Goal: Task Accomplishment & Management: Manage account settings

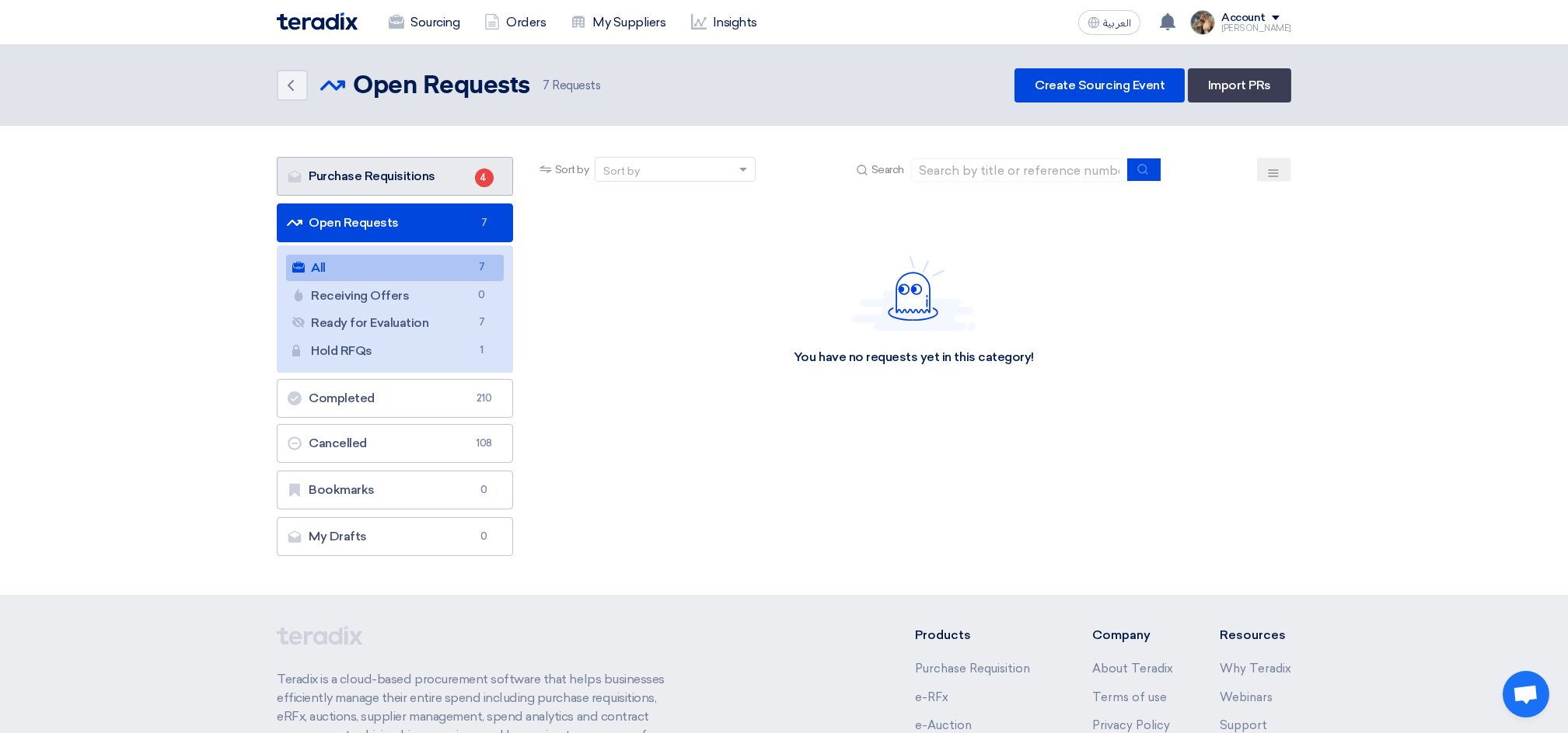
click at [420, 175] on link "Purchase Requisitions Purchase Requisitions 4" at bounding box center [394, 176] width 236 height 39
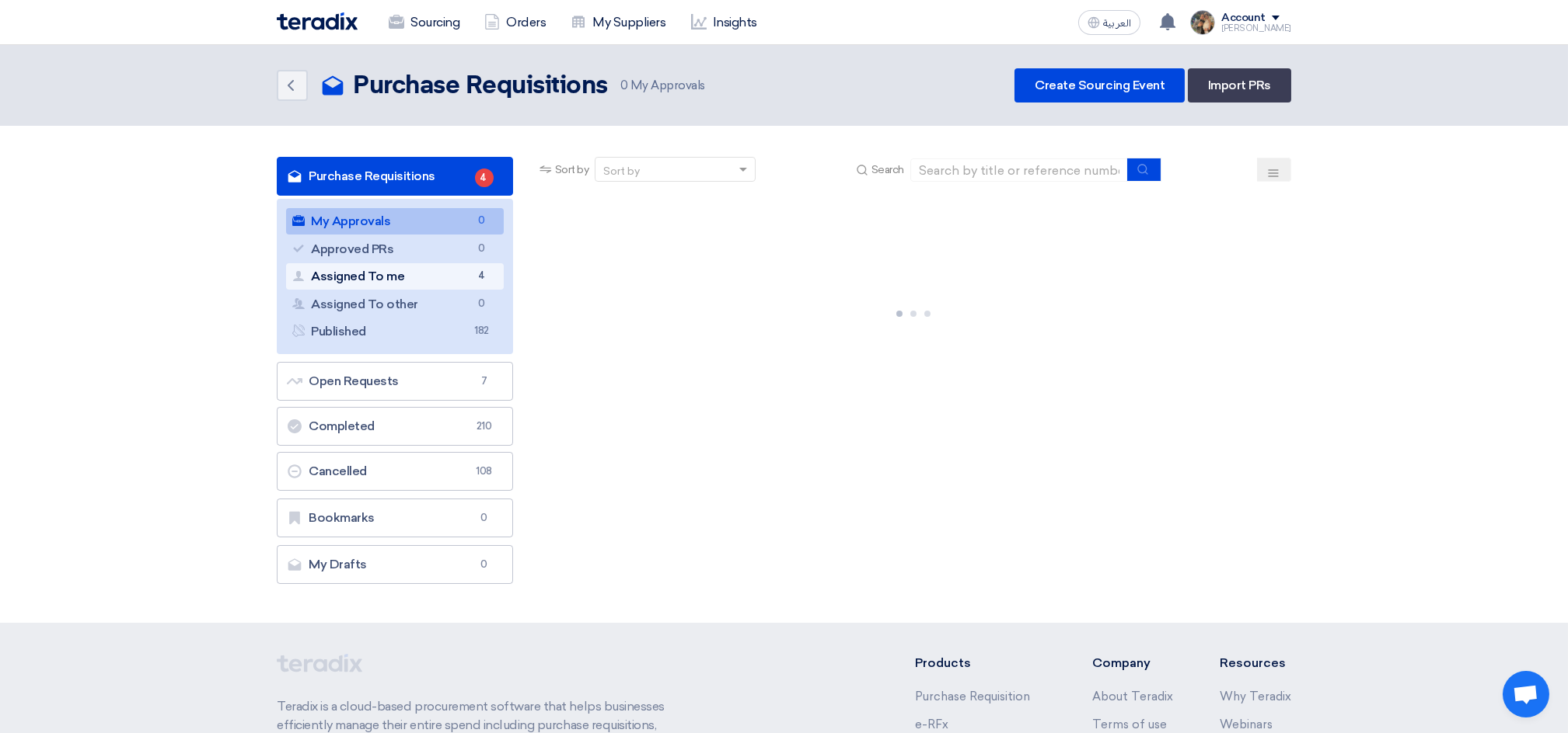
click at [424, 280] on link "Assigned To me Assigned To me 4" at bounding box center [394, 276] width 218 height 26
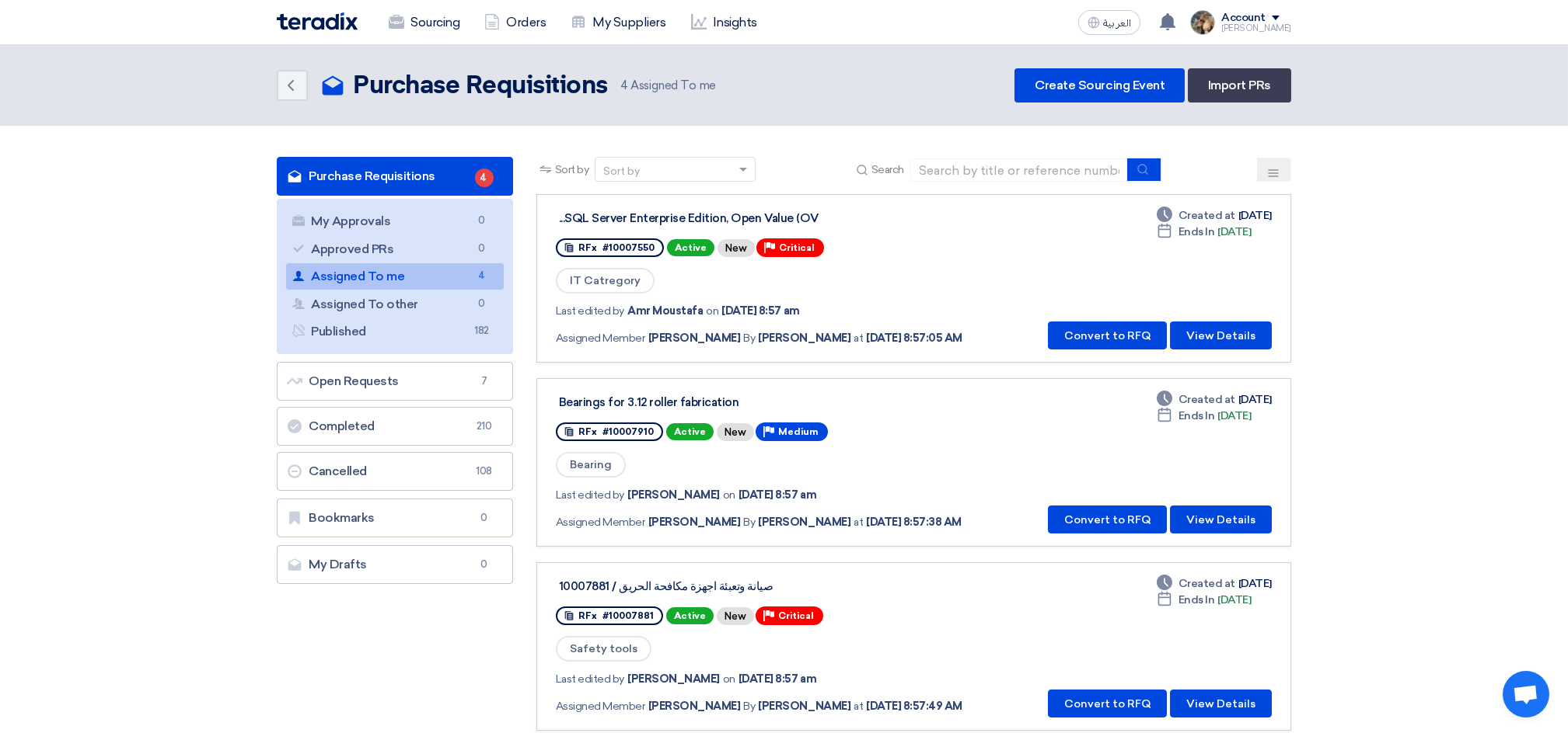
click at [962, 280] on div "SQL Server Enterprise Edition, Open Value (OV... RFx #10007550 Active New Prior…" at bounding box center [913, 278] width 716 height 142
click at [1111, 340] on button "Convert to RFQ" at bounding box center [1107, 336] width 119 height 28
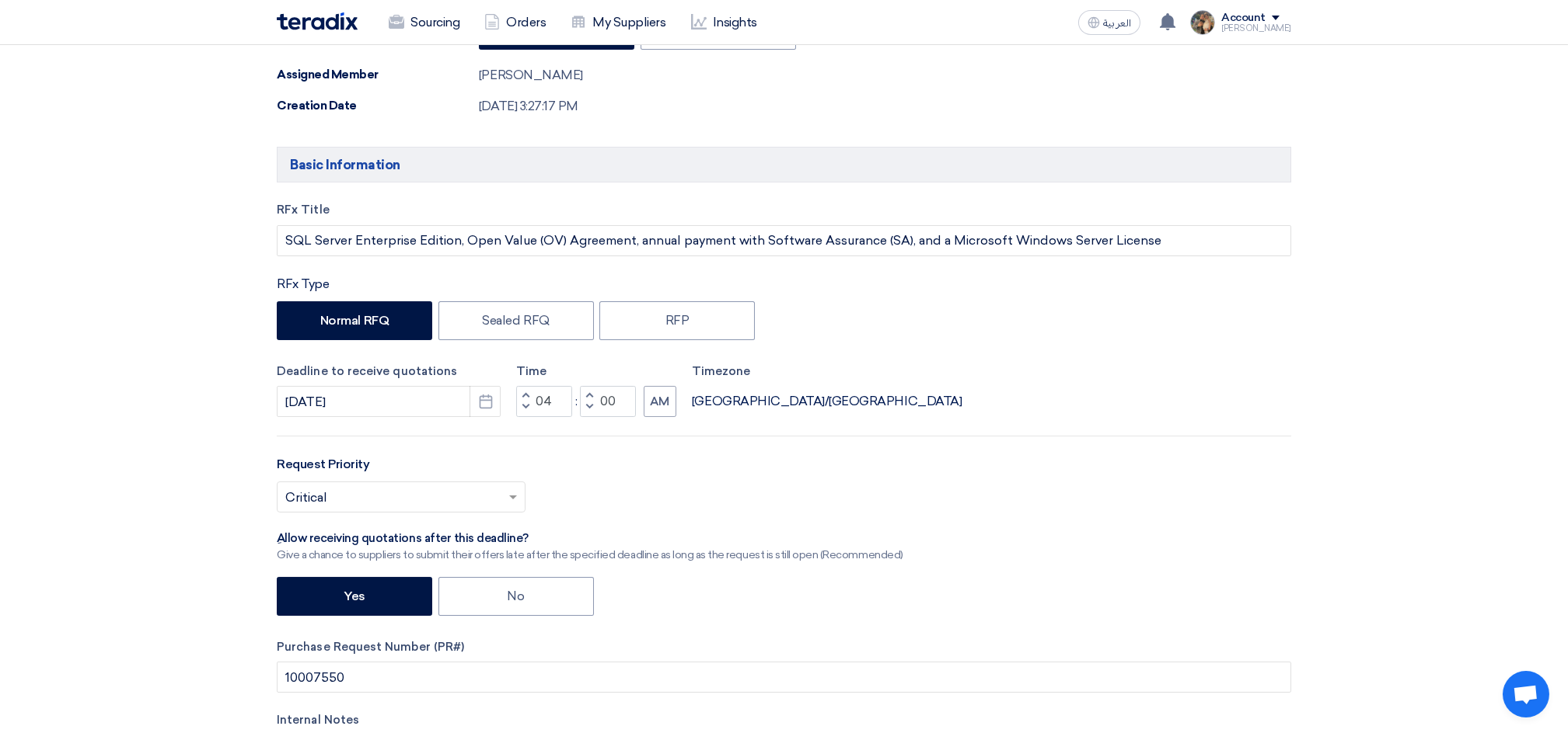
scroll to position [414, 0]
click at [488, 401] on icon "Pick a date" at bounding box center [485, 401] width 15 height 15
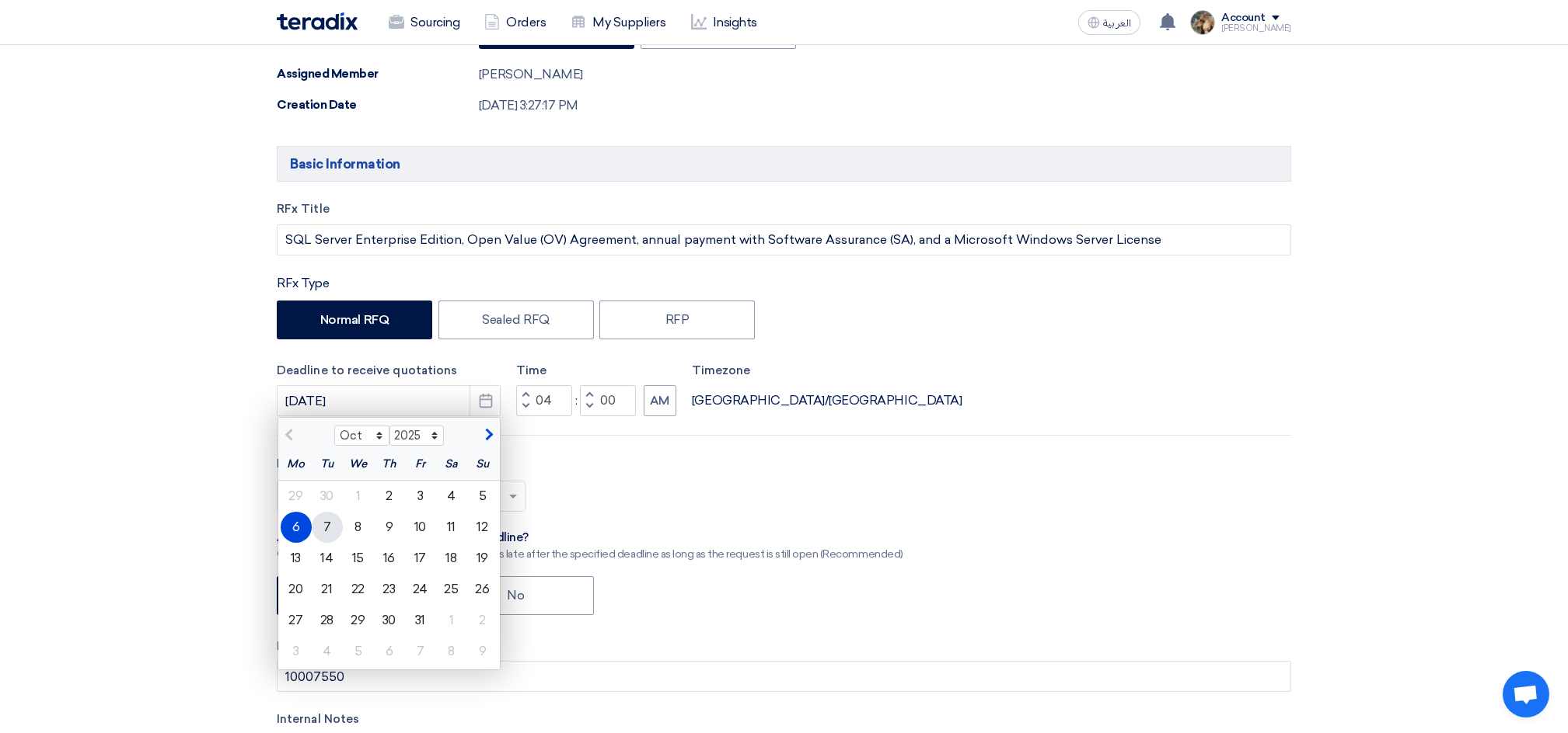
click at [324, 528] on div "7" at bounding box center [327, 527] width 31 height 31
type input "[DATE]"
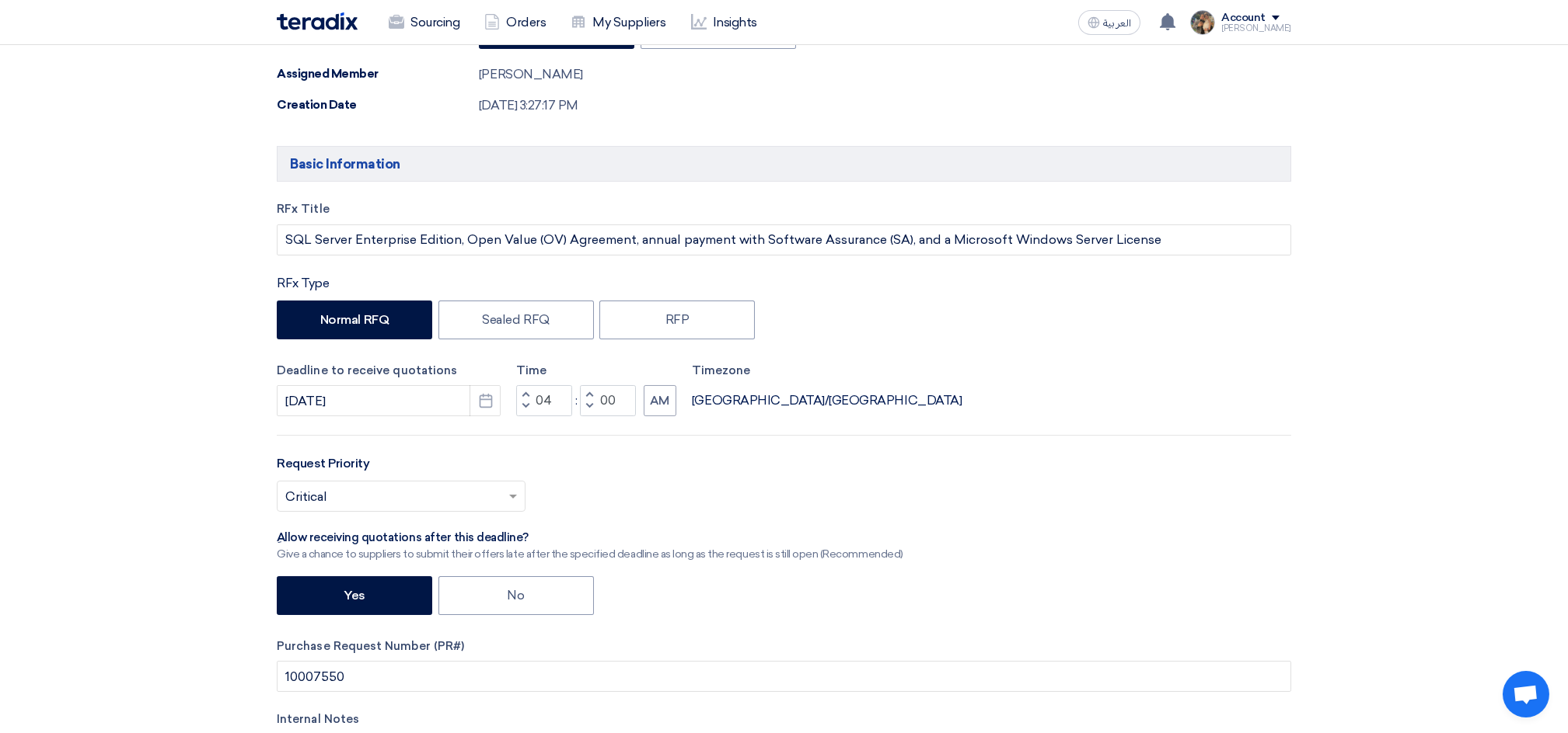
click at [521, 407] on button "Decrement hours" at bounding box center [525, 407] width 18 height 19
type input "12"
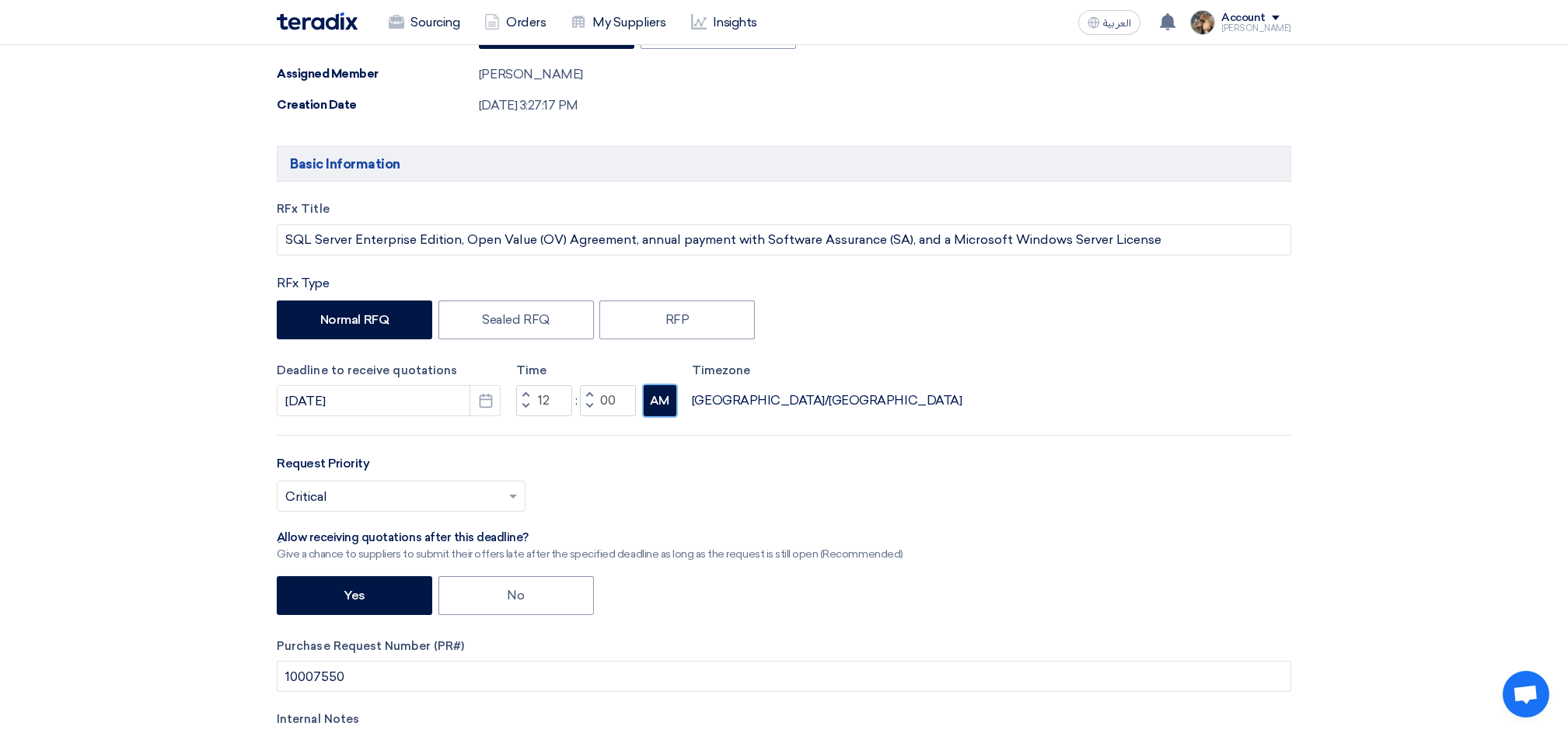
click at [673, 401] on button "AM" at bounding box center [659, 401] width 33 height 31
click at [523, 594] on label "No" at bounding box center [517, 596] width 156 height 39
click at [517, 594] on input "No" at bounding box center [512, 594] width 10 height 10
radio input "true"
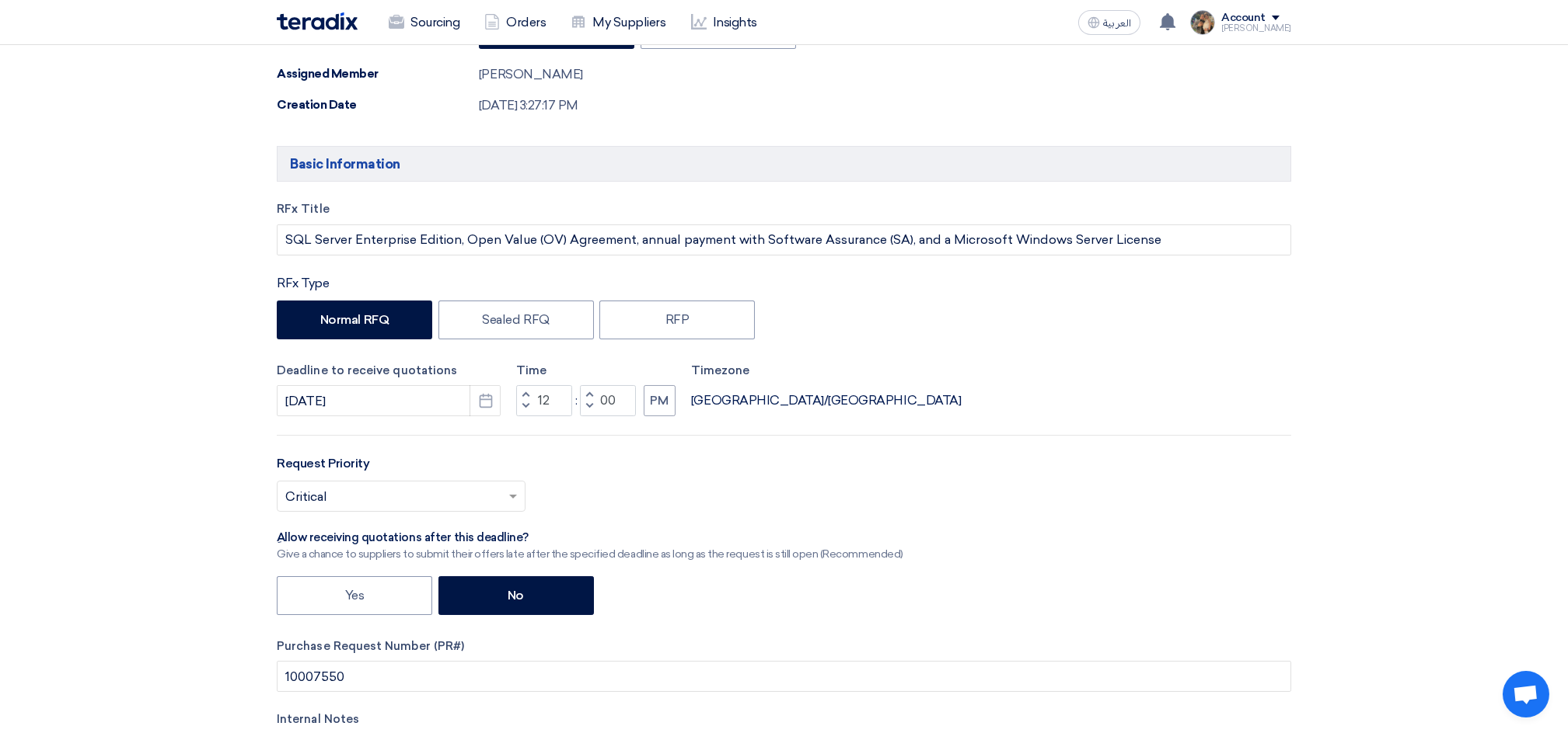
click at [472, 490] on input "text" at bounding box center [393, 499] width 216 height 26
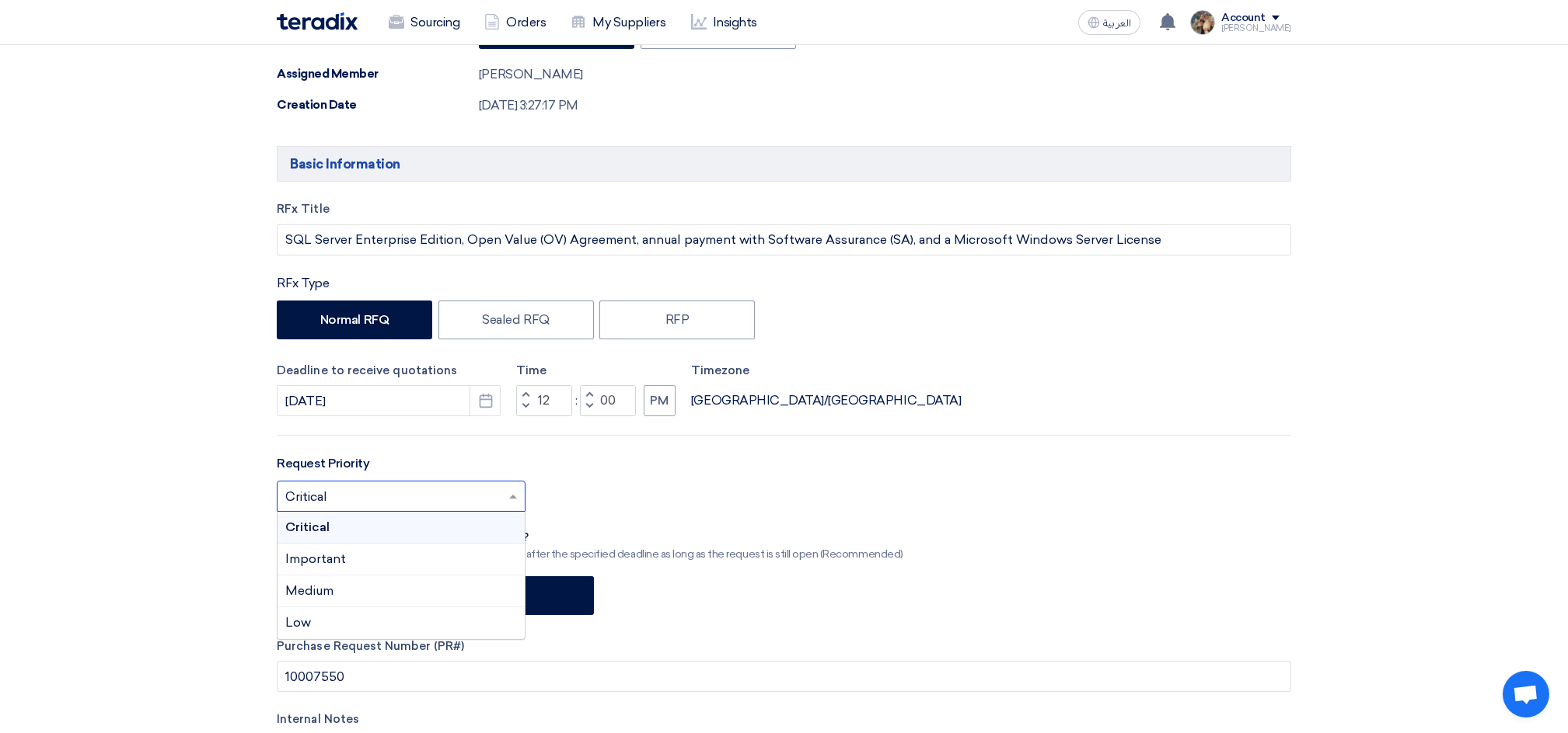
click at [382, 529] on div "Critical" at bounding box center [401, 528] width 247 height 32
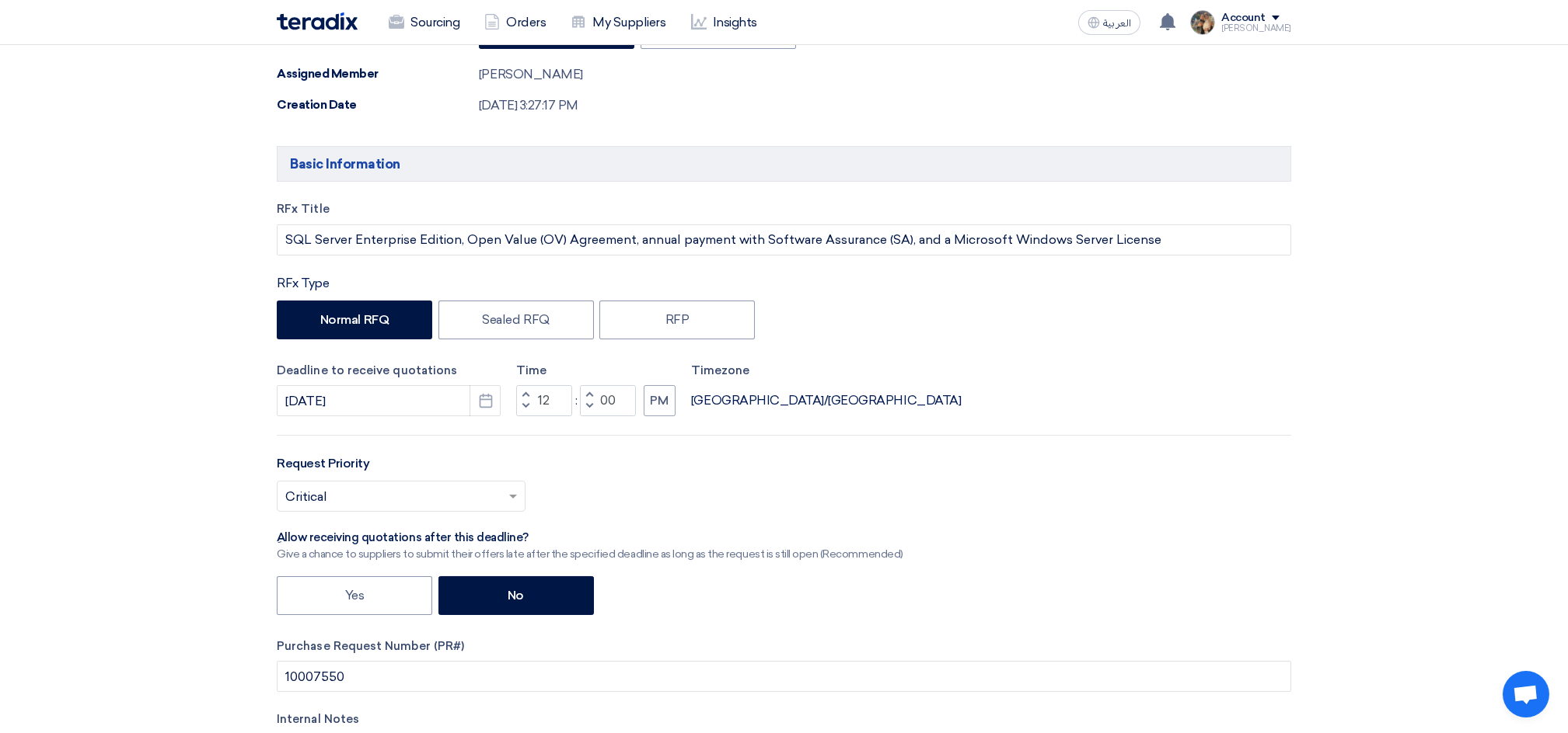
click at [610, 482] on div "Select priority... × Critical ×" at bounding box center [783, 503] width 1015 height 43
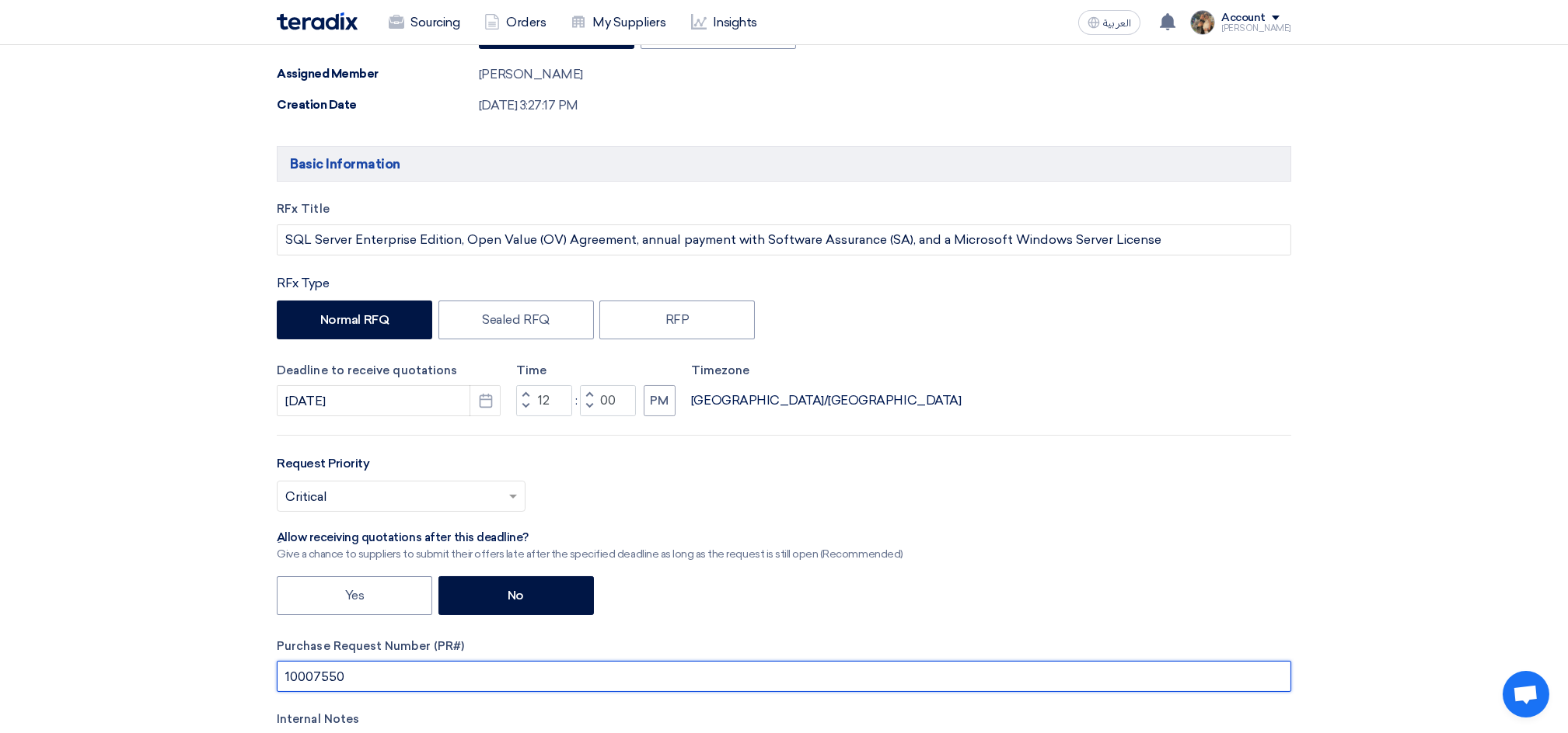
click at [312, 676] on input "10007550" at bounding box center [783, 676] width 1015 height 31
click at [365, 684] on input "10007550" at bounding box center [783, 676] width 1015 height 31
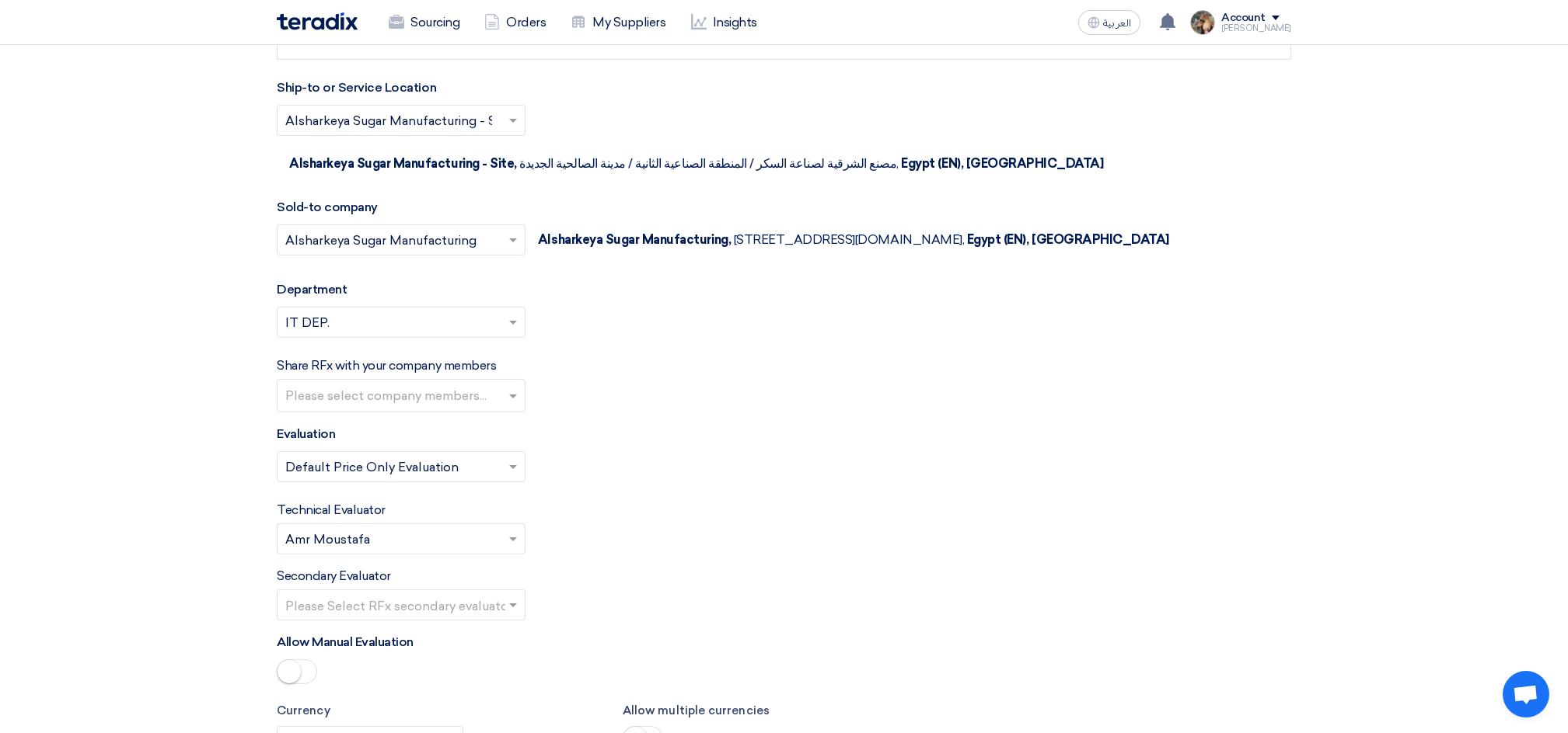
scroll to position [2175, 0]
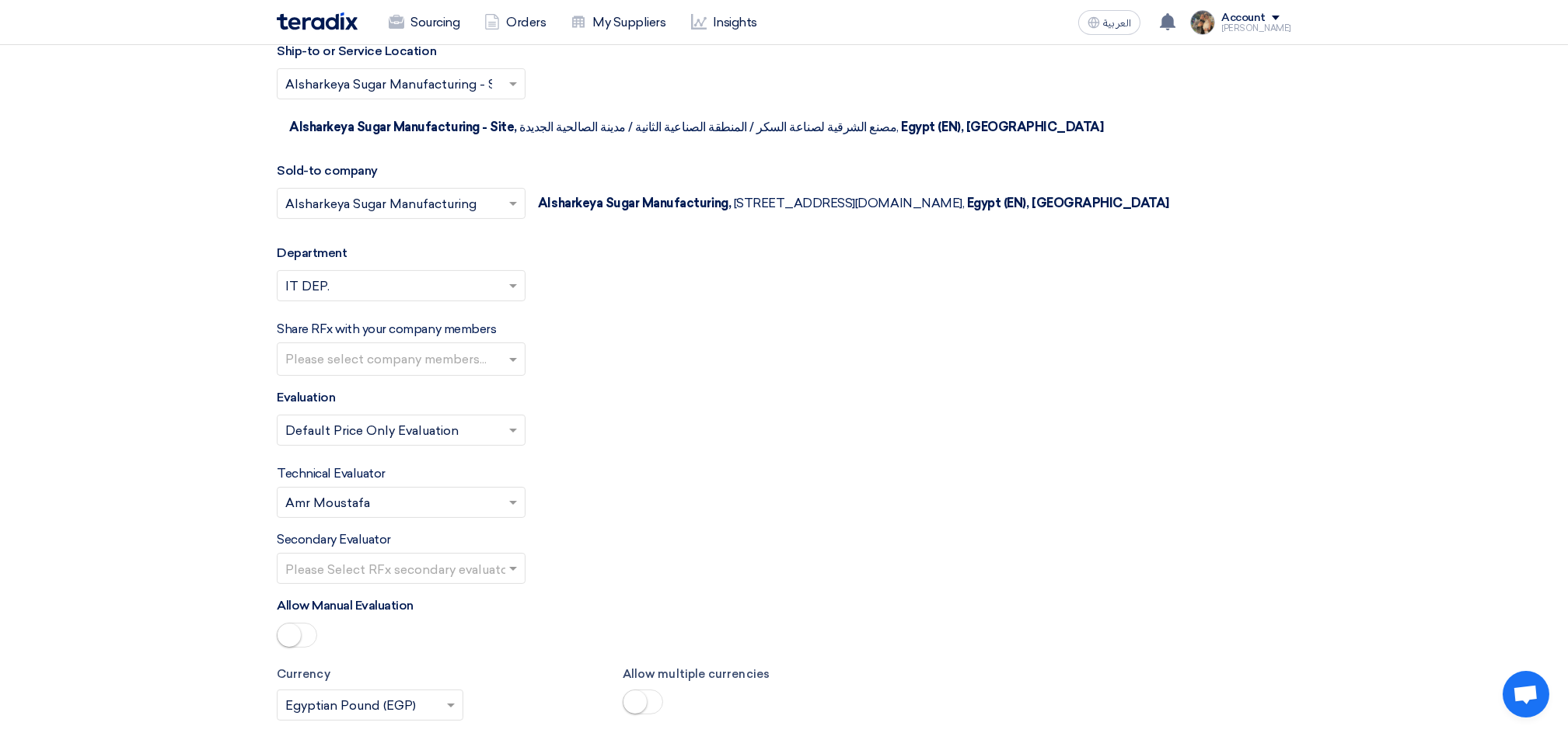
type input "PR #10007550"
click at [443, 505] on input "text" at bounding box center [393, 504] width 216 height 26
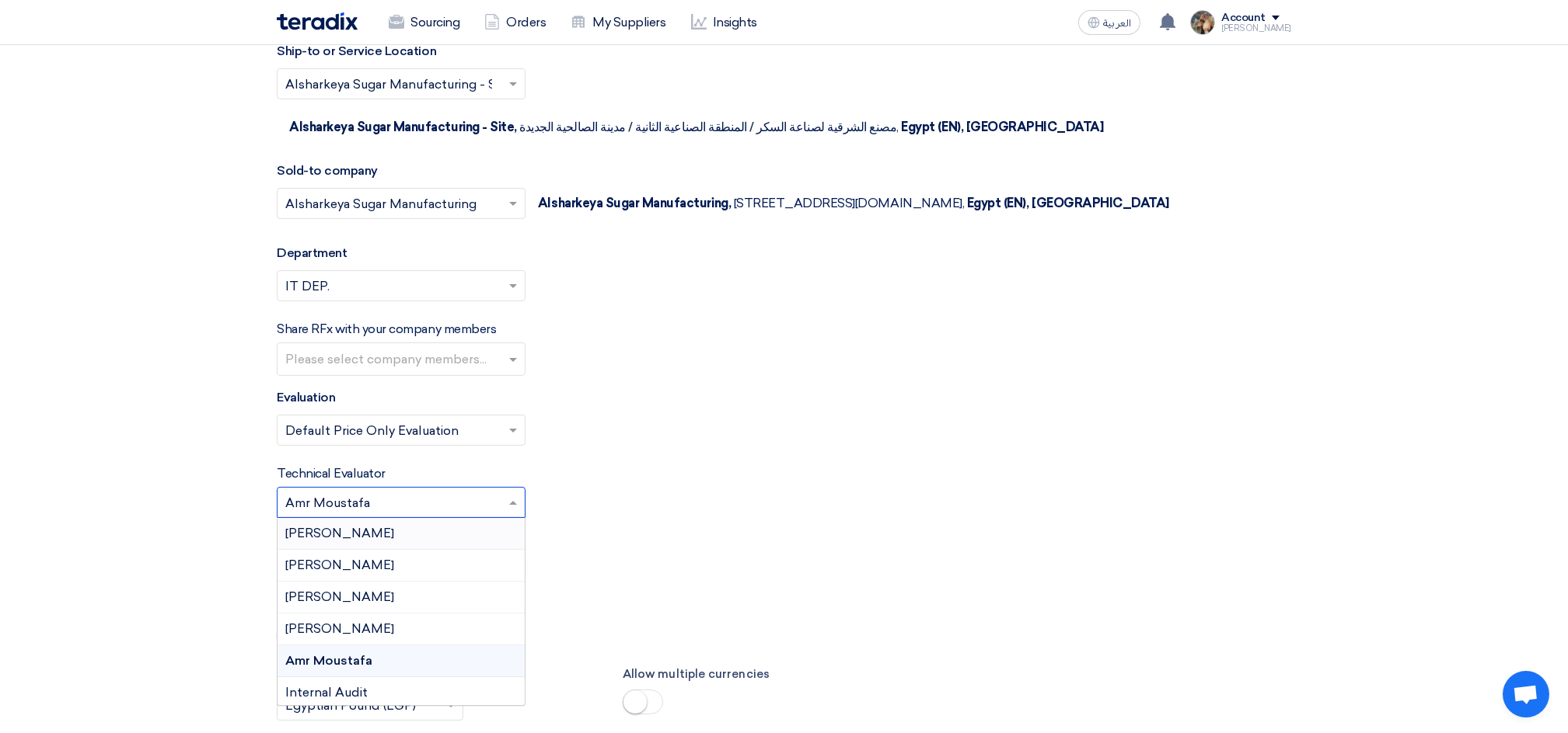
click at [330, 540] on span "[PERSON_NAME]" at bounding box center [339, 533] width 108 height 14
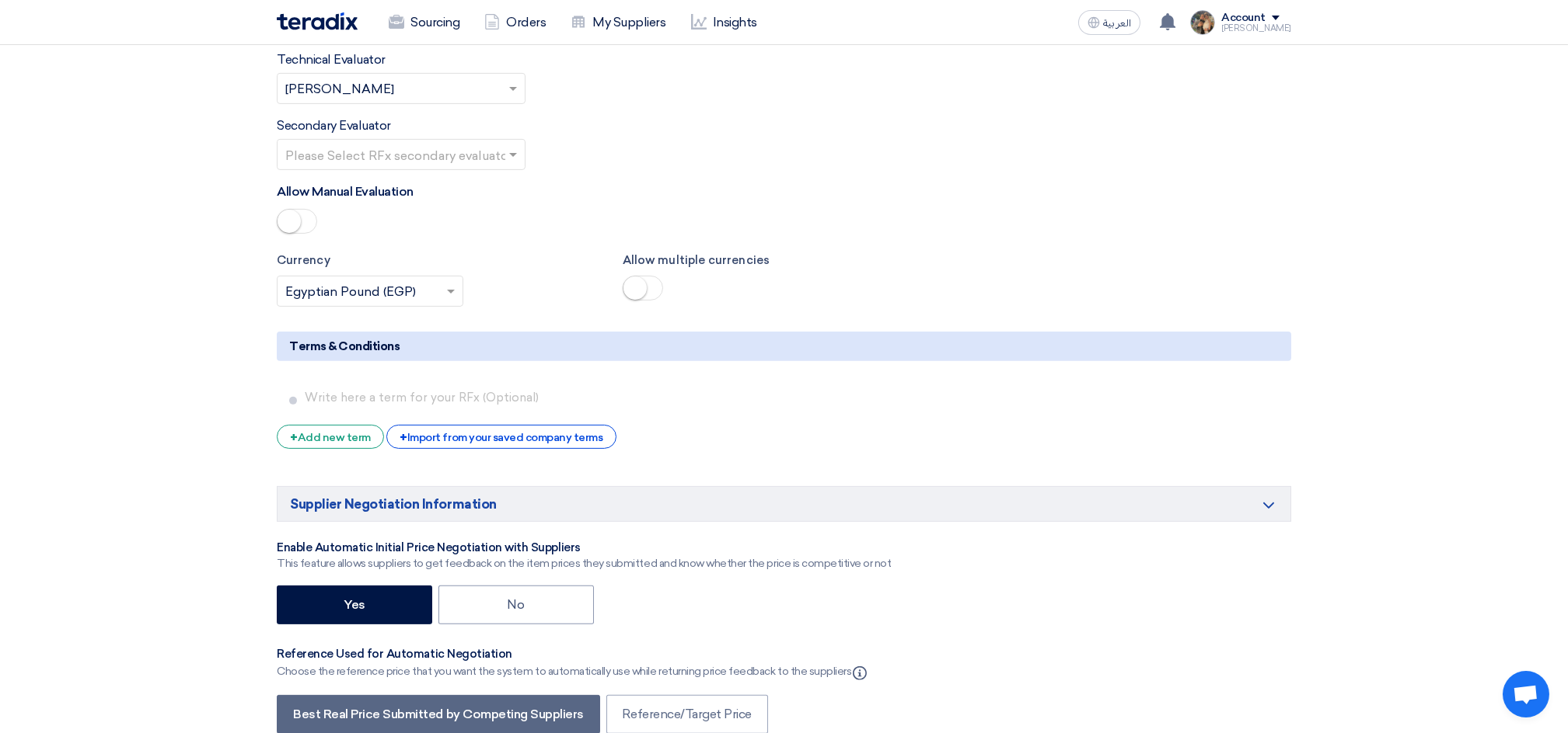
scroll to position [2486, 0]
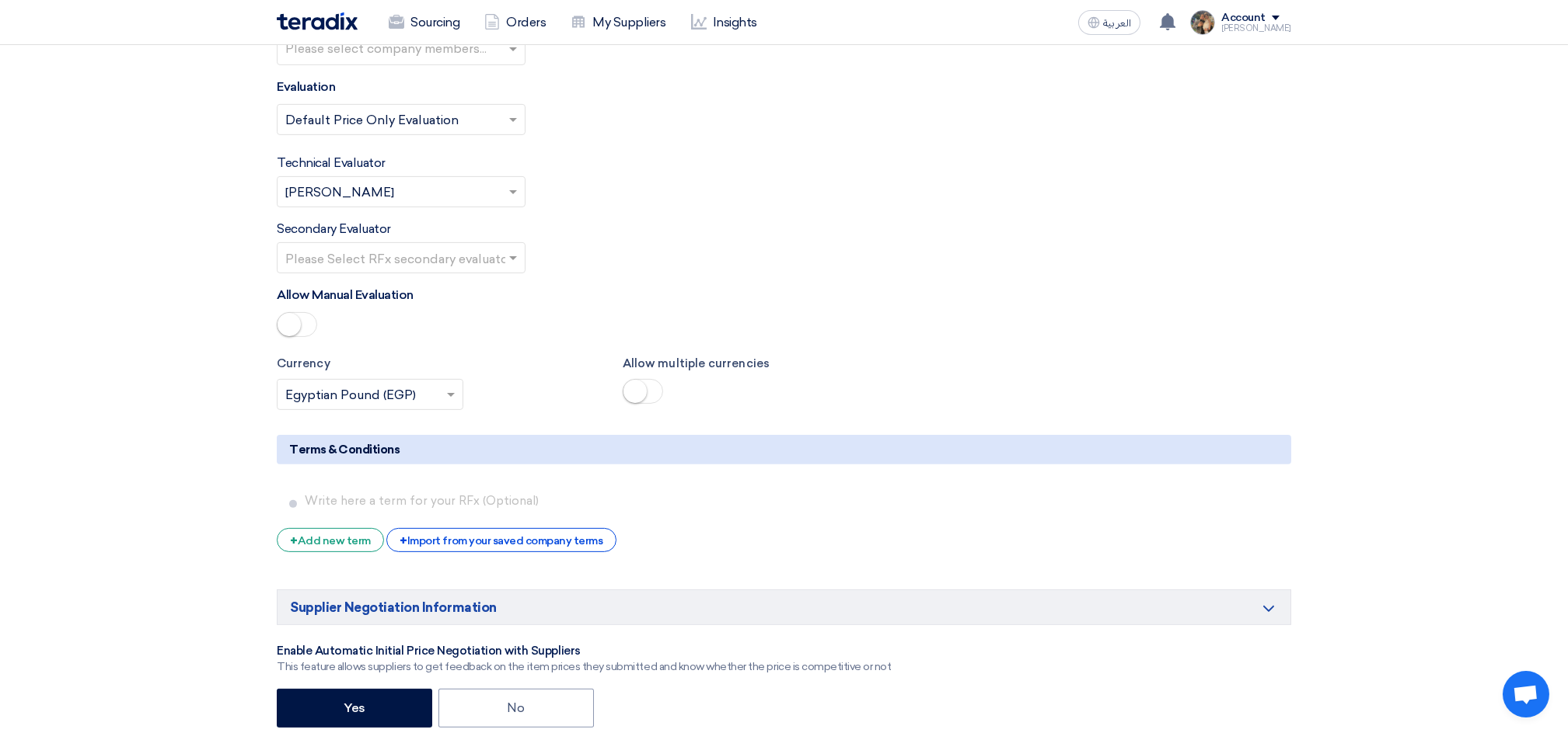
click at [419, 196] on input "text" at bounding box center [393, 193] width 216 height 26
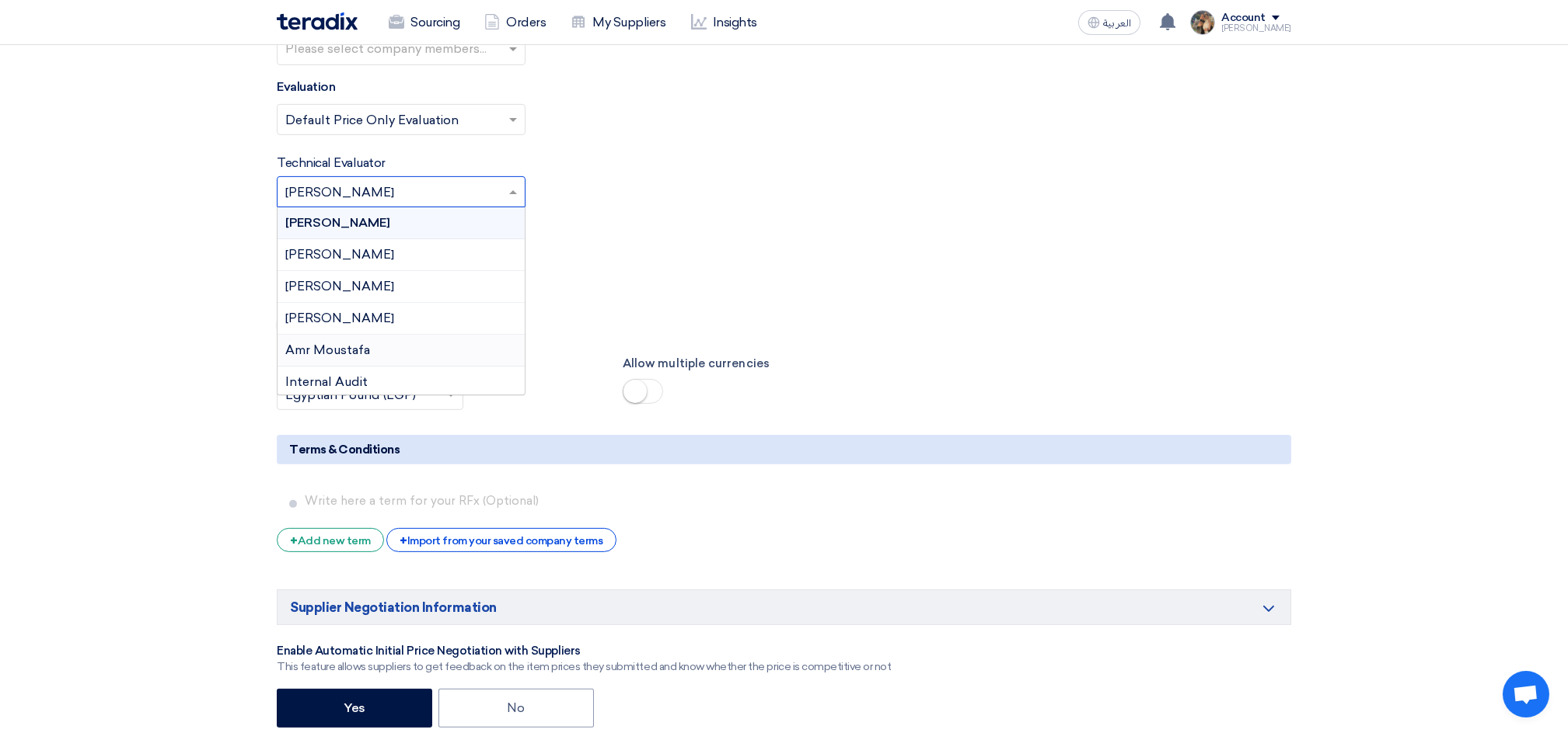
click at [349, 353] on span "Amr Moustafa" at bounding box center [327, 350] width 84 height 14
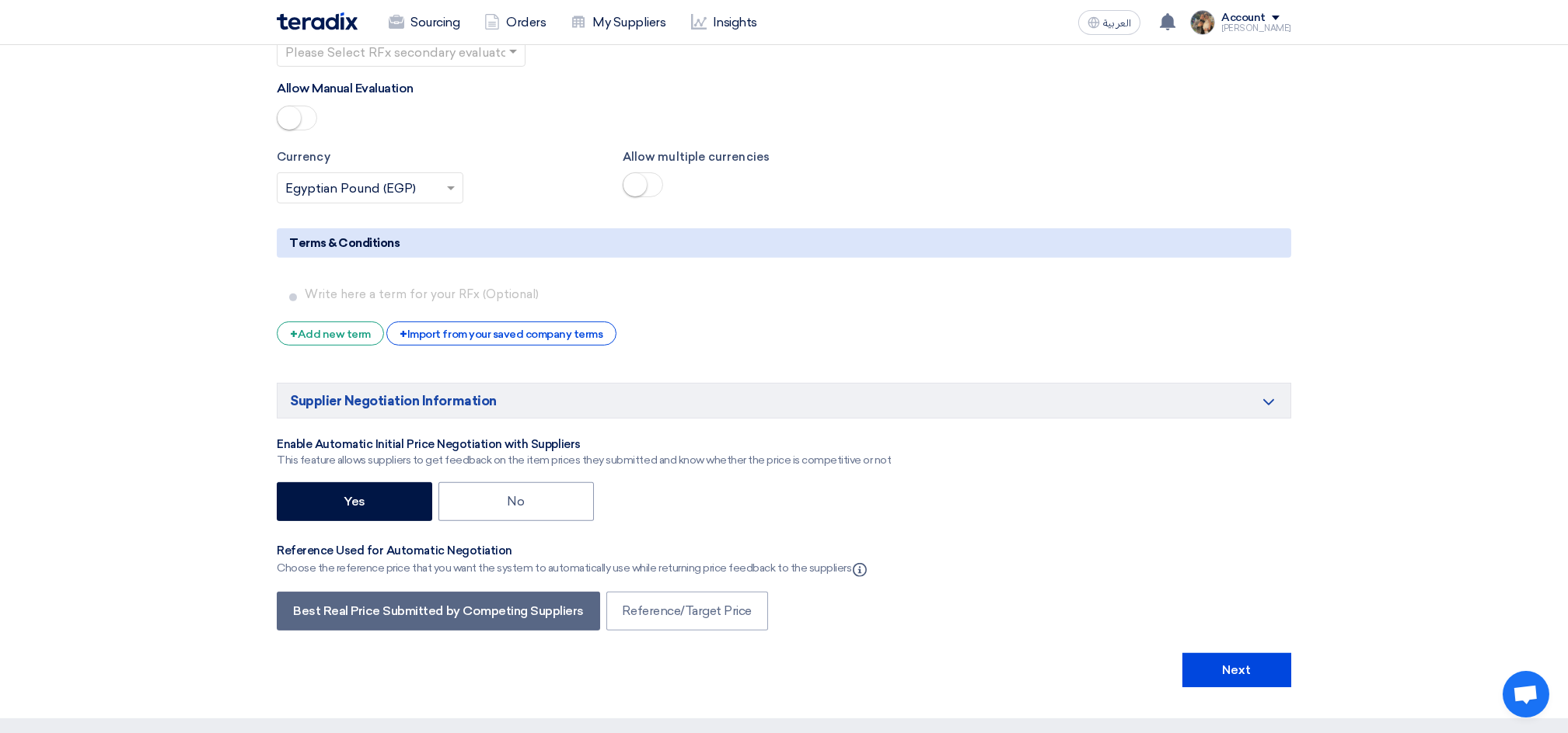
scroll to position [2796, 0]
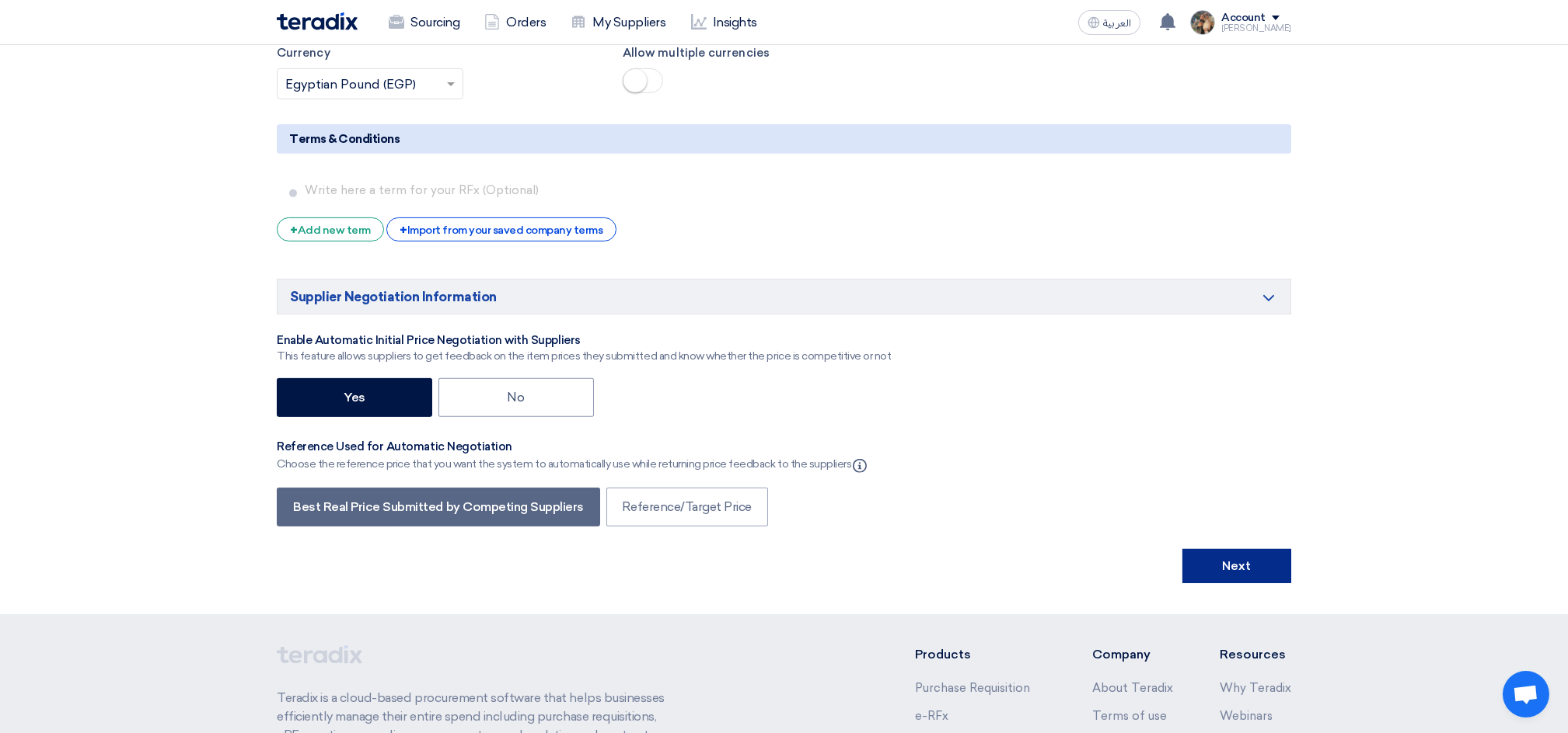
click at [1255, 578] on button "Next" at bounding box center [1236, 566] width 108 height 35
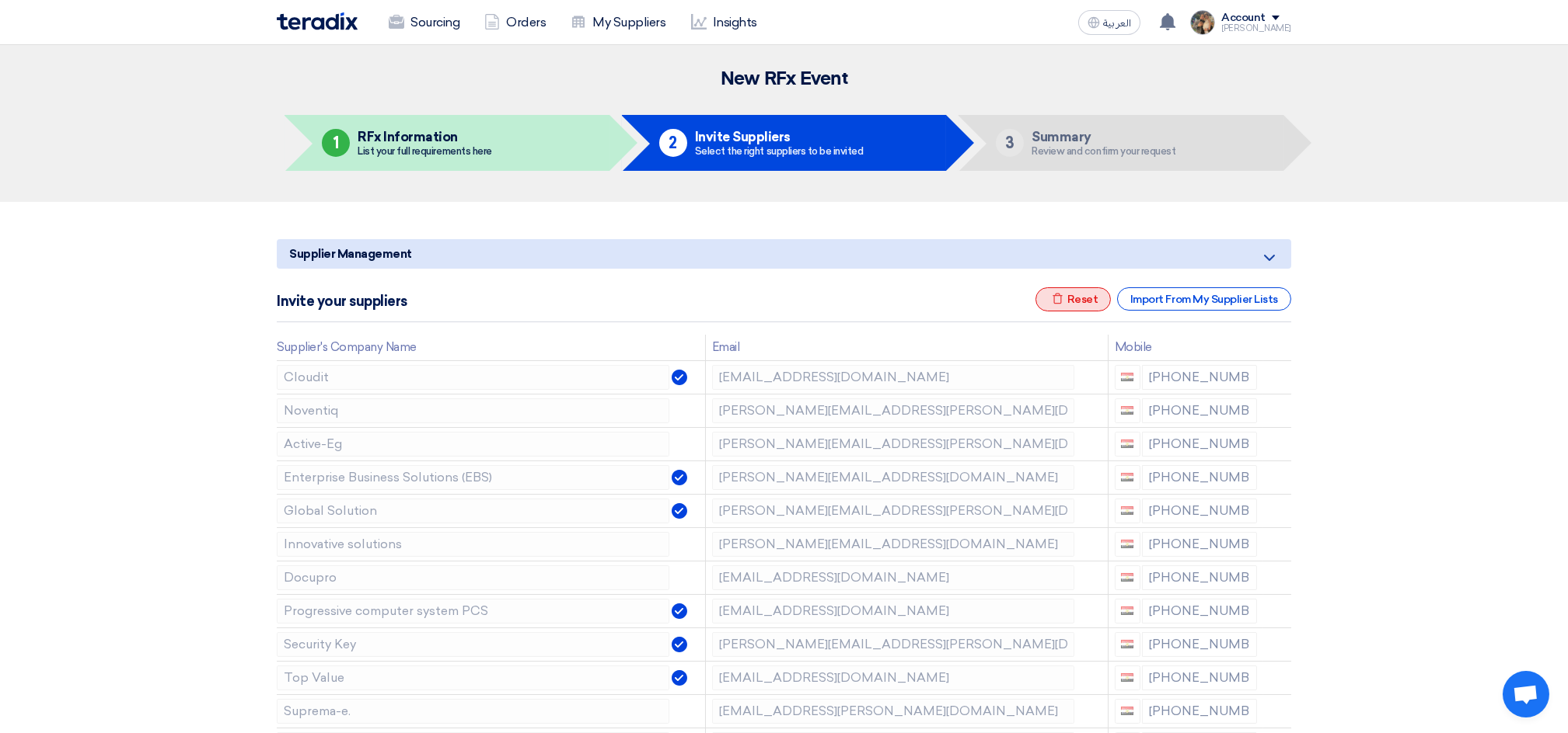
click at [1067, 295] on div "Excel file Reset" at bounding box center [1073, 299] width 76 height 24
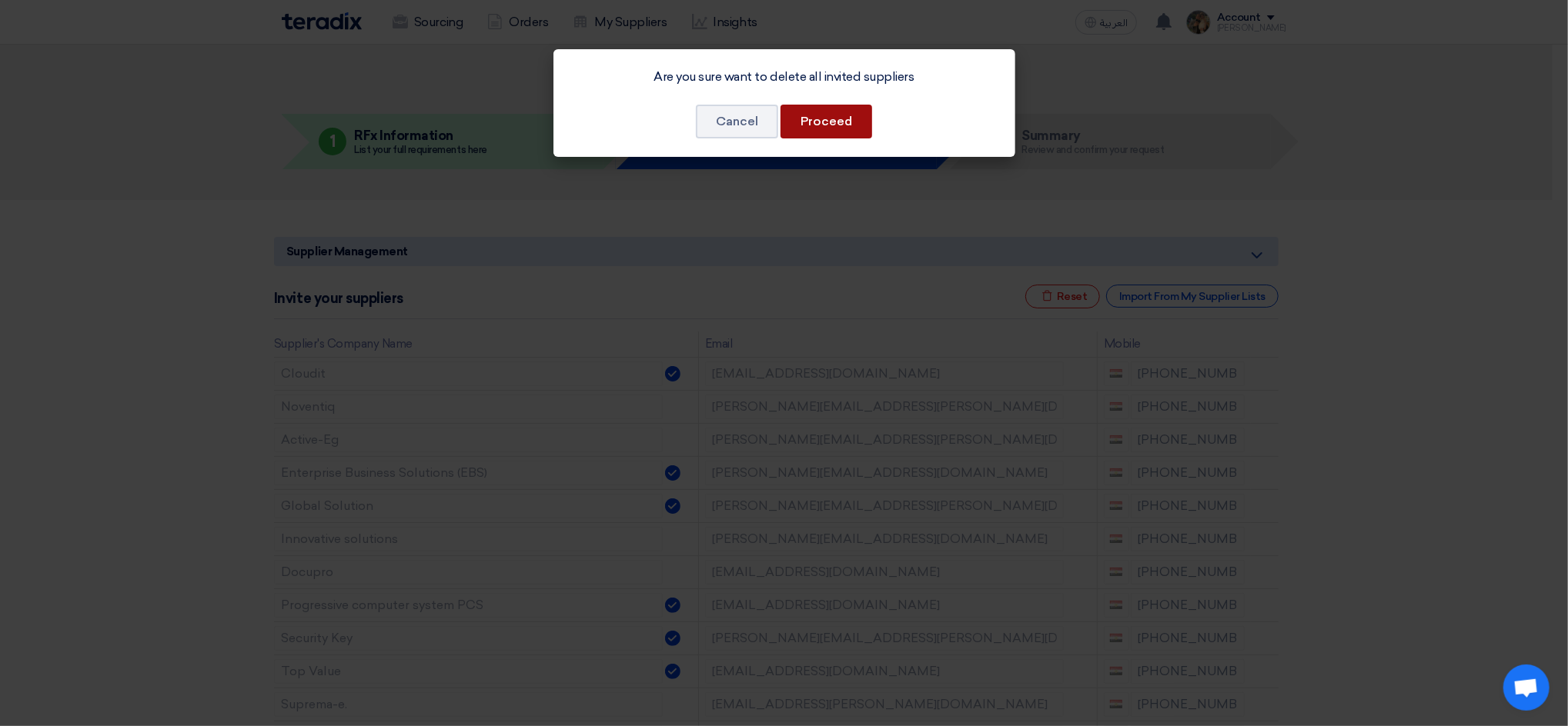
click at [847, 127] on button "Proceed" at bounding box center [826, 122] width 91 height 34
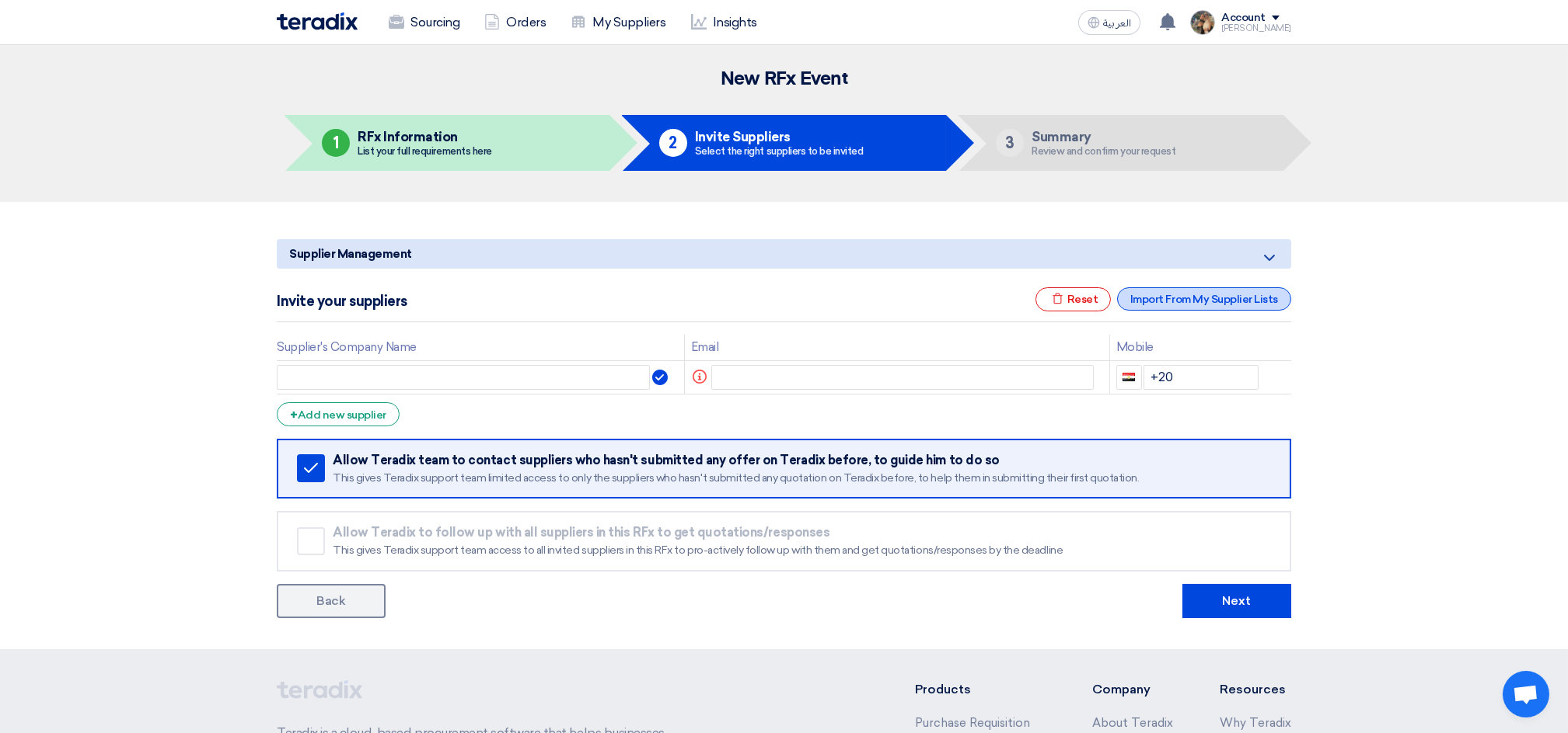
click at [1207, 290] on div "Import From My Supplier Lists" at bounding box center [1203, 299] width 174 height 23
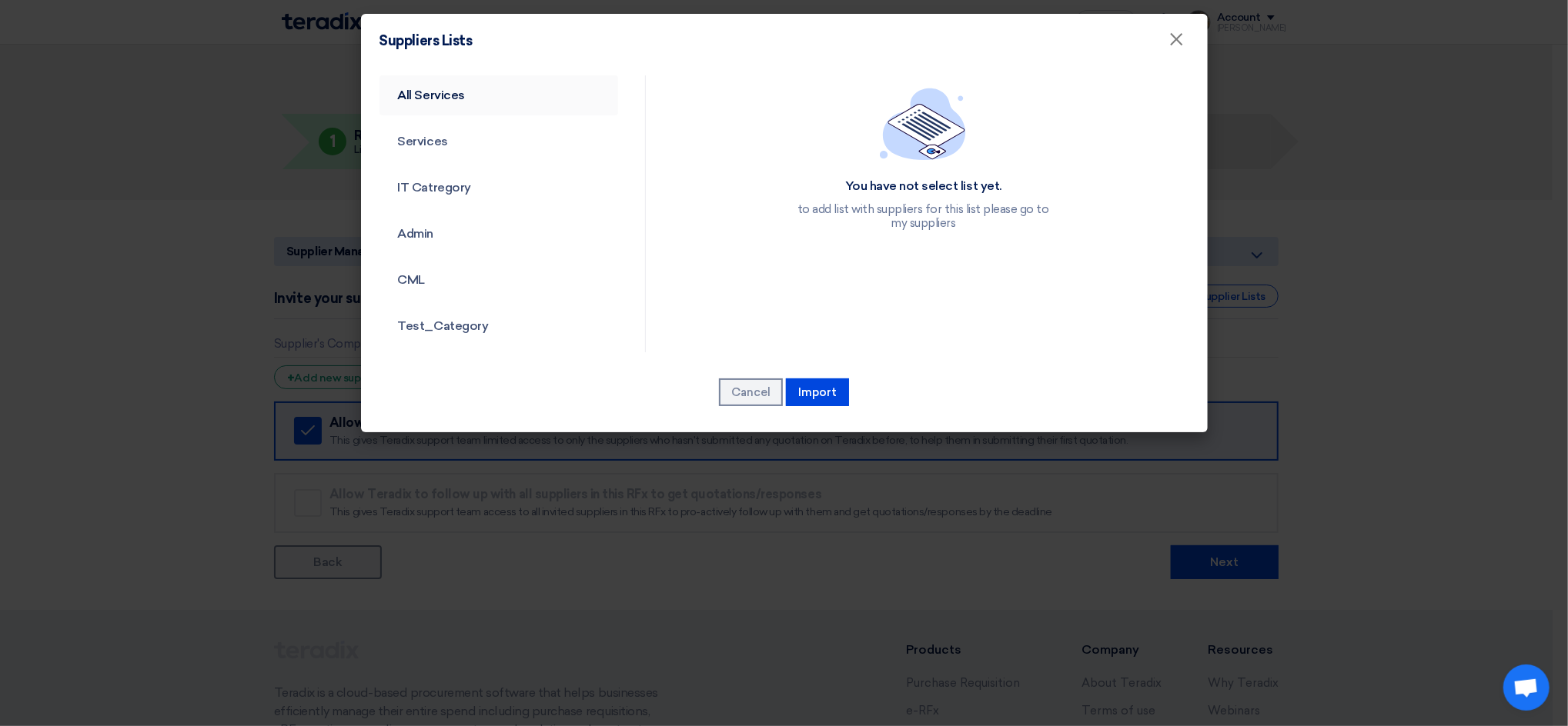
click at [434, 105] on link "All Services" at bounding box center [499, 95] width 239 height 40
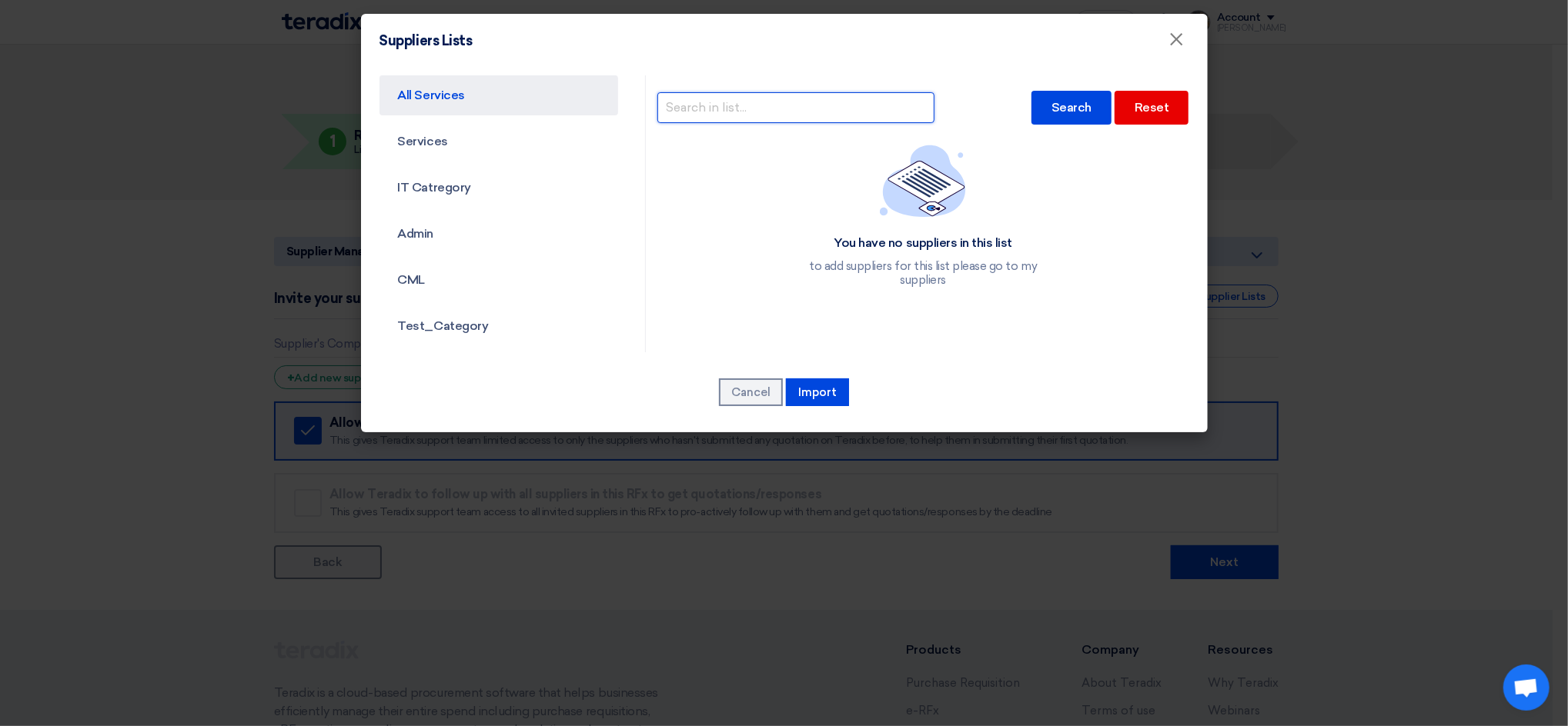
click at [746, 109] on input "text" at bounding box center [796, 107] width 277 height 31
type input "power"
click at [1064, 114] on div "Search" at bounding box center [1072, 107] width 80 height 34
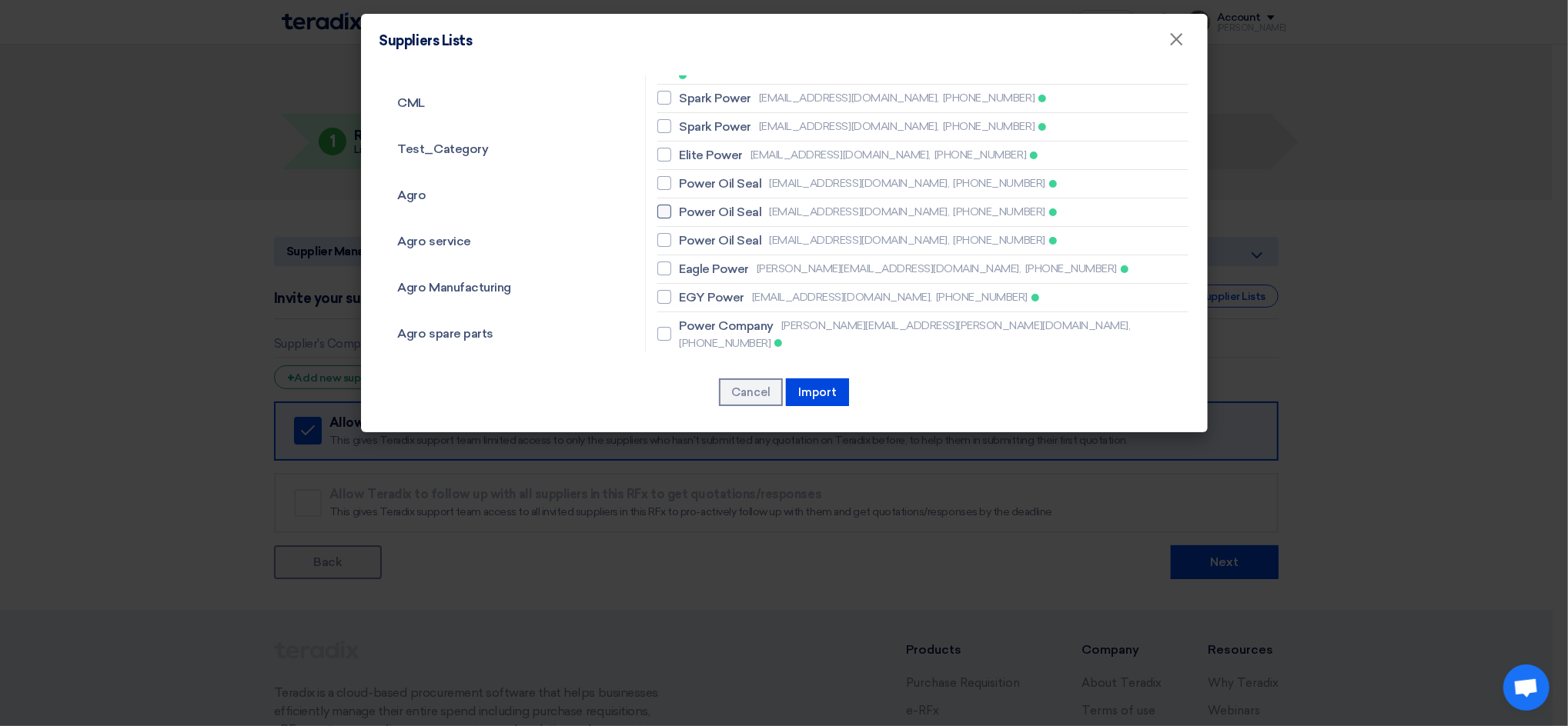
scroll to position [204, 0]
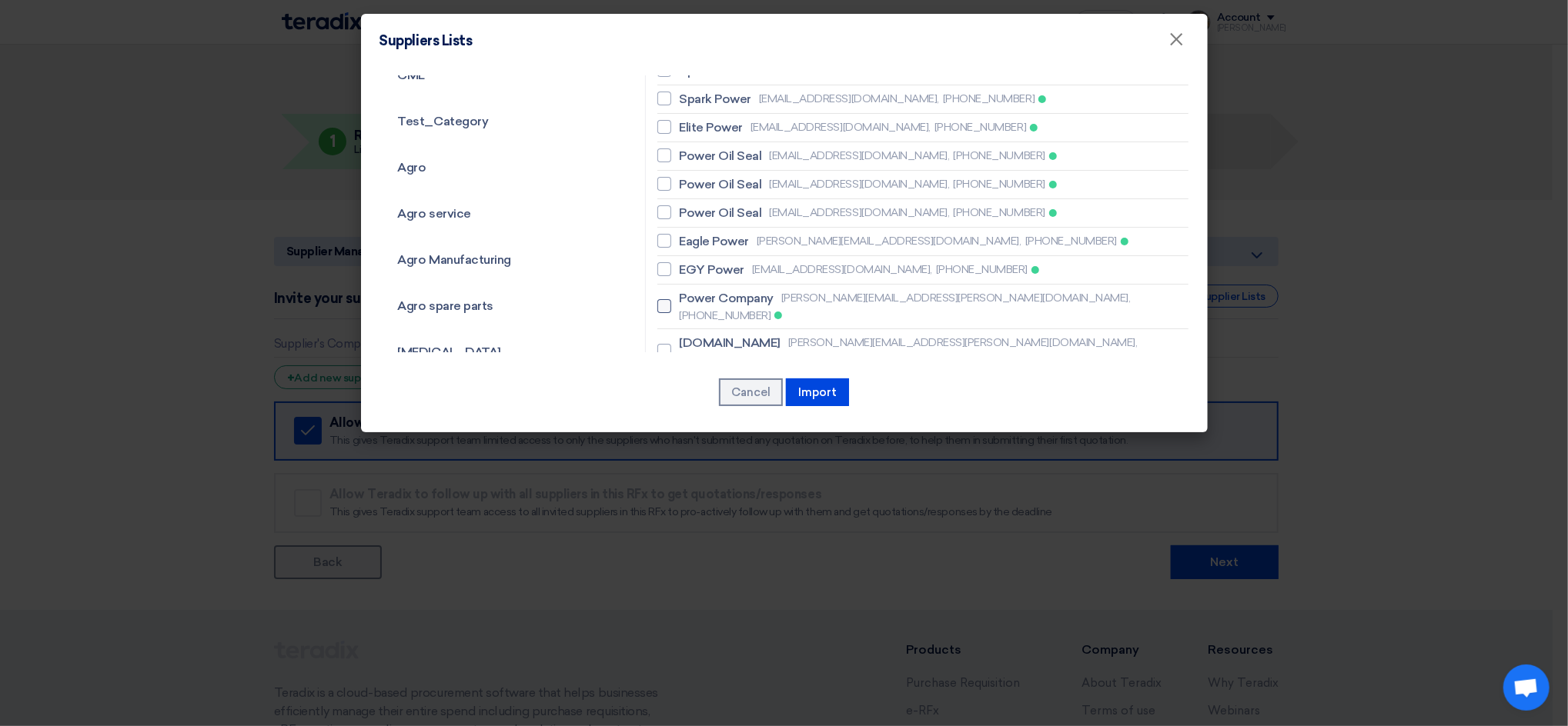
click at [801, 291] on span "[PERSON_NAME][EMAIL_ADDRESS][PERSON_NAME][DOMAIN_NAME]," at bounding box center [955, 298] width 349 height 16
click at [689, 301] on input "Power Company [PERSON_NAME][EMAIL_ADDRESS][PERSON_NAME][DOMAIN_NAME], [PHONE_NU…" at bounding box center [683, 306] width 10 height 10
checkbox input "true"
click at [788, 335] on span "[PERSON_NAME][EMAIL_ADDRESS][PERSON_NAME][DOMAIN_NAME]," at bounding box center [963, 343] width 349 height 16
click at [689, 346] on input "[DOMAIN_NAME] [PERSON_NAME][EMAIL_ADDRESS][PERSON_NAME][DOMAIN_NAME], [PHONE_NU…" at bounding box center [683, 351] width 10 height 10
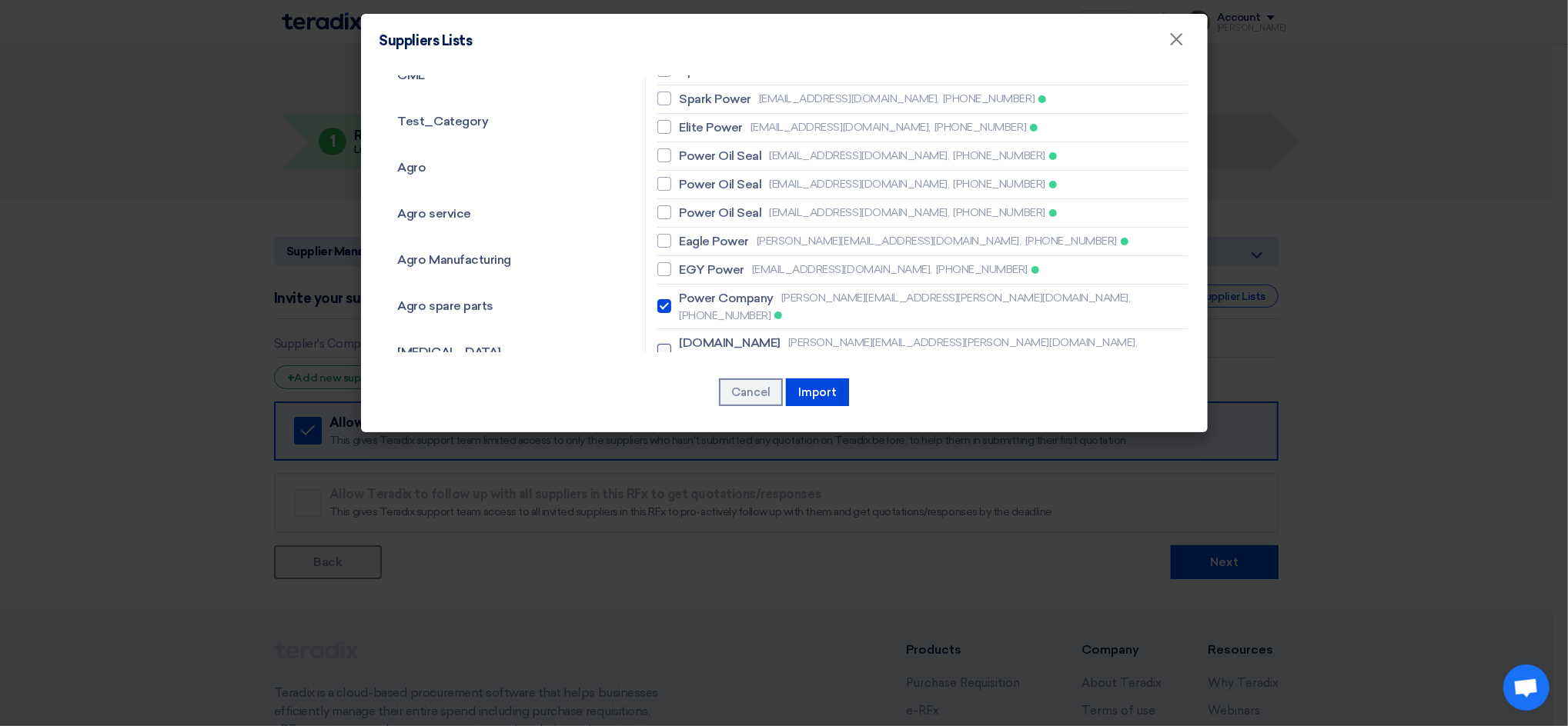
checkbox input "true"
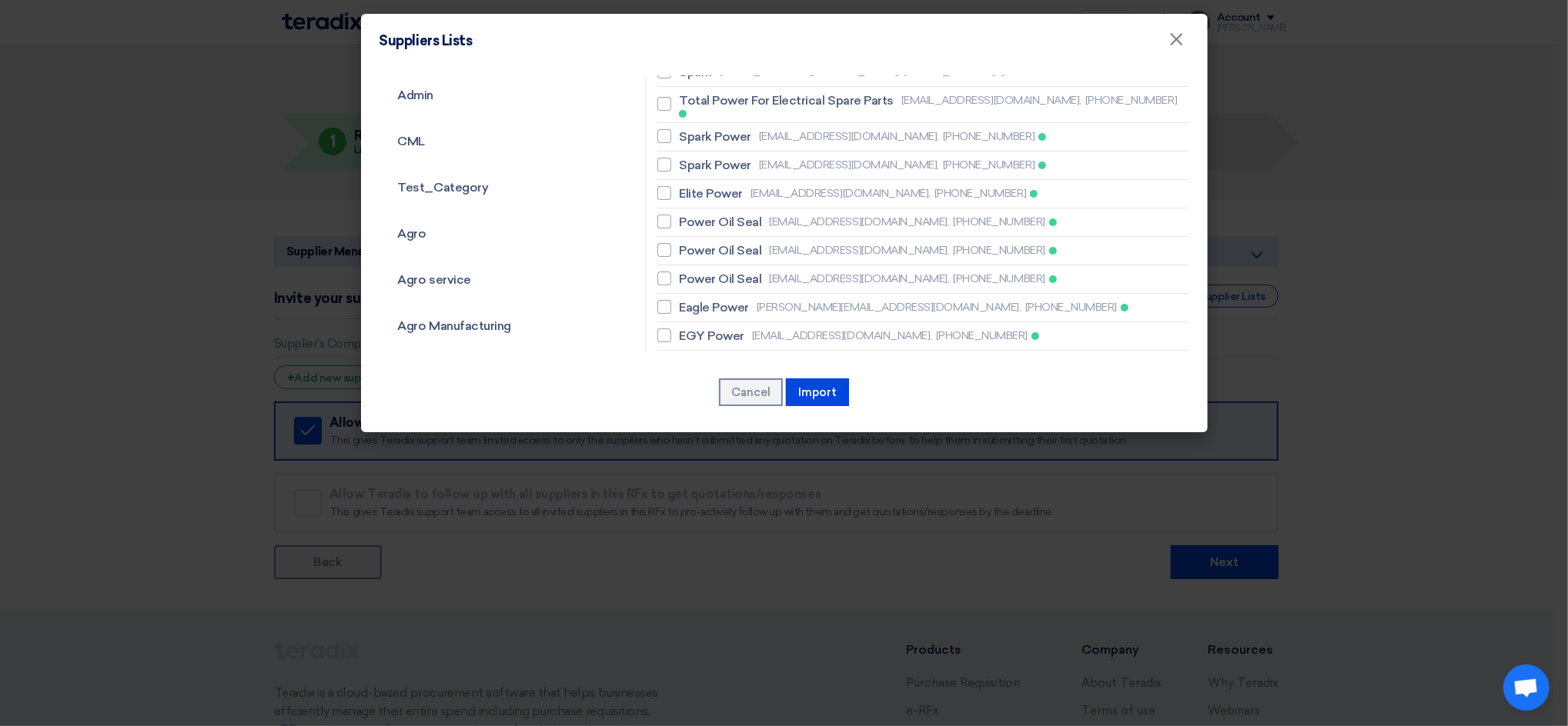
scroll to position [0, 0]
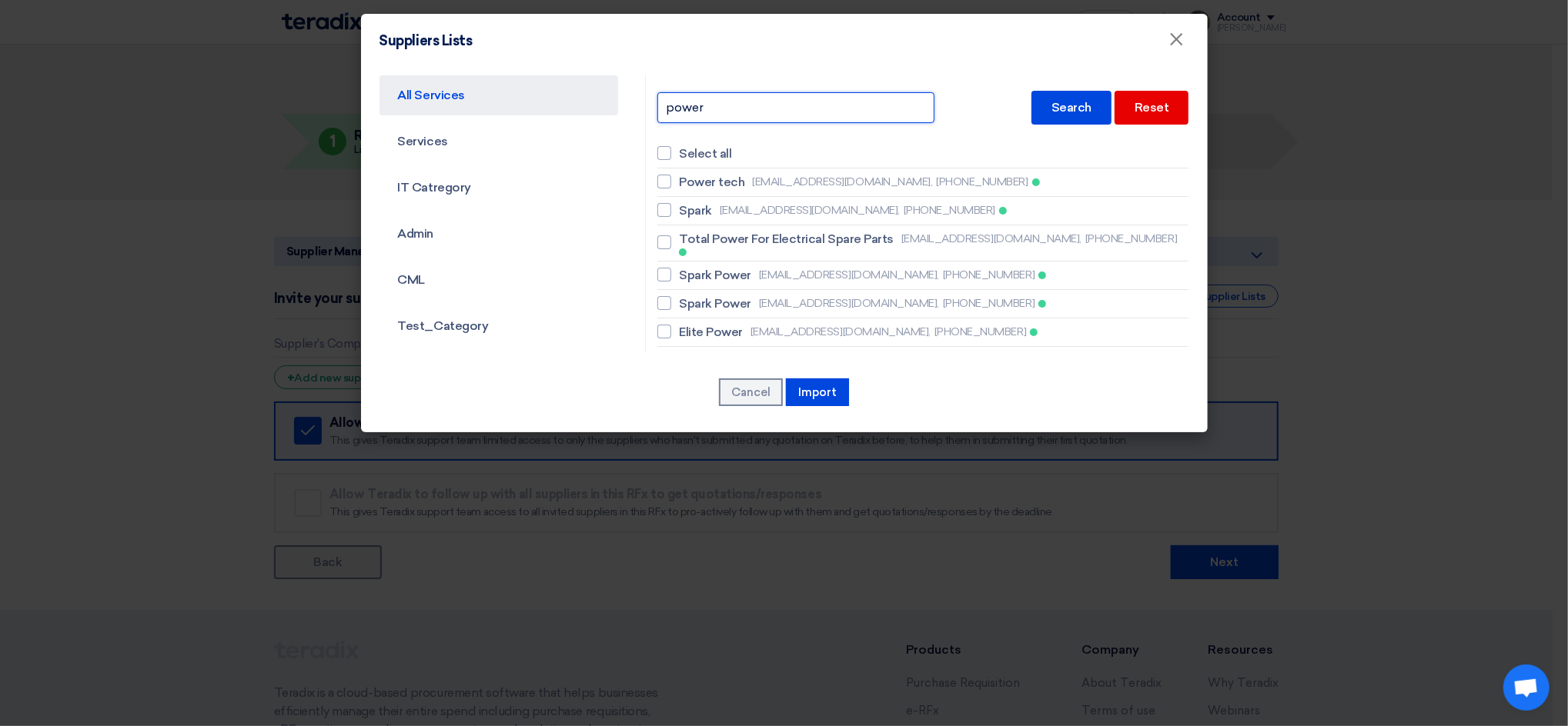
drag, startPoint x: 708, startPoint y: 108, endPoint x: 546, endPoint y: 96, distance: 162.4
click at [546, 96] on div "All Services Services IT Catregory Admin CML Test_Category [GEOGRAPHIC_DATA] Ag…" at bounding box center [784, 214] width 833 height 277
type input "v"
type input "cloudit"
click at [1057, 96] on div "Search" at bounding box center [1072, 107] width 80 height 34
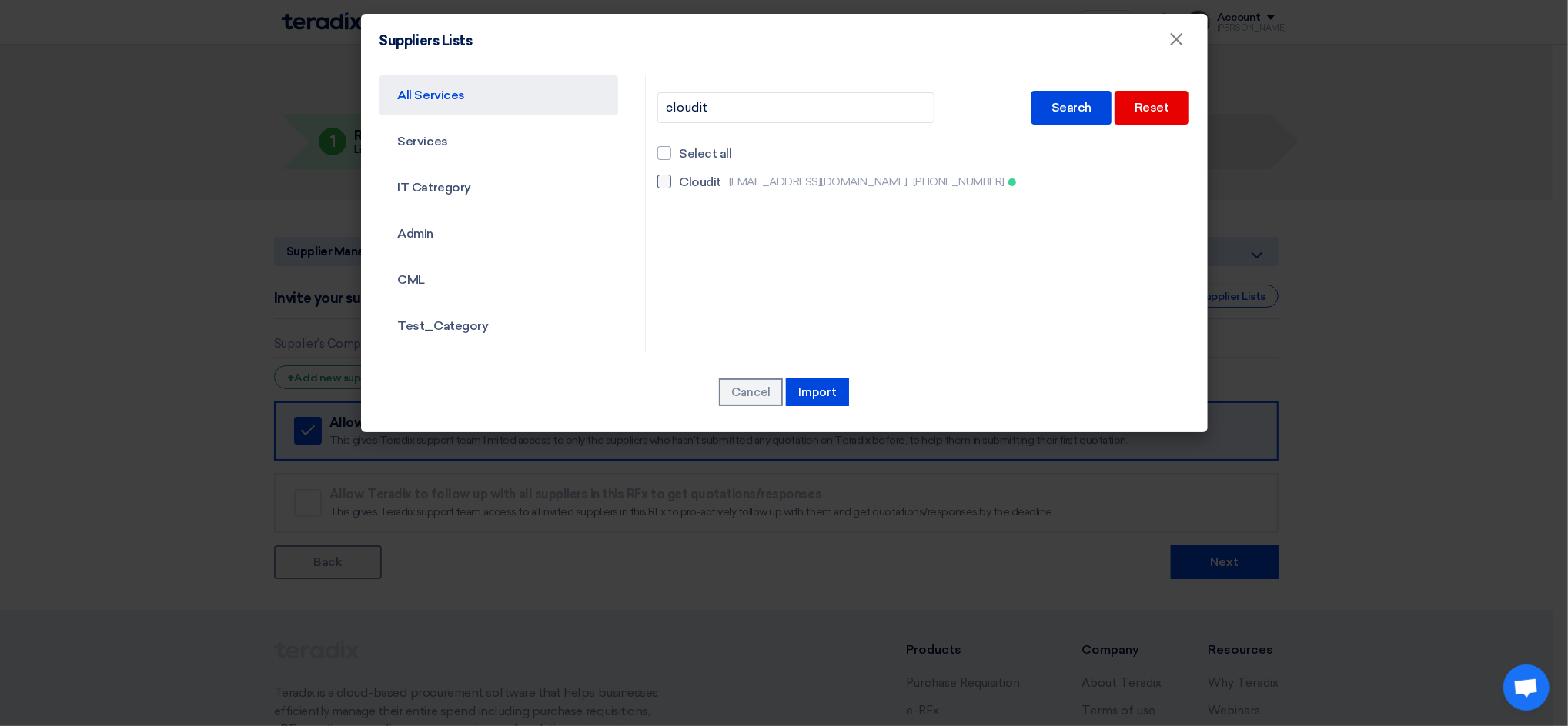
click at [663, 178] on div at bounding box center [663, 181] width 14 height 14
click at [679, 178] on input "Cloudit [EMAIL_ADDRESS][DOMAIN_NAME], [PHONE_NUMBER]" at bounding box center [683, 182] width 10 height 10
checkbox input "true"
drag, startPoint x: 815, startPoint y: 100, endPoint x: 575, endPoint y: 96, distance: 240.0
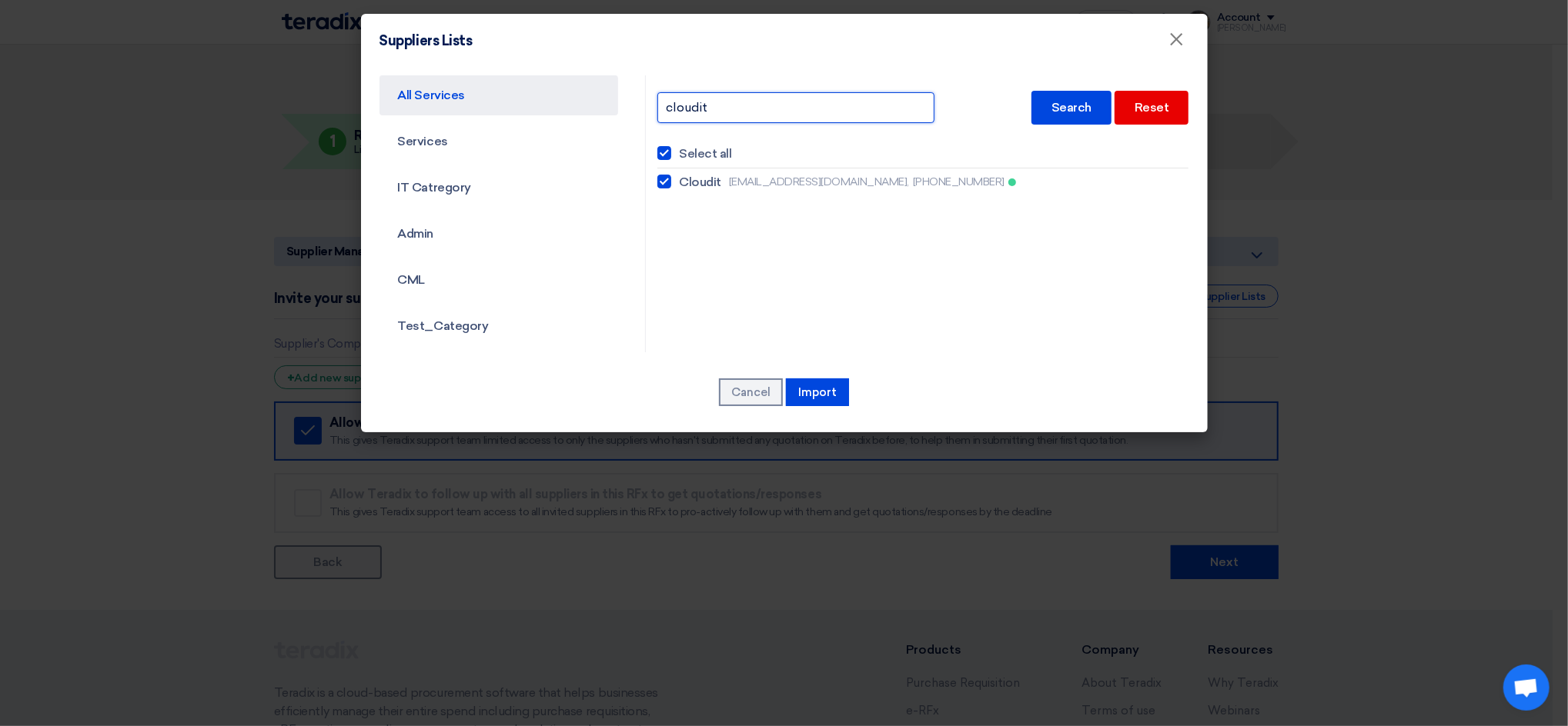
click at [575, 96] on div "All Services Services IT Catregory Admin CML Test_Category [GEOGRAPHIC_DATA] Ag…" at bounding box center [784, 214] width 833 height 277
click at [1051, 95] on div "Search" at bounding box center [1072, 107] width 80 height 34
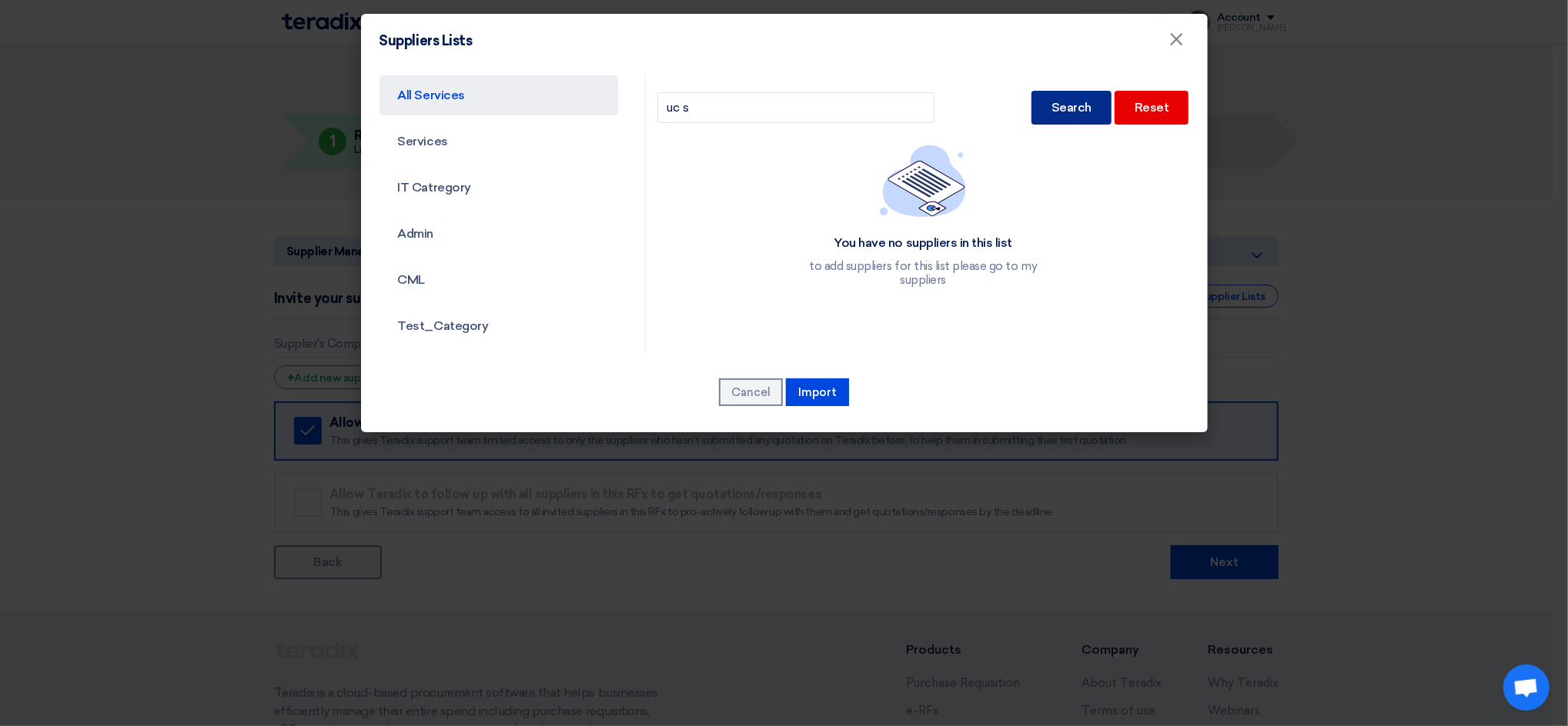
click at [1056, 108] on div "Search" at bounding box center [1072, 107] width 80 height 34
click at [786, 118] on input "uc s" at bounding box center [796, 107] width 277 height 31
type input "uc solution"
click at [1059, 104] on div "Search" at bounding box center [1072, 107] width 80 height 34
click at [437, 182] on link "IT Catregory" at bounding box center [499, 188] width 239 height 40
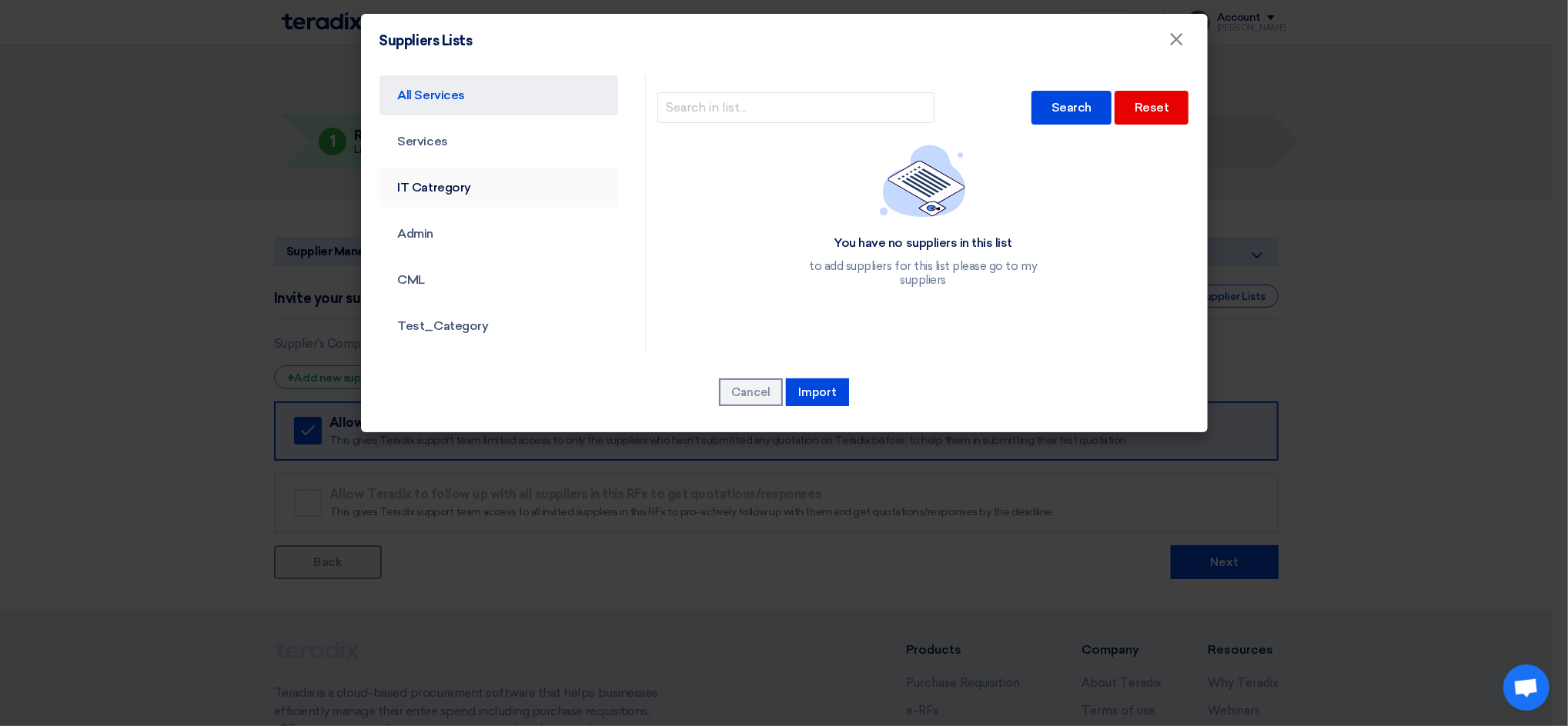
click at [448, 192] on link "IT Catregory" at bounding box center [499, 188] width 239 height 40
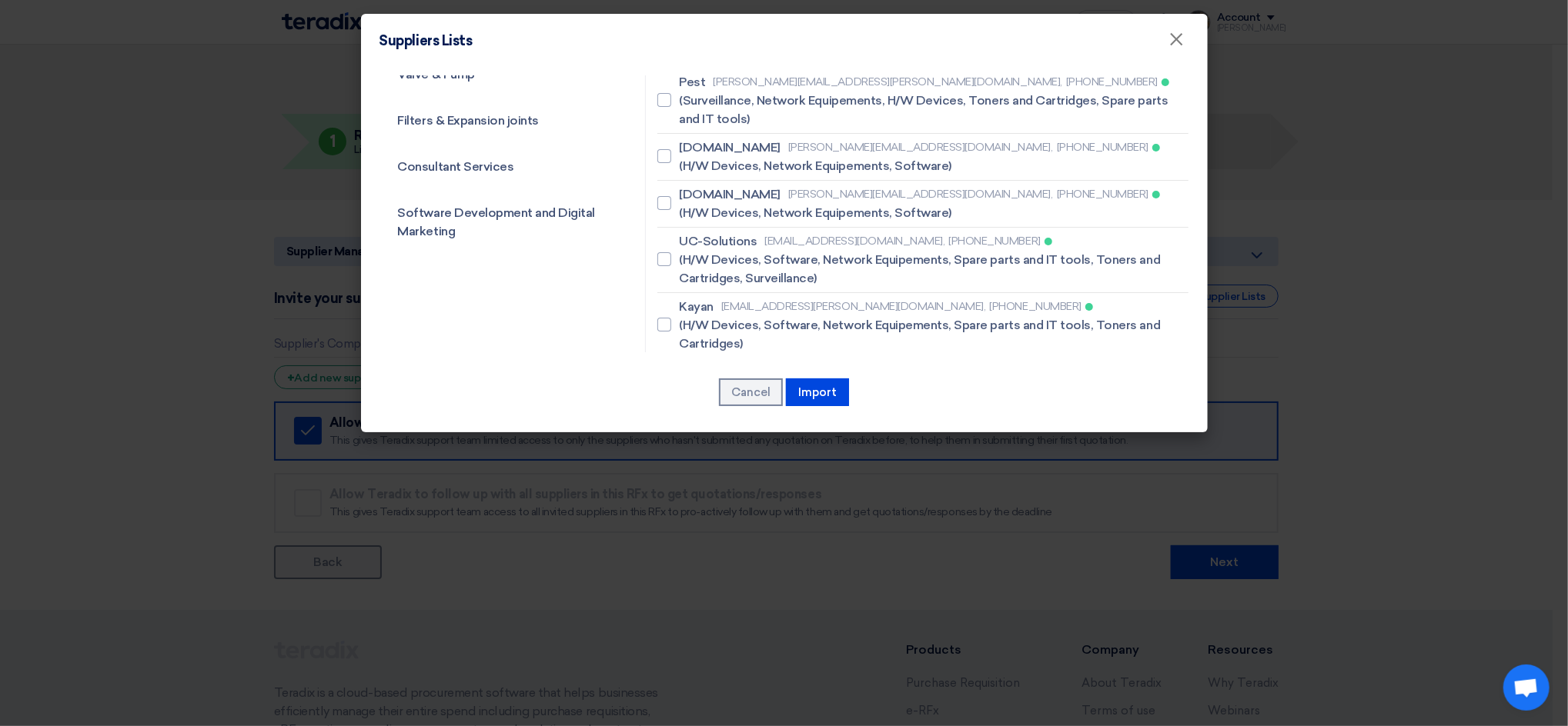
scroll to position [1949, 0]
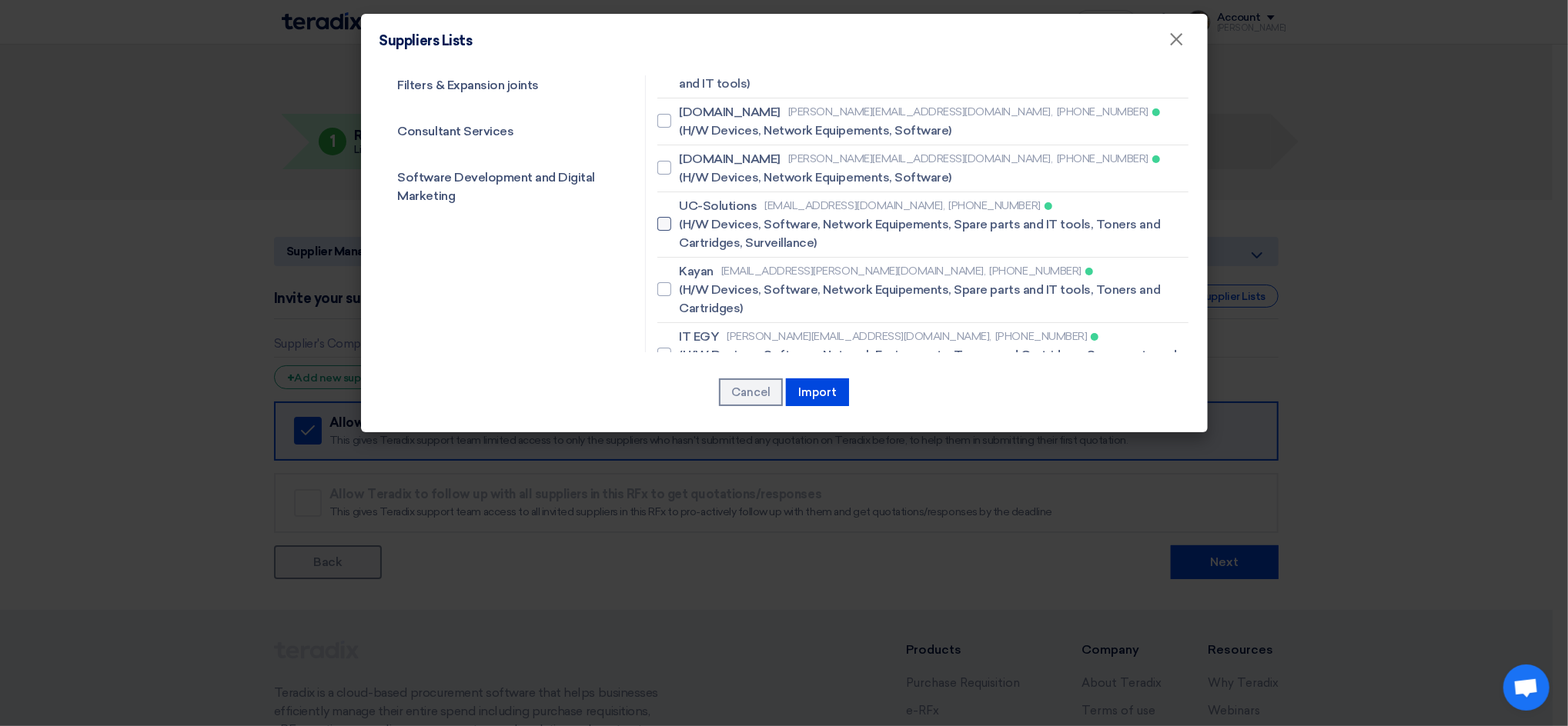
click at [713, 215] on span "(H/W Devices, Software, Network Equipements, Spare parts and IT tools, Toners a…" at bounding box center [929, 234] width 502 height 37
click at [689, 219] on input "UC-Solutions [EMAIL_ADDRESS][DOMAIN_NAME], [PHONE_NUMBER] (H/W Devices, Softwar…" at bounding box center [683, 224] width 10 height 10
checkbox input "true"
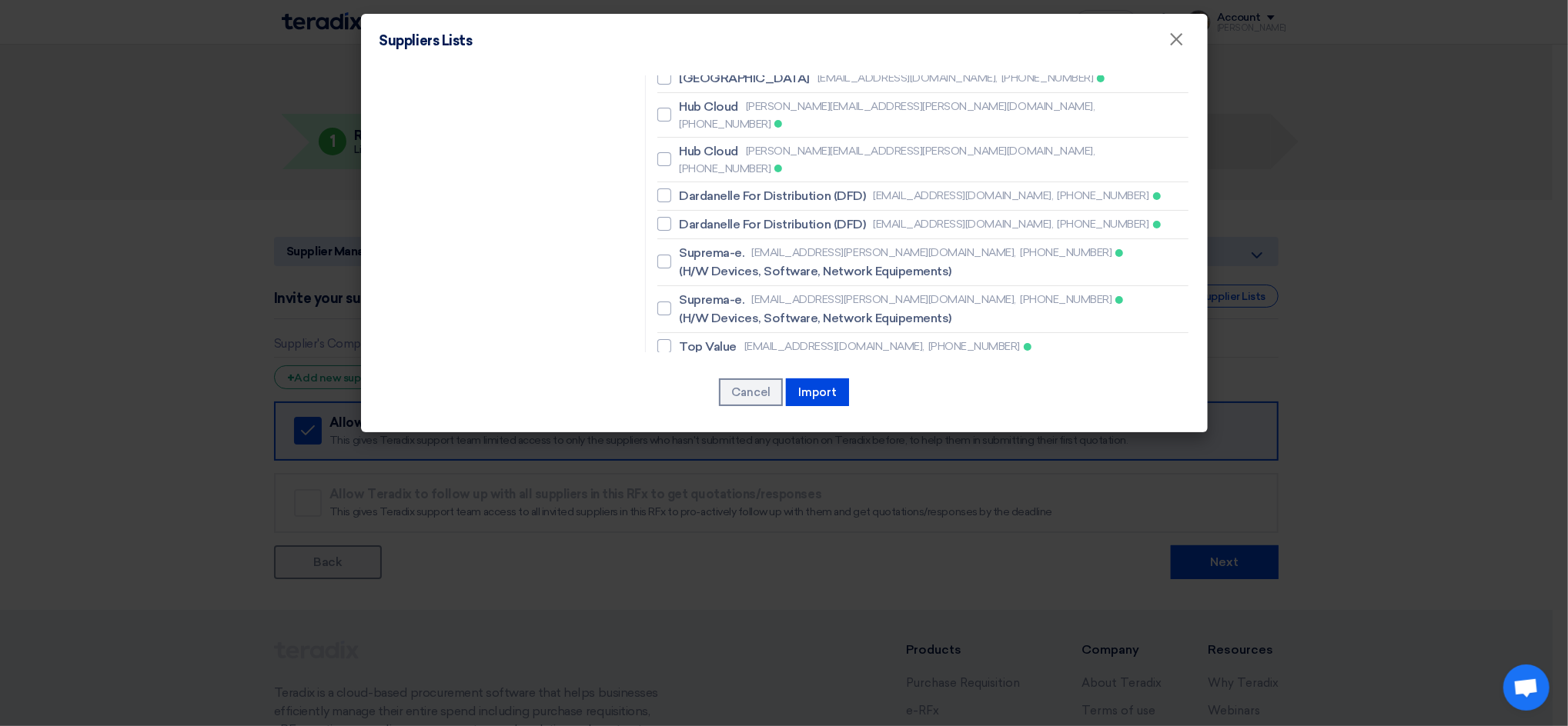
scroll to position [6387, 0]
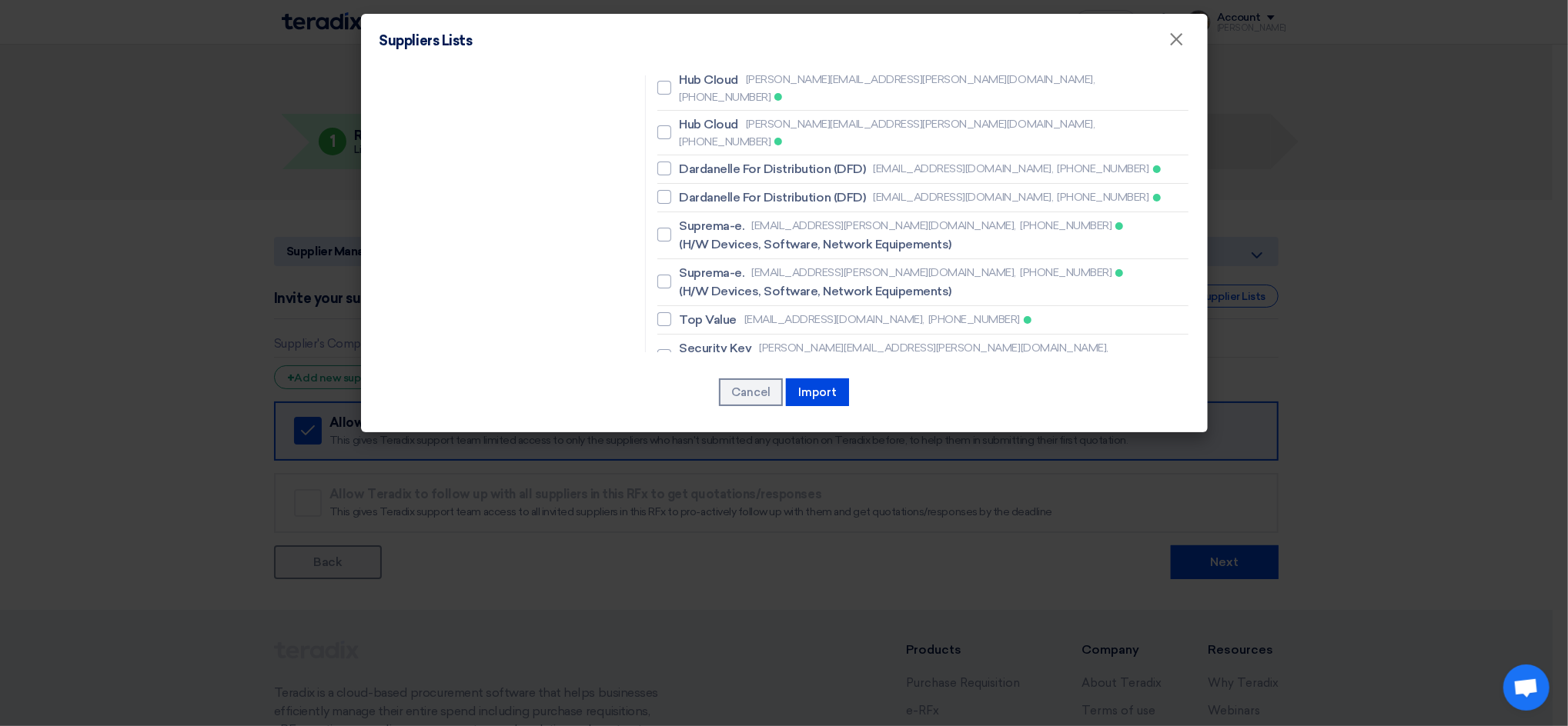
click at [702, 689] on span "Noventiq" at bounding box center [704, 698] width 52 height 18
click at [689, 697] on input "Noventiq [PERSON_NAME][EMAIL_ADDRESS][PERSON_NAME][DOMAIN_NAME], [PHONE_NUMBER]" at bounding box center [683, 702] width 10 height 10
checkbox input "true"
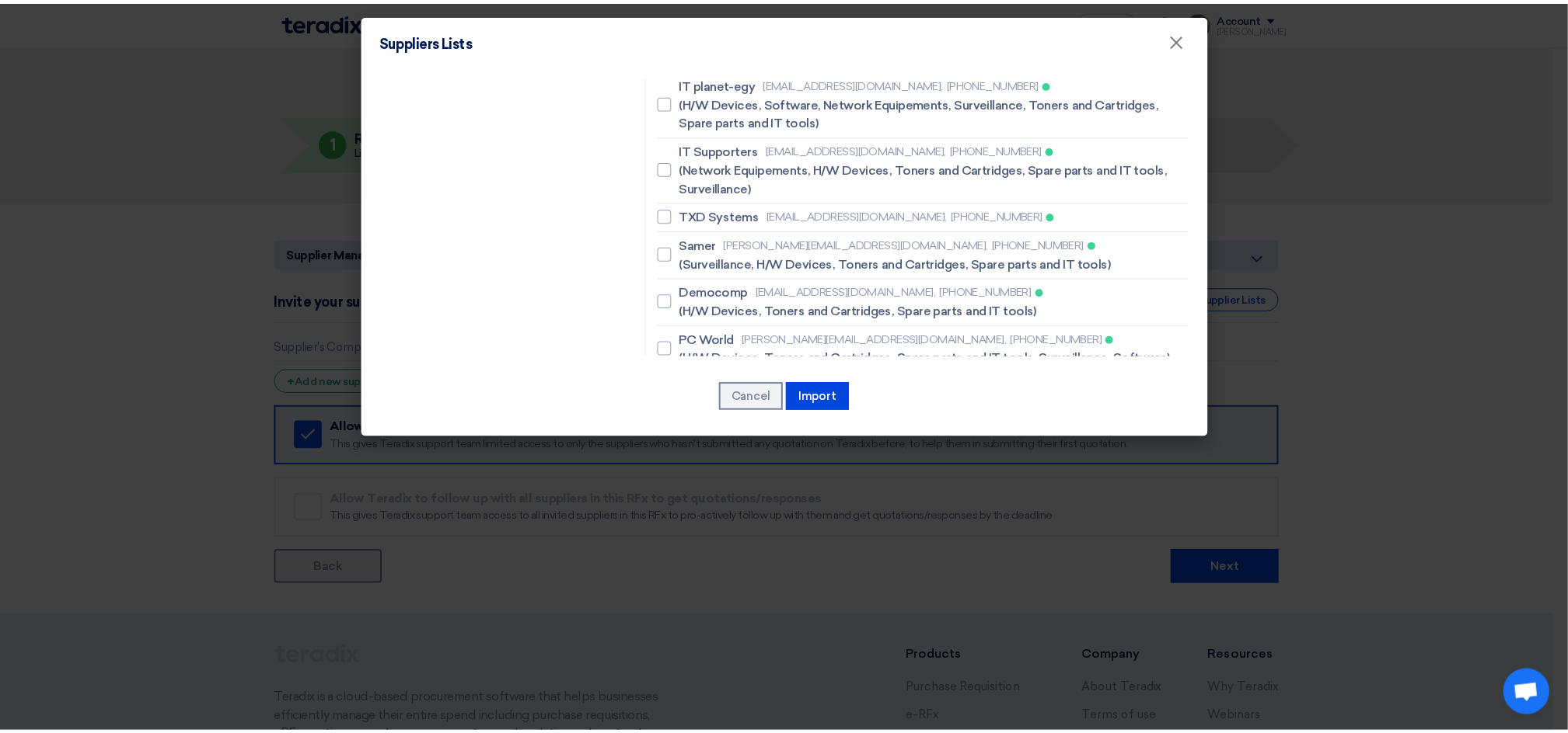
scroll to position [3756, 0]
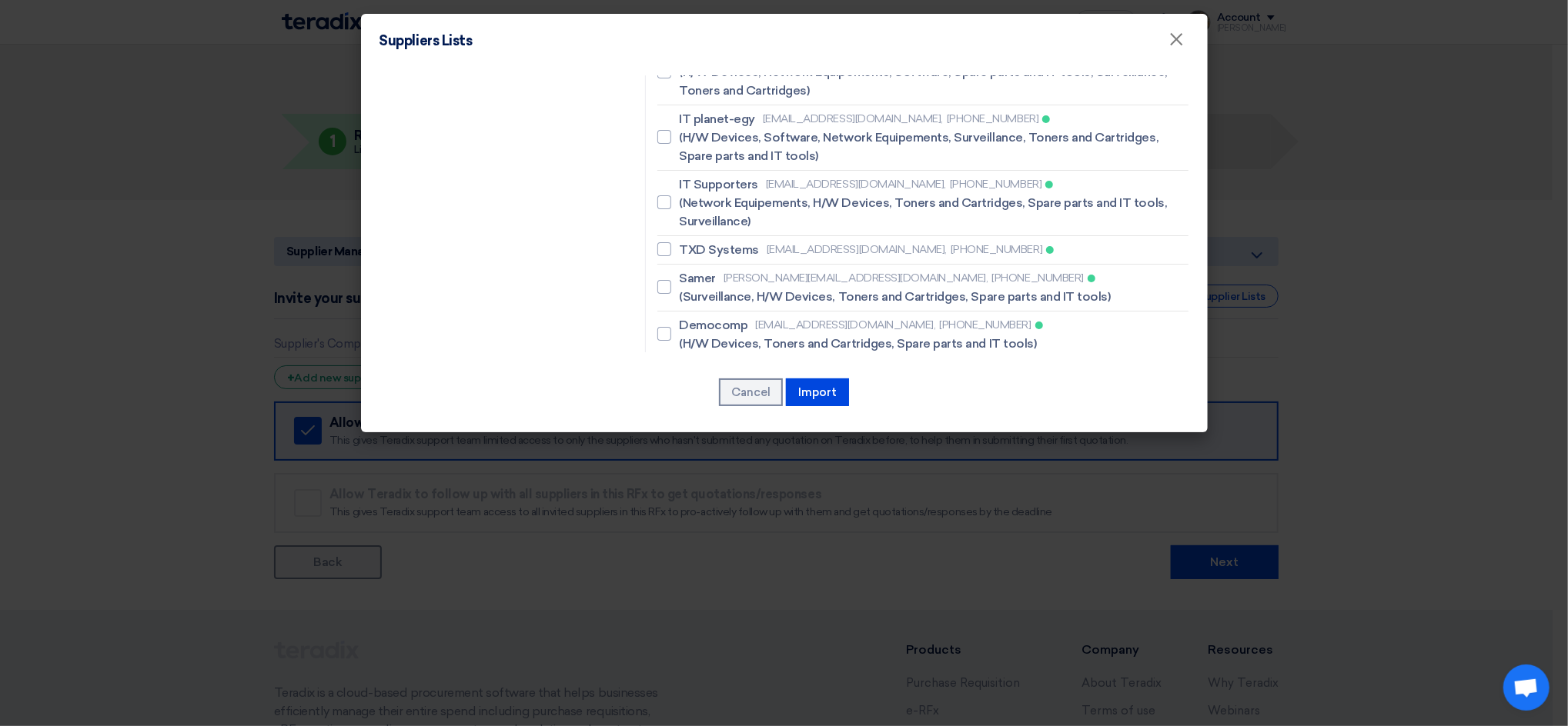
click at [735, 457] on label "Vodafone [PERSON_NAME][EMAIL_ADDRESS][PERSON_NAME][DOMAIN_NAME], [PHONE_NUMBER]…" at bounding box center [923, 476] width 531 height 37
click at [689, 470] on input "Vodafone [PERSON_NAME][EMAIL_ADDRESS][PERSON_NAME][DOMAIN_NAME], [PHONE_NUMBER]…" at bounding box center [683, 475] width 10 height 10
checkbox input "true"
click at [785, 429] on span "(Software, H/W Devices, Network Equipements)" at bounding box center [921, 437] width 273 height 18
click at [689, 423] on input "Vodafone [PERSON_NAME][EMAIL_ADDRESS][PERSON_NAME][DOMAIN_NAME], [PHONE_NUMBER]…" at bounding box center [683, 428] width 10 height 10
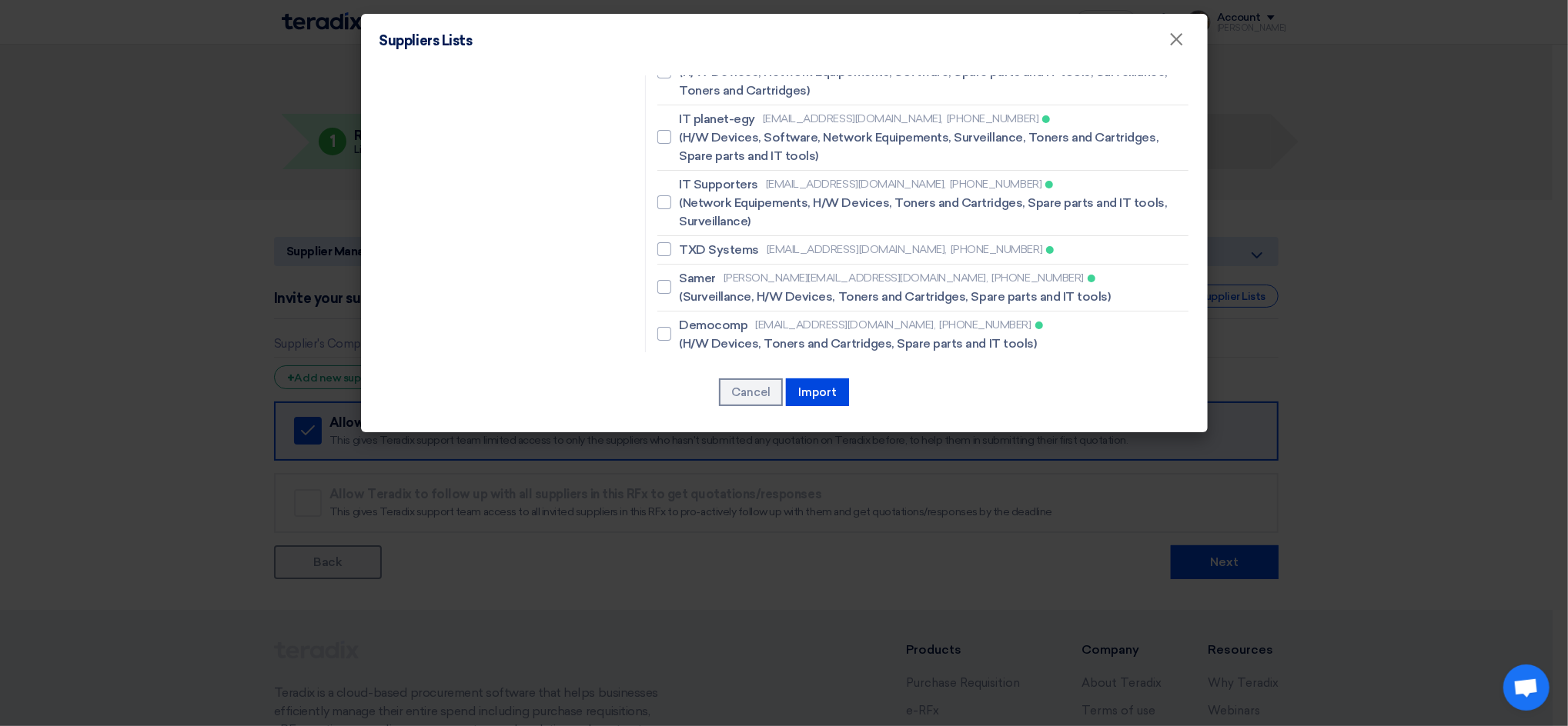
checkbox input "true"
click at [834, 390] on button "Import" at bounding box center [817, 392] width 63 height 28
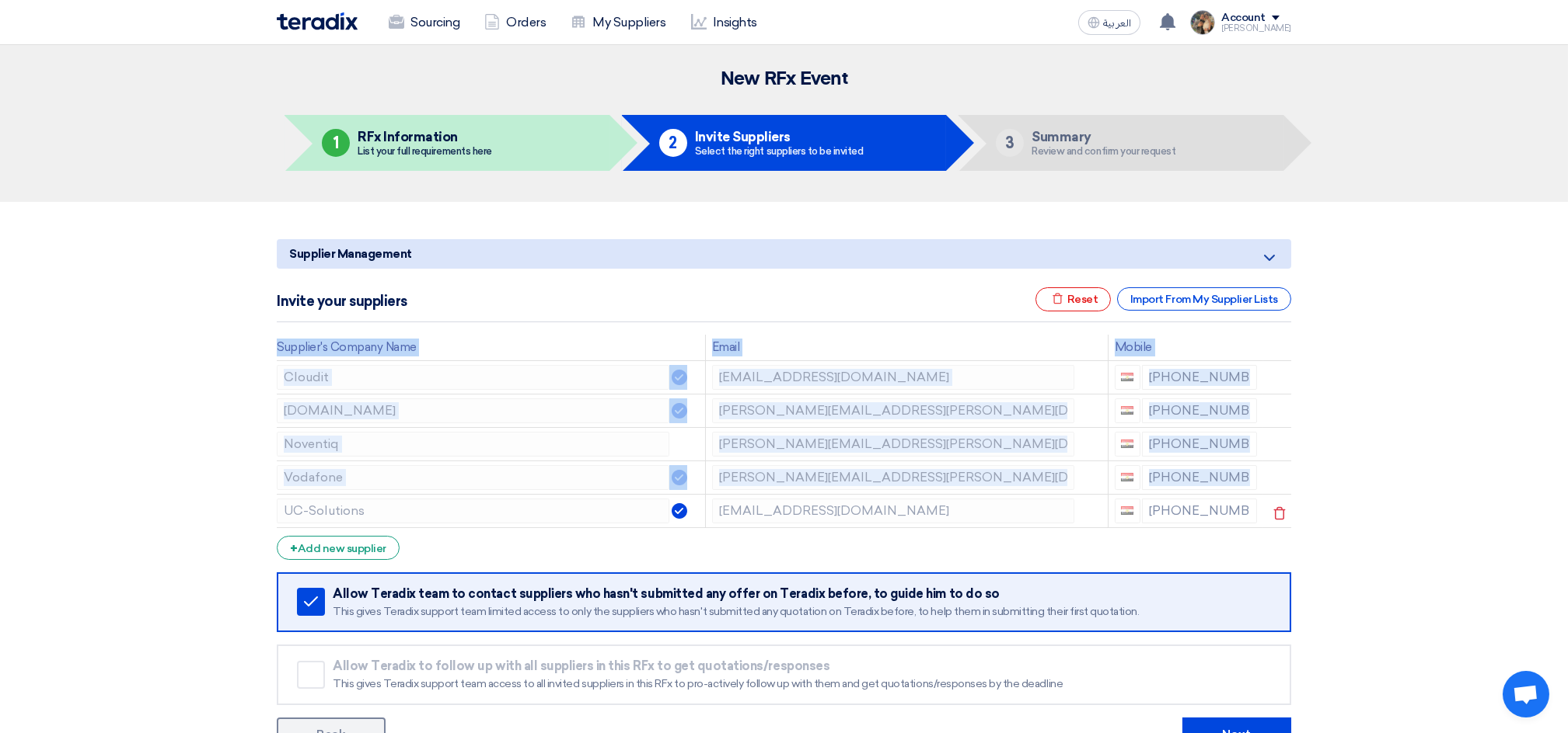
drag, startPoint x: 257, startPoint y: 378, endPoint x: 366, endPoint y: 526, distance: 183.8
click at [366, 526] on section "Supplier Management Minimize/Maximize Category Invite your suppliers Excel file…" at bounding box center [784, 493] width 1568 height 581
click at [217, 412] on section "Supplier Management Minimize/Maximize Category Invite your suppliers Excel file…" at bounding box center [784, 493] width 1568 height 581
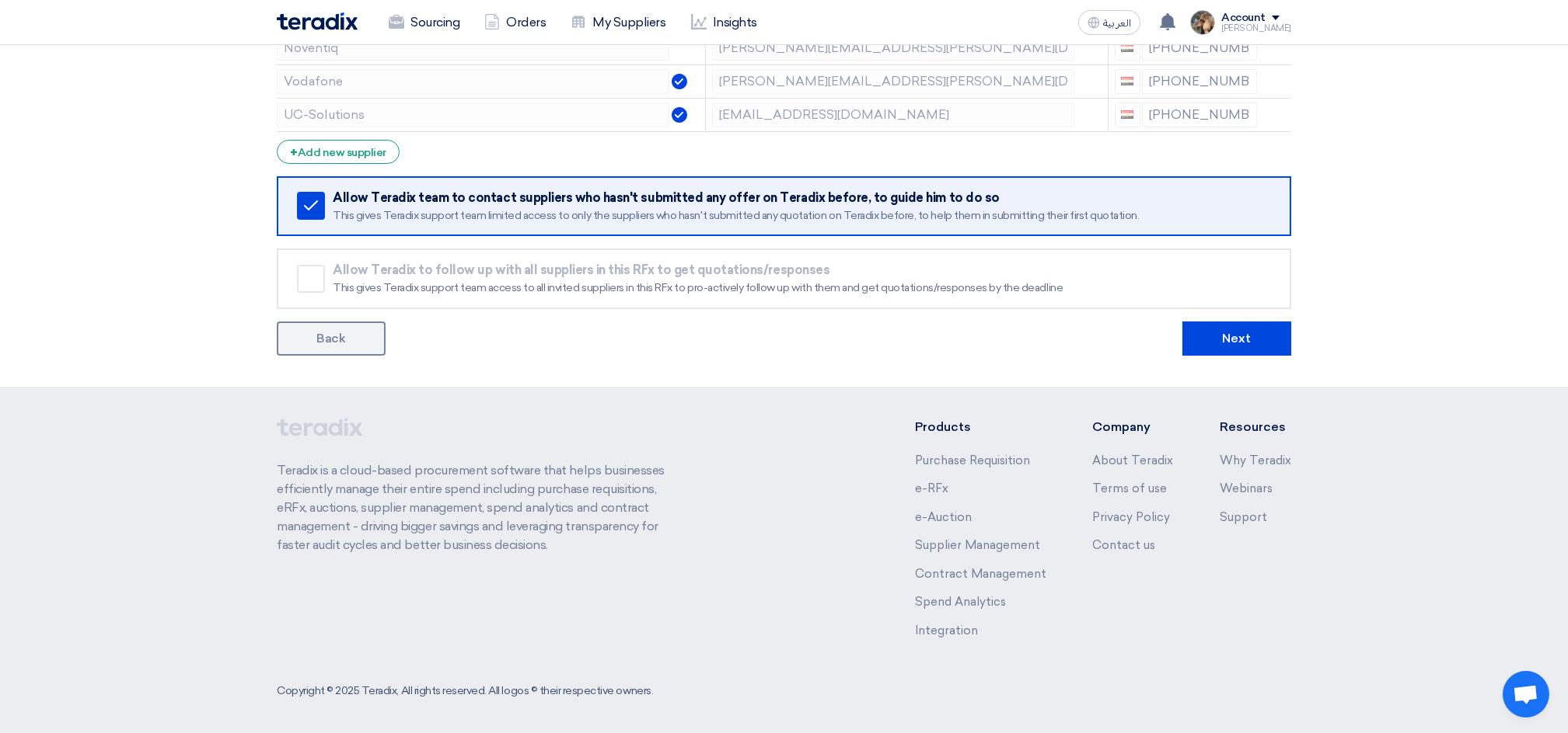
scroll to position [0, 0]
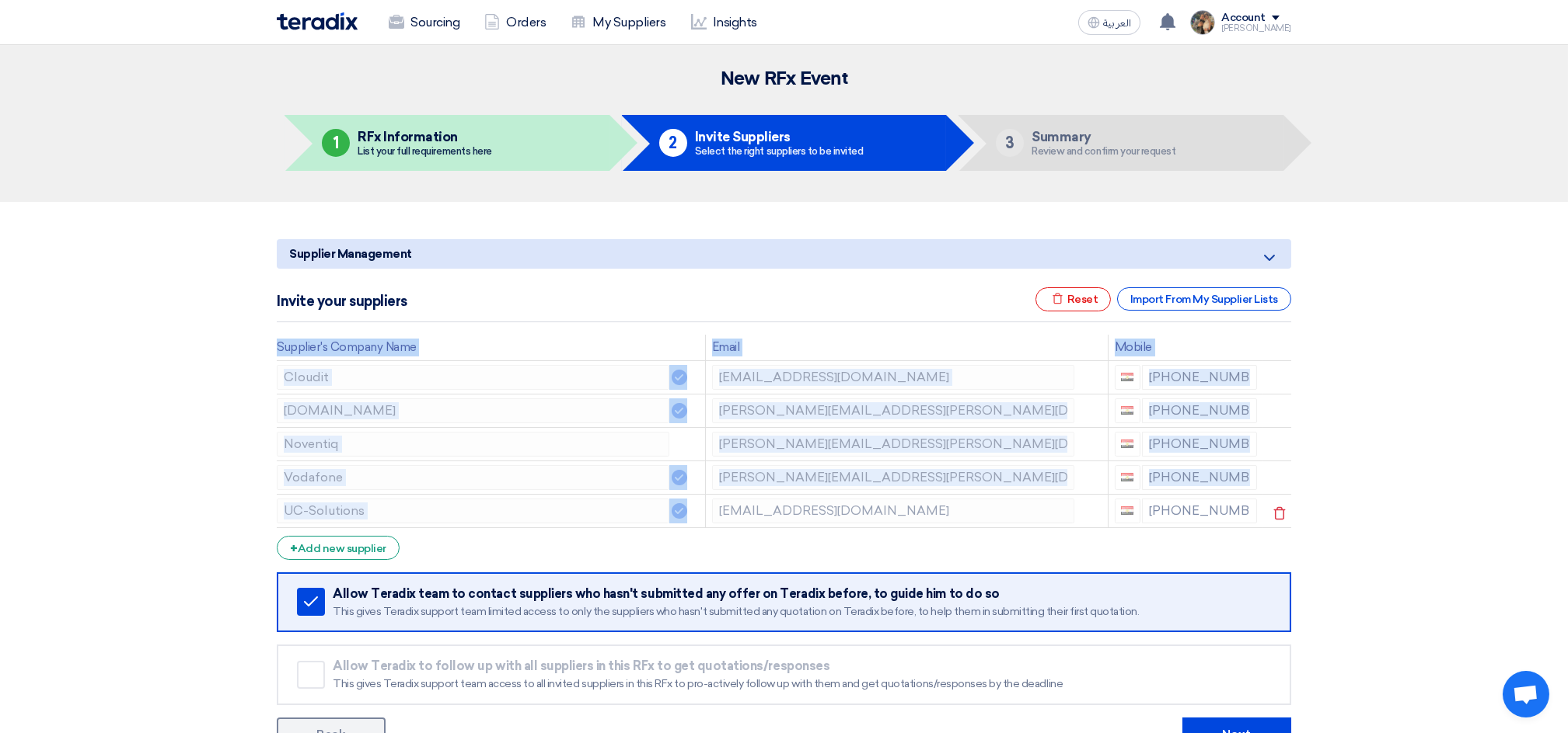
click at [730, 510] on section "Supplier Management Minimize/Maximize Category Invite your suppliers Excel file…" at bounding box center [784, 493] width 1568 height 581
click at [563, 494] on td "UC-Solutions" at bounding box center [490, 511] width 428 height 34
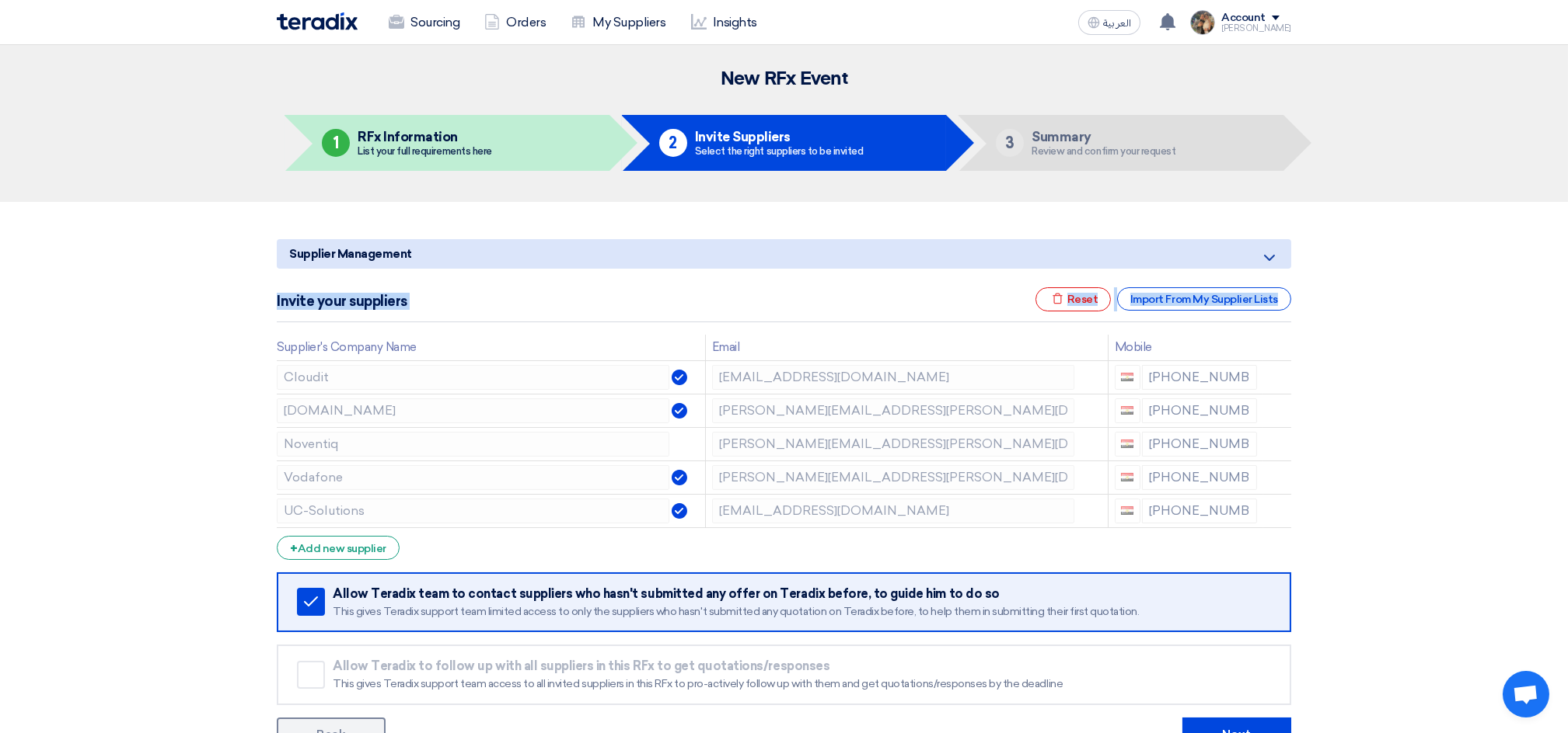
drag, startPoint x: 246, startPoint y: 303, endPoint x: 1326, endPoint y: 438, distance: 1088.4
click at [1326, 438] on section "Supplier Management Minimize/Maximize Category Invite your suppliers Excel file…" at bounding box center [784, 493] width 1568 height 581
click at [1323, 372] on section "Supplier Management Minimize/Maximize Category Invite your suppliers Excel file…" at bounding box center [784, 493] width 1568 height 581
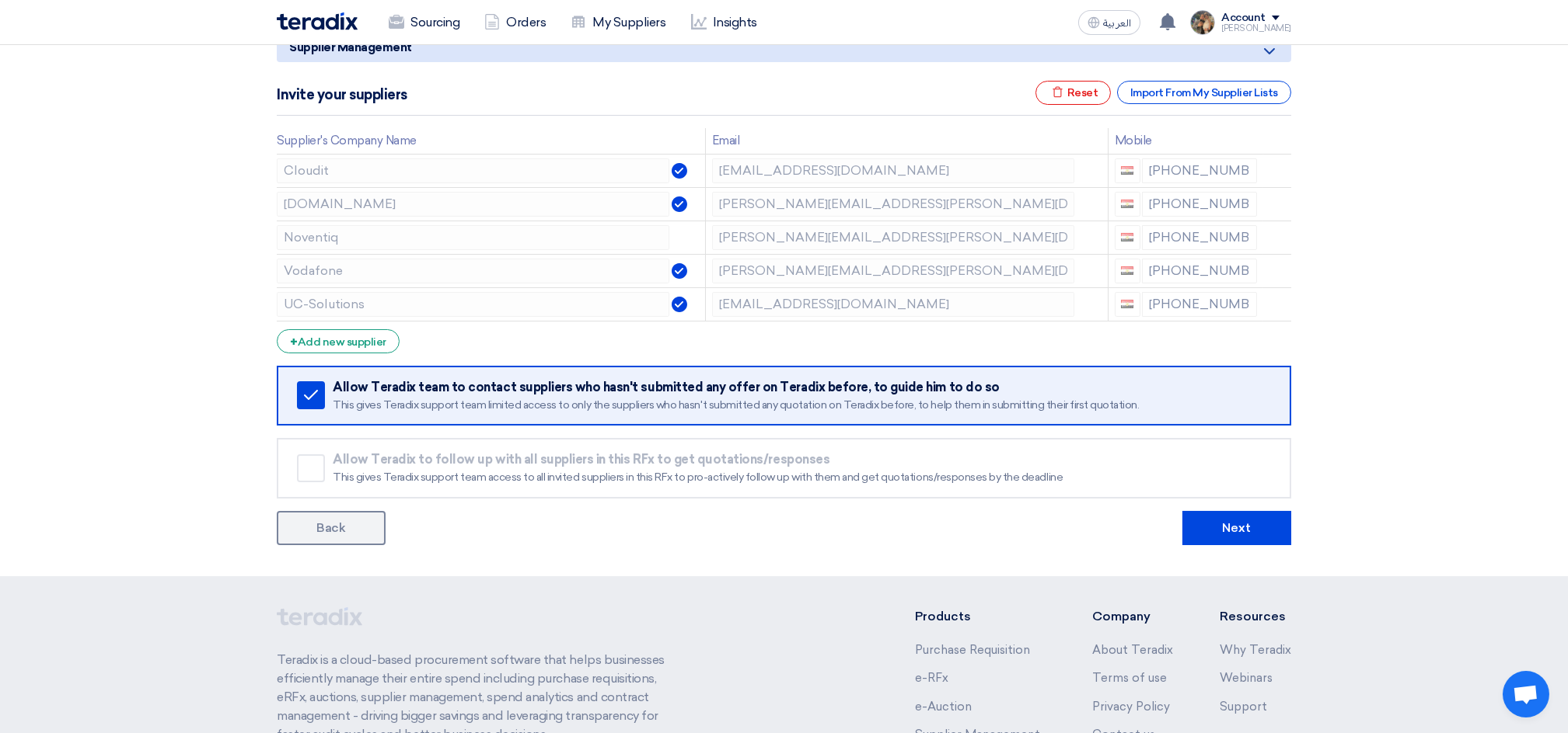
click at [1233, 504] on form "Supplier Management Minimize/Maximize Category Invite your suppliers Excel file…" at bounding box center [783, 289] width 1015 height 513
click at [1234, 528] on button "Next" at bounding box center [1236, 528] width 108 height 35
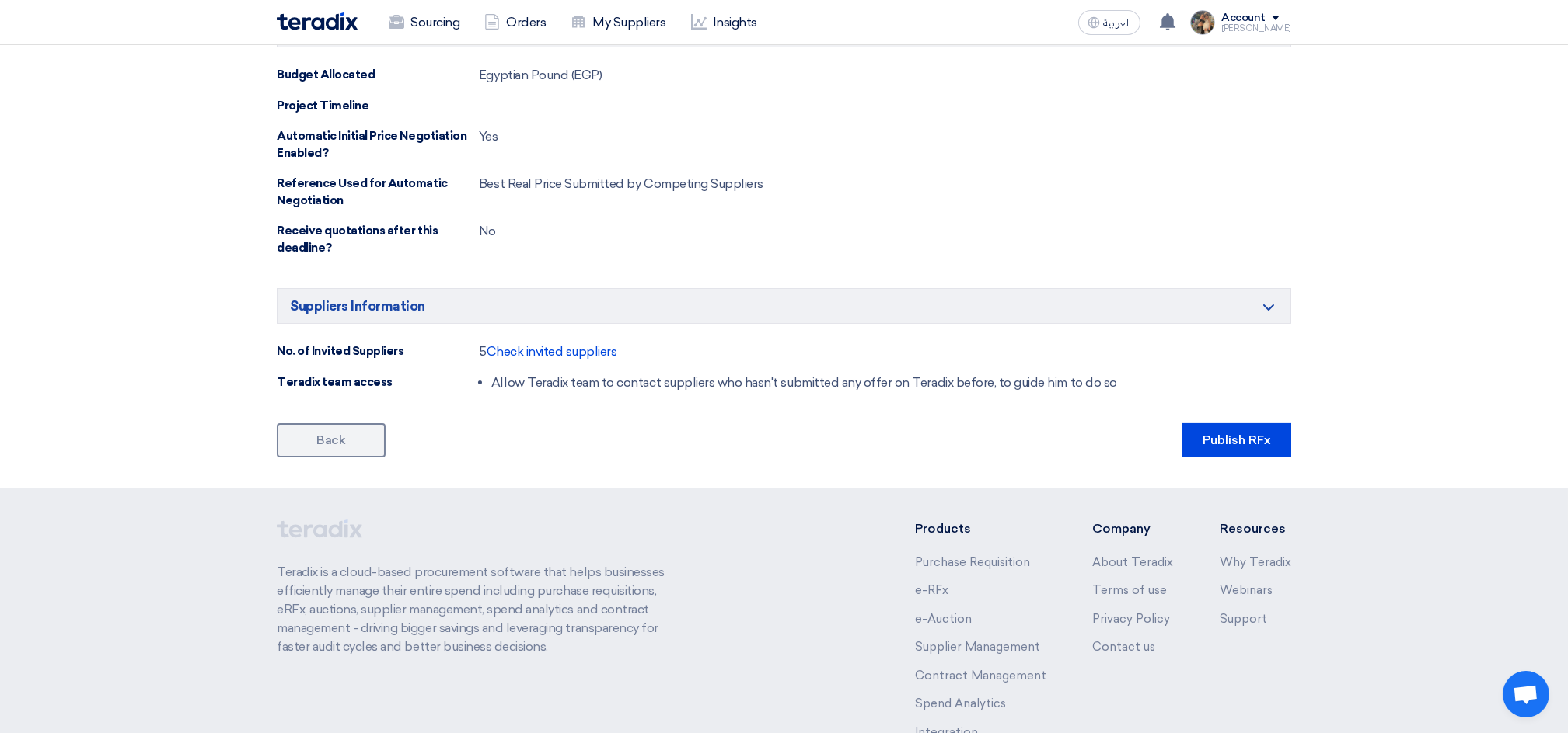
scroll to position [968, 0]
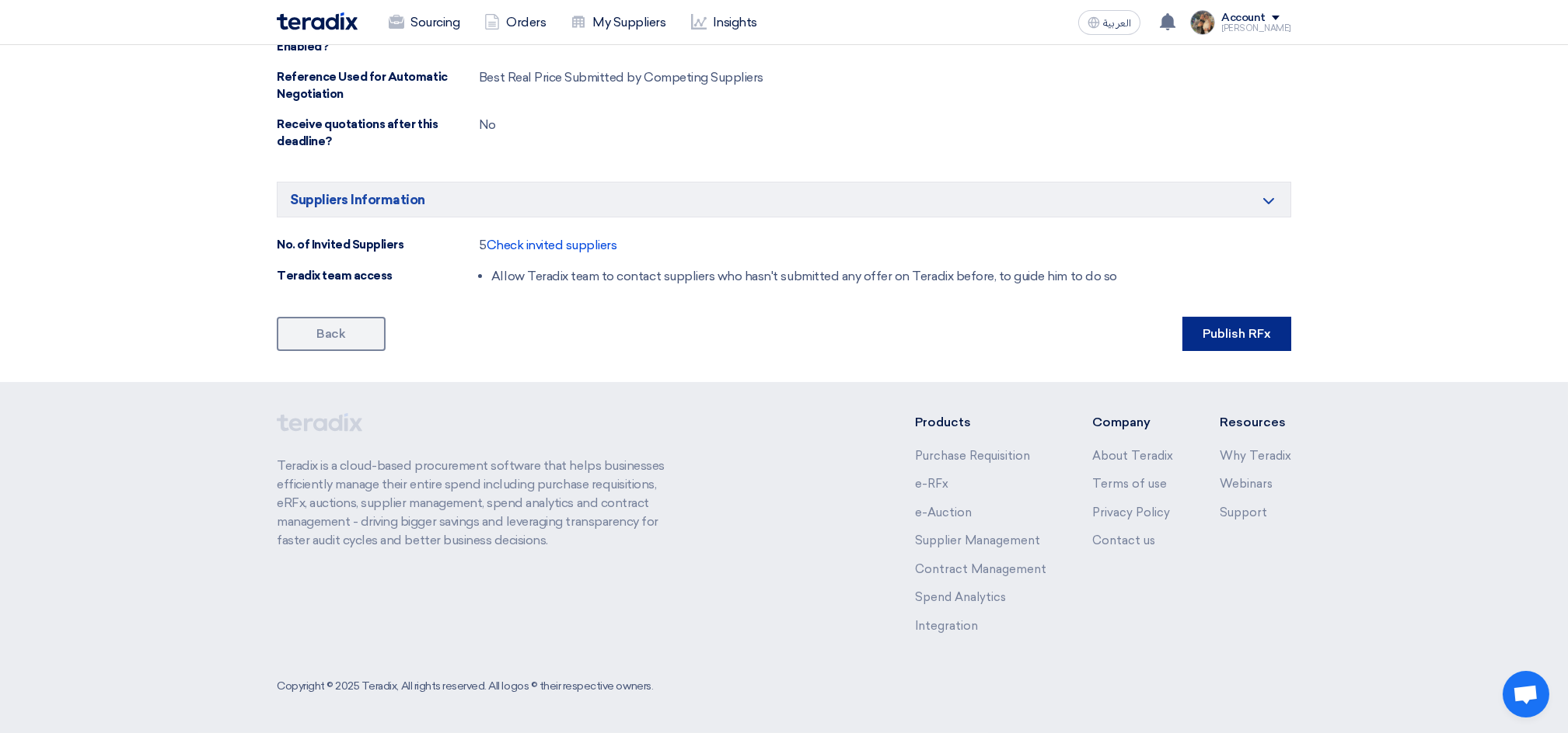
click at [1227, 343] on button "Publish RFx" at bounding box center [1236, 334] width 108 height 35
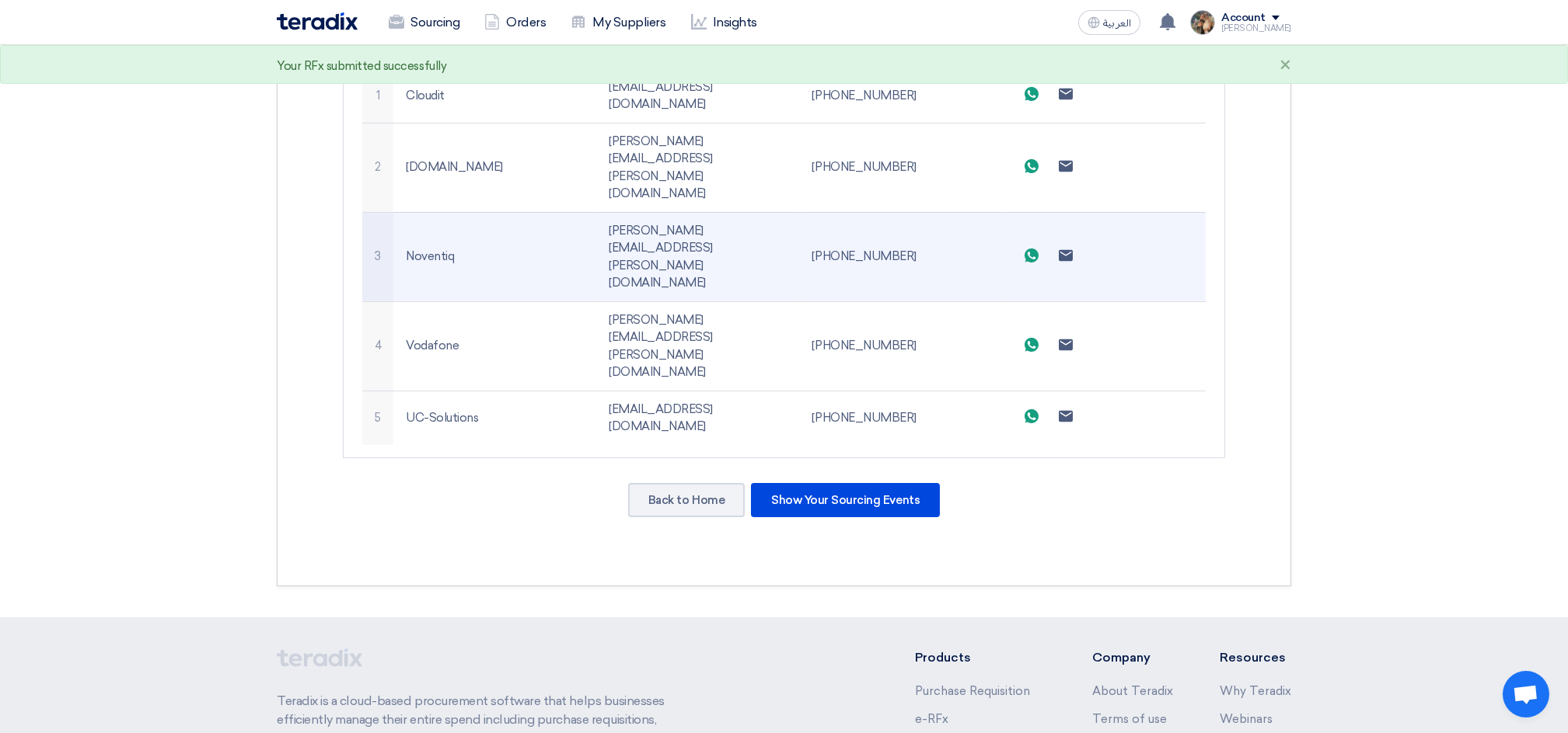
scroll to position [595, 0]
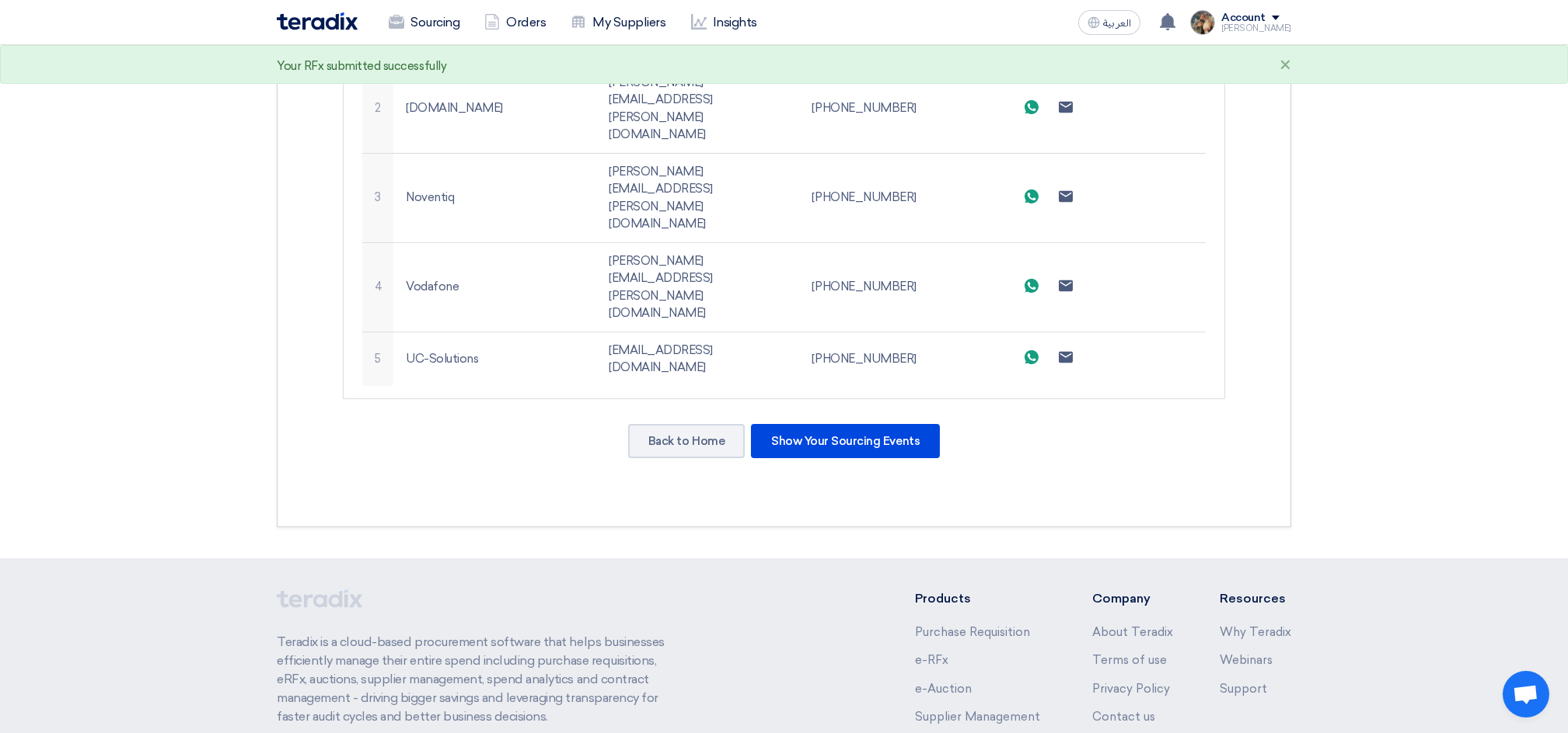
click at [330, 26] on img at bounding box center [316, 21] width 81 height 18
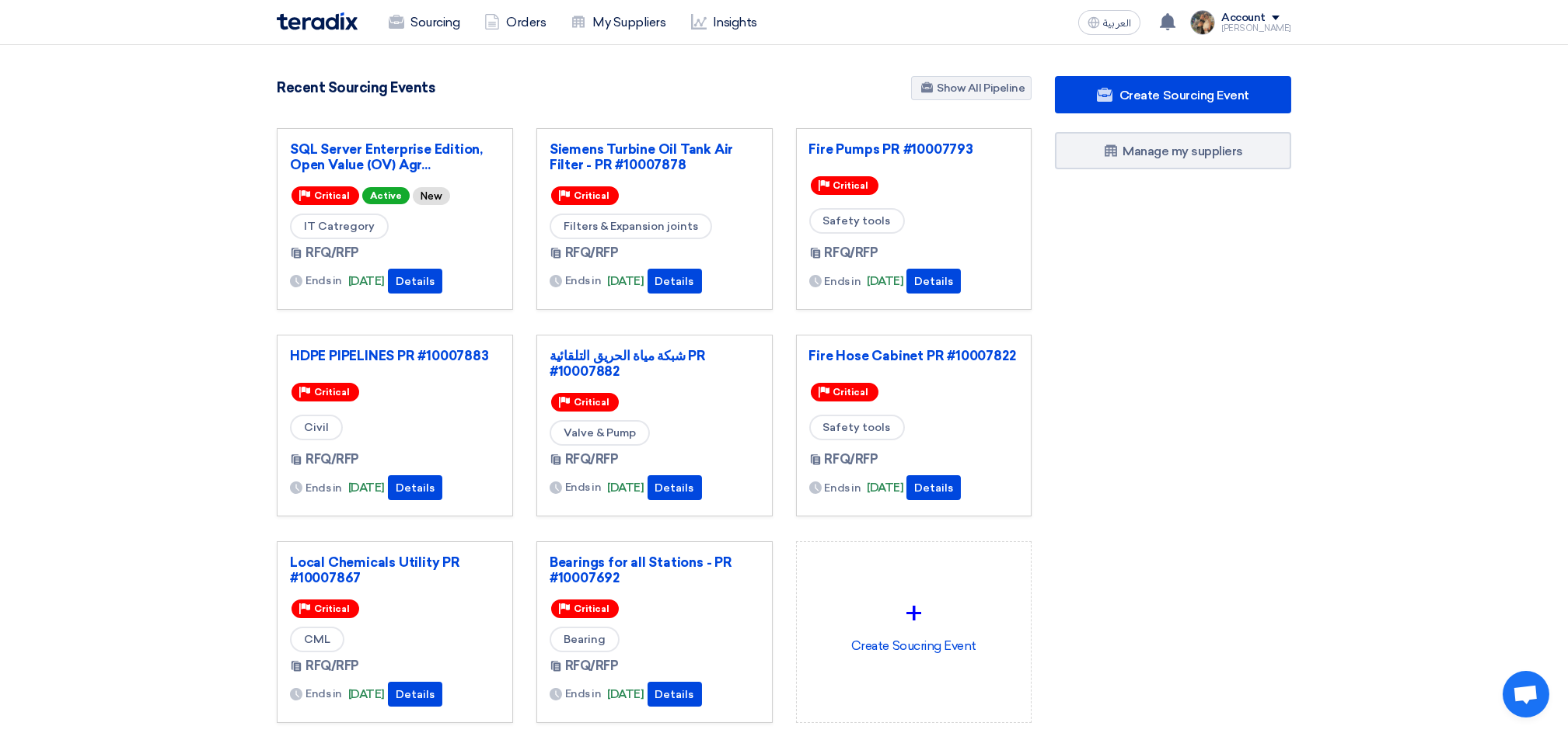
click at [373, 177] on div "SQL Server Enterprise Edition, Open Value (OV) Agr..." at bounding box center [394, 160] width 210 height 37
click at [369, 160] on link "SQL Server Enterprise Edition, Open Value (OV) Agr..." at bounding box center [394, 157] width 210 height 31
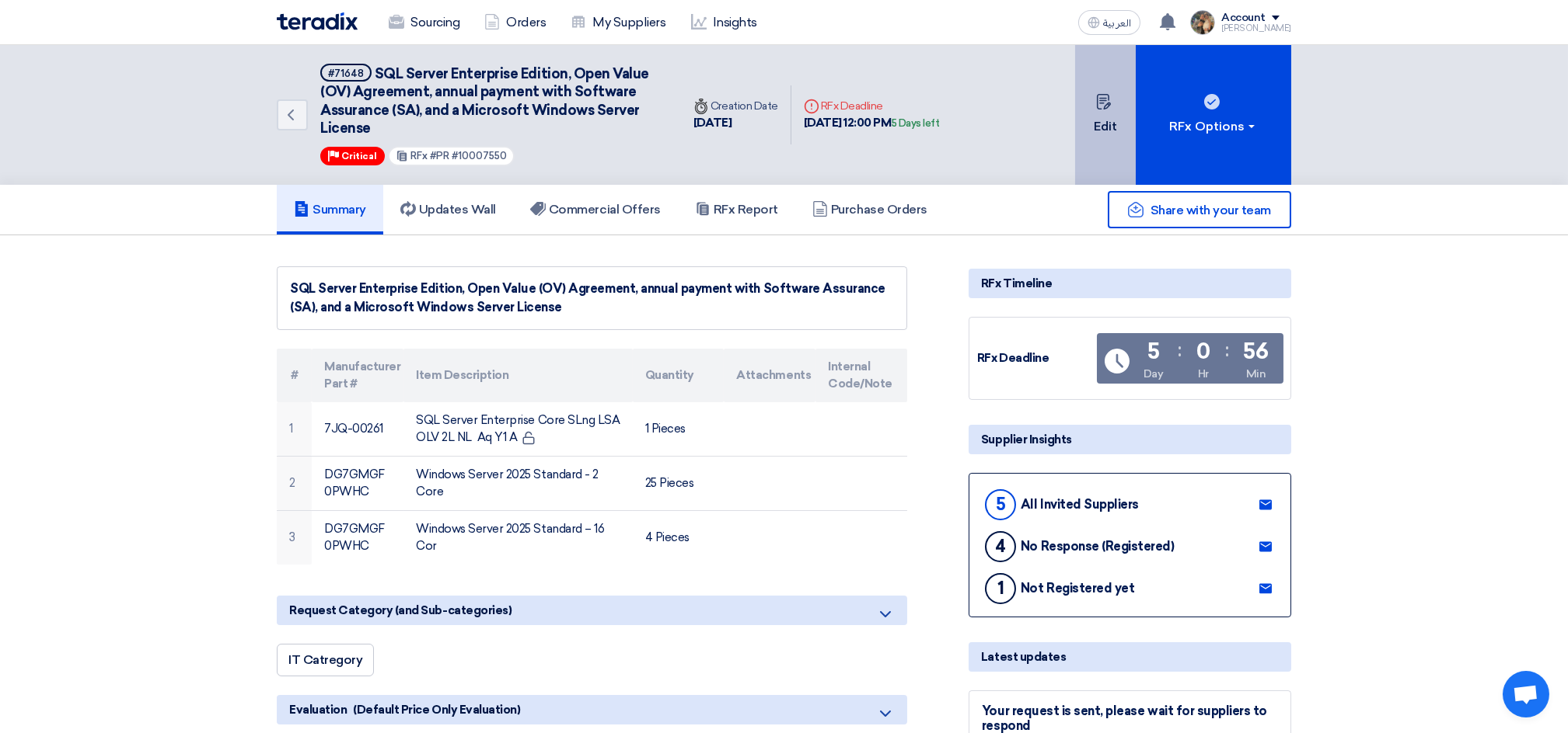
click at [1094, 109] on button "Edit" at bounding box center [1105, 115] width 60 height 140
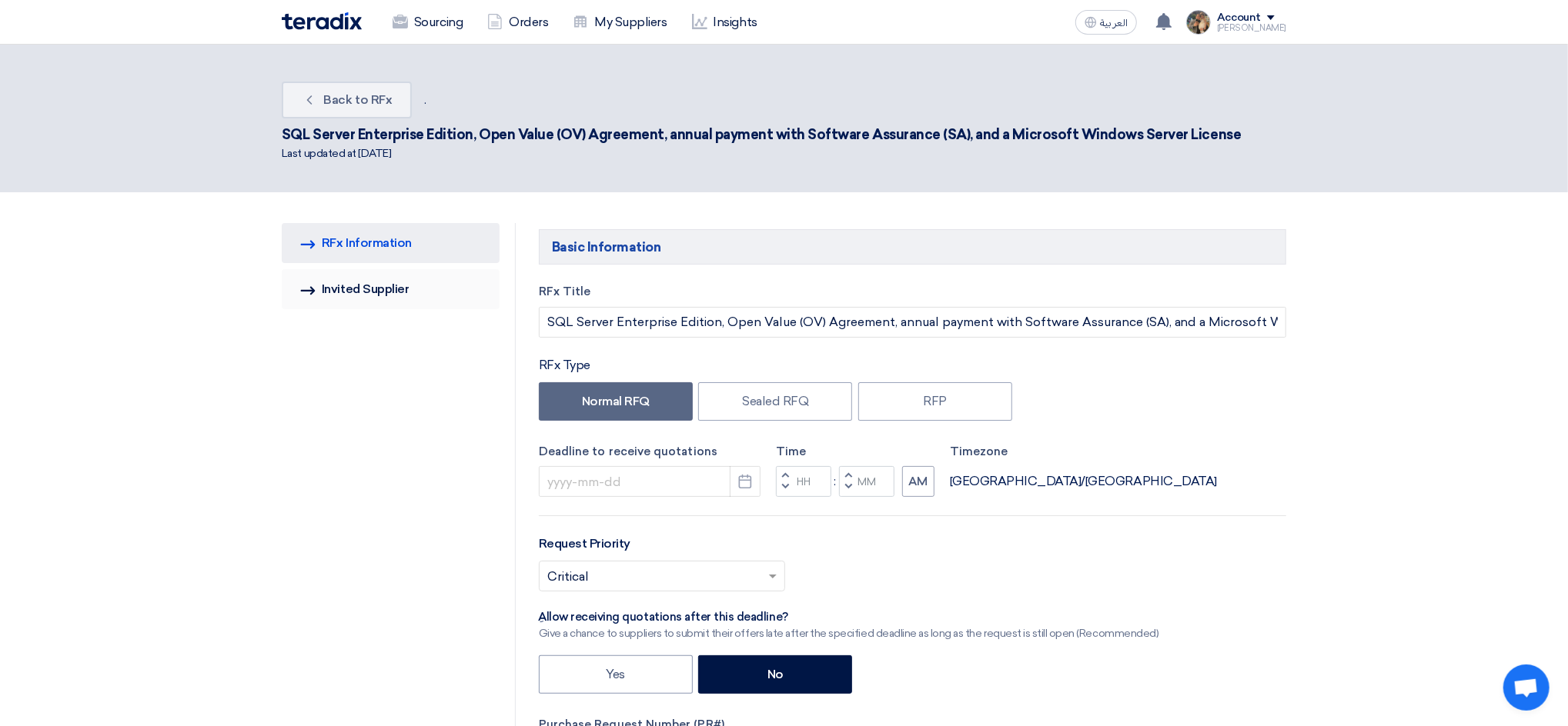
type input "[DATE]"
type input "12"
type input "00"
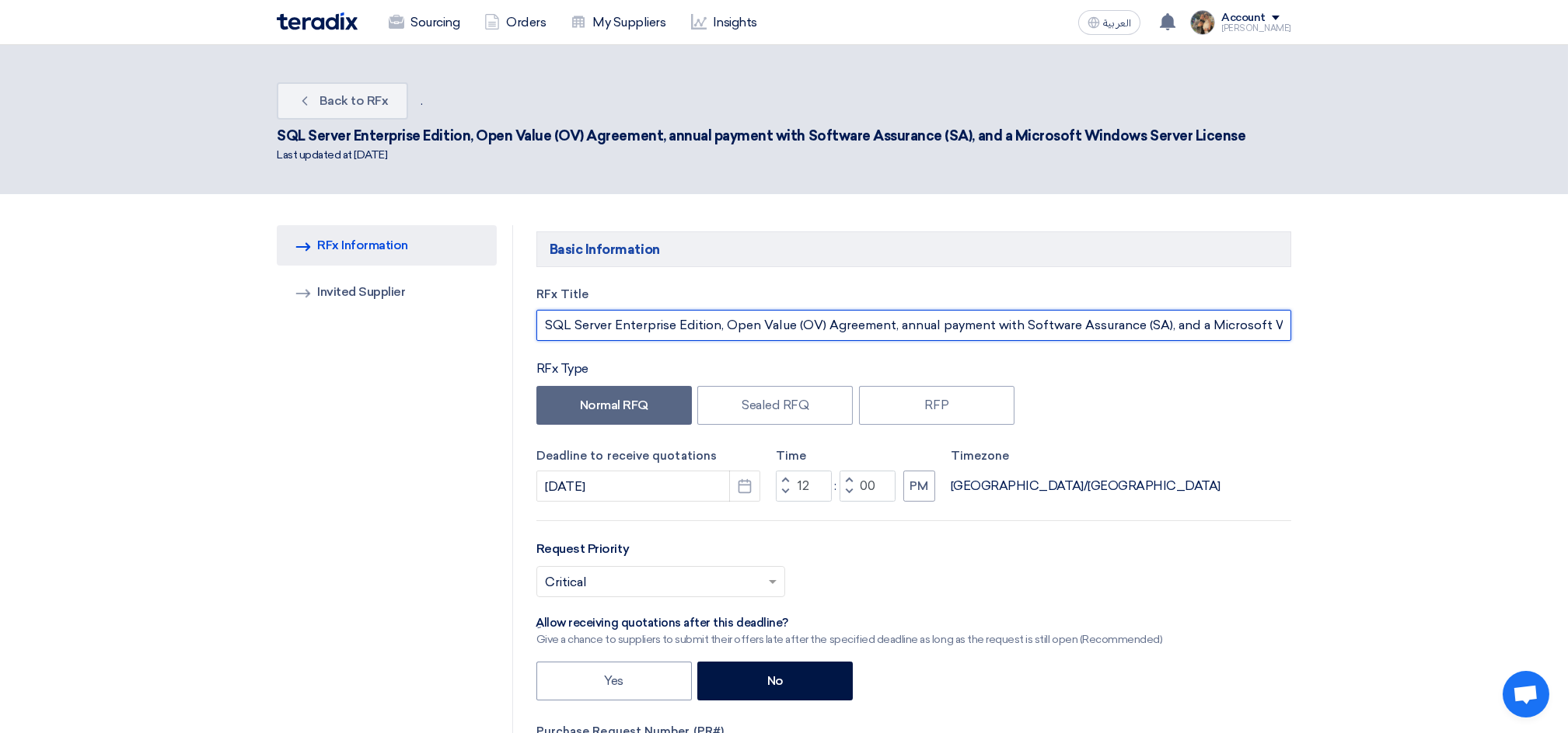
click at [994, 317] on input "SQL Server Enterprise Edition, Open Value (OV) Agreement, annual payment with S…" at bounding box center [914, 325] width 755 height 31
type input "SQL Server Enterprise Edition, Open Value (OV) Agreement, annual payment with S…"
click at [914, 328] on input "SQL Server Enterprise Edition, Open Value (OV) Agreement, annual payment with S…" at bounding box center [914, 325] width 755 height 31
drag, startPoint x: 914, startPoint y: 328, endPoint x: 966, endPoint y: 327, distance: 52.0
click at [966, 327] on input "SQL Server Enterprise Edition, Open Value (OV) Agreement, annual payment with S…" at bounding box center [914, 325] width 755 height 31
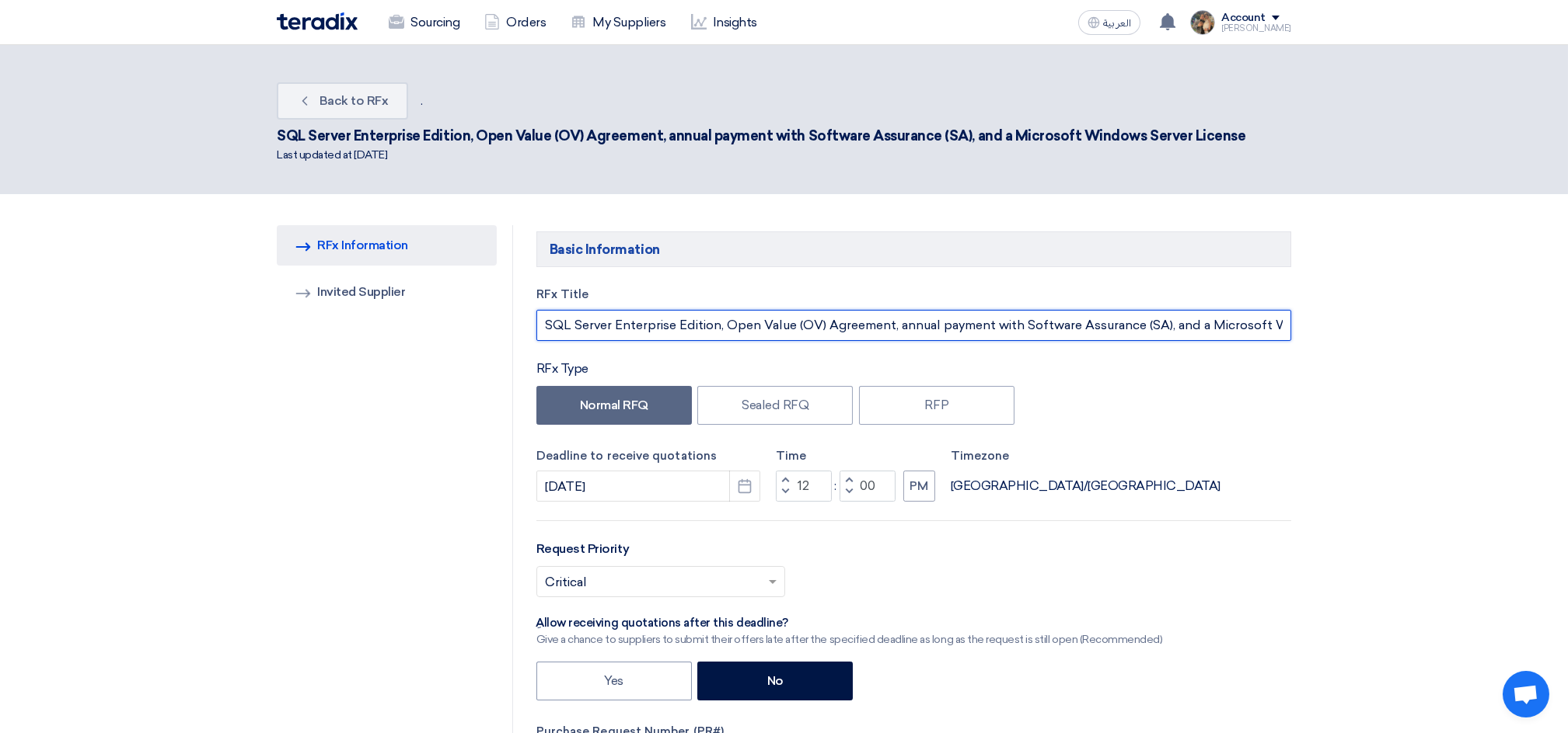
click at [883, 322] on input "SQL Server Enterprise Edition, Open Value (OV) Agreement, annual payment with S…" at bounding box center [914, 325] width 755 height 31
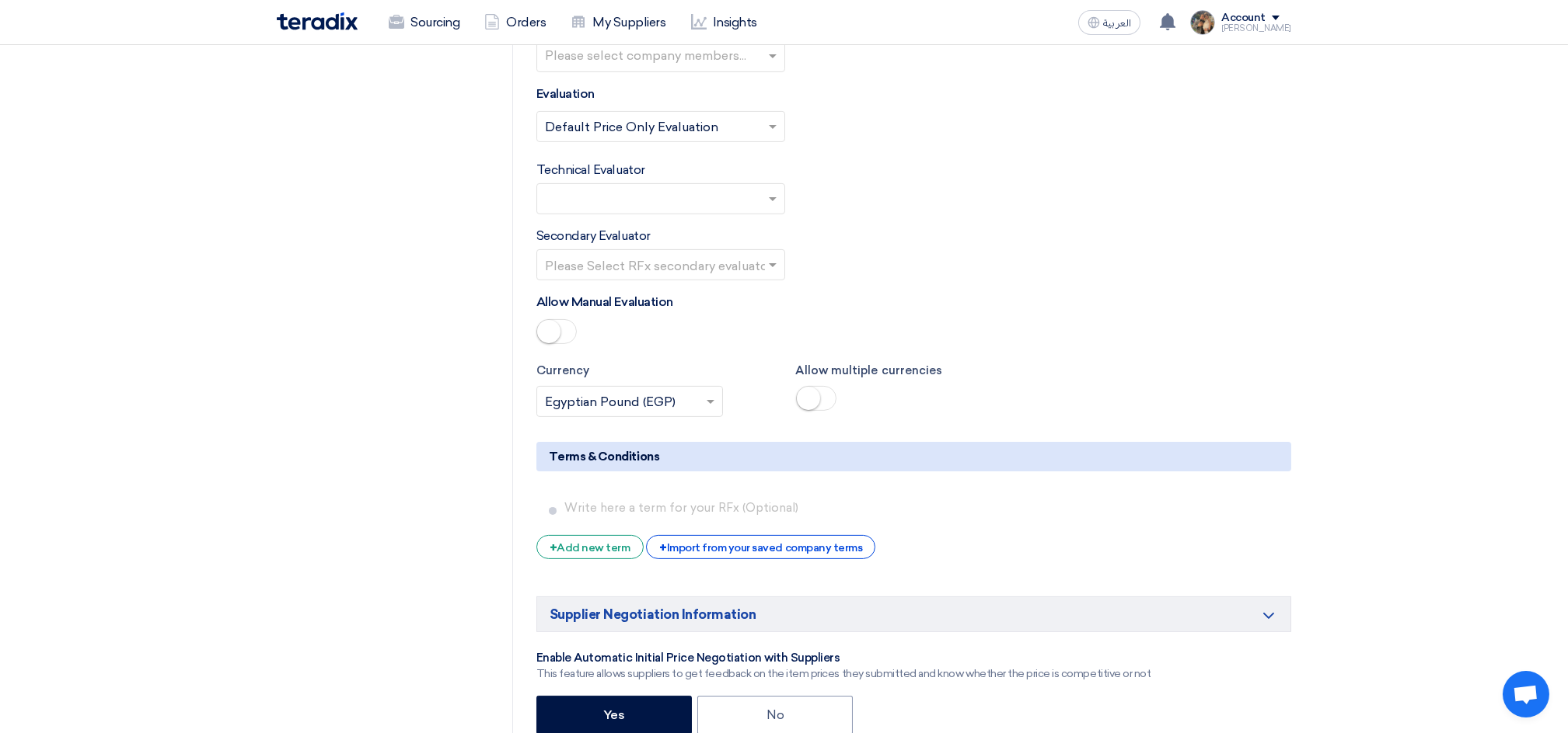
scroll to position [2382, 0]
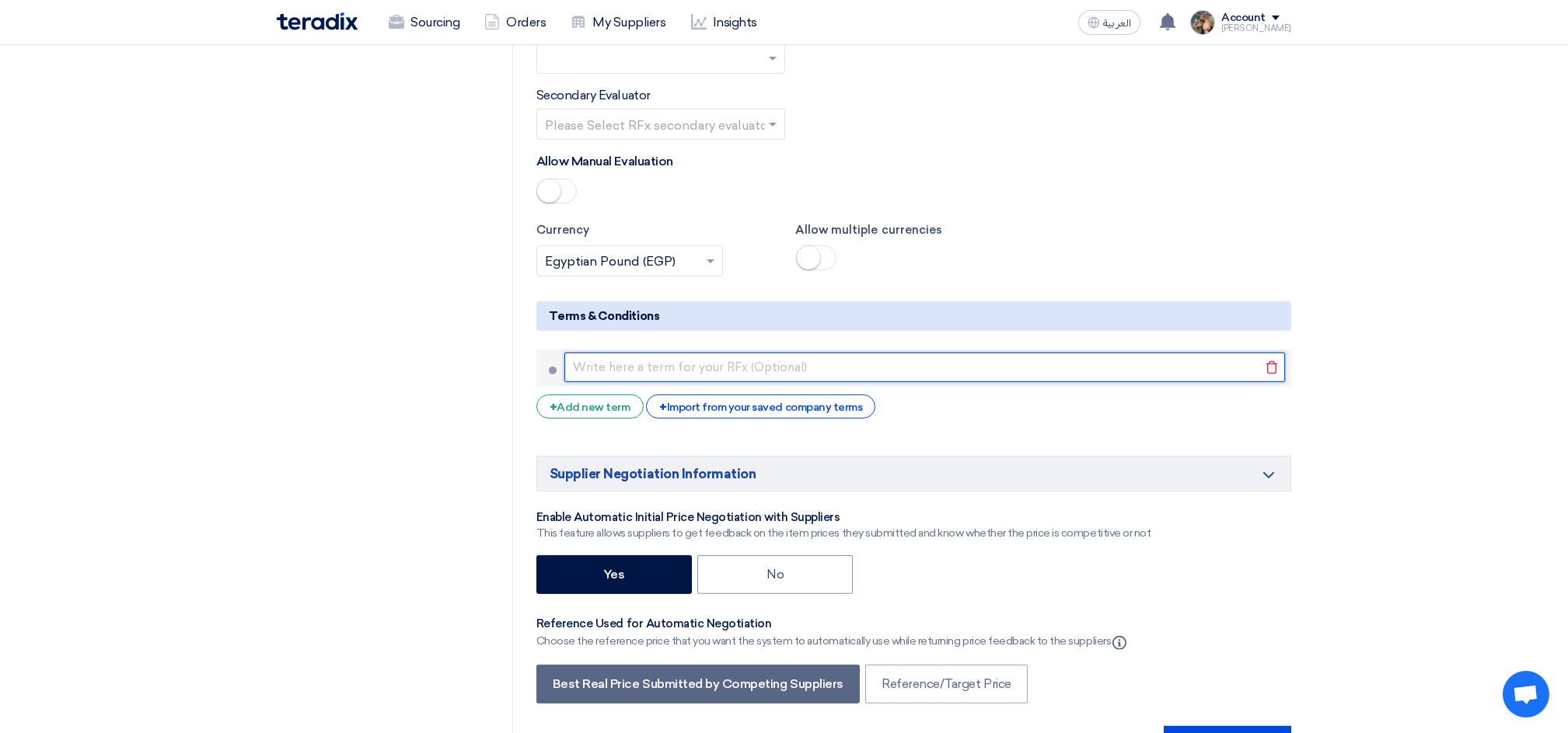
click at [684, 364] on input "text" at bounding box center [924, 367] width 721 height 30
paste input "annual payment"
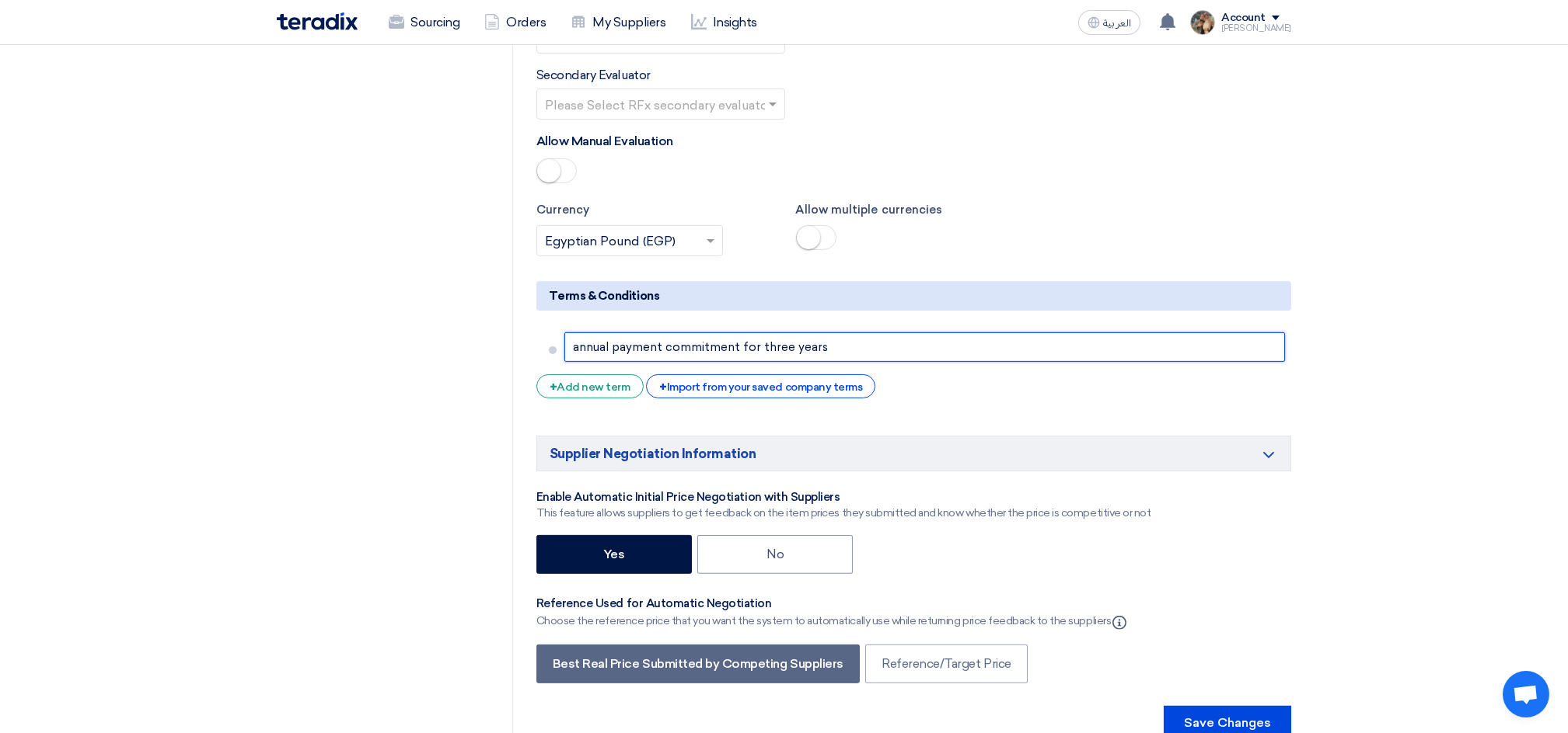
scroll to position [2791, 0]
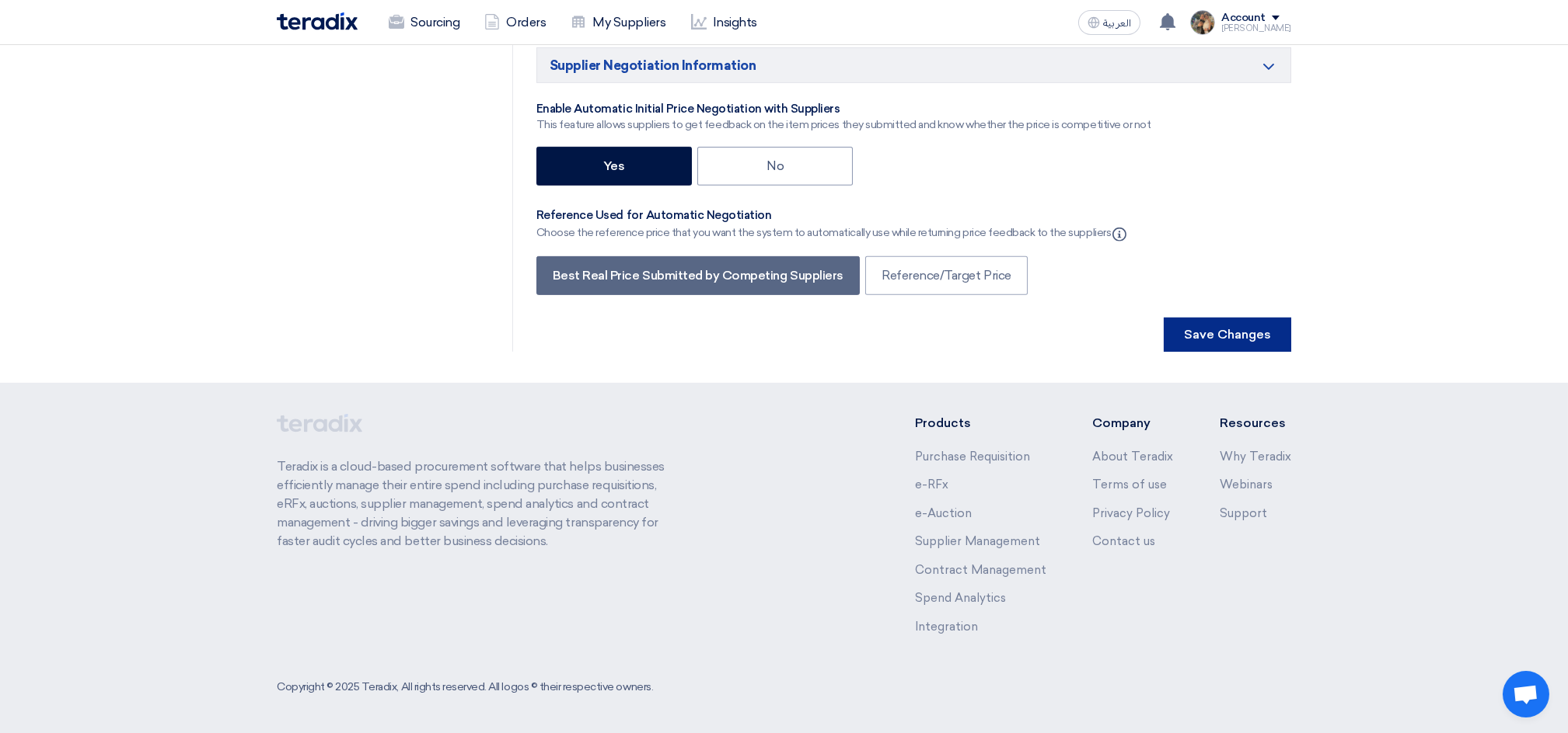
type input "annual payment commitment for three years"
click at [1219, 331] on button "Save Changes" at bounding box center [1227, 335] width 128 height 35
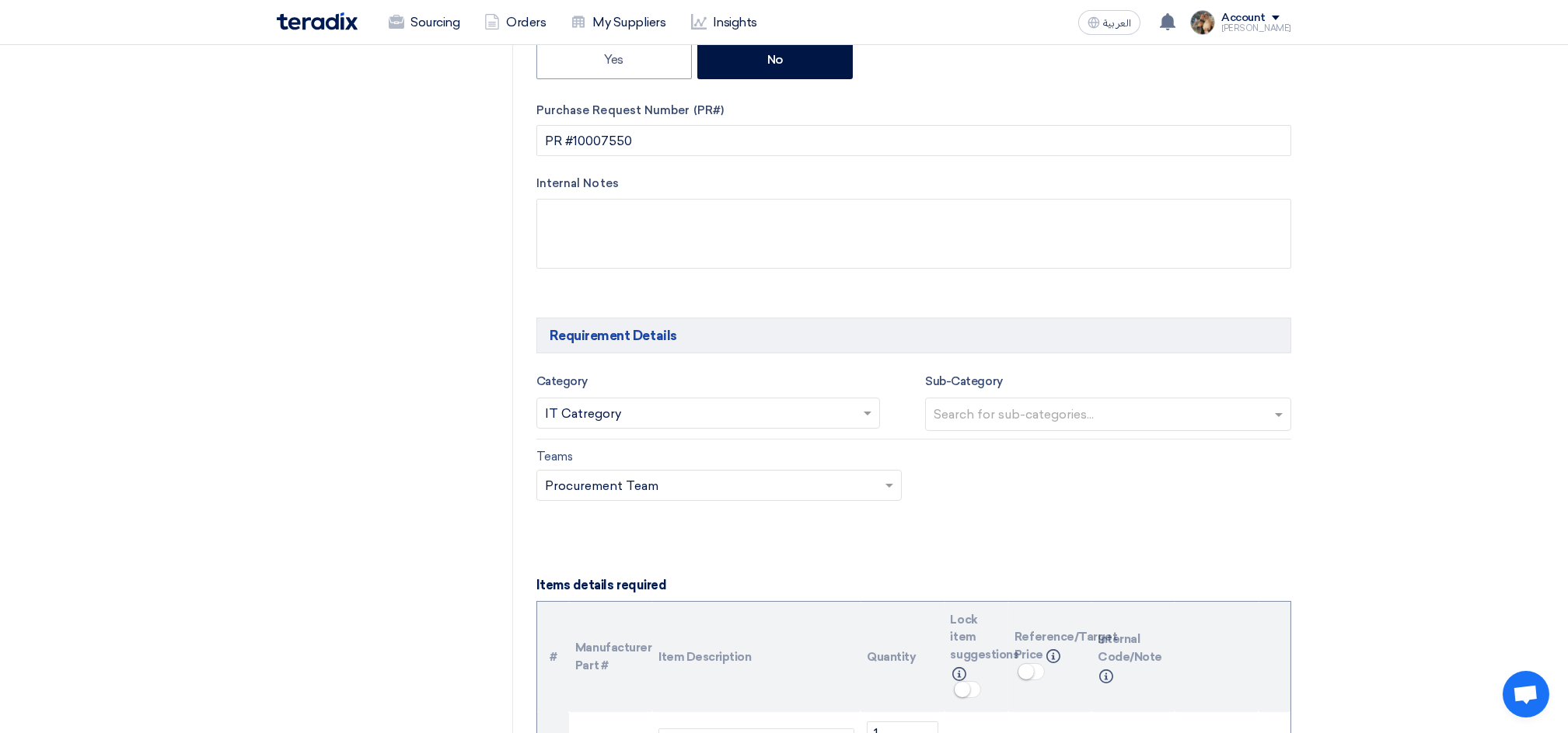
scroll to position [0, 0]
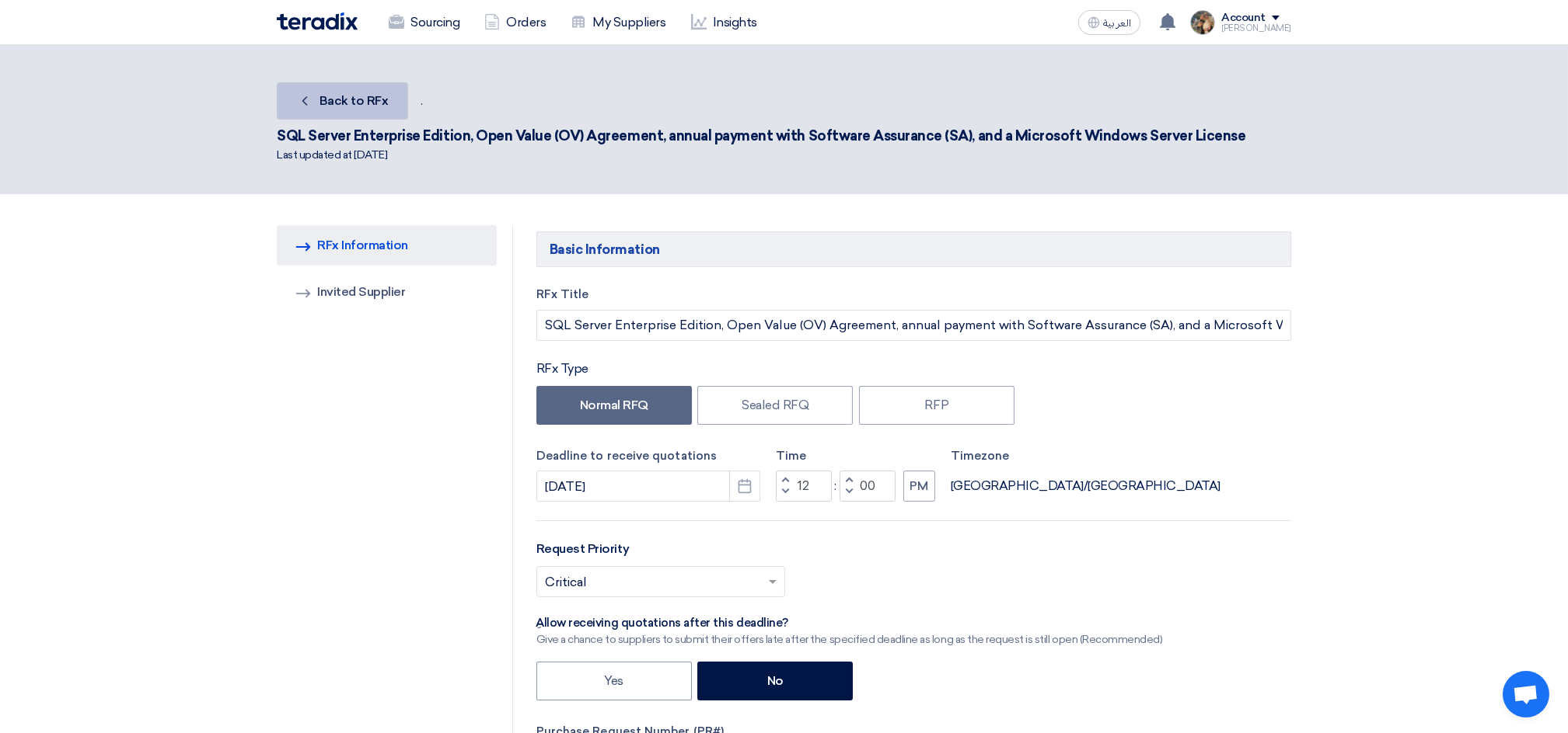
click at [330, 104] on span "Back to RFx" at bounding box center [354, 100] width 69 height 14
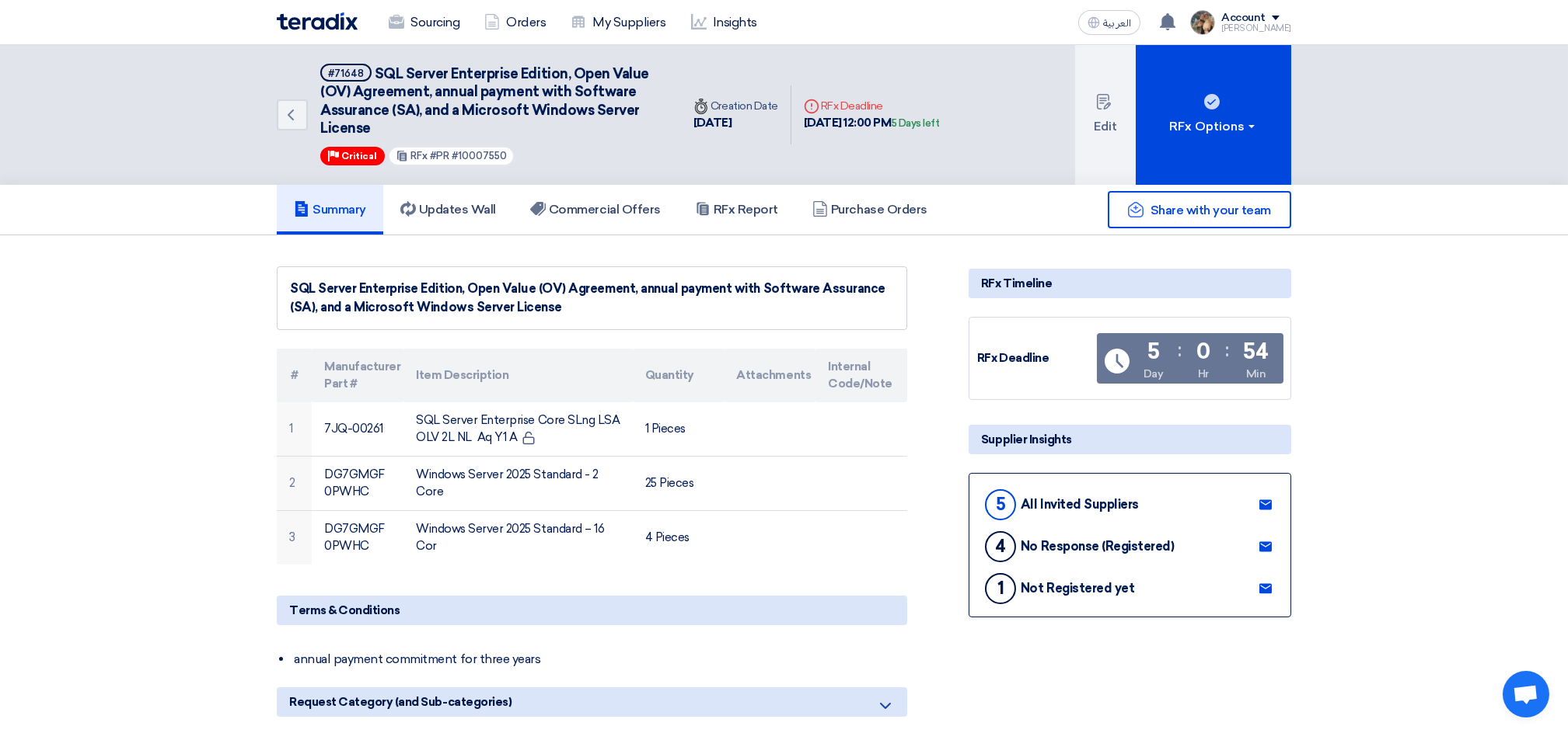
click at [329, 26] on img at bounding box center [316, 21] width 81 height 18
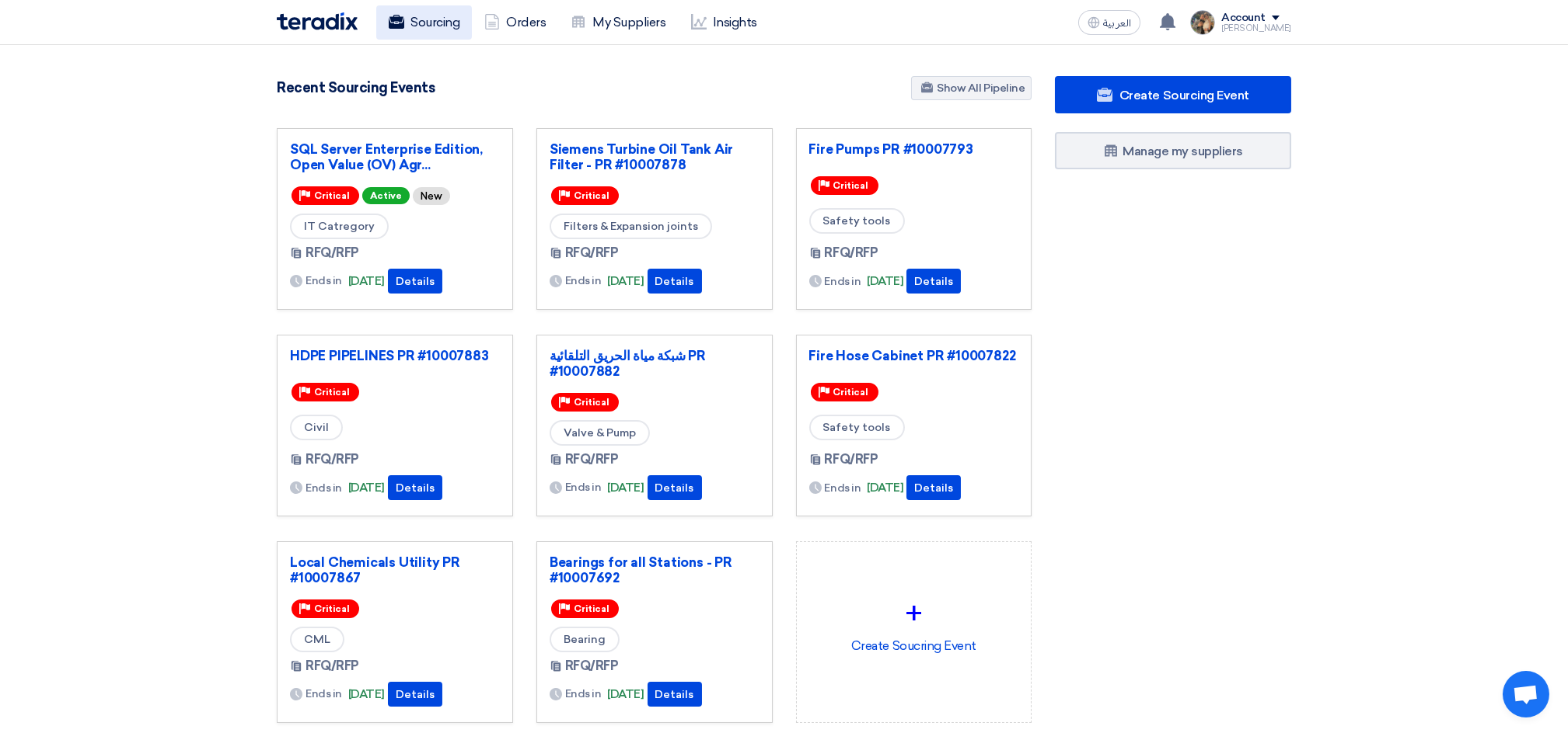
click at [423, 29] on link "Sourcing" at bounding box center [423, 22] width 96 height 35
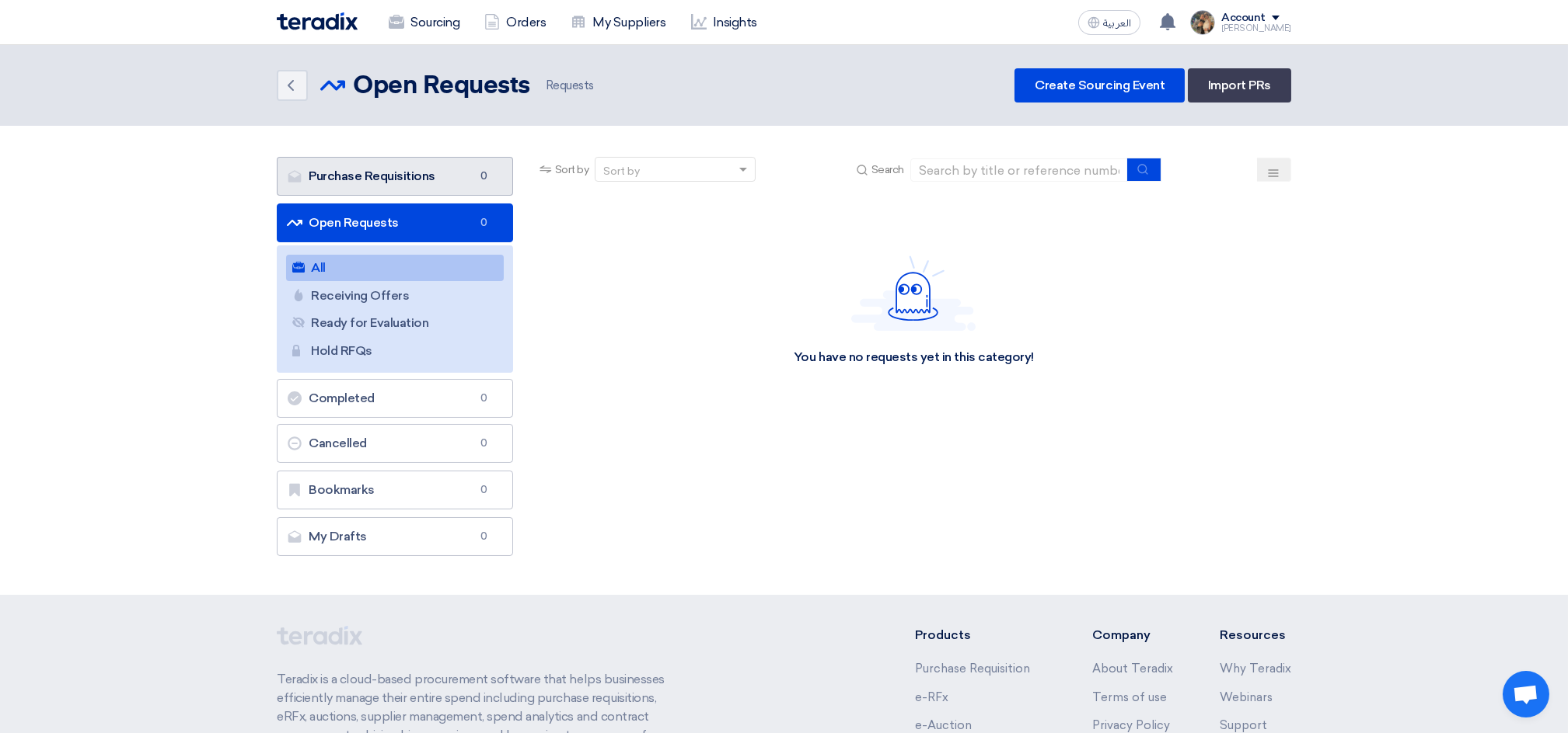
click at [374, 181] on link "Purchase Requisitions Purchase Requisitions 0" at bounding box center [394, 176] width 236 height 39
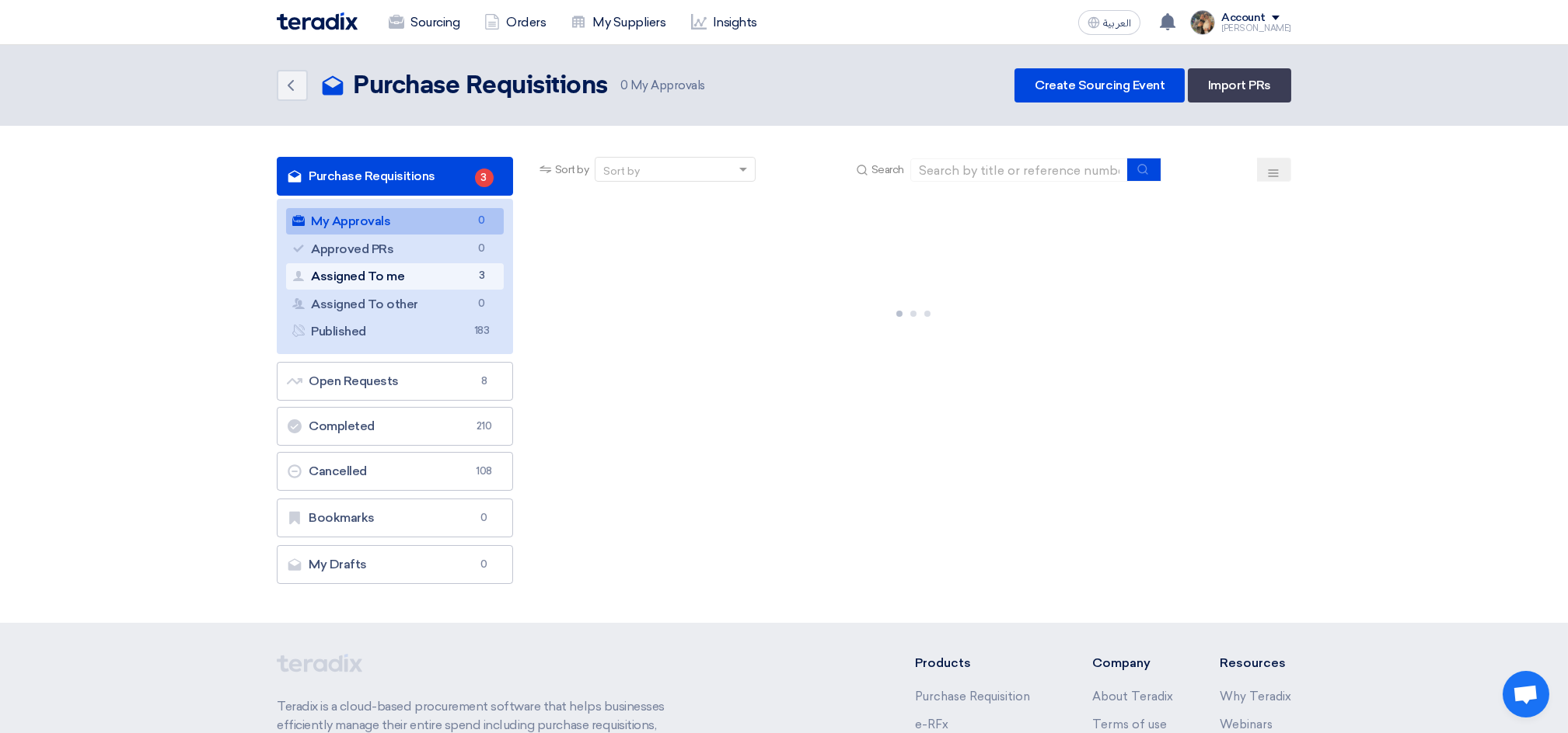
click at [419, 284] on link "Assigned To me Assigned To me 3" at bounding box center [394, 276] width 218 height 26
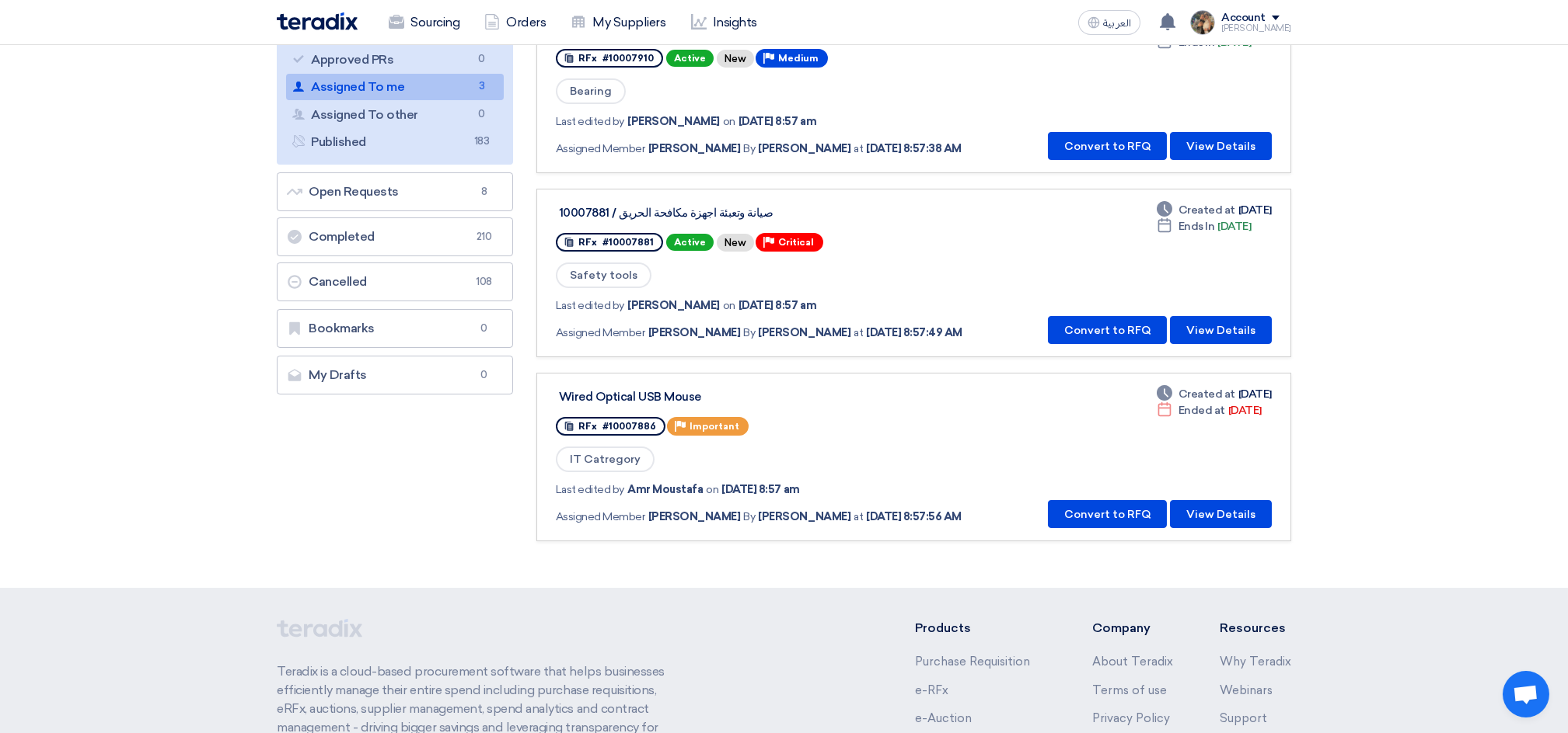
scroll to position [206, 0]
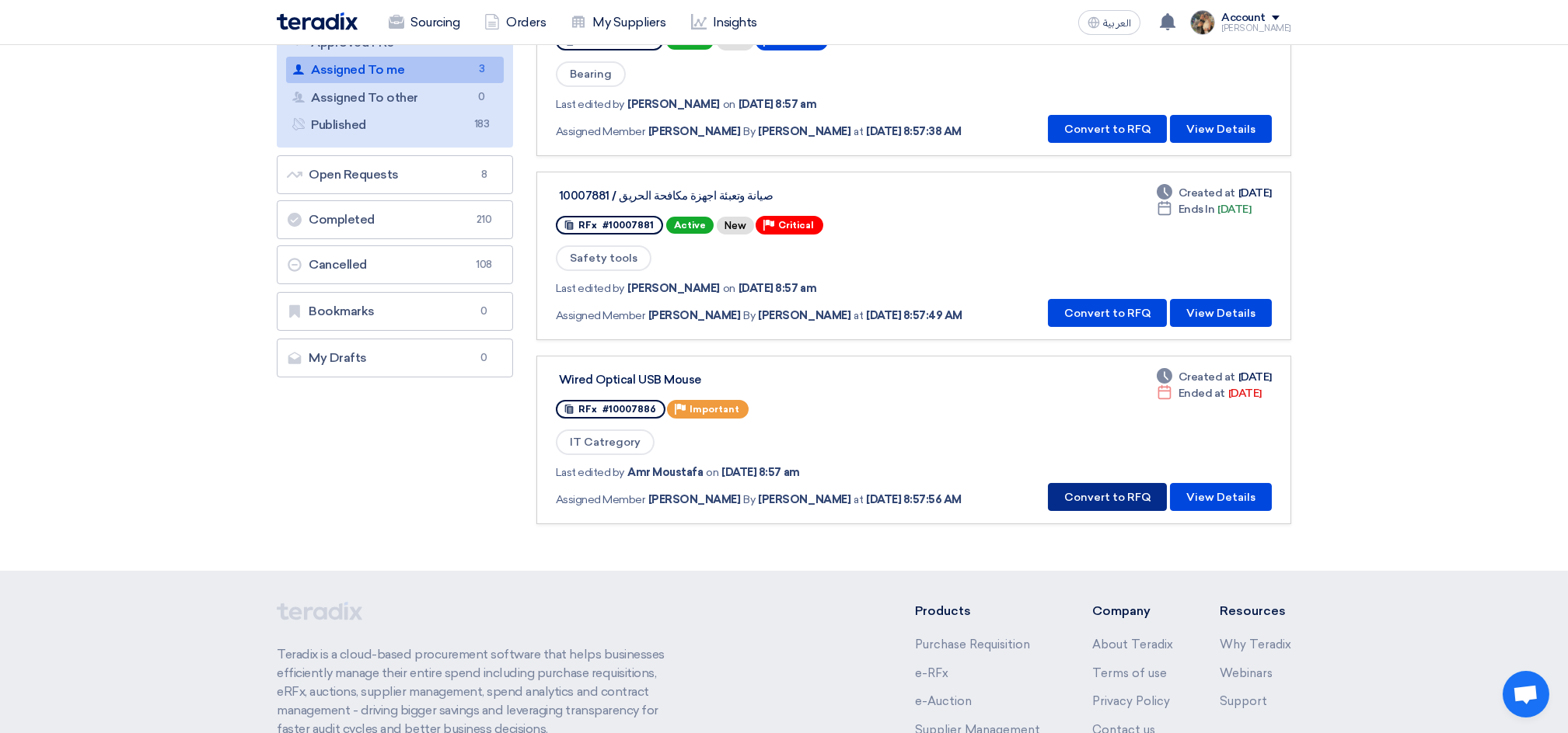
click at [1105, 483] on button "Convert to RFQ" at bounding box center [1107, 497] width 119 height 28
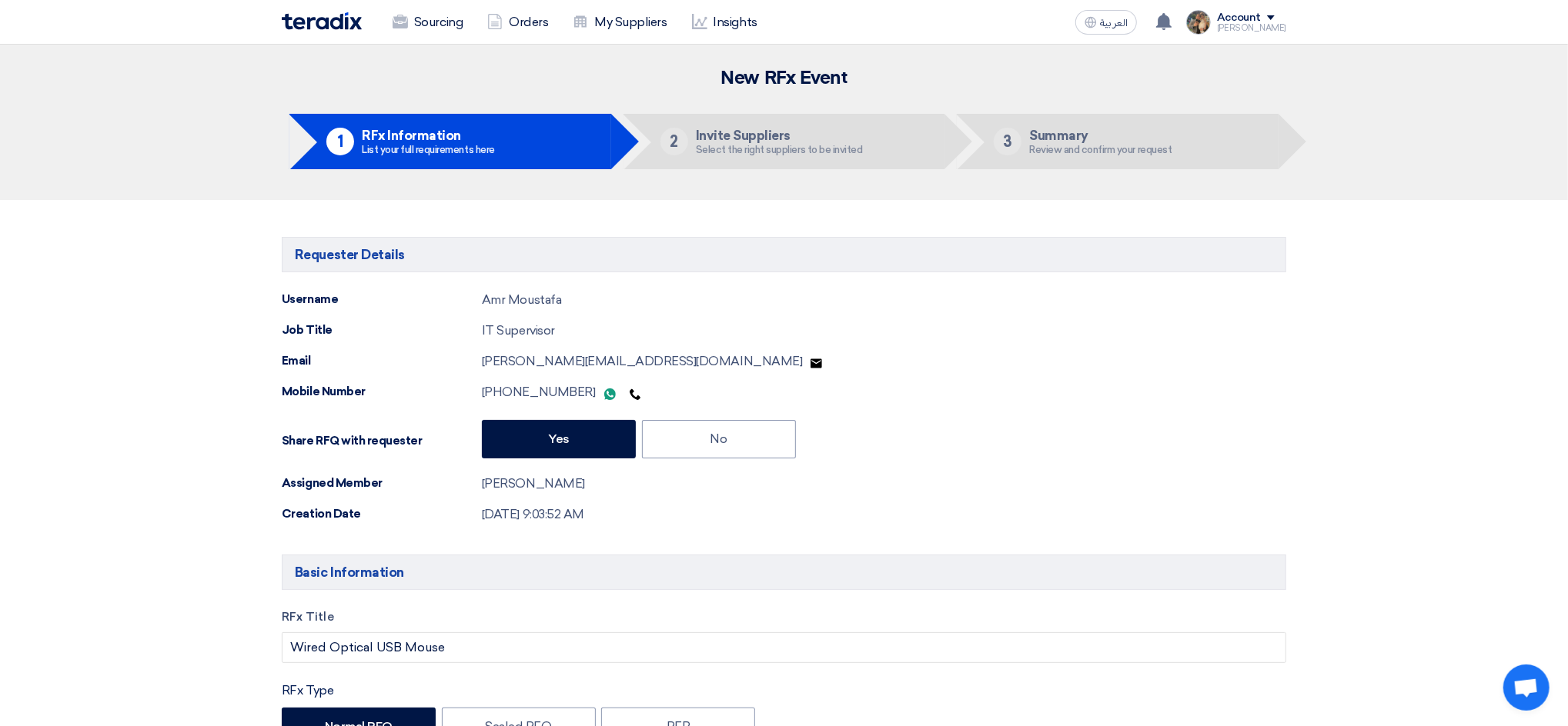
type input "[DATE]"
type input "04"
type input "00"
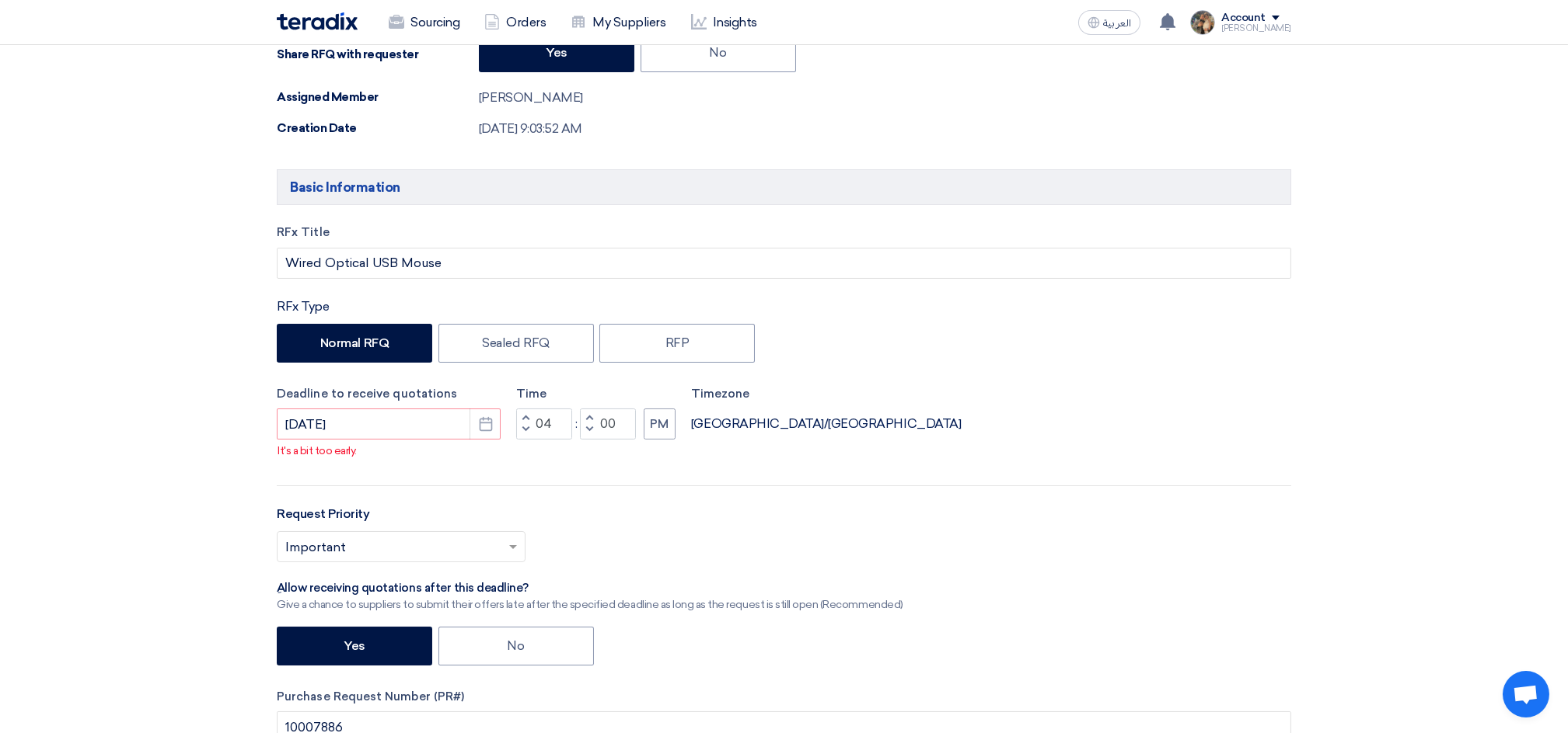
scroll to position [414, 0]
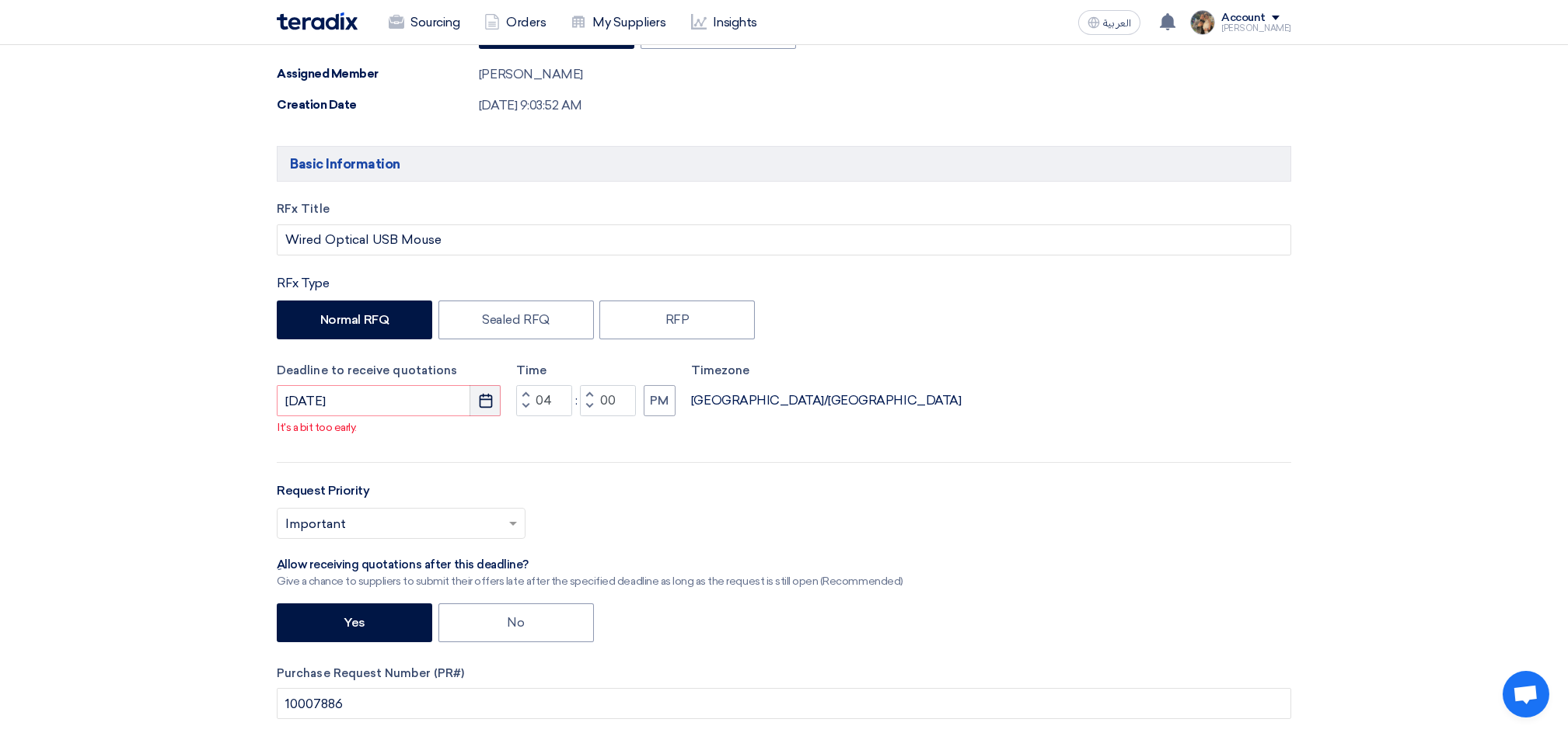
click at [484, 410] on button "Pick a date" at bounding box center [484, 401] width 31 height 31
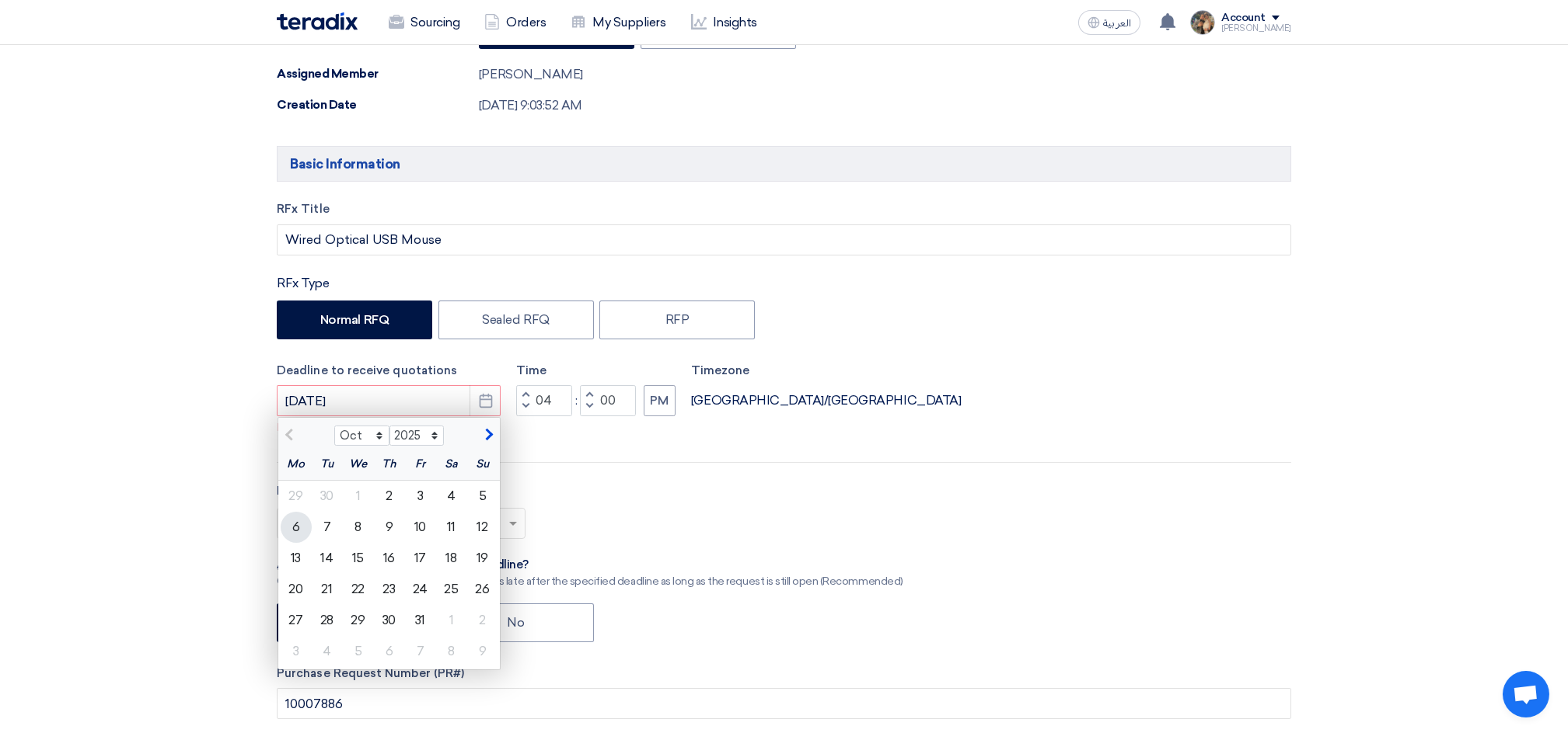
click at [294, 527] on div "6" at bounding box center [296, 527] width 31 height 31
type input "[DATE]"
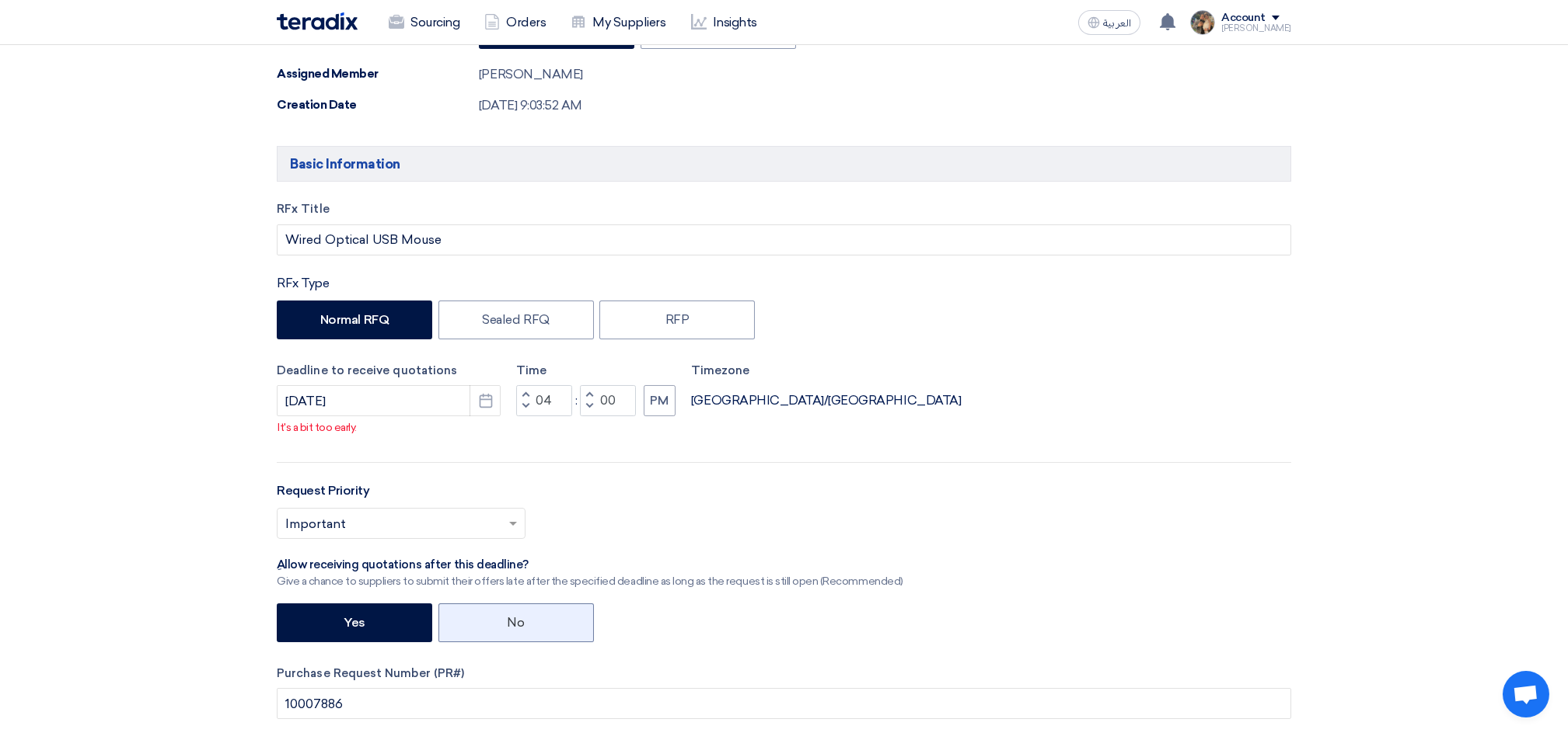
click at [485, 618] on label "No" at bounding box center [517, 623] width 156 height 39
click at [508, 618] on input "No" at bounding box center [512, 621] width 10 height 10
radio input "true"
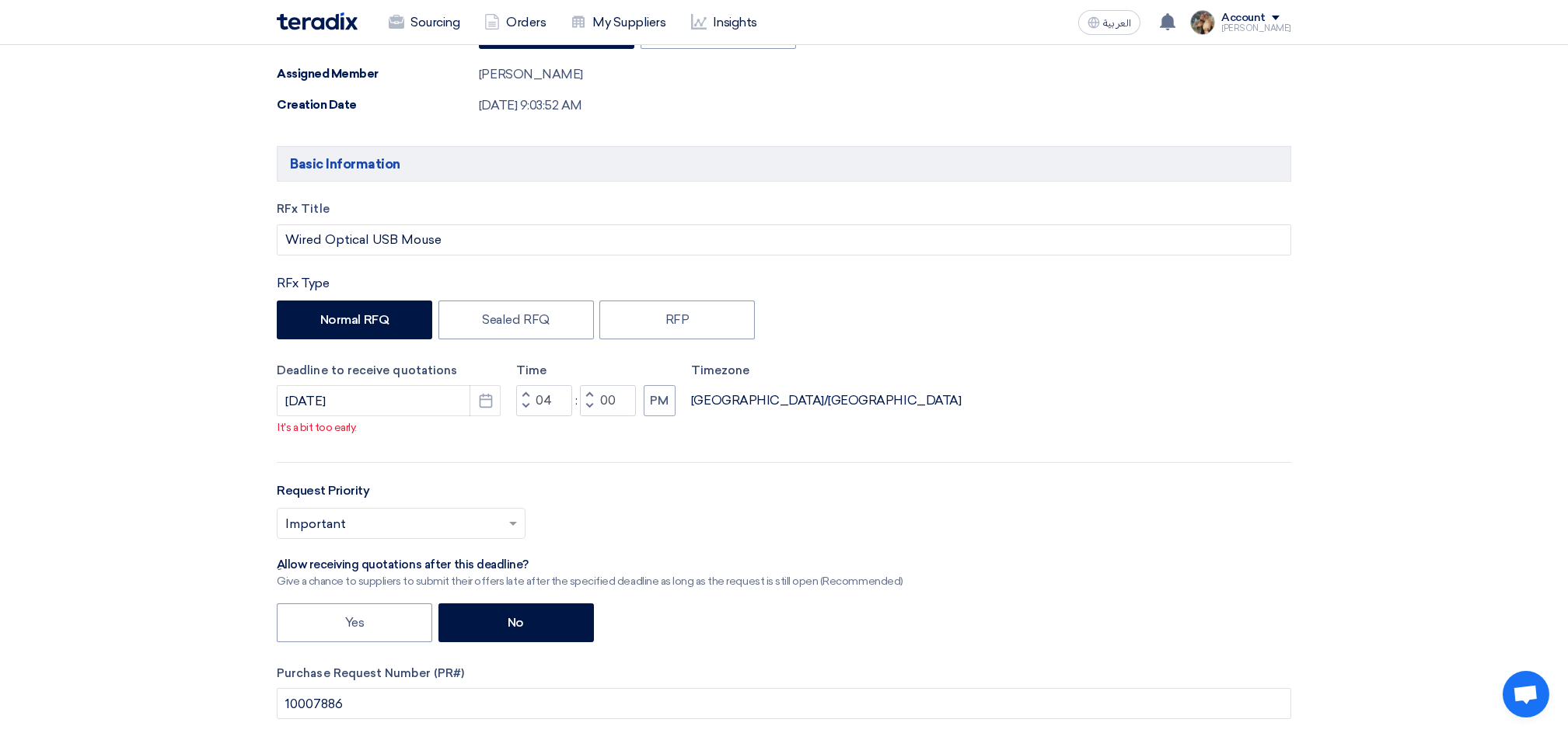
click at [444, 529] on input "text" at bounding box center [393, 526] width 216 height 26
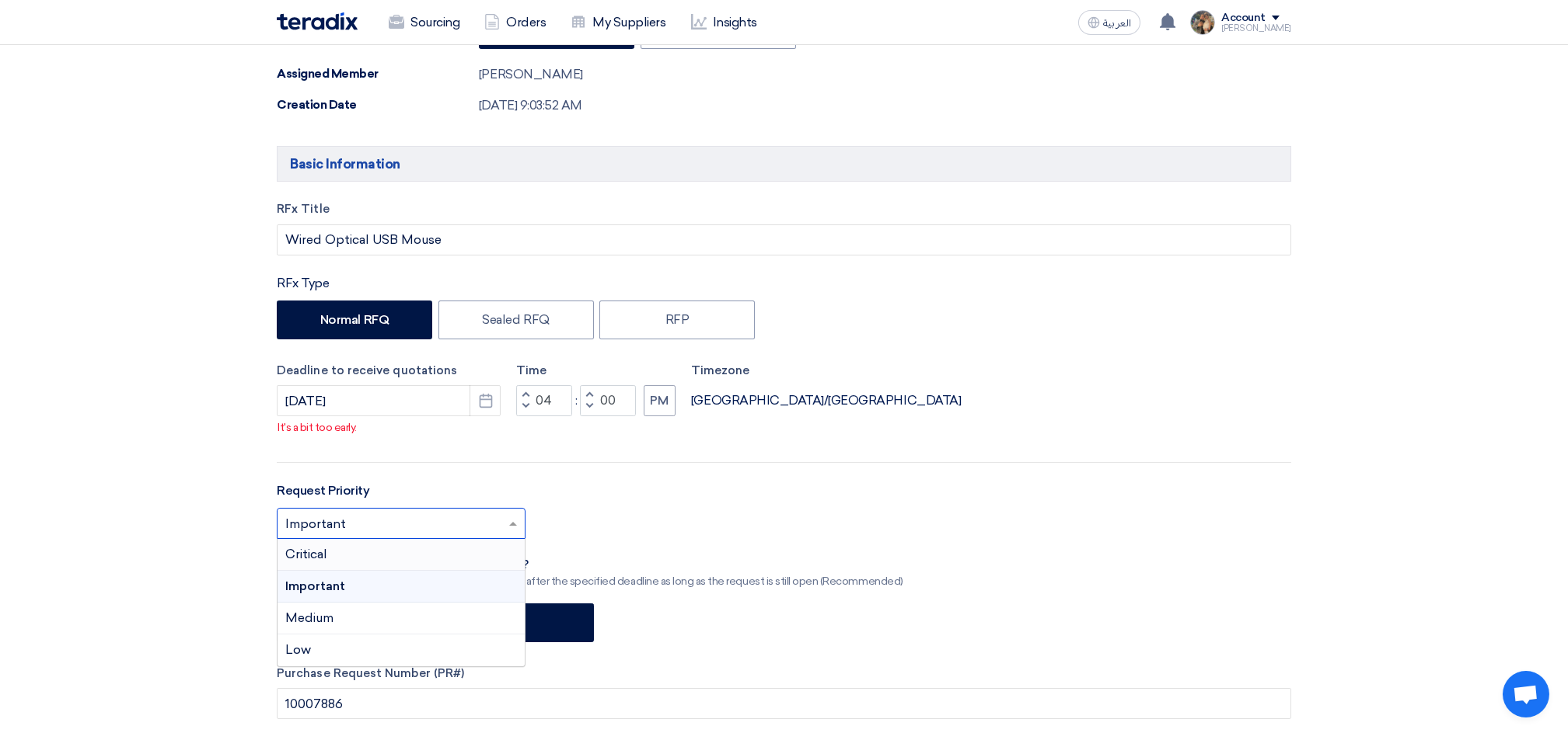
click at [370, 550] on div "Critical" at bounding box center [401, 555] width 247 height 32
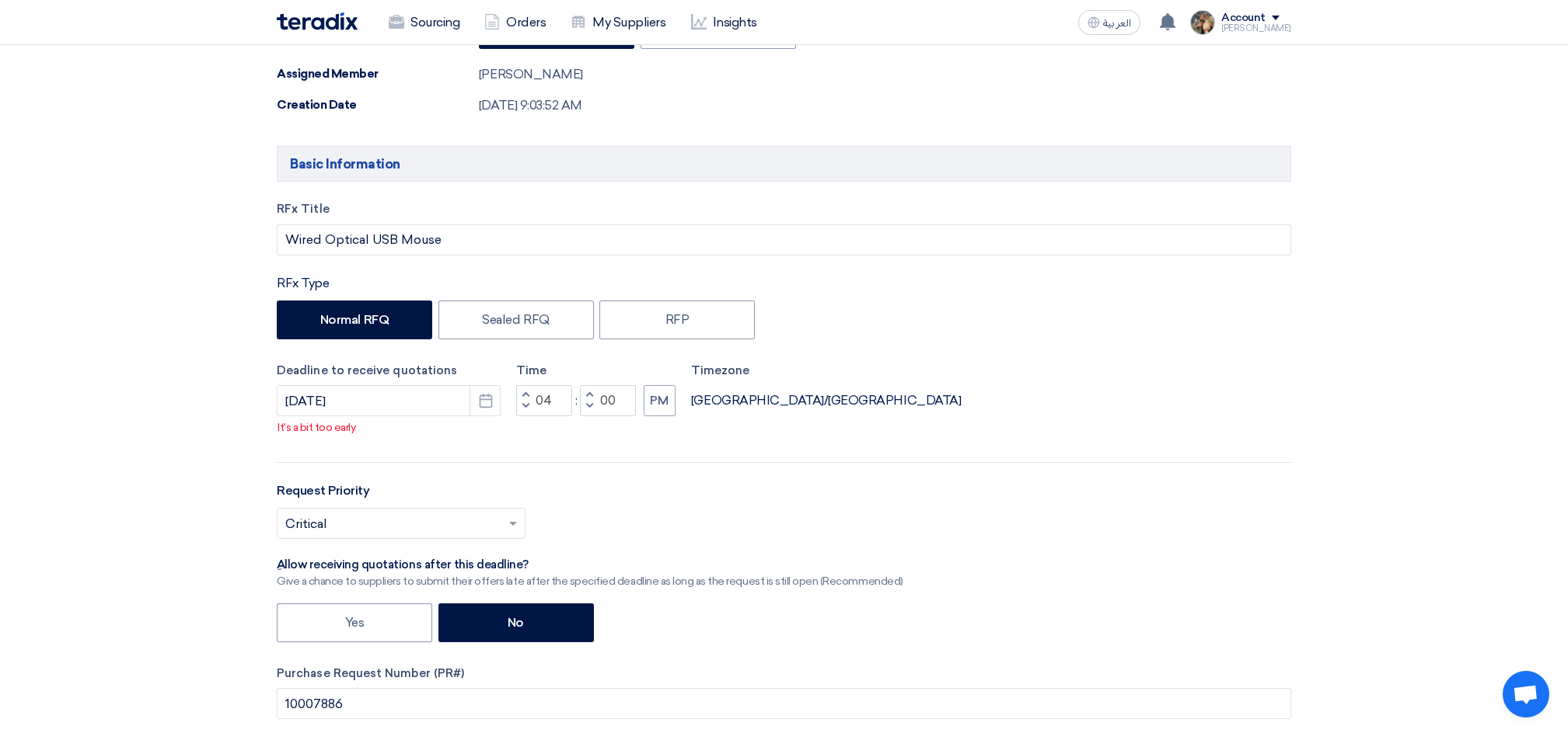
click at [528, 405] on span "button" at bounding box center [525, 406] width 6 height 10
type input "12"
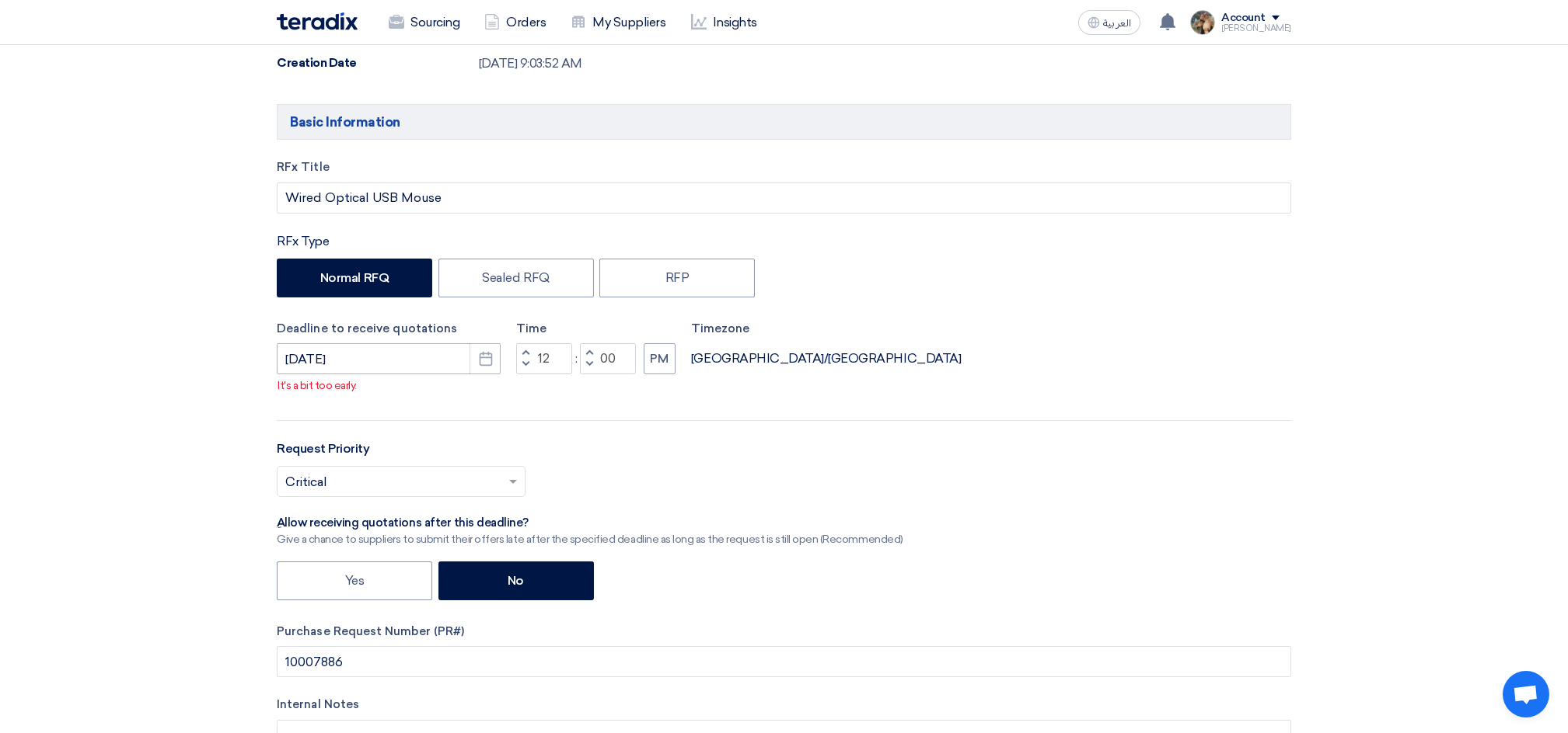
scroll to position [621, 0]
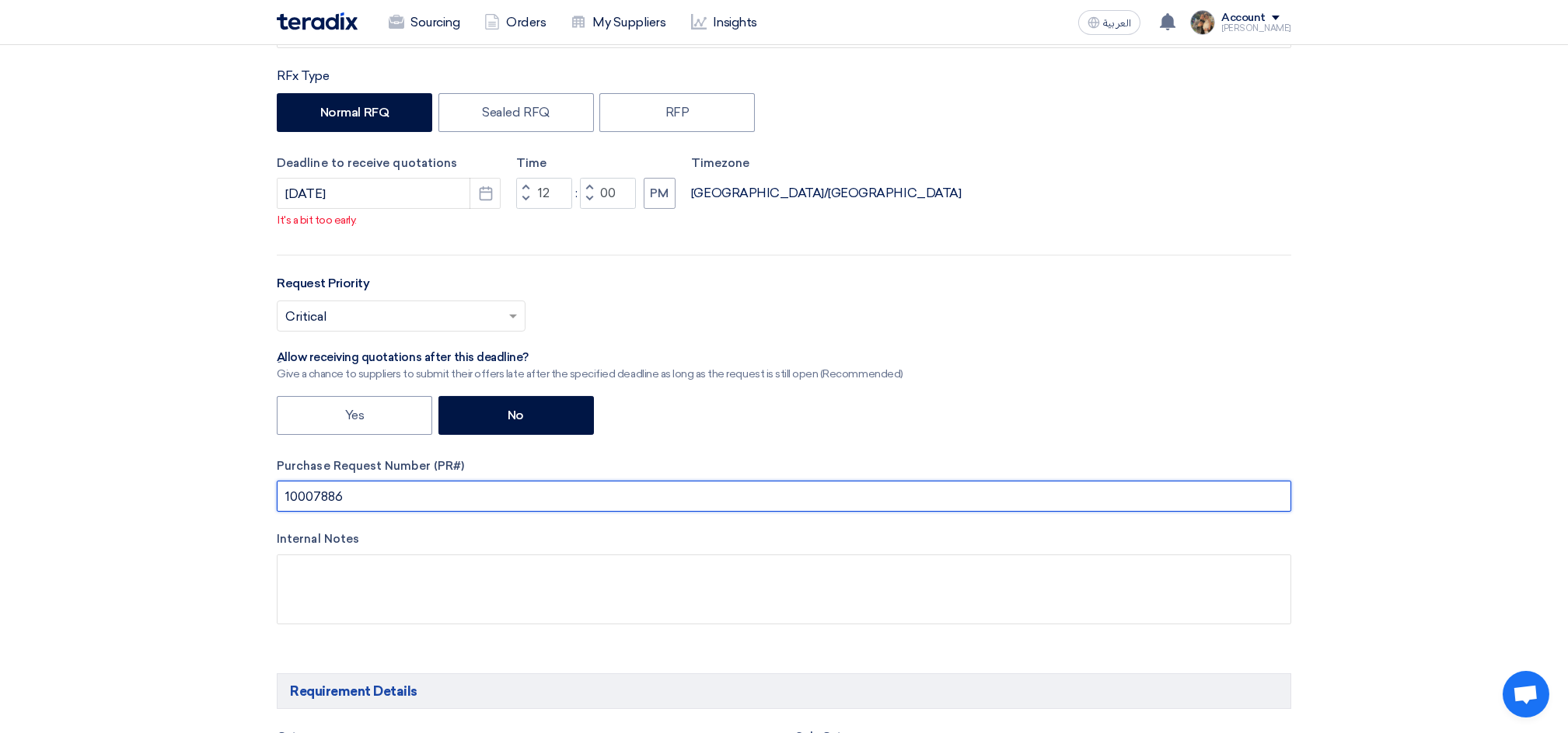
click at [332, 491] on input "10007886" at bounding box center [783, 496] width 1015 height 31
paste input "10007886"
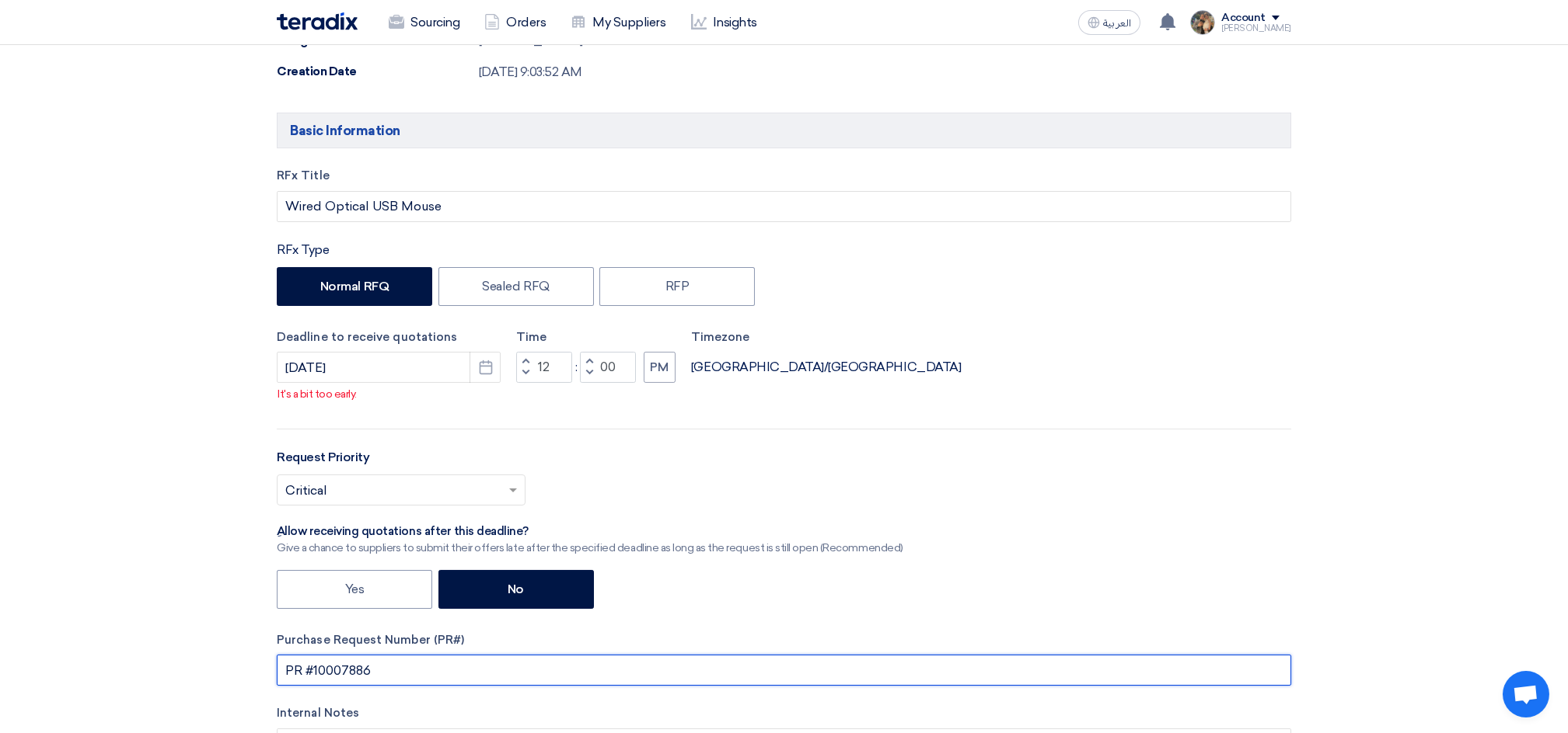
scroll to position [414, 0]
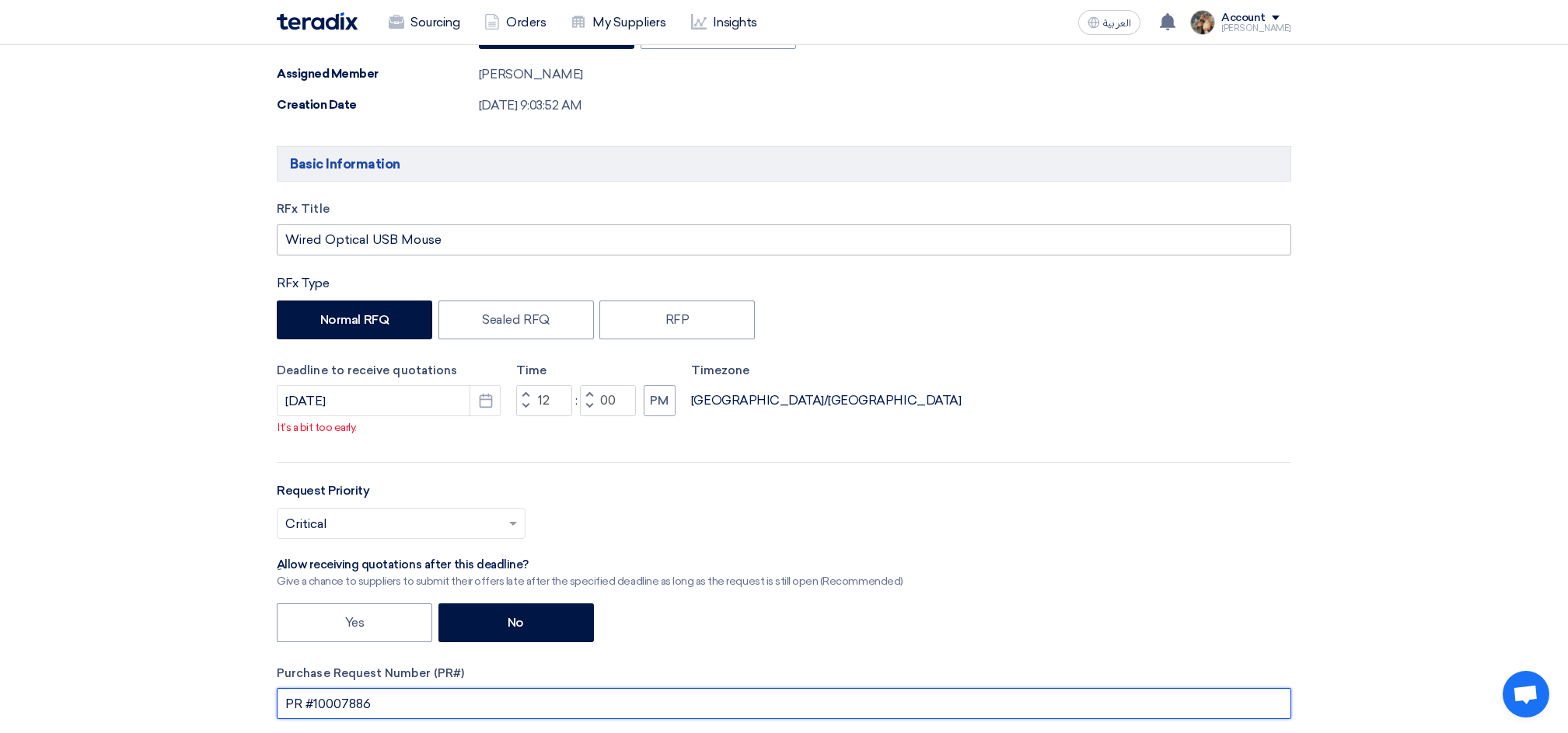
type input "PR #10007886"
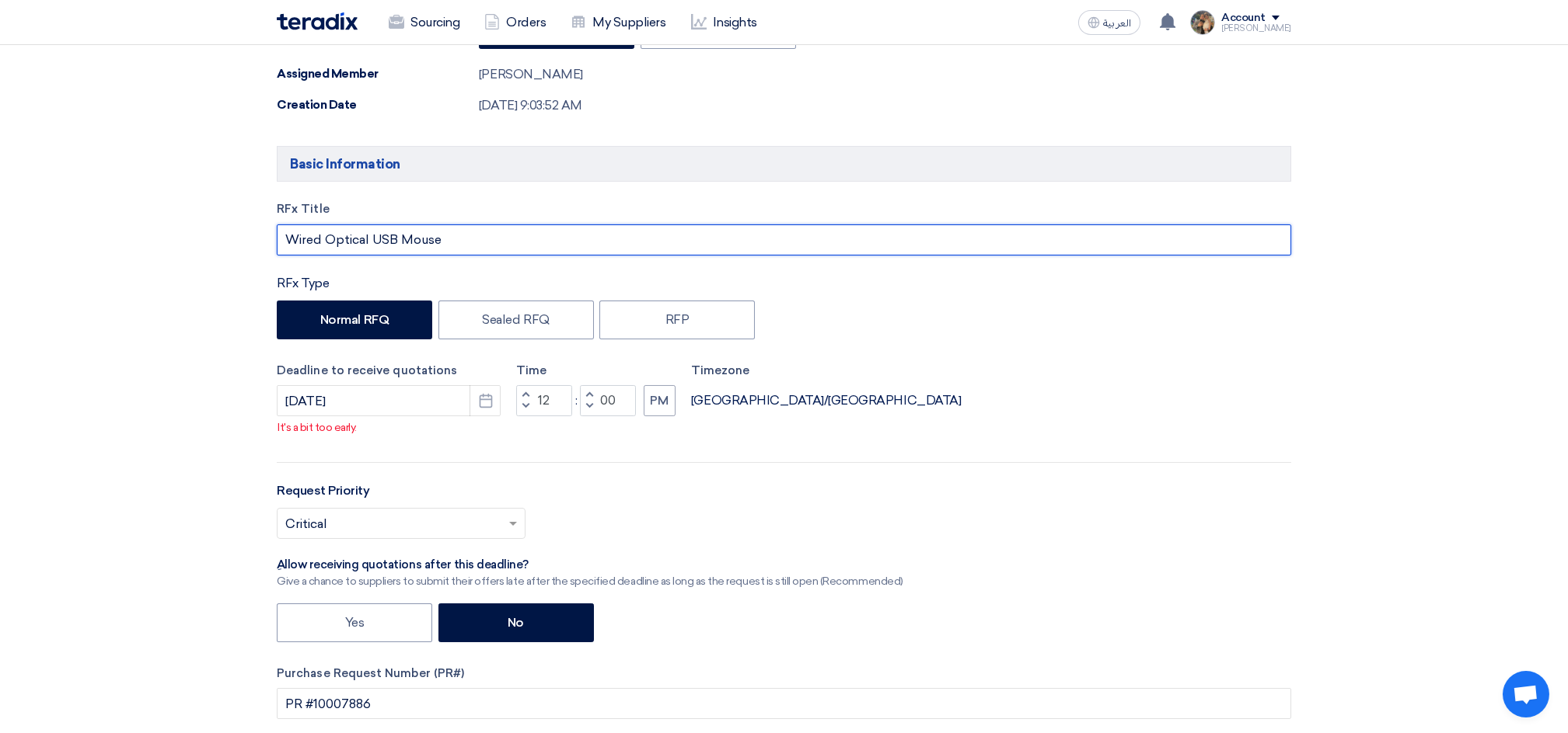
click at [480, 239] on input "Wired Optical USB Mouse" at bounding box center [783, 240] width 1015 height 31
paste input "10007886"
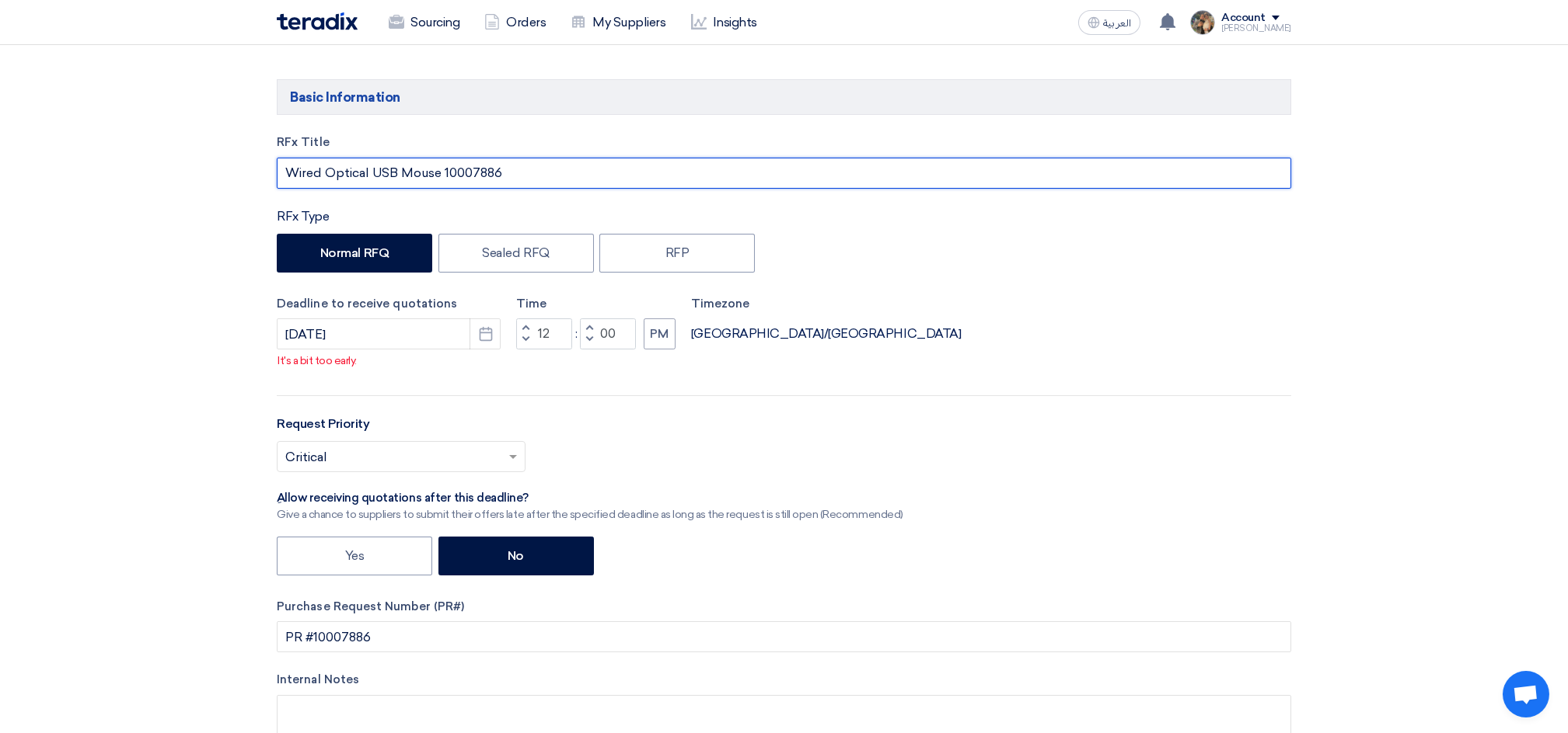
scroll to position [517, 0]
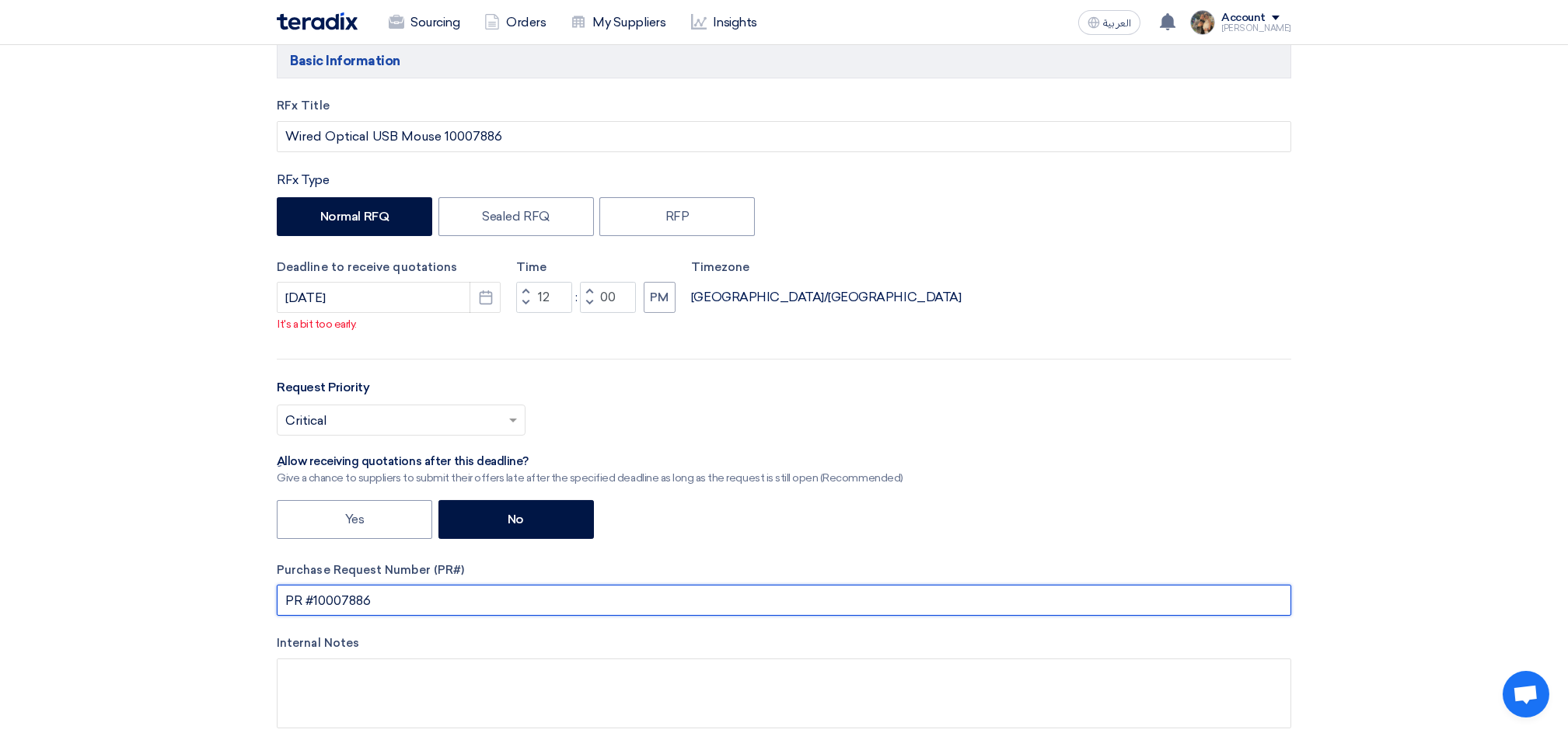
drag, startPoint x: 386, startPoint y: 605, endPoint x: 282, endPoint y: 600, distance: 104.1
click at [282, 600] on input "PR #10007886" at bounding box center [783, 601] width 1015 height 31
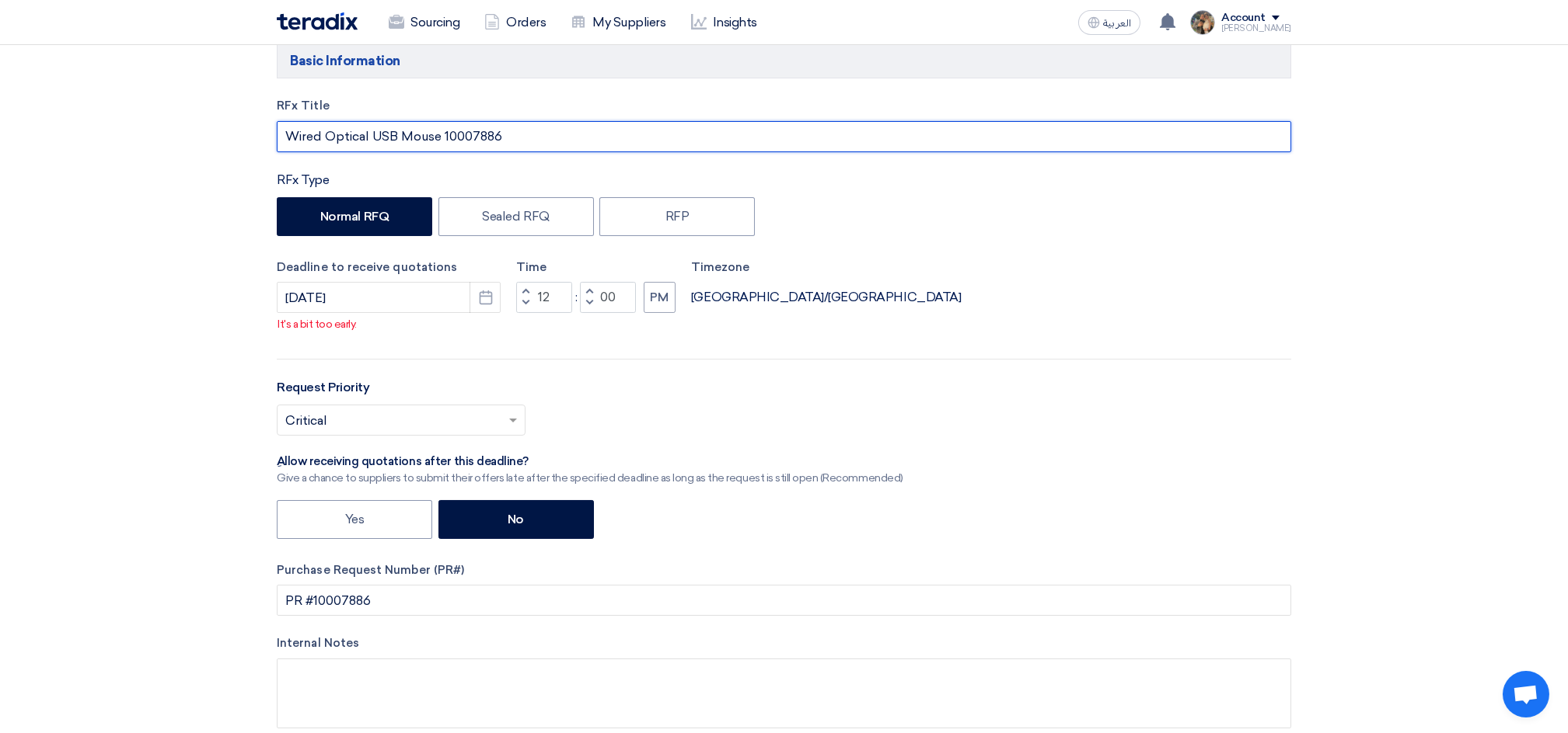
drag, startPoint x: 447, startPoint y: 132, endPoint x: 590, endPoint y: 132, distance: 143.0
click at [590, 132] on input "Wired Optical USB Mouse 10007886" at bounding box center [783, 136] width 1015 height 31
click at [465, 138] on input "Wired Optical USB Mouse 10007886" at bounding box center [783, 136] width 1015 height 31
paste input "PR #"
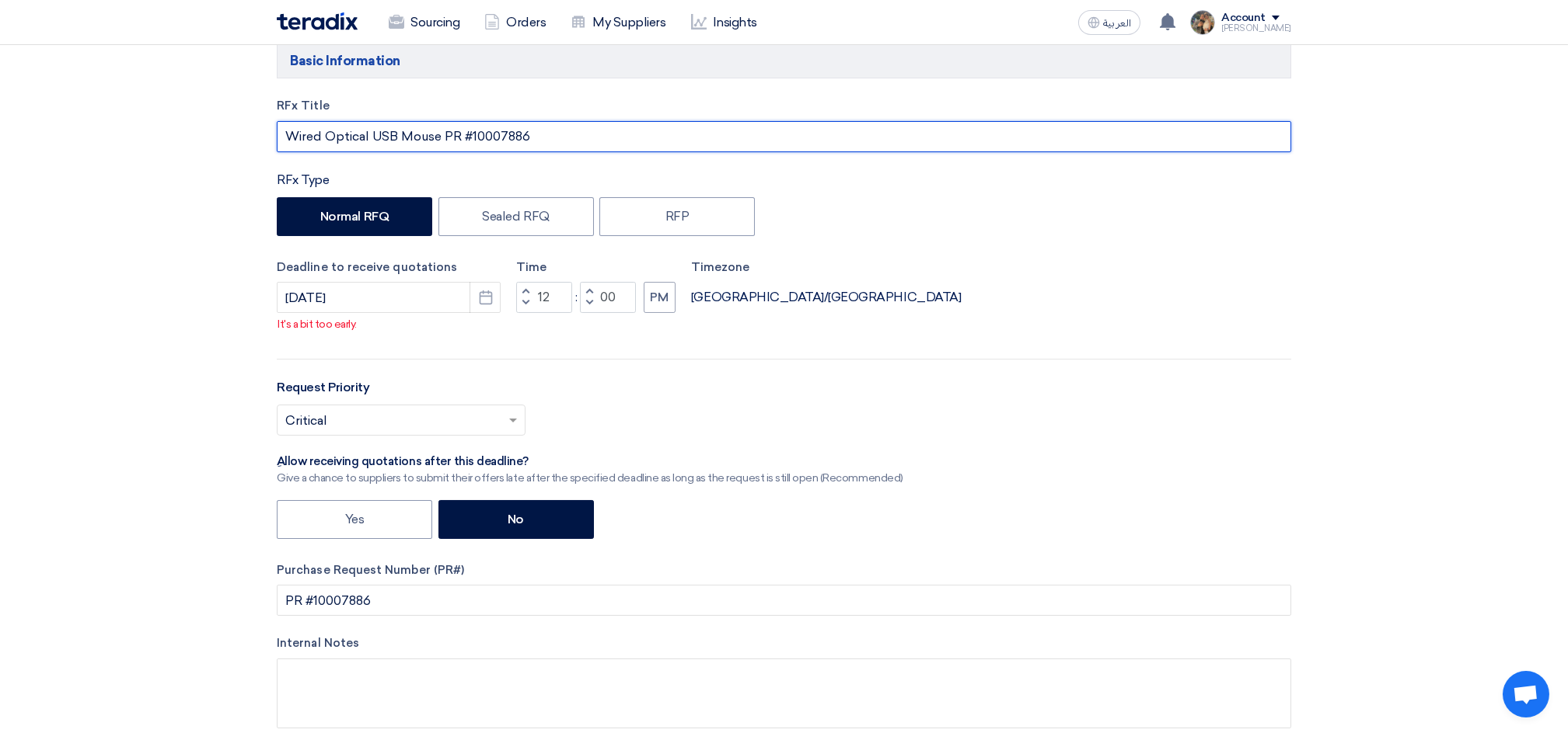
click at [573, 143] on input "Wired Optical USB Mouse PR #10007886" at bounding box center [783, 136] width 1015 height 31
type input "Wired Optical USB Mouse PR #10007886"
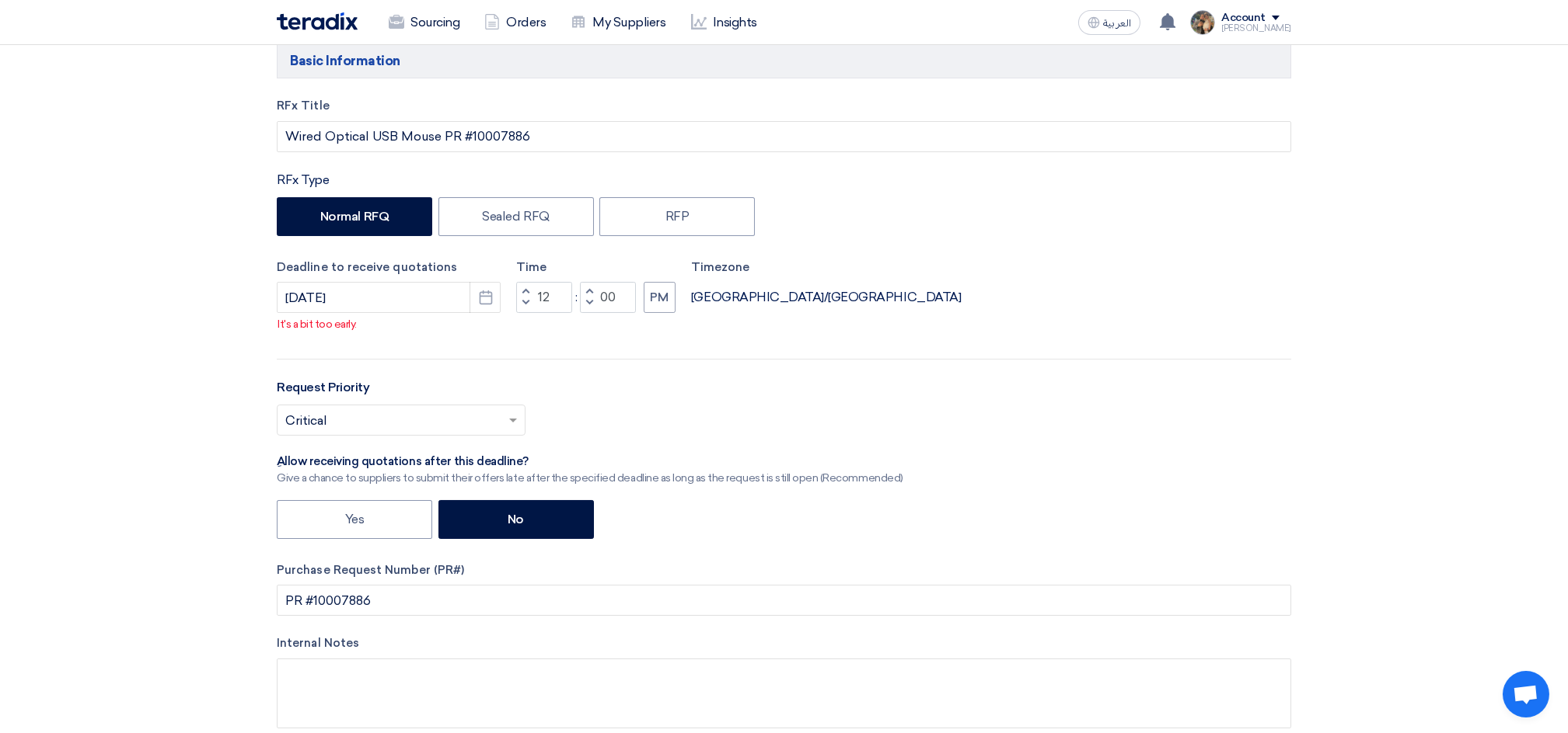
click at [574, 156] on div "RFx Title Wired Optical USB Mouse PR #10007886 RFx Type Normal RFQ Sealed RFQ R…" at bounding box center [784, 425] width 1038 height 656
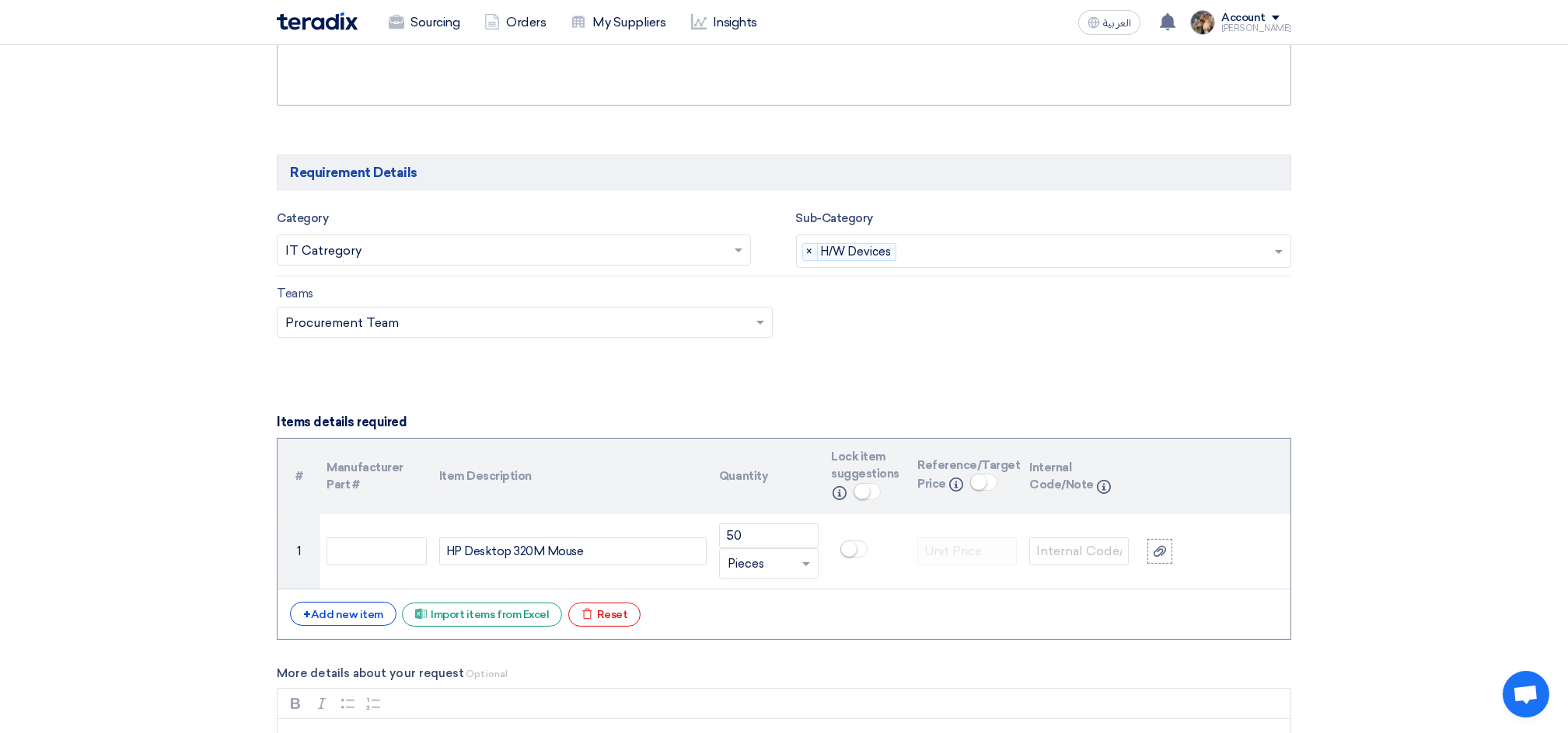
scroll to position [1243, 0]
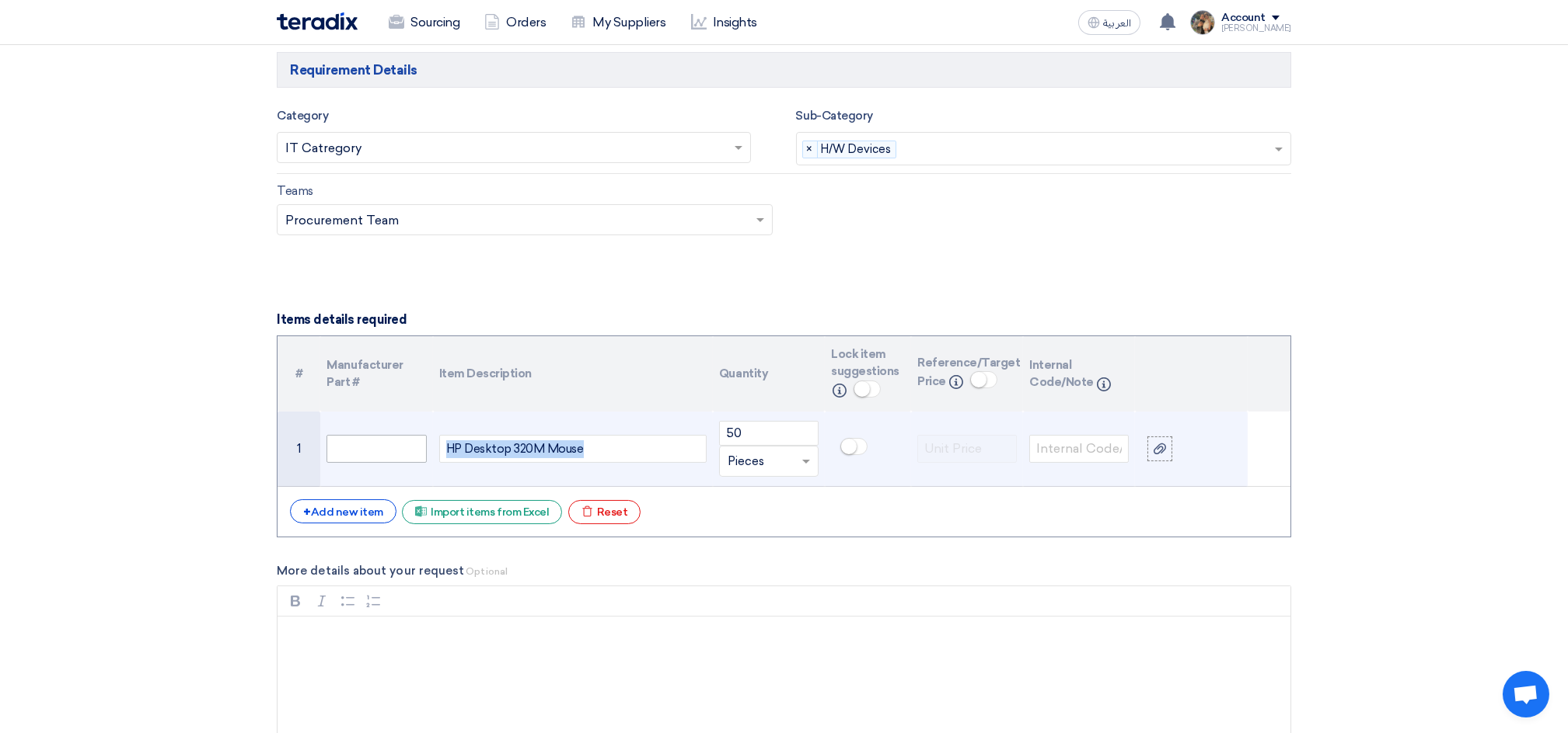
drag, startPoint x: 603, startPoint y: 449, endPoint x: 405, endPoint y: 443, distance: 198.1
click at [405, 443] on tr "1 HP Desktop 320M Mouse 50 Unit × Pieces" at bounding box center [783, 450] width 1013 height 75
click at [376, 444] on input "text" at bounding box center [376, 449] width 100 height 28
drag, startPoint x: 512, startPoint y: 452, endPoint x: 599, endPoint y: 451, distance: 87.0
click at [599, 451] on div "HP Desktop 320M Mouse" at bounding box center [573, 449] width 267 height 28
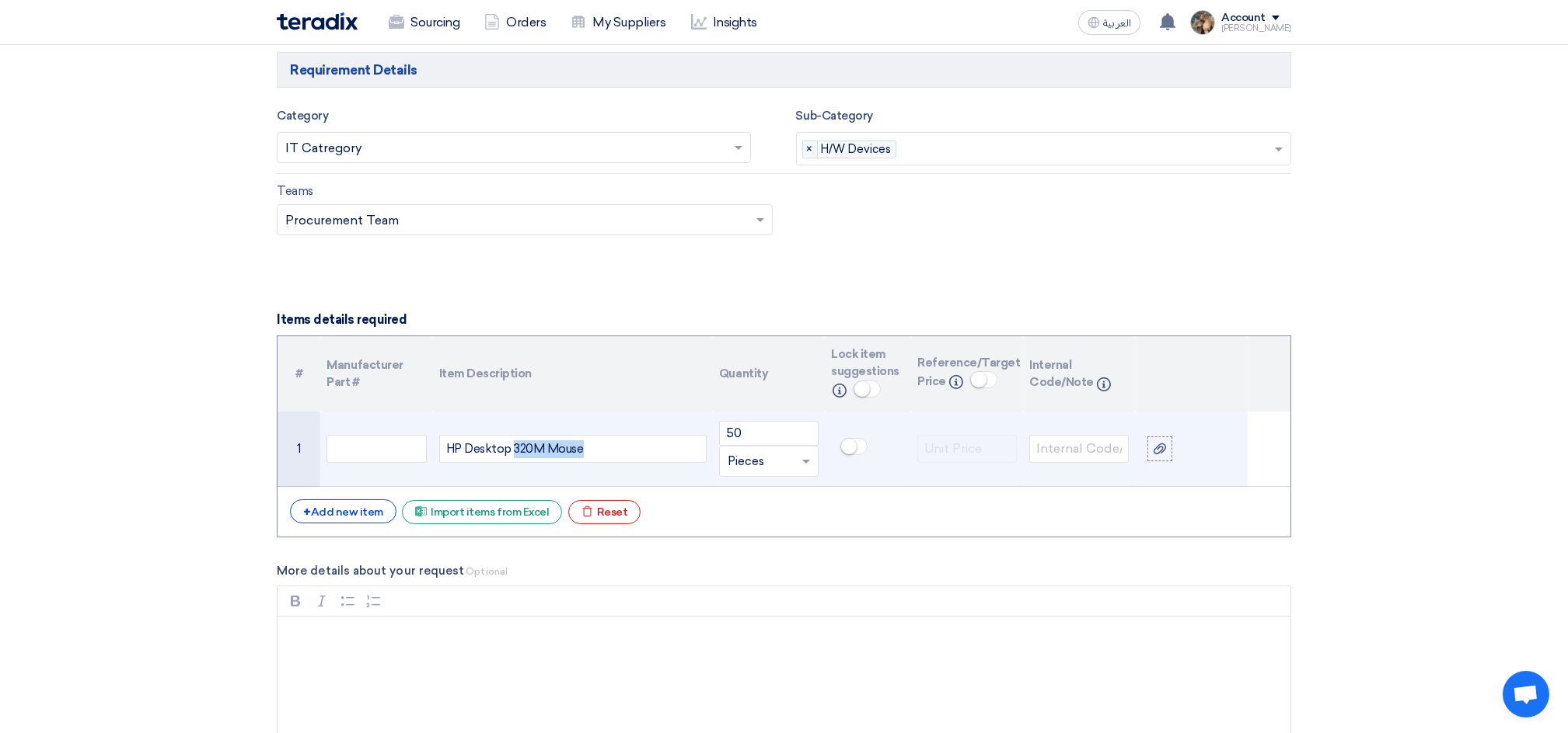
click at [593, 450] on div "HP Desktop 320M Mouse" at bounding box center [573, 449] width 267 height 28
click at [860, 454] on span at bounding box center [854, 446] width 27 height 17
drag, startPoint x: 614, startPoint y: 452, endPoint x: 417, endPoint y: 452, distance: 197.0
click at [417, 452] on tr "1 HP Desktop 320M Mouse 50 Unit × Pieces" at bounding box center [783, 450] width 1013 height 75
paste div
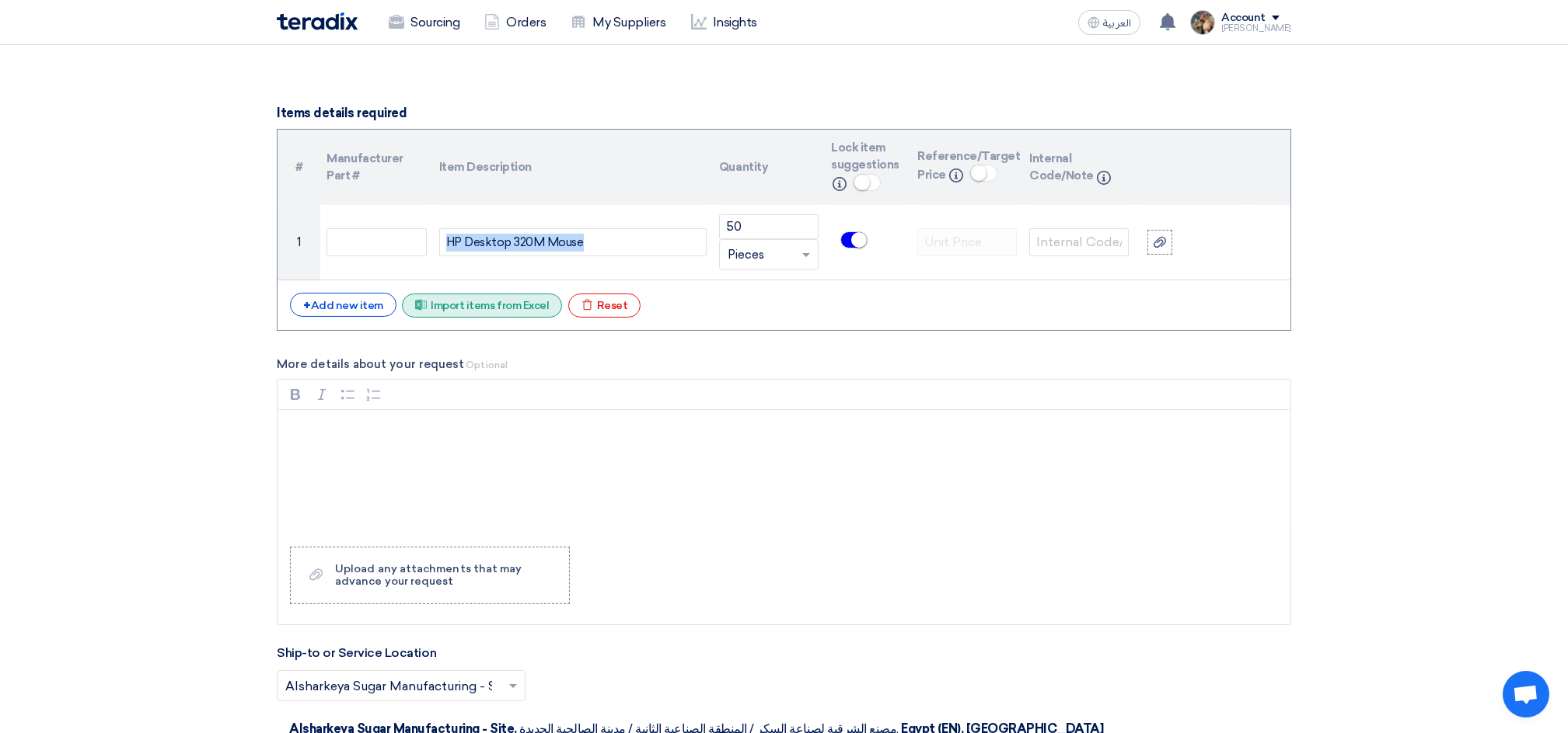
scroll to position [2071, 0]
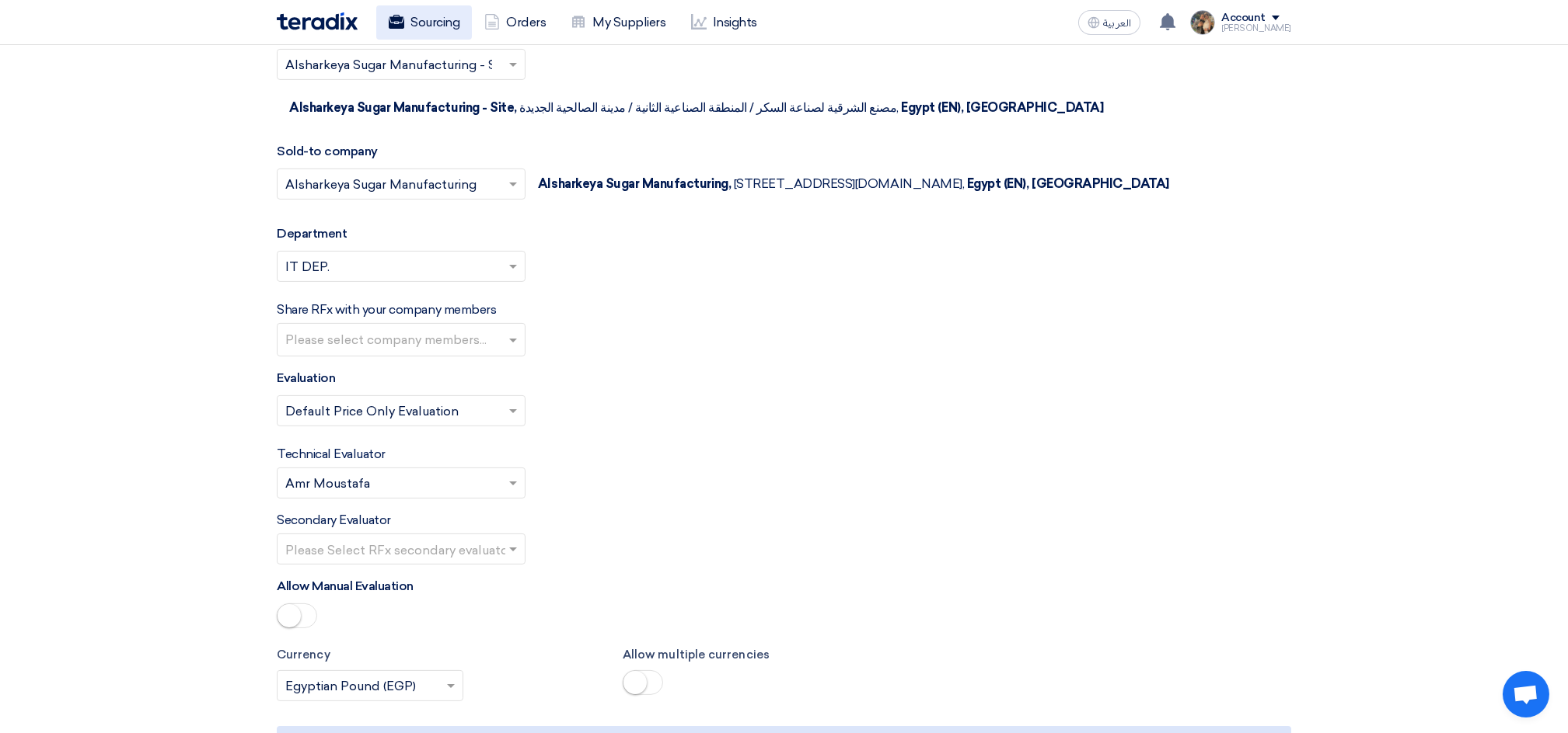
click at [394, 22] on icon at bounding box center [396, 21] width 15 height 15
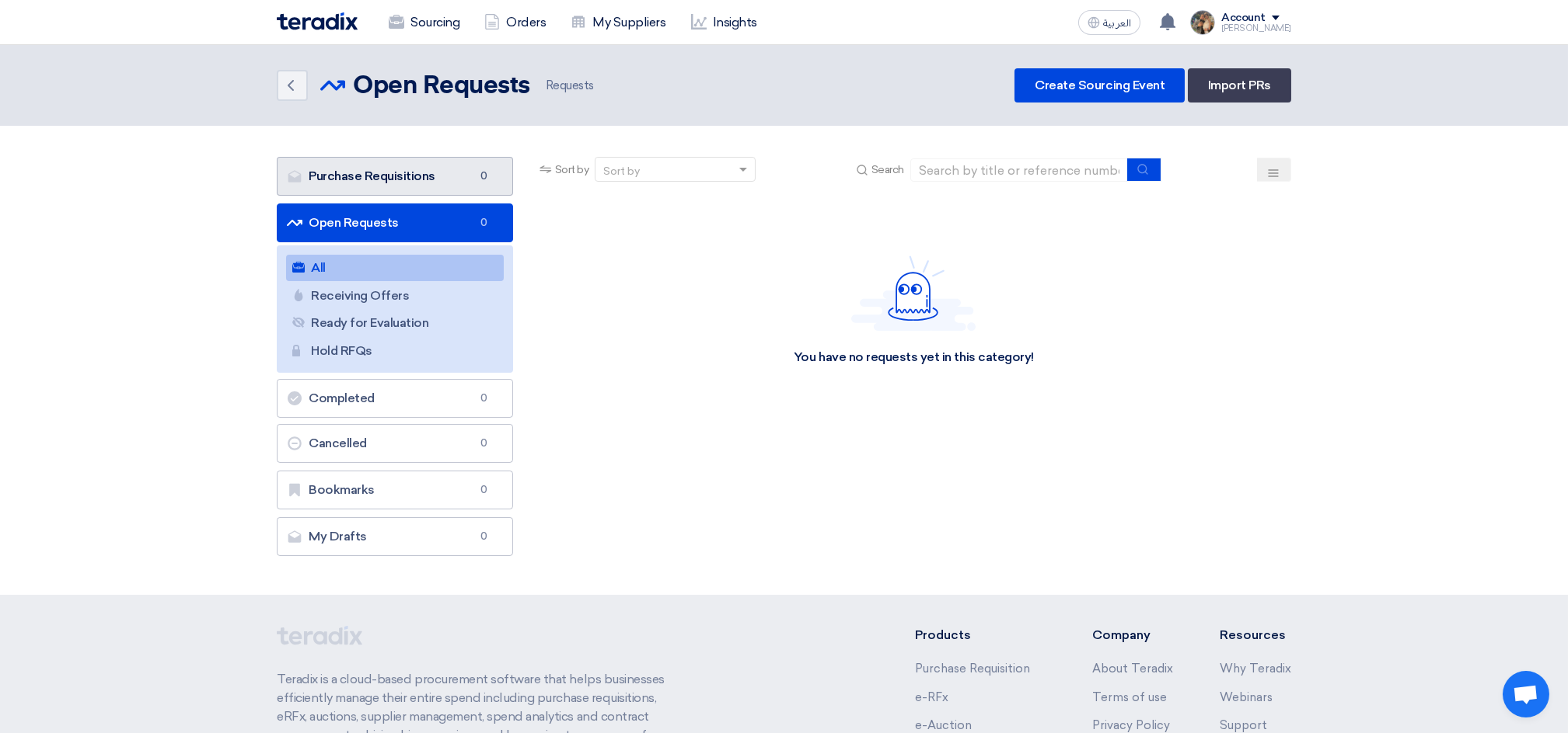
click at [391, 181] on link "Purchase Requisitions Purchase Requisitions 0" at bounding box center [394, 176] width 236 height 39
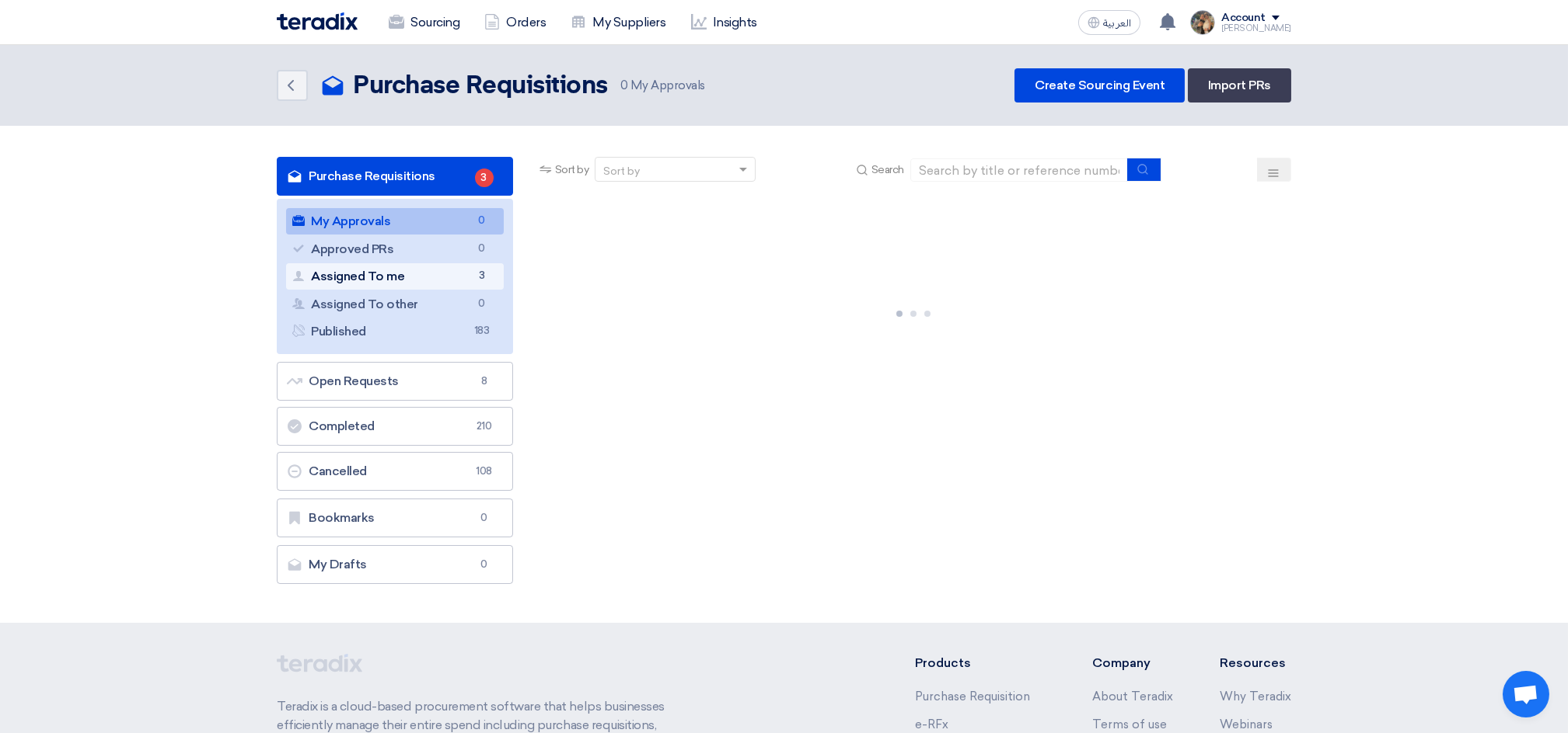
click at [401, 265] on link "Assigned To me Assigned To me 3" at bounding box center [394, 276] width 218 height 26
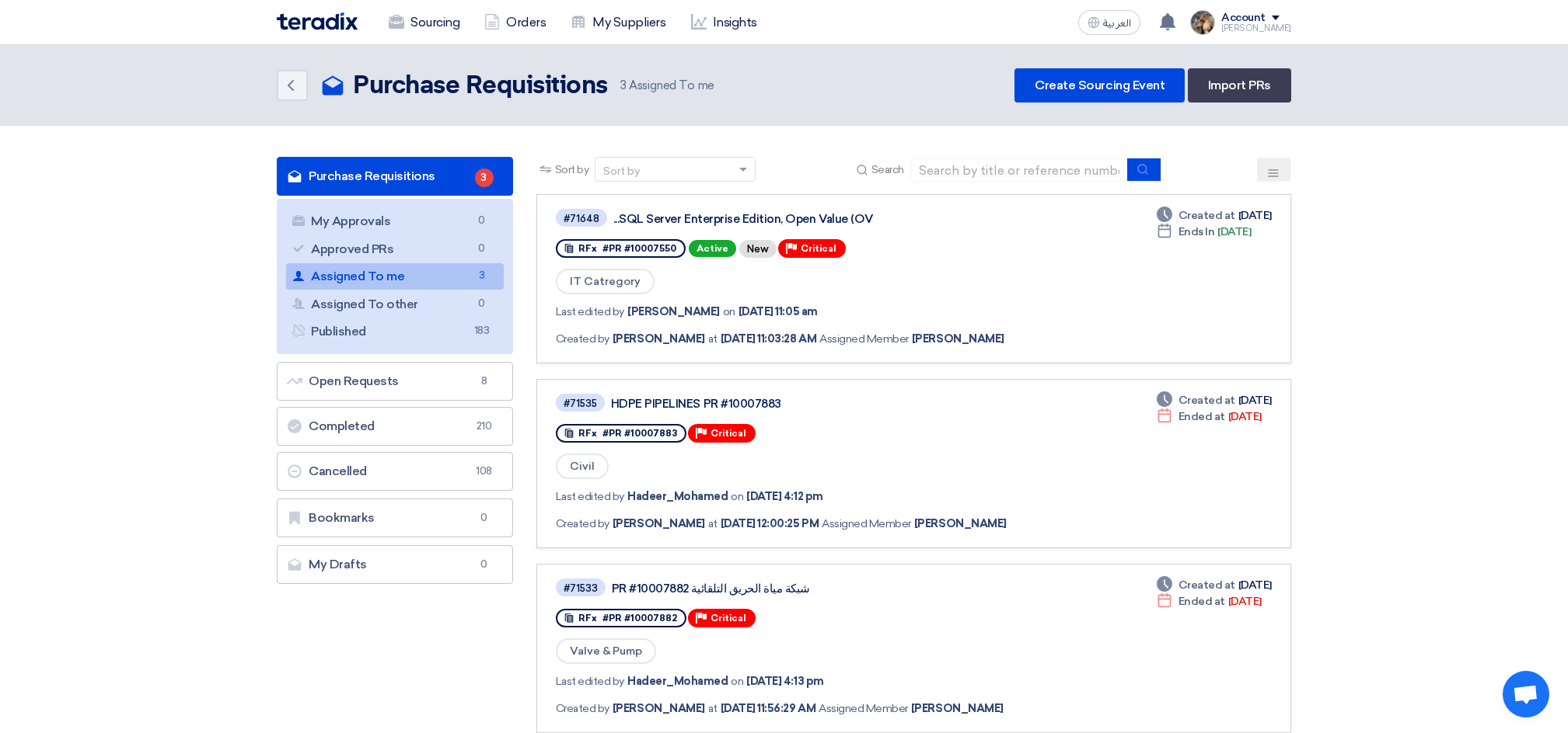
click at [461, 270] on link "Assigned To me Assigned To me 3" at bounding box center [394, 276] width 218 height 26
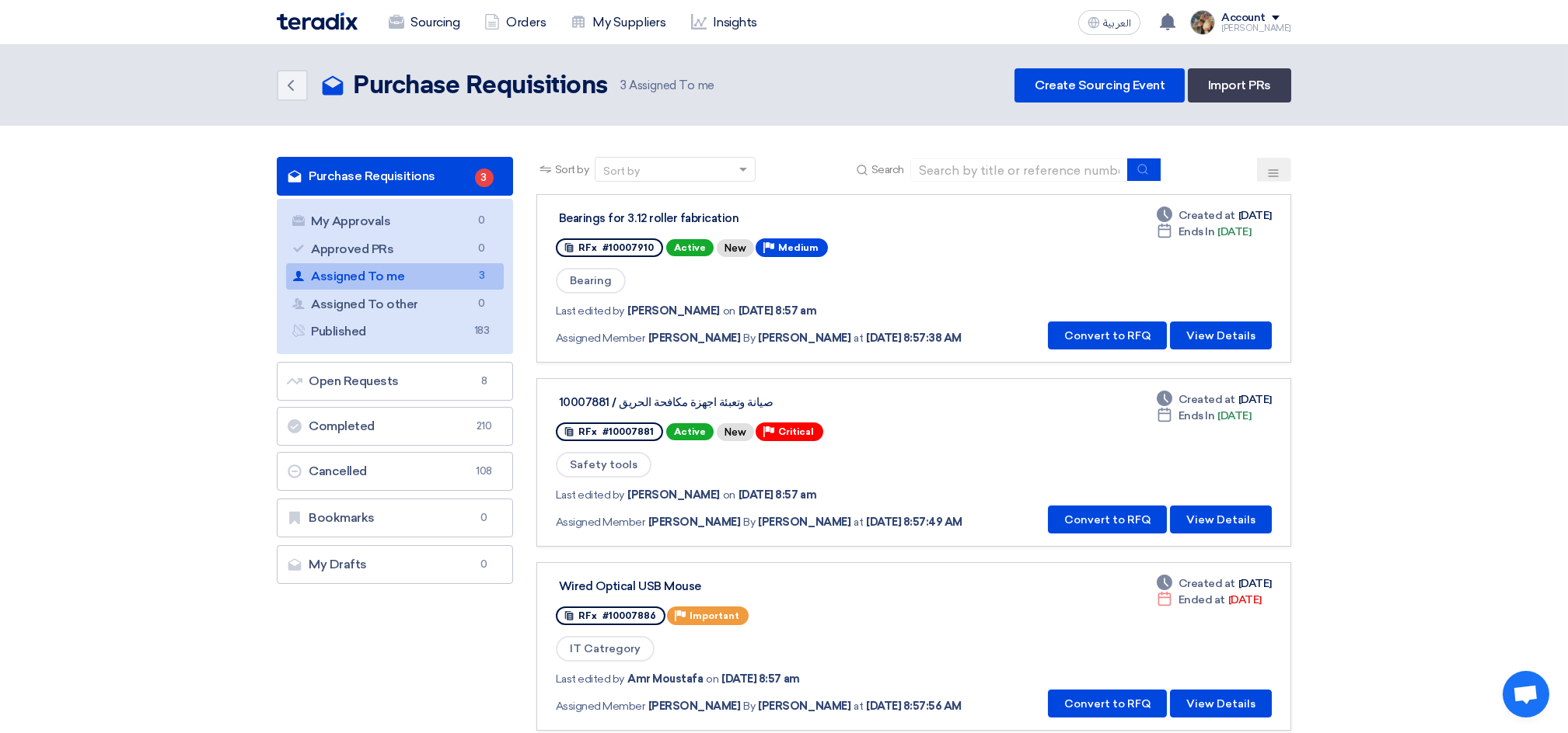
click at [742, 395] on div "صيانة وتعبئة اجهزة مكافحة الحريق / 10007881" at bounding box center [753, 401] width 389 height 14
click at [673, 395] on div "صيانة وتعبئة اجهزة مكافحة الحريق / 10007881" at bounding box center [753, 401] width 389 height 14
click at [687, 401] on div "صيانة وتعبئة اجهزة مكافحة الحريق / 10007881" at bounding box center [753, 401] width 389 height 14
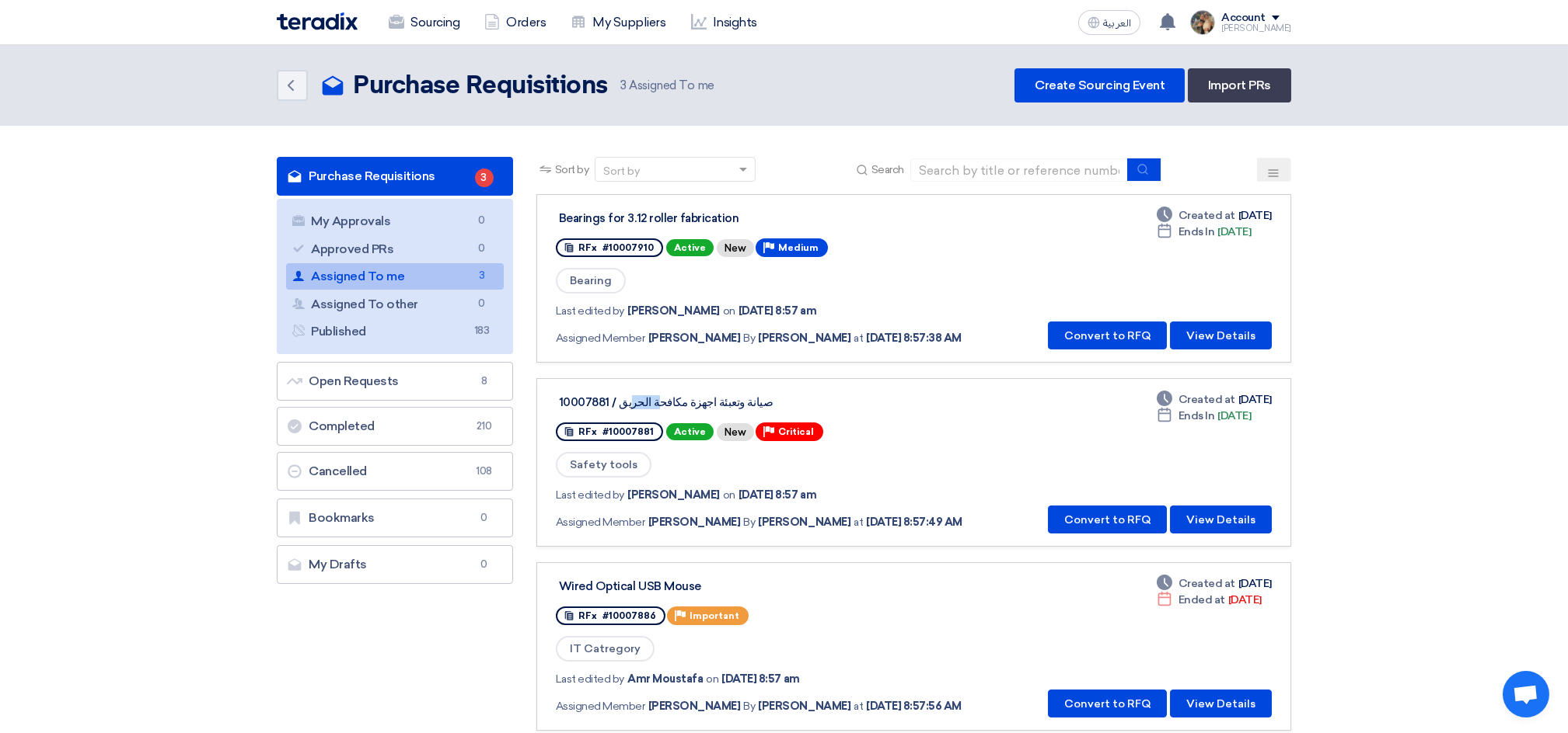
click at [687, 401] on div "صيانة وتعبئة اجهزة مكافحة الحريق / 10007881" at bounding box center [753, 401] width 389 height 14
click at [809, 400] on div "صيانة وتعبئة اجهزة مكافحة الحريق / 10007881" at bounding box center [753, 401] width 389 height 14
click at [1083, 339] on button "Convert to RFQ" at bounding box center [1107, 336] width 119 height 28
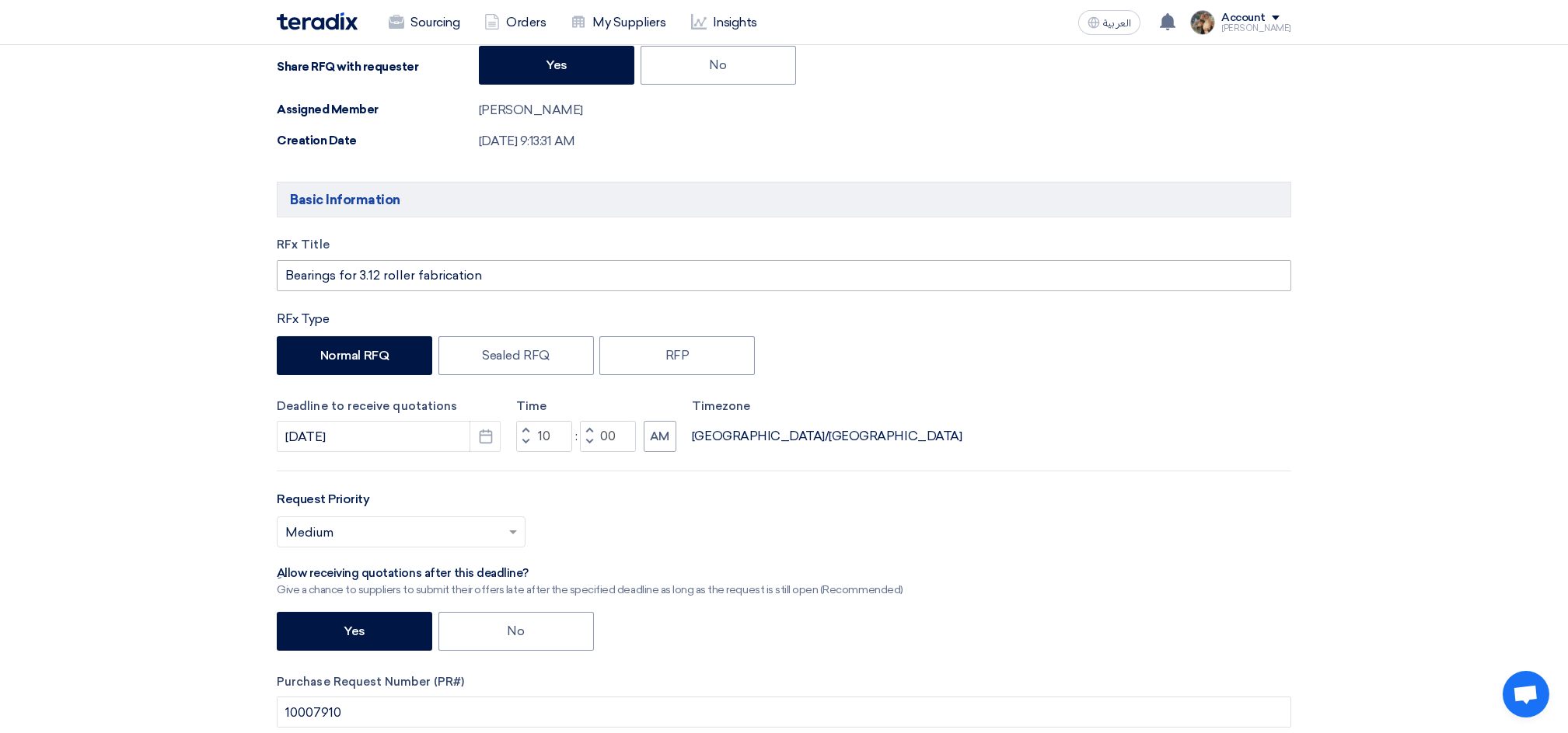
scroll to position [414, 0]
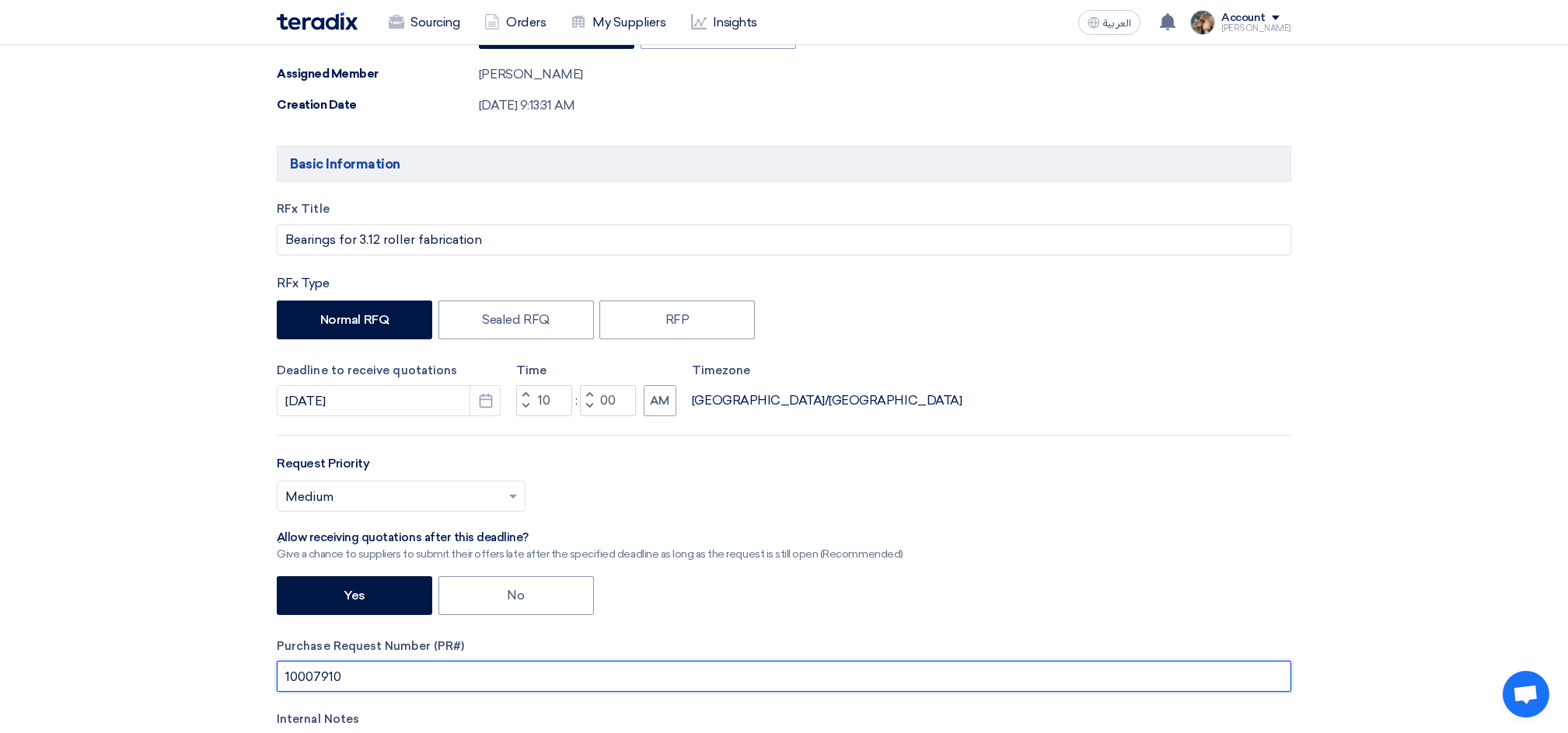
drag, startPoint x: 359, startPoint y: 670, endPoint x: 255, endPoint y: 670, distance: 104.0
paste input "10007910"
drag, startPoint x: 388, startPoint y: 677, endPoint x: 230, endPoint y: 669, distance: 158.2
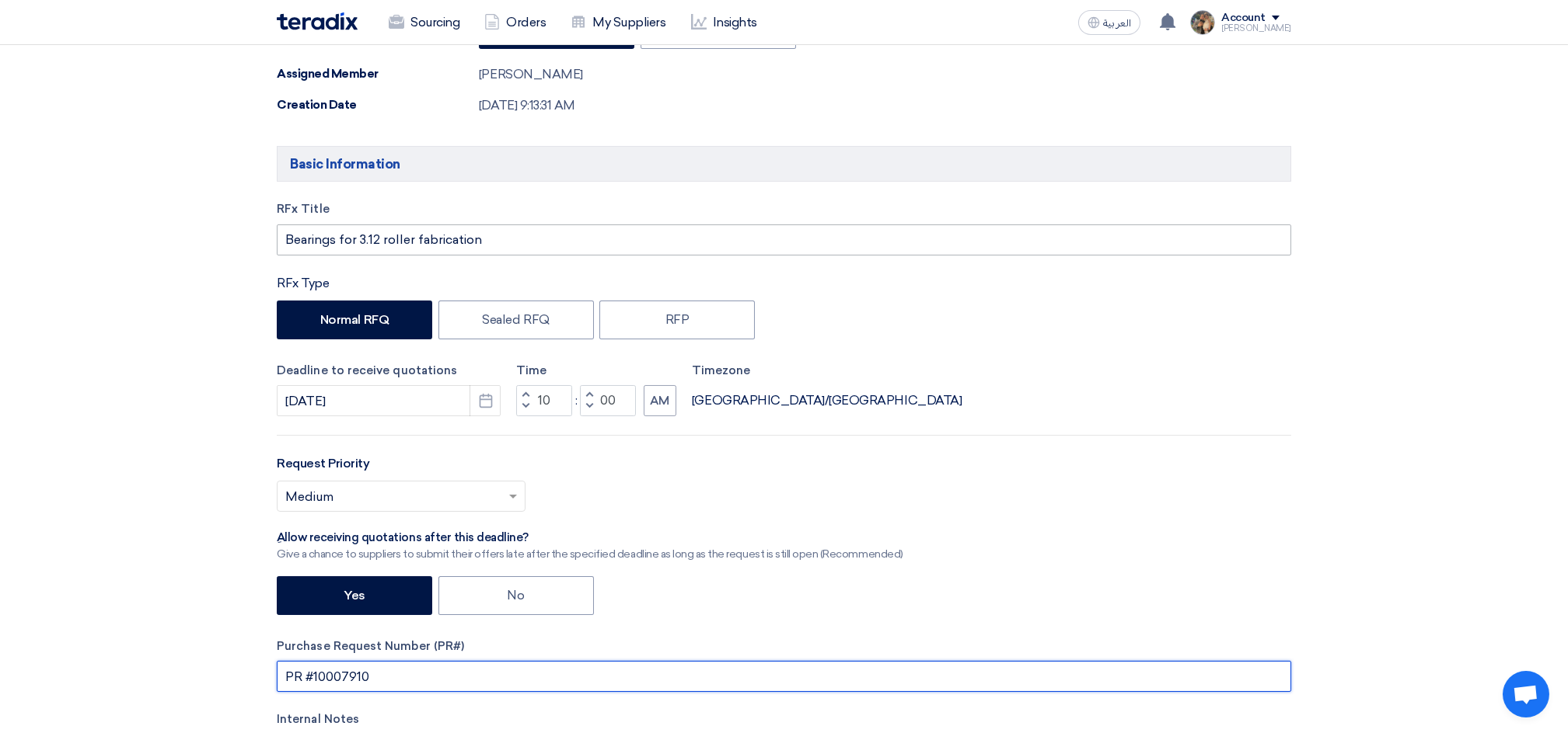
type input "PR #10007910"
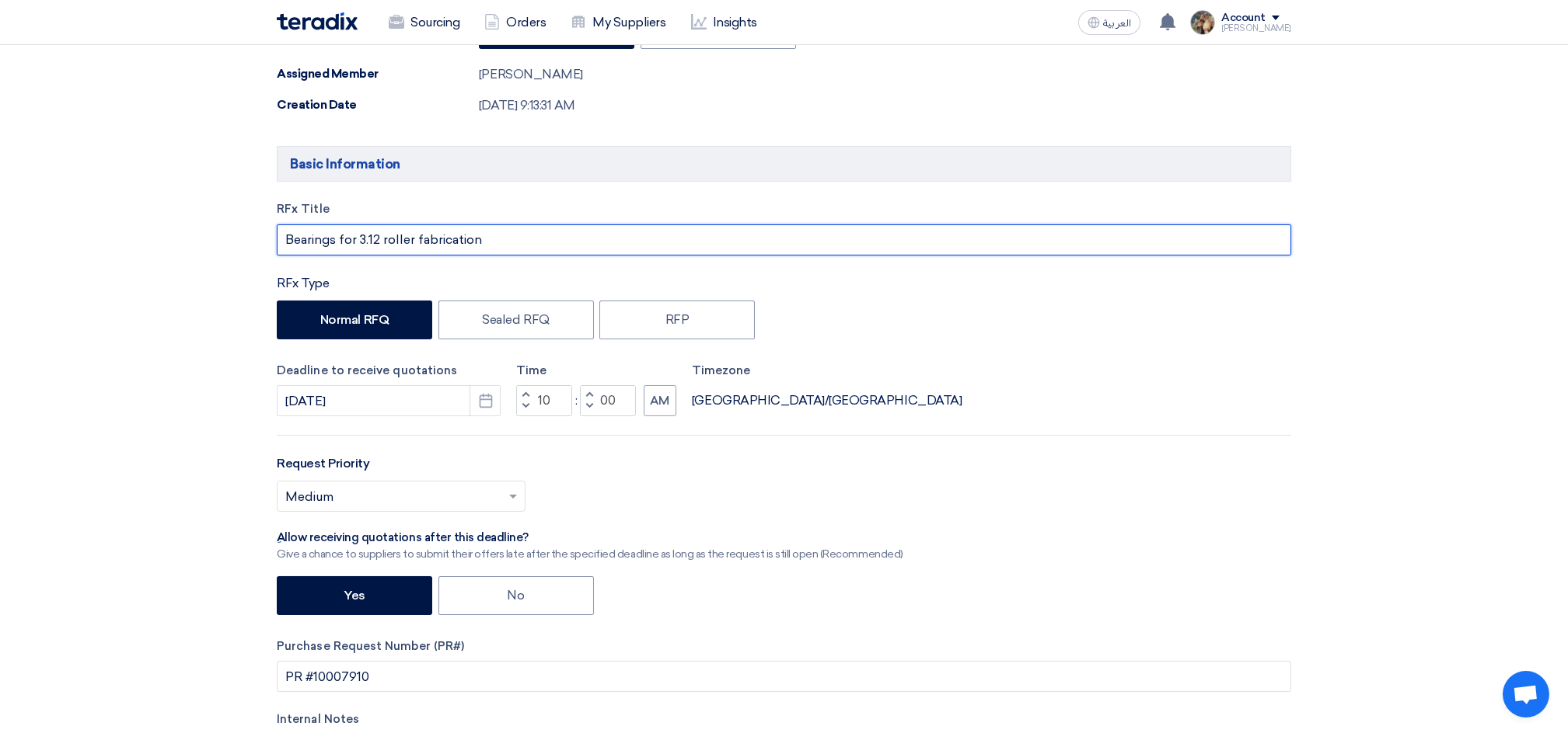
click at [499, 241] on input "Bearings for 3.12 roller fabrication" at bounding box center [783, 240] width 1015 height 31
paste input "PR #10007910"
type input "Bearings for 3.12 roller fabrication PR #10007910"
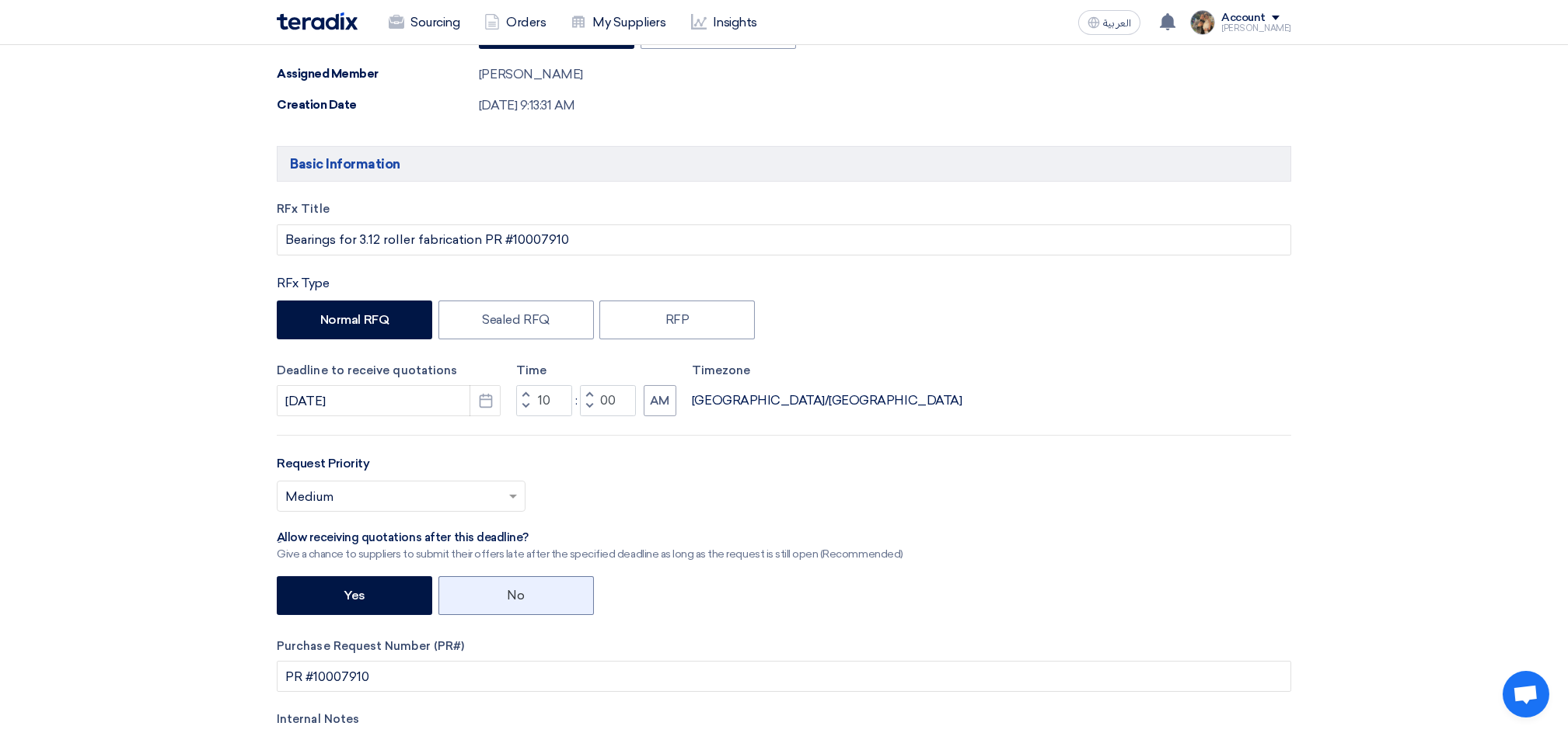
click at [491, 603] on label "No" at bounding box center [517, 596] width 156 height 39
click at [508, 600] on input "No" at bounding box center [512, 594] width 10 height 10
radio input "true"
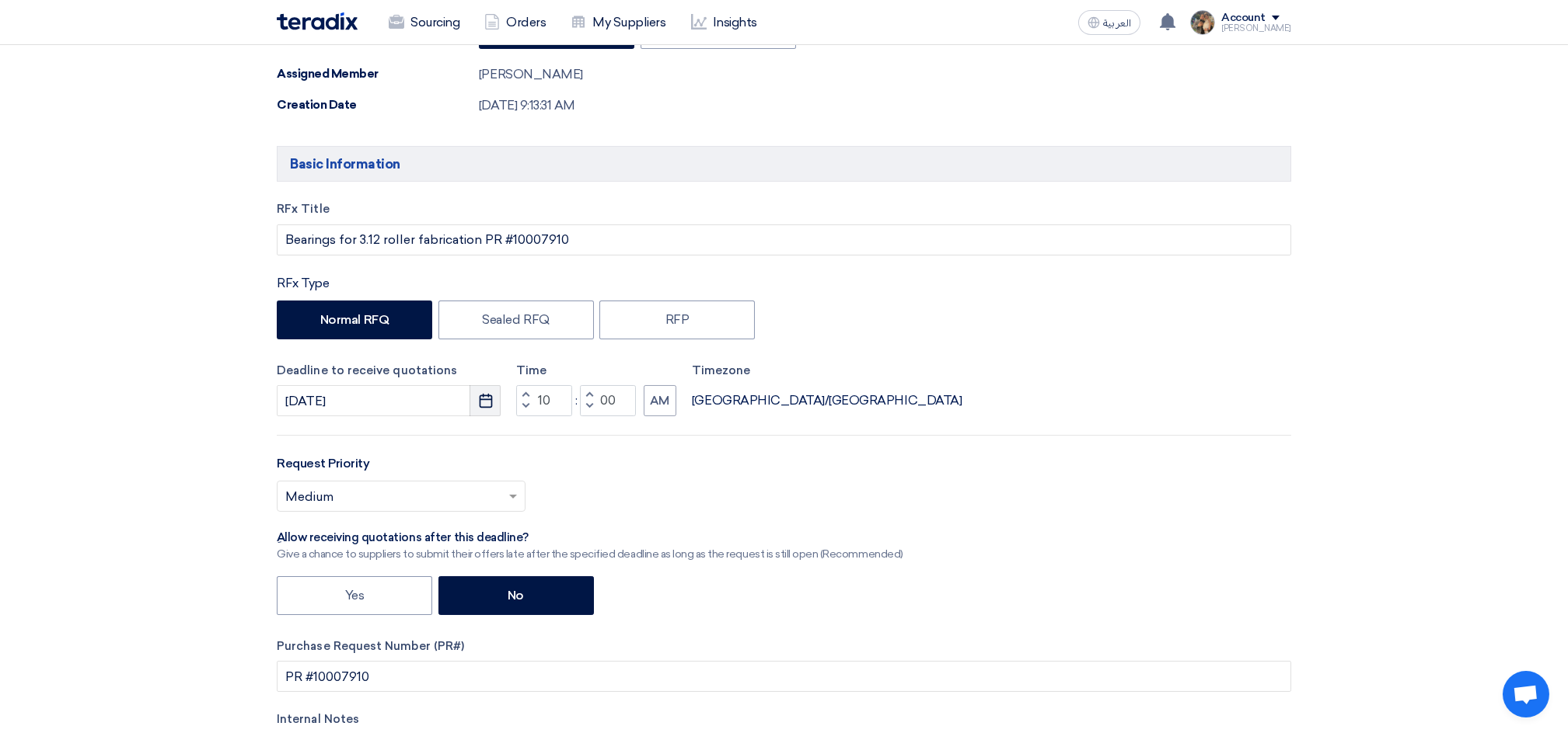
click at [491, 415] on button "Pick a date" at bounding box center [484, 401] width 31 height 31
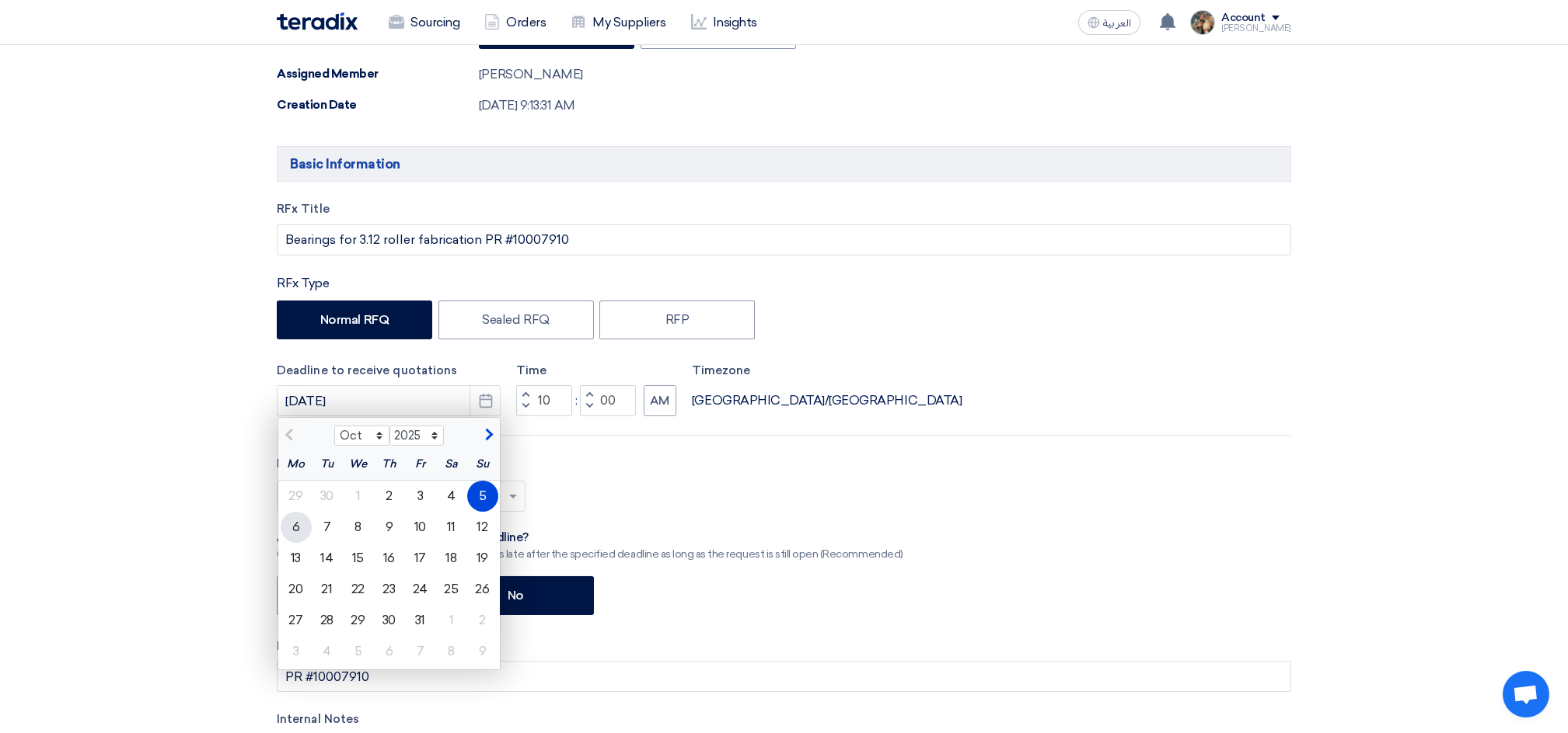
click at [301, 533] on div "6" at bounding box center [296, 527] width 31 height 31
type input "[DATE]"
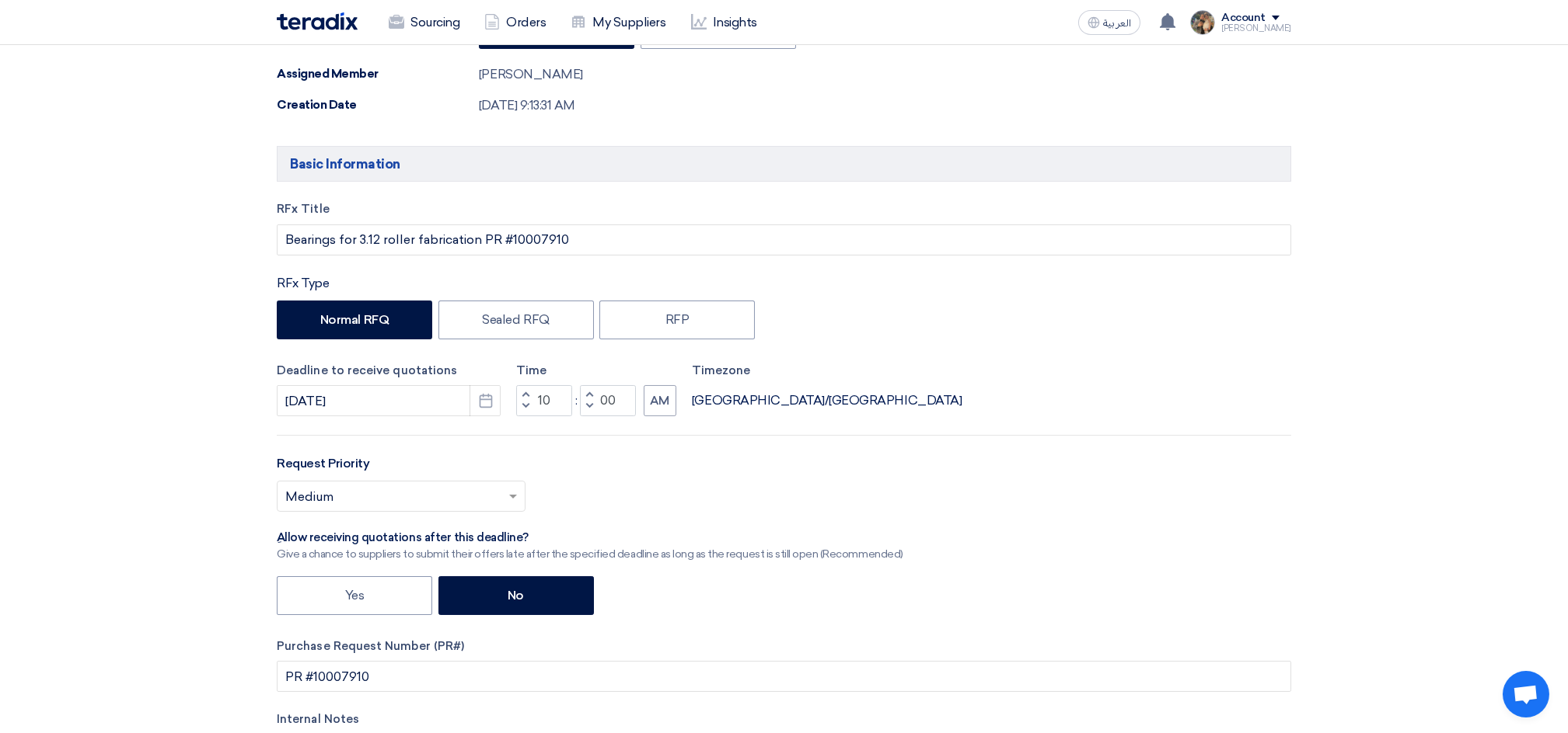
click at [525, 406] on span "button" at bounding box center [525, 406] width 6 height 10
click at [523, 393] on span "button" at bounding box center [525, 395] width 6 height 10
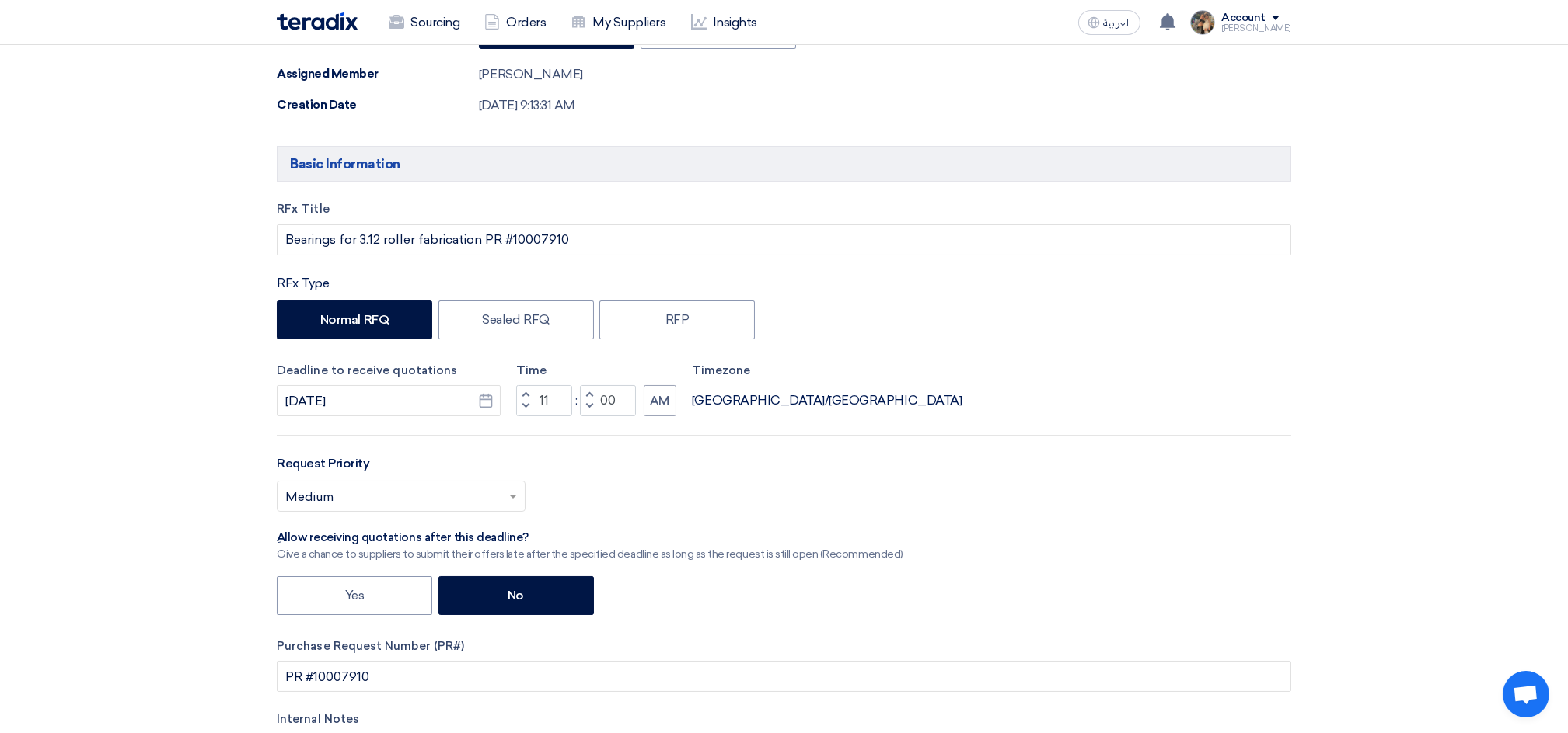
click at [523, 393] on span "button" at bounding box center [525, 395] width 6 height 10
click at [523, 405] on span "button" at bounding box center [525, 406] width 6 height 10
type input "12"
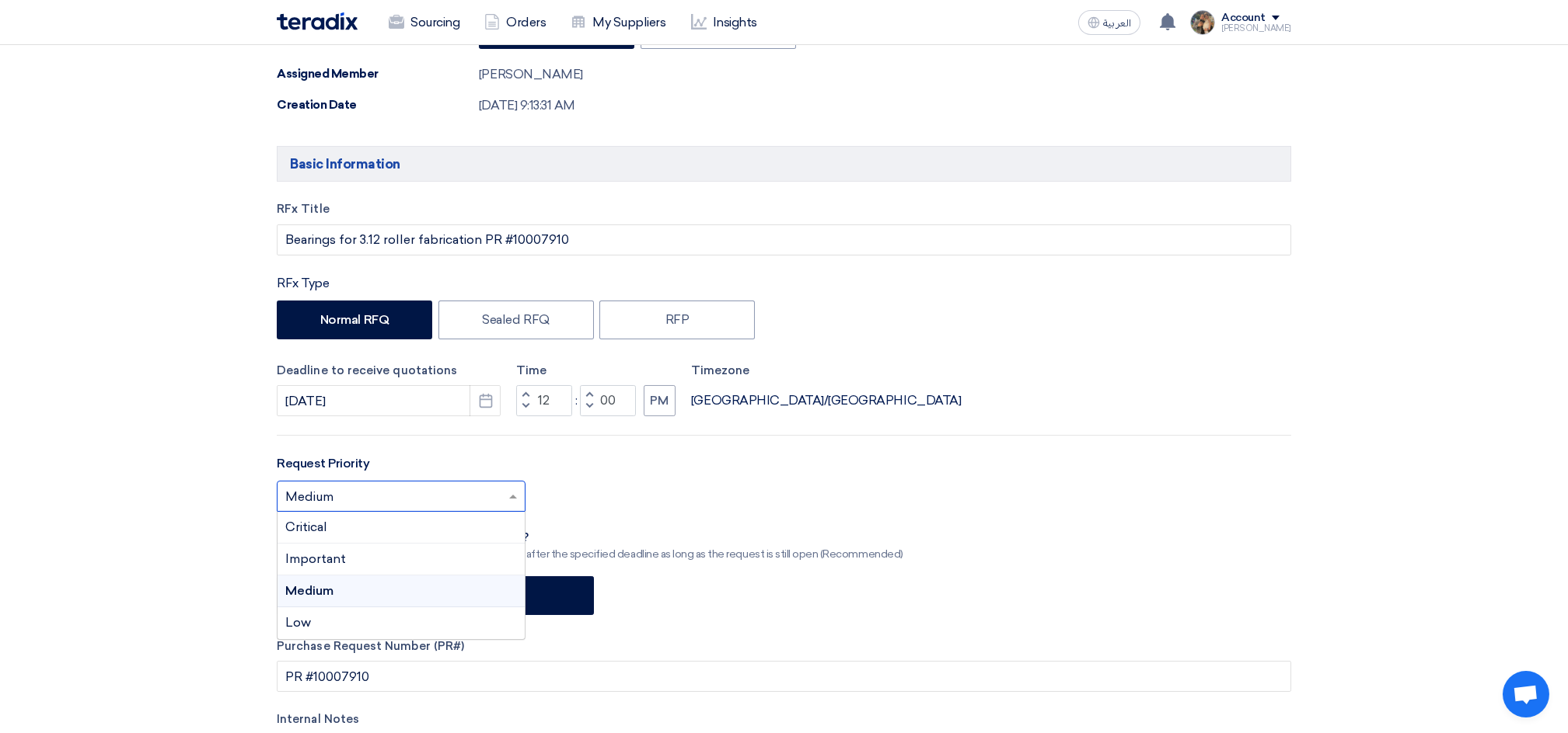
click at [471, 504] on input "text" at bounding box center [393, 499] width 216 height 26
click at [336, 523] on div "Critical" at bounding box center [401, 528] width 247 height 32
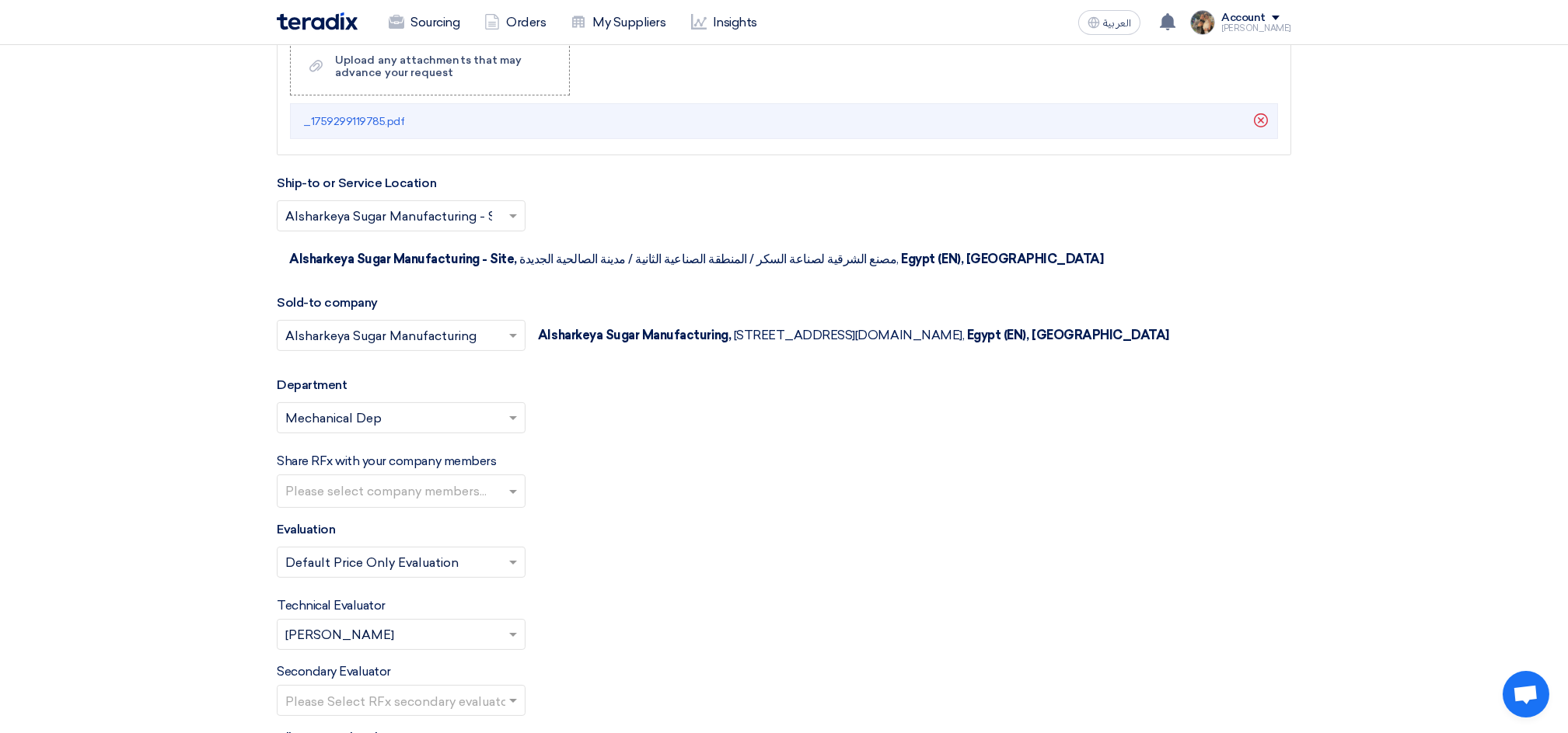
scroll to position [1968, 0]
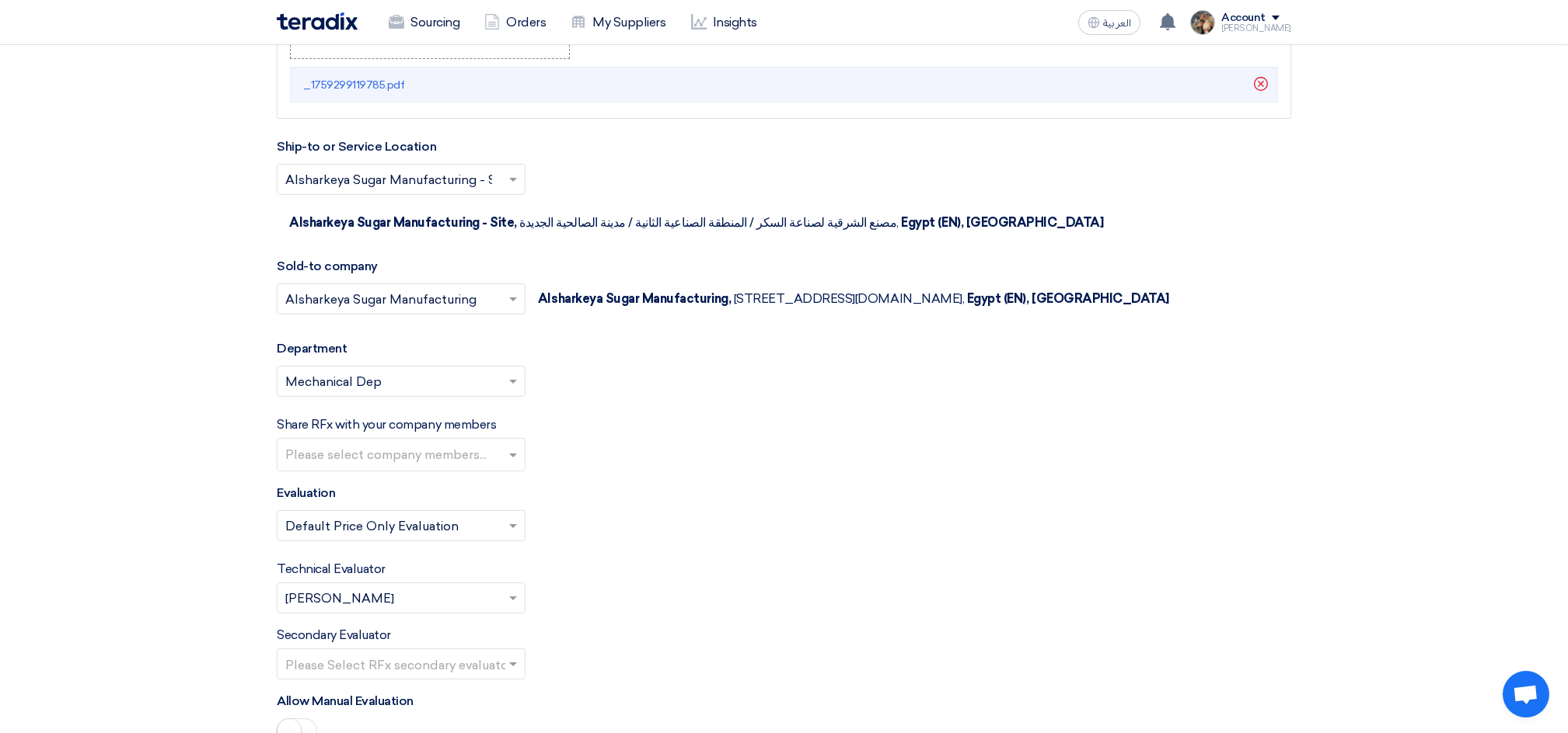
click at [389, 592] on input "text" at bounding box center [393, 600] width 216 height 26
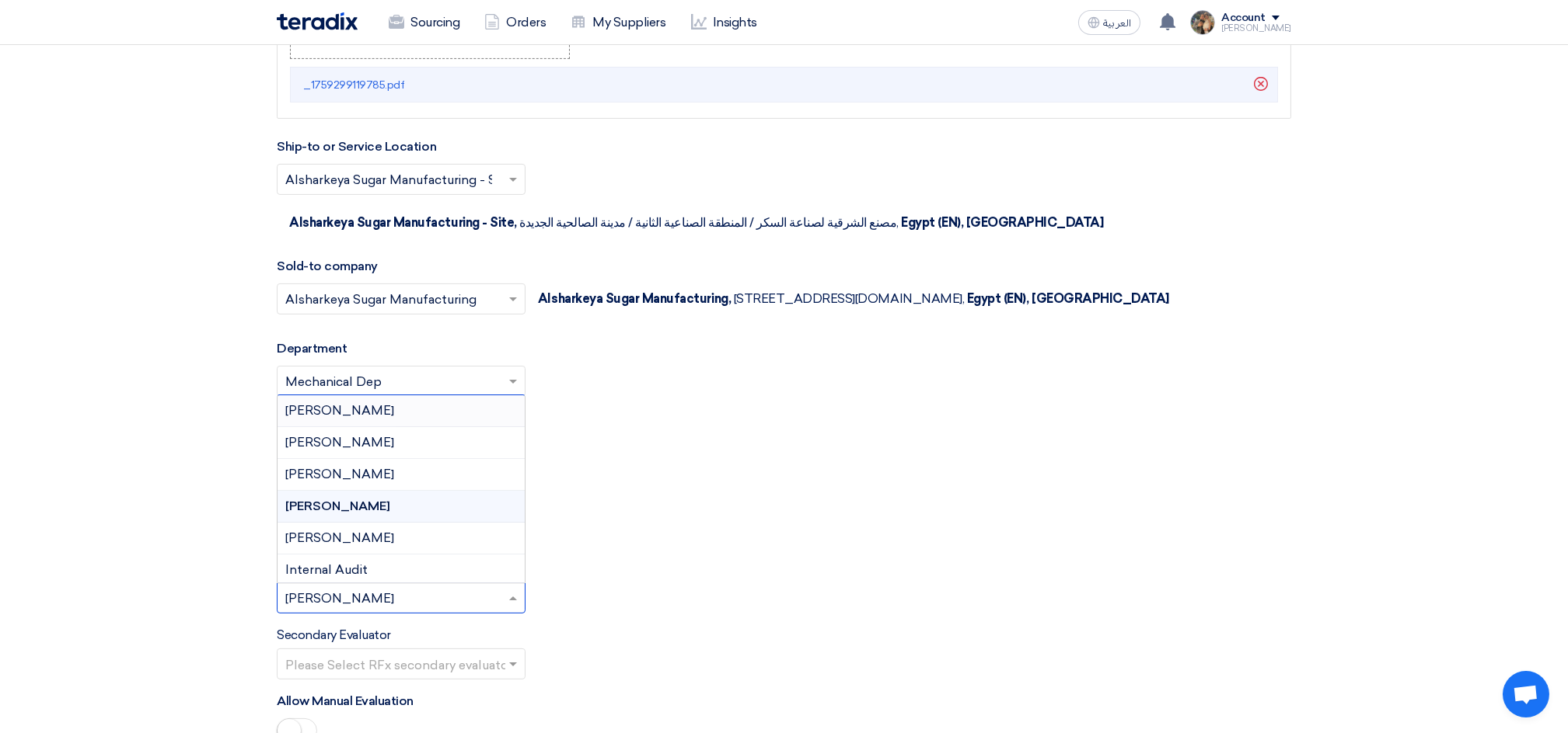
click at [346, 417] on span "[PERSON_NAME]" at bounding box center [339, 410] width 108 height 14
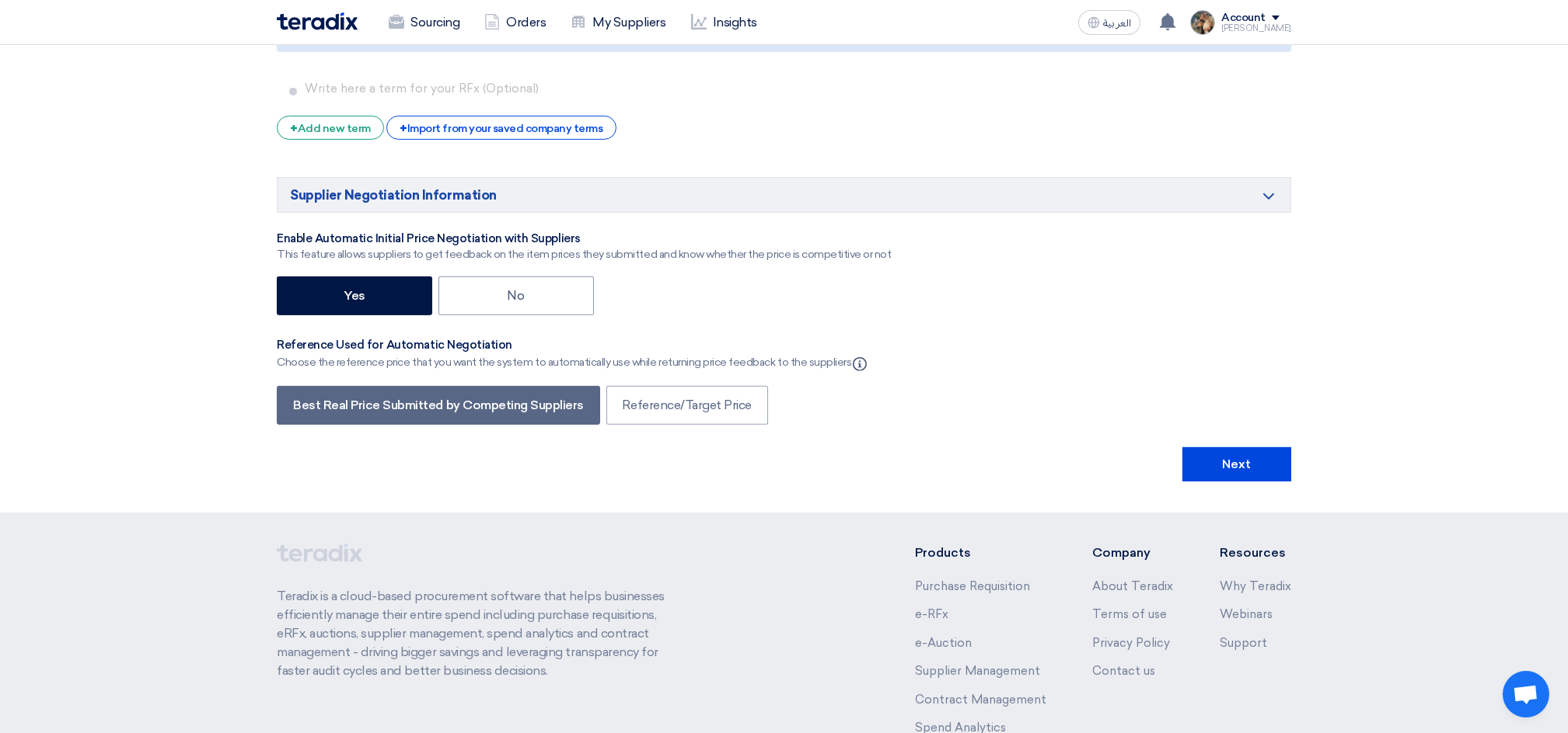
scroll to position [2796, 0]
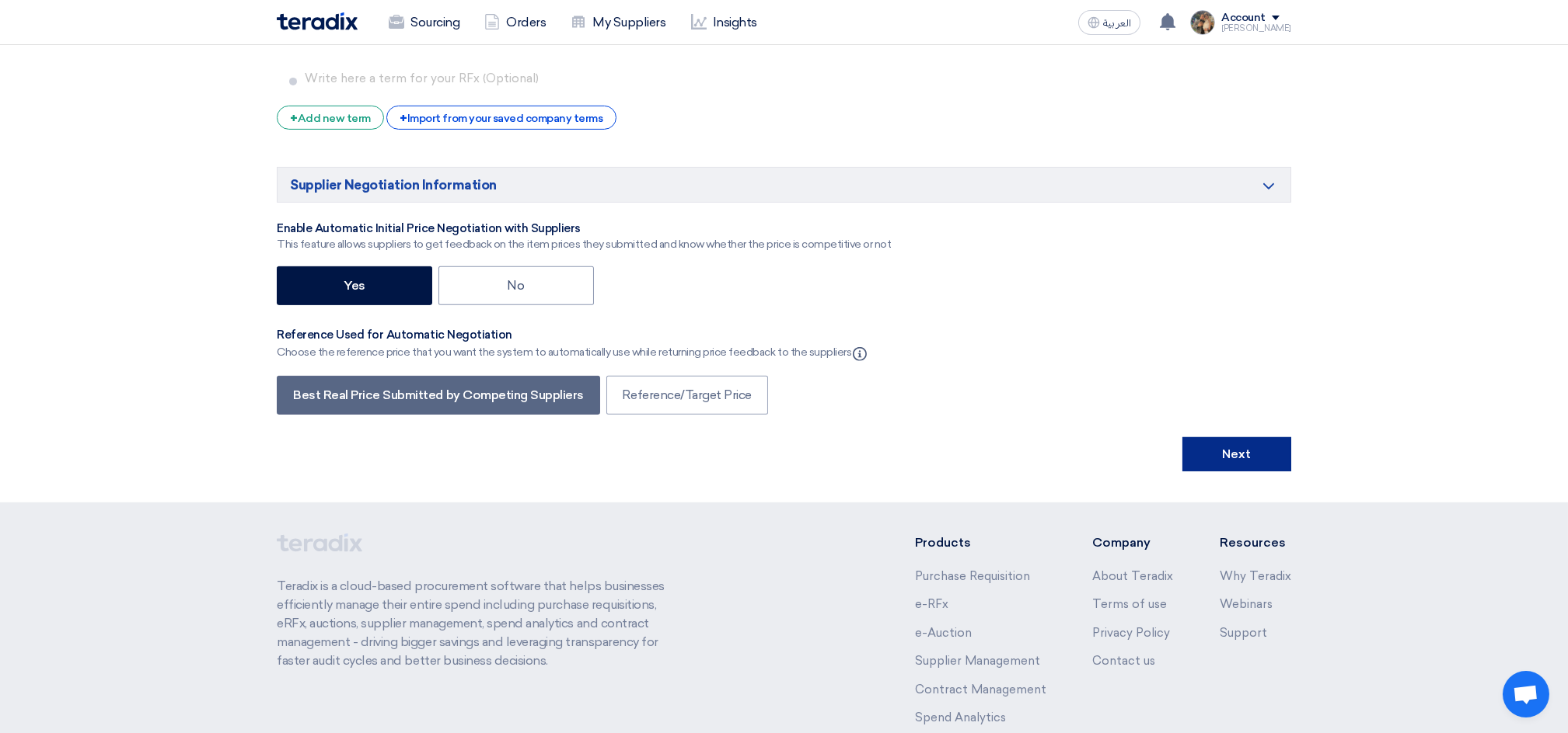
click at [1196, 465] on button "Next" at bounding box center [1236, 454] width 108 height 35
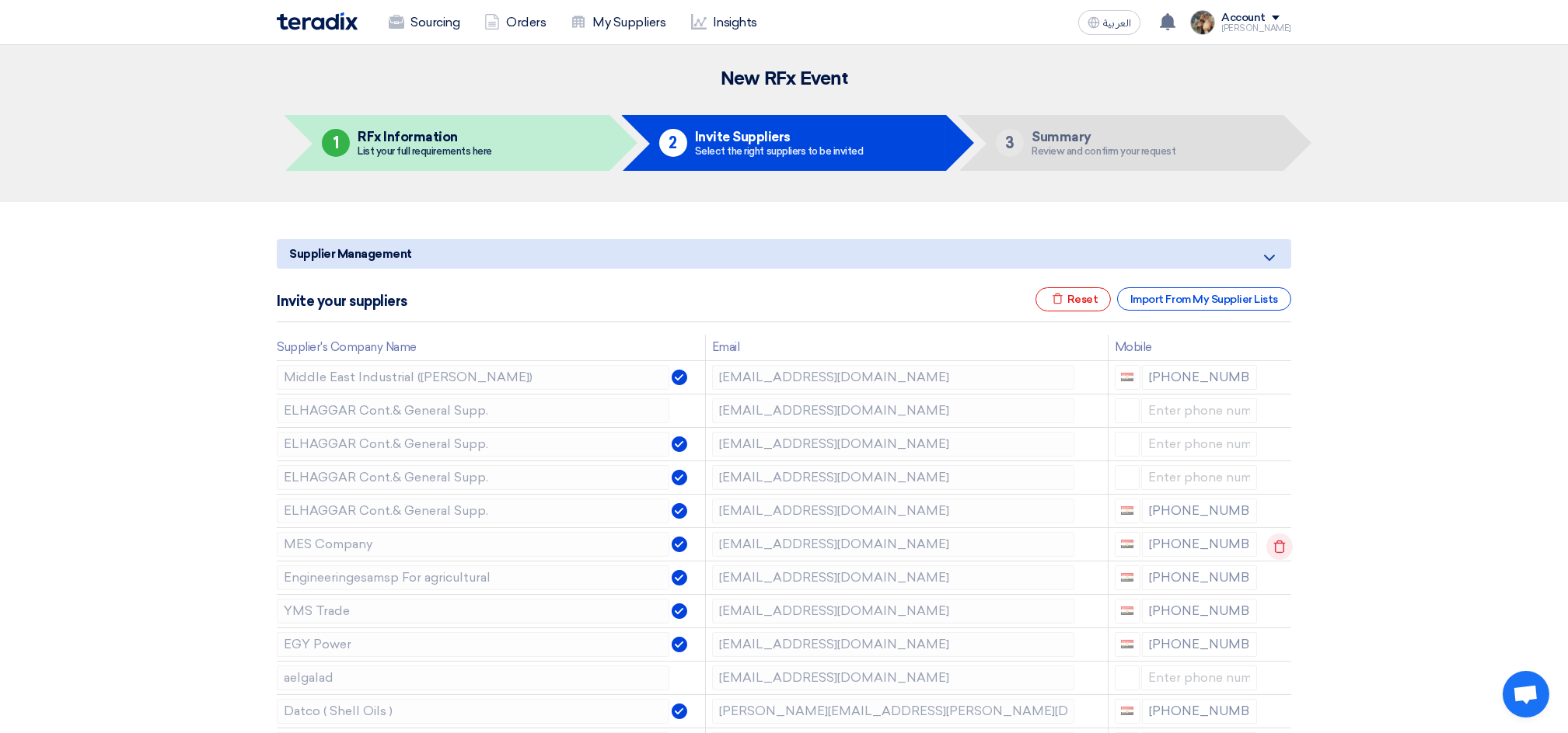
click at [1269, 543] on icon at bounding box center [1279, 547] width 27 height 26
click at [0, 0] on icon at bounding box center [0, 0] width 0 height 0
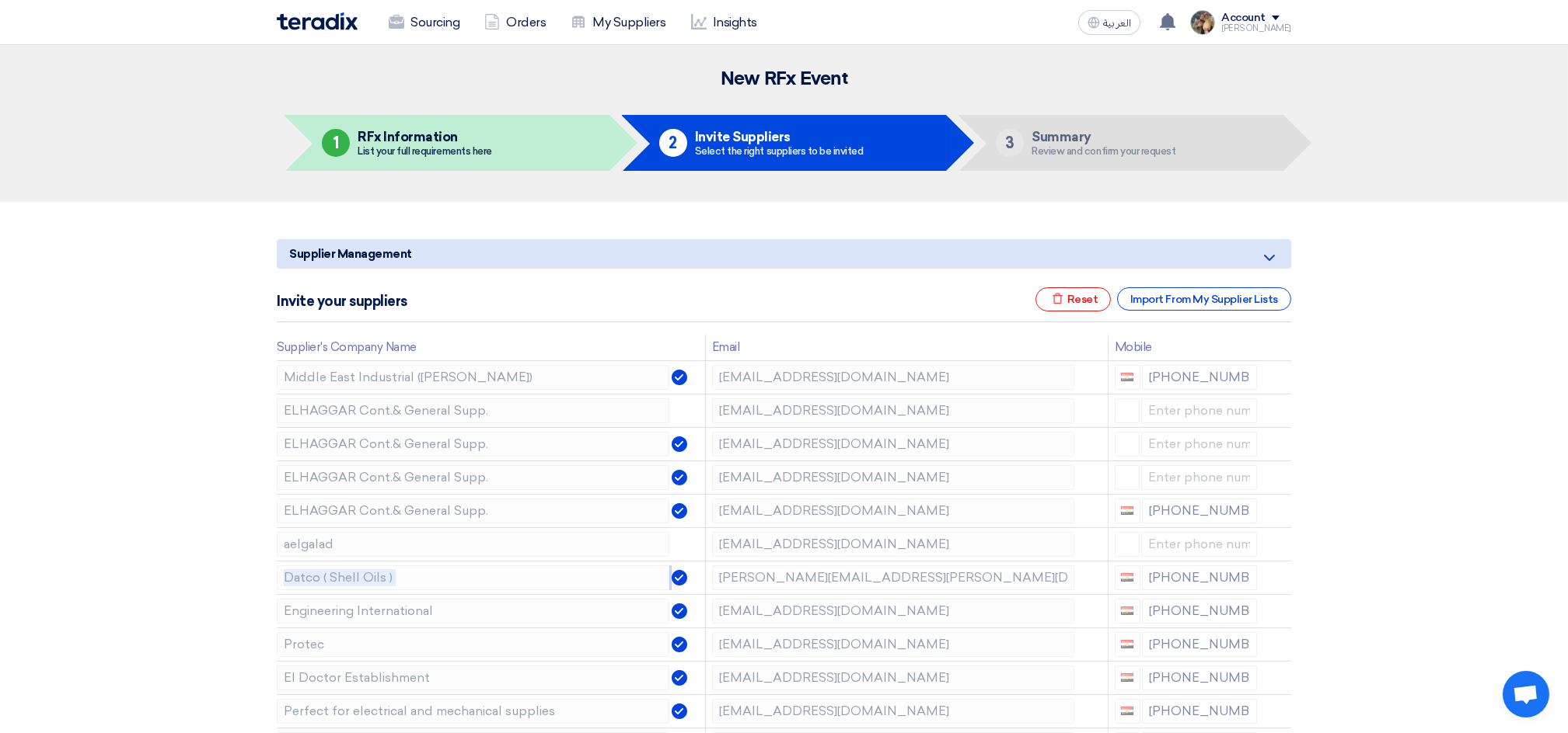
click at [0, 0] on icon at bounding box center [0, 0] width 0 height 0
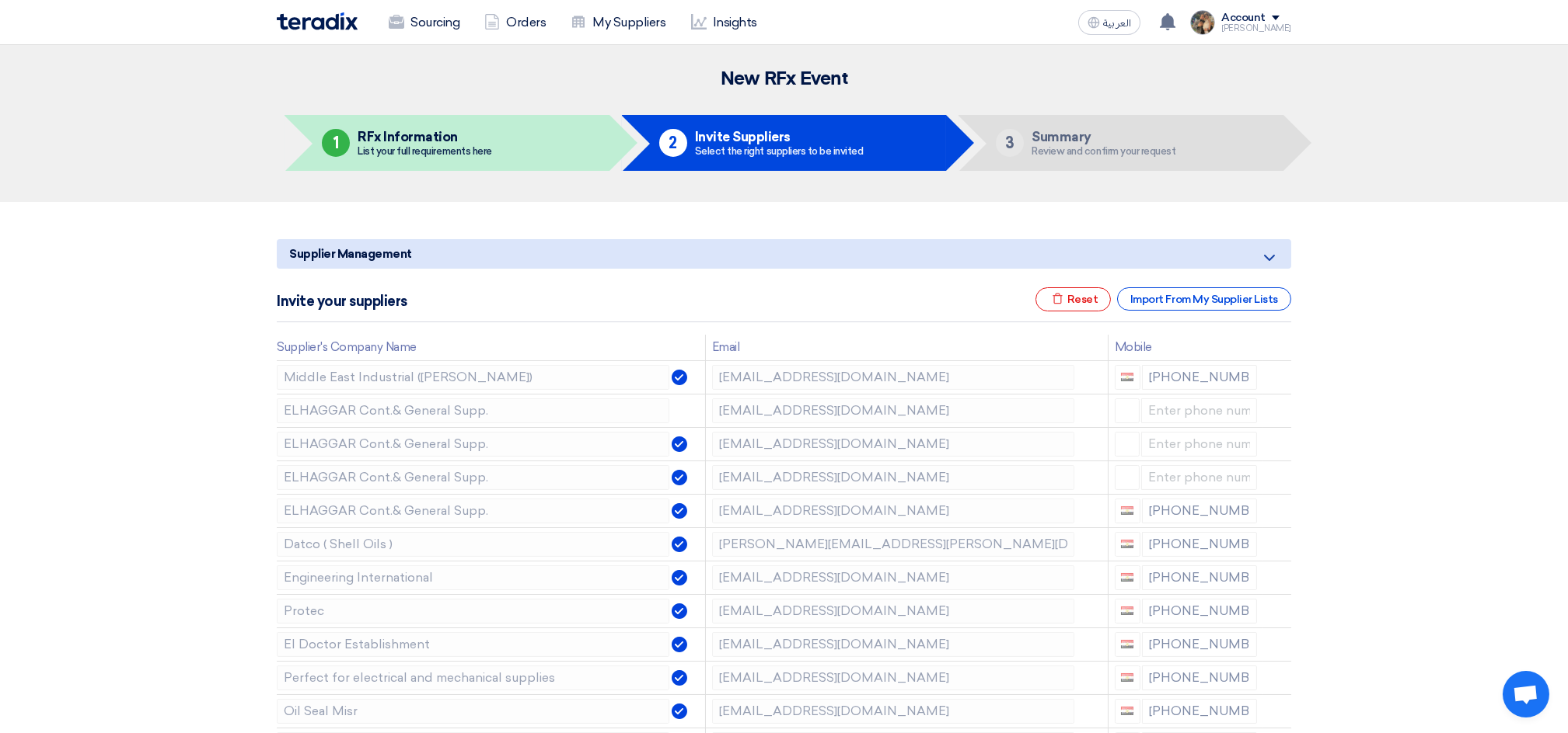
click at [0, 0] on icon at bounding box center [0, 0] width 0 height 0
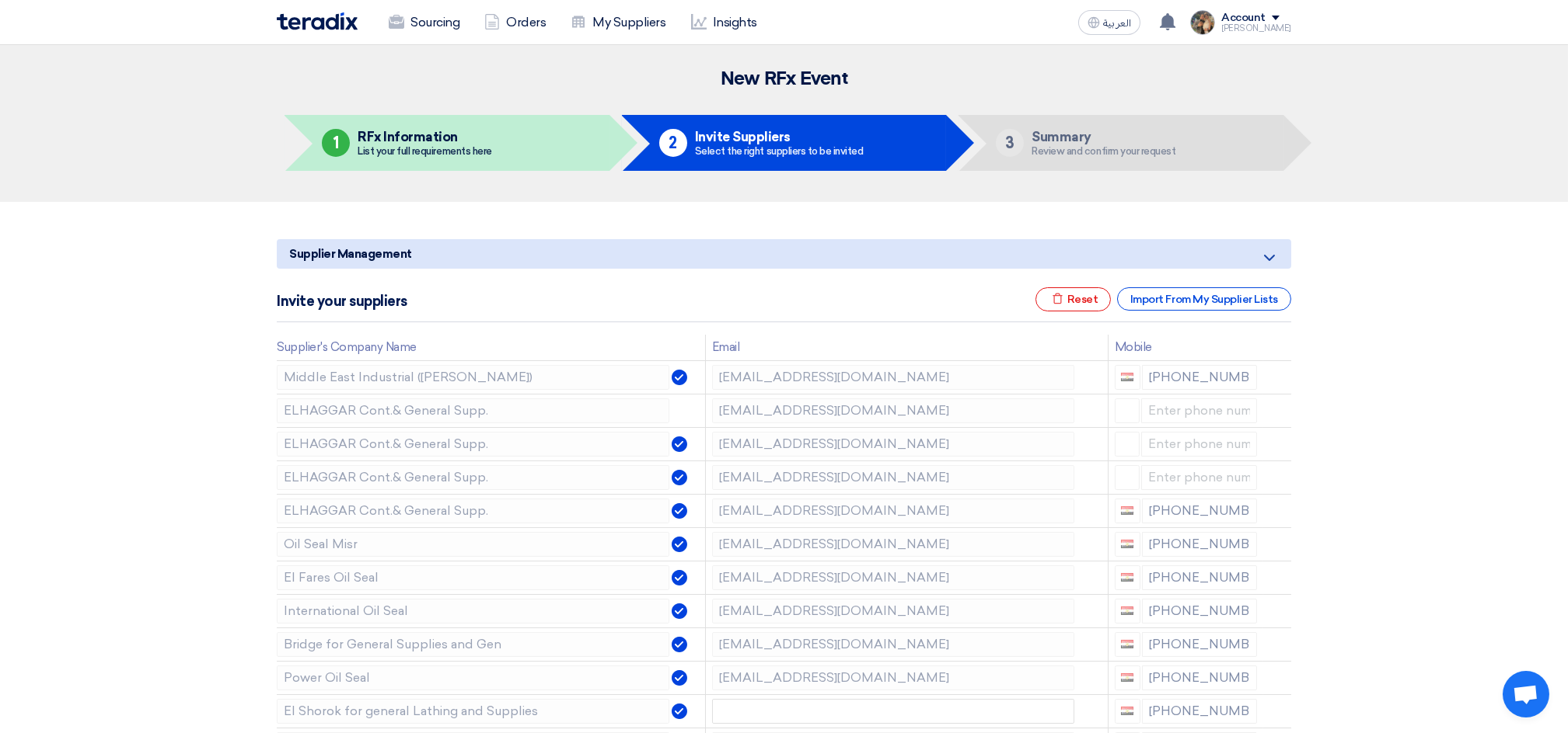
click at [0, 0] on icon at bounding box center [0, 0] width 0 height 0
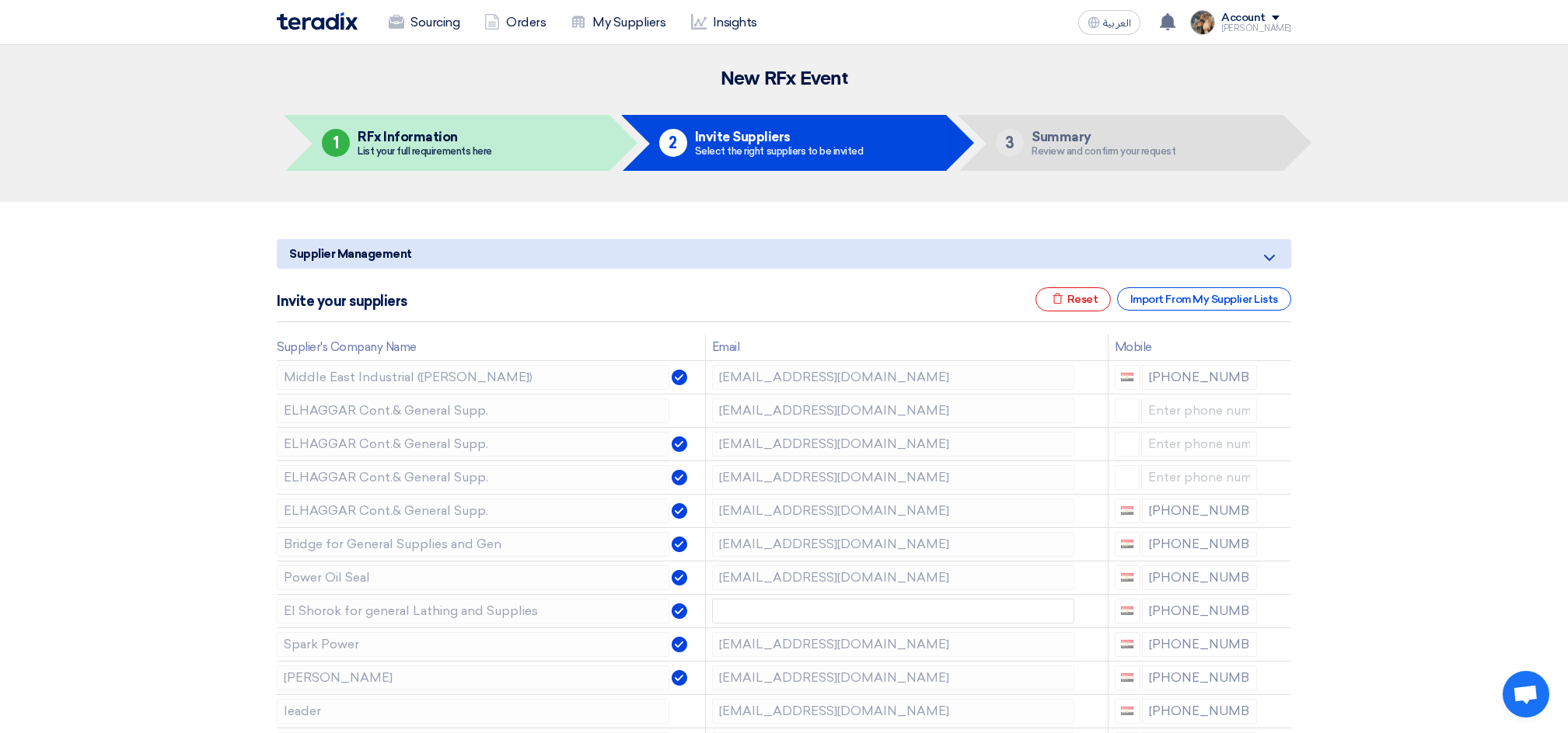
click at [0, 0] on icon at bounding box center [0, 0] width 0 height 0
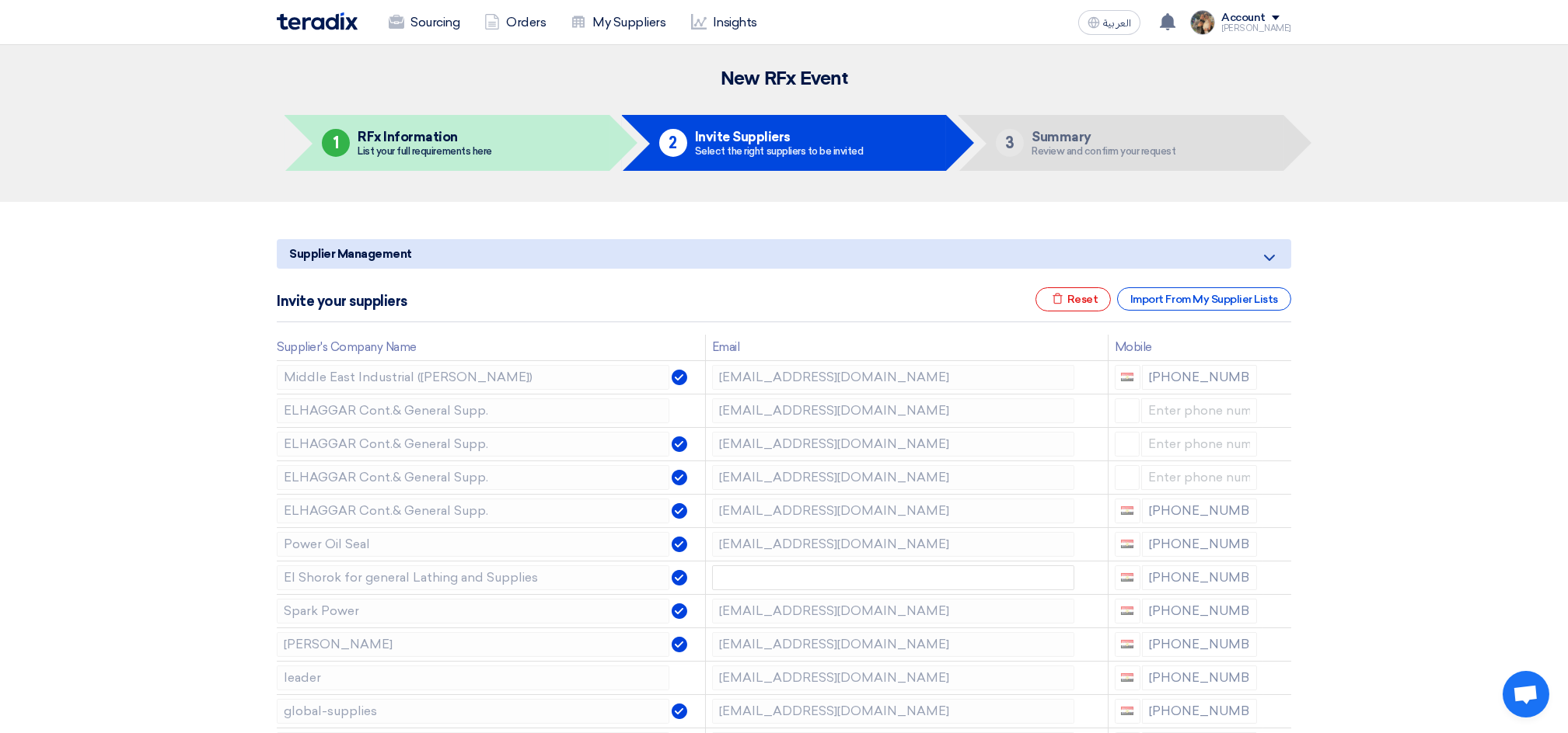
click at [0, 0] on icon at bounding box center [0, 0] width 0 height 0
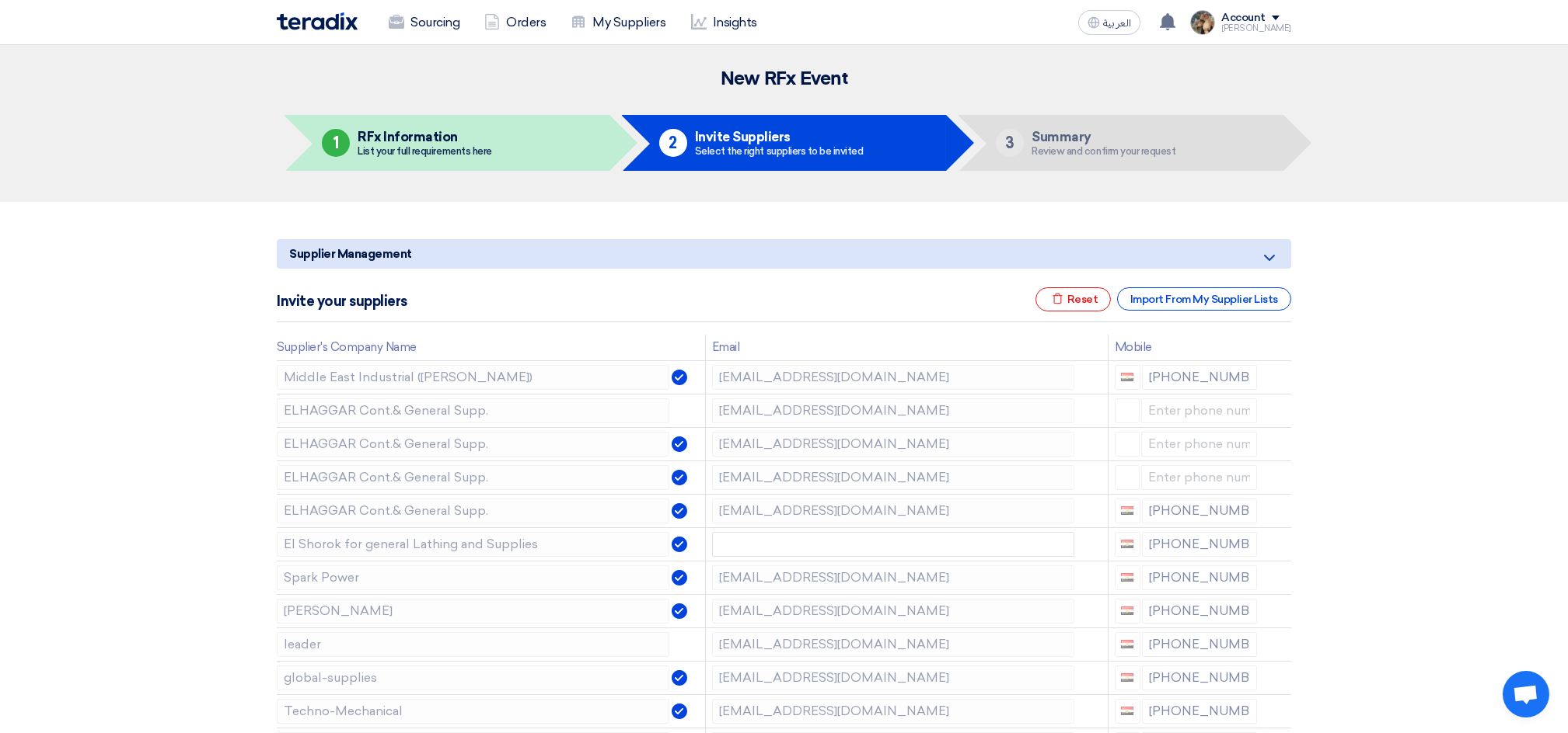
click at [0, 0] on icon at bounding box center [0, 0] width 0 height 0
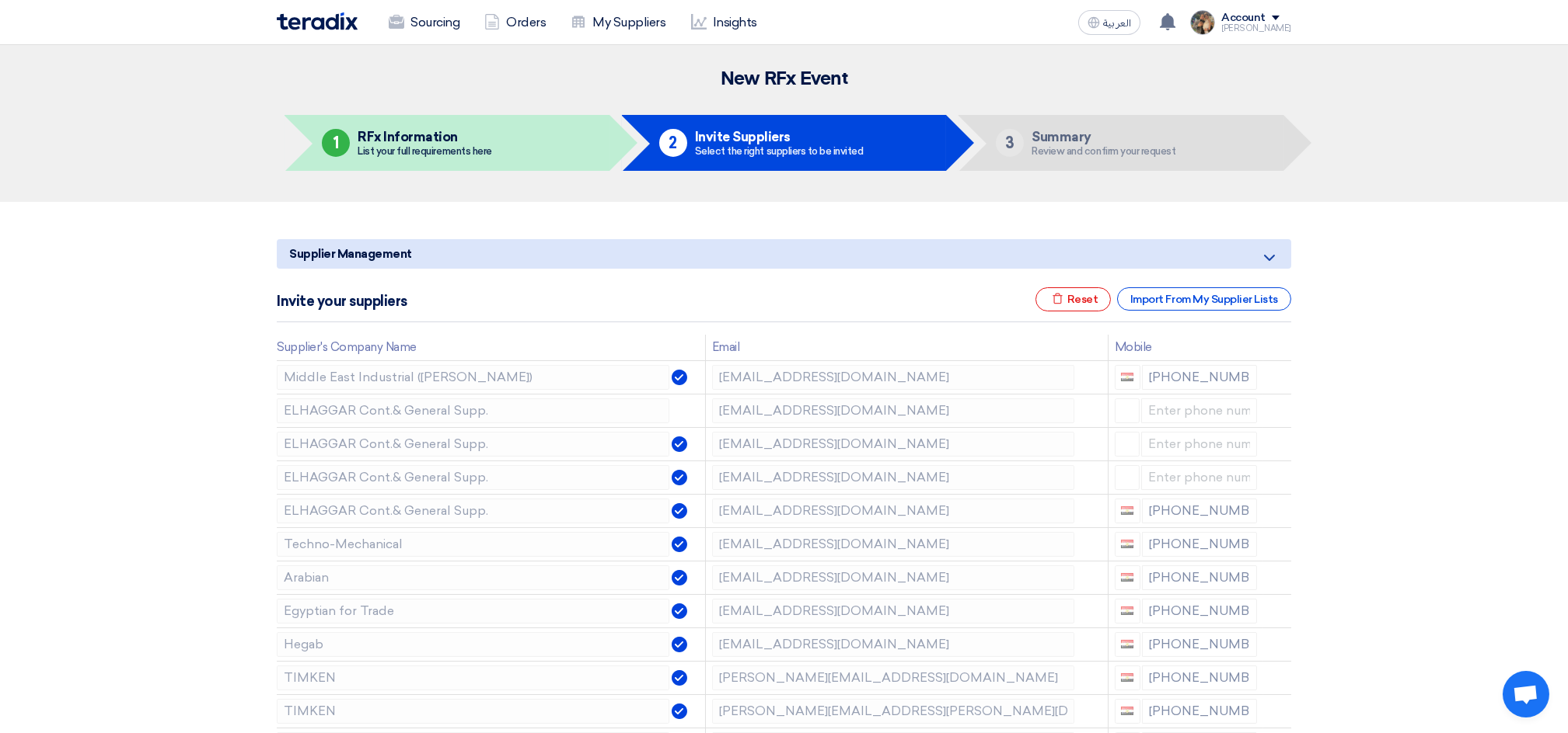
click at [0, 0] on icon at bounding box center [0, 0] width 0 height 0
click at [1272, 541] on icon at bounding box center [1279, 547] width 27 height 26
click at [0, 0] on icon at bounding box center [0, 0] width 0 height 0
click at [1273, 572] on icon at bounding box center [1279, 580] width 27 height 26
click at [0, 0] on icon at bounding box center [0, 0] width 0 height 0
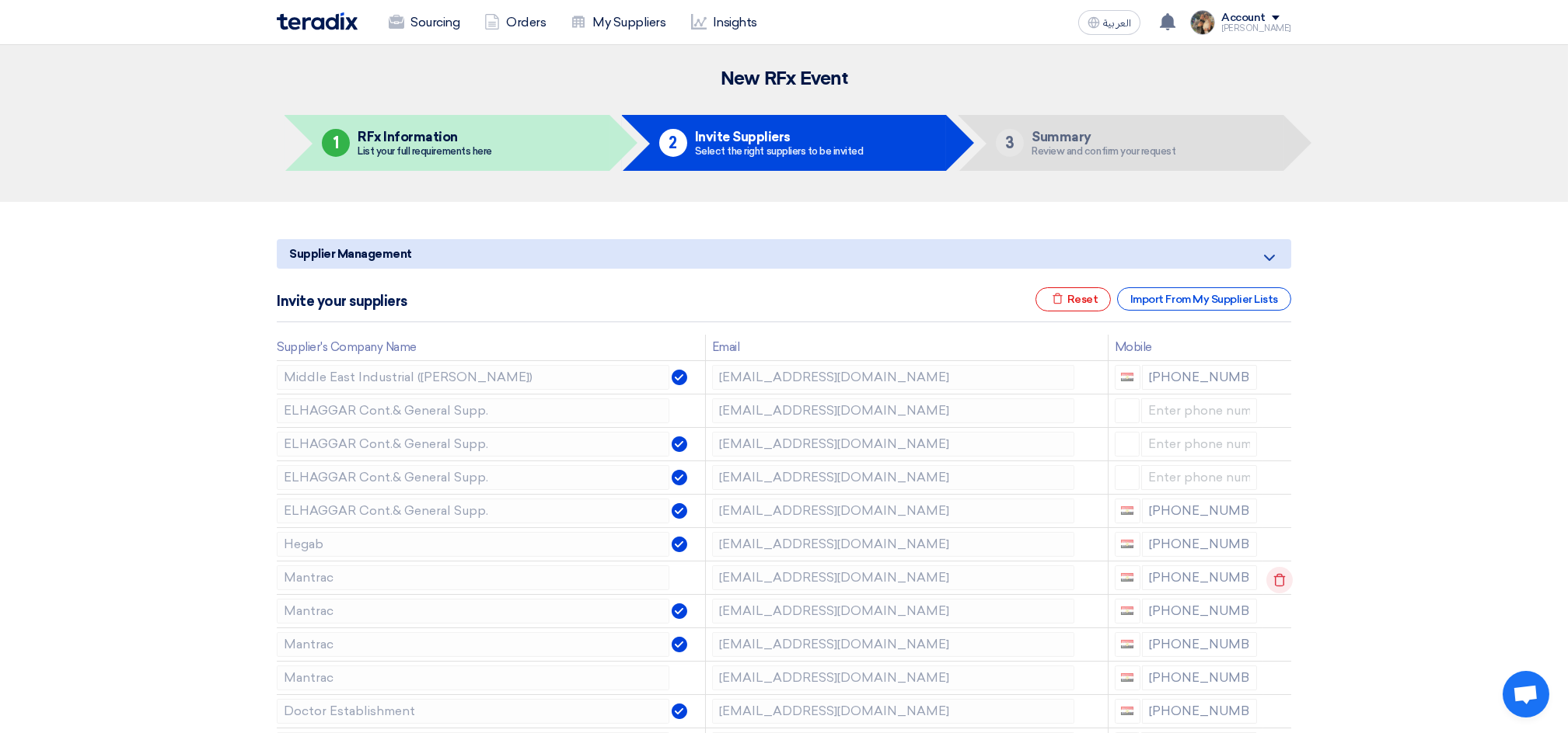
click at [1279, 576] on icon at bounding box center [1279, 580] width 27 height 26
click at [0, 0] on icon at bounding box center [0, 0] width 0 height 0
click at [1272, 613] on icon at bounding box center [1279, 613] width 27 height 26
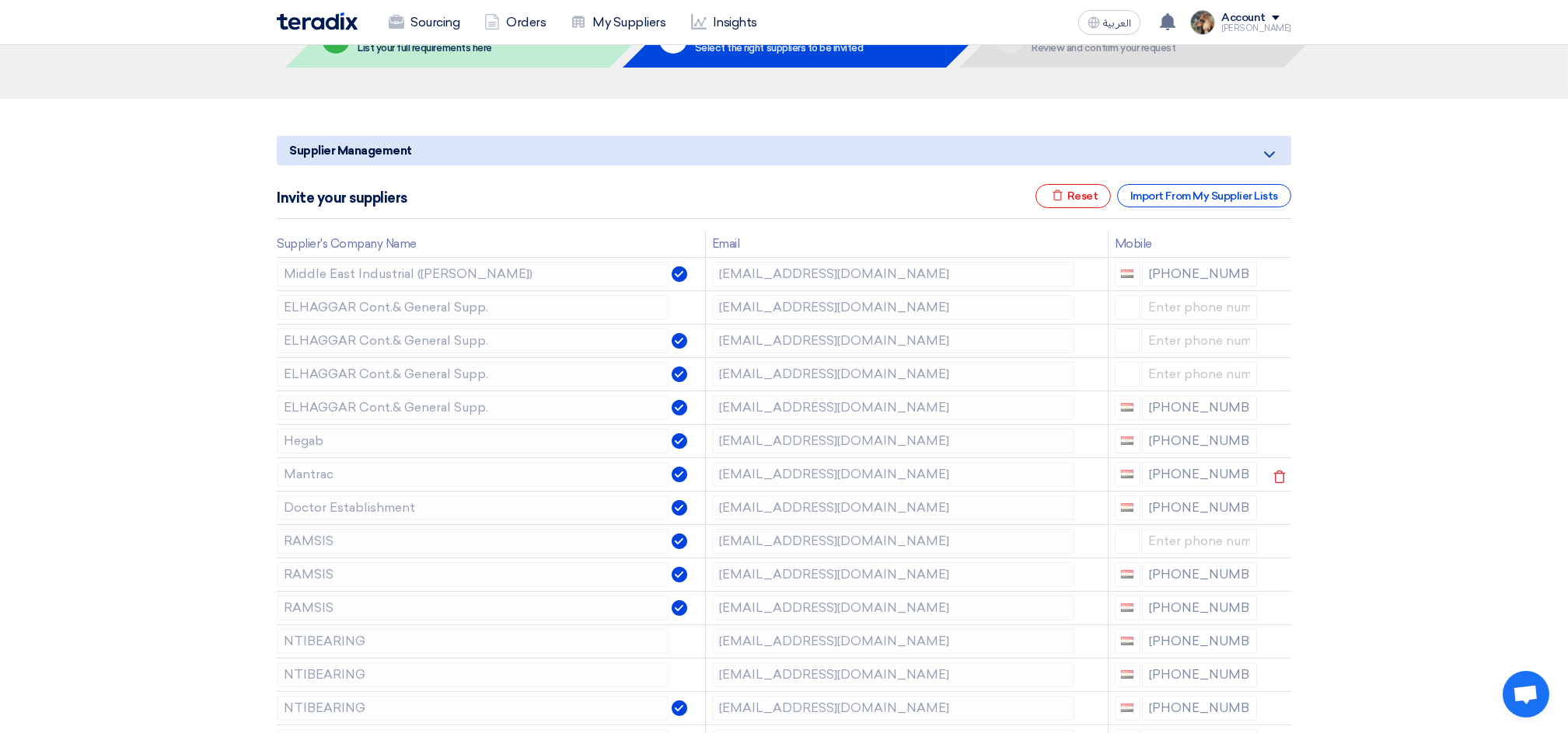
scroll to position [311, 0]
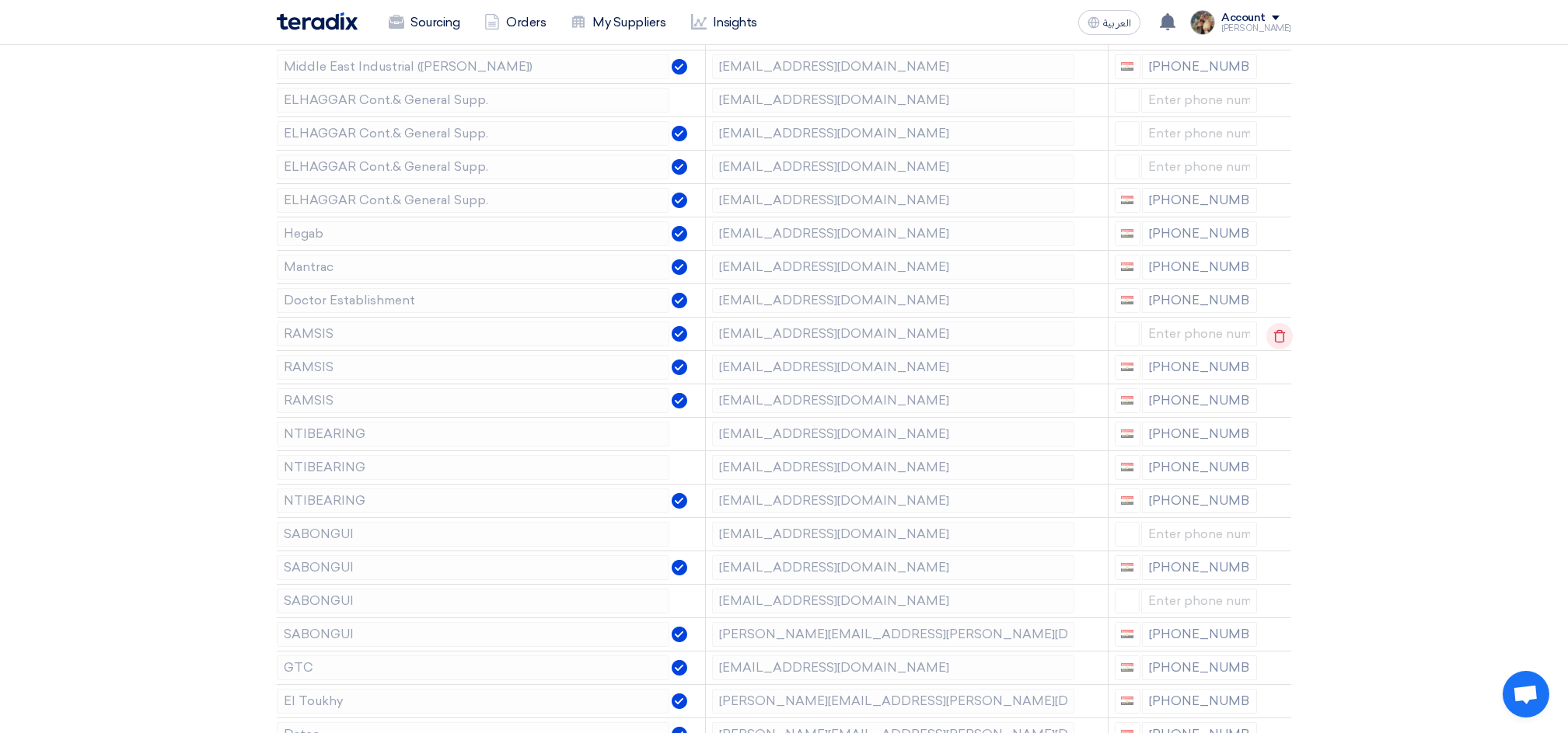
click at [1268, 340] on icon at bounding box center [1279, 336] width 27 height 26
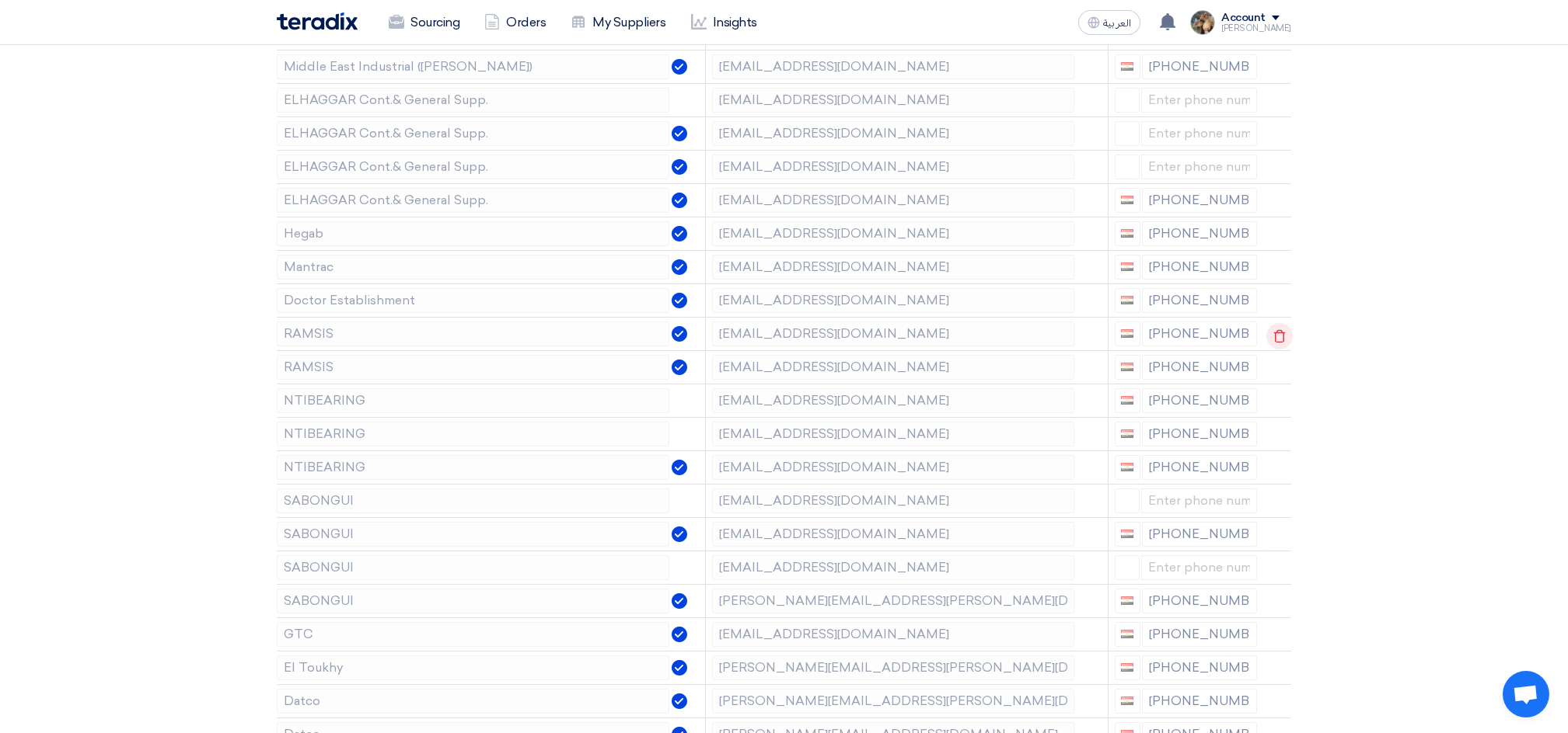
click at [1272, 336] on icon at bounding box center [1279, 336] width 27 height 26
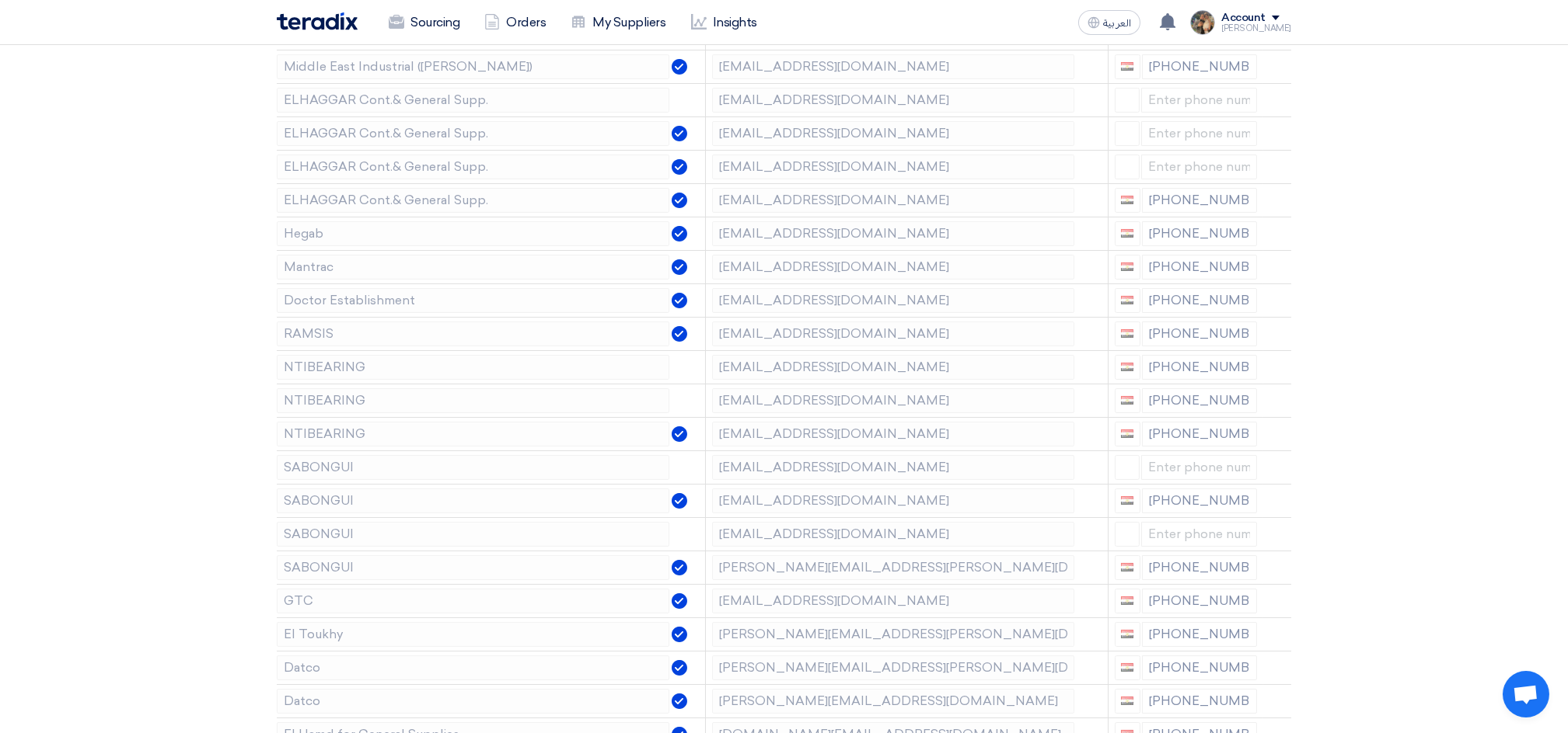
click at [0, 0] on icon at bounding box center [0, 0] width 0 height 0
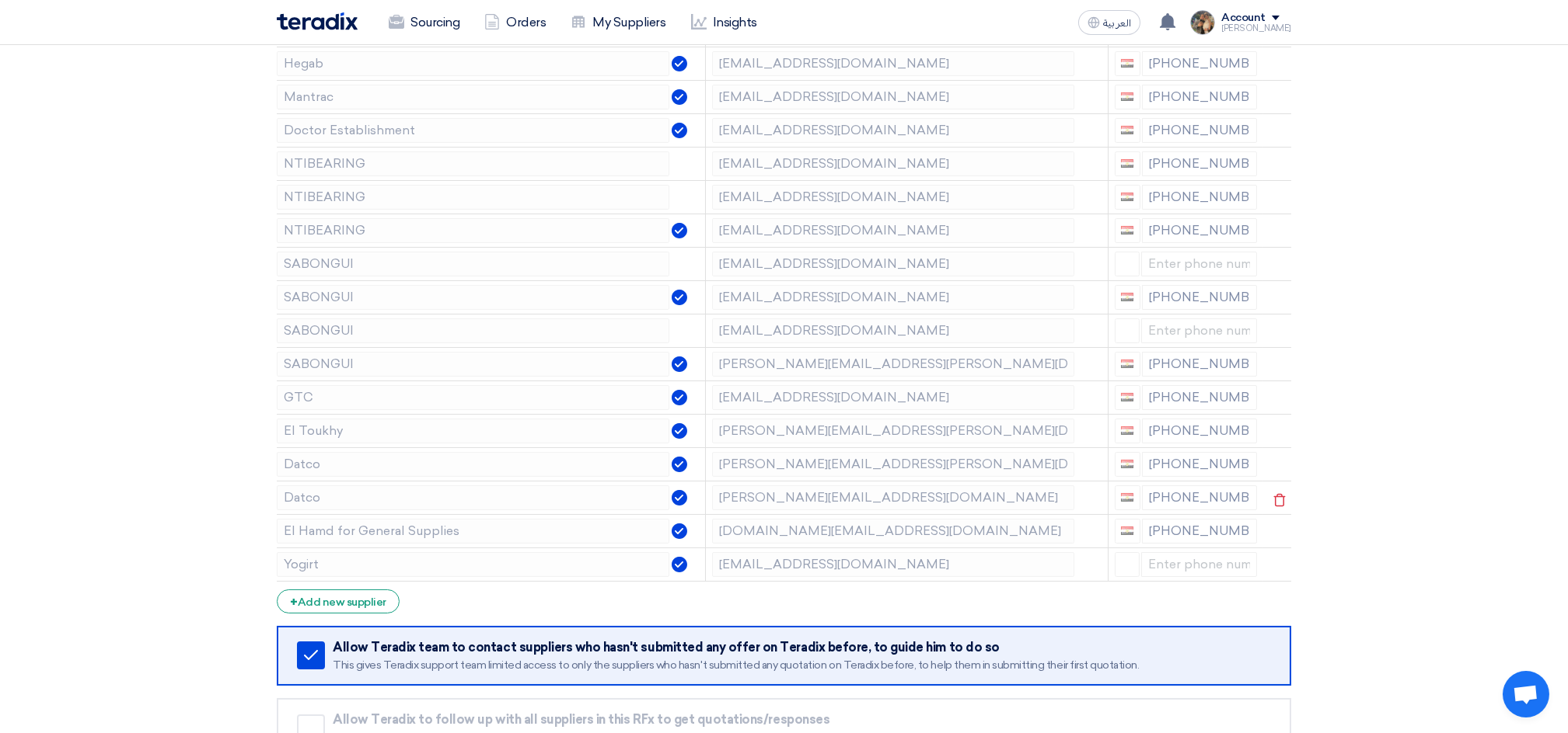
scroll to position [517, 0]
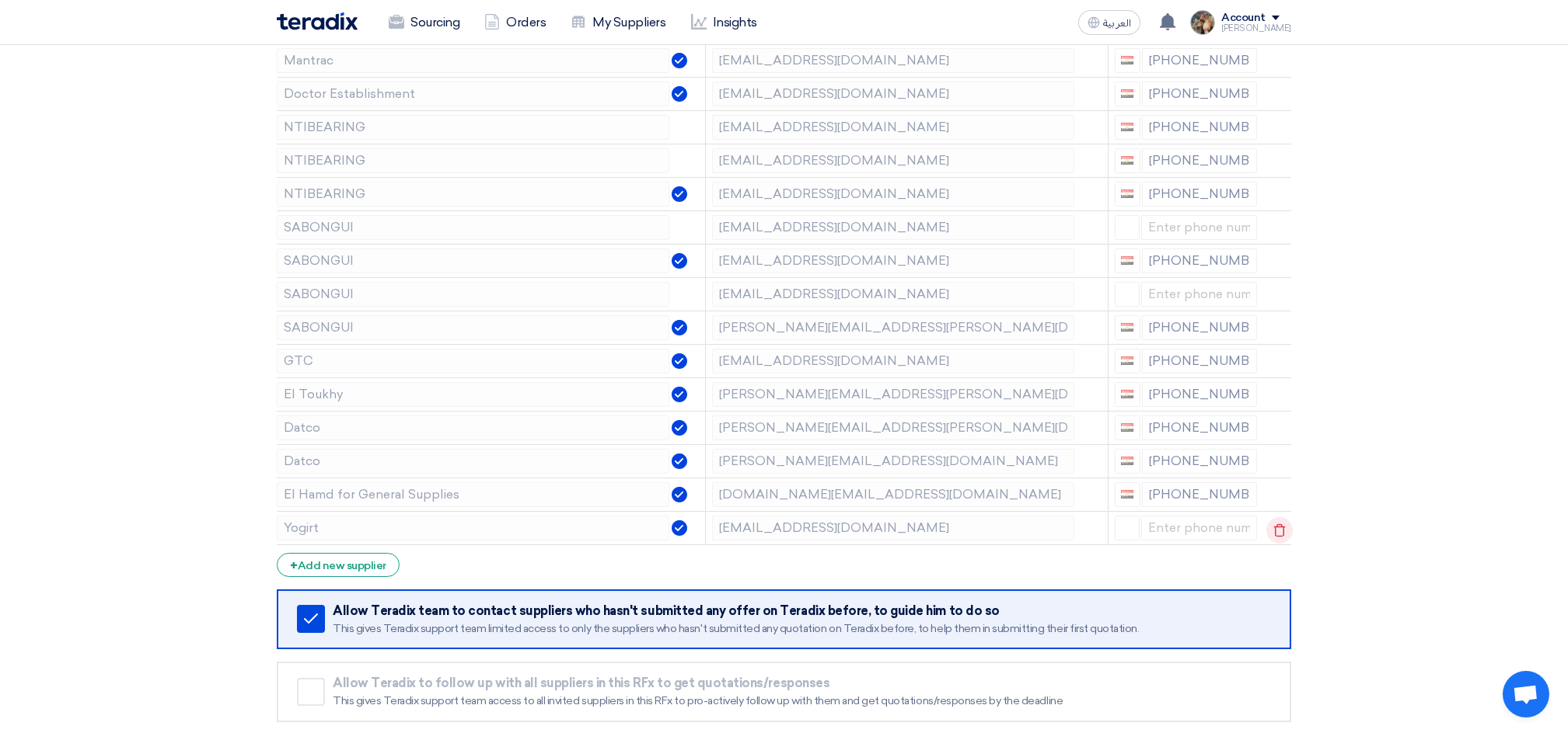
click at [0, 0] on icon at bounding box center [0, 0] width 0 height 0
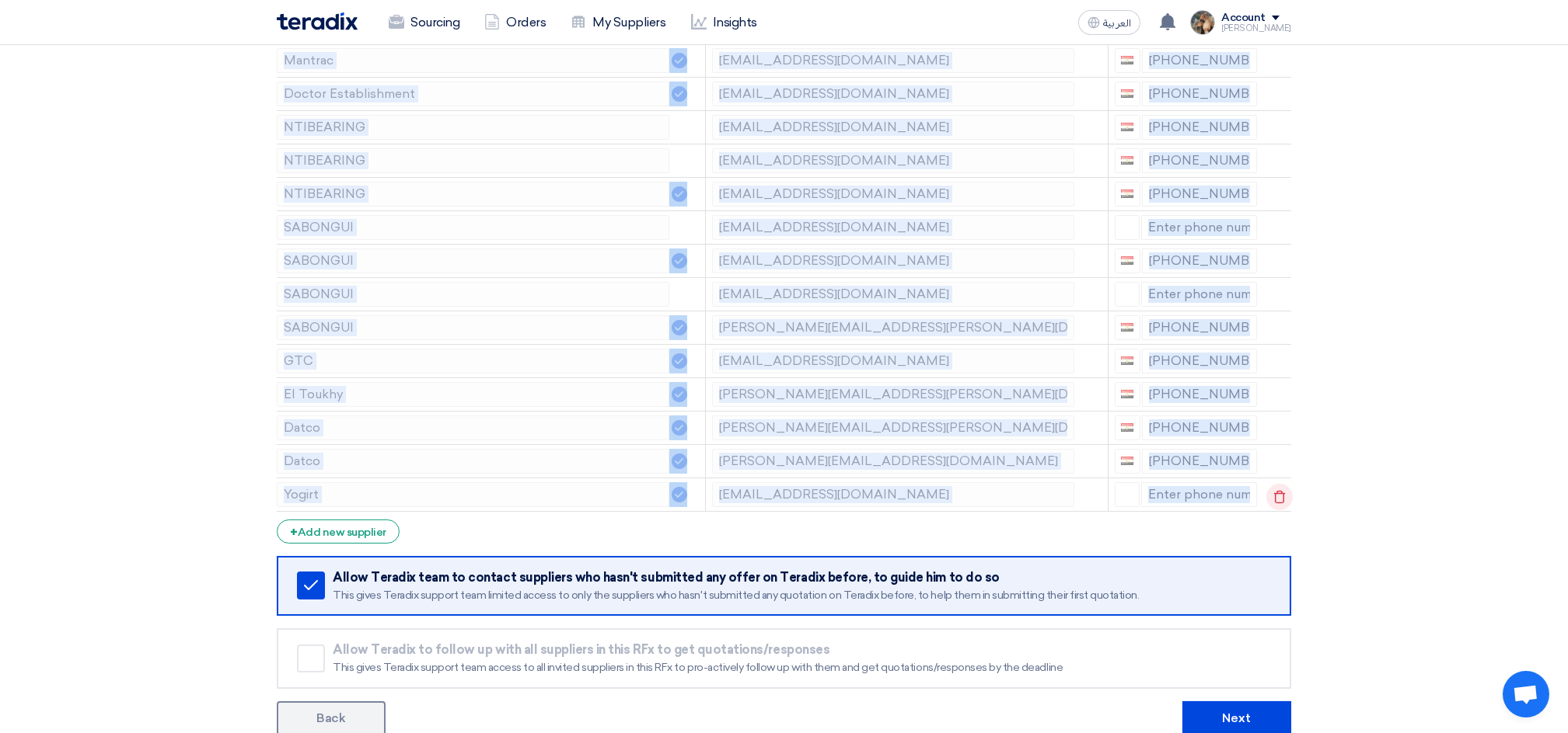
click at [1282, 491] on icon at bounding box center [1279, 497] width 27 height 26
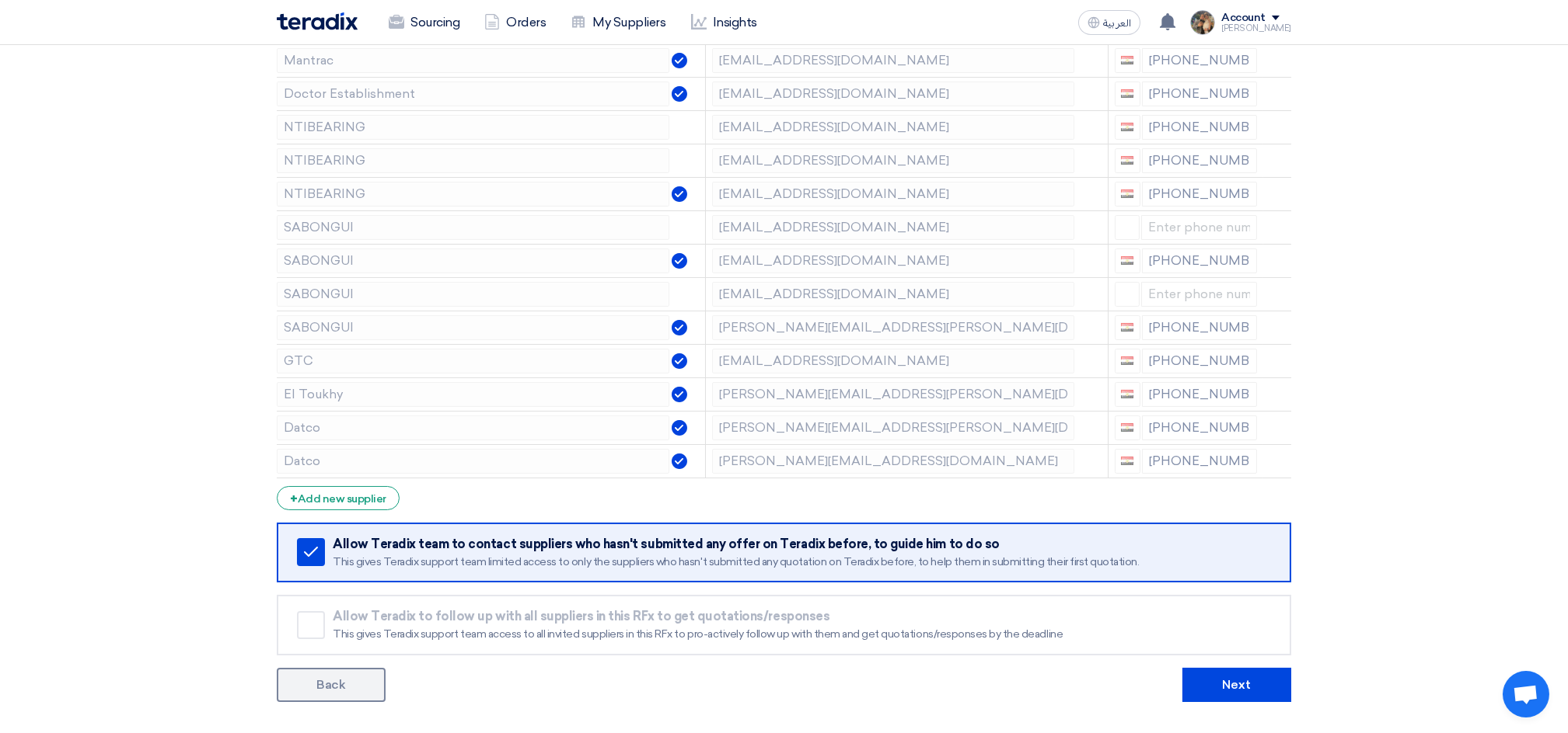
click at [1299, 685] on div "Supplier Management Minimize/Maximize Category Invite your suppliers Excel file…" at bounding box center [784, 209] width 1038 height 987
click at [1271, 688] on button "Next" at bounding box center [1236, 685] width 108 height 35
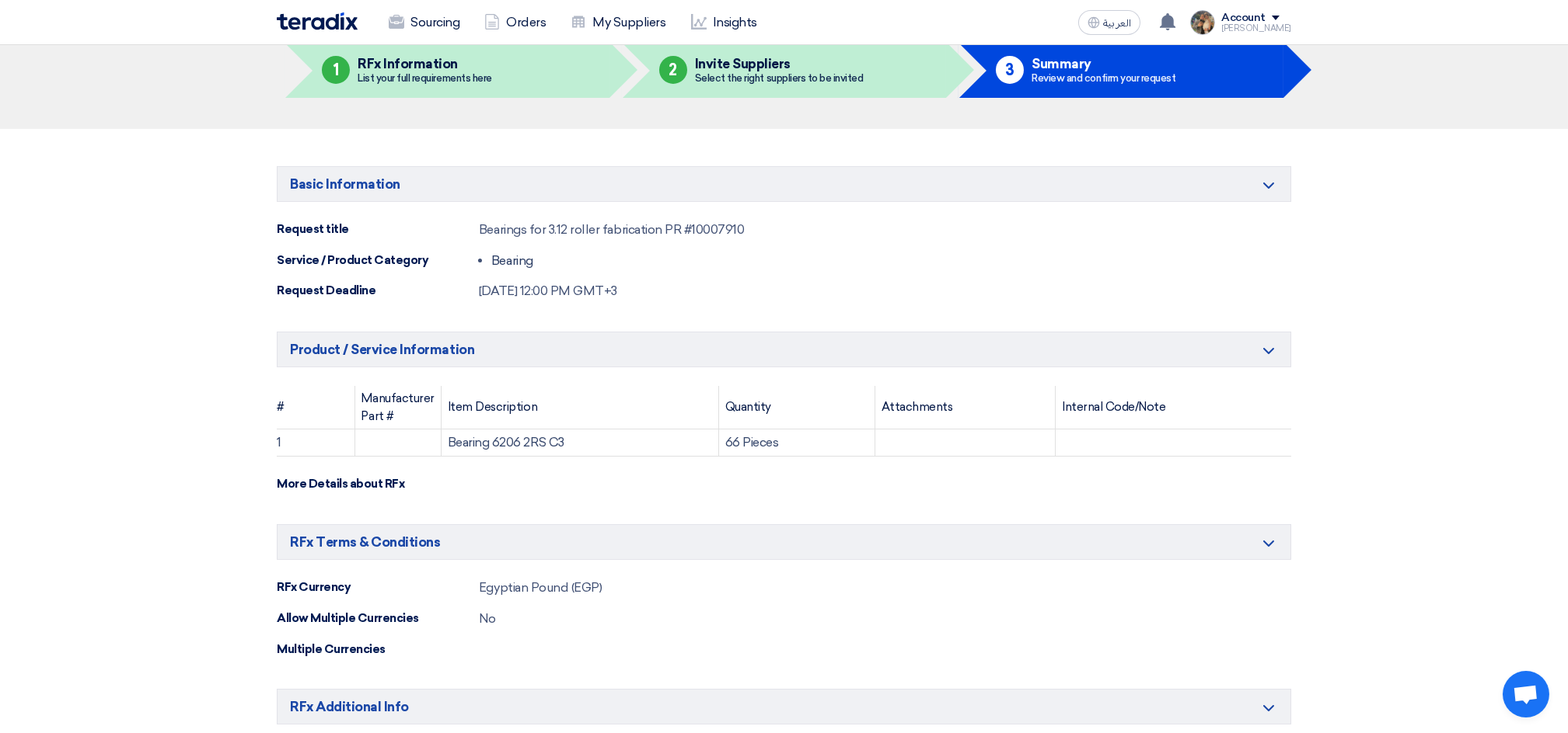
scroll to position [828, 0]
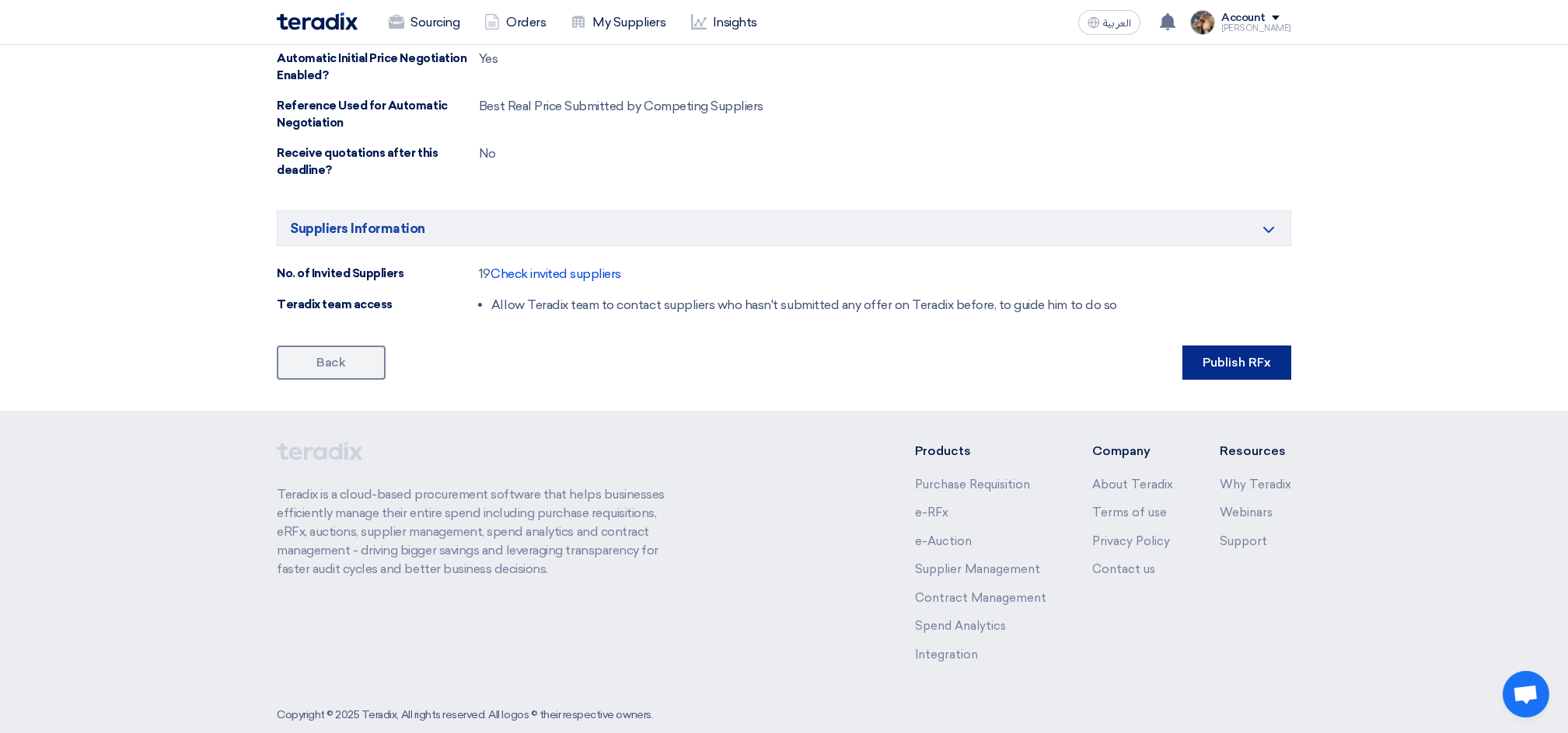
click at [1238, 361] on button "Publish RFx" at bounding box center [1236, 363] width 108 height 35
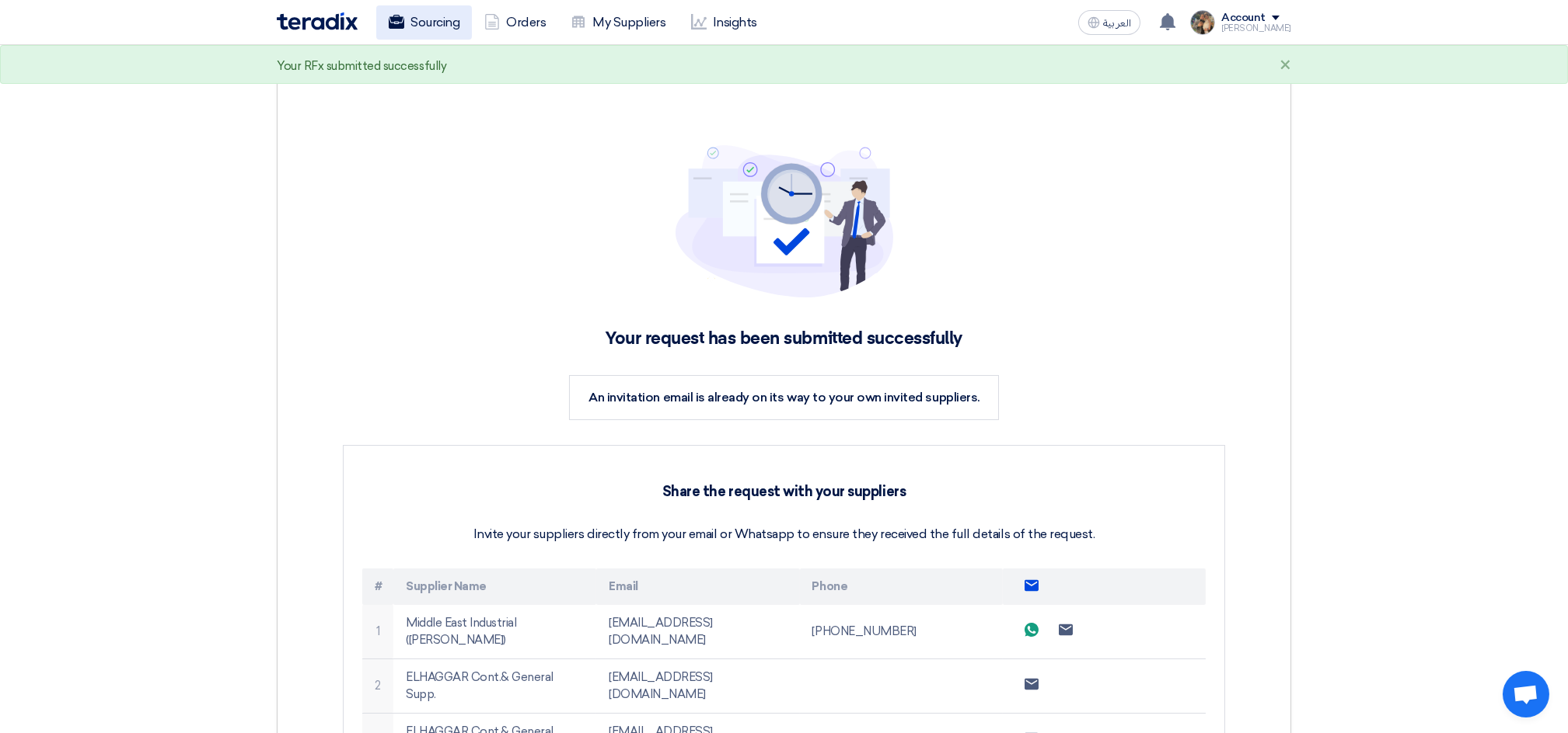
click at [415, 35] on link "Sourcing" at bounding box center [423, 22] width 96 height 35
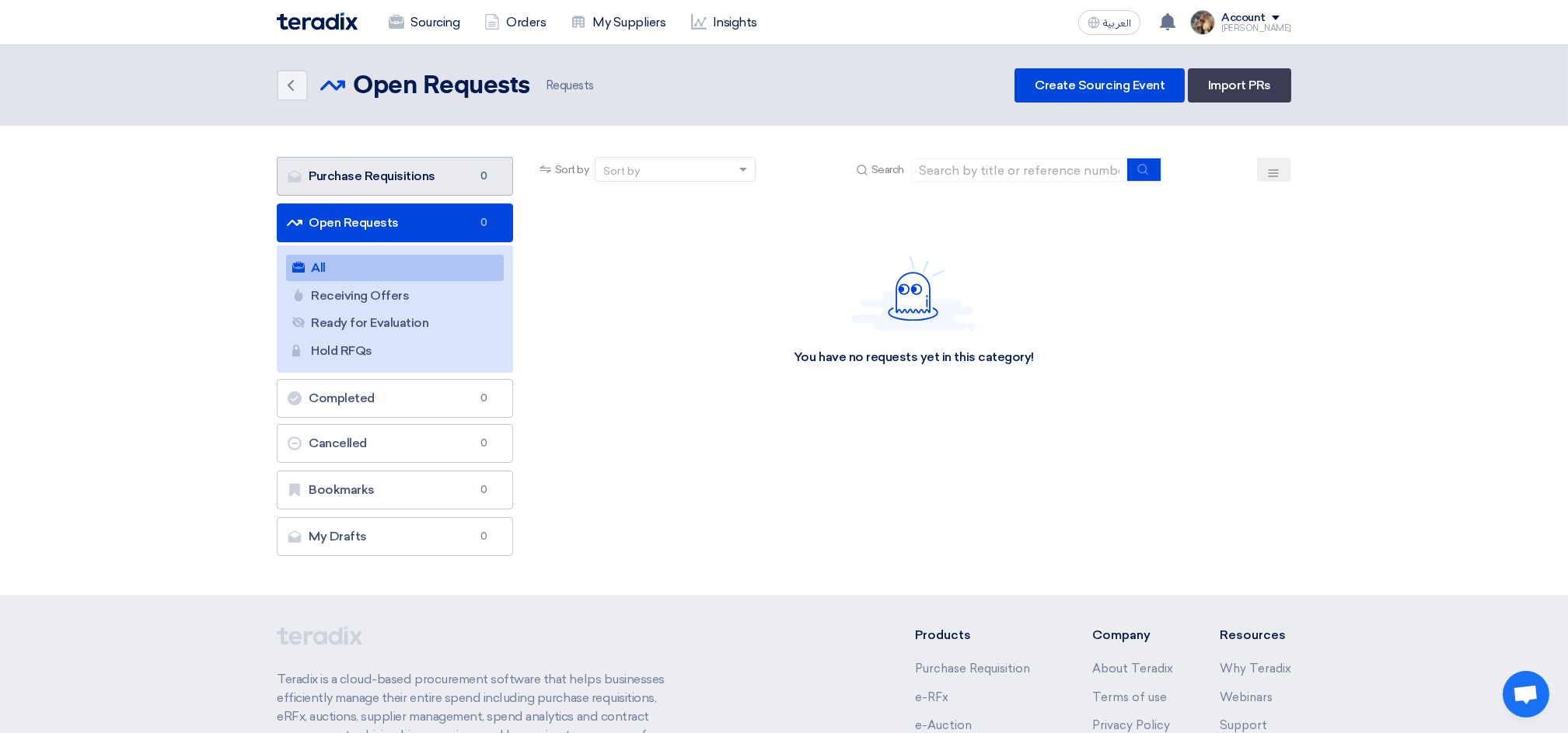
click at [405, 178] on link "Purchase Requisitions Purchase Requisitions 0" at bounding box center [394, 176] width 236 height 39
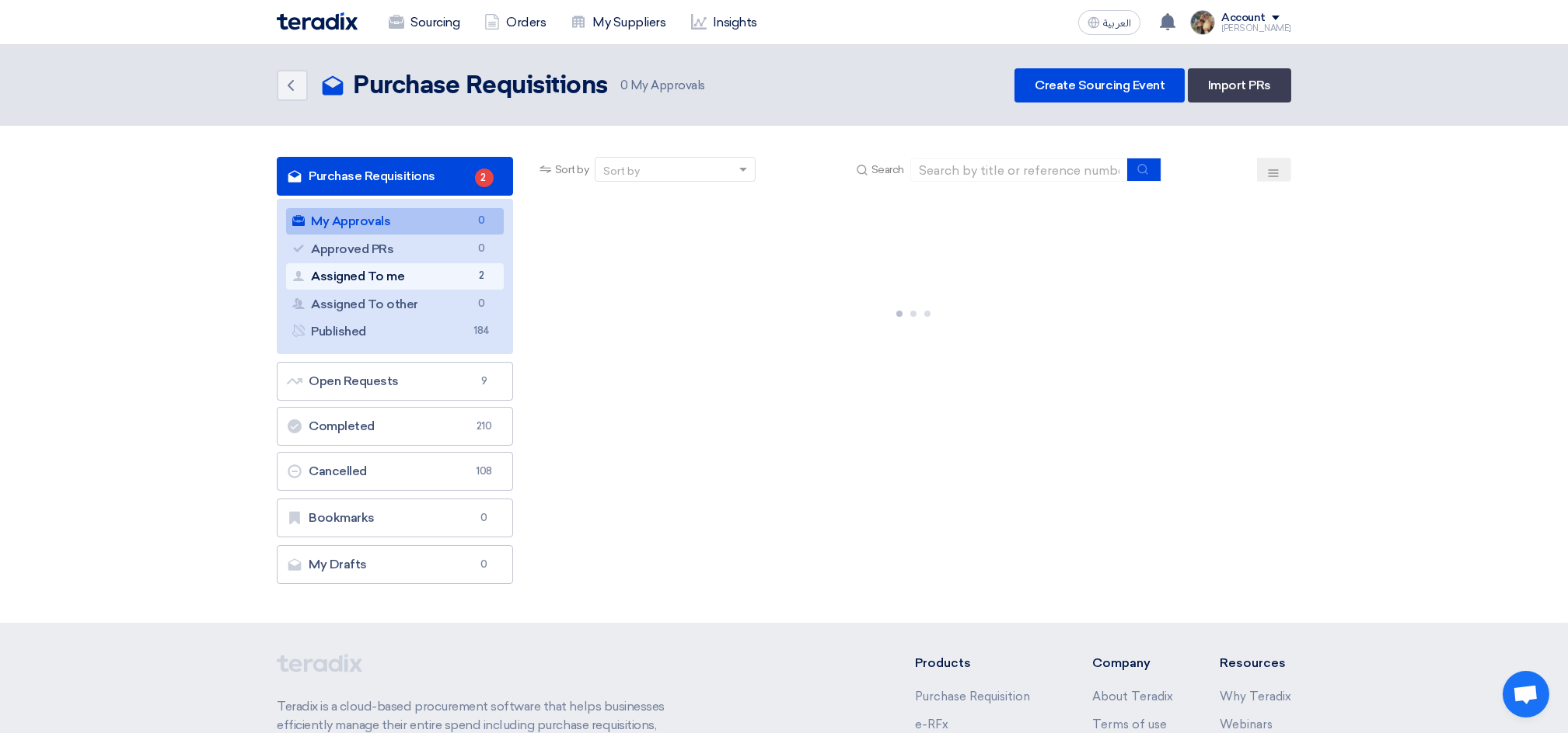
click at [394, 274] on link "Assigned To me Assigned To me 2" at bounding box center [394, 276] width 218 height 26
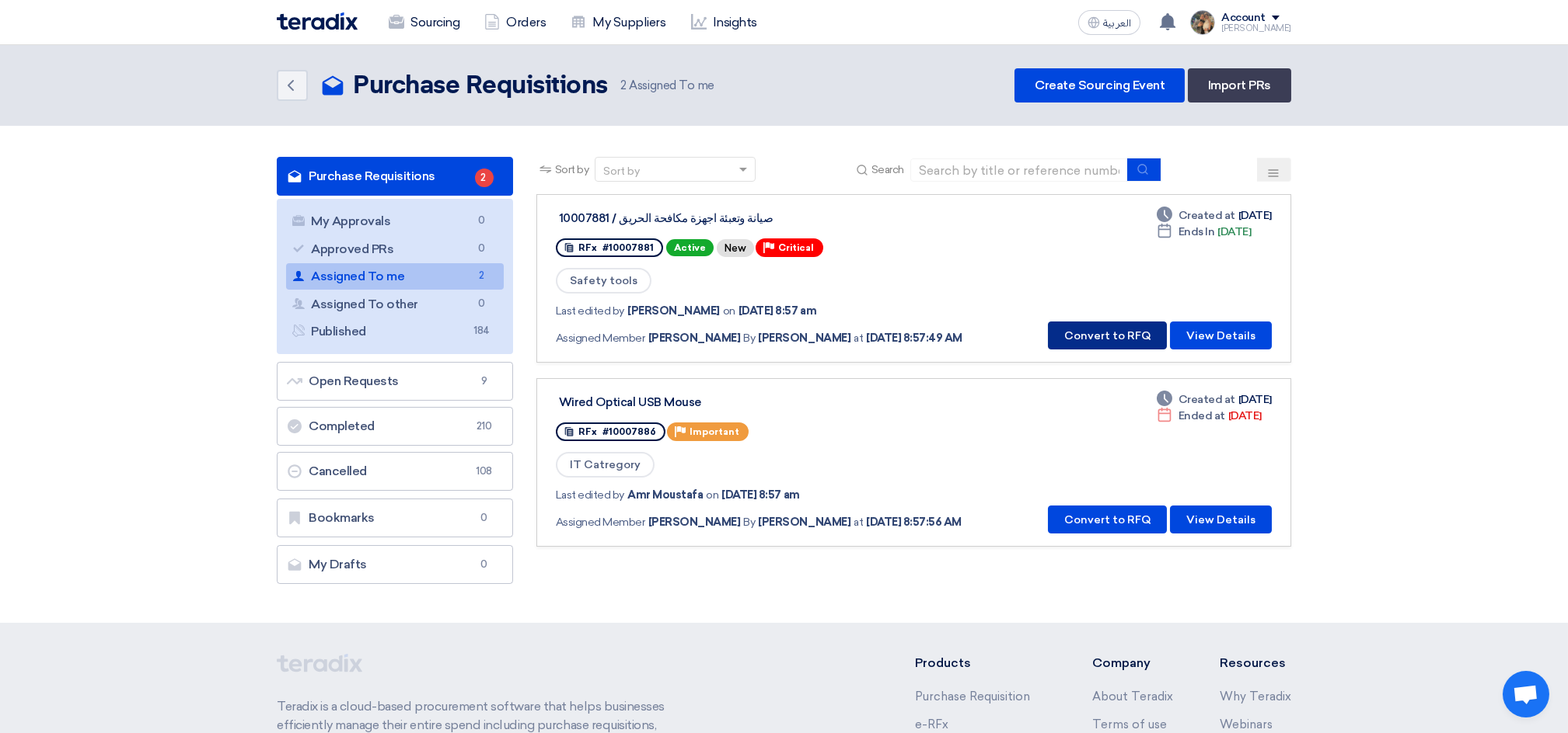
click at [1067, 337] on button "Convert to RFQ" at bounding box center [1107, 336] width 119 height 28
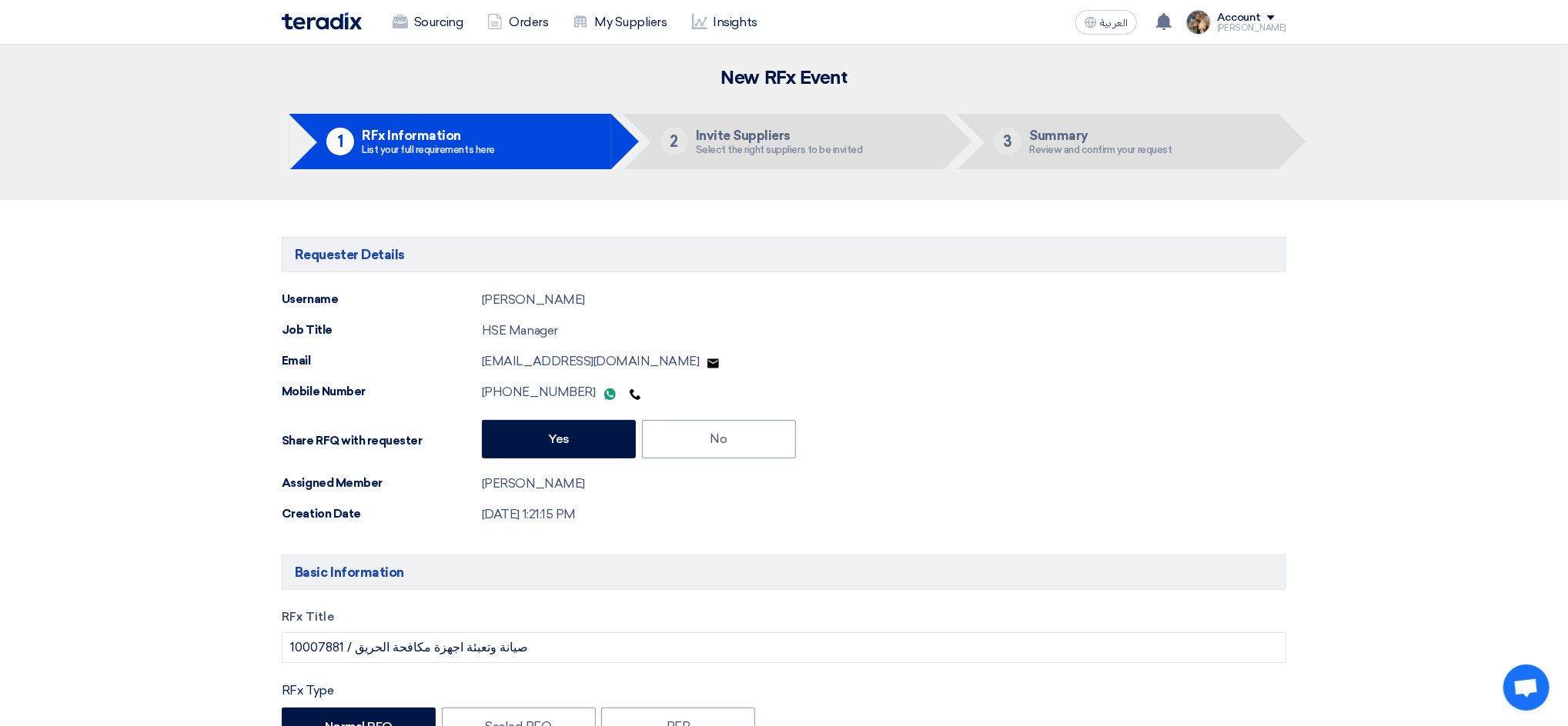
type input "[DATE]"
type input "10"
type input "59"
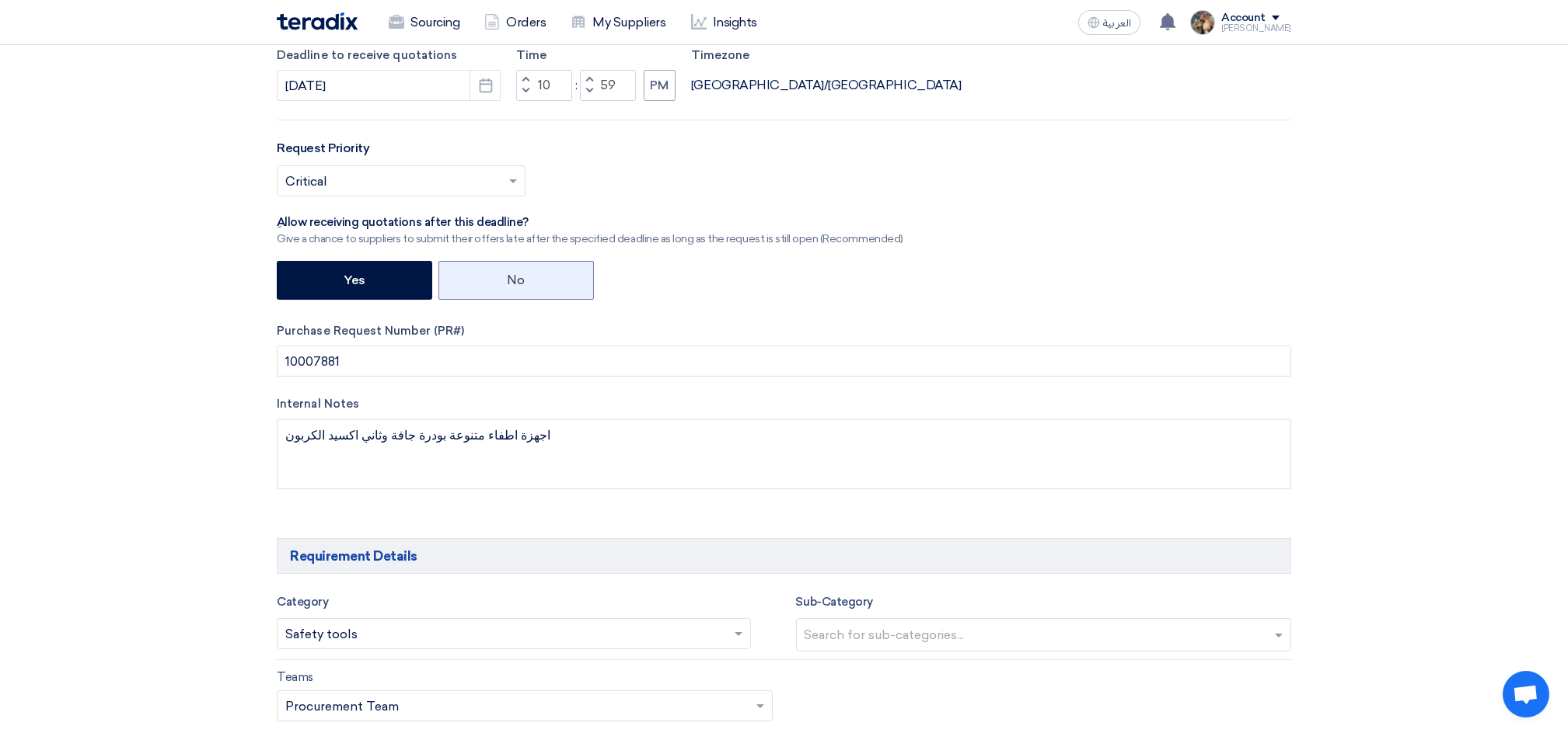
scroll to position [621, 0]
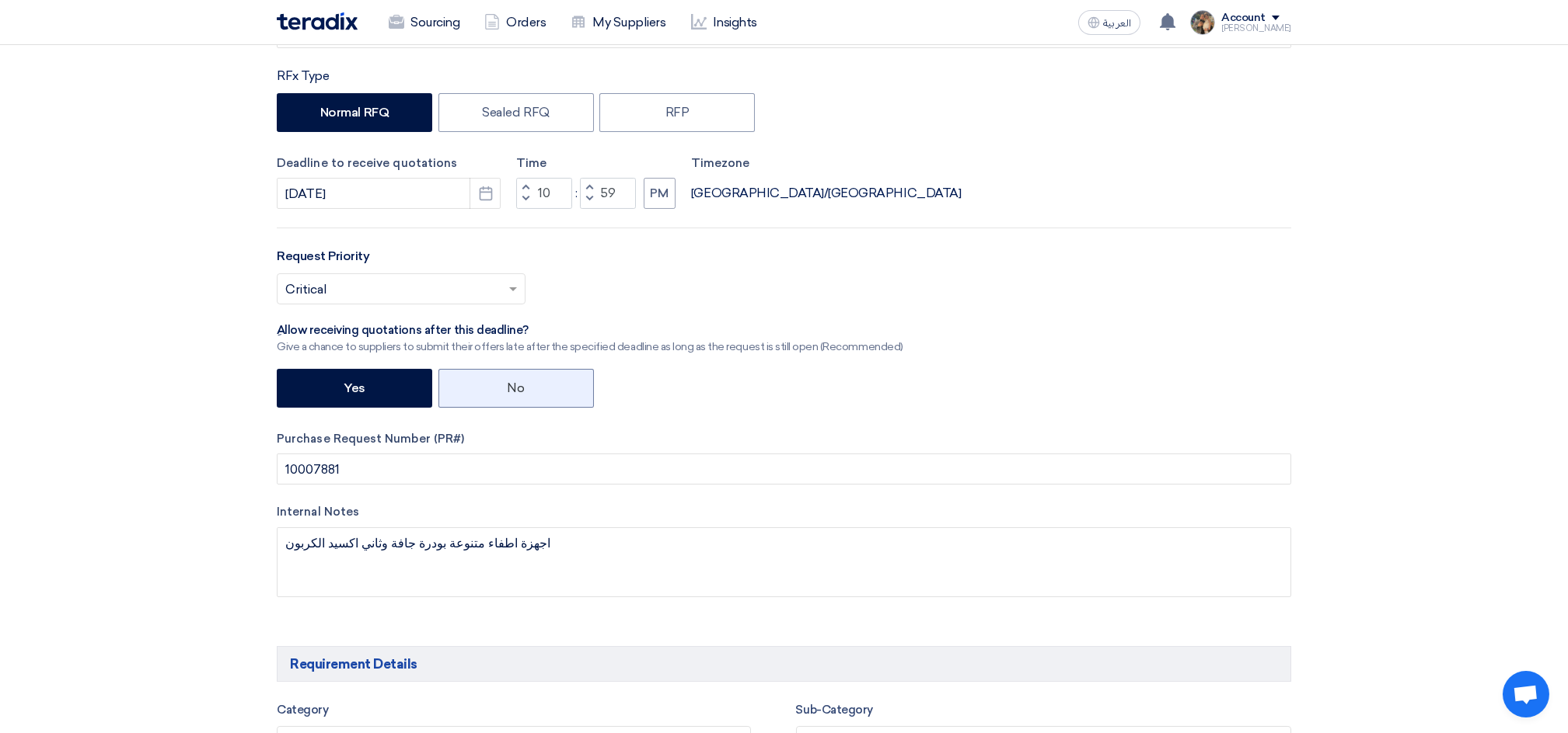
click at [480, 393] on label "No" at bounding box center [517, 389] width 156 height 39
click at [508, 393] on input "No" at bounding box center [512, 387] width 10 height 10
radio input "true"
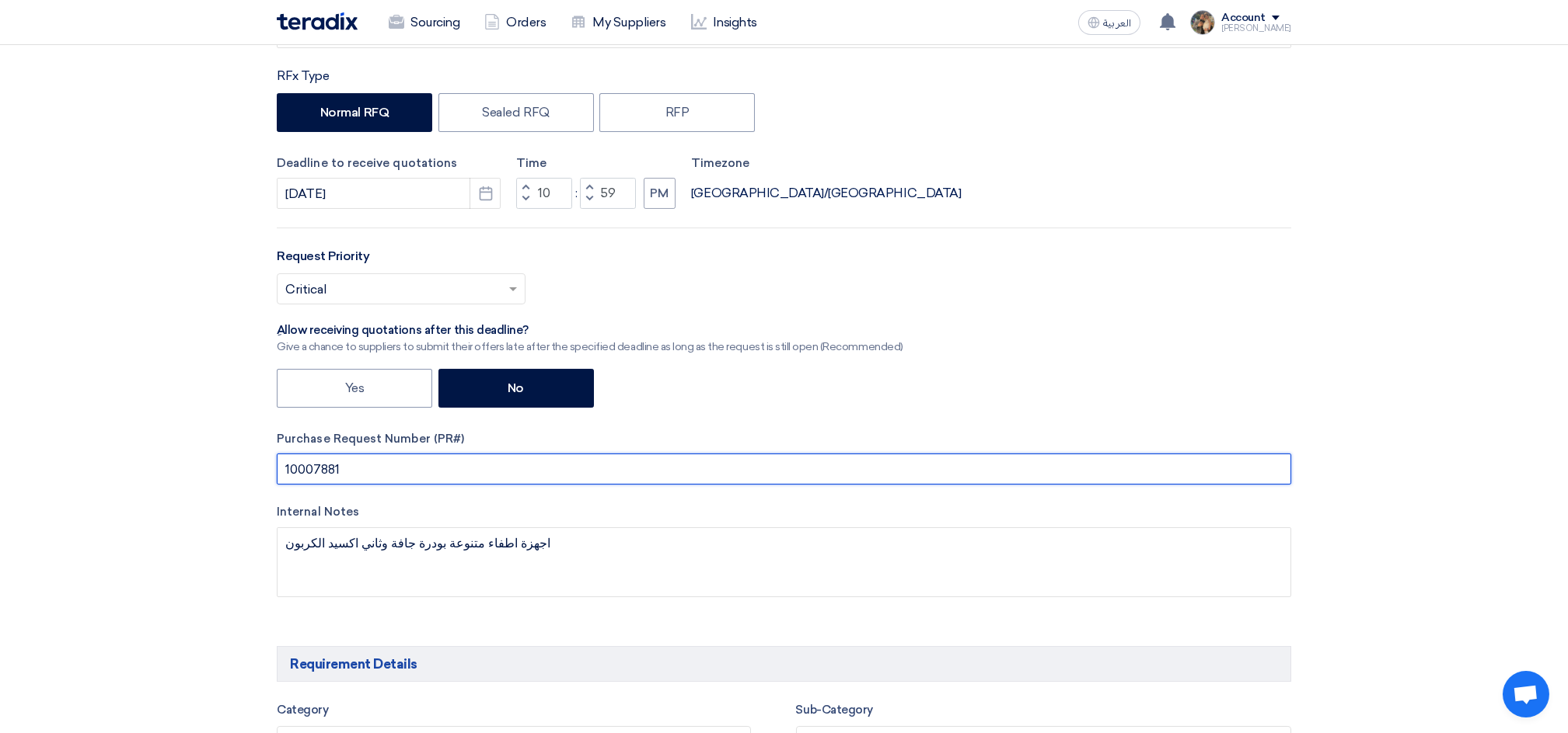
click at [320, 472] on input "10007881" at bounding box center [783, 469] width 1015 height 31
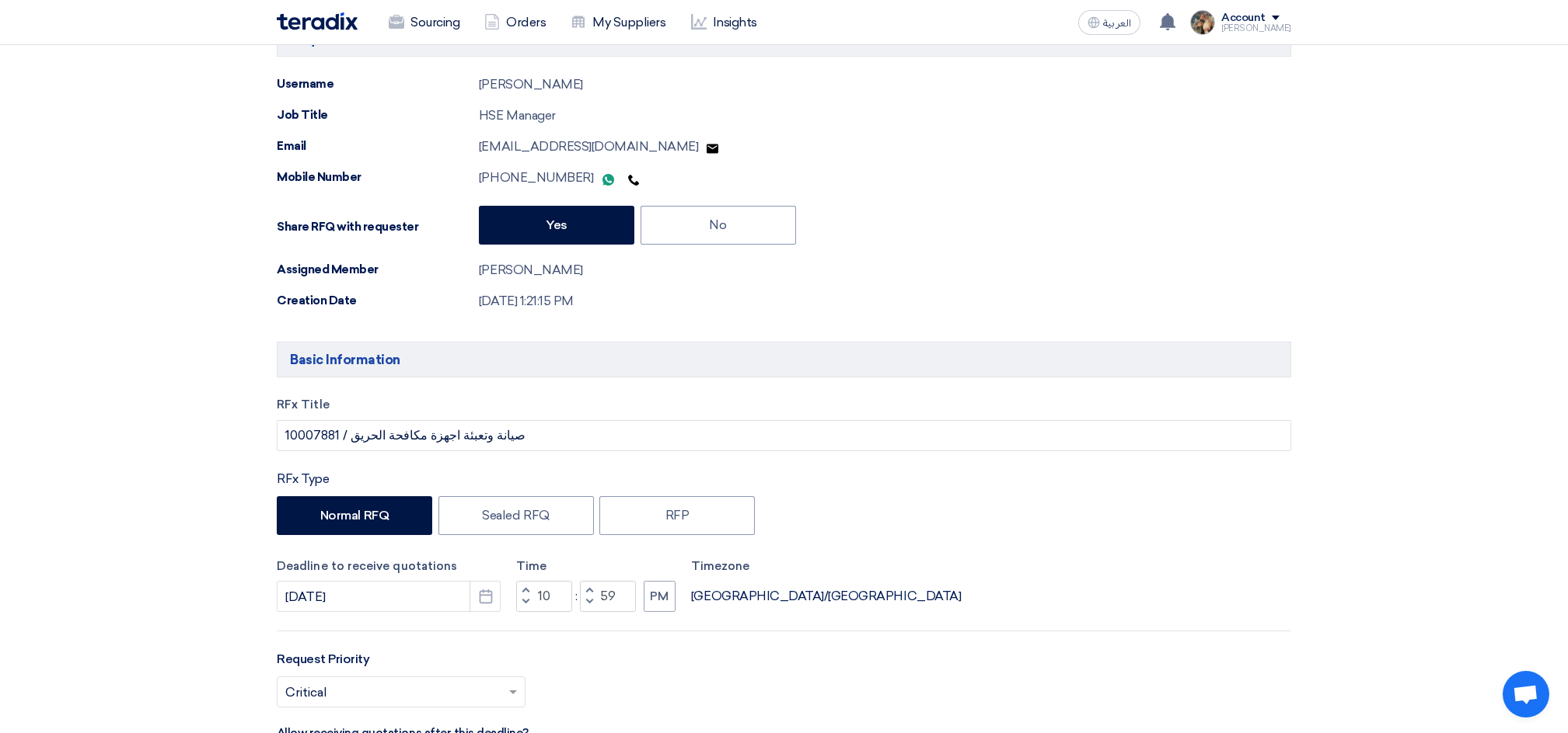
scroll to position [206, 0]
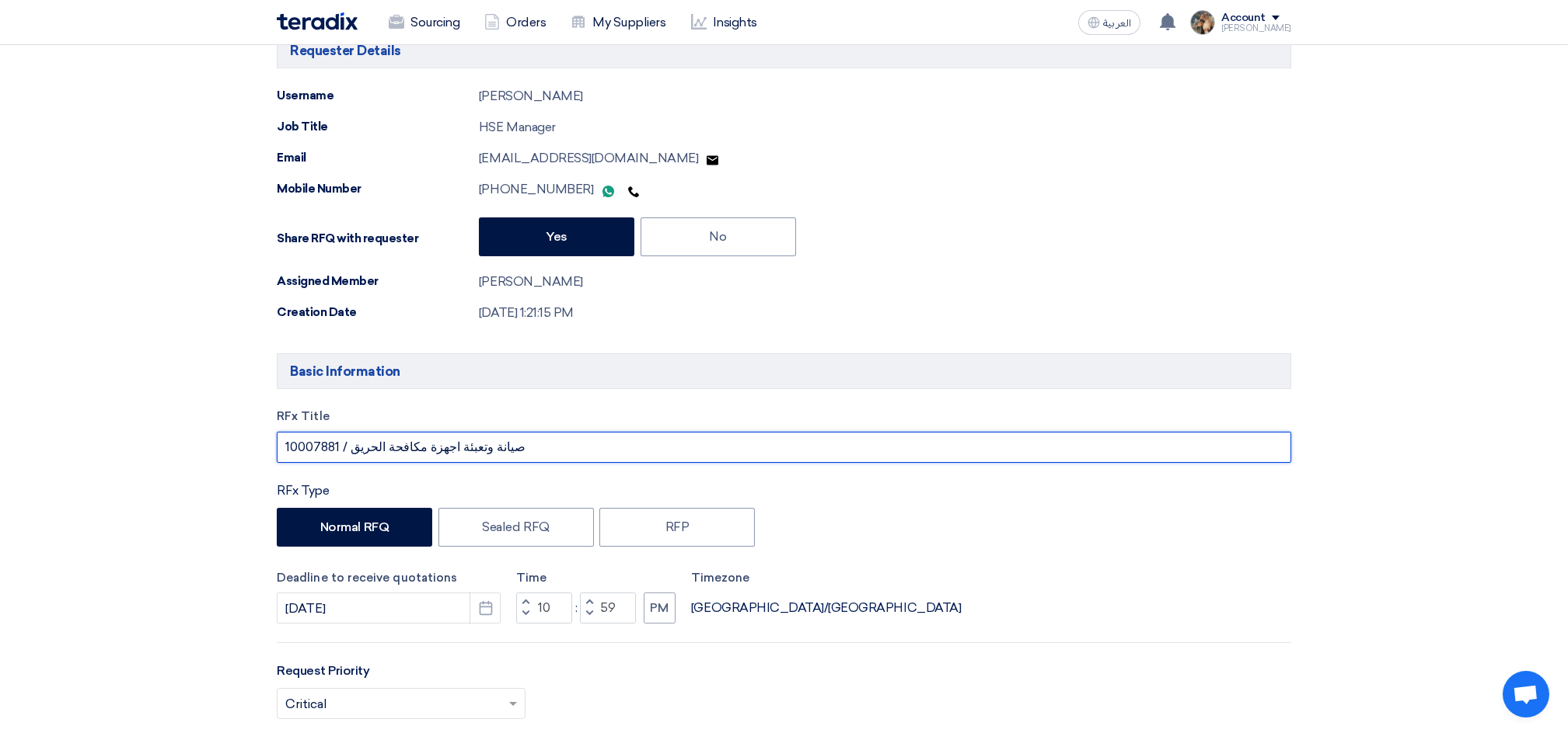
click at [329, 446] on input "صيانة وتعبئة اجهزة مكافحة الحريق / 10007881" at bounding box center [783, 447] width 1015 height 31
click at [468, 450] on input "صيانة وتعبئة اجهزة مكافحة الحريق /" at bounding box center [783, 447] width 1015 height 31
drag, startPoint x: 467, startPoint y: 448, endPoint x: 421, endPoint y: 451, distance: 46.1
click at [421, 451] on input "صيانة وتعبئة اجهزة مكافحة الحريق /" at bounding box center [783, 447] width 1015 height 31
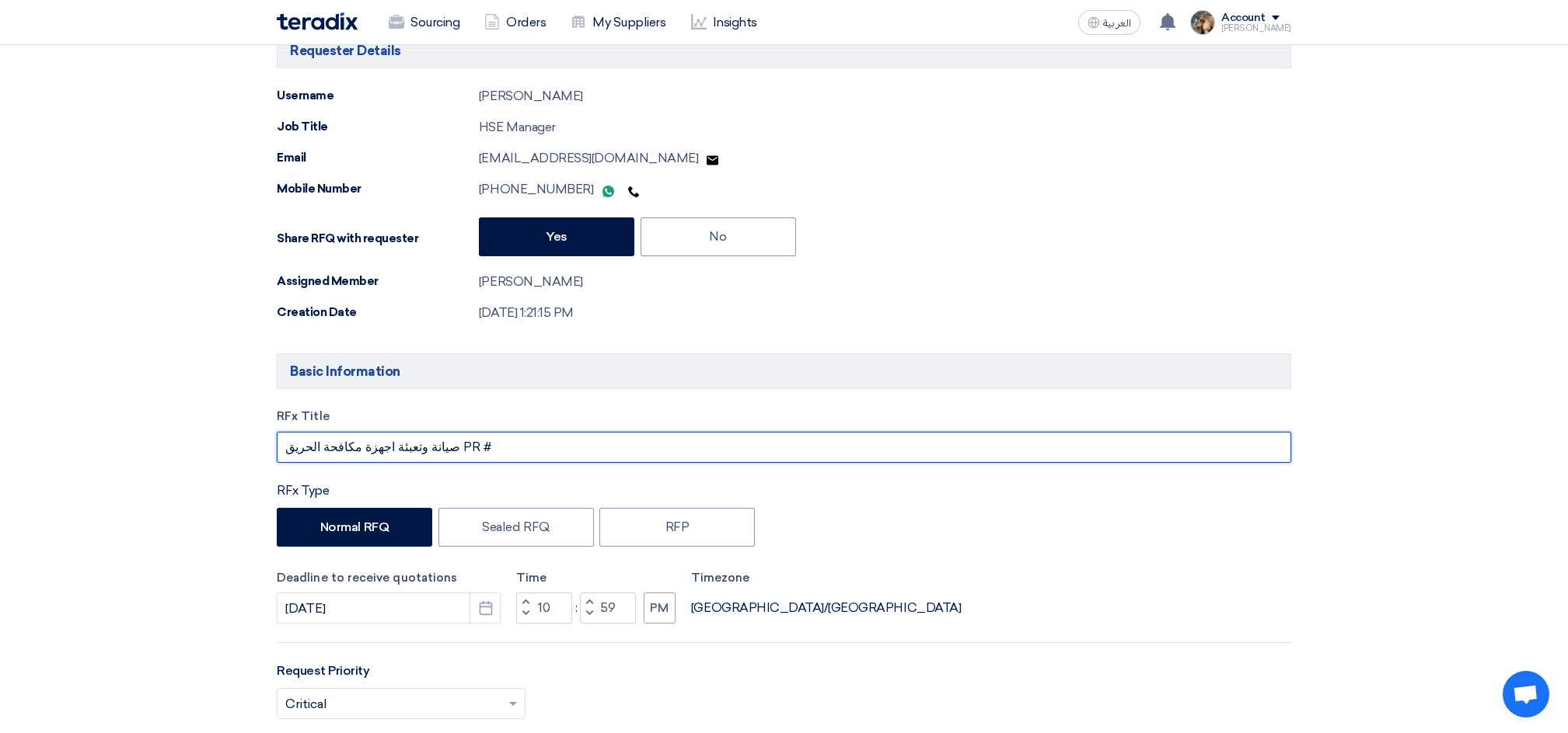
paste input "10007881"
click at [434, 440] on input "صيانة وتعبئة اجهزة مكافحة الحريق PR #10007881" at bounding box center [783, 447] width 1015 height 31
drag, startPoint x: 434, startPoint y: 440, endPoint x: 505, endPoint y: 440, distance: 71.0
click at [505, 440] on input "صيانة وتعبئة اجهزة مكافحة الحريق PR #10007881" at bounding box center [783, 447] width 1015 height 31
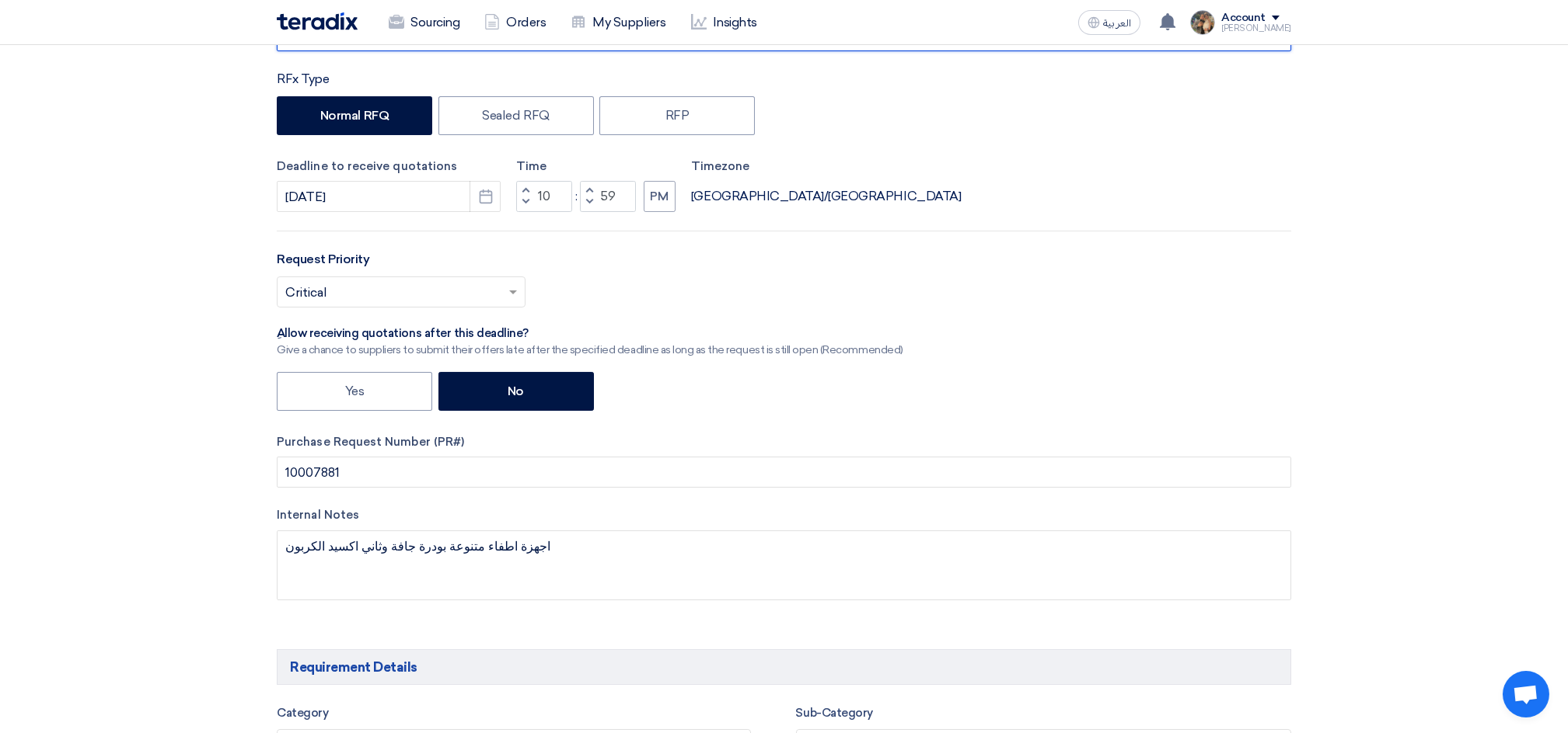
scroll to position [621, 0]
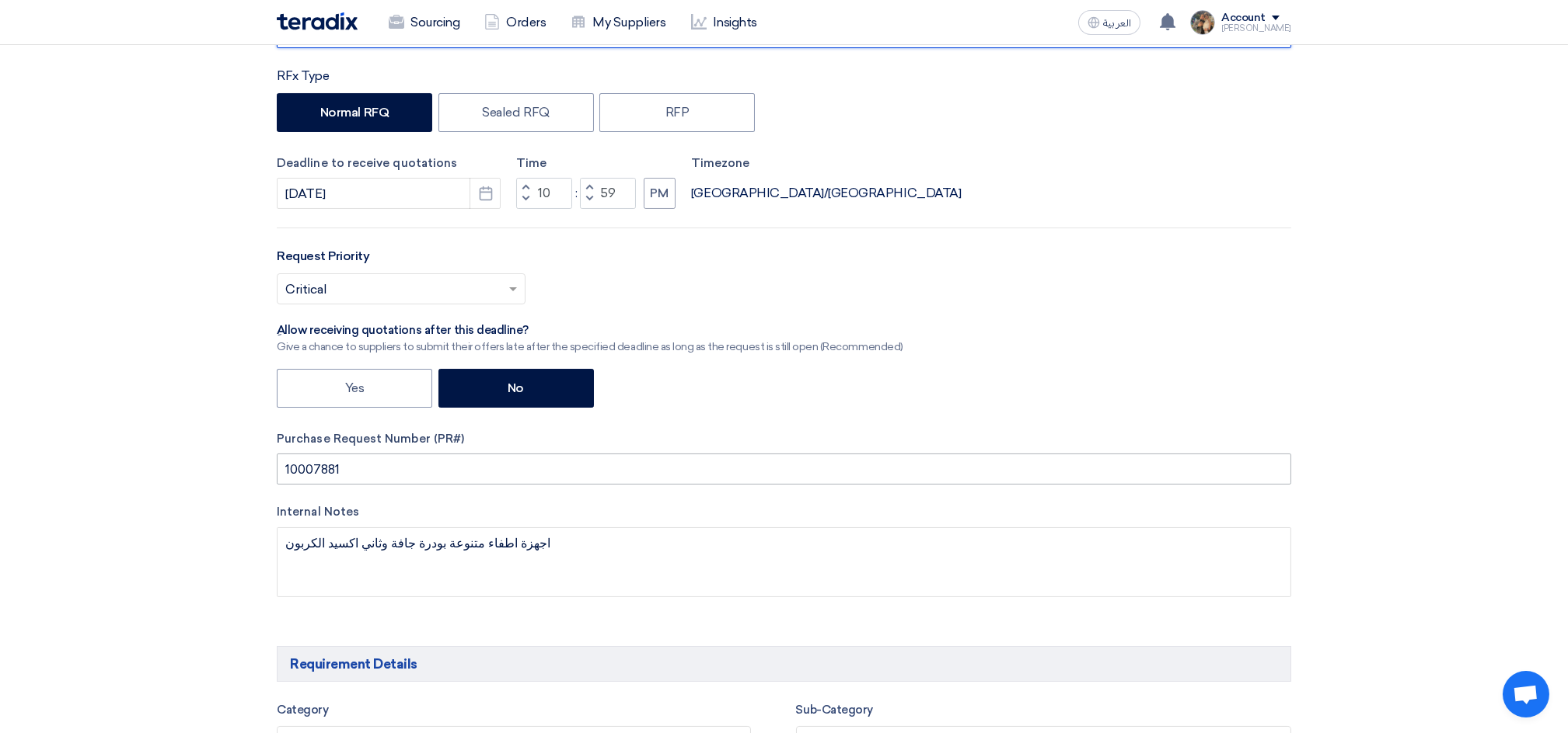
type input "صيانة وتعبئة اجهزة مكافحة الحريق PR #10007881"
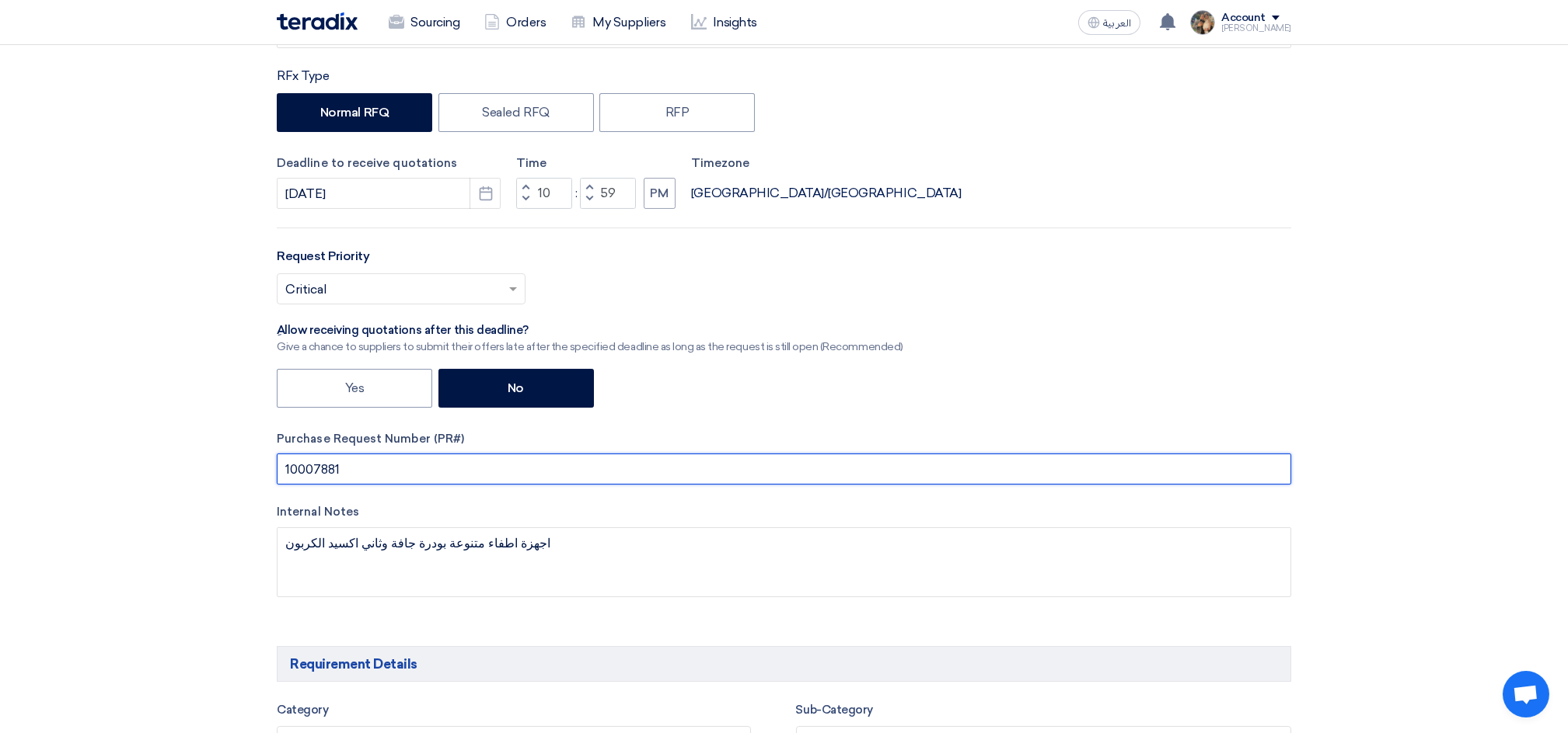
drag, startPoint x: 361, startPoint y: 462, endPoint x: 238, endPoint y: 464, distance: 123.0
paste input "PR #"
type input "PR #10007881"
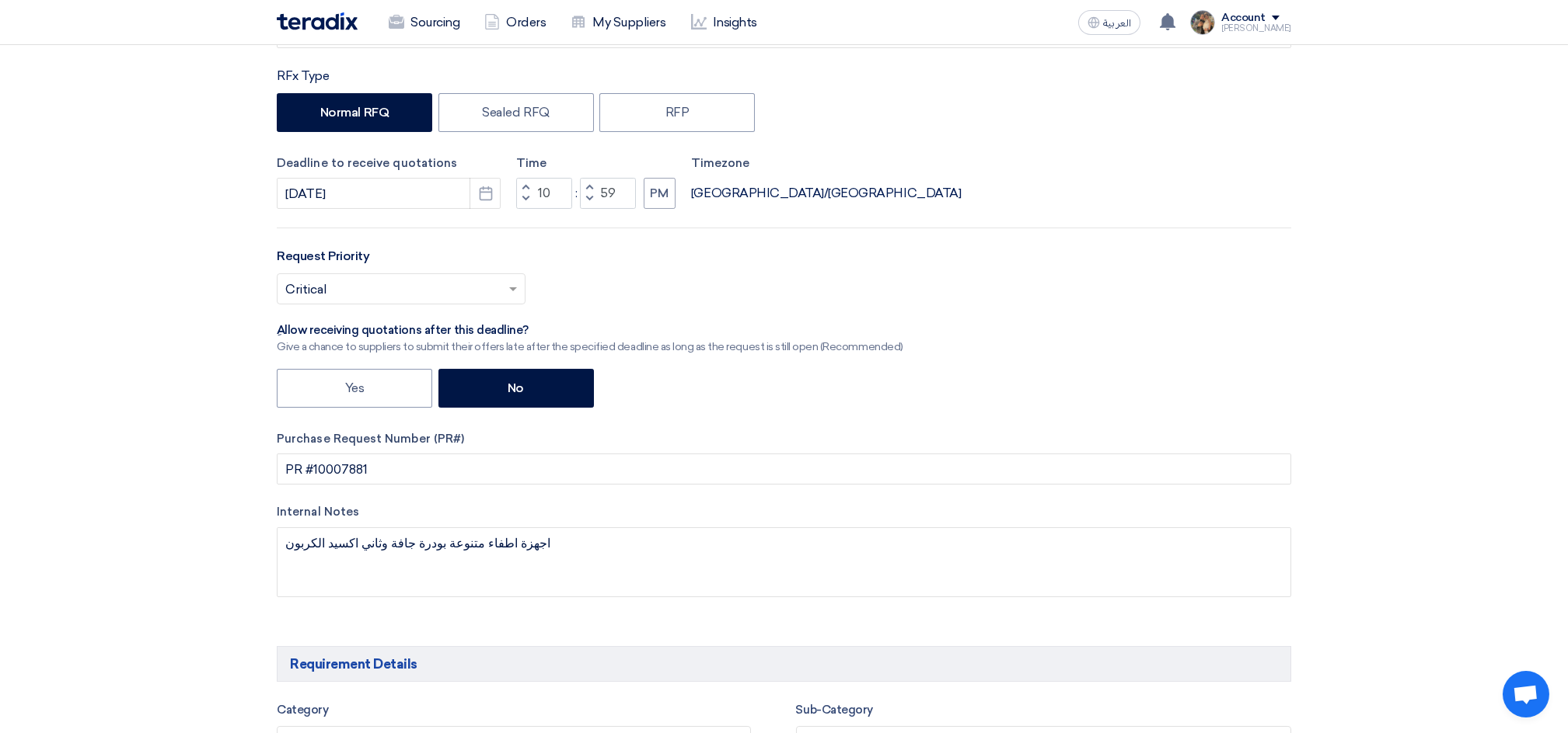
click at [402, 291] on input "text" at bounding box center [393, 291] width 216 height 26
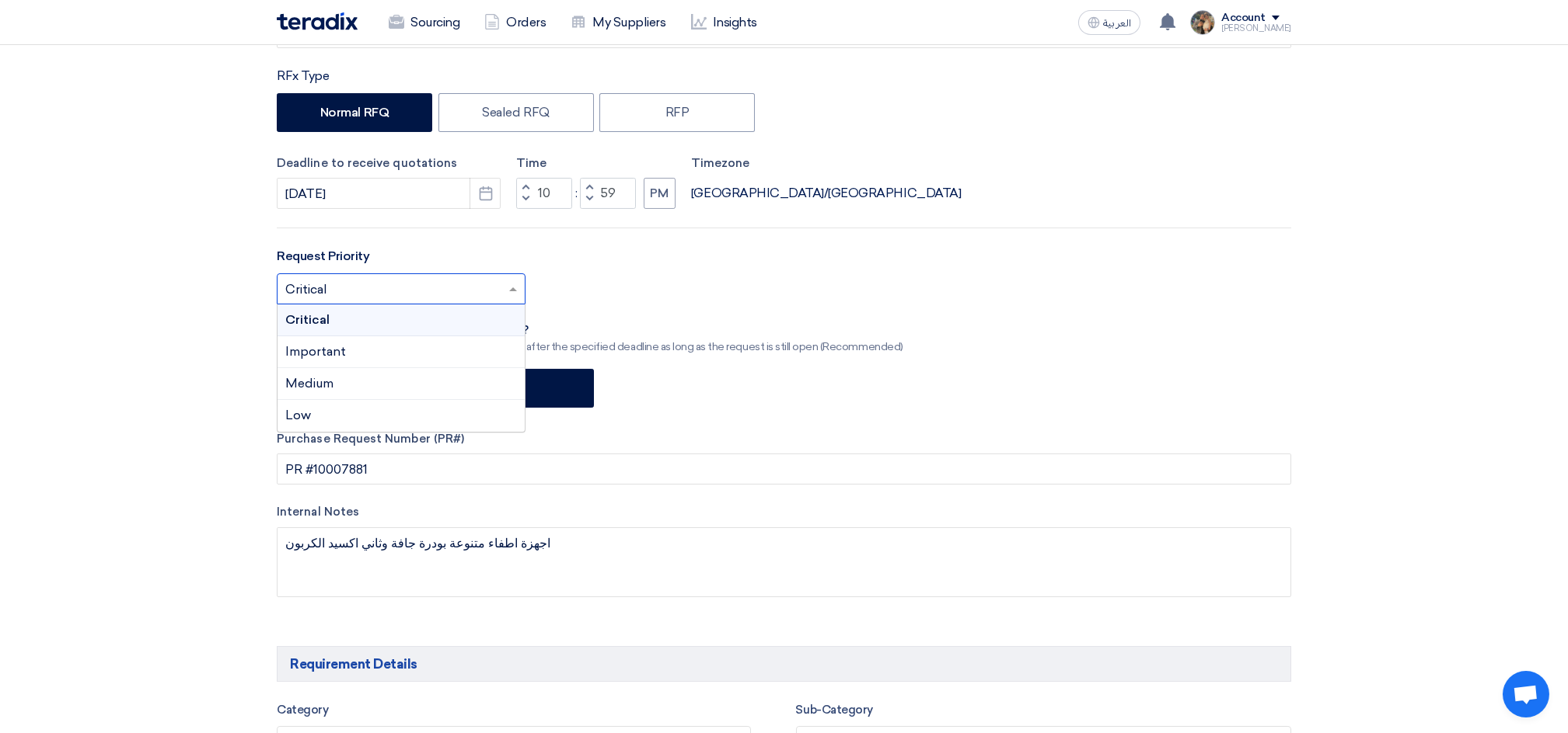
click at [376, 315] on div "Critical" at bounding box center [401, 320] width 247 height 32
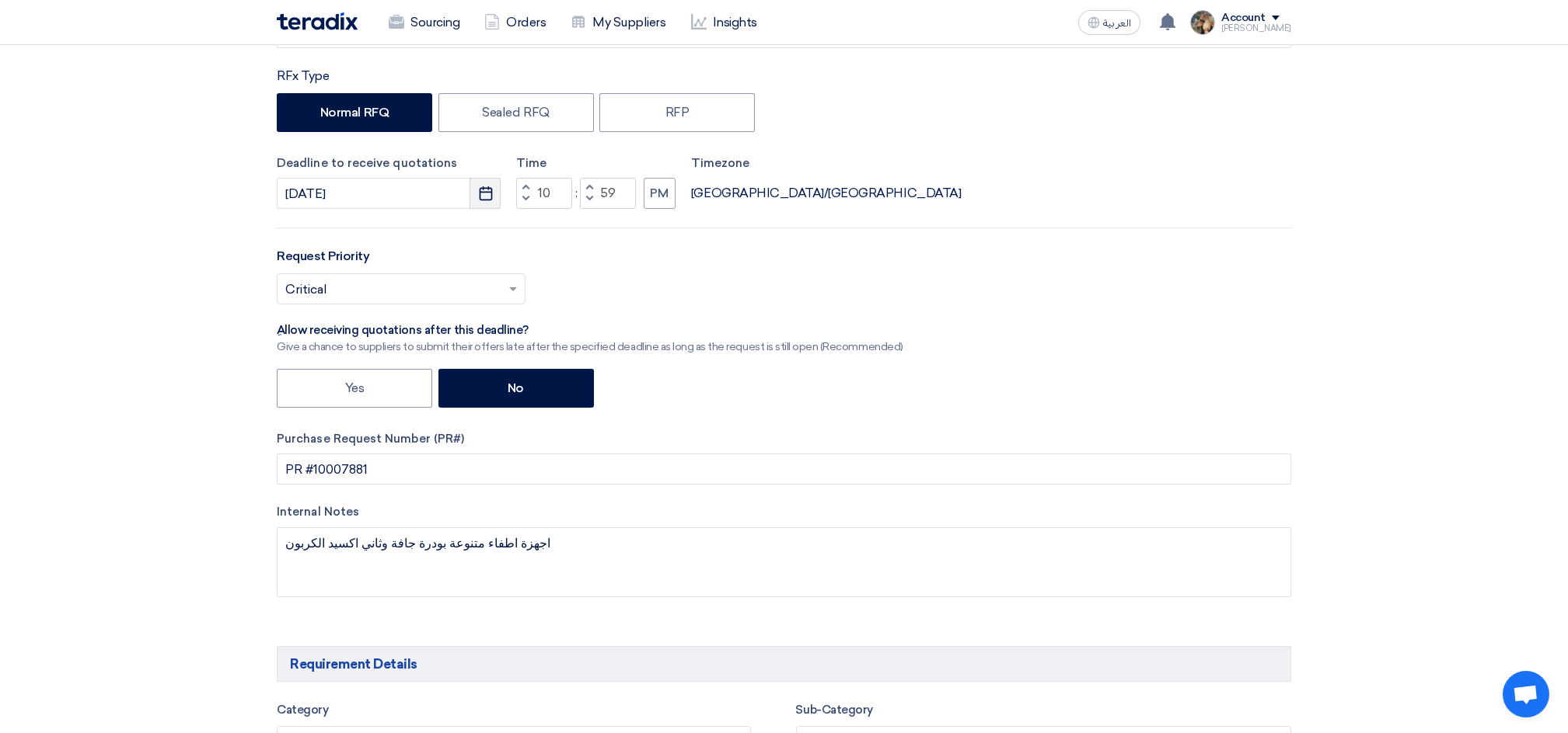
click at [482, 198] on icon "Pick a date" at bounding box center [485, 193] width 15 height 15
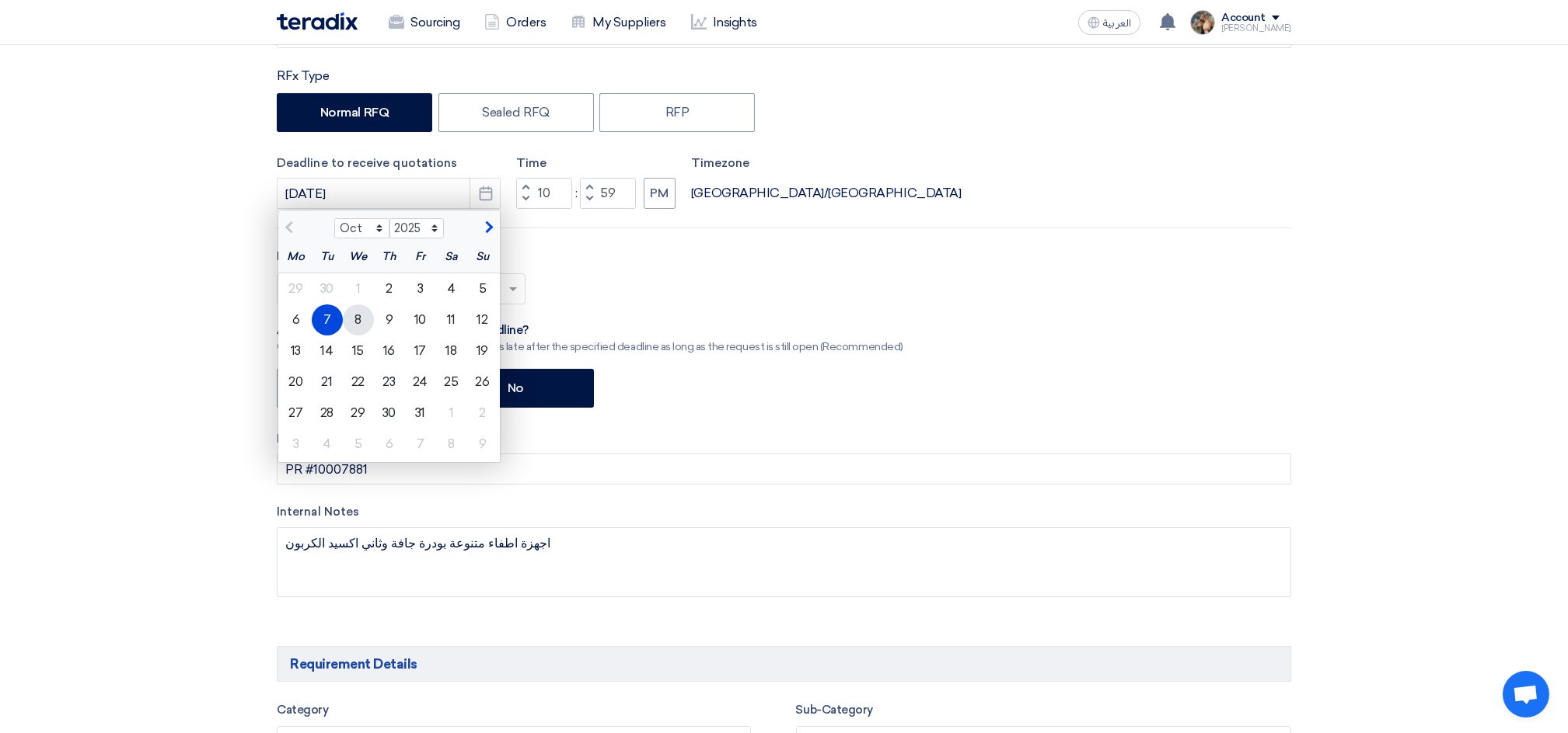
click at [365, 319] on div "8" at bounding box center [358, 320] width 31 height 31
type input "[DATE]"
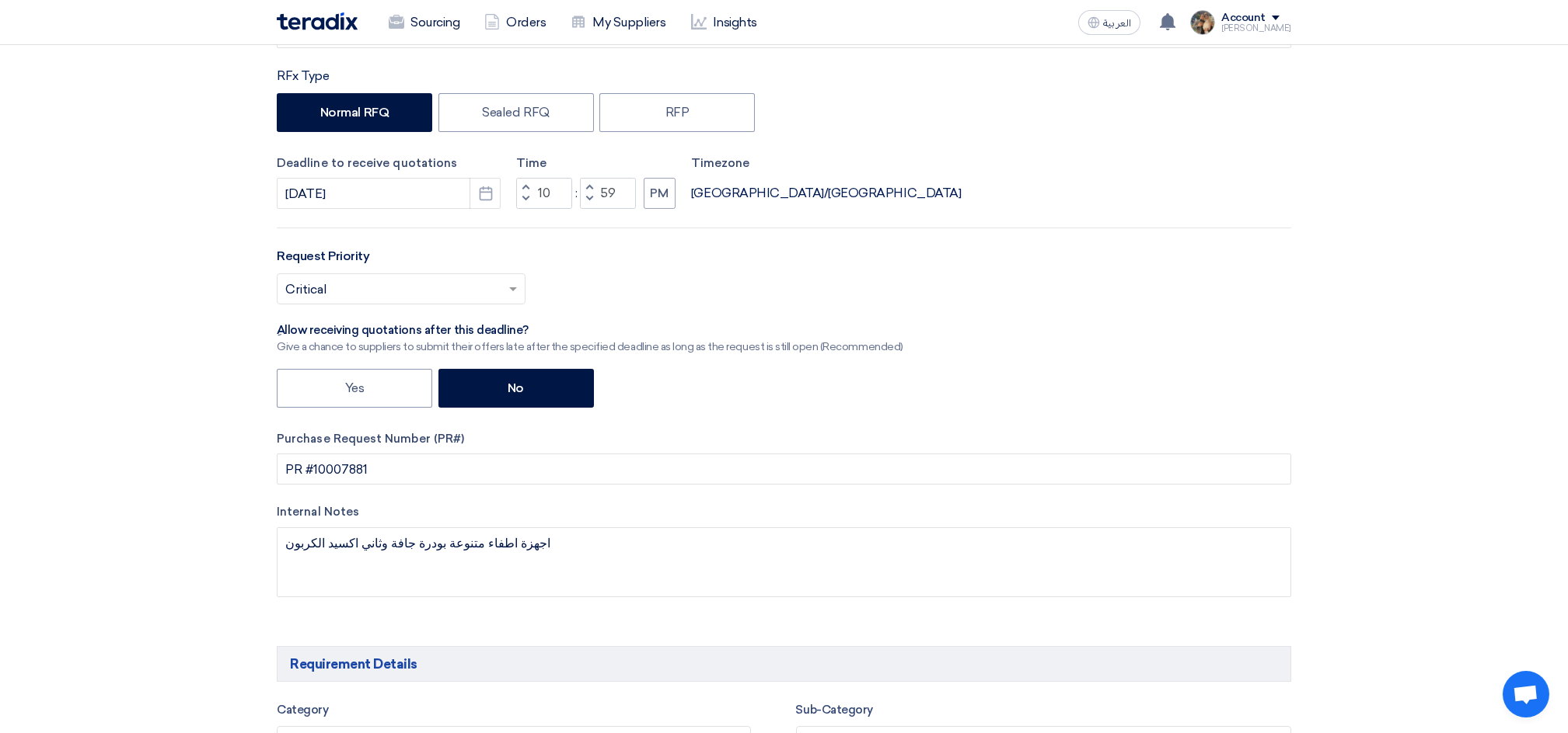
click at [518, 187] on button "Increment hours" at bounding box center [525, 188] width 18 height 19
click at [525, 185] on span "button" at bounding box center [525, 187] width 6 height 10
type input "12"
click at [592, 202] on button "Decrement minutes" at bounding box center [589, 200] width 18 height 19
click at [590, 189] on span "button" at bounding box center [590, 187] width 6 height 10
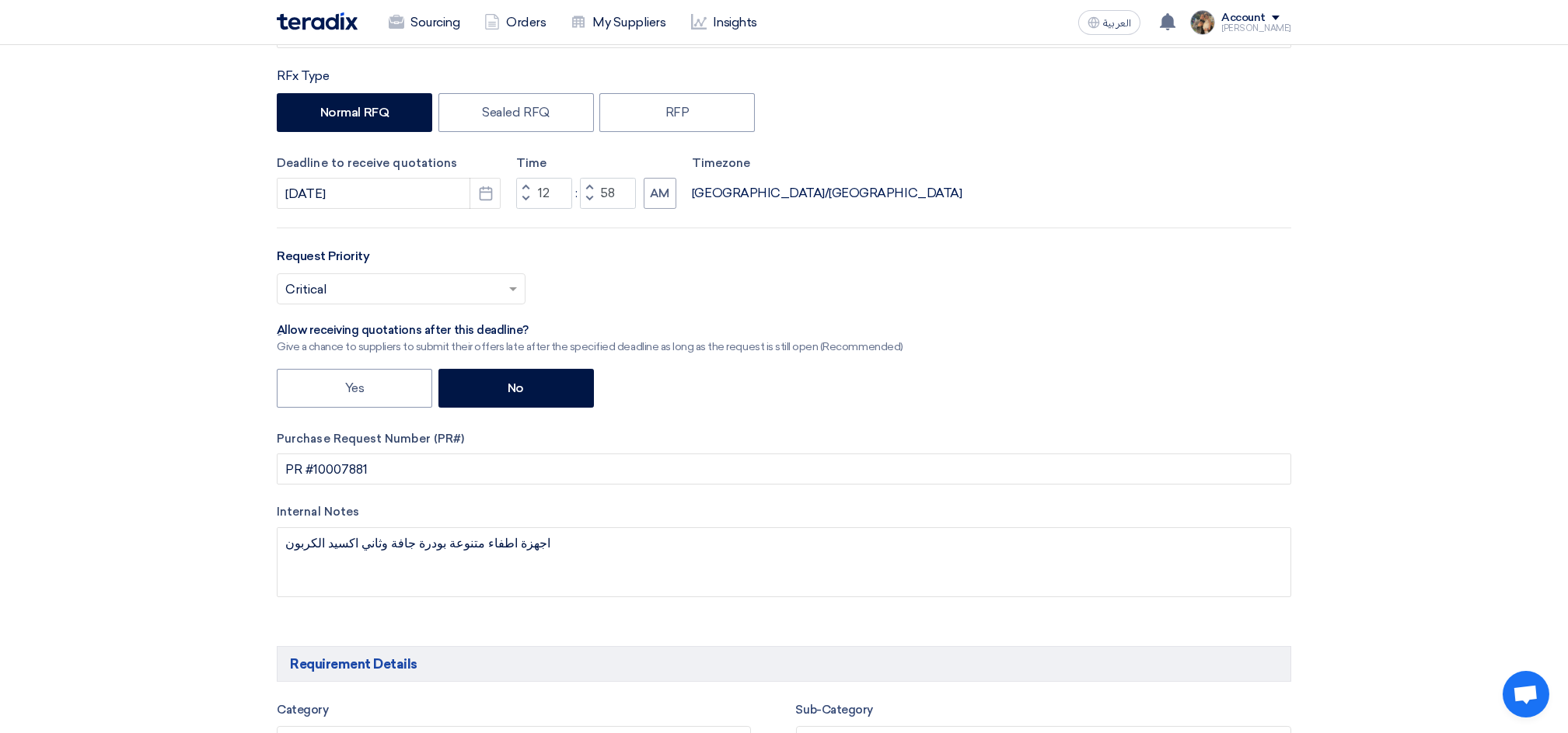
type input "59"
click at [590, 189] on span "button" at bounding box center [590, 187] width 6 height 10
type input "01"
type input "00"
click at [518, 208] on button "Decrement hours" at bounding box center [525, 200] width 18 height 19
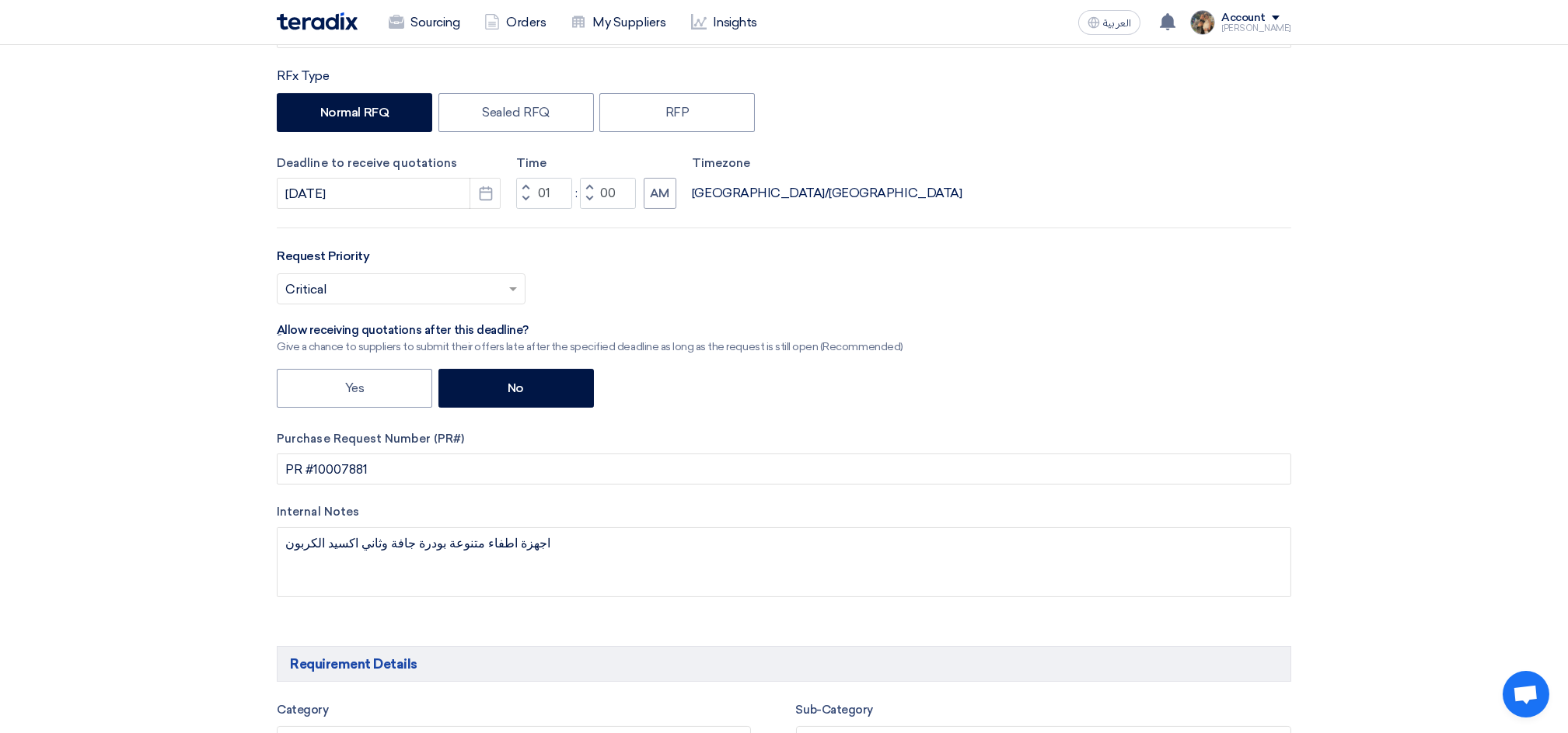
type input "12"
click at [656, 206] on button "AM" at bounding box center [659, 193] width 33 height 31
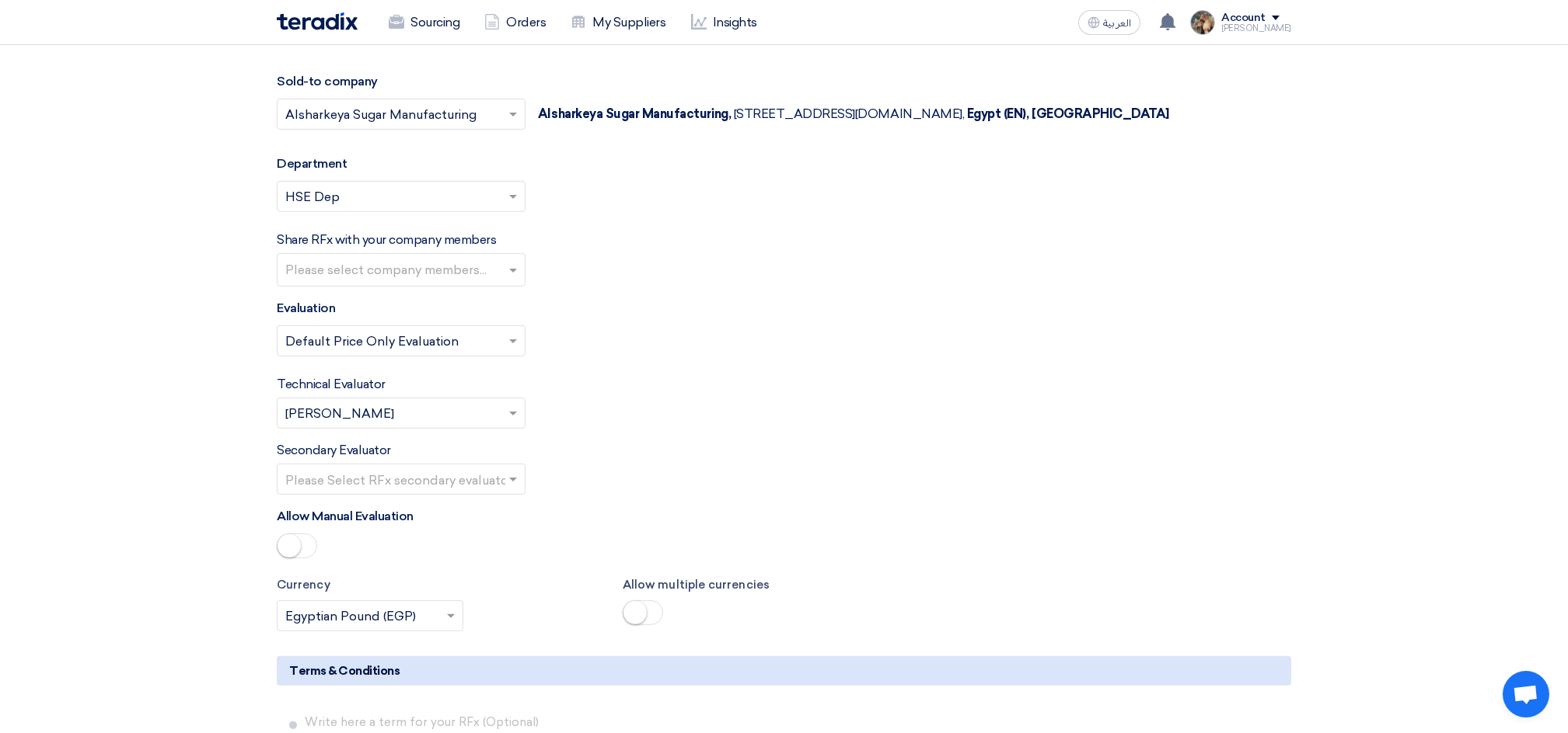
scroll to position [2486, 0]
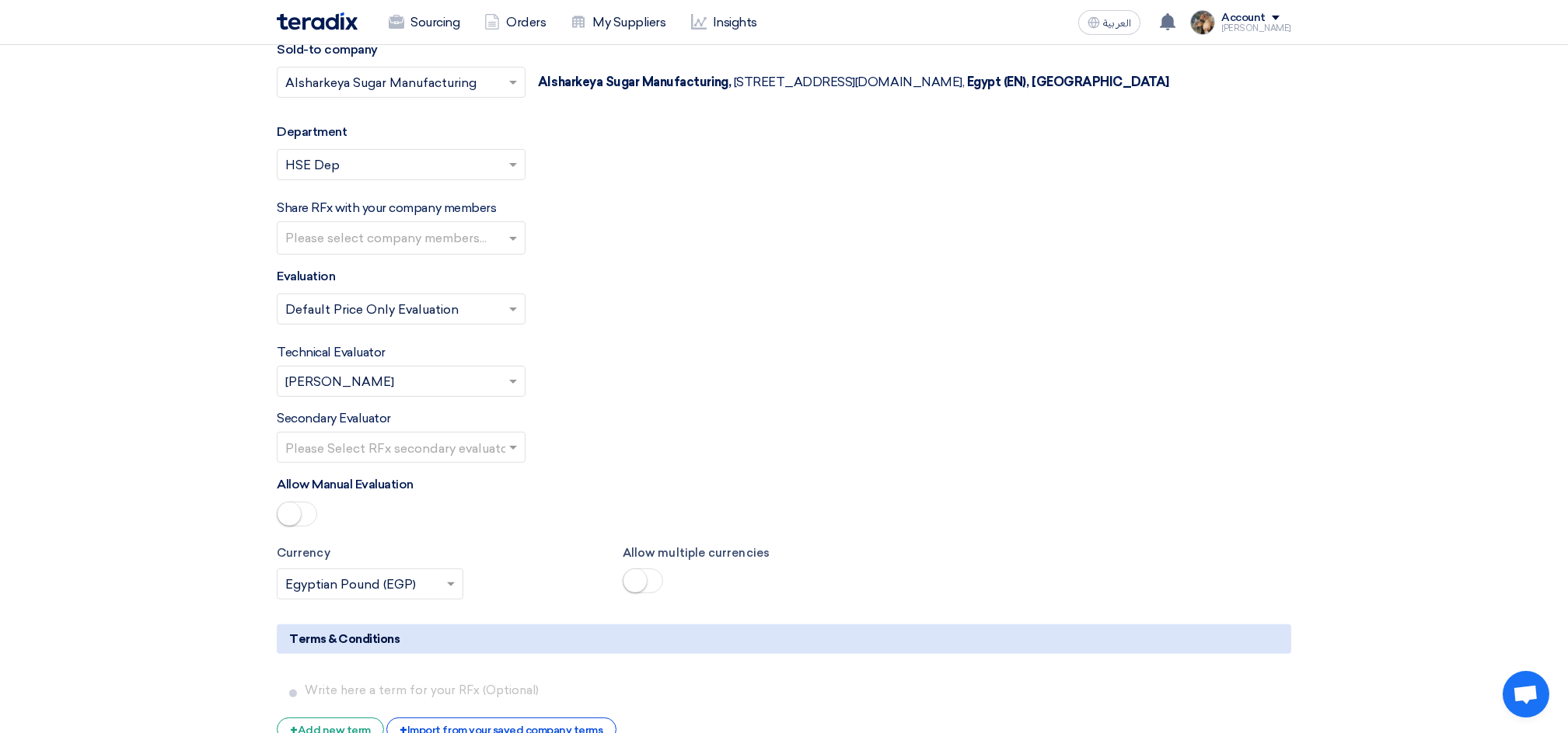
click at [443, 383] on input "text" at bounding box center [393, 384] width 216 height 26
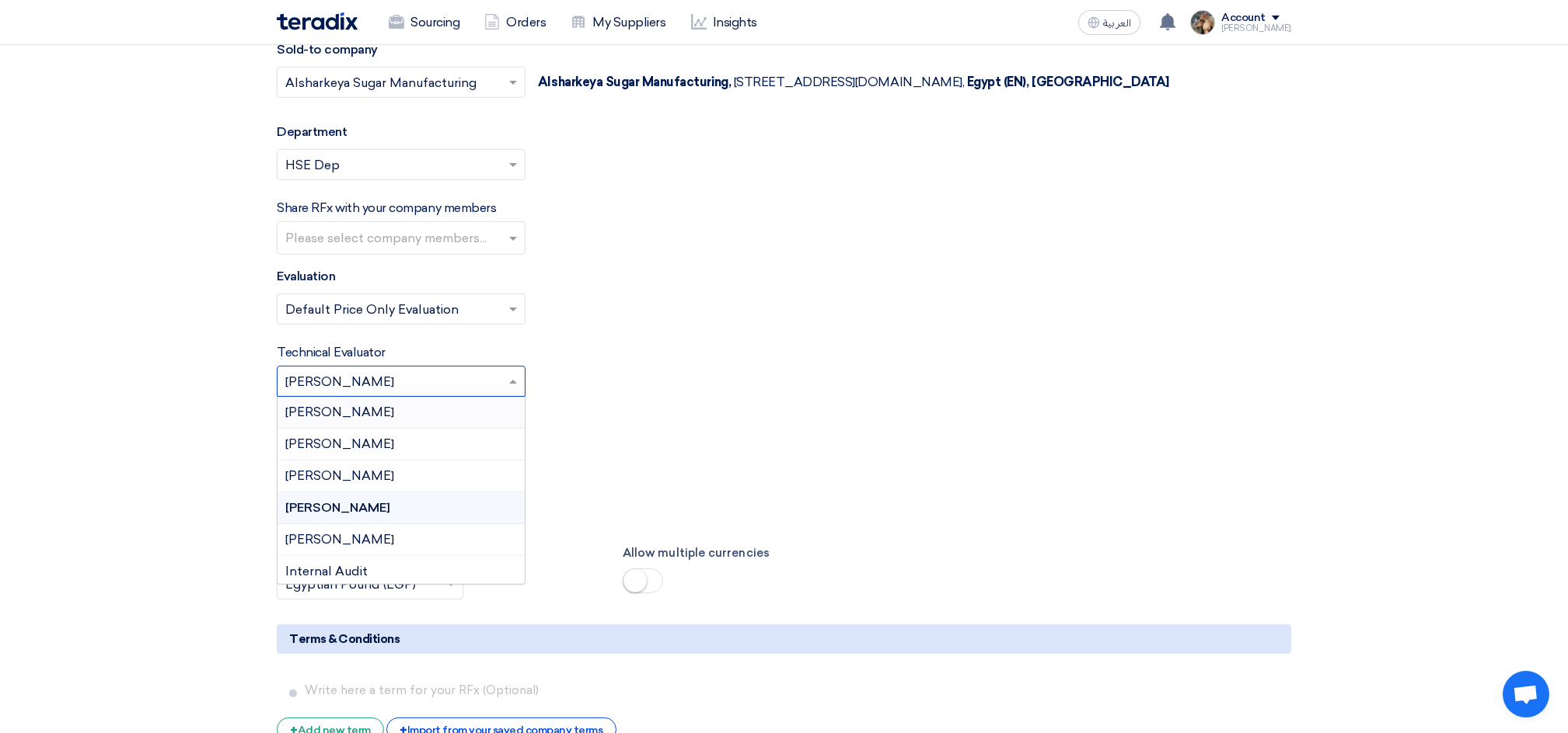
click at [374, 416] on span "[PERSON_NAME]" at bounding box center [339, 412] width 108 height 14
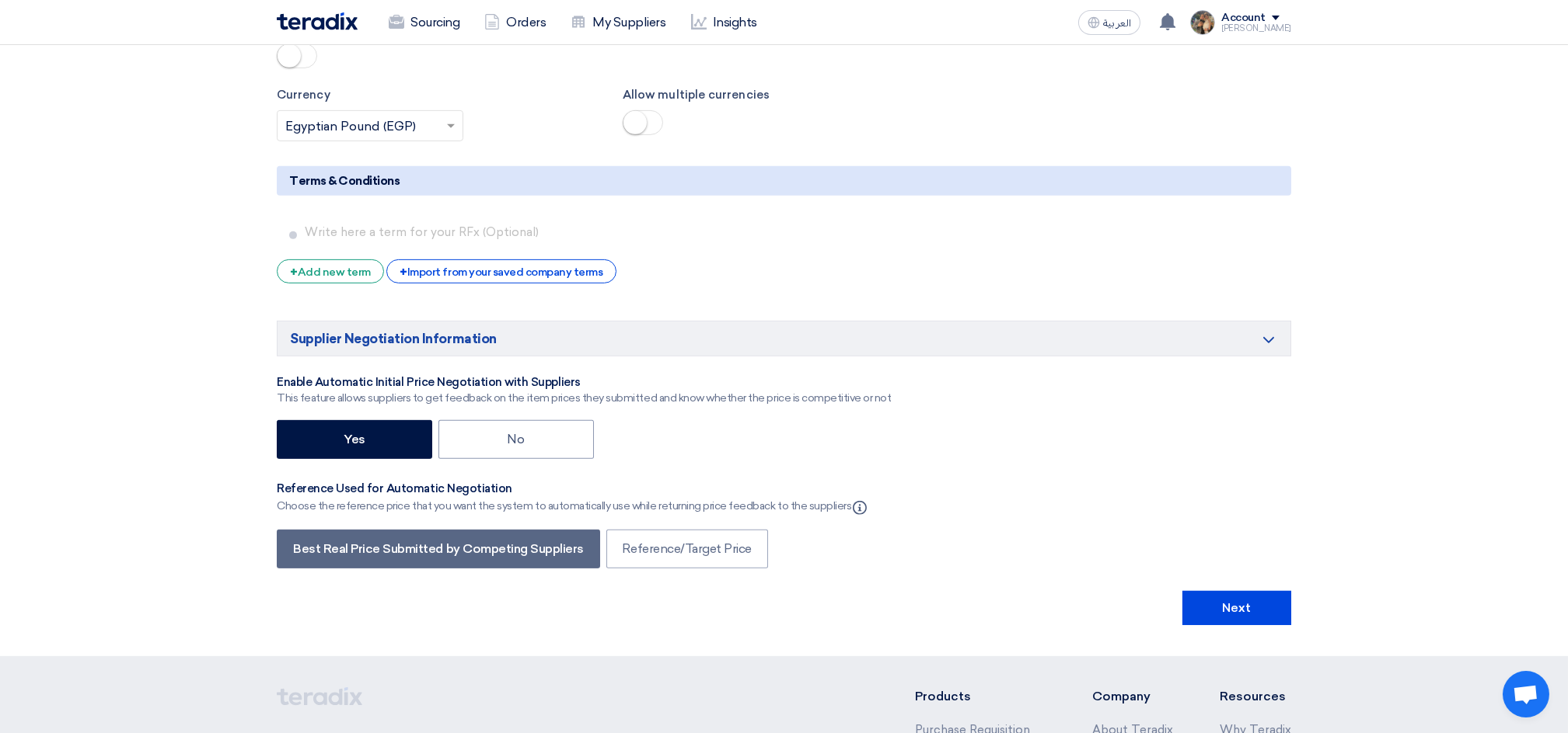
scroll to position [3003, 0]
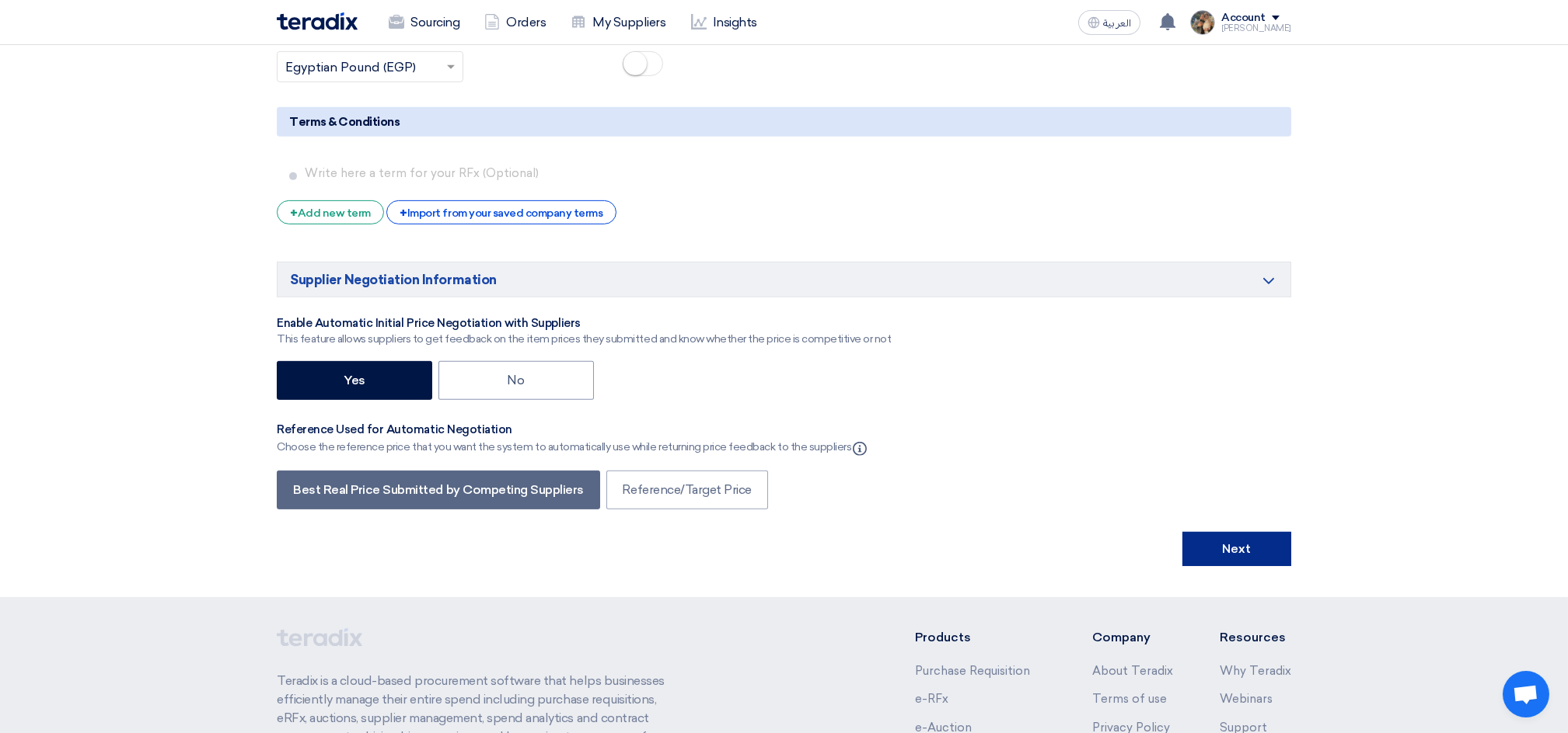
click at [1258, 551] on button "Next" at bounding box center [1236, 549] width 108 height 35
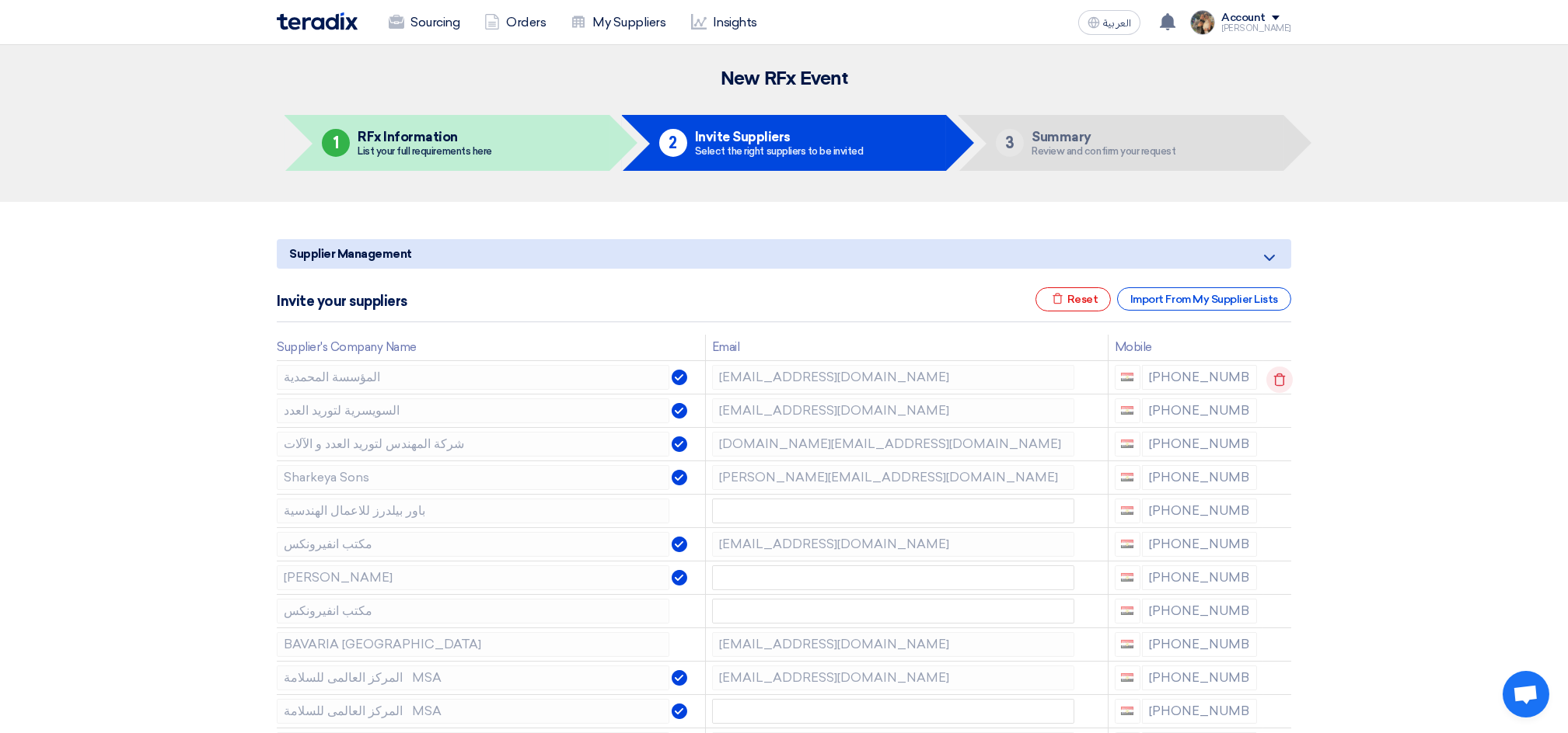
click at [1280, 381] on icon at bounding box center [1279, 380] width 27 height 26
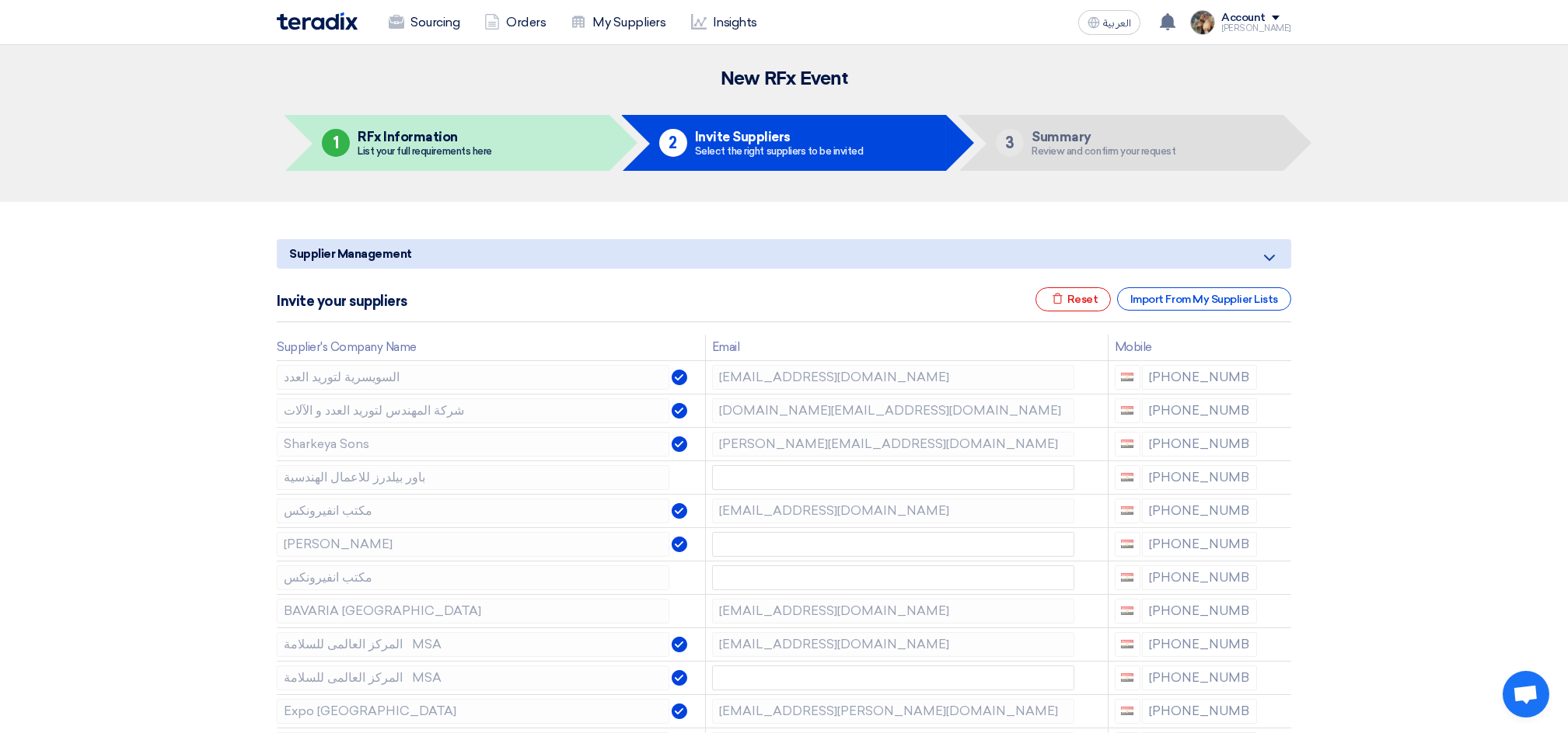
click at [0, 0] on icon at bounding box center [0, 0] width 0 height 0
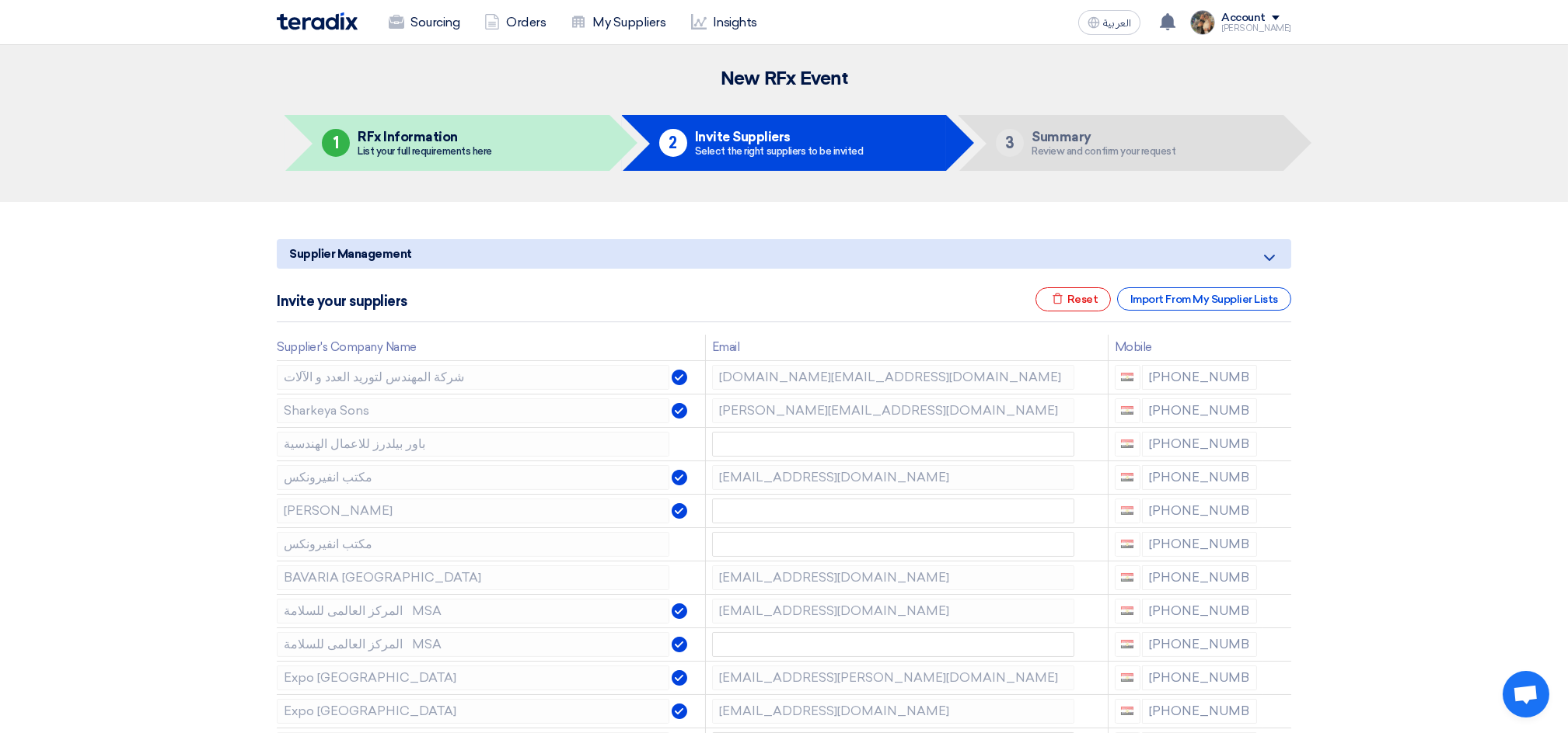
click at [0, 0] on icon at bounding box center [0, 0] width 0 height 0
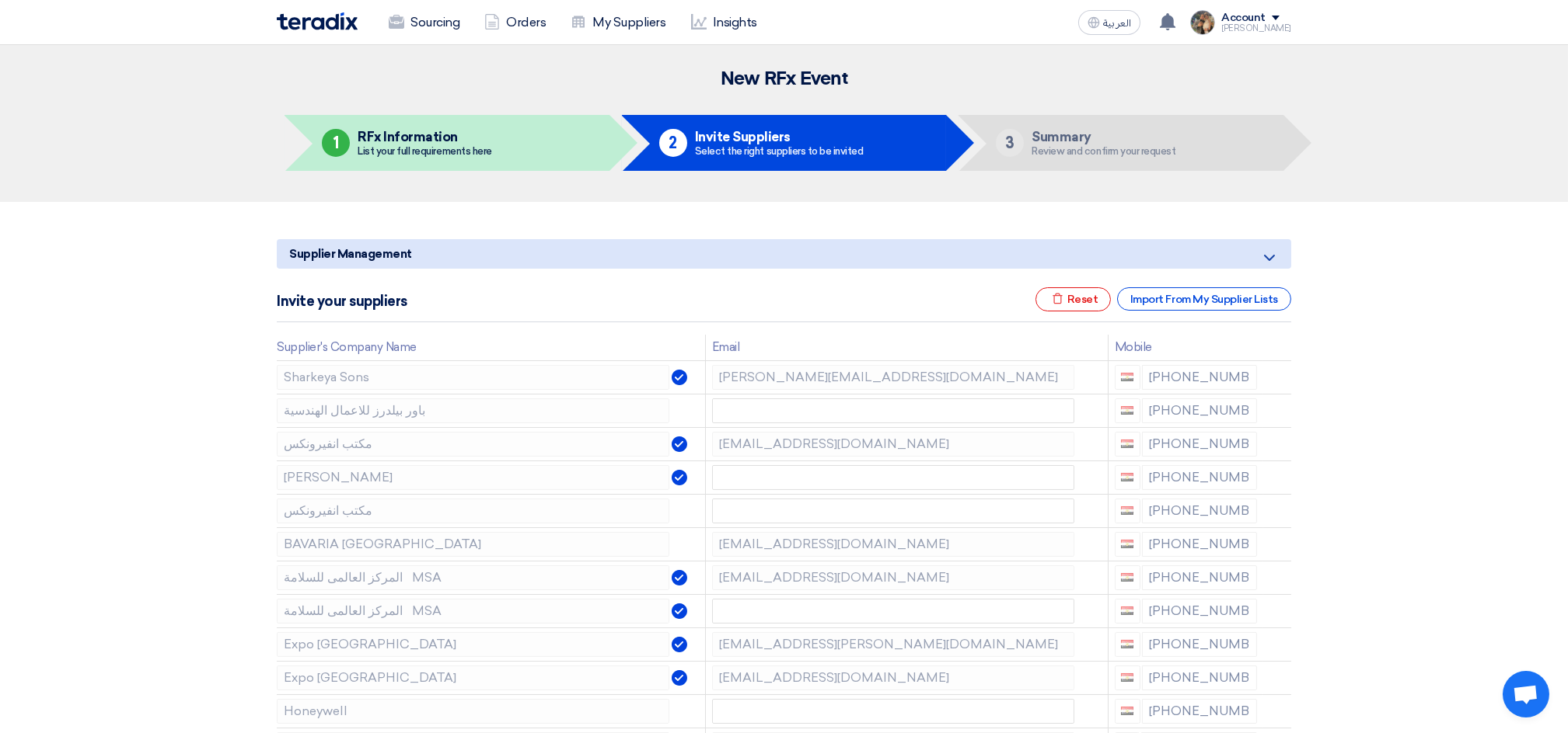
click at [0, 0] on icon at bounding box center [0, 0] width 0 height 0
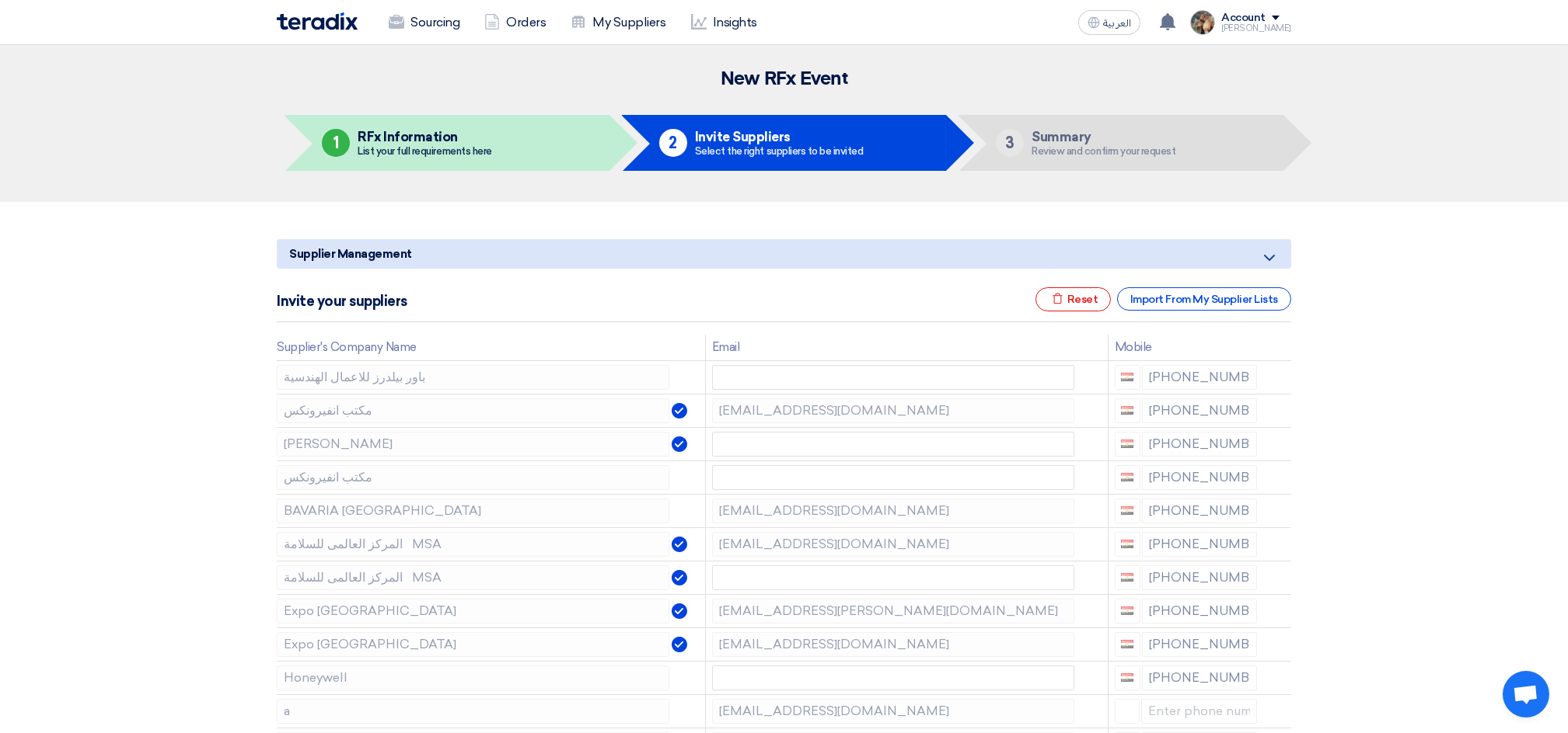
click at [0, 0] on icon at bounding box center [0, 0] width 0 height 0
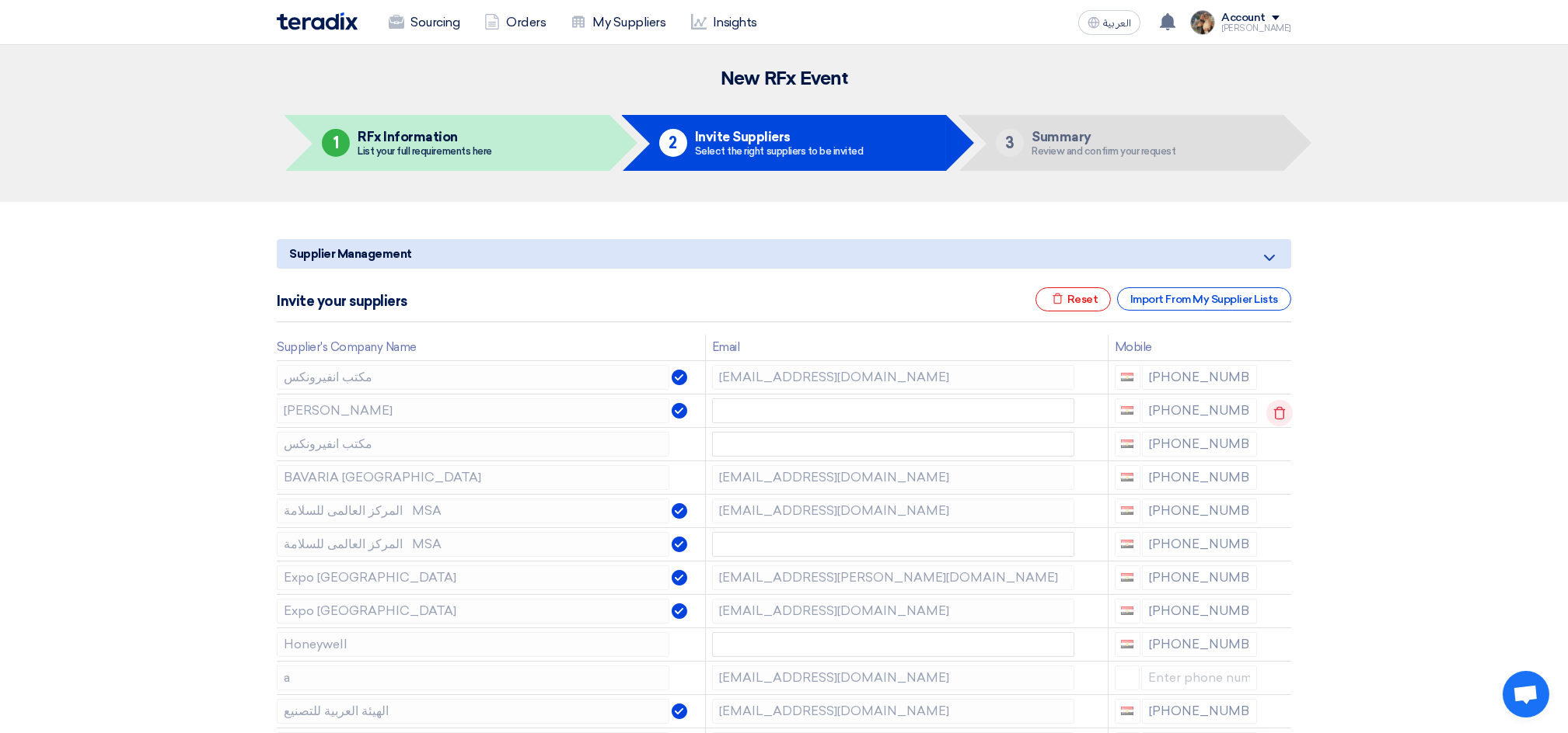
click at [1277, 412] on icon at bounding box center [1279, 413] width 27 height 26
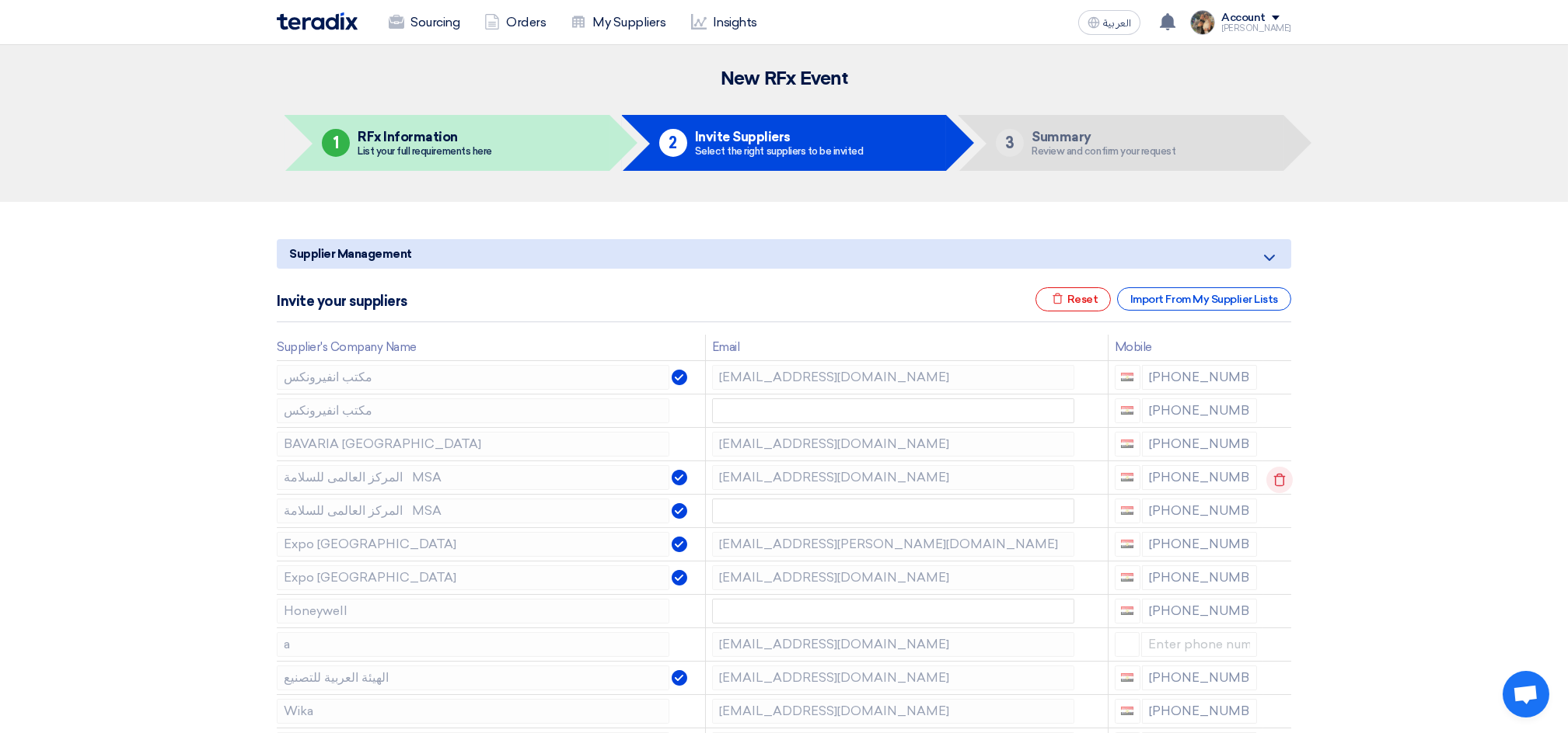
click at [1272, 477] on icon at bounding box center [1279, 480] width 27 height 26
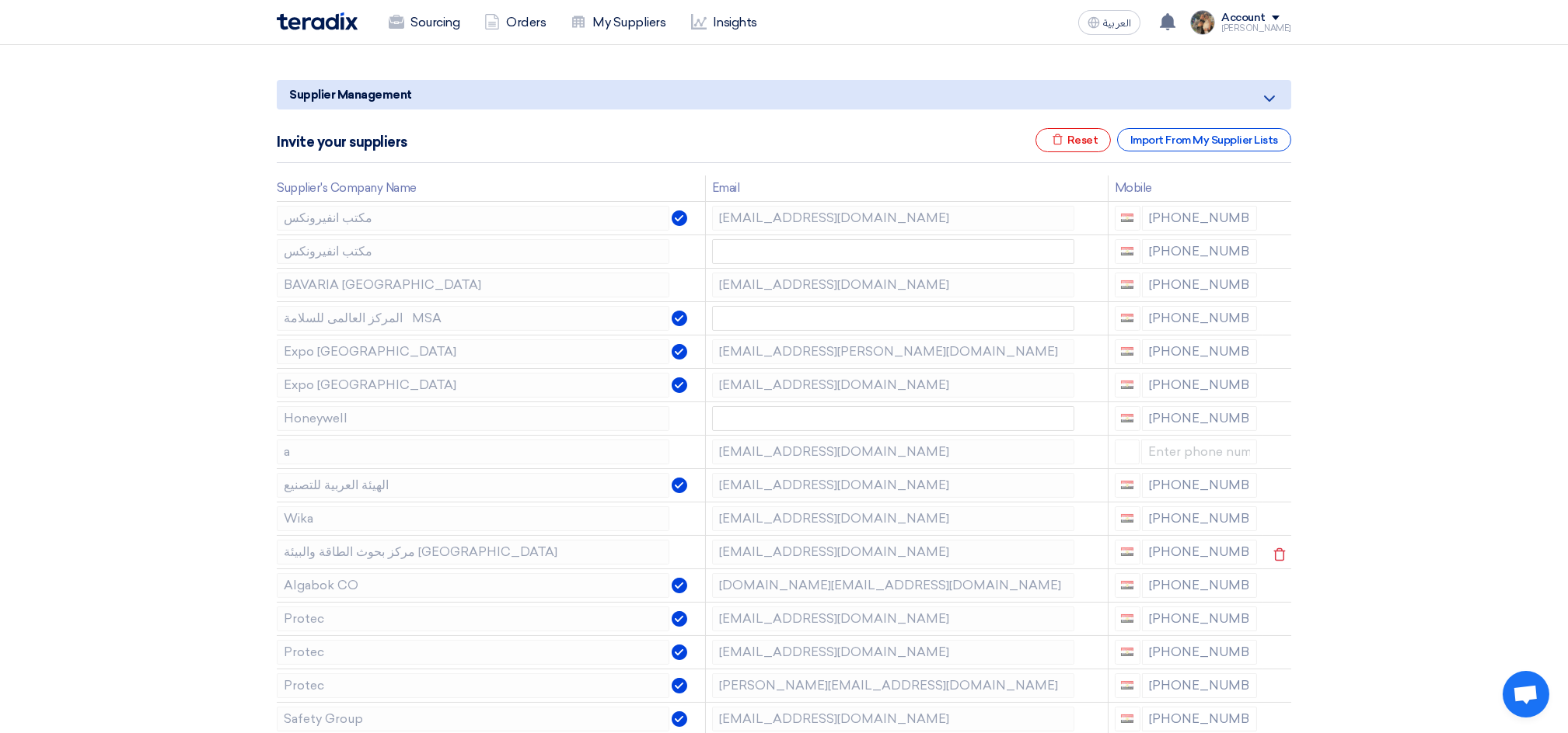
scroll to position [206, 0]
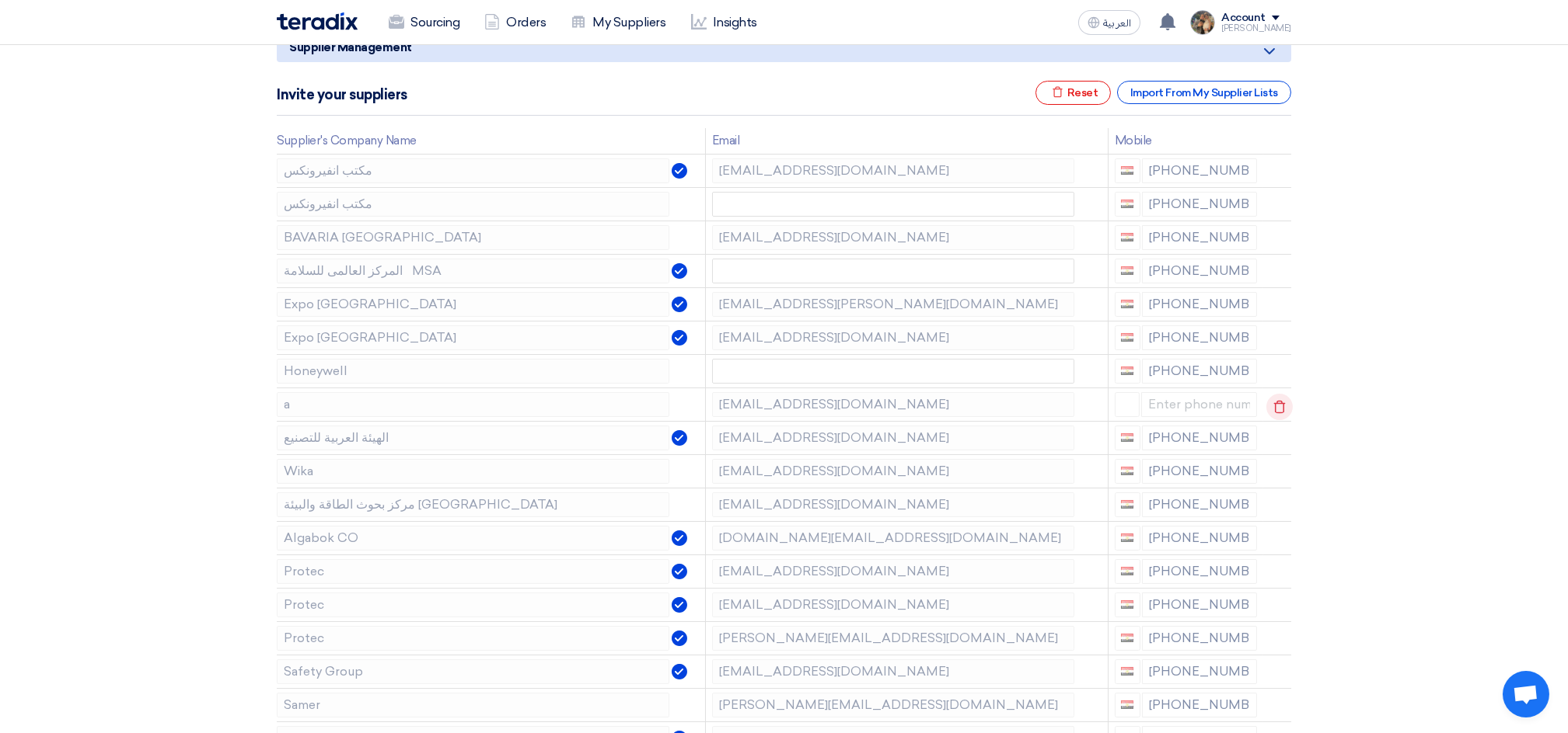
click at [1272, 409] on icon at bounding box center [1279, 407] width 27 height 26
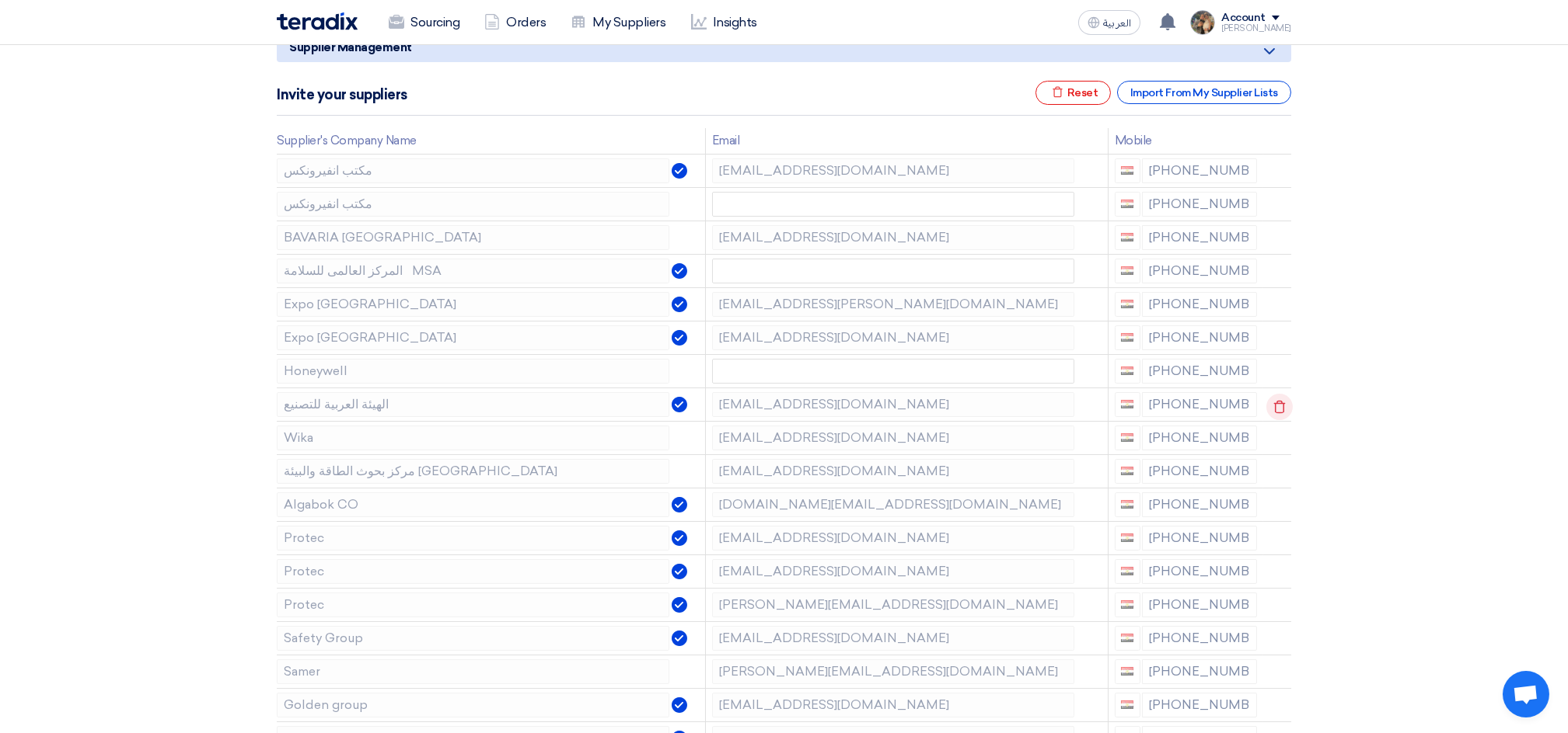
click at [1273, 405] on icon at bounding box center [1279, 407] width 27 height 26
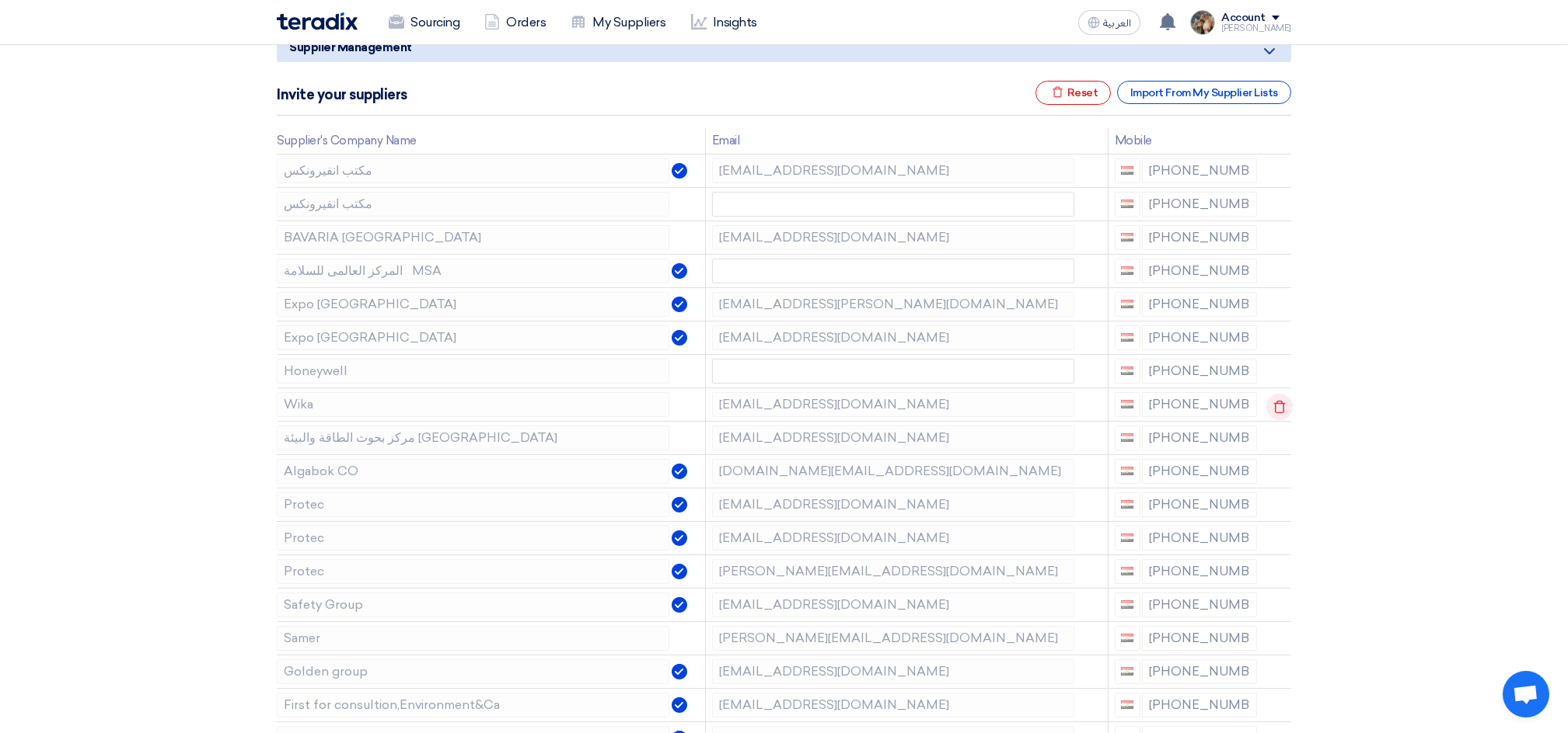
click at [1281, 403] on use at bounding box center [1280, 406] width 12 height 13
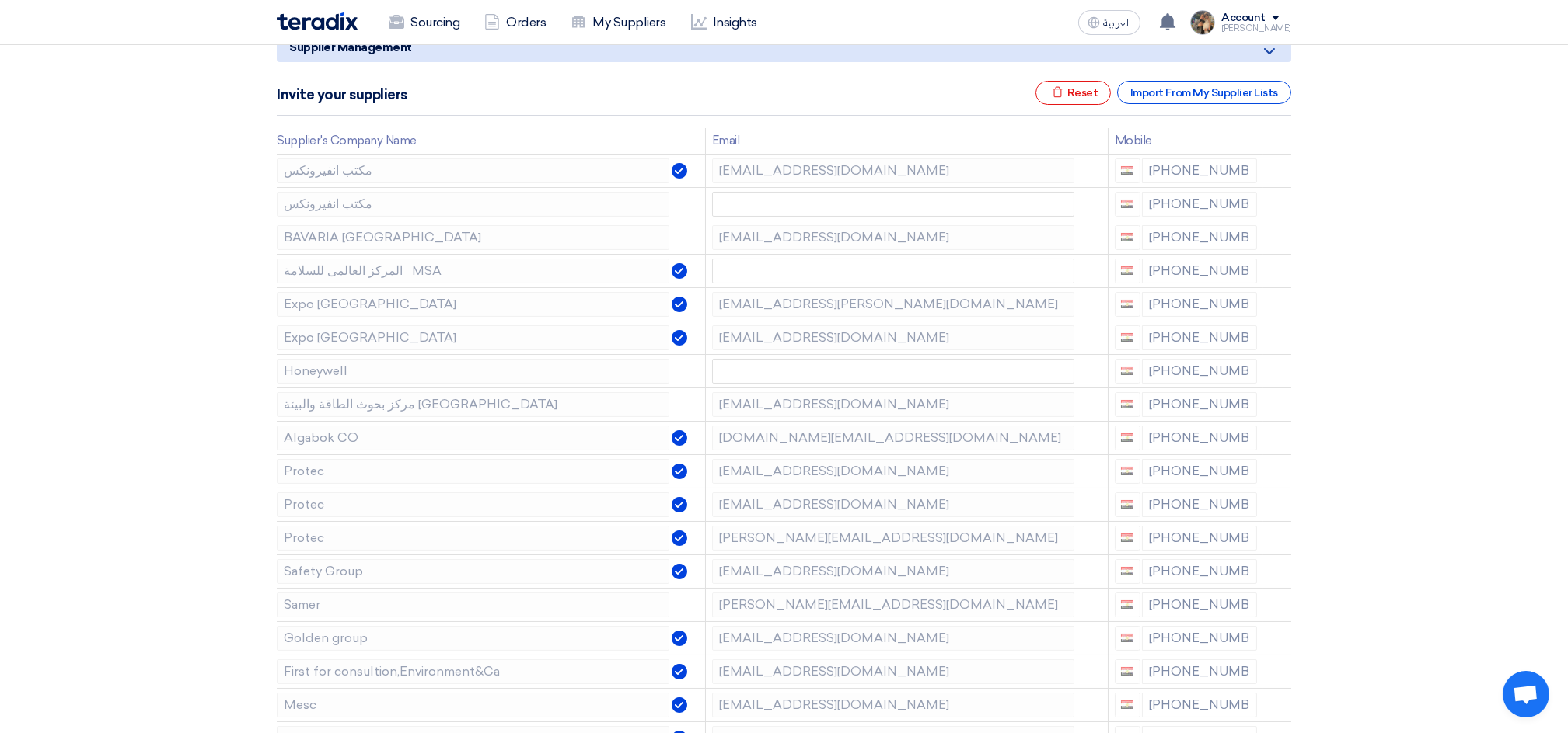
click at [0, 0] on use at bounding box center [0, 0] width 0 height 0
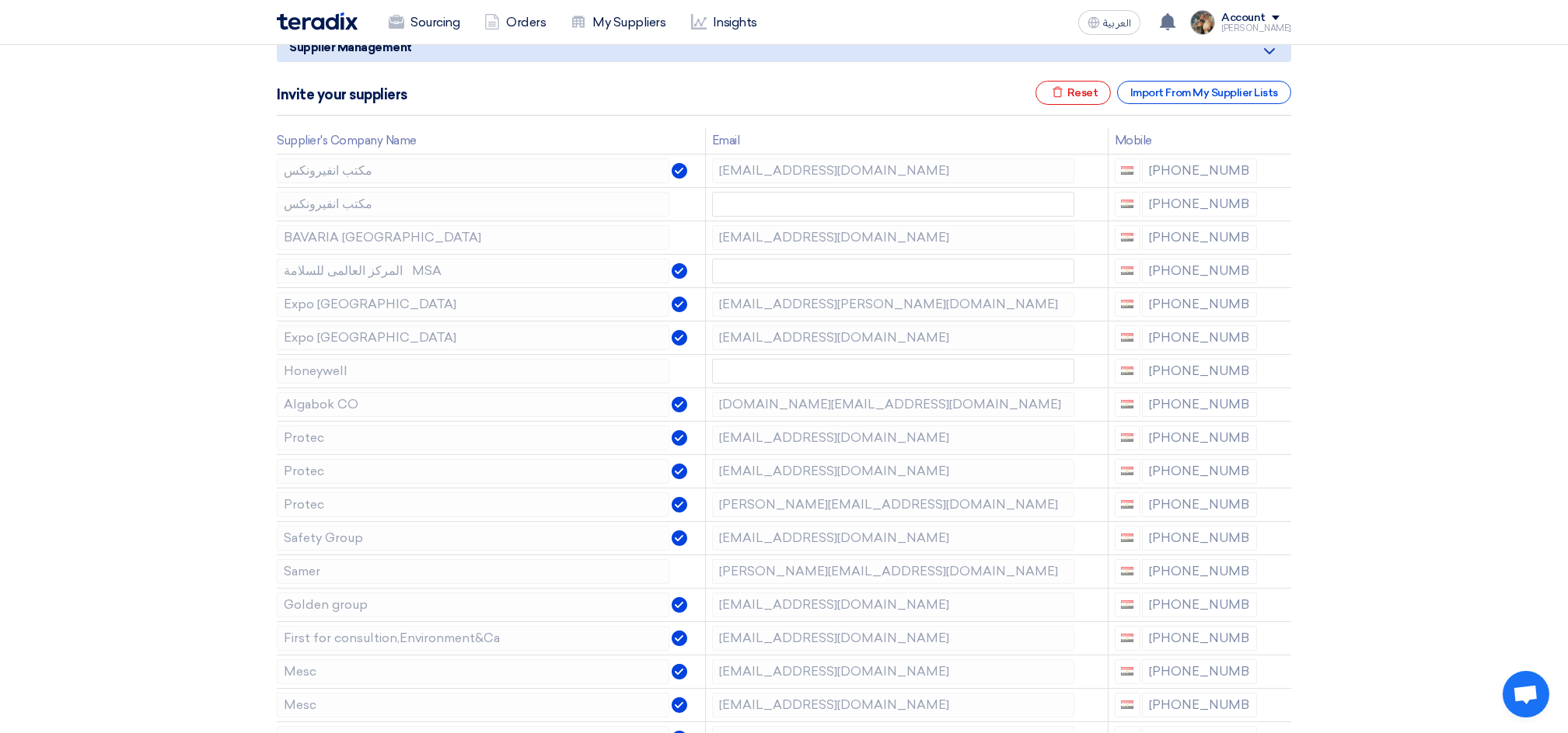
click at [0, 0] on use at bounding box center [0, 0] width 0 height 0
click at [1269, 438] on icon at bounding box center [1279, 440] width 27 height 26
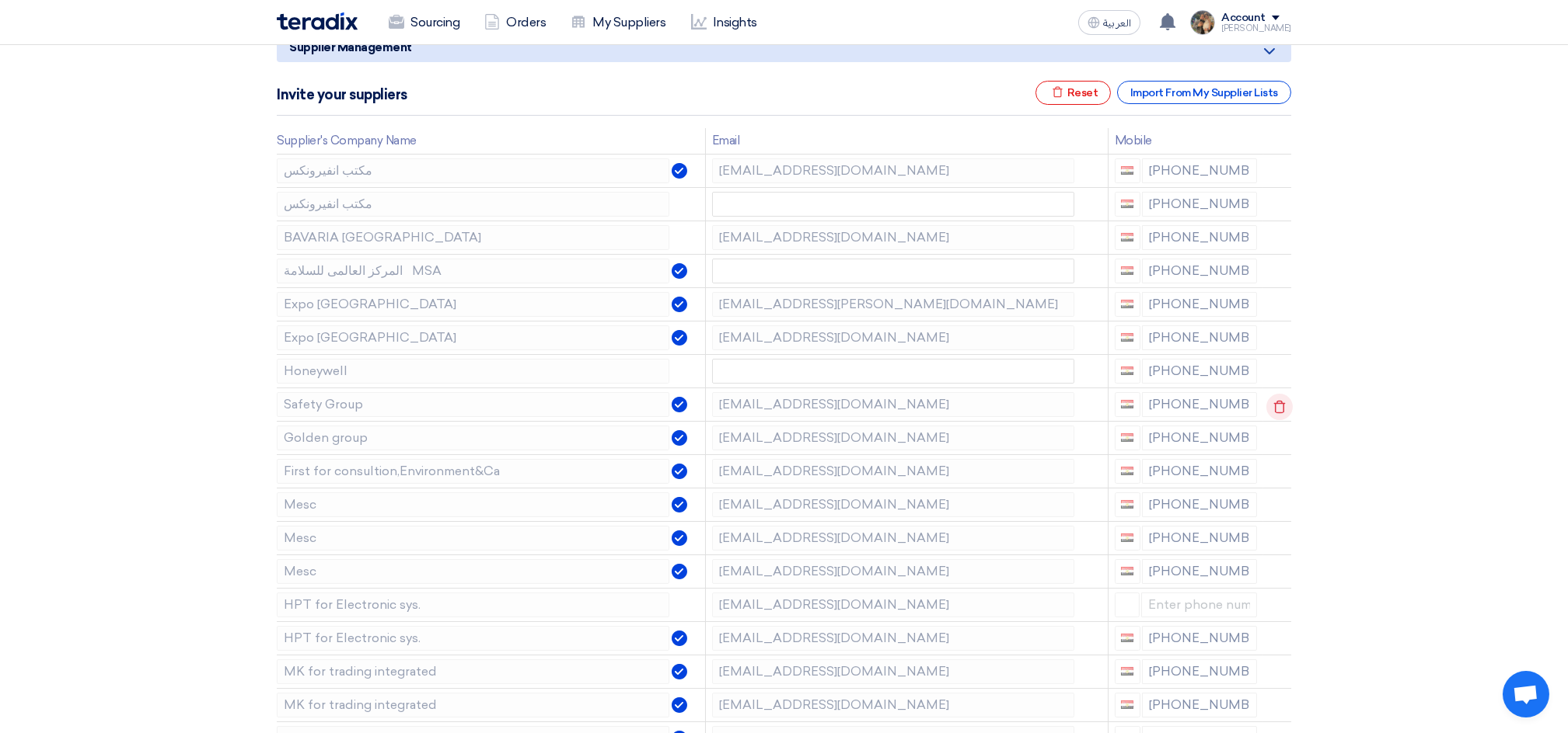
click at [1281, 401] on icon at bounding box center [1279, 407] width 27 height 26
click at [1274, 403] on use at bounding box center [1280, 406] width 12 height 13
click at [0, 0] on use at bounding box center [0, 0] width 0 height 0
click at [1279, 403] on use at bounding box center [1280, 406] width 12 height 13
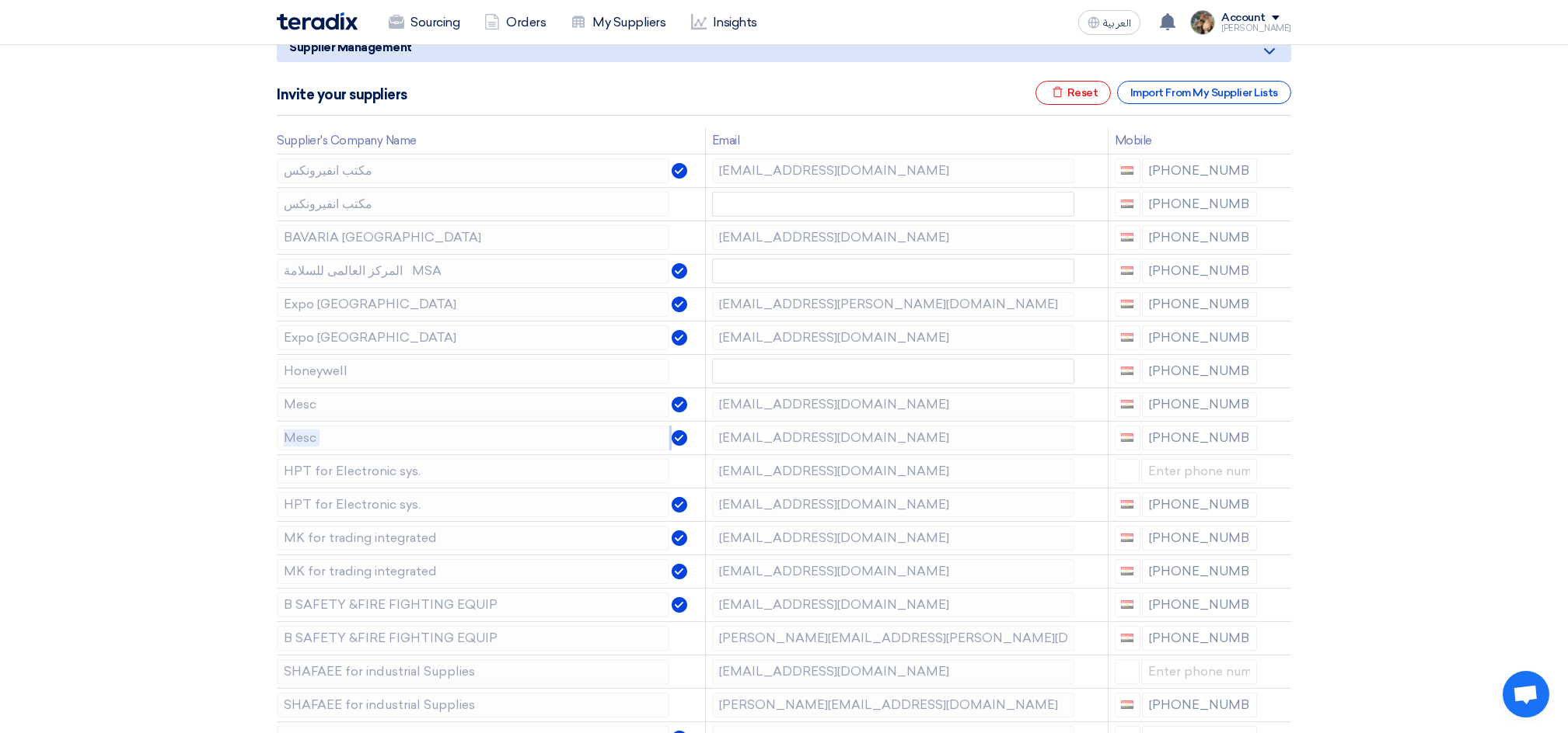
click at [0, 0] on use at bounding box center [0, 0] width 0 height 0
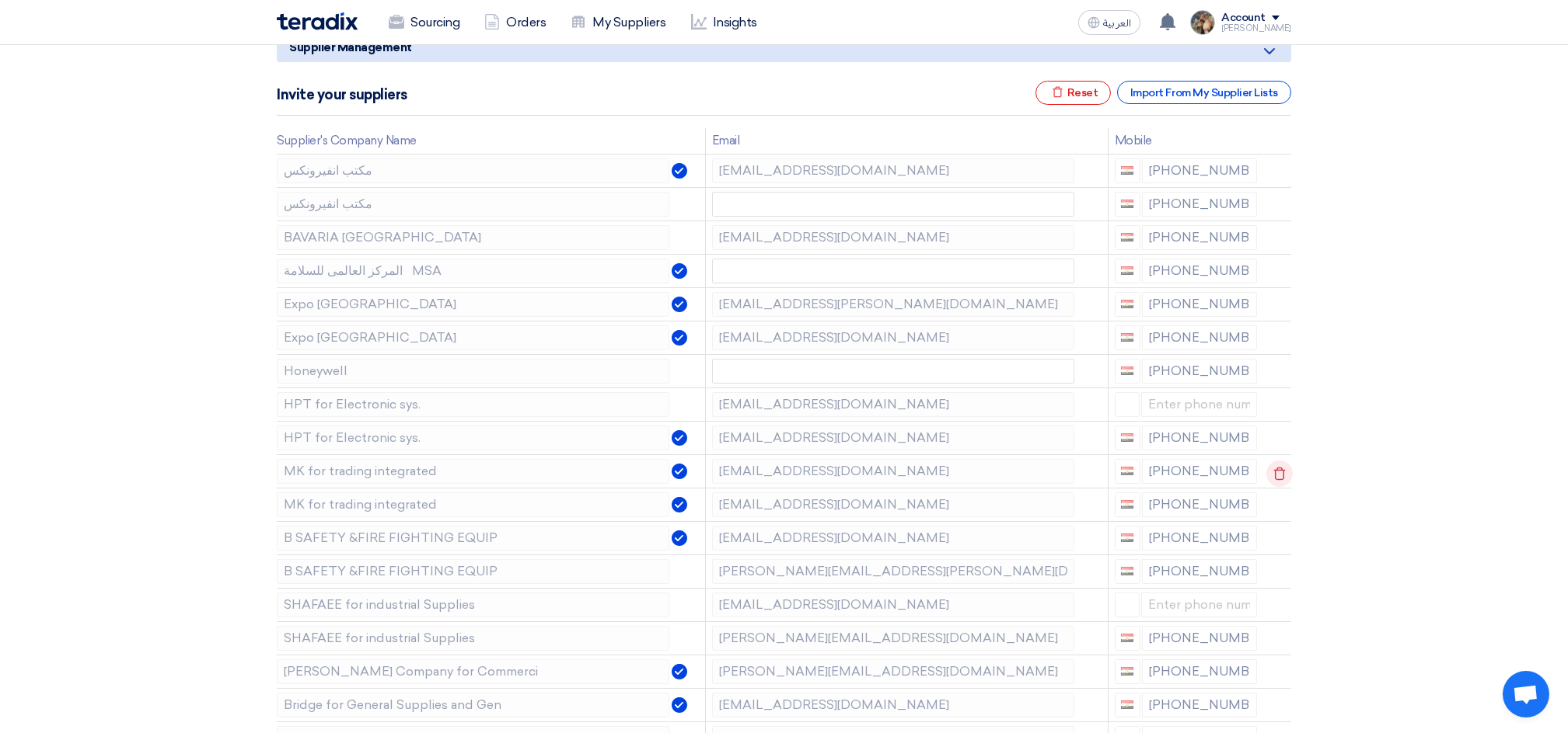
click at [1269, 474] on icon at bounding box center [1279, 474] width 27 height 26
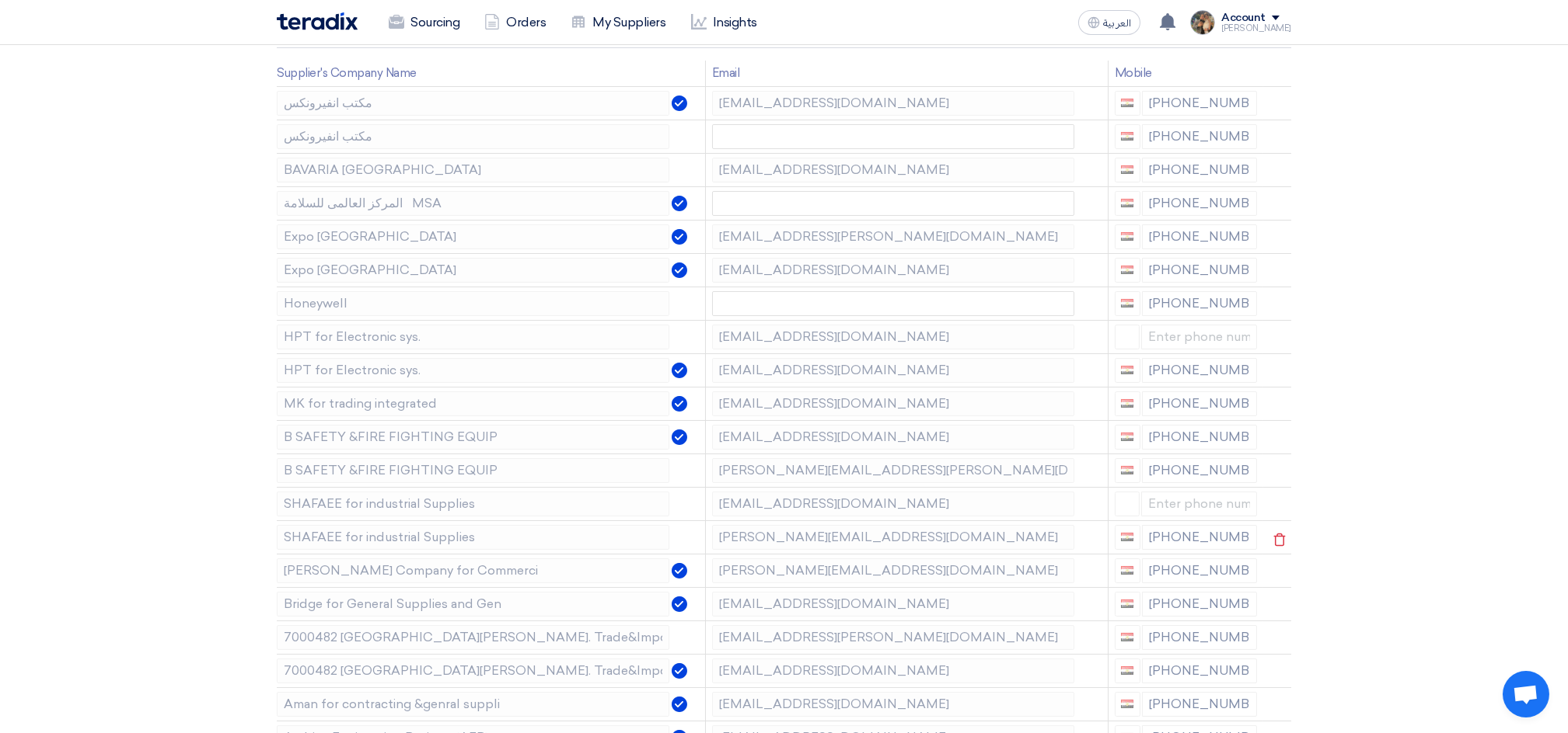
scroll to position [311, 0]
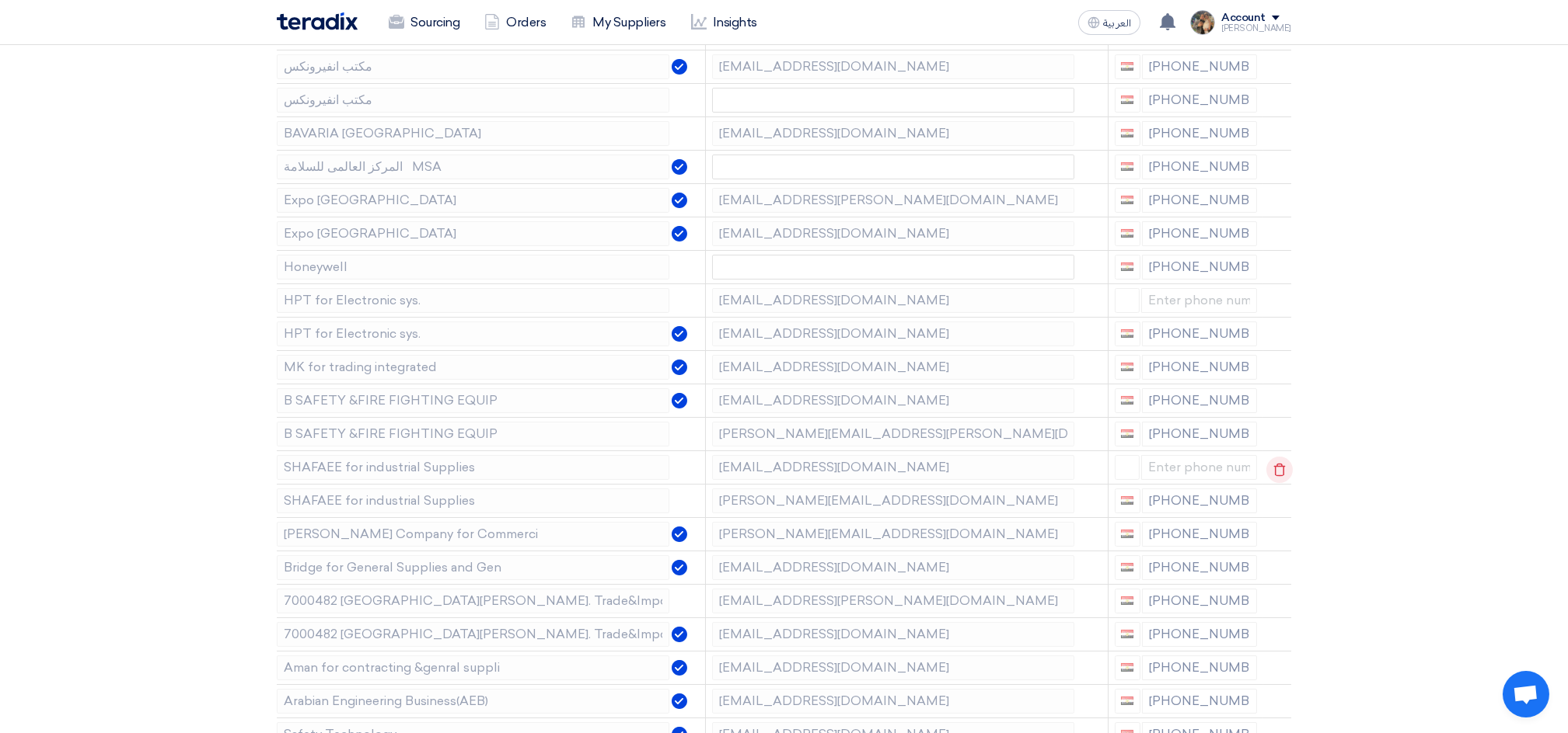
click at [1278, 469] on icon at bounding box center [1279, 470] width 27 height 26
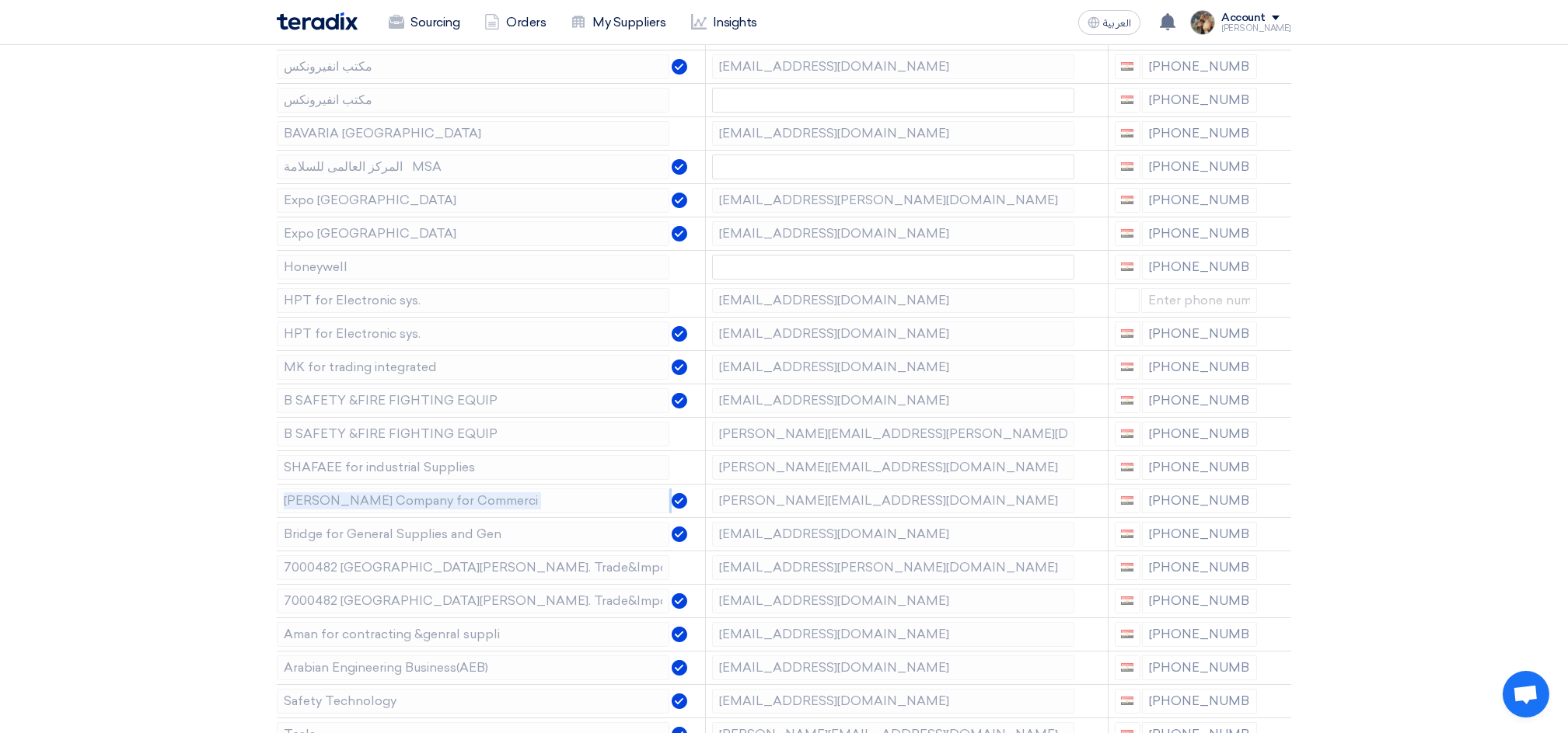
click at [0, 0] on icon at bounding box center [0, 0] width 0 height 0
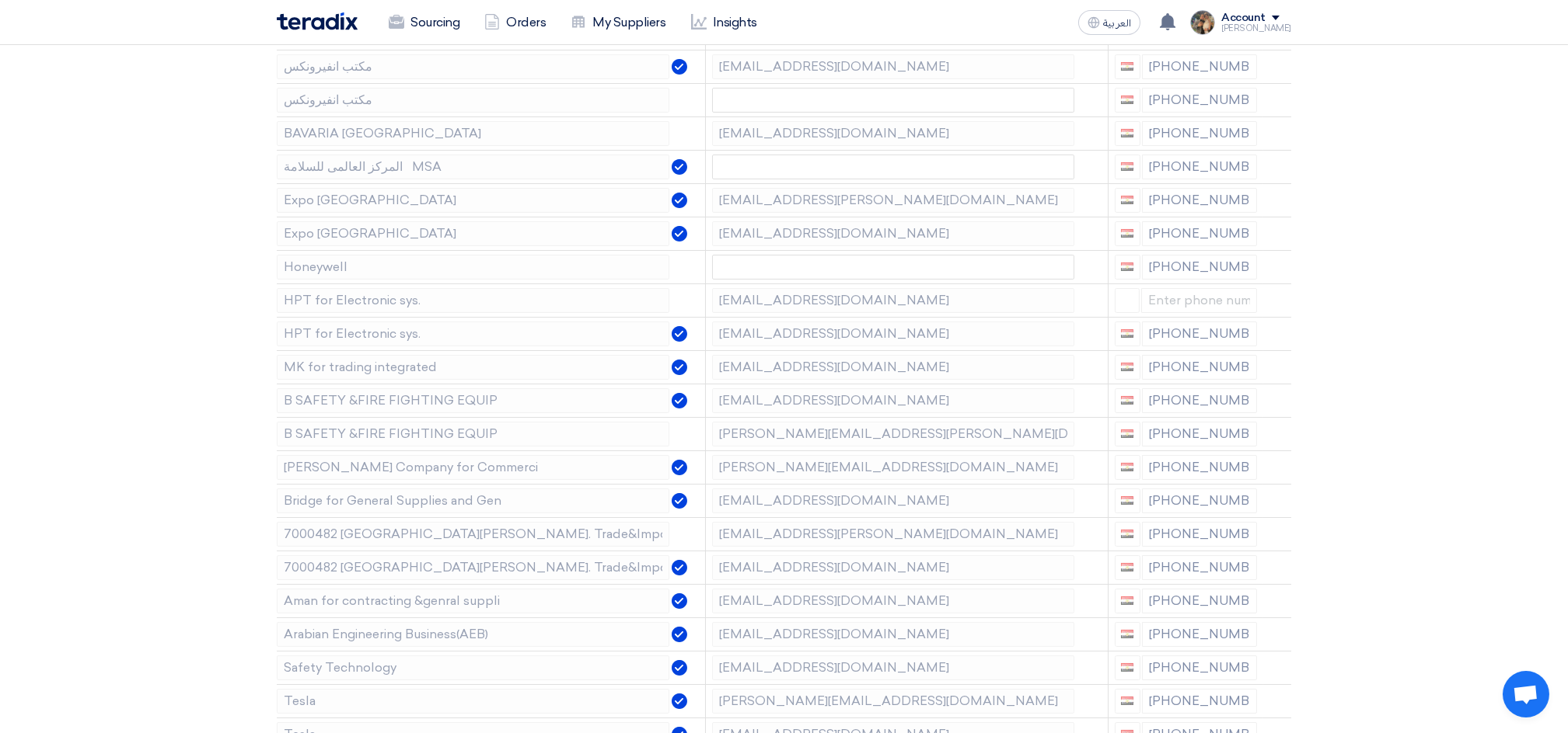
click at [0, 0] on icon at bounding box center [0, 0] width 0 height 0
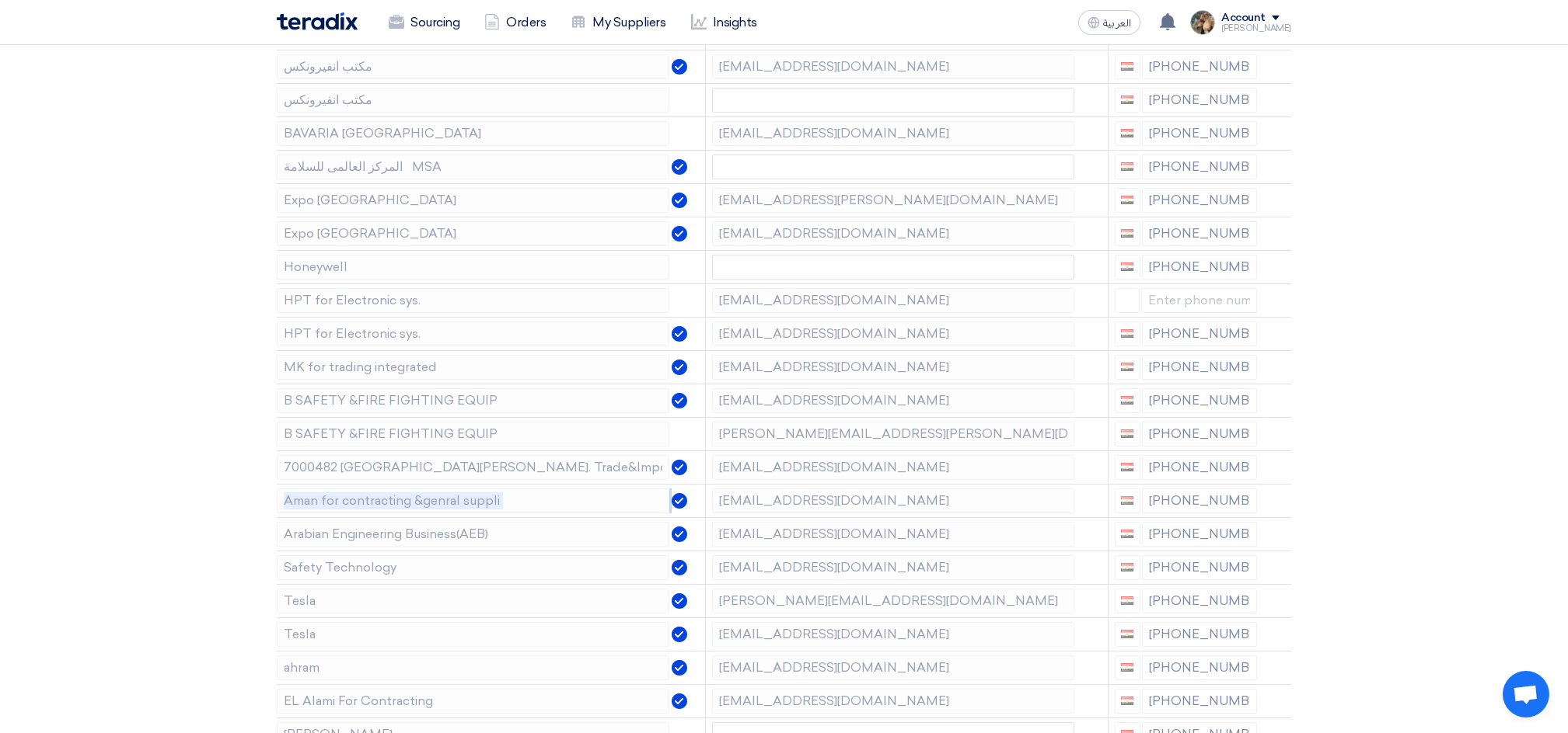
click at [0, 0] on icon at bounding box center [0, 0] width 0 height 0
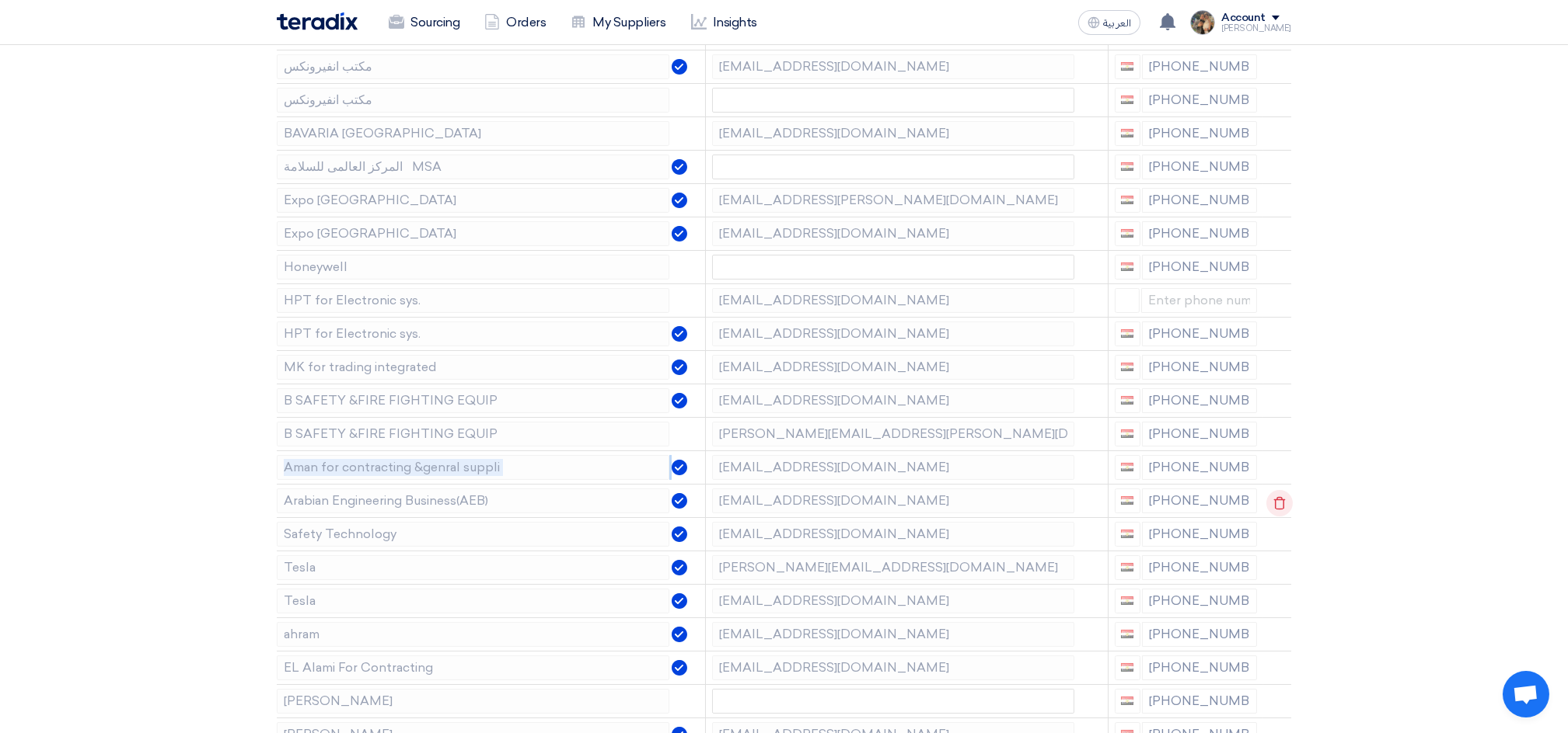
click at [1274, 502] on use at bounding box center [1280, 503] width 12 height 13
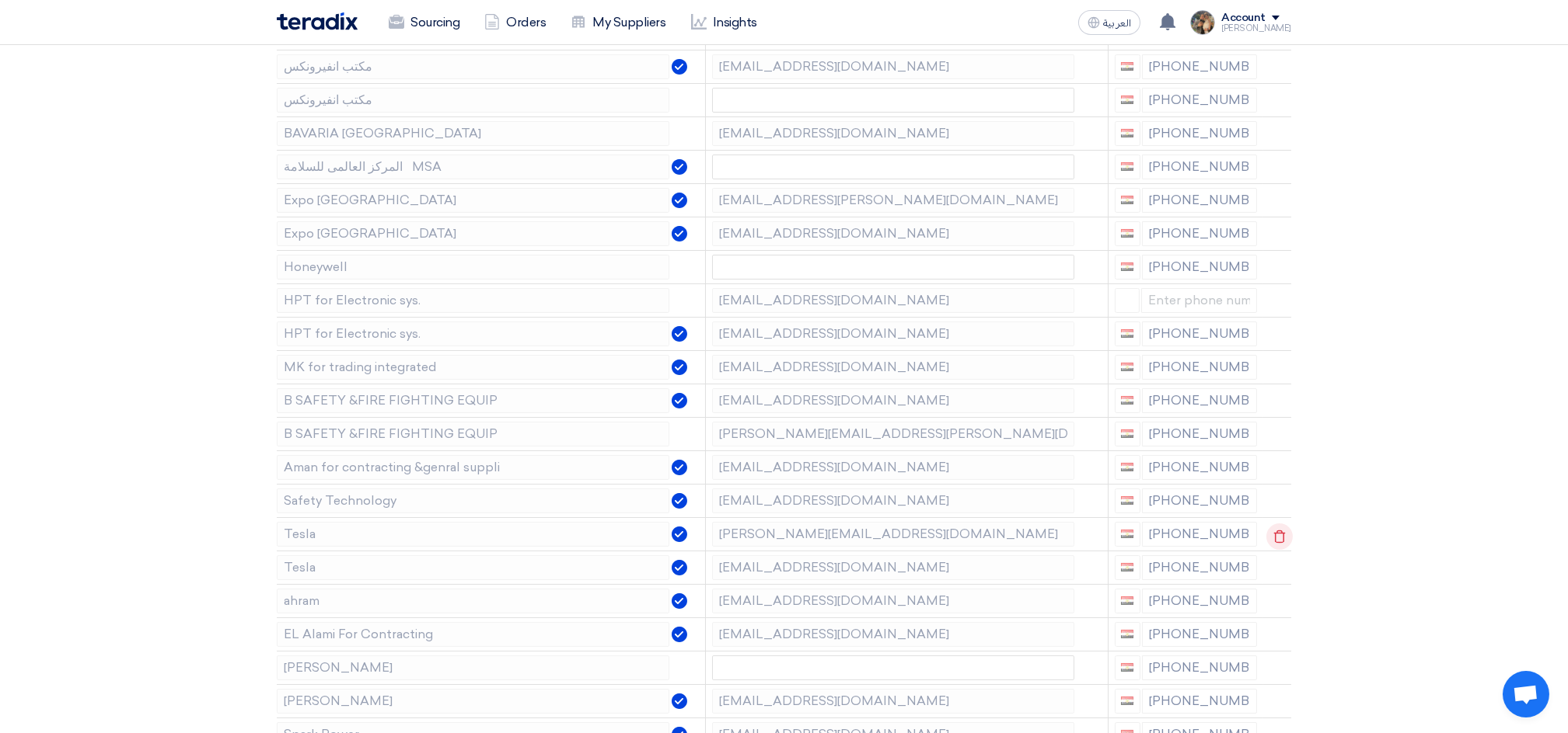
click at [1280, 537] on icon at bounding box center [1279, 536] width 27 height 26
click at [1279, 537] on icon at bounding box center [1279, 536] width 27 height 26
click at [0, 0] on icon at bounding box center [0, 0] width 0 height 0
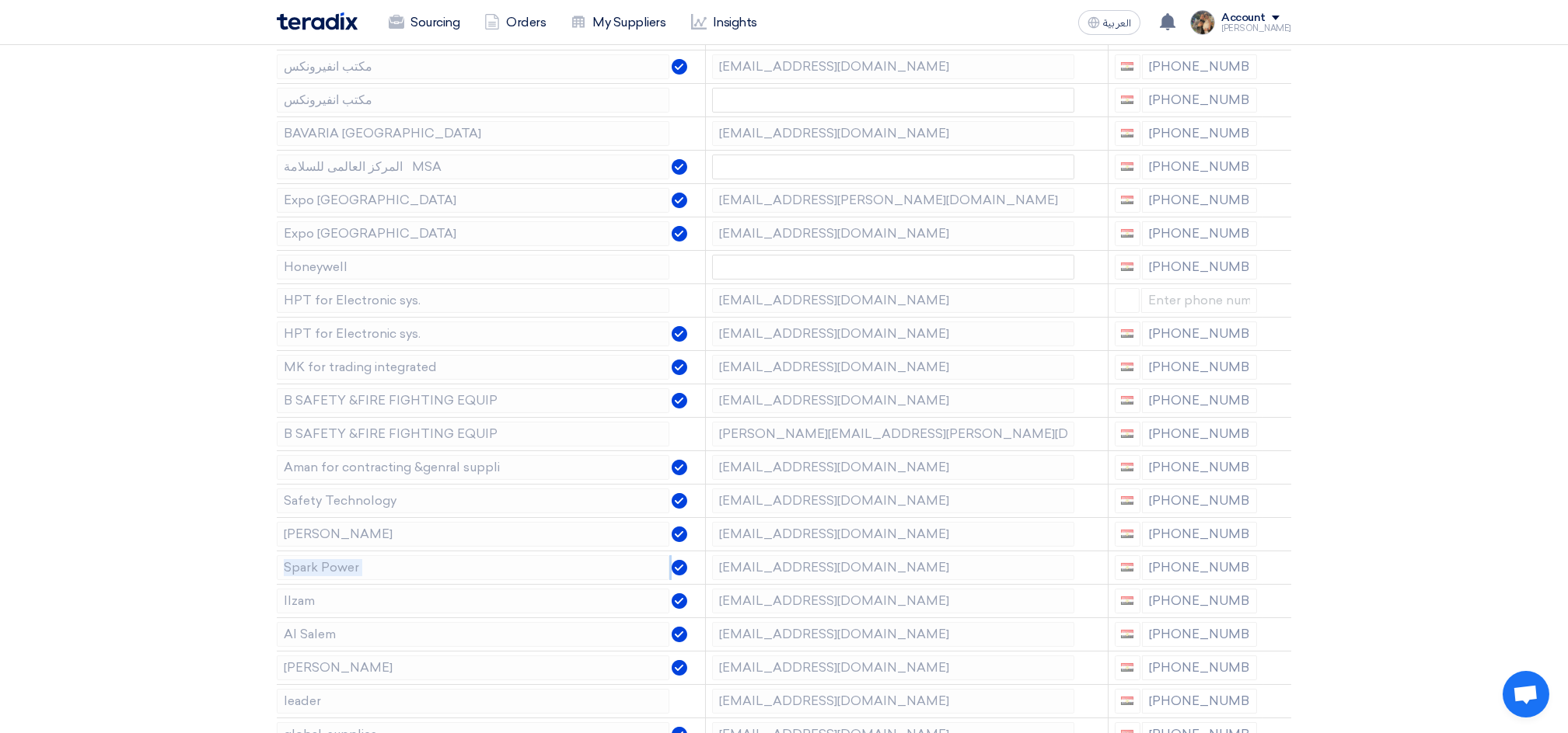
click at [0, 0] on icon at bounding box center [0, 0] width 0 height 0
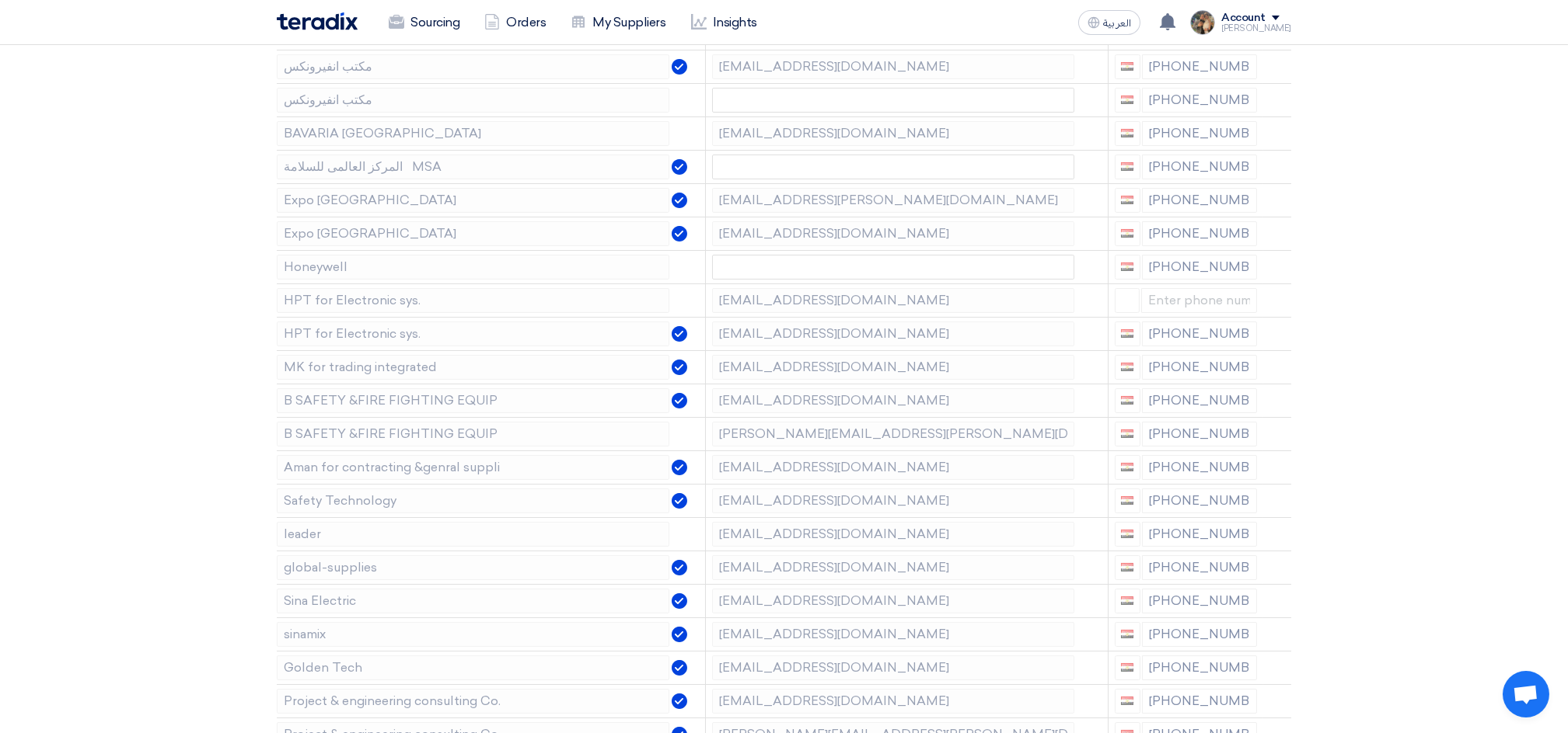
click at [0, 0] on icon at bounding box center [0, 0] width 0 height 0
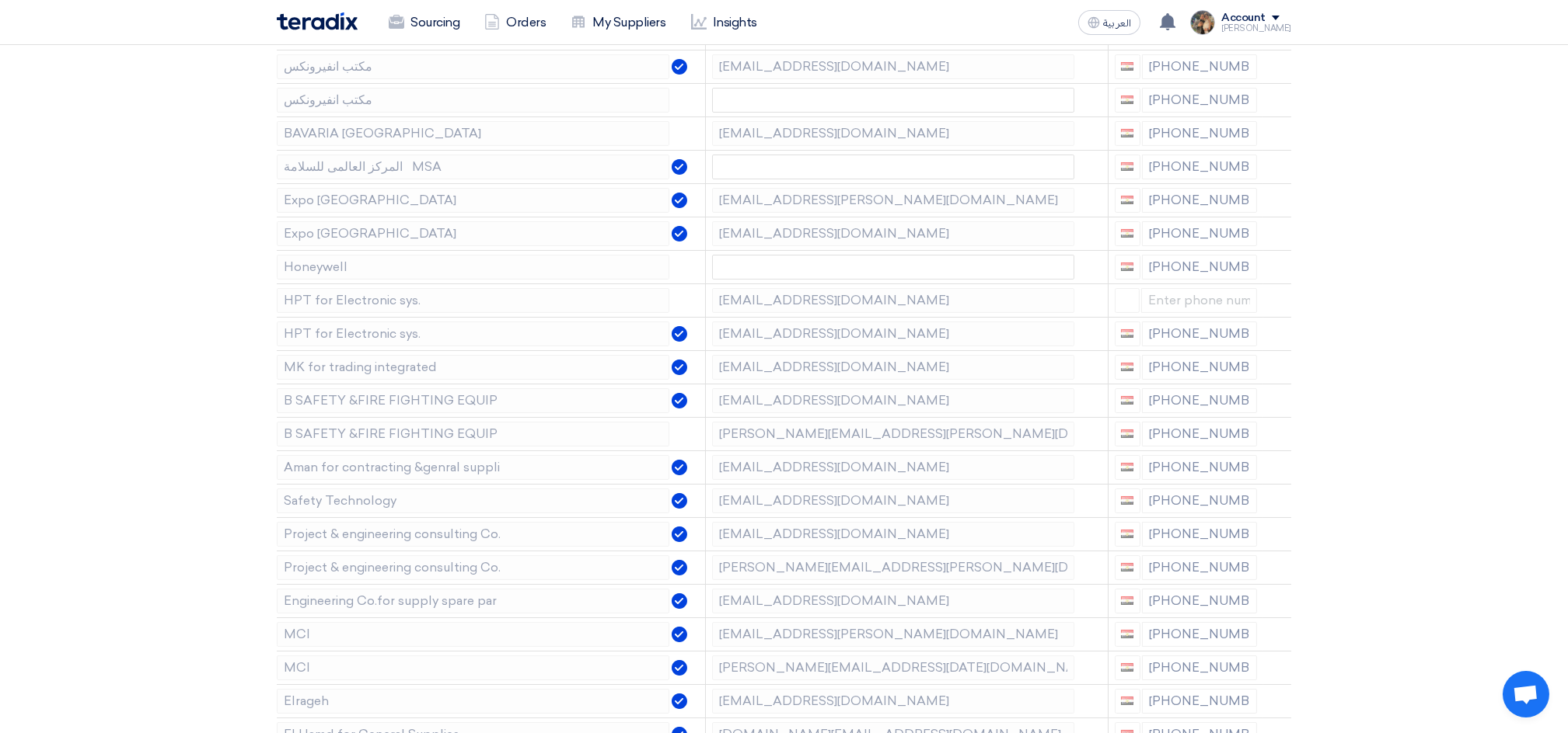
click at [0, 0] on icon at bounding box center [0, 0] width 0 height 0
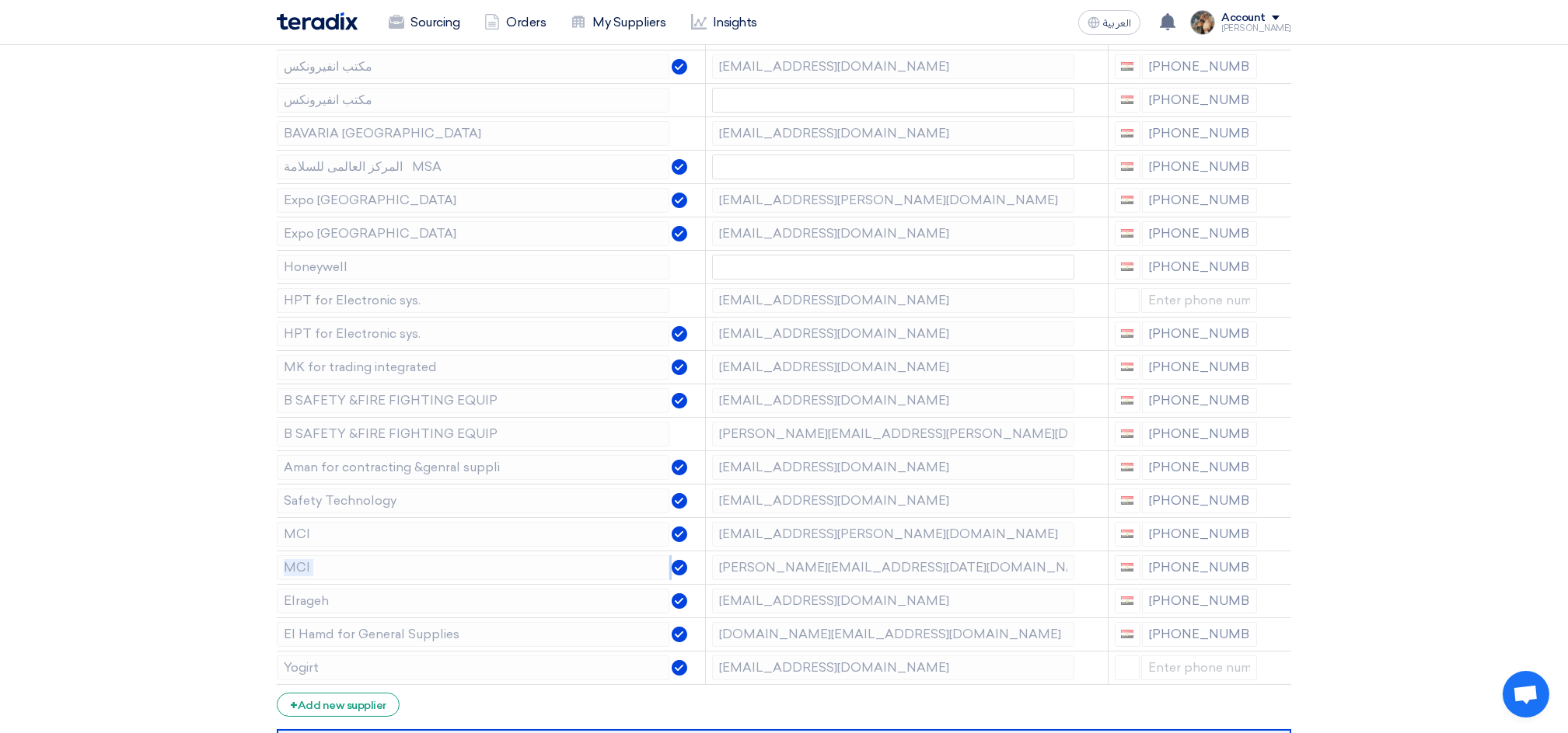
click at [0, 0] on icon at bounding box center [0, 0] width 0 height 0
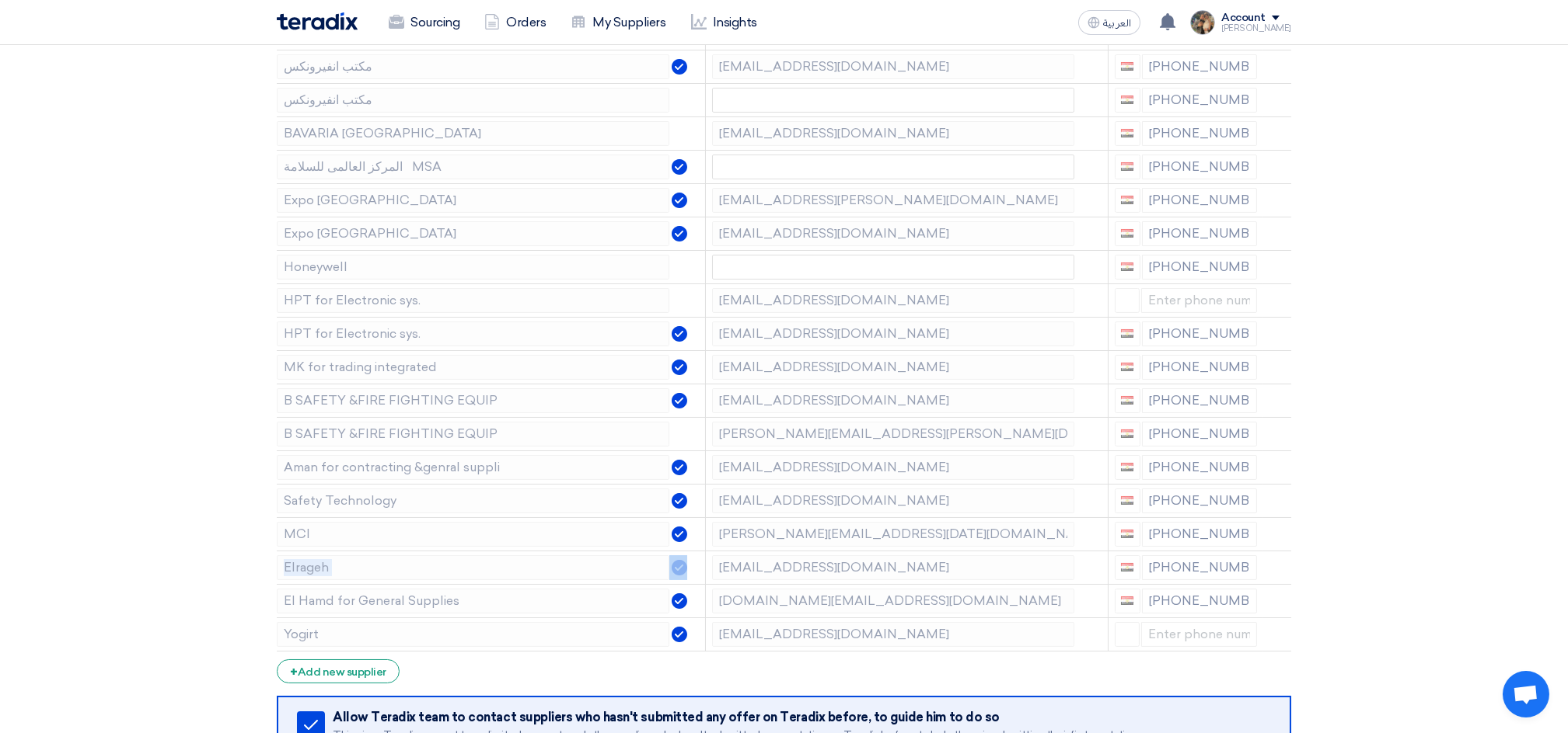
click at [0, 0] on icon at bounding box center [0, 0] width 0 height 0
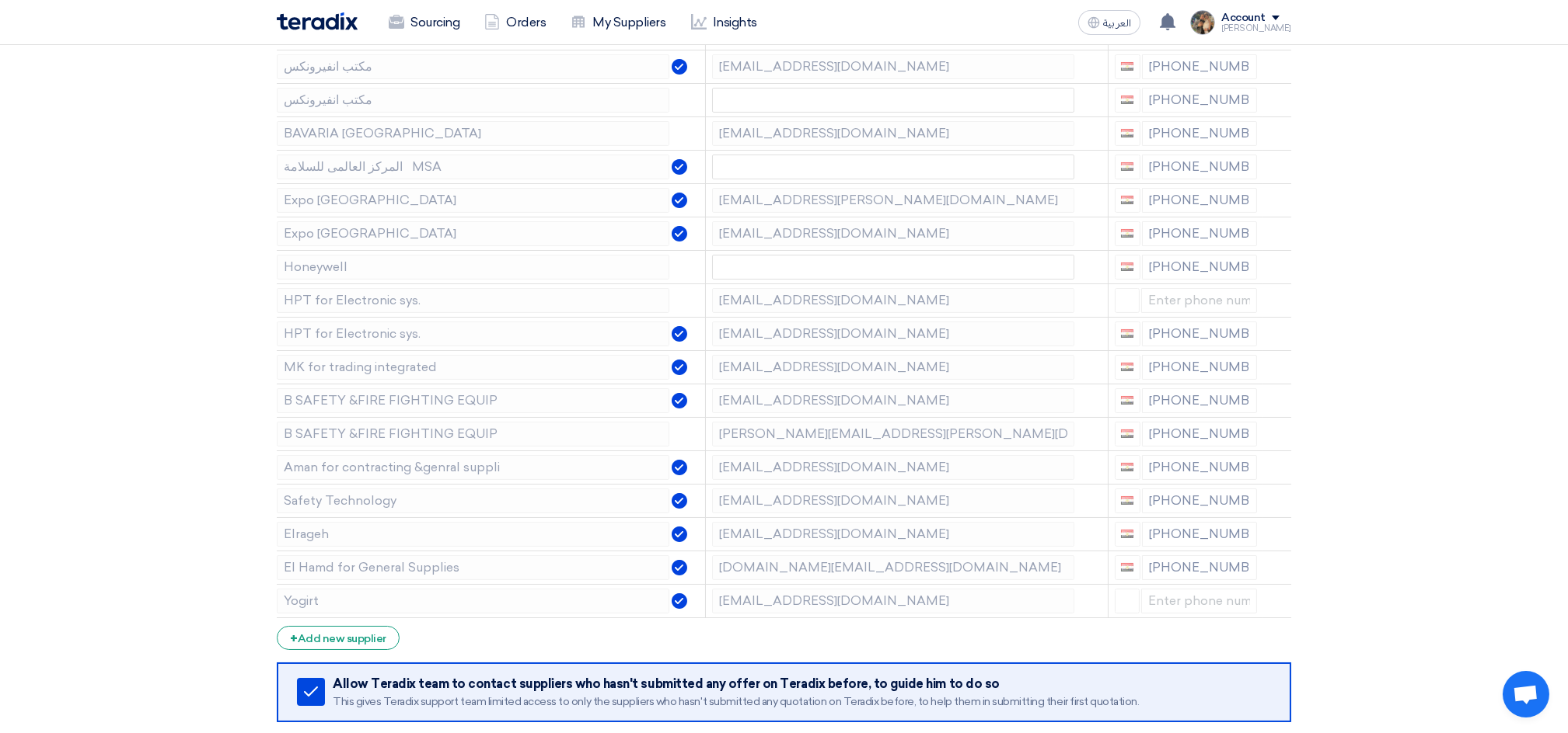
click at [0, 0] on icon at bounding box center [0, 0] width 0 height 0
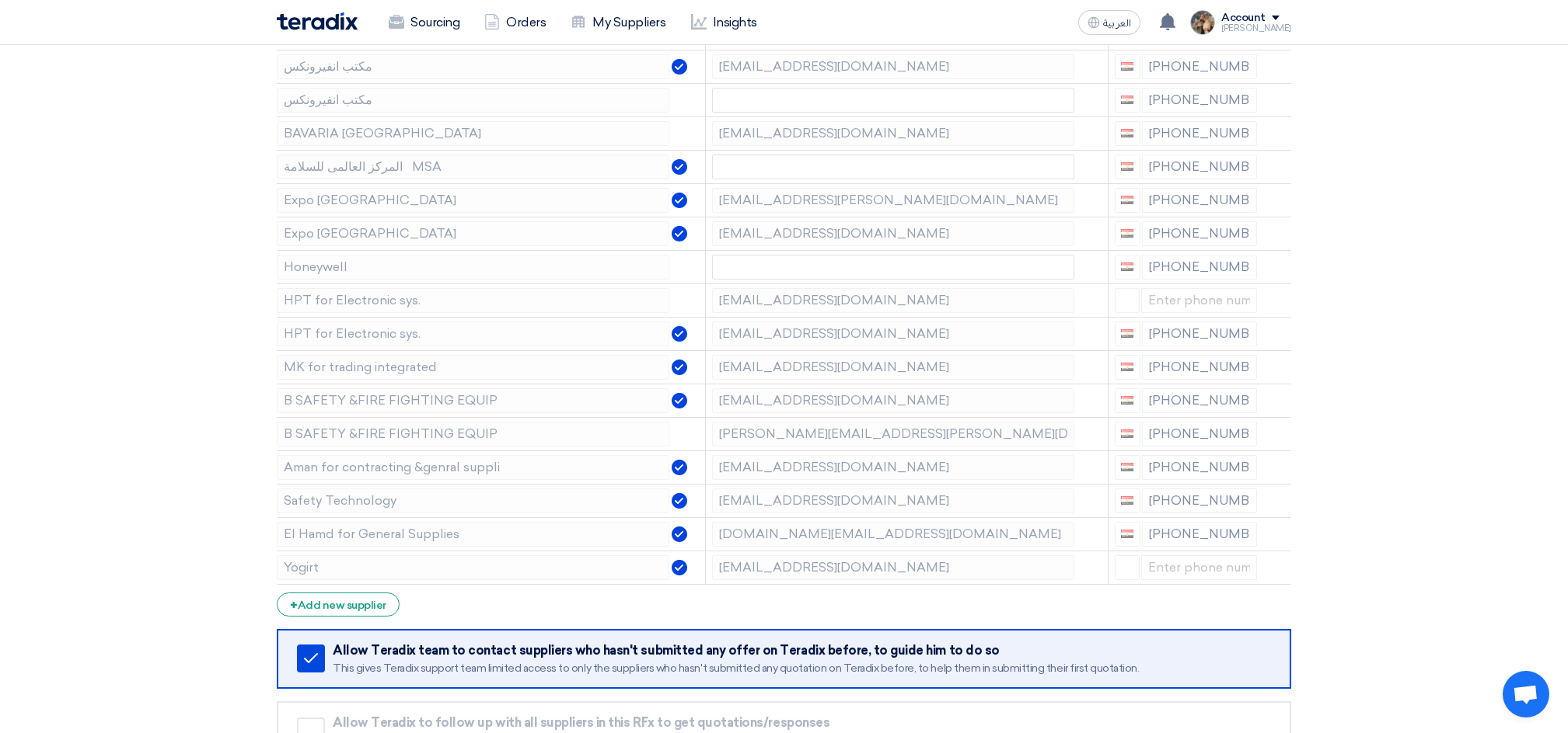
click at [0, 0] on icon at bounding box center [0, 0] width 0 height 0
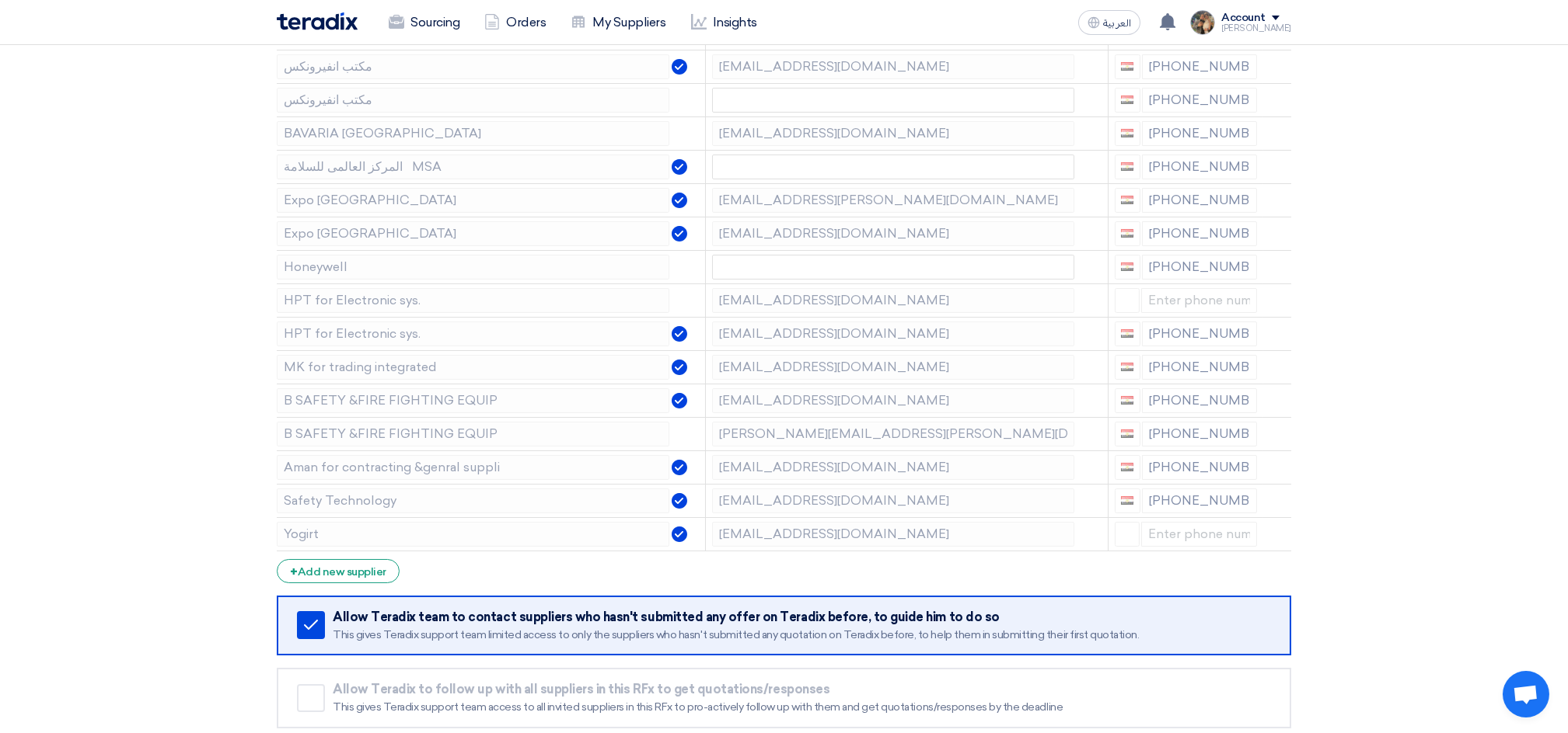
click at [0, 0] on icon at bounding box center [0, 0] width 0 height 0
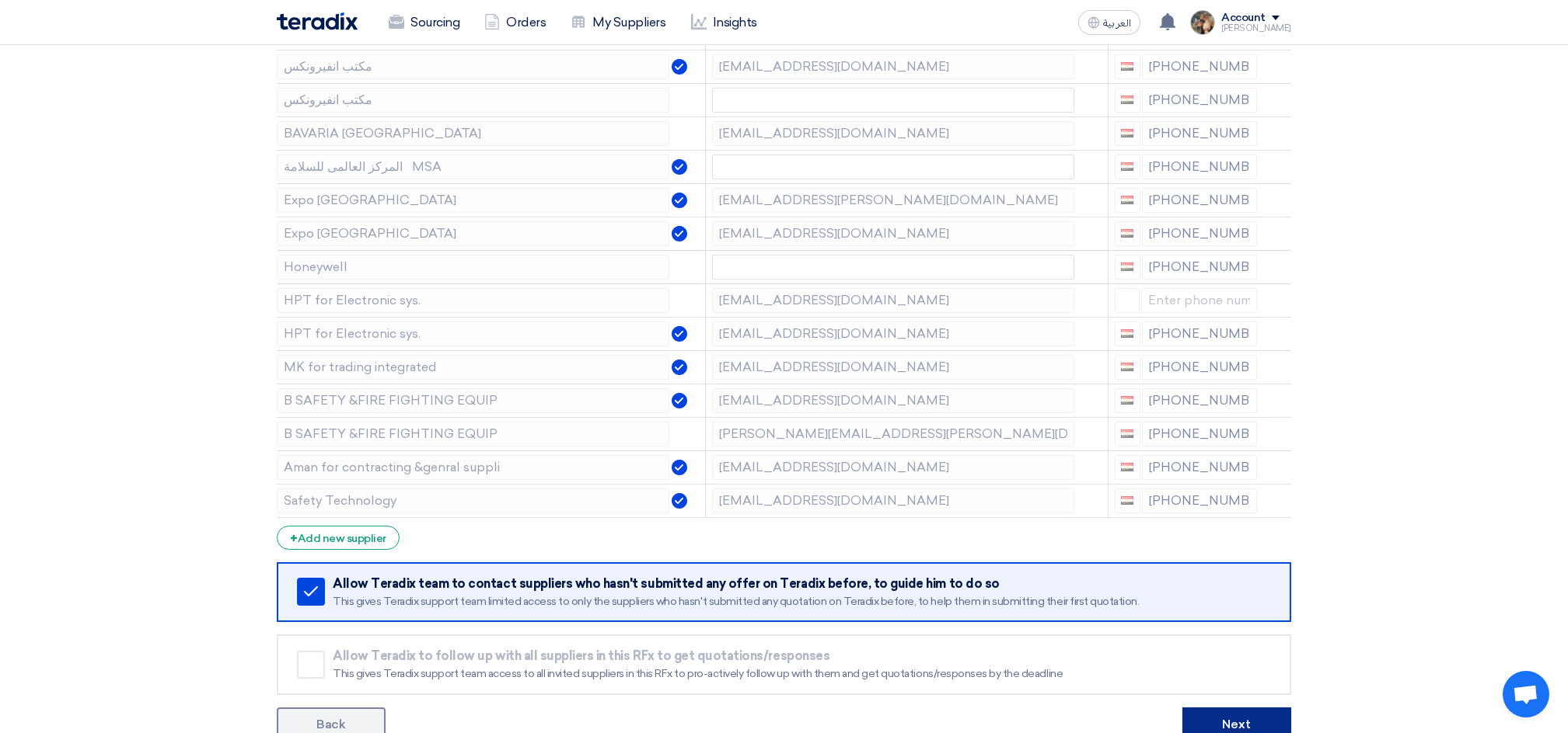
click at [1260, 715] on button "Next" at bounding box center [1236, 724] width 108 height 35
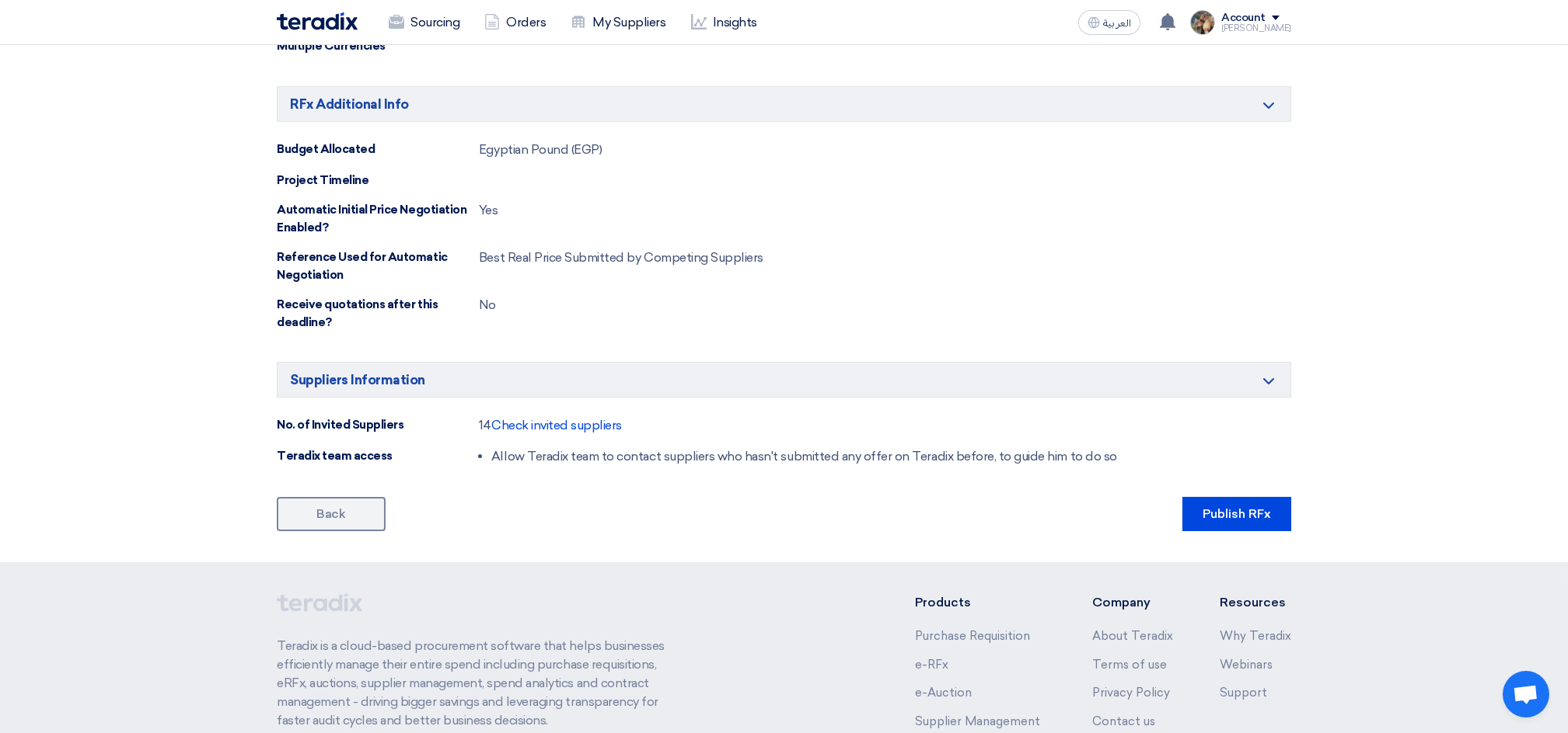
scroll to position [975, 0]
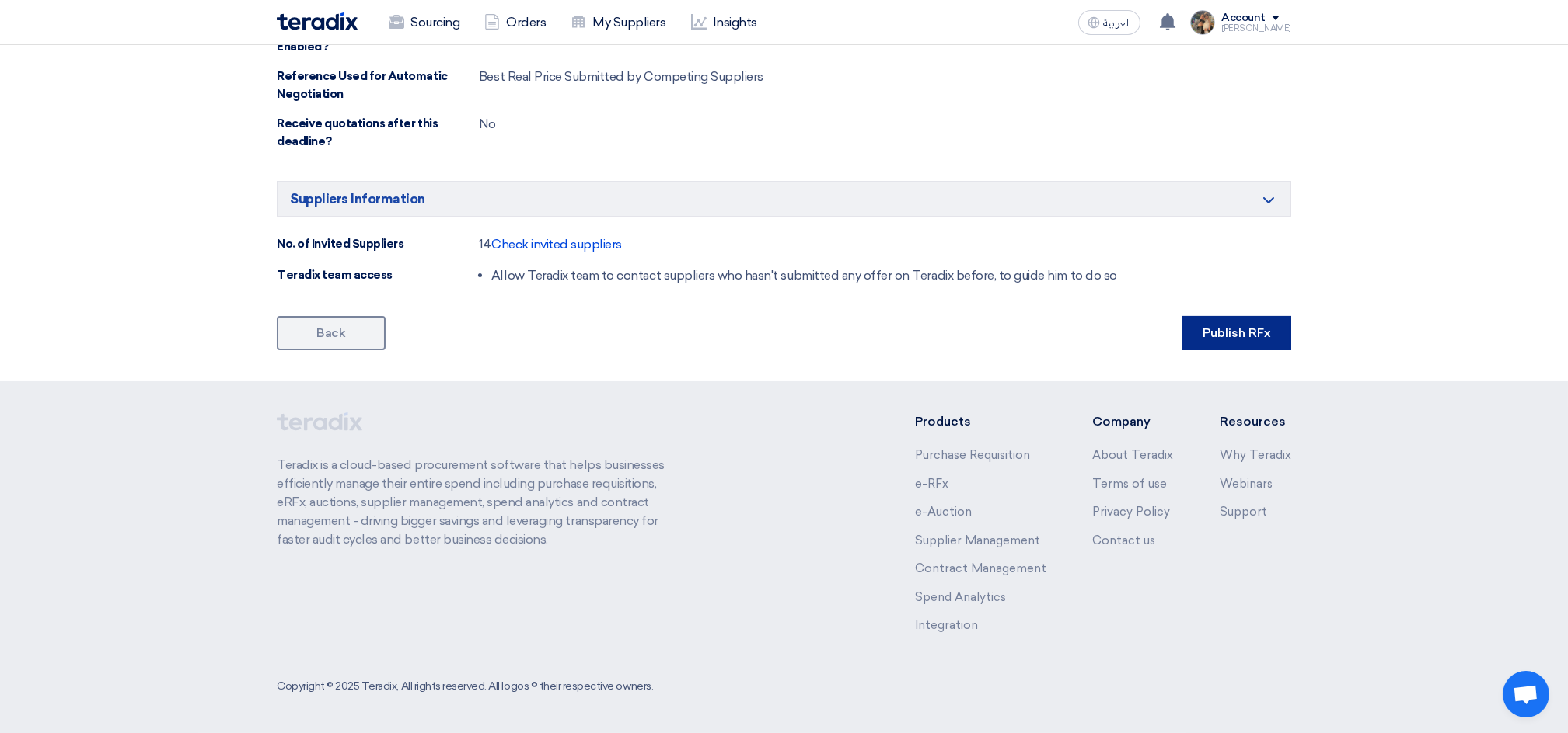
click at [1194, 336] on button "Publish RFx" at bounding box center [1236, 333] width 108 height 35
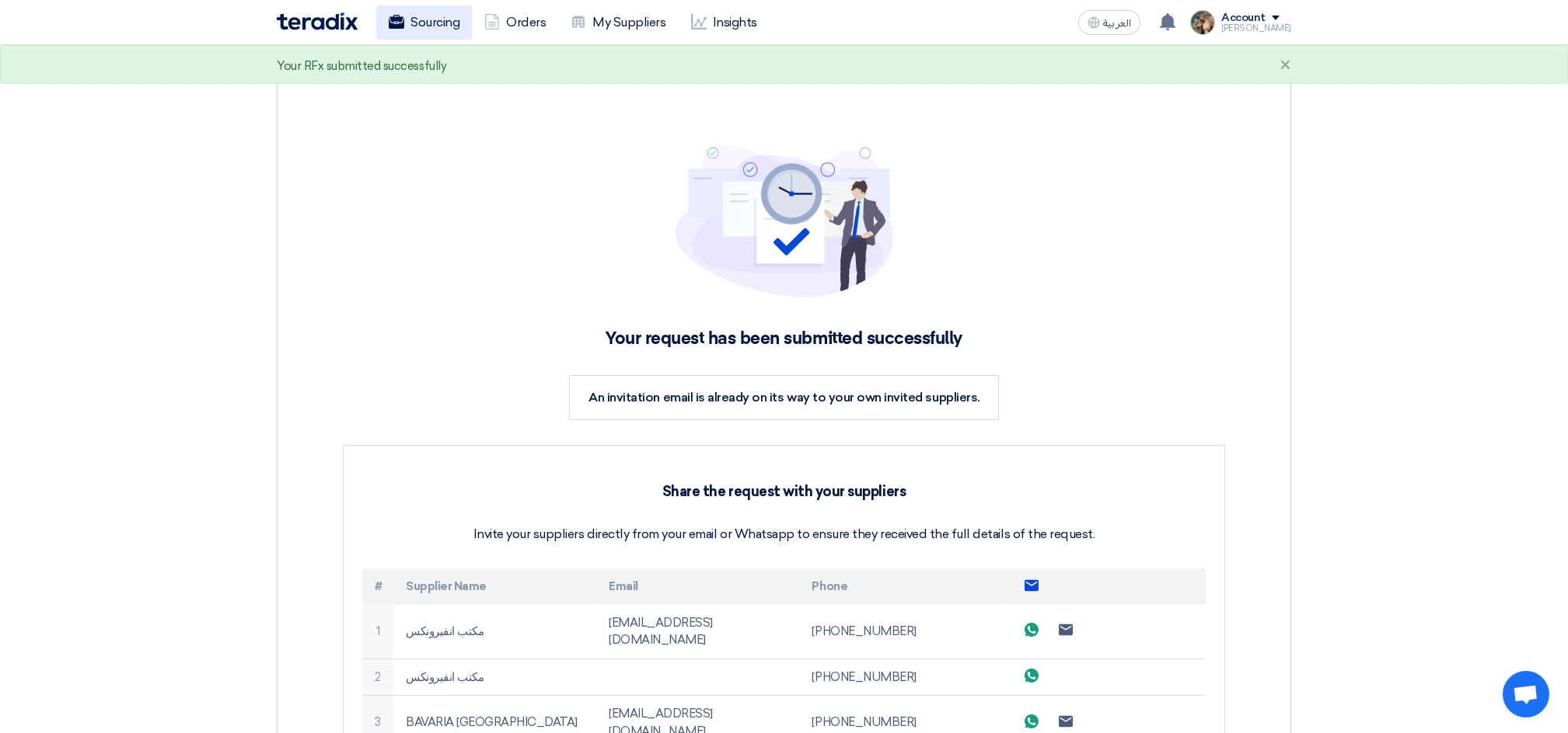
click at [414, 16] on link "Sourcing" at bounding box center [423, 22] width 96 height 35
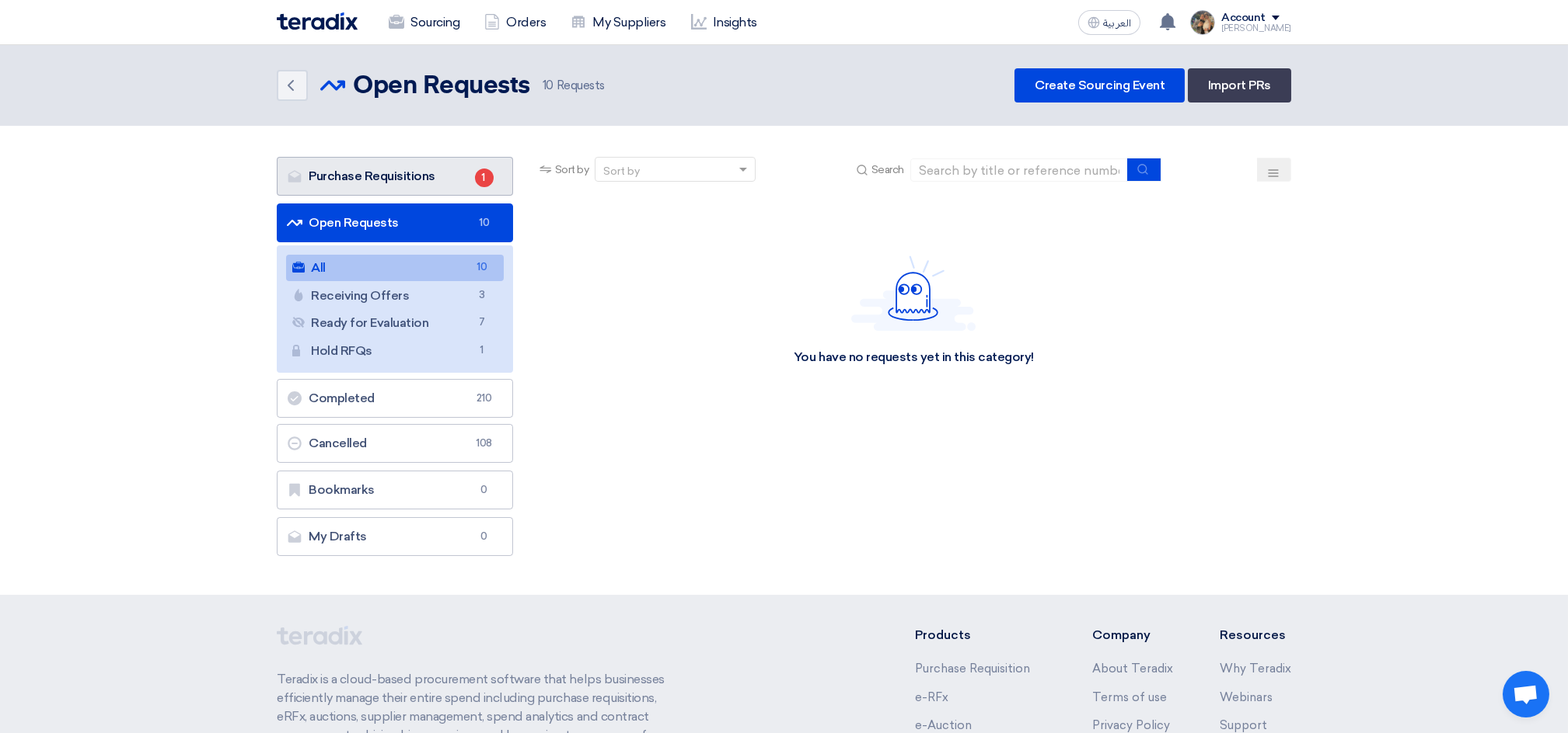
click at [361, 174] on link "Purchase Requisitions Purchase Requisitions 1" at bounding box center [394, 176] width 236 height 39
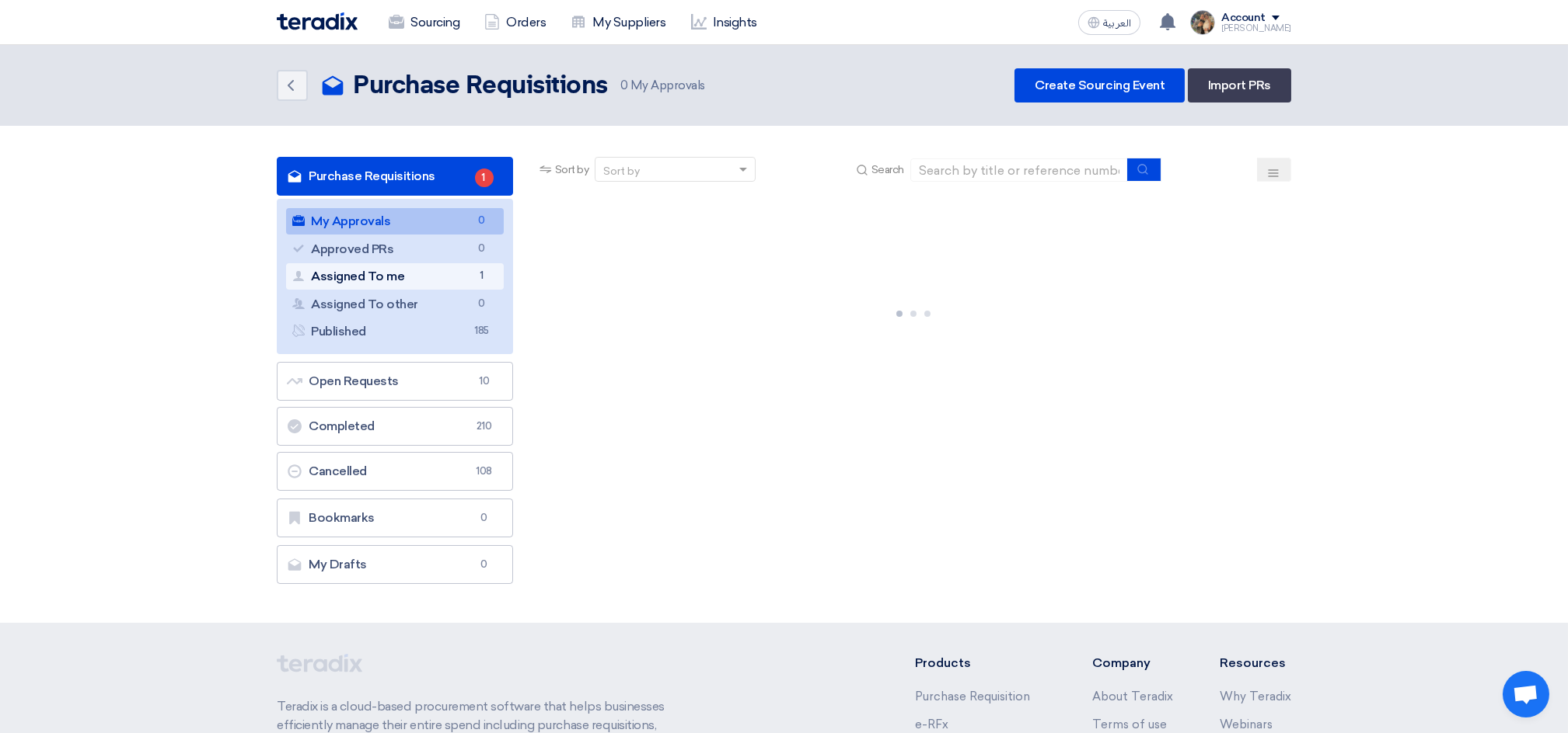
click at [392, 275] on link "Assigned To me Assigned To me 1" at bounding box center [394, 276] width 218 height 26
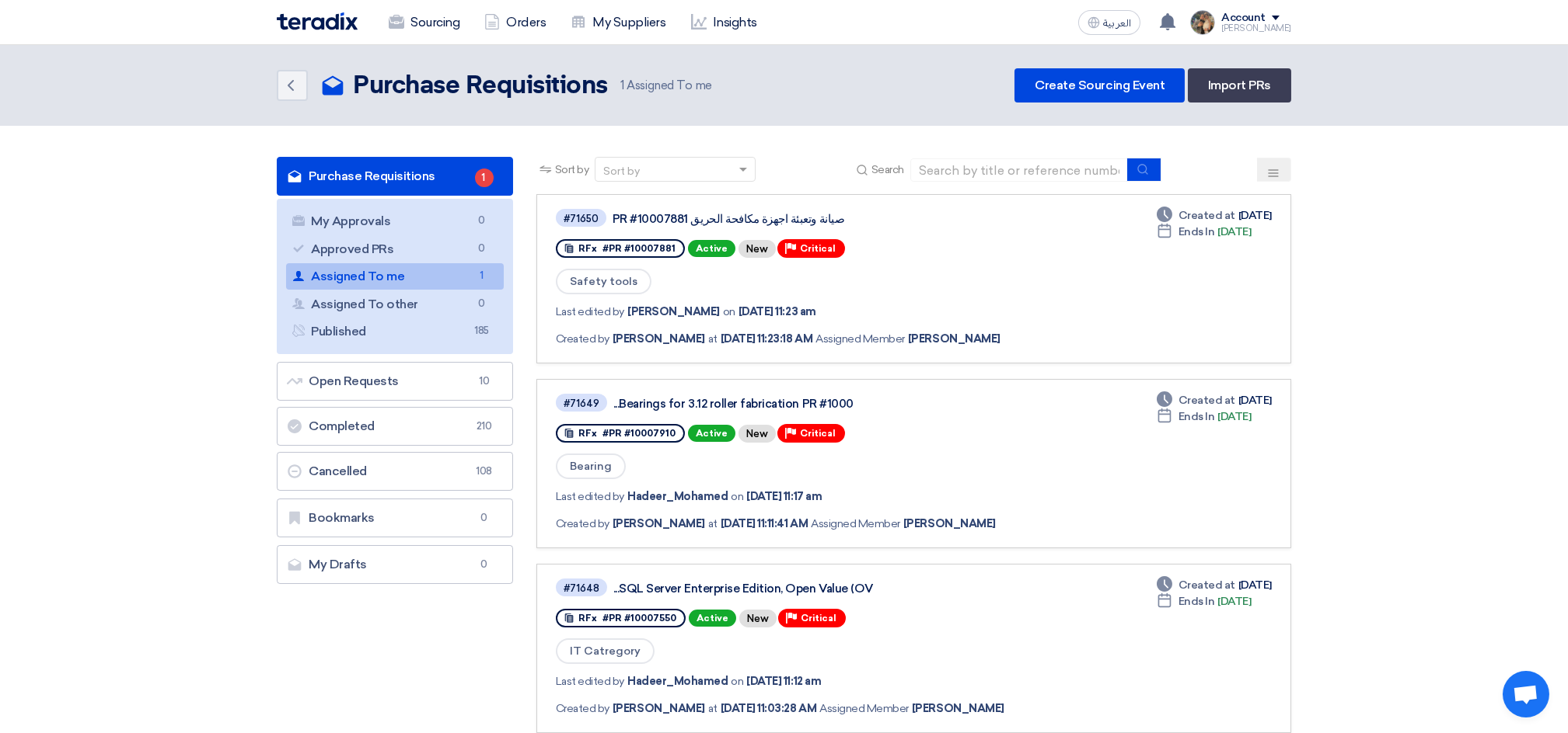
click at [394, 271] on link "Assigned To me Assigned To me 1" at bounding box center [394, 276] width 218 height 26
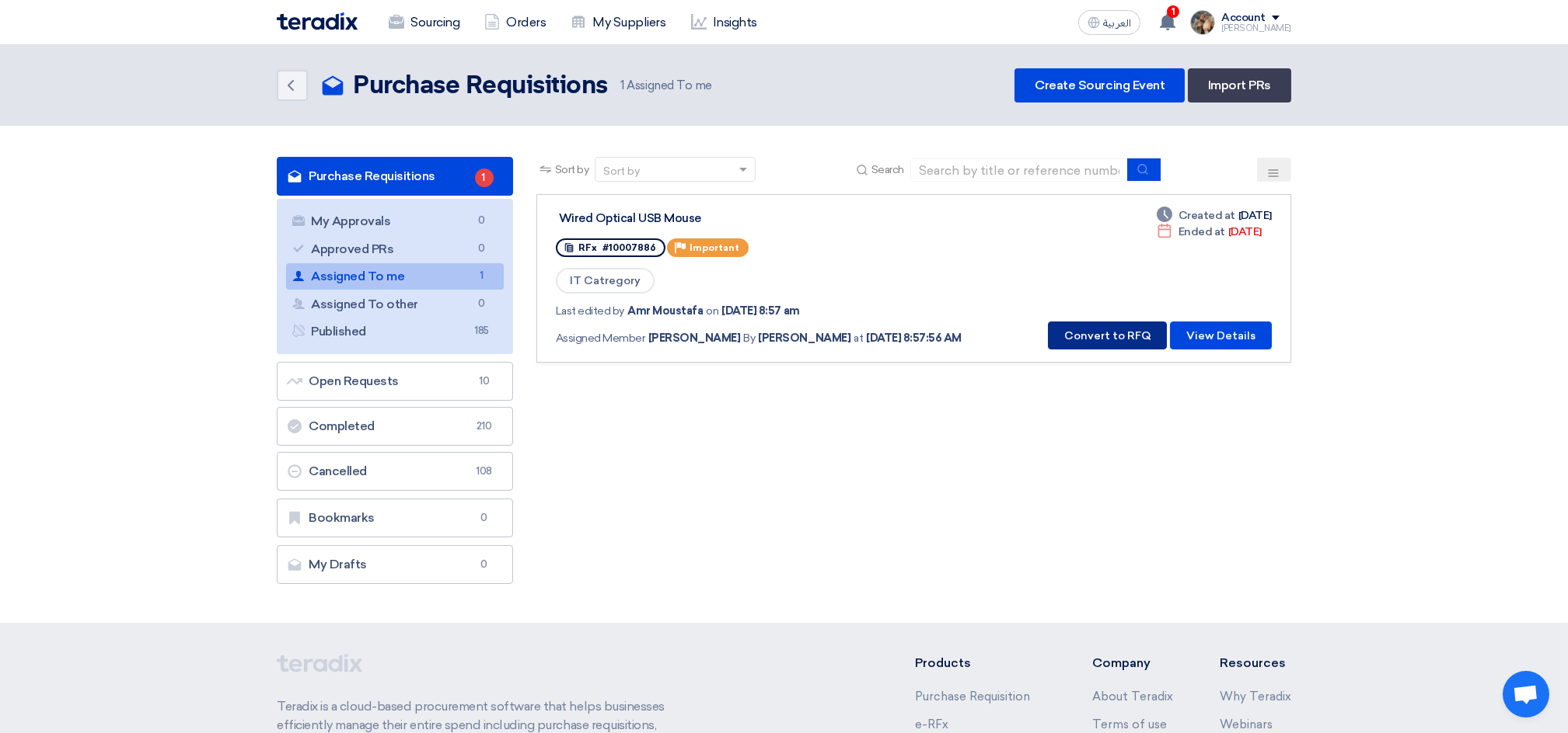
click at [1095, 327] on button "Convert to RFQ" at bounding box center [1107, 336] width 119 height 28
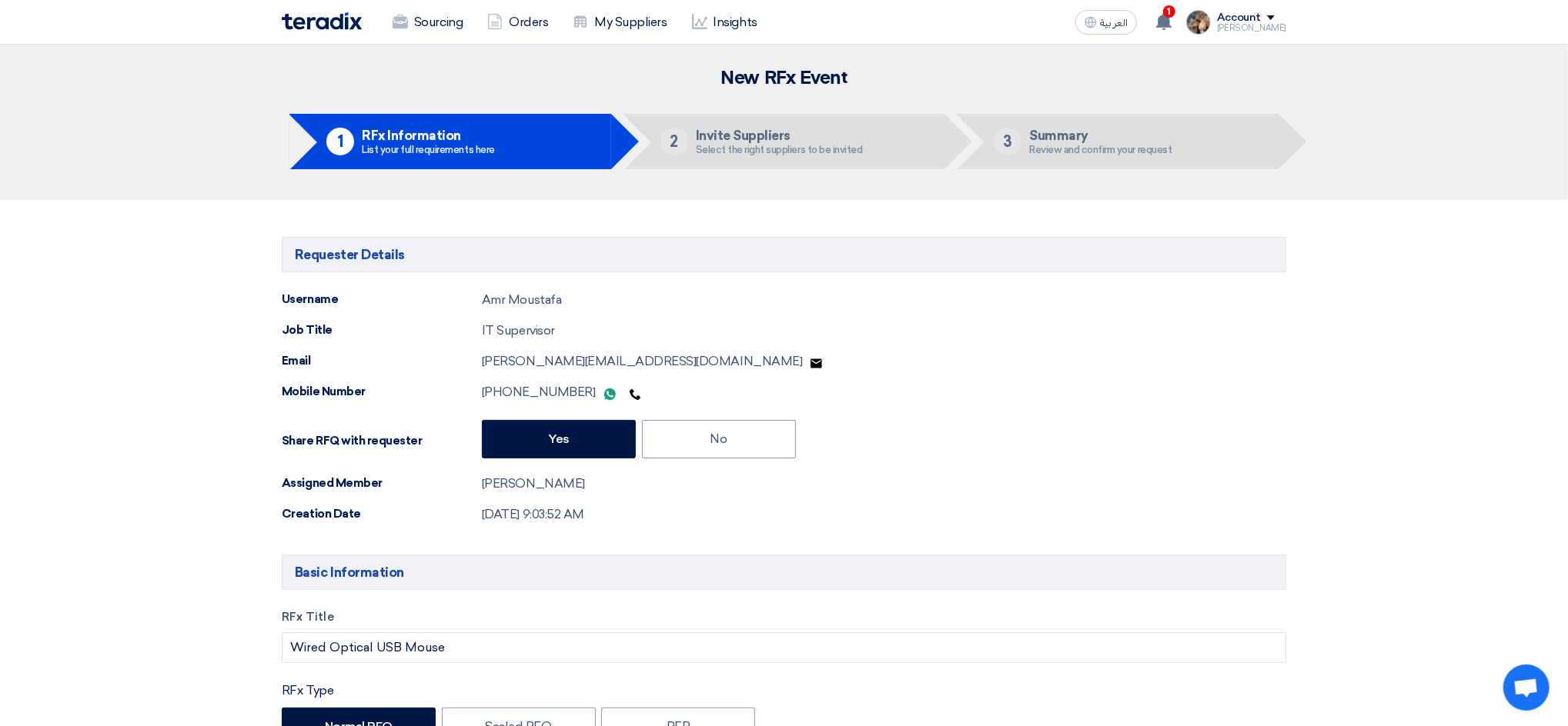
type input "[DATE]"
type input "04"
type input "00"
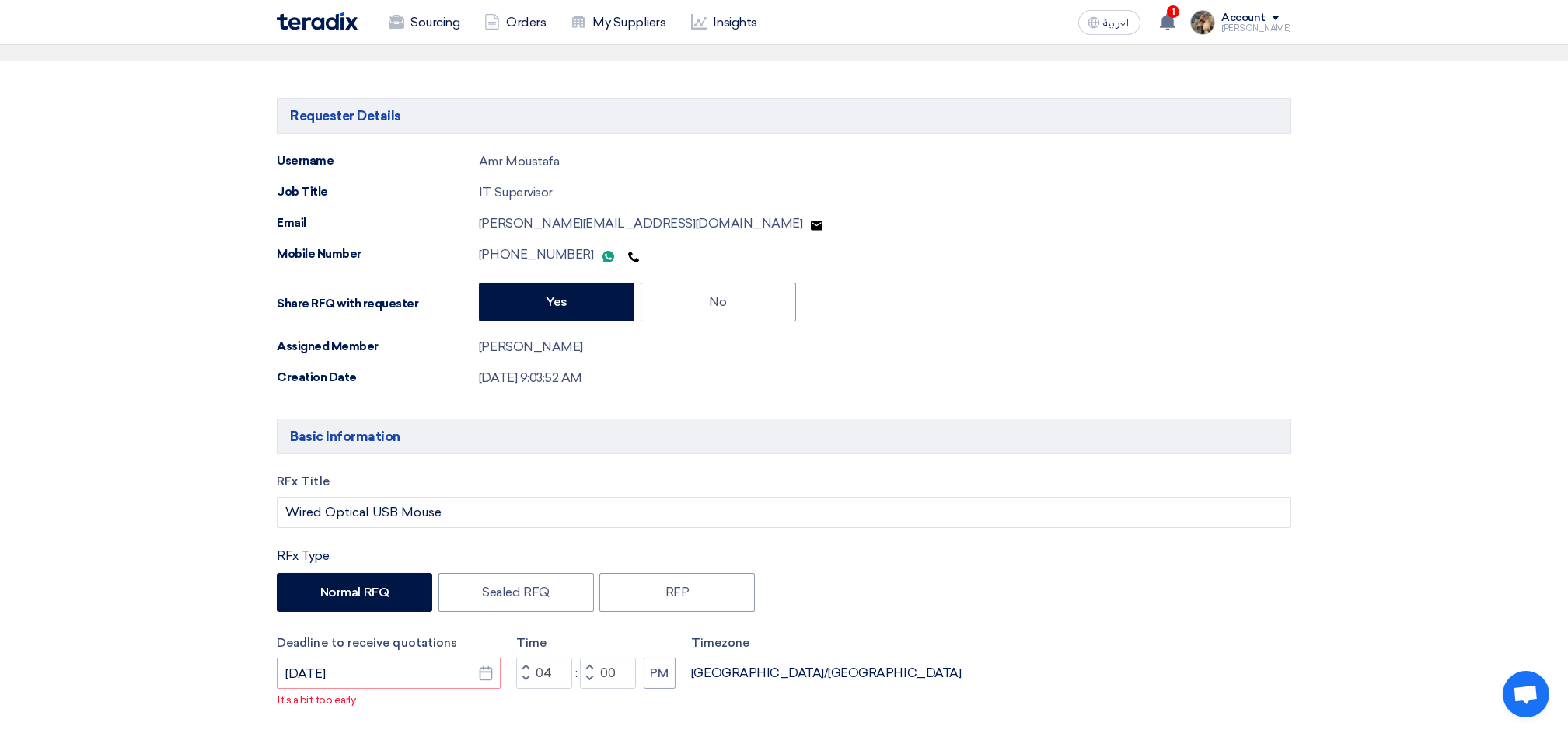
scroll to position [206, 0]
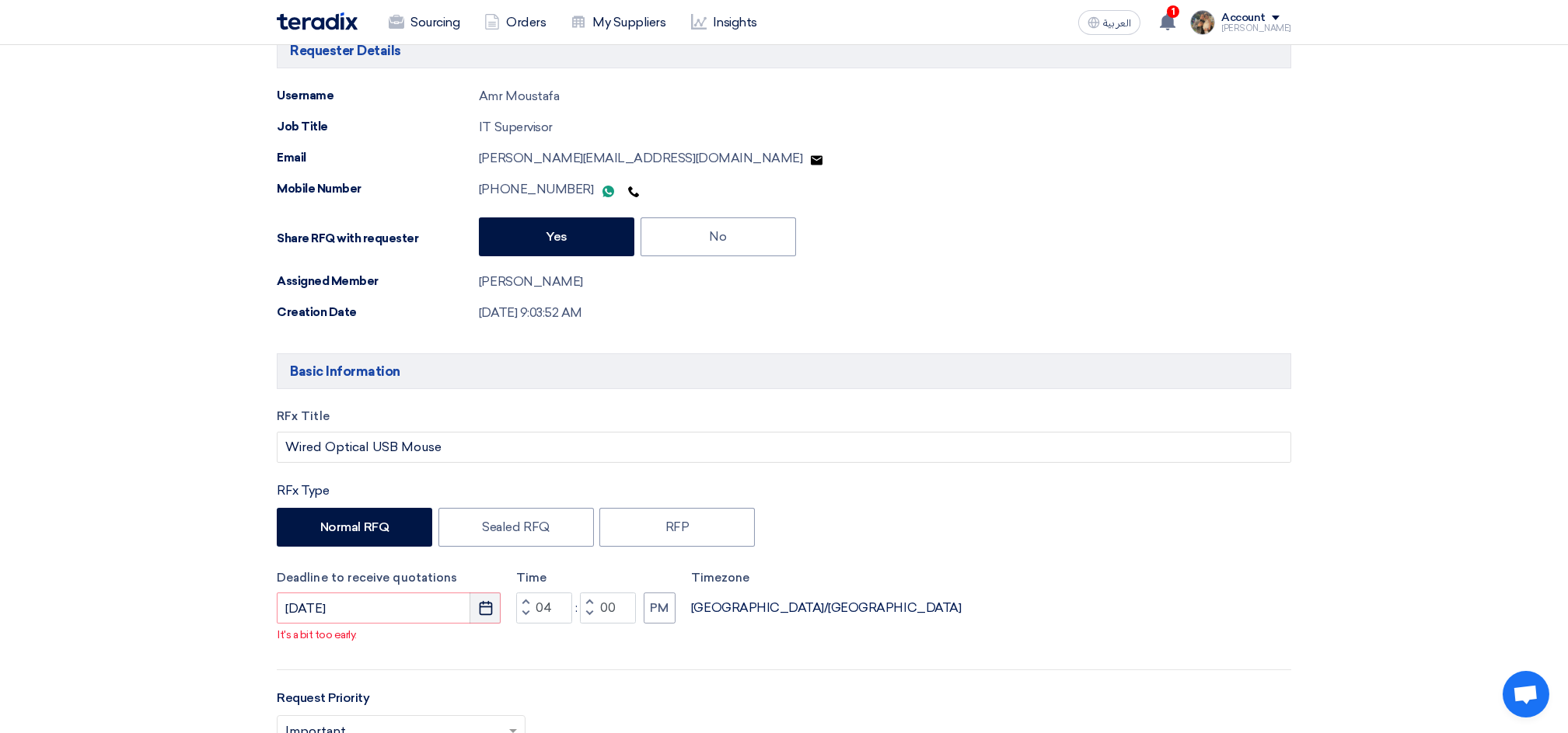
click at [479, 615] on icon "Pick a date" at bounding box center [485, 608] width 15 height 15
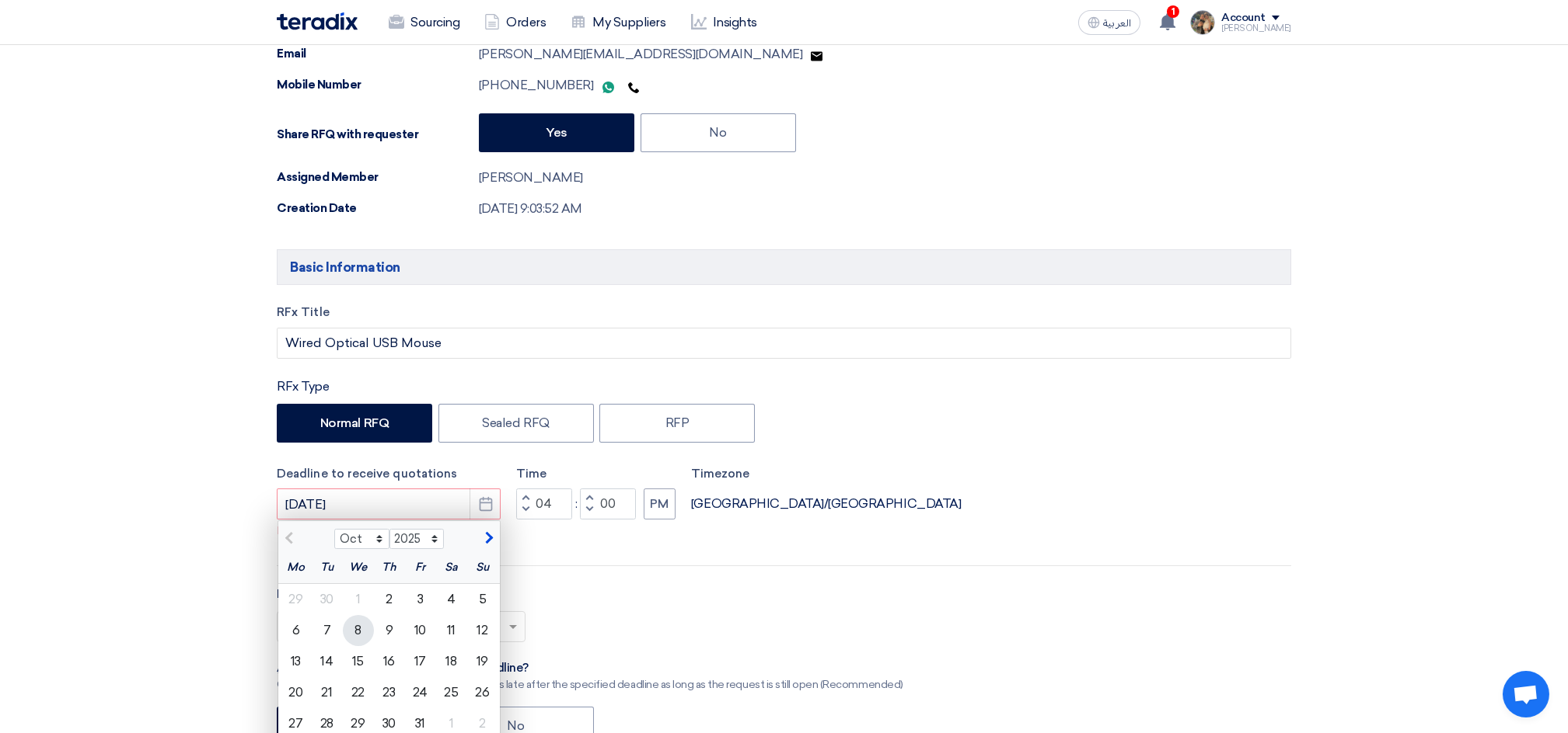
scroll to position [414, 0]
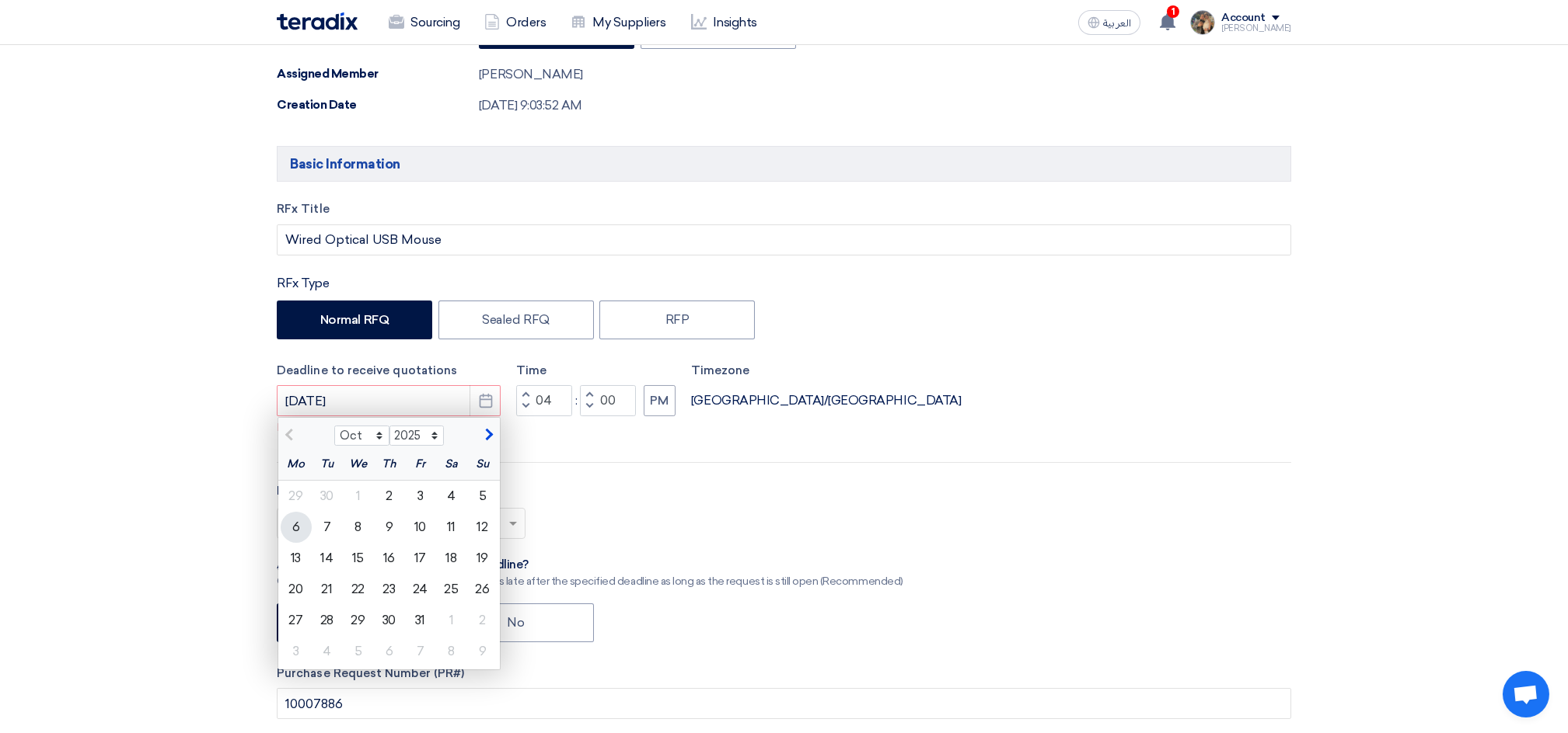
click at [293, 524] on div "6" at bounding box center [296, 527] width 31 height 31
type input "[DATE]"
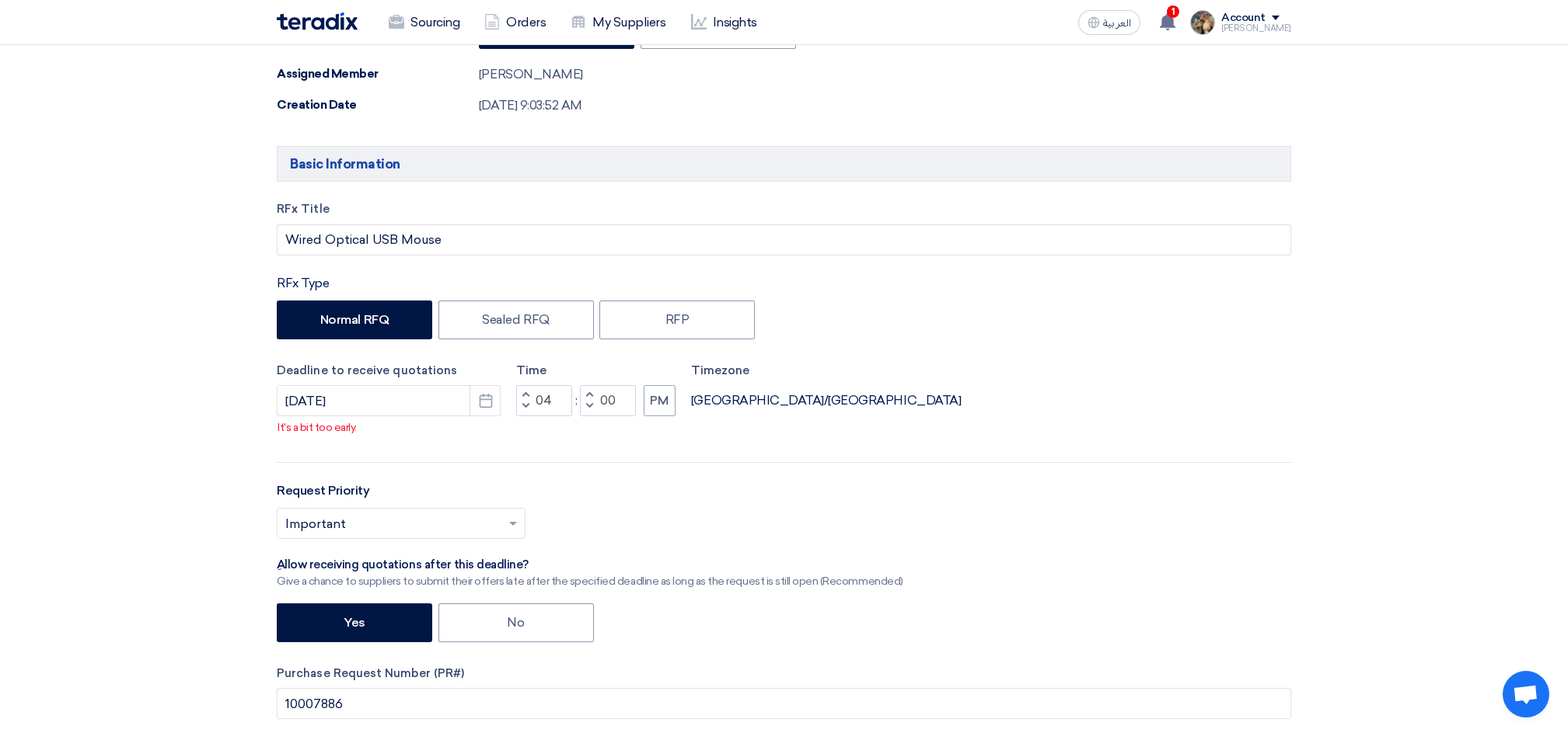
click at [527, 412] on button "Decrement hours" at bounding box center [525, 407] width 18 height 19
type input "12"
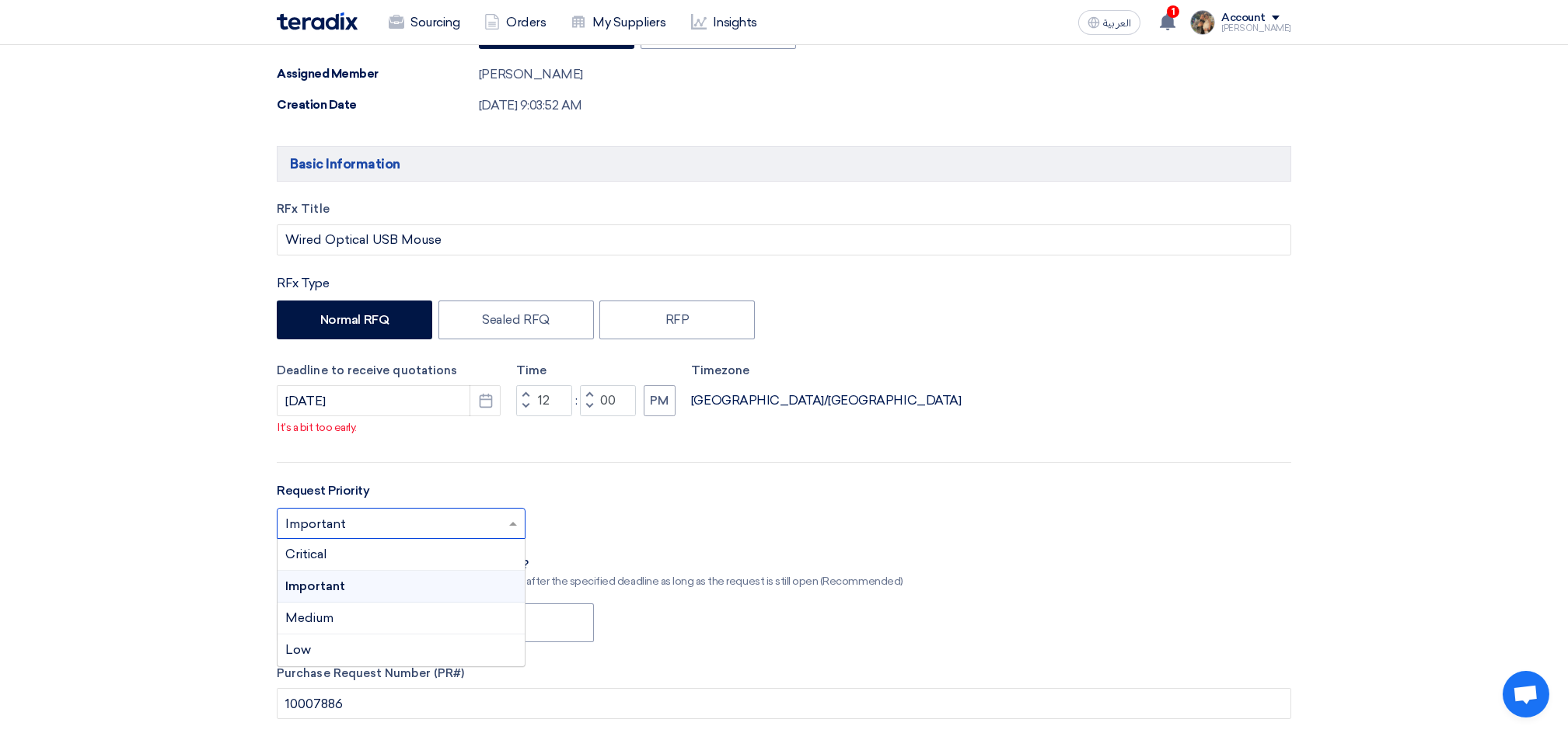
click at [452, 532] on input "text" at bounding box center [393, 526] width 216 height 26
click at [337, 558] on div "Critical" at bounding box center [401, 555] width 247 height 32
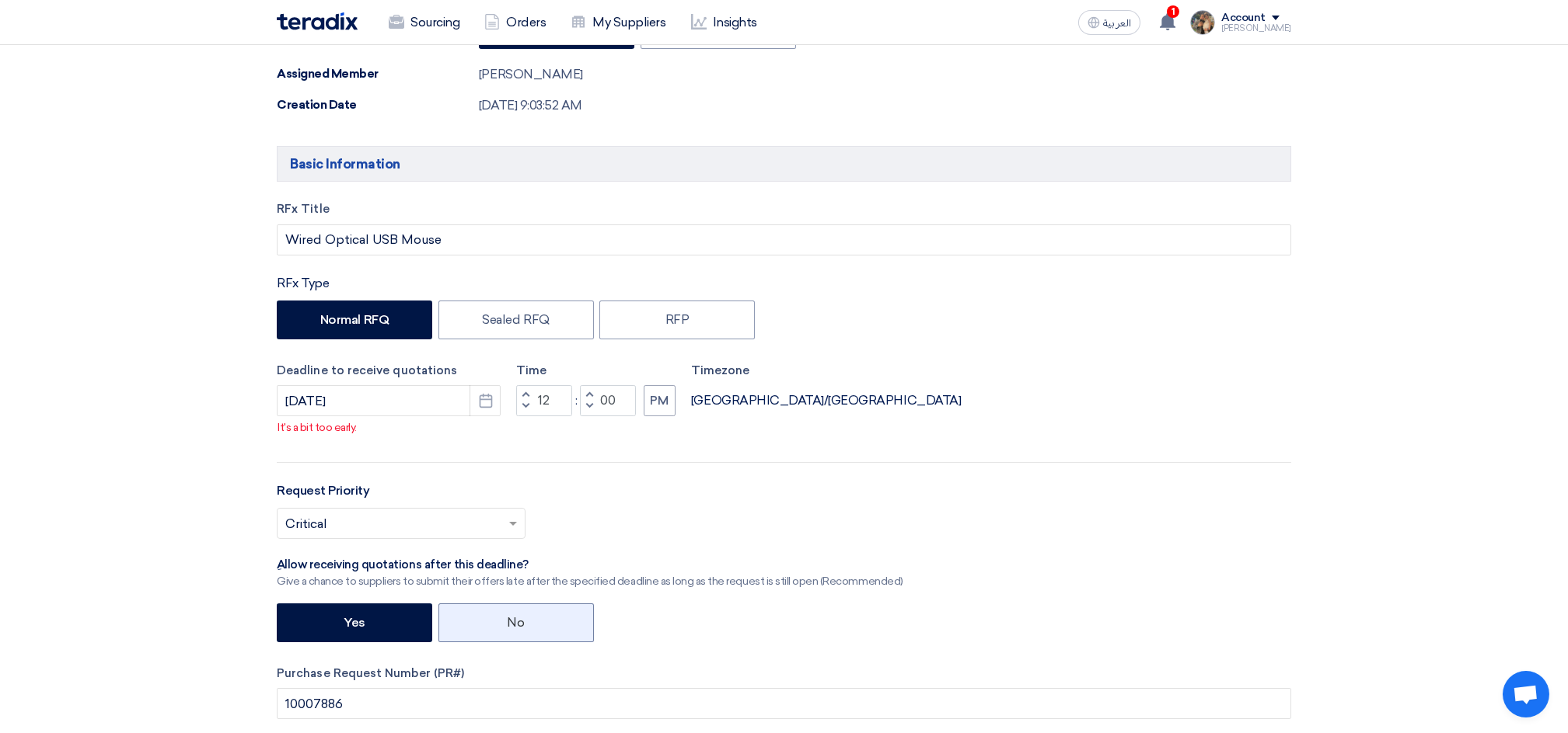
click at [500, 614] on label "No" at bounding box center [517, 623] width 156 height 39
click at [508, 617] on input "No" at bounding box center [512, 621] width 10 height 10
radio input "true"
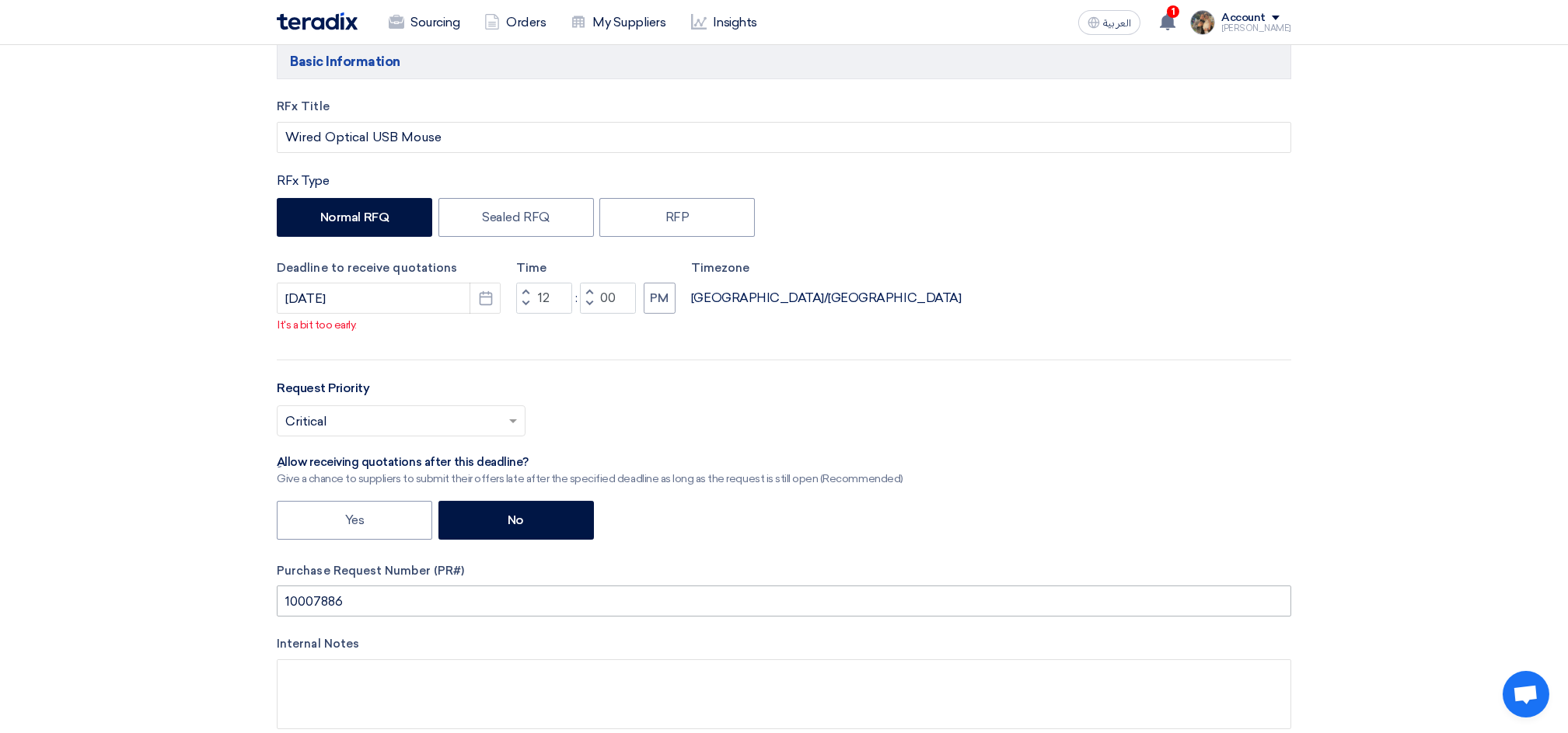
scroll to position [517, 0]
click at [308, 605] on input "10007886" at bounding box center [783, 601] width 1015 height 31
paste input "10007886"
drag, startPoint x: 353, startPoint y: 602, endPoint x: 232, endPoint y: 606, distance: 121.1
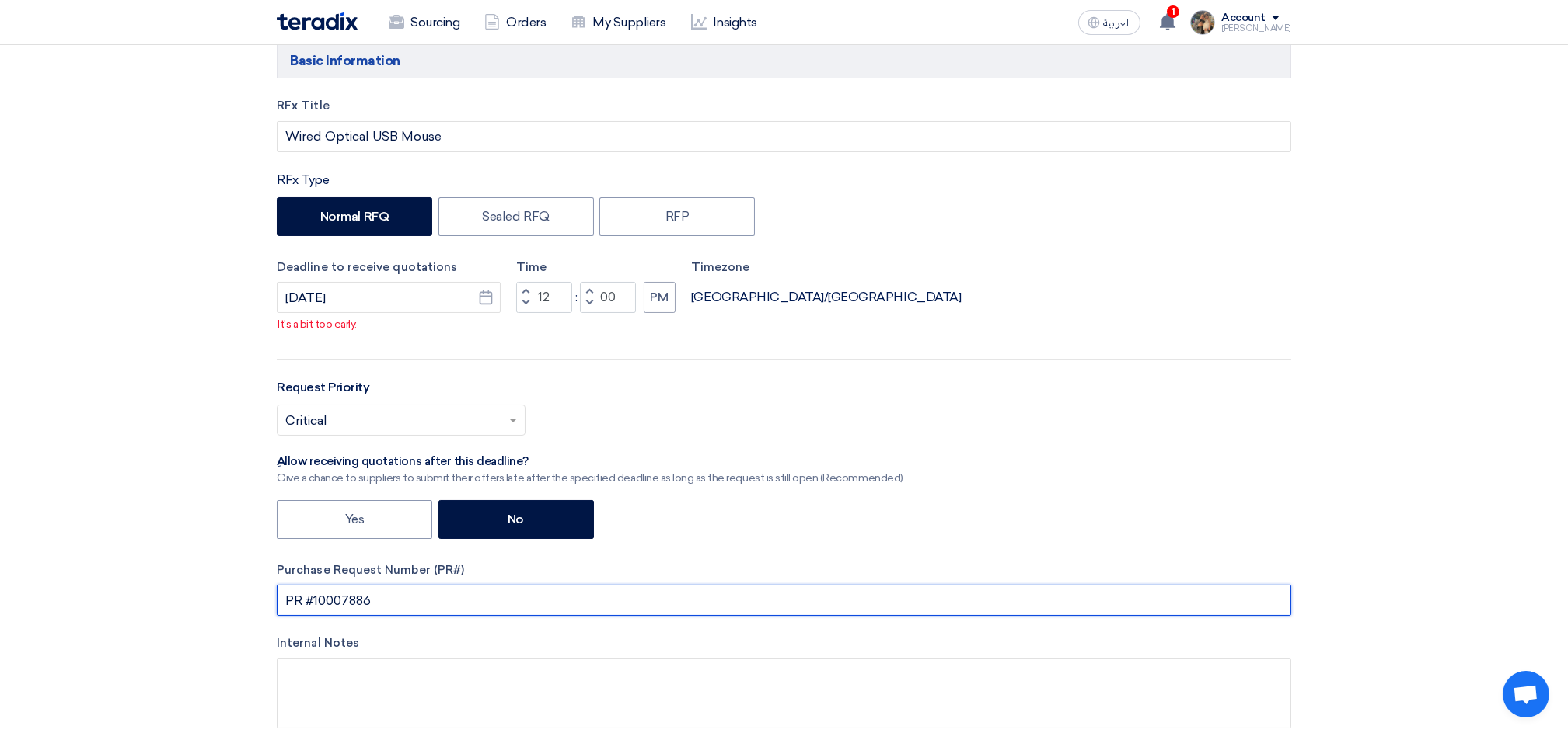
type input "PR #10007886"
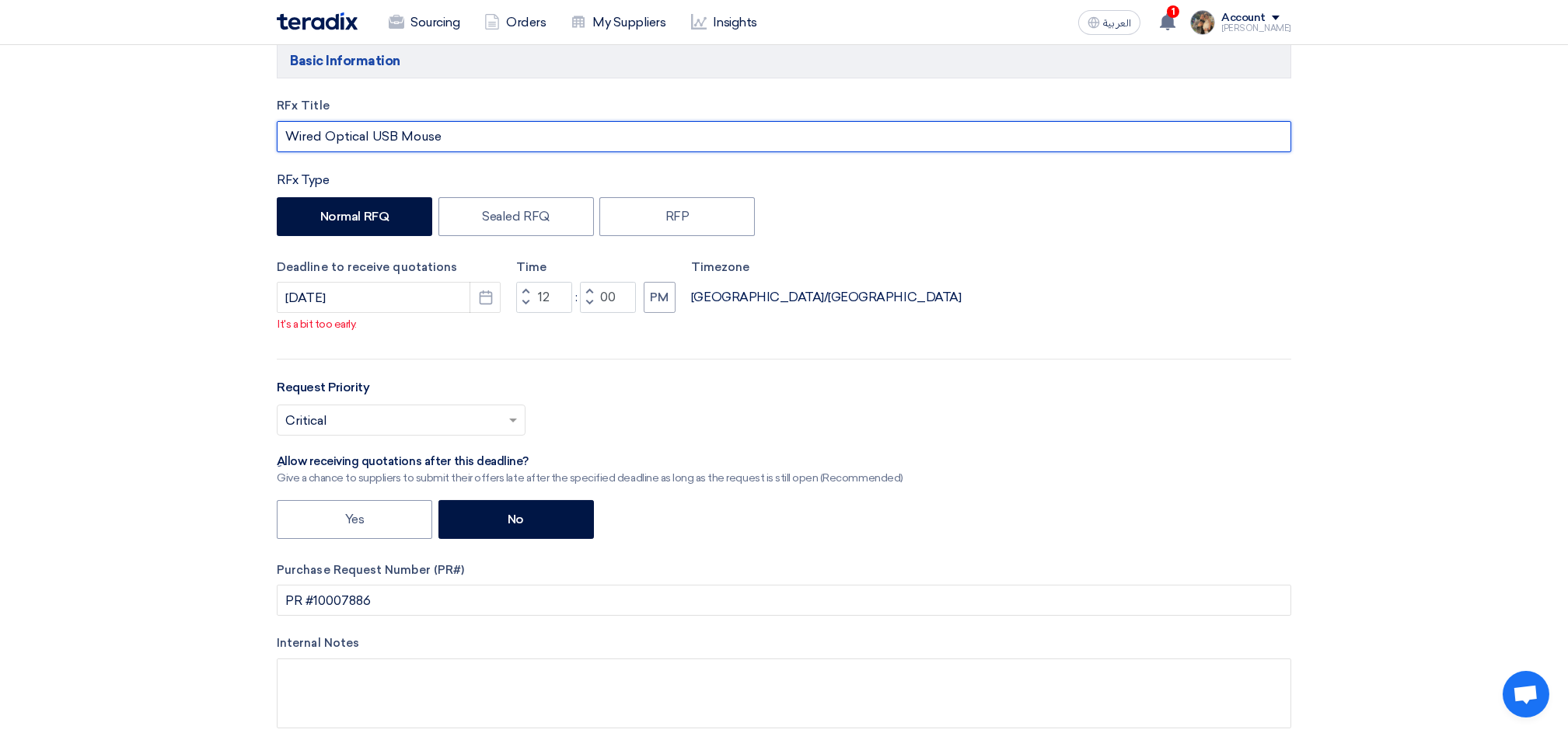
click at [469, 141] on input "Wired Optical USB Mouse" at bounding box center [783, 136] width 1015 height 31
paste input "PR #10007886"
type input "Wired Optical USB Mouse PR #10007886"
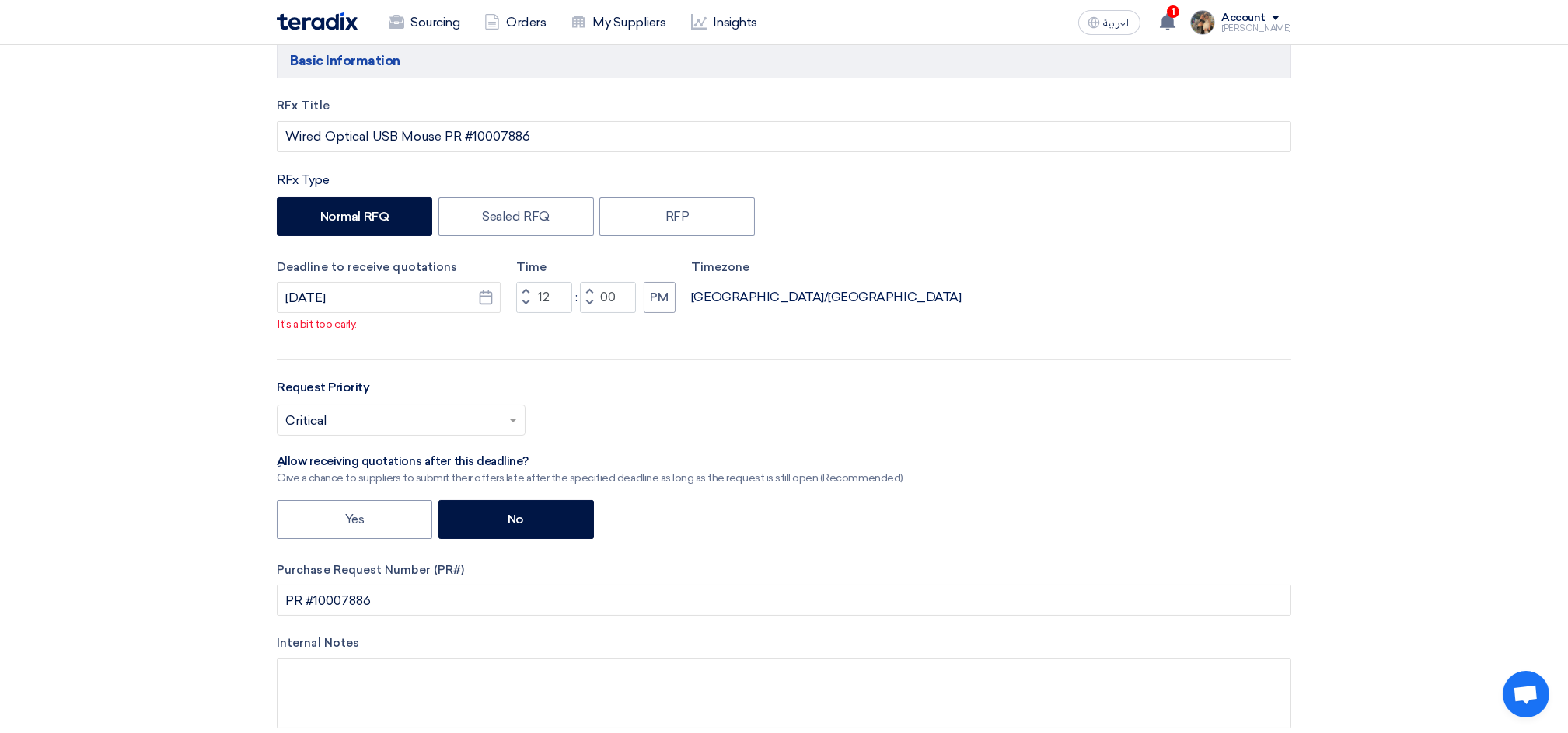
click at [630, 385] on div "Request Priority Select priority... × Critical ×" at bounding box center [783, 413] width 1015 height 70
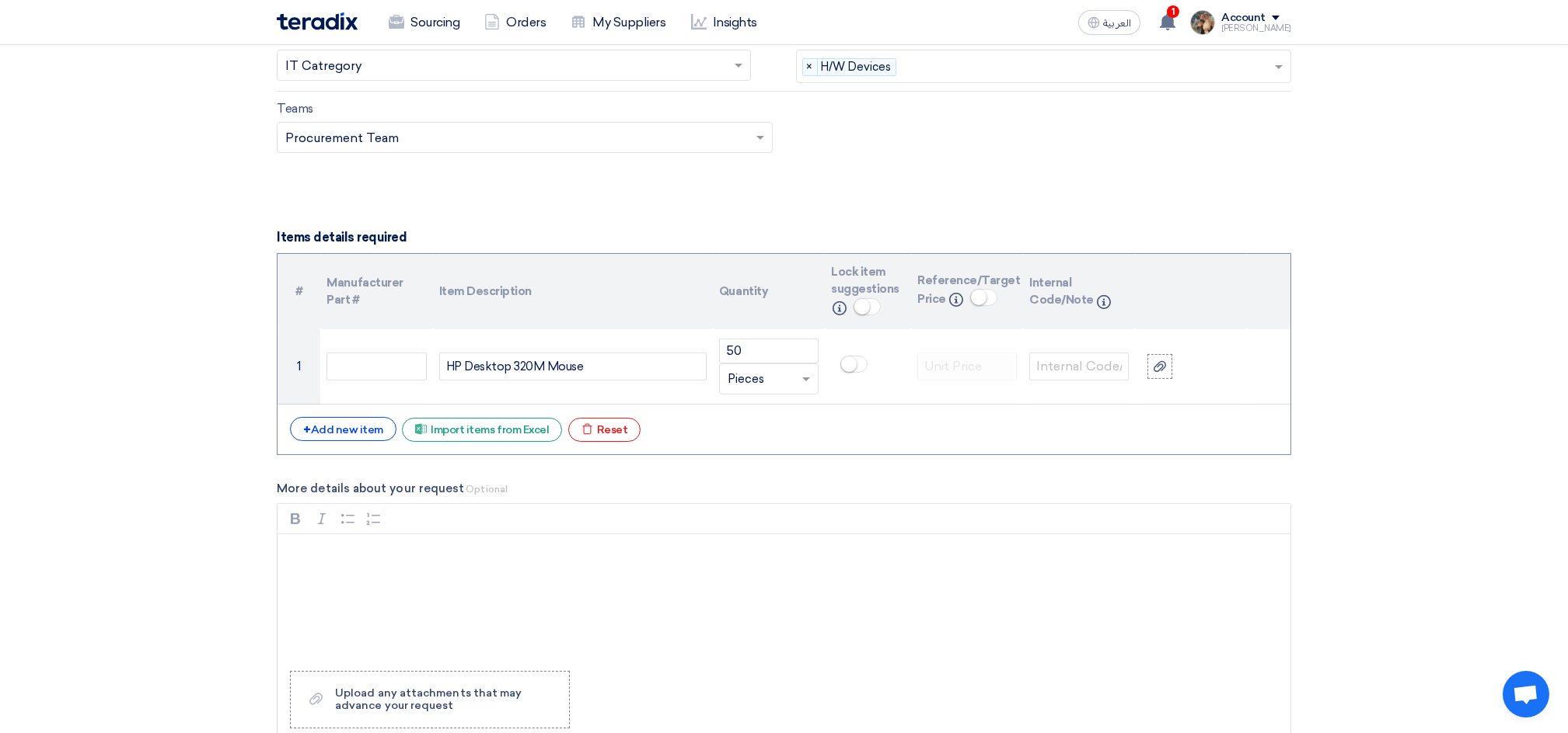
scroll to position [1346, 0]
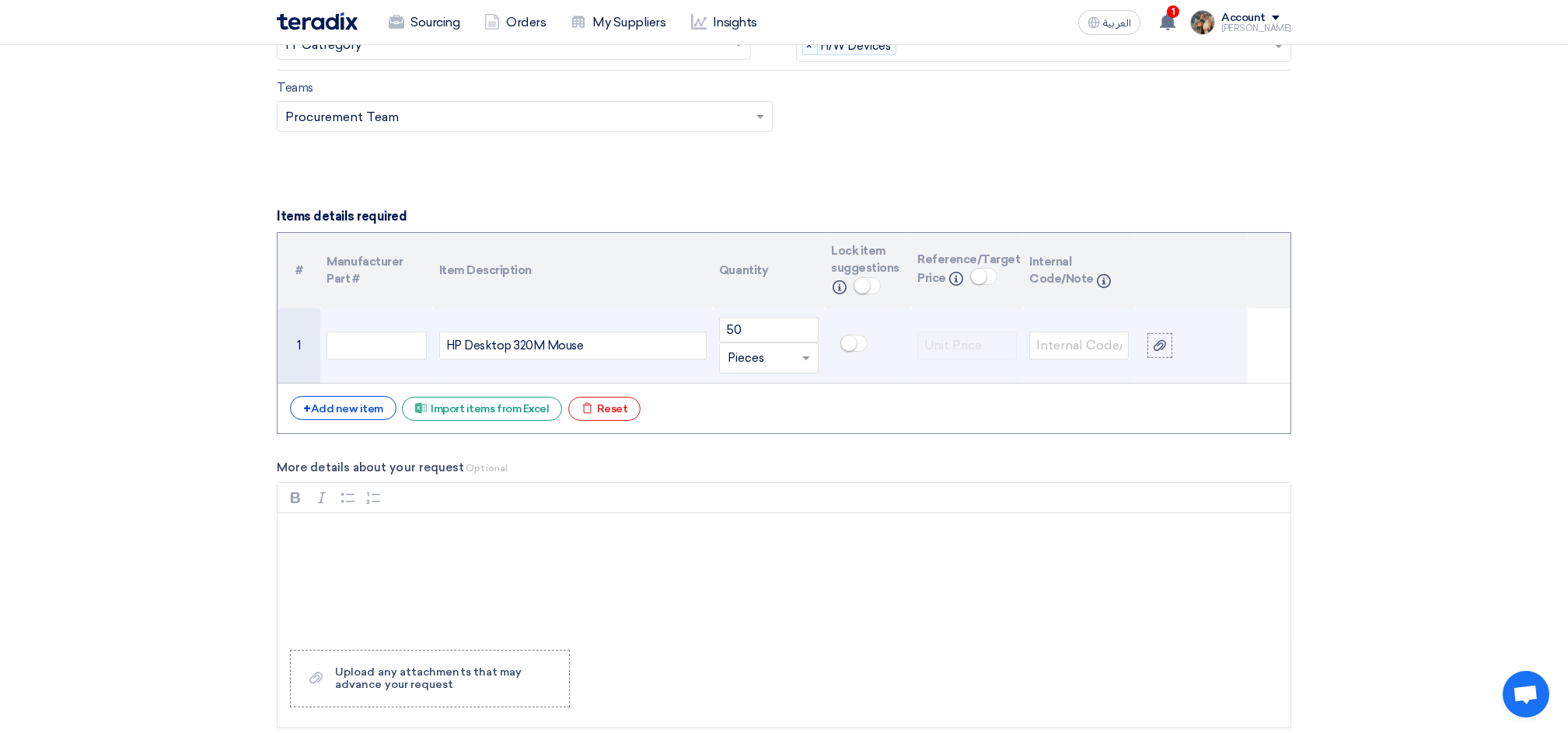
click at [847, 345] on small at bounding box center [848, 343] width 15 height 15
click at [449, 346] on div "HP Desktop 320M Mouse" at bounding box center [573, 345] width 267 height 28
click at [451, 346] on div "HP Desktop 320M Mouse" at bounding box center [573, 345] width 267 height 28
copy div "HP"
click at [359, 348] on input "text" at bounding box center [376, 345] width 100 height 28
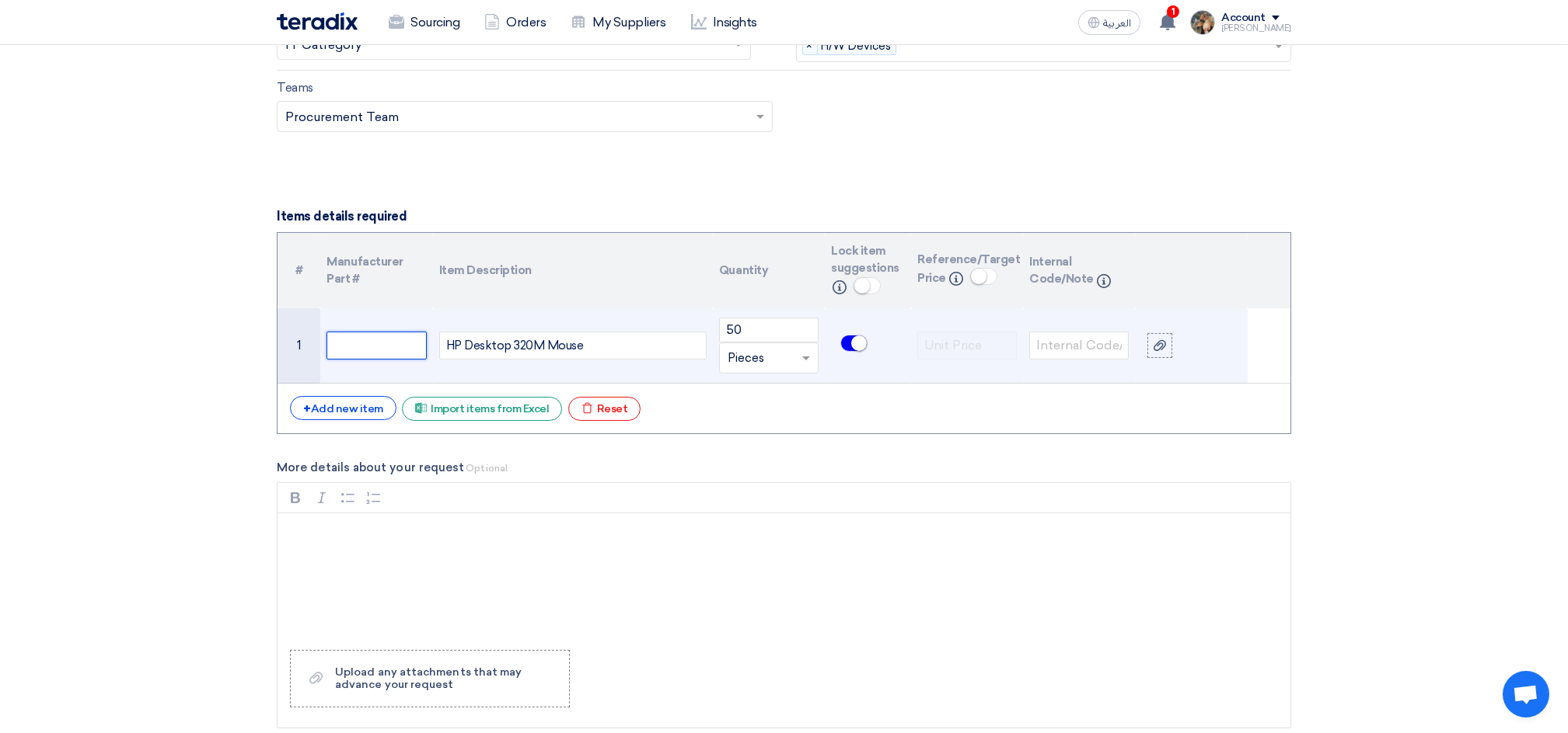
paste input "HP"
click at [451, 350] on div "HP Desktop 320M Mouse" at bounding box center [573, 345] width 267 height 28
drag, startPoint x: 471, startPoint y: 348, endPoint x: 528, endPoint y: 347, distance: 57.0
click at [528, 347] on div "HP Desktop 320M Mouse" at bounding box center [573, 345] width 267 height 28
copy div "HP Desktop 320M"
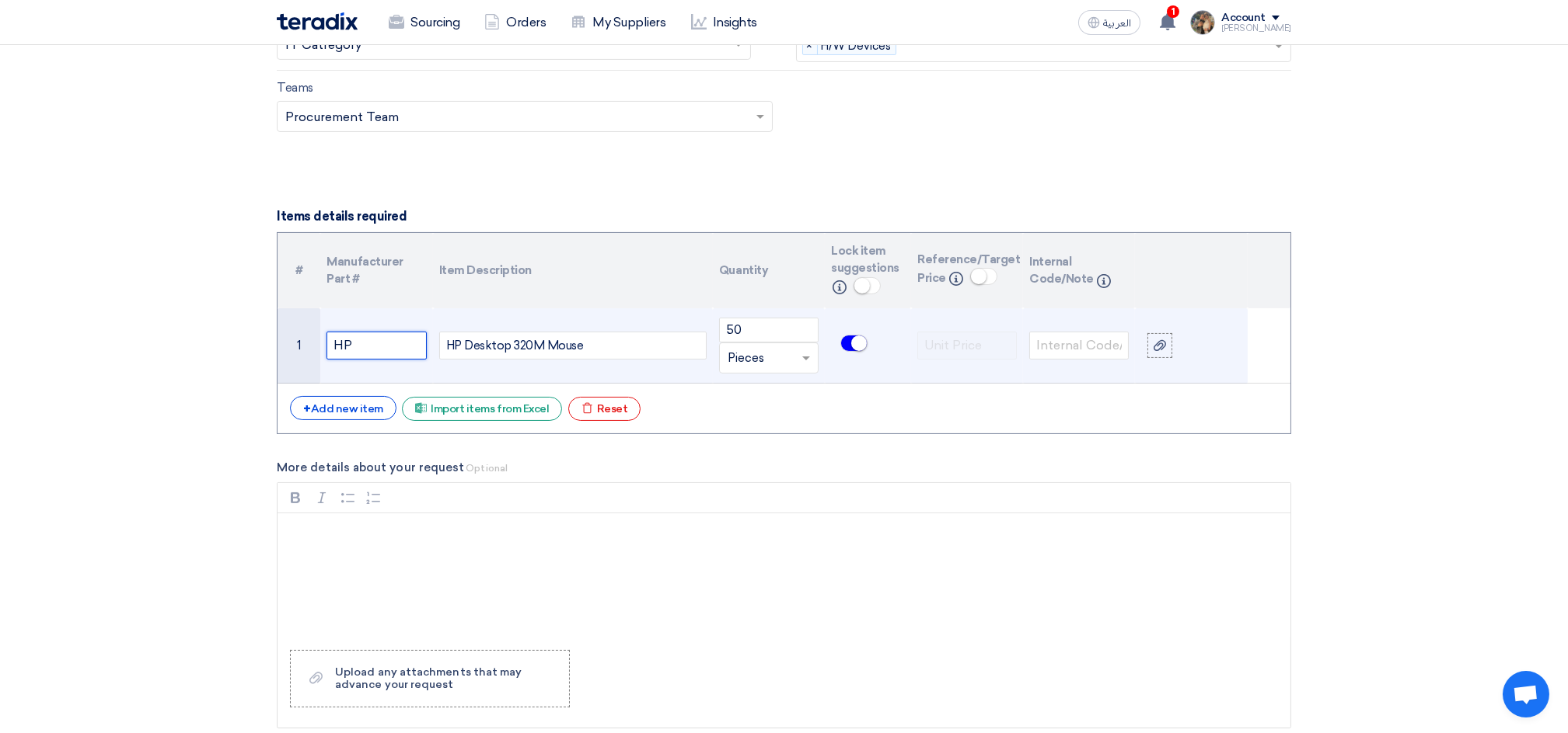
click at [338, 346] on input "HP" at bounding box center [376, 345] width 100 height 28
paste input "Desktop 320M"
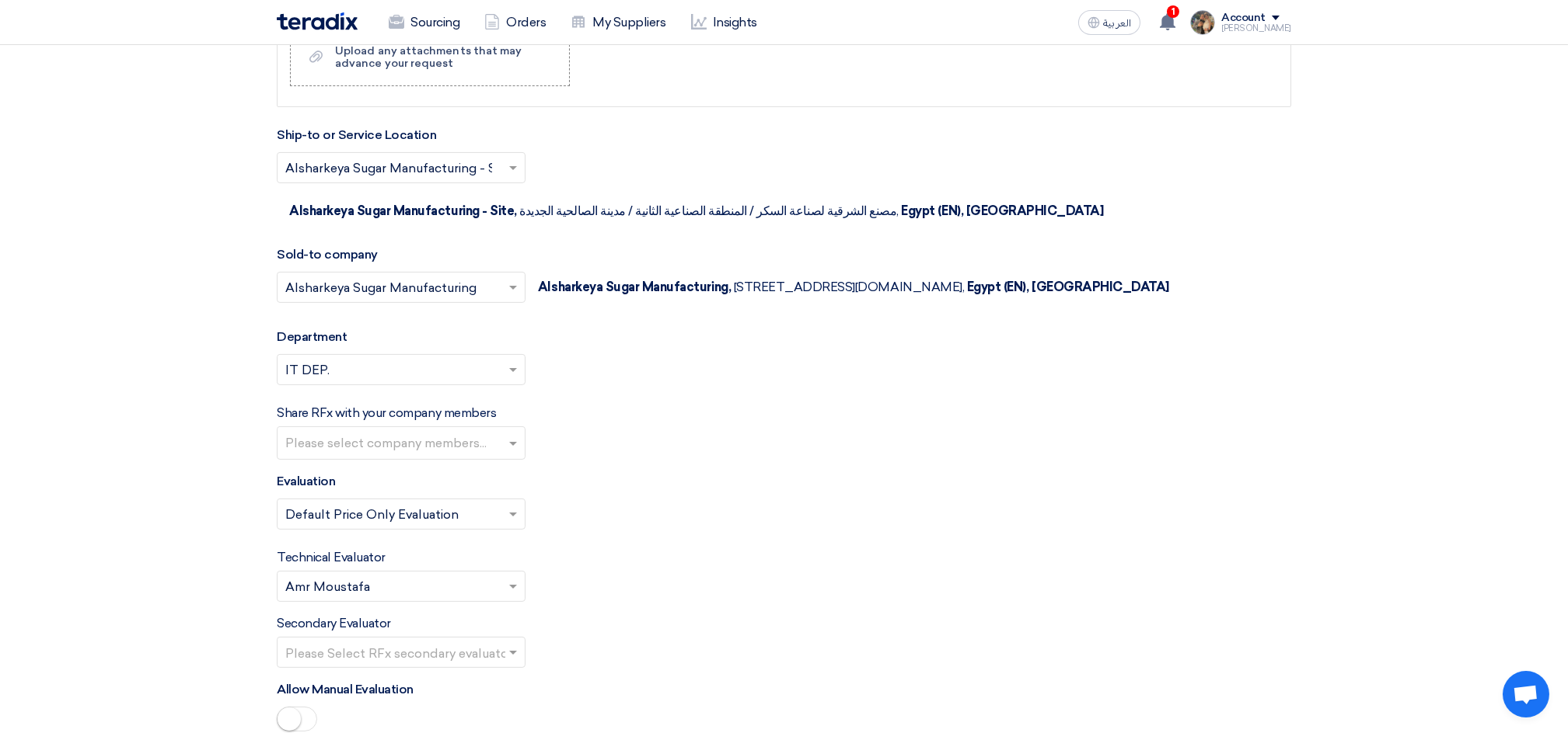
scroll to position [2071, 0]
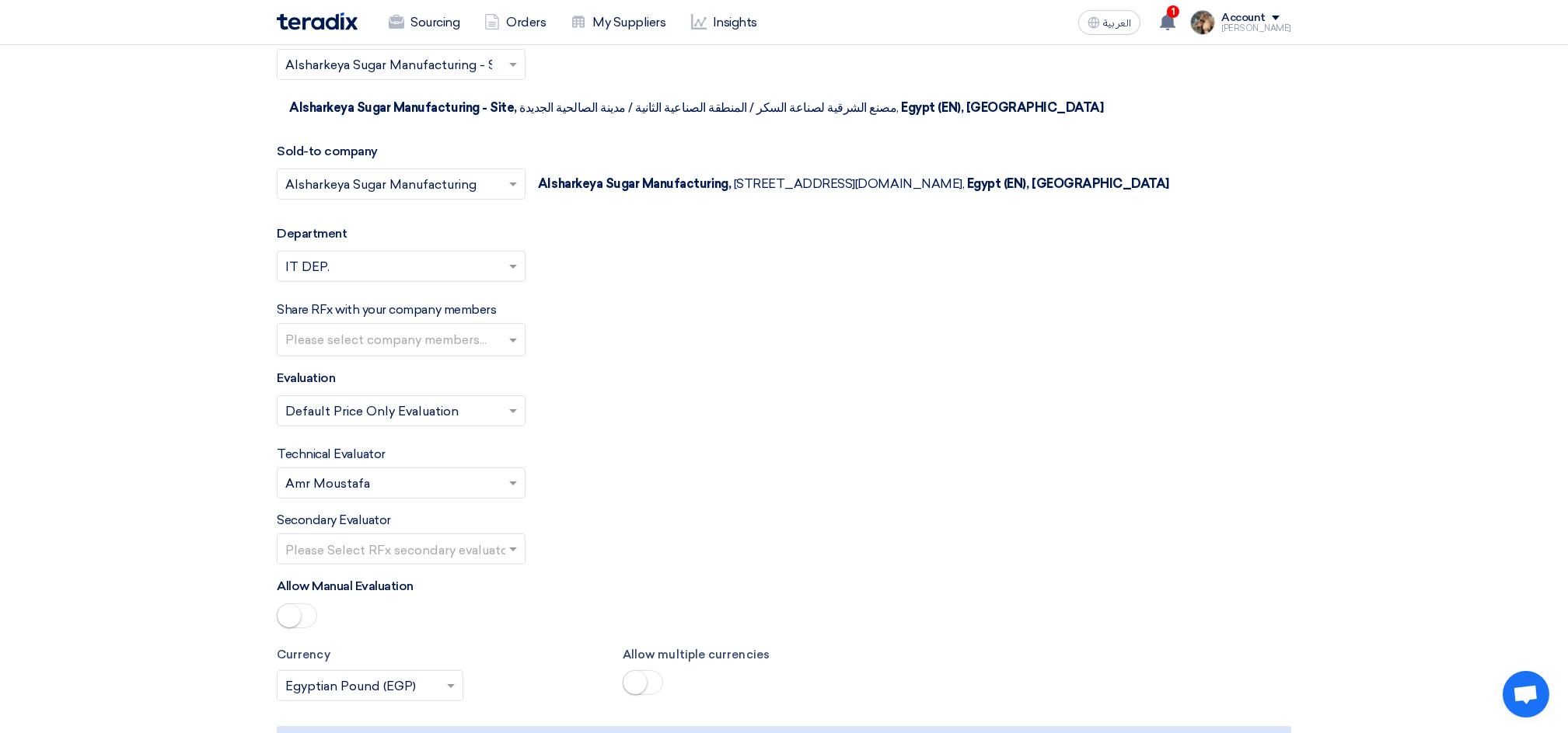
type input "HP Desktop 320M"
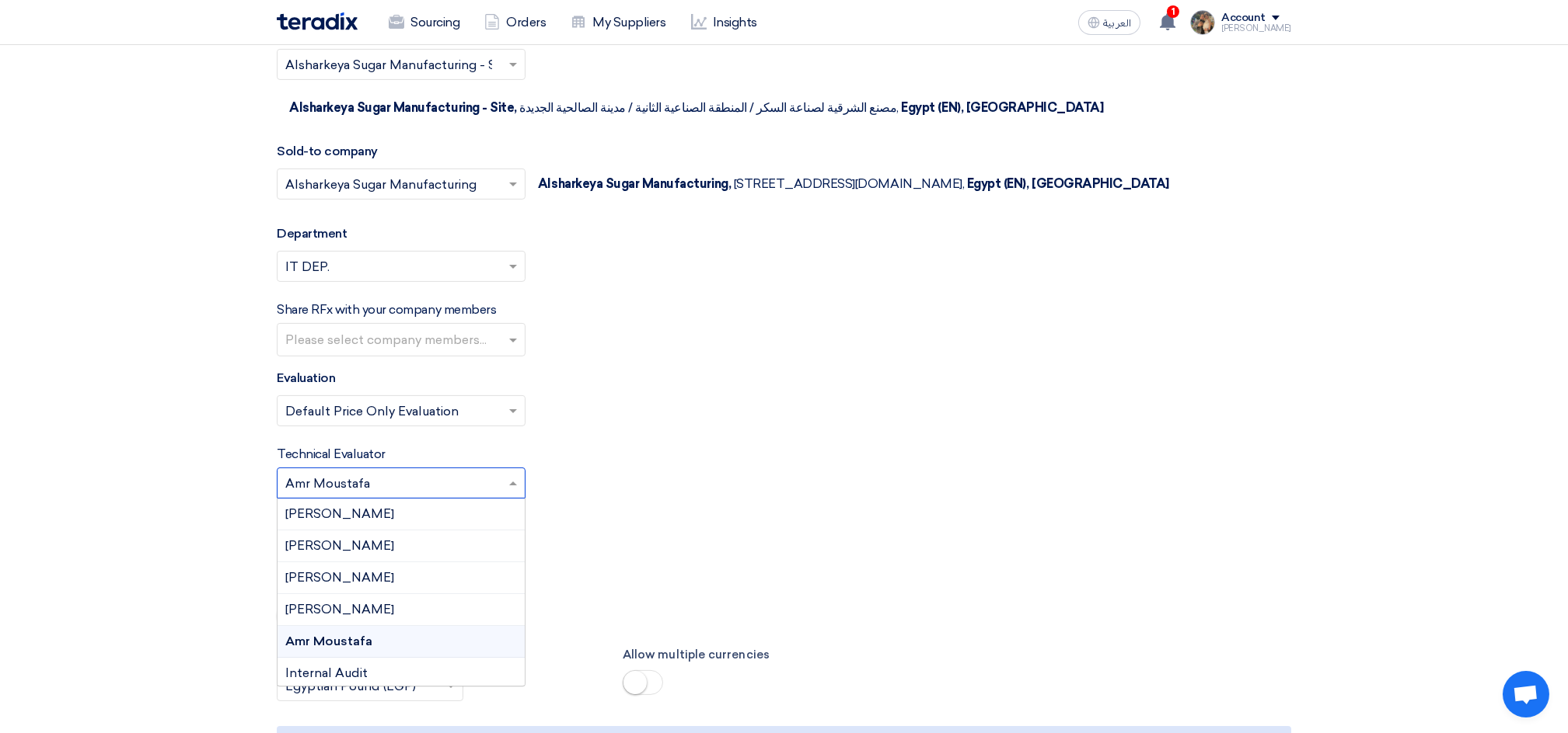
click at [499, 495] on input "text" at bounding box center [393, 485] width 216 height 26
click at [391, 515] on div "[PERSON_NAME]" at bounding box center [401, 515] width 247 height 32
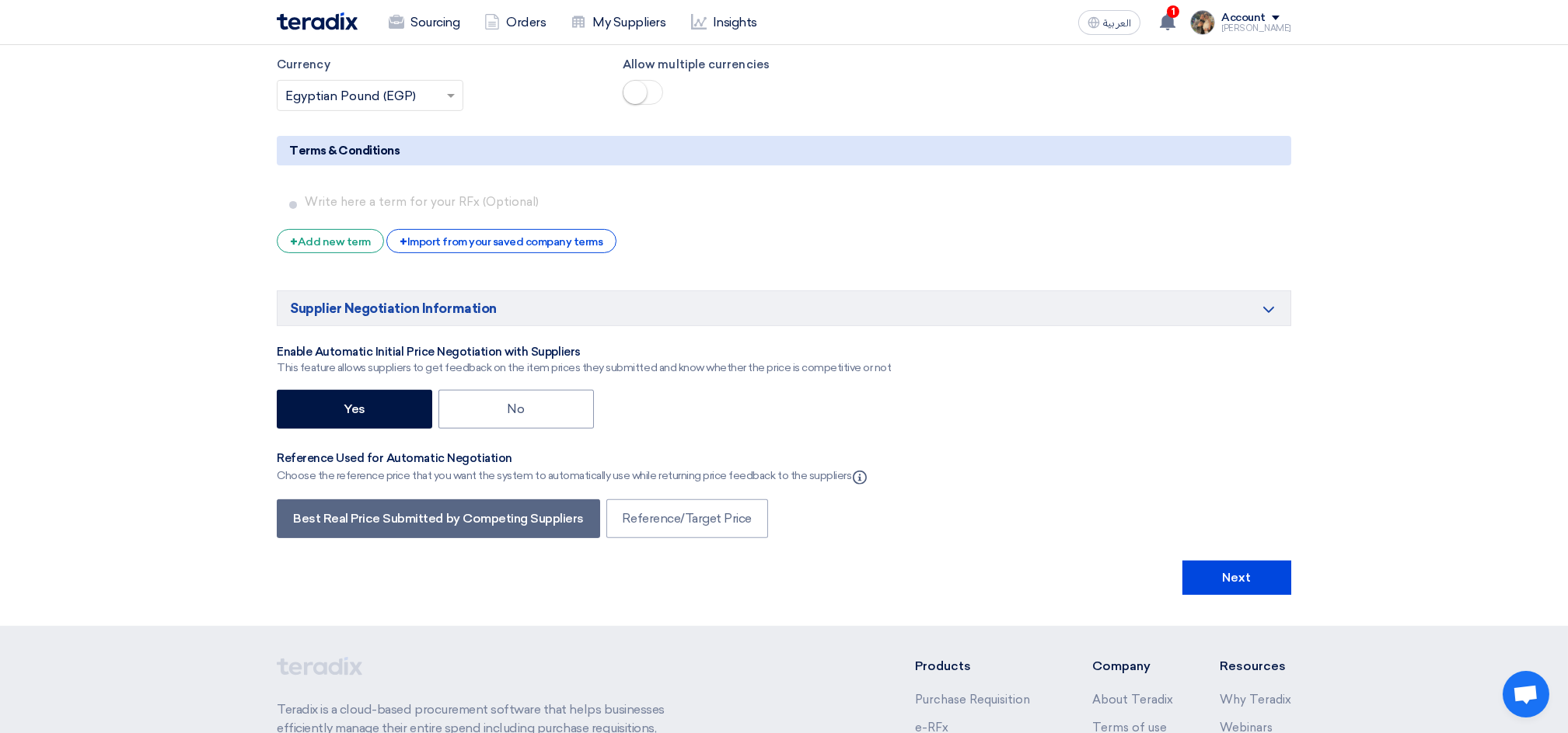
scroll to position [2796, 0]
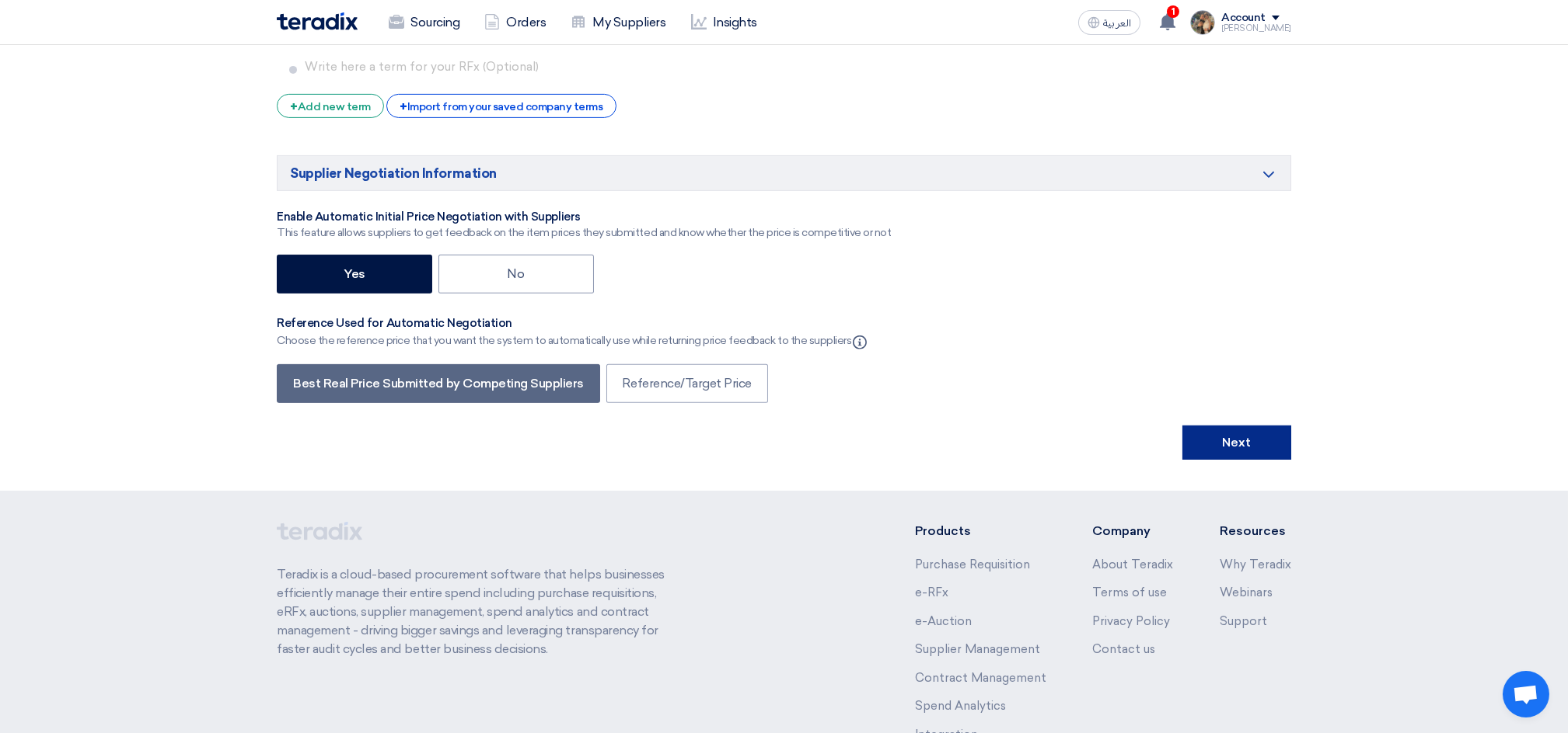
click at [1245, 445] on button "Next" at bounding box center [1236, 442] width 108 height 35
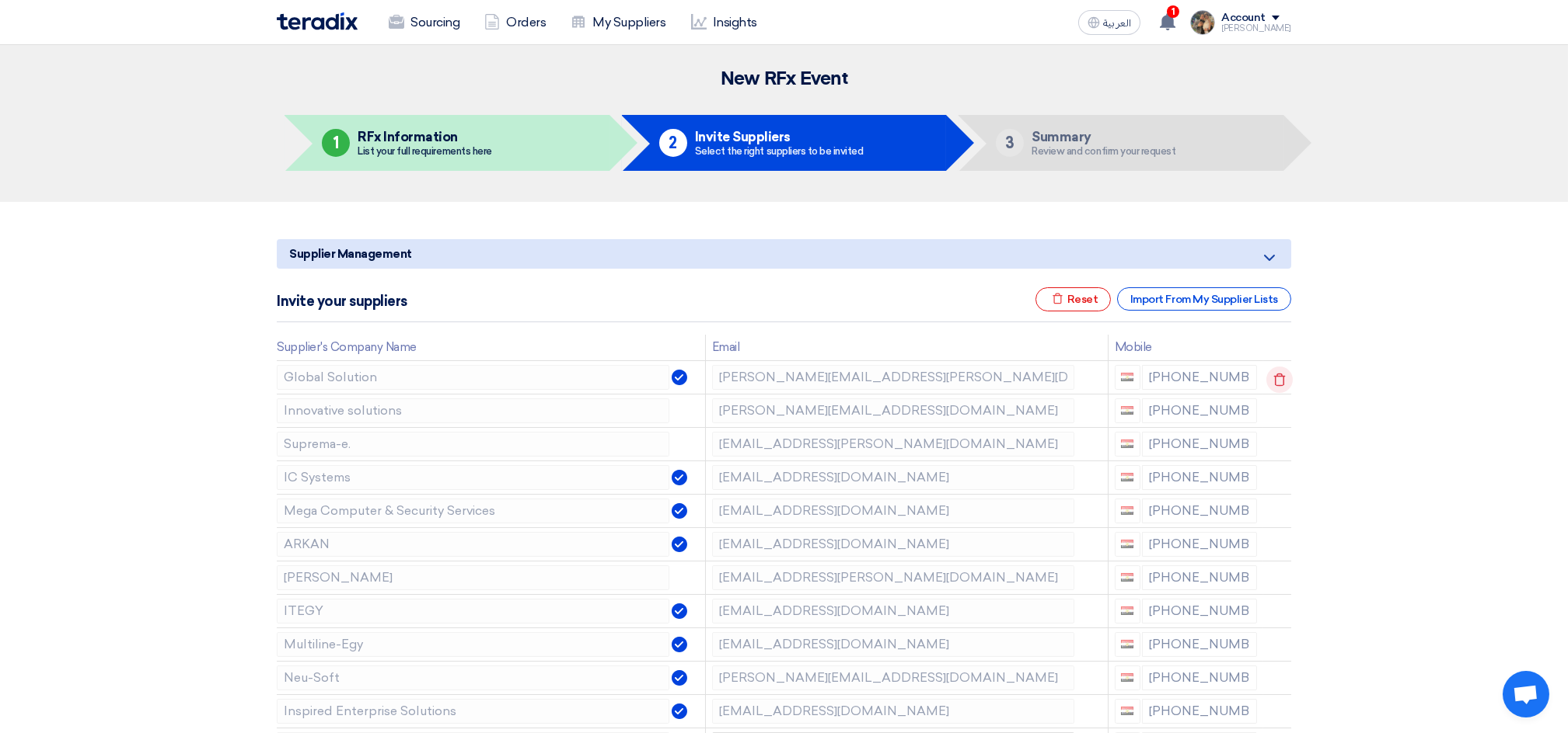
click at [1274, 378] on use at bounding box center [1280, 379] width 12 height 13
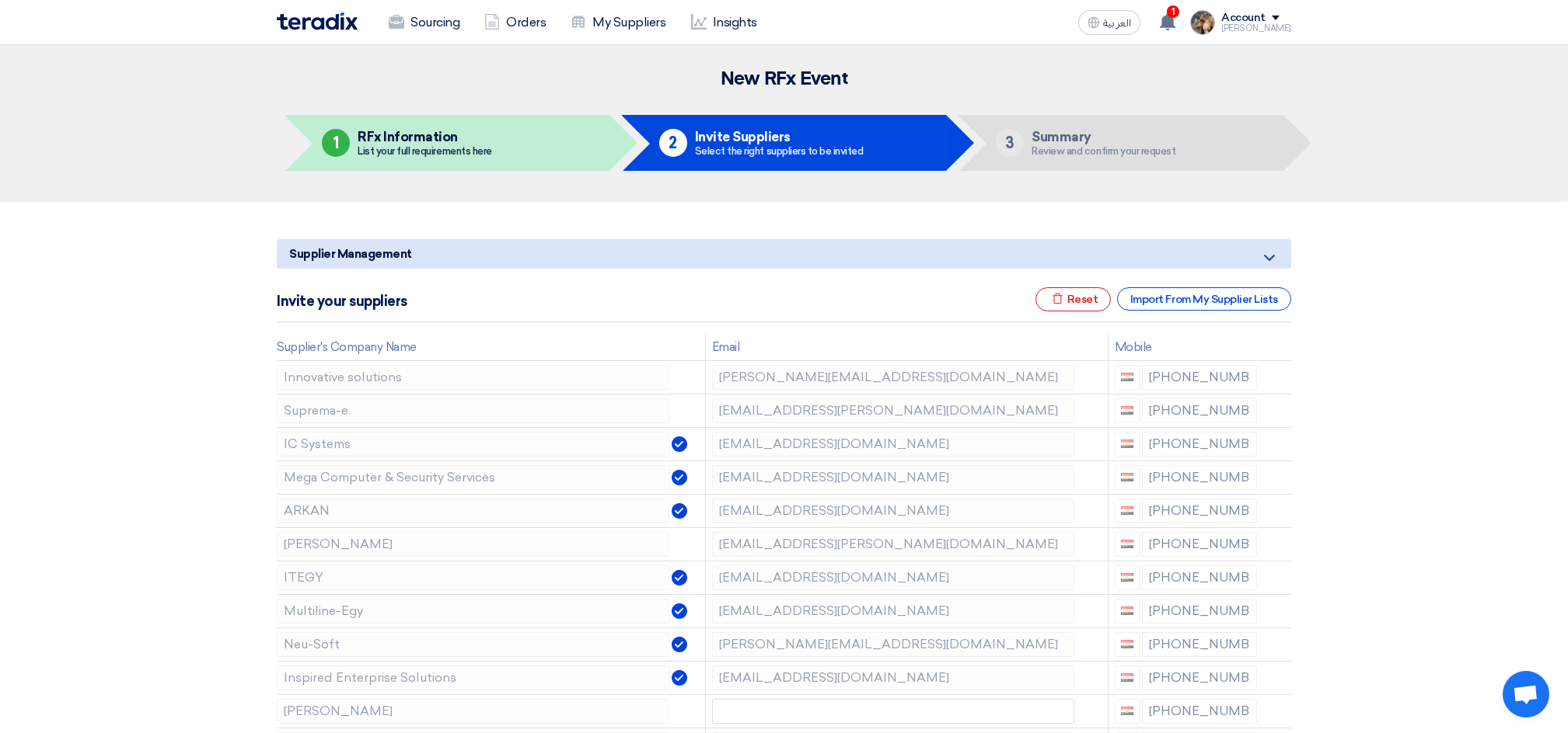
click at [0, 0] on use at bounding box center [0, 0] width 0 height 0
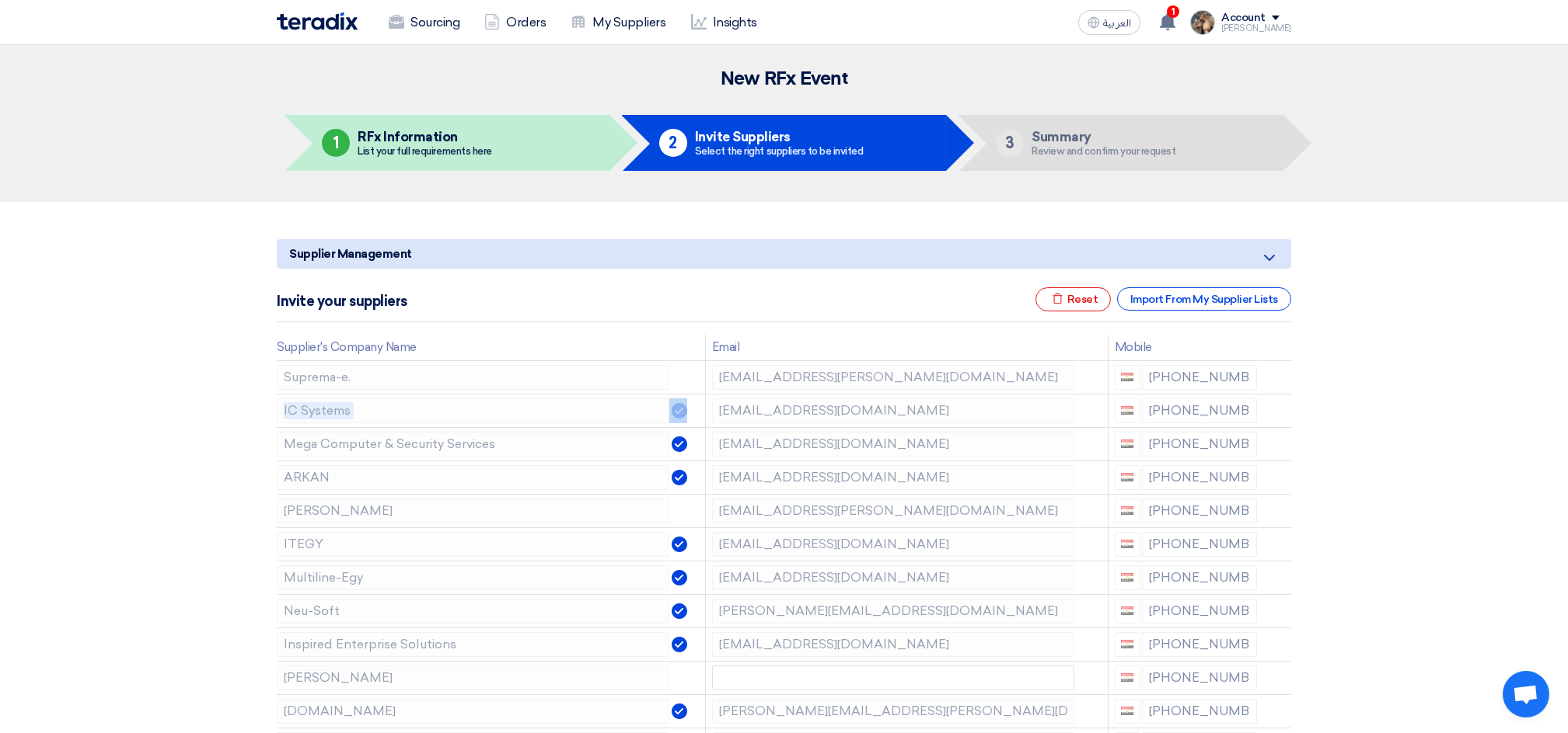
click at [0, 0] on use at bounding box center [0, 0] width 0 height 0
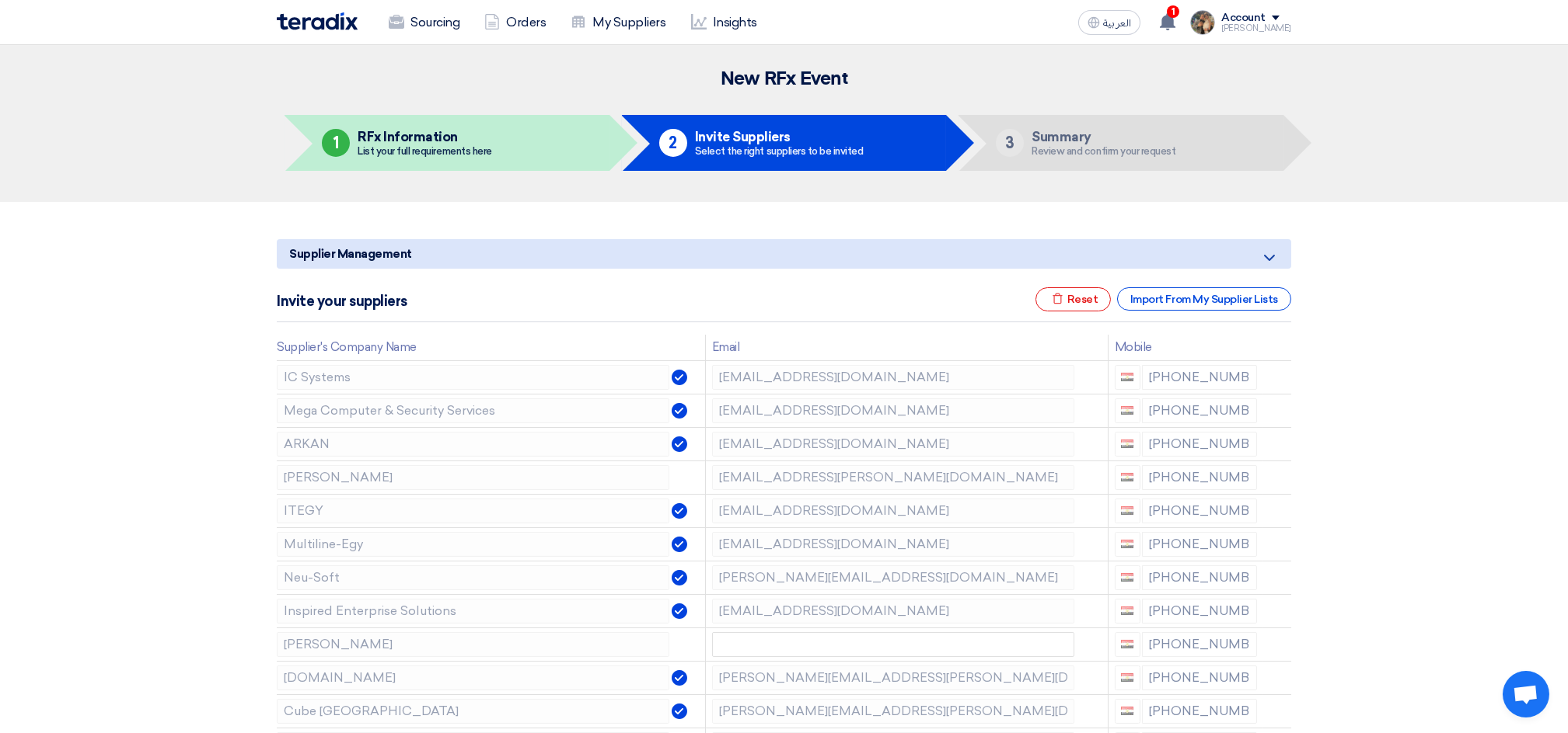
click at [0, 0] on use at bounding box center [0, 0] width 0 height 0
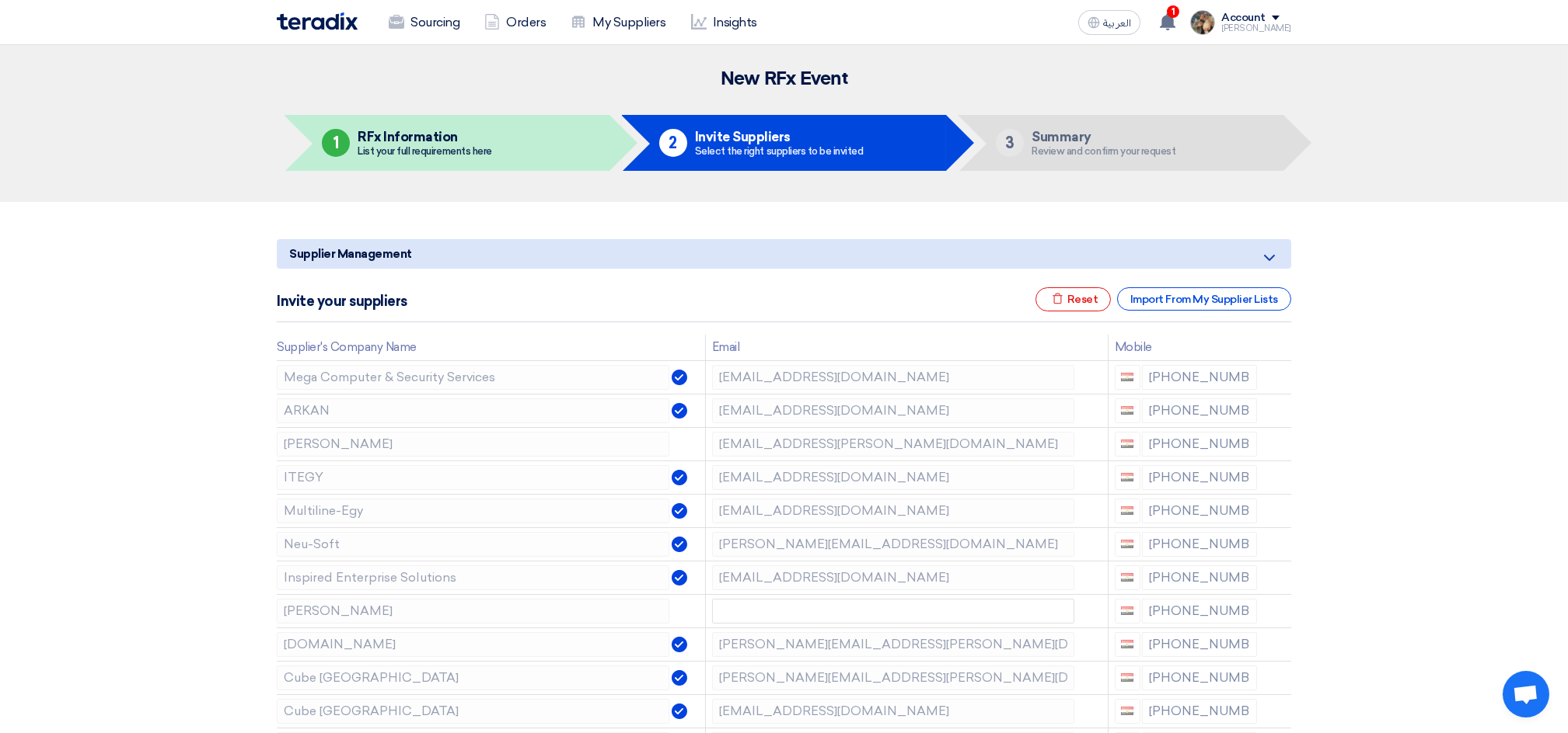
click at [0, 0] on use at bounding box center [0, 0] width 0 height 0
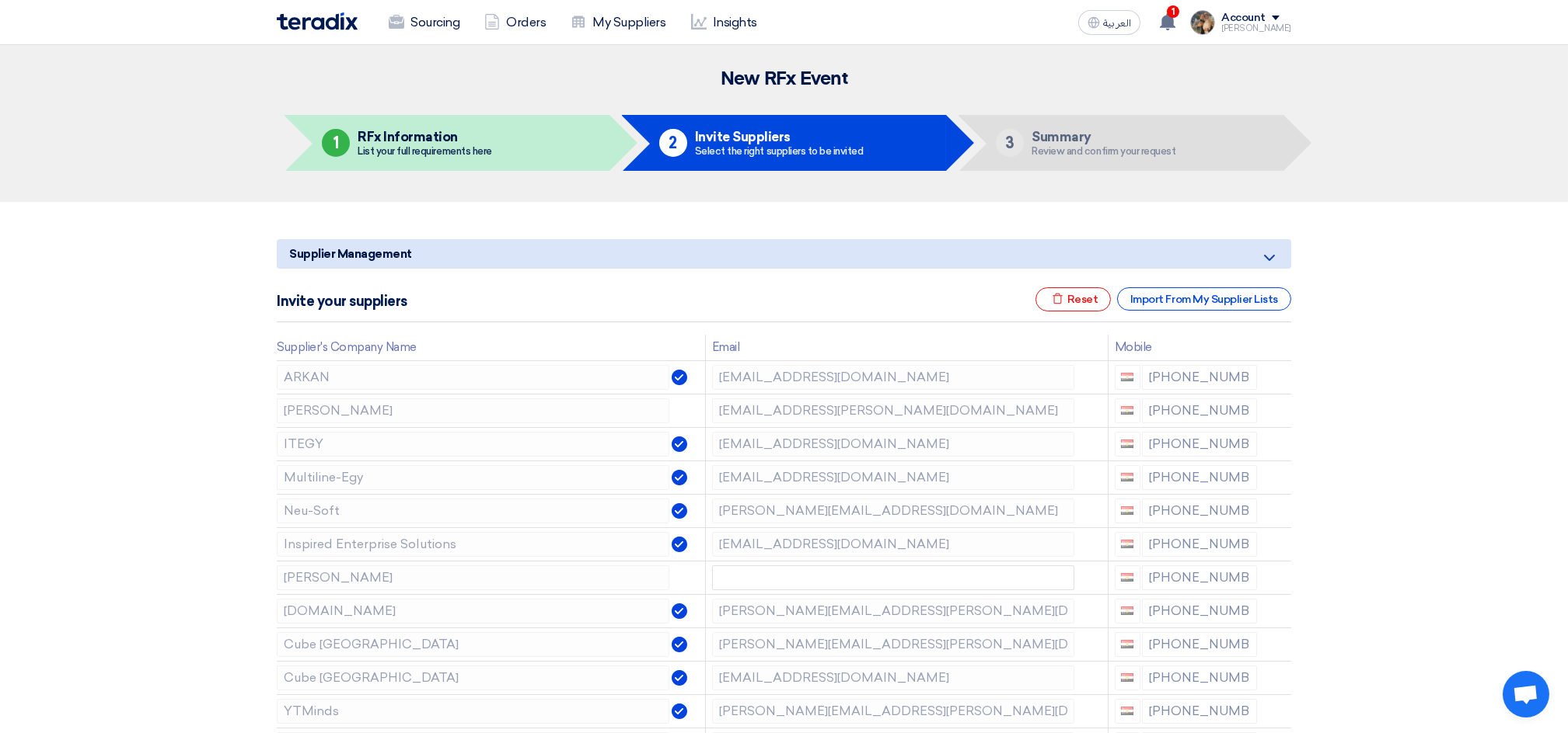
click at [0, 0] on use at bounding box center [0, 0] width 0 height 0
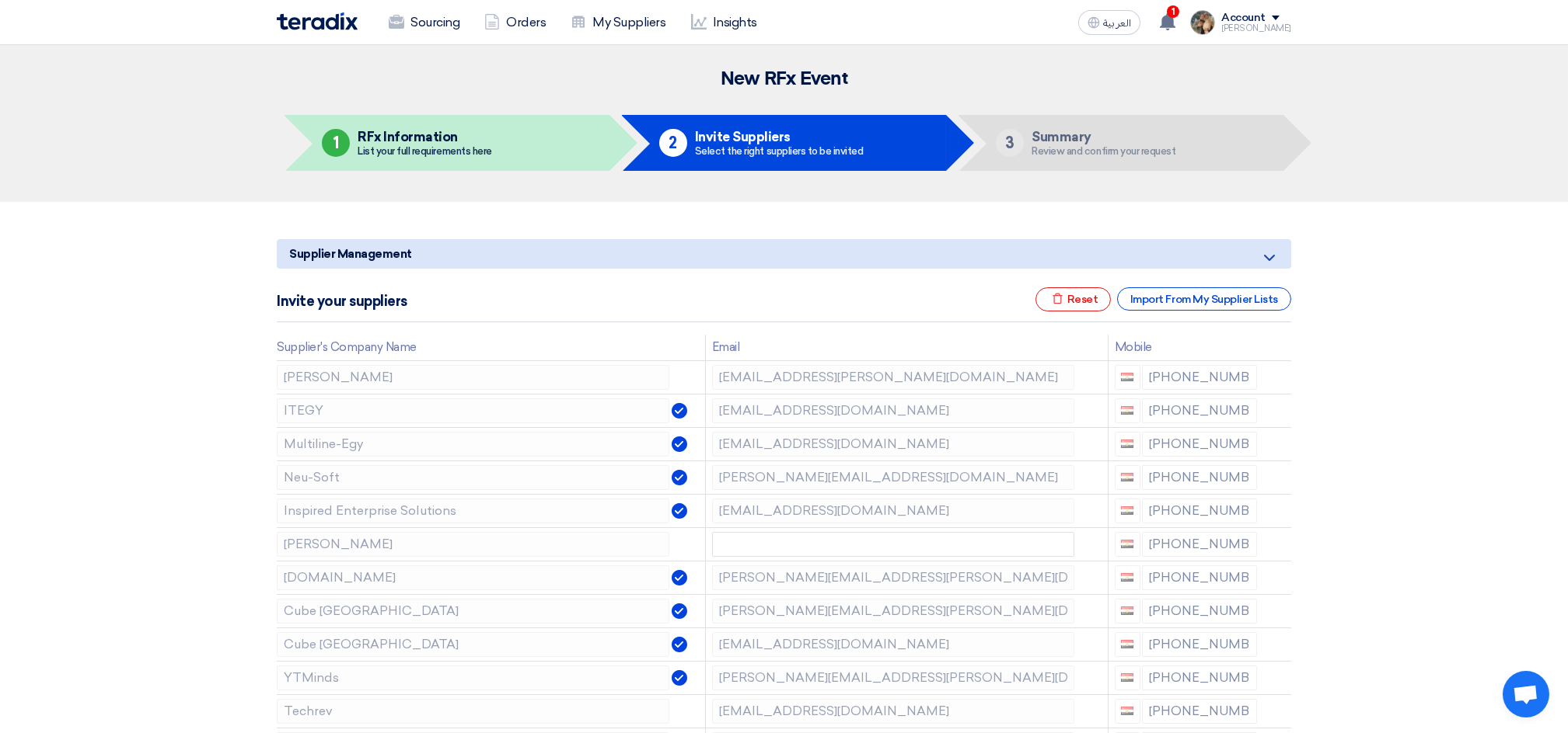
click at [0, 0] on use at bounding box center [0, 0] width 0 height 0
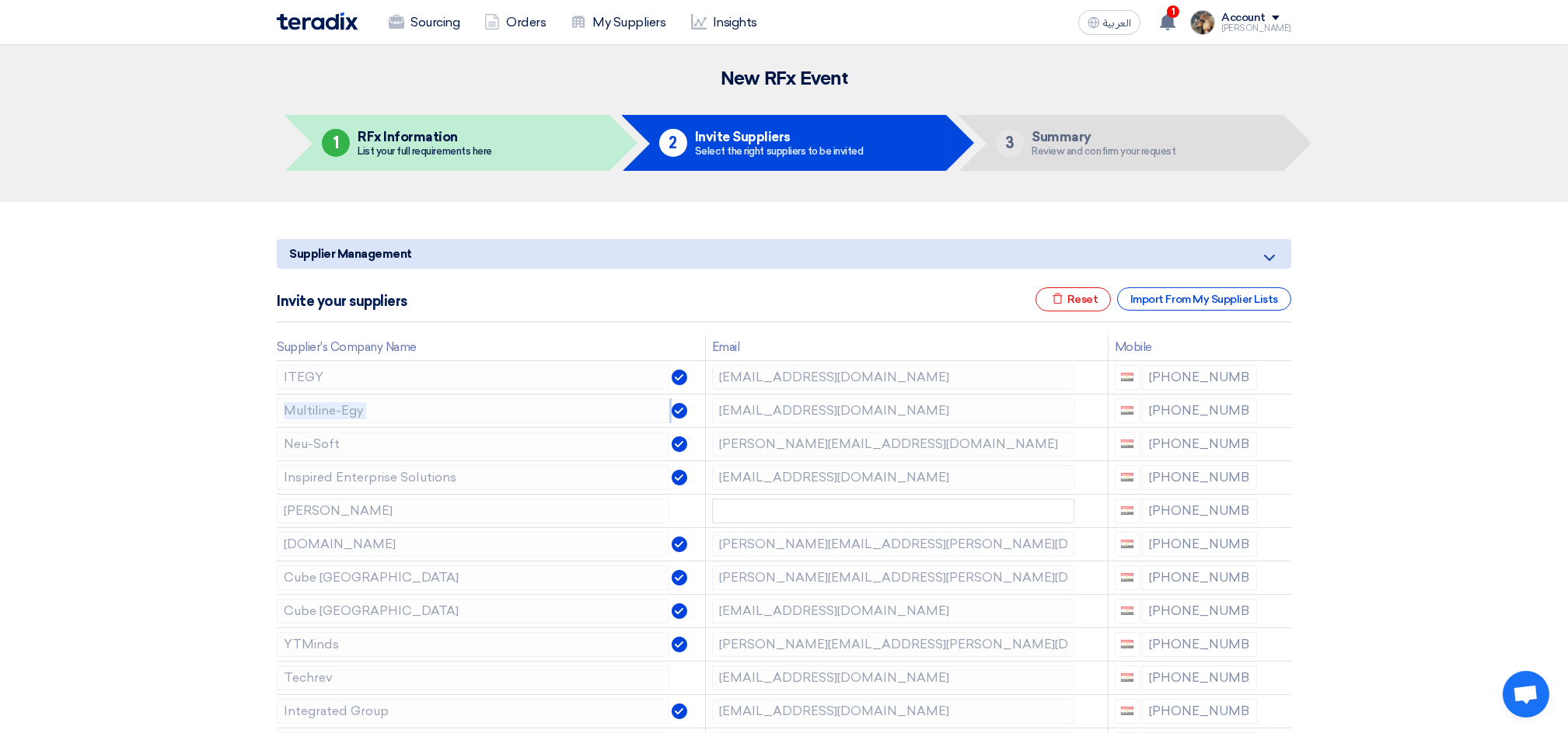
click at [0, 0] on use at bounding box center [0, 0] width 0 height 0
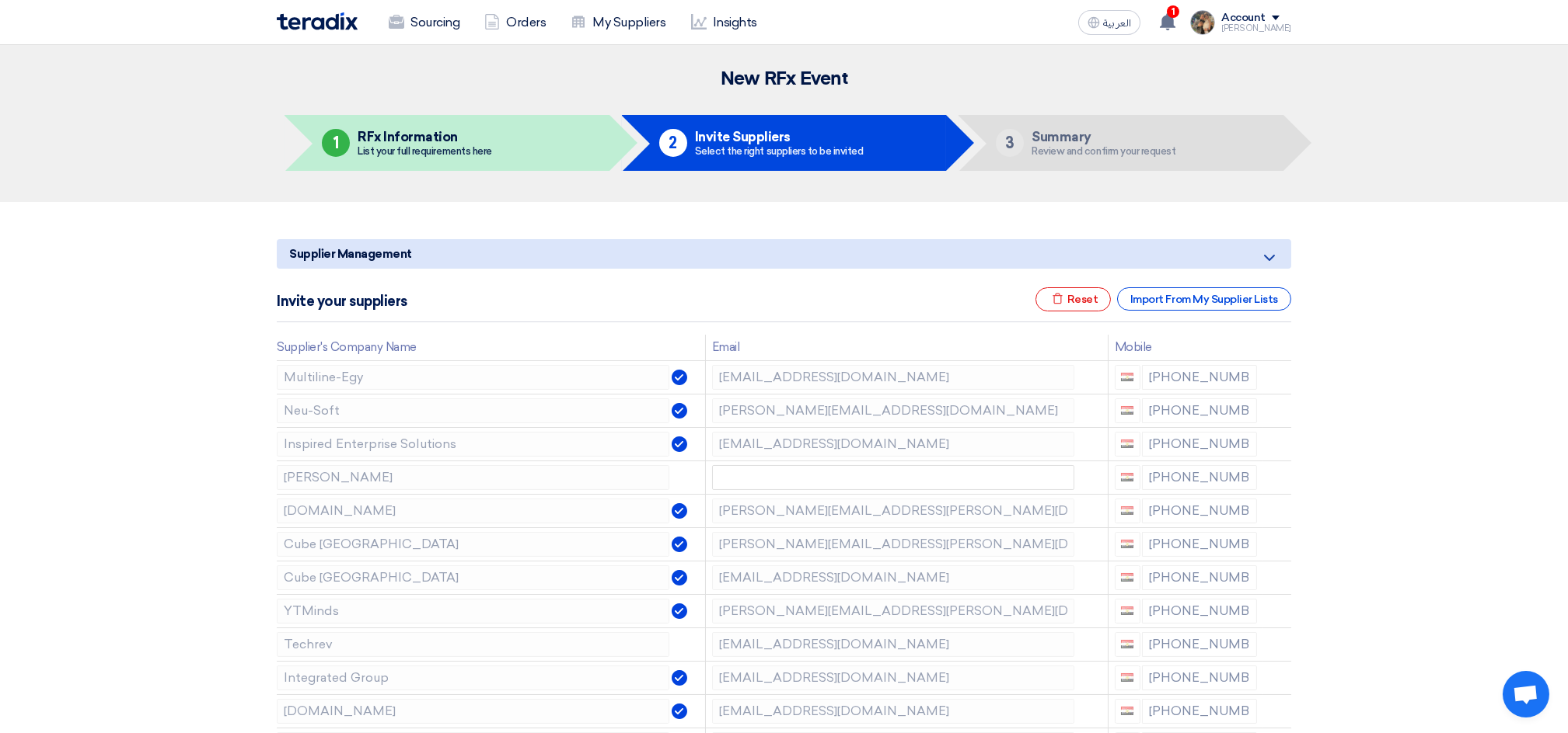
click at [0, 0] on use at bounding box center [0, 0] width 0 height 0
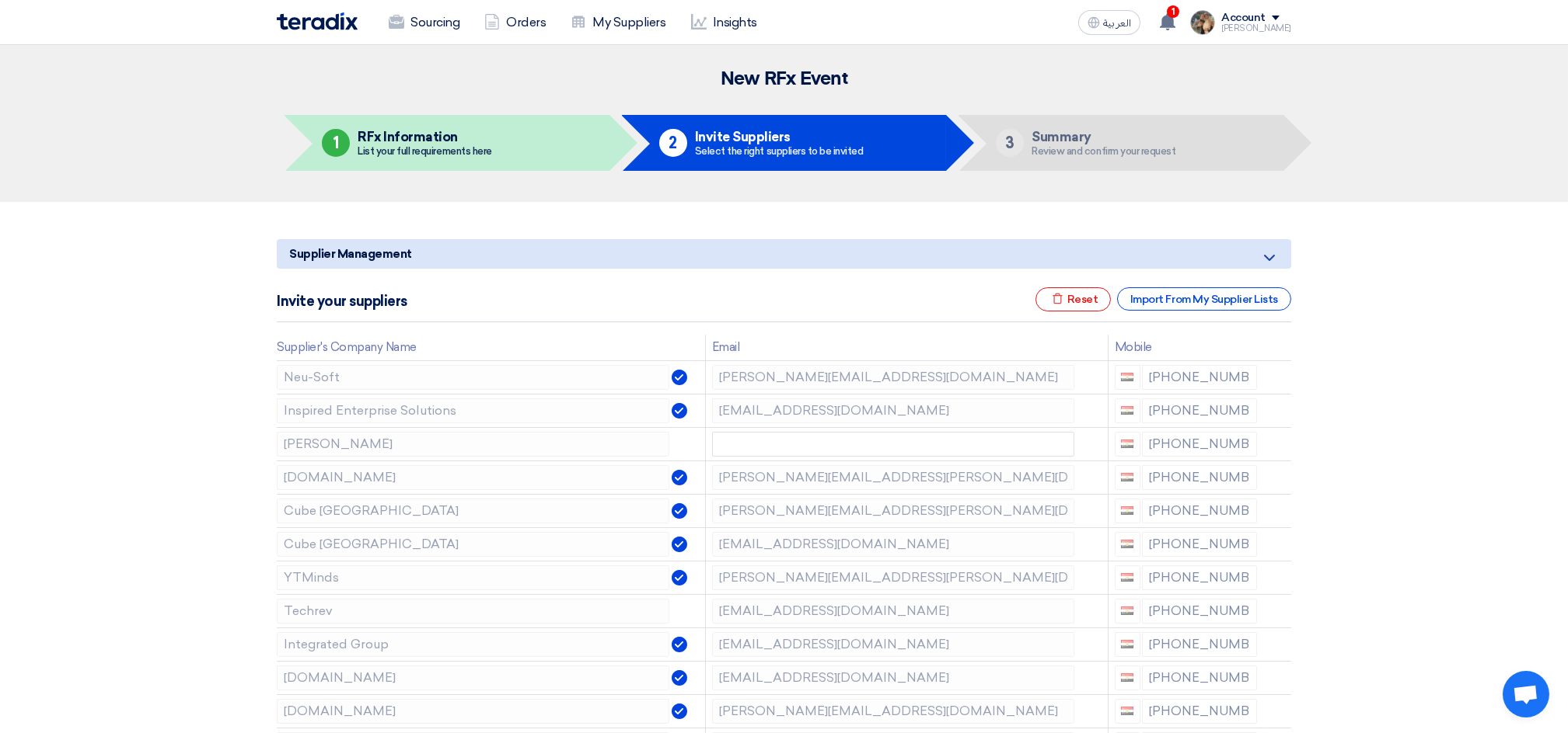
click at [0, 0] on use at bounding box center [0, 0] width 0 height 0
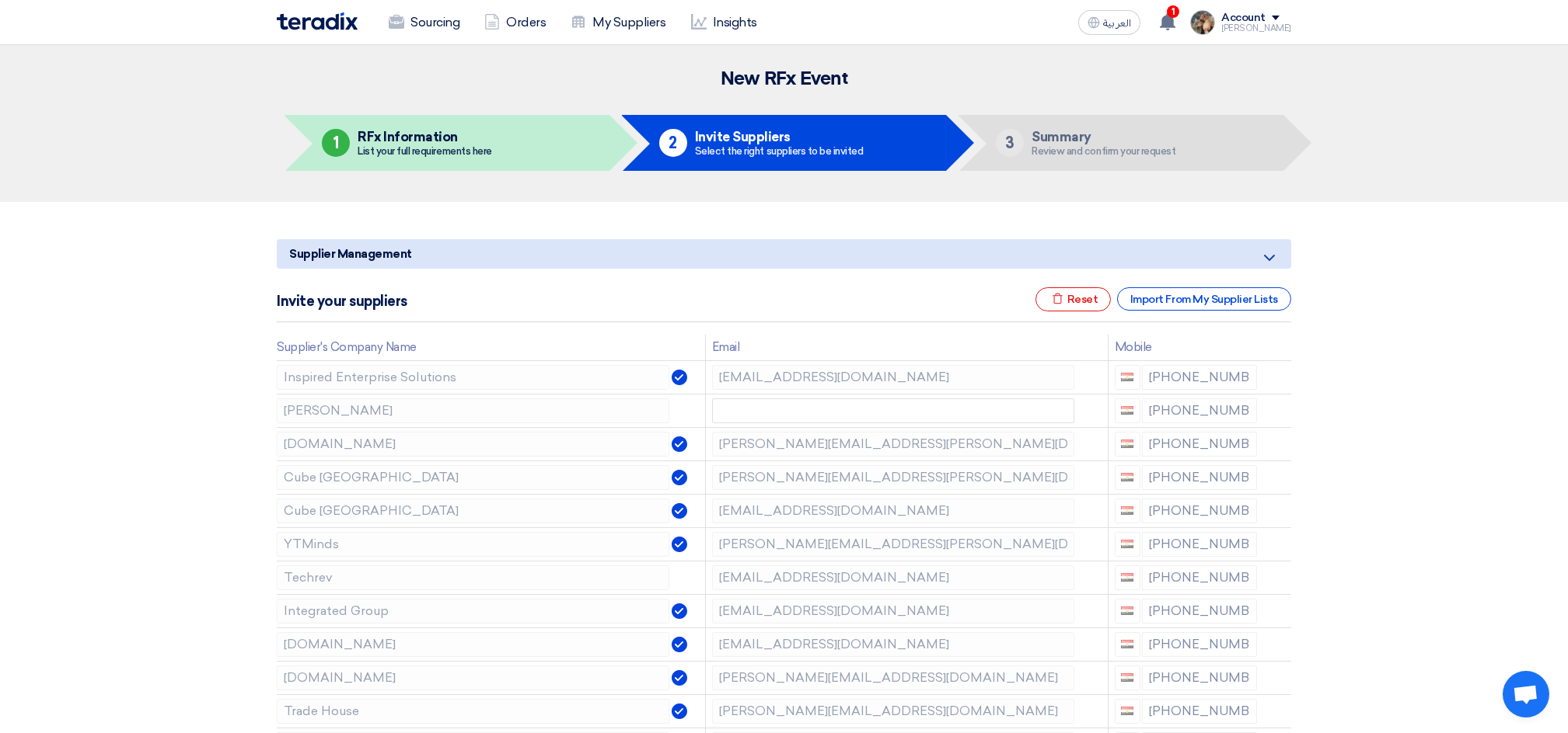
click at [0, 0] on use at bounding box center [0, 0] width 0 height 0
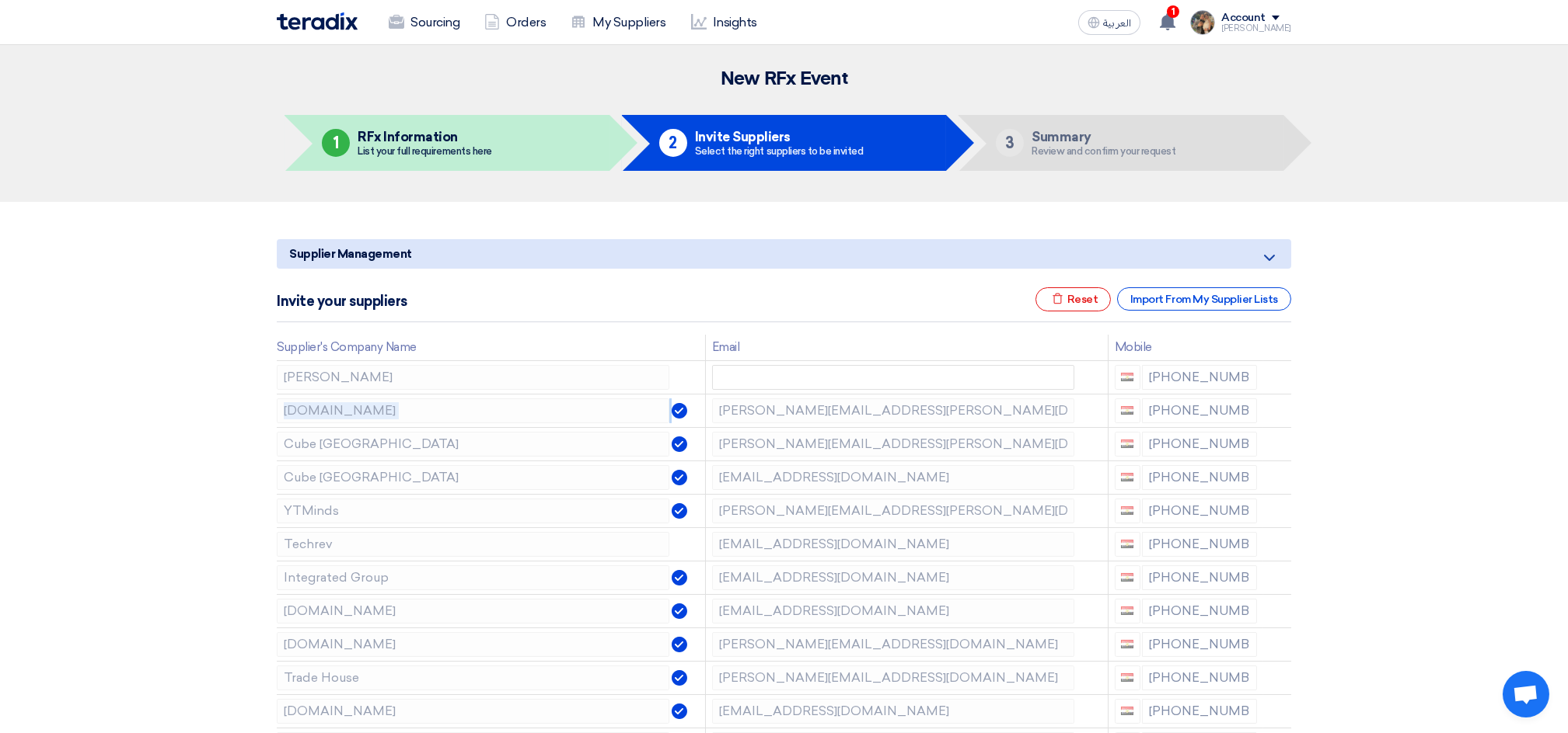
click at [0, 0] on use at bounding box center [0, 0] width 0 height 0
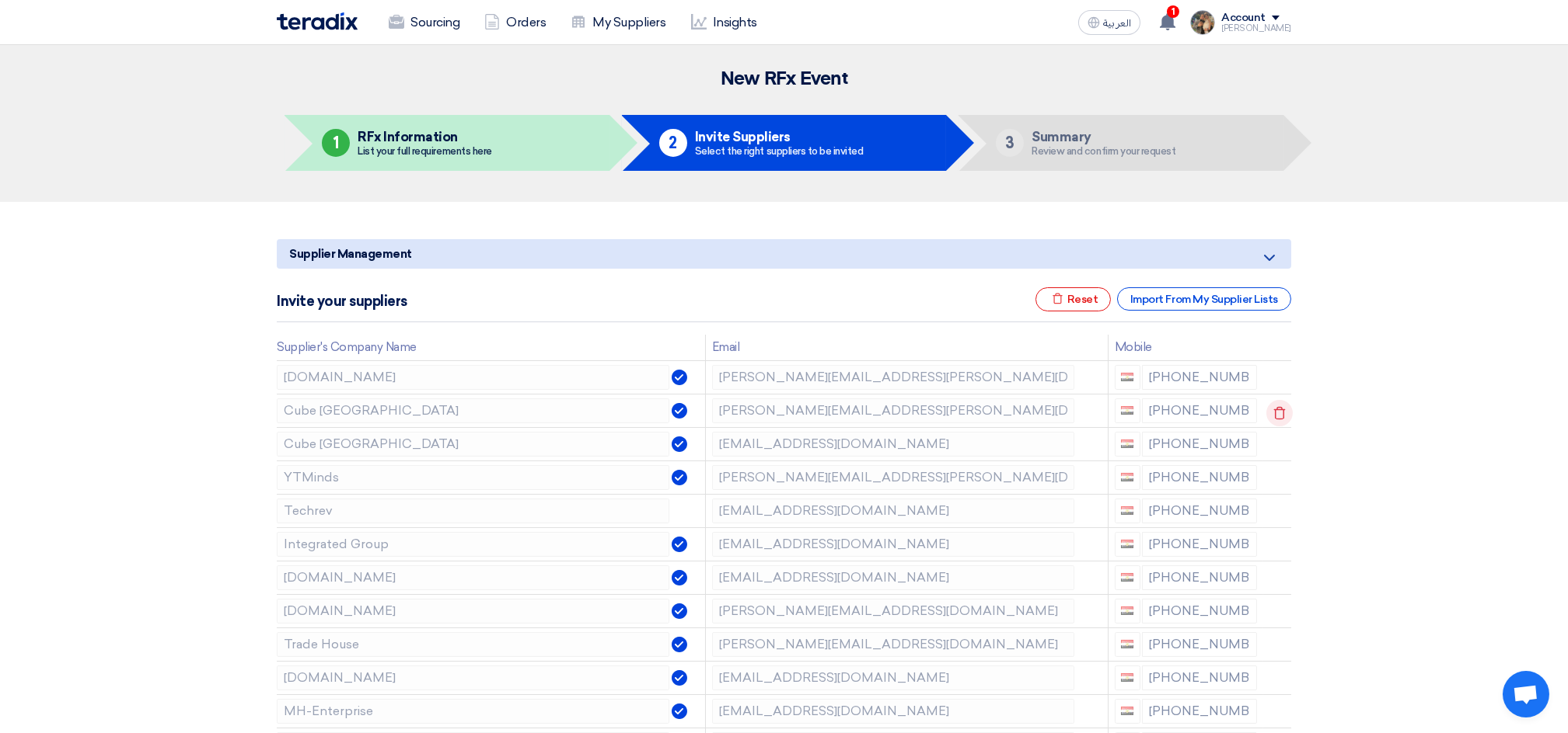
click at [1277, 413] on icon at bounding box center [1279, 413] width 27 height 26
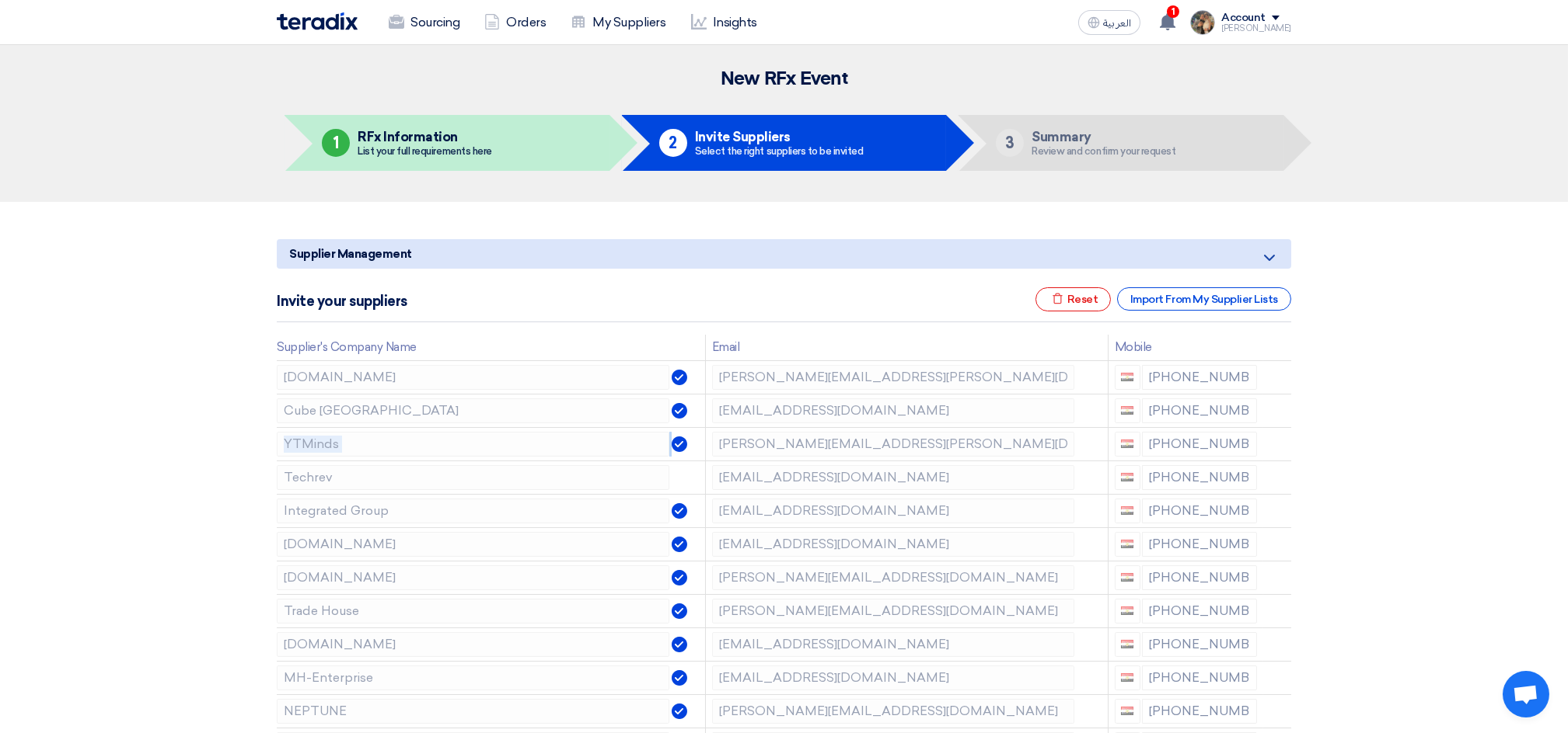
click at [0, 0] on icon at bounding box center [0, 0] width 0 height 0
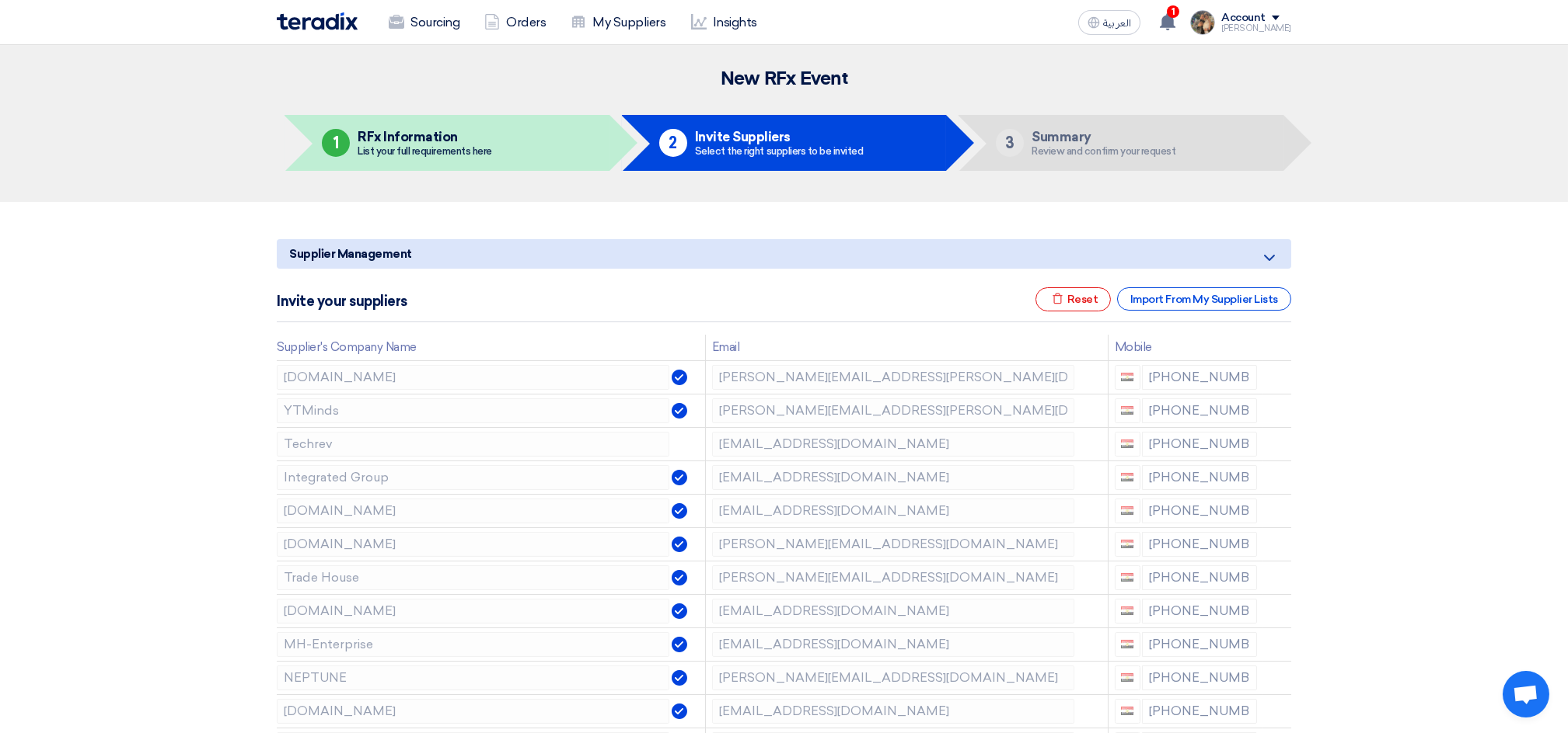
click at [0, 0] on icon at bounding box center [0, 0] width 0 height 0
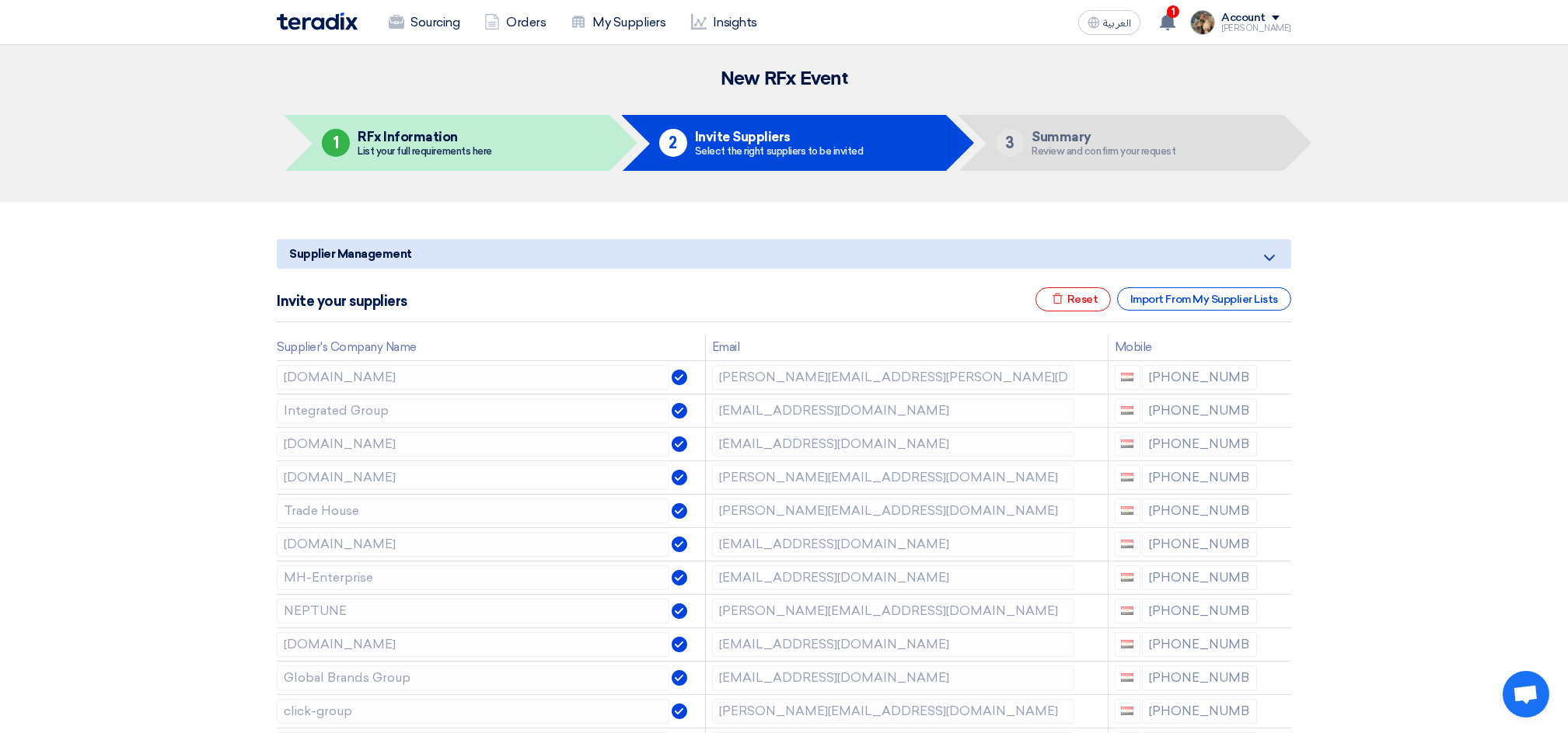
click at [0, 0] on icon at bounding box center [0, 0] width 0 height 0
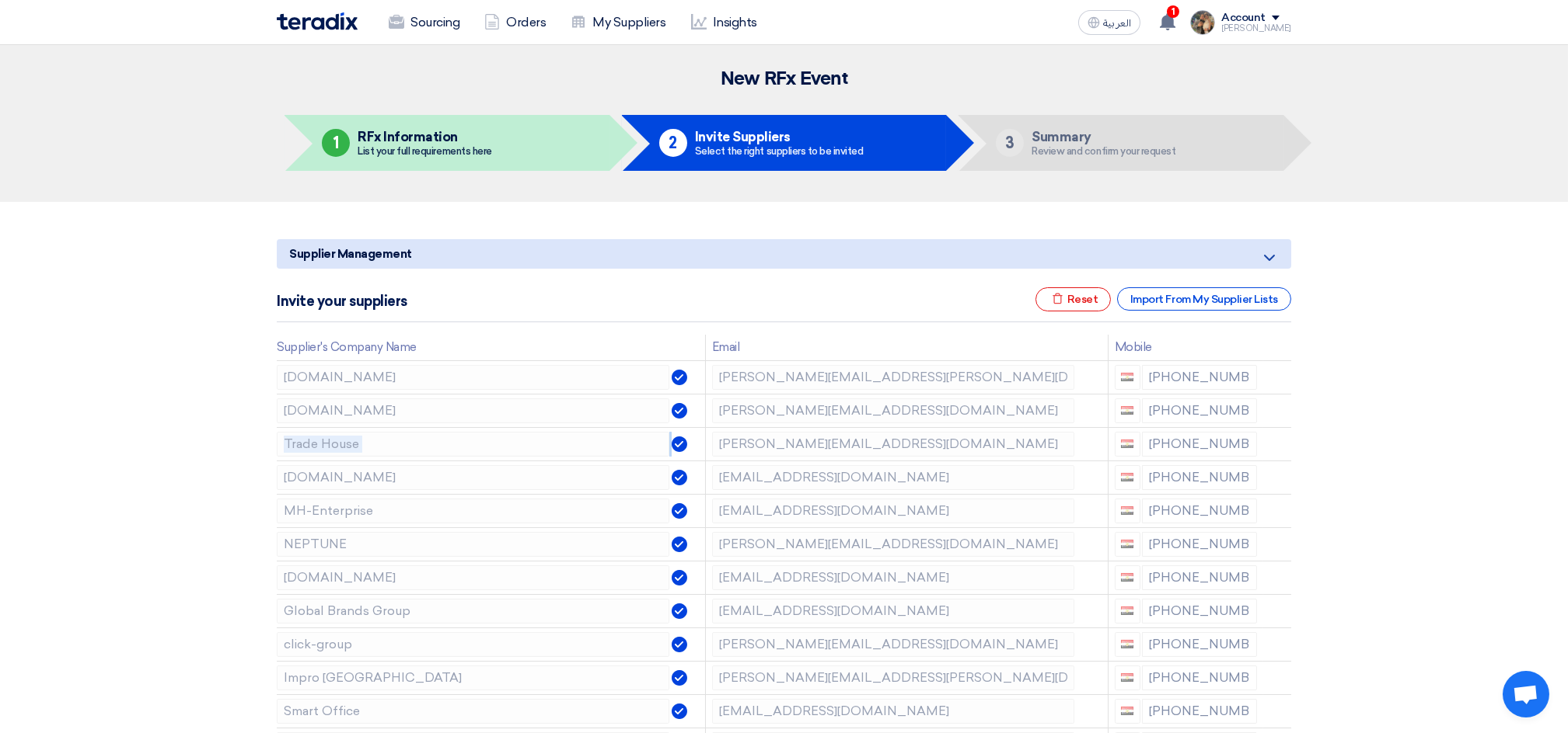
click at [0, 0] on icon at bounding box center [0, 0] width 0 height 0
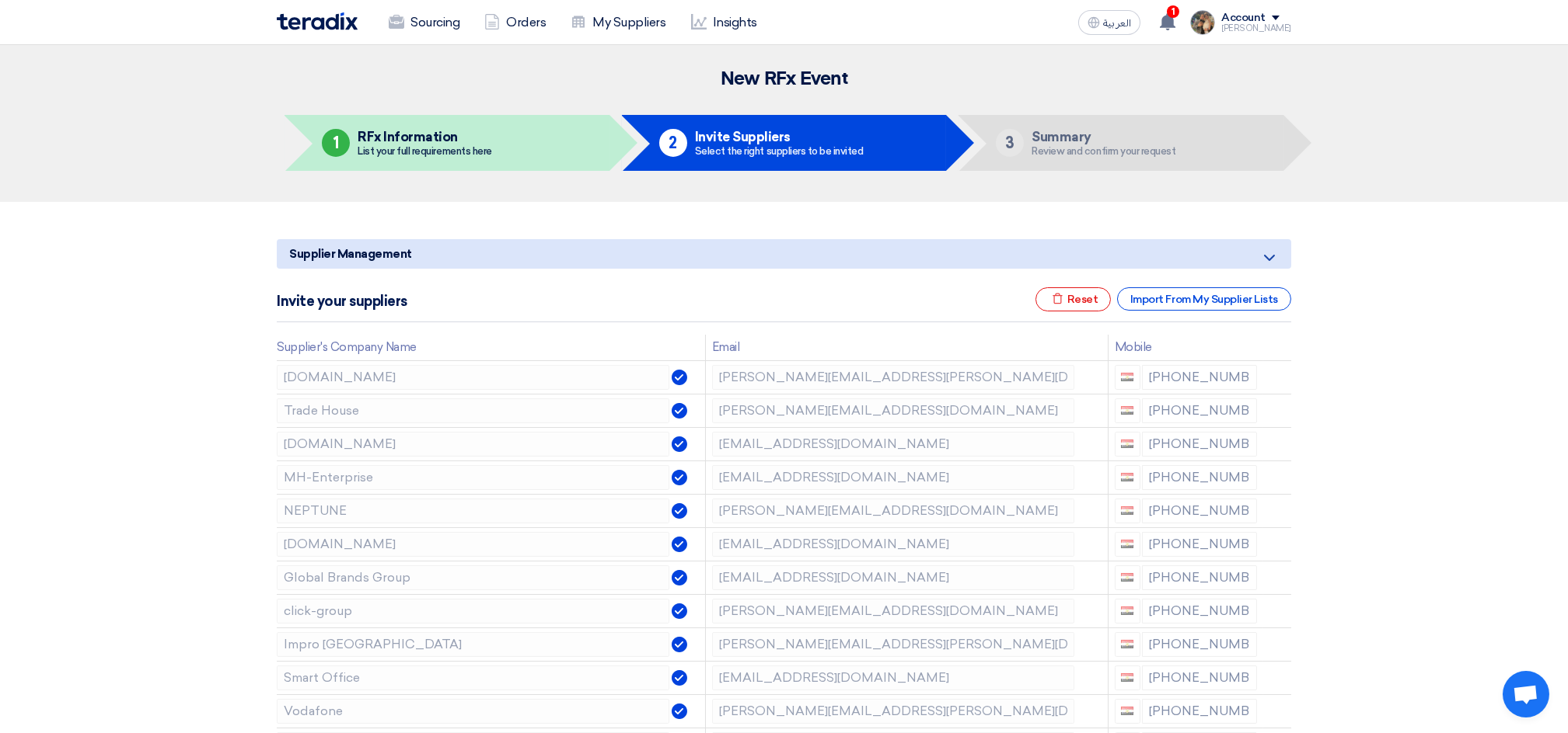
click at [0, 0] on icon at bounding box center [0, 0] width 0 height 0
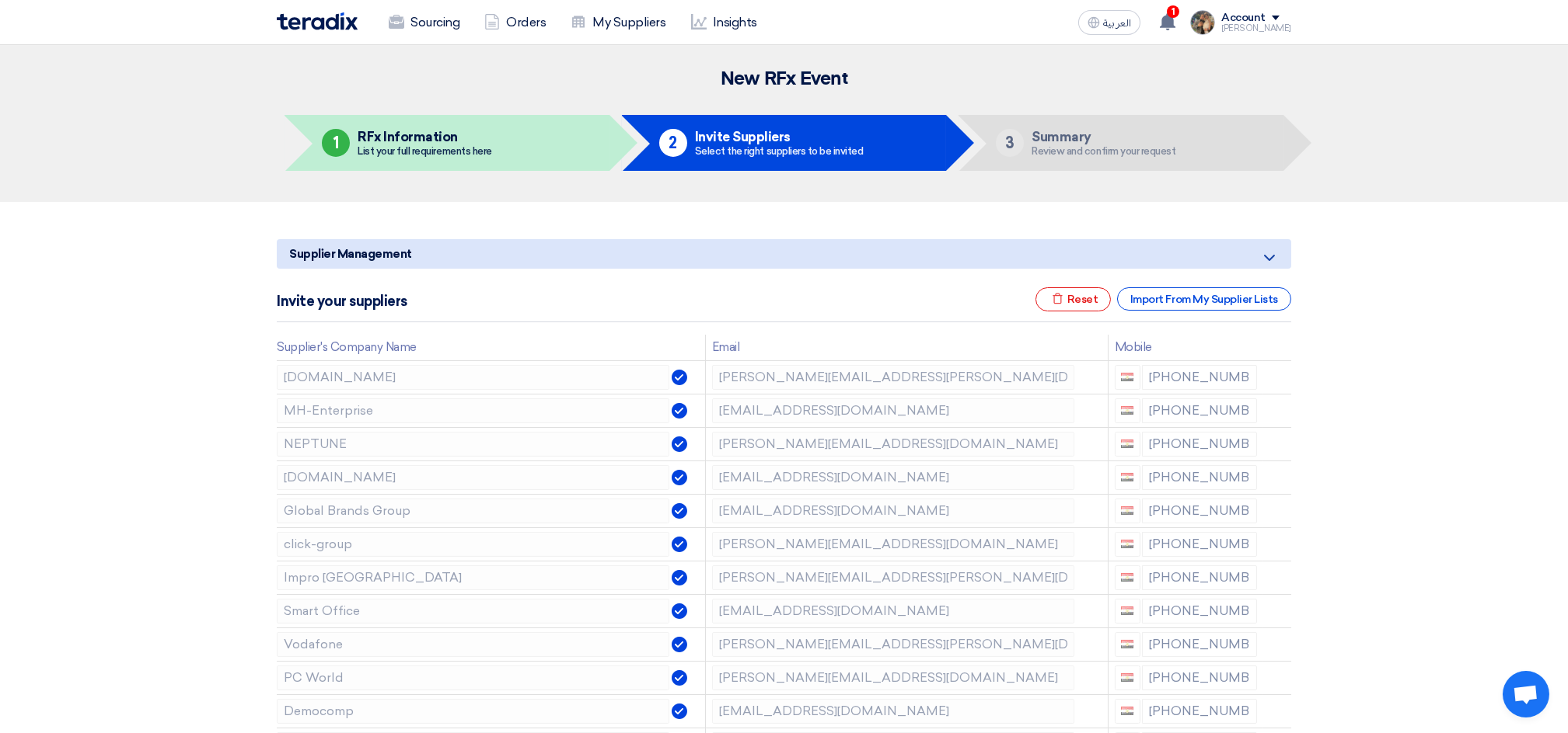
click at [0, 0] on icon at bounding box center [0, 0] width 0 height 0
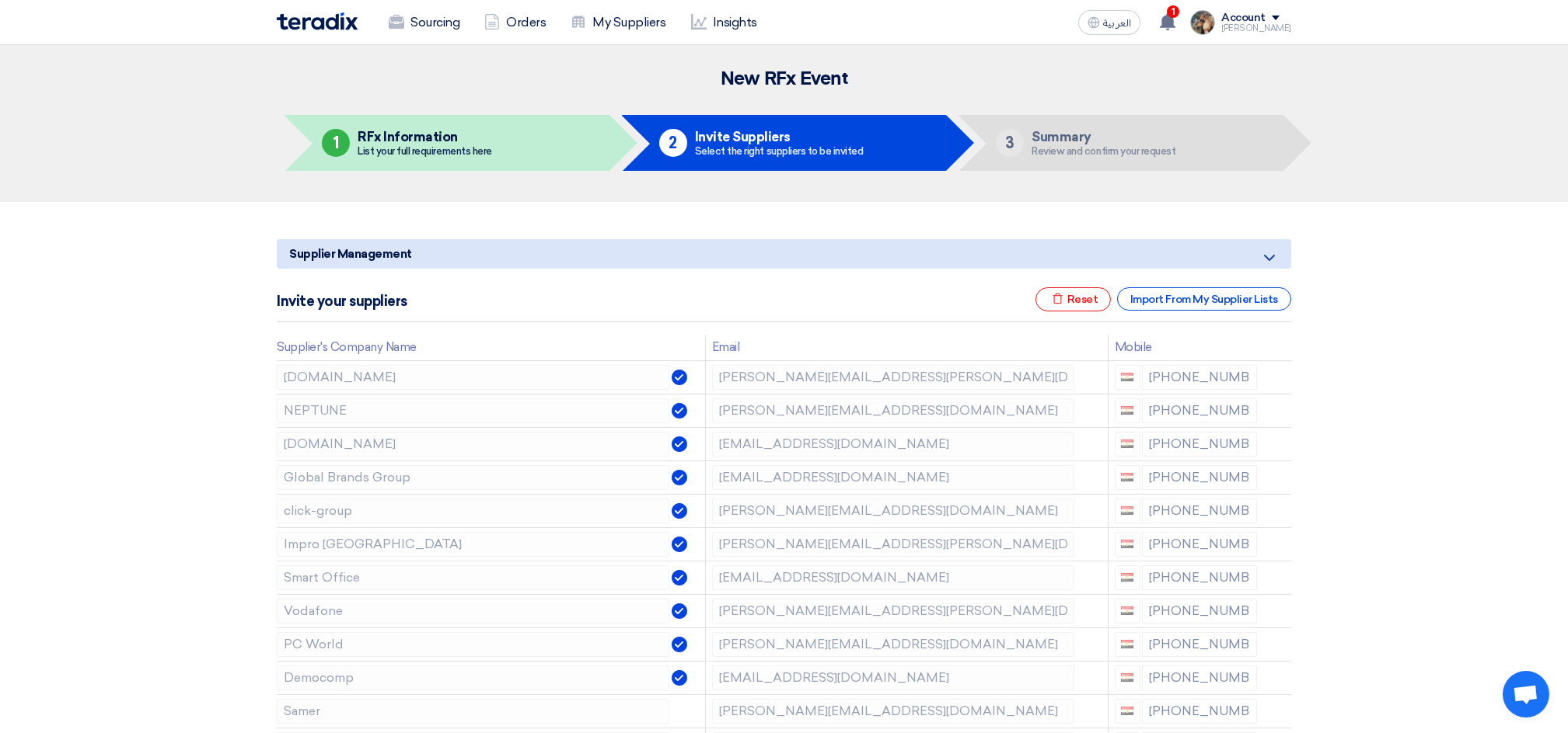
click at [0, 0] on icon at bounding box center [0, 0] width 0 height 0
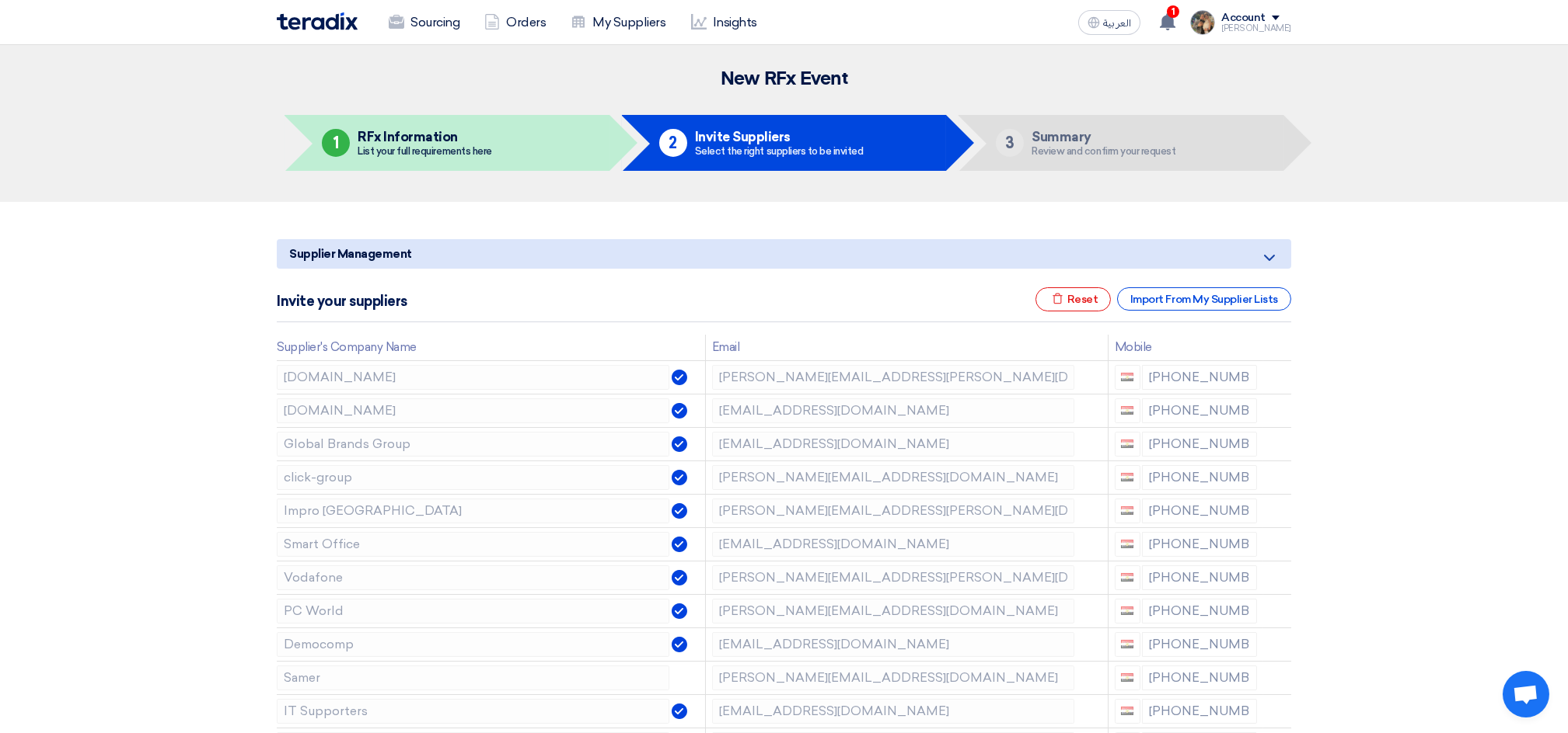
click at [0, 0] on icon at bounding box center [0, 0] width 0 height 0
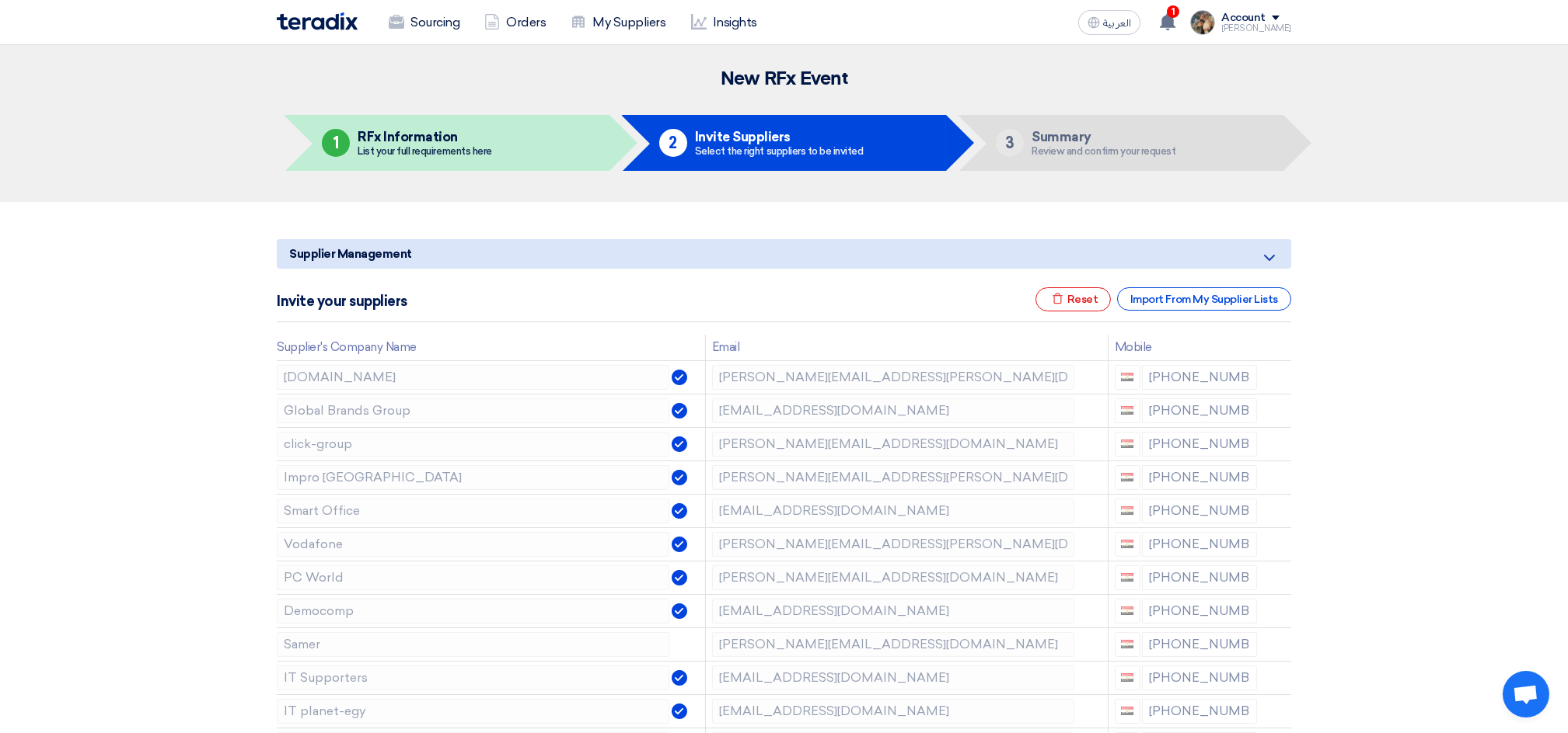
click at [0, 0] on icon at bounding box center [0, 0] width 0 height 0
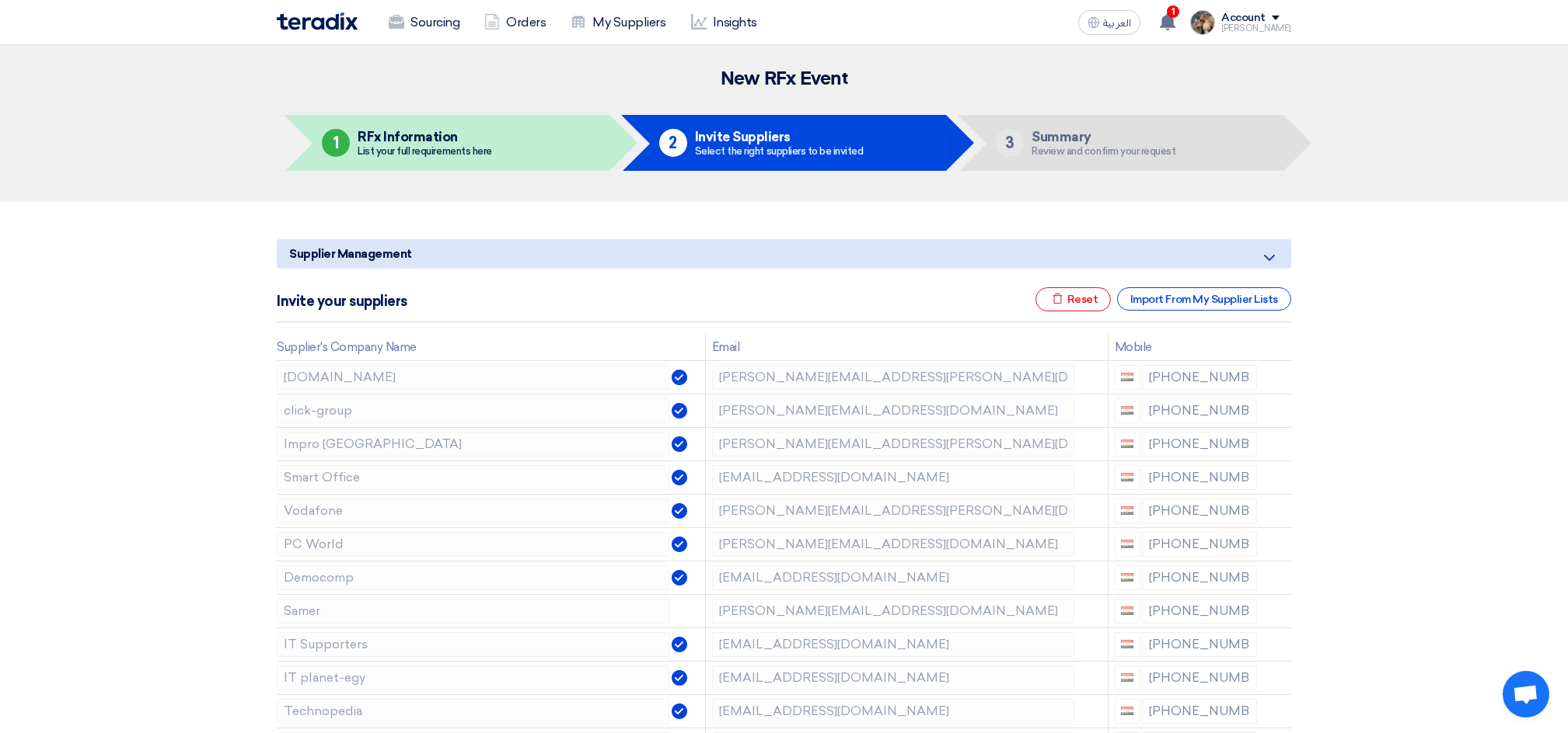
click at [0, 0] on icon at bounding box center [0, 0] width 0 height 0
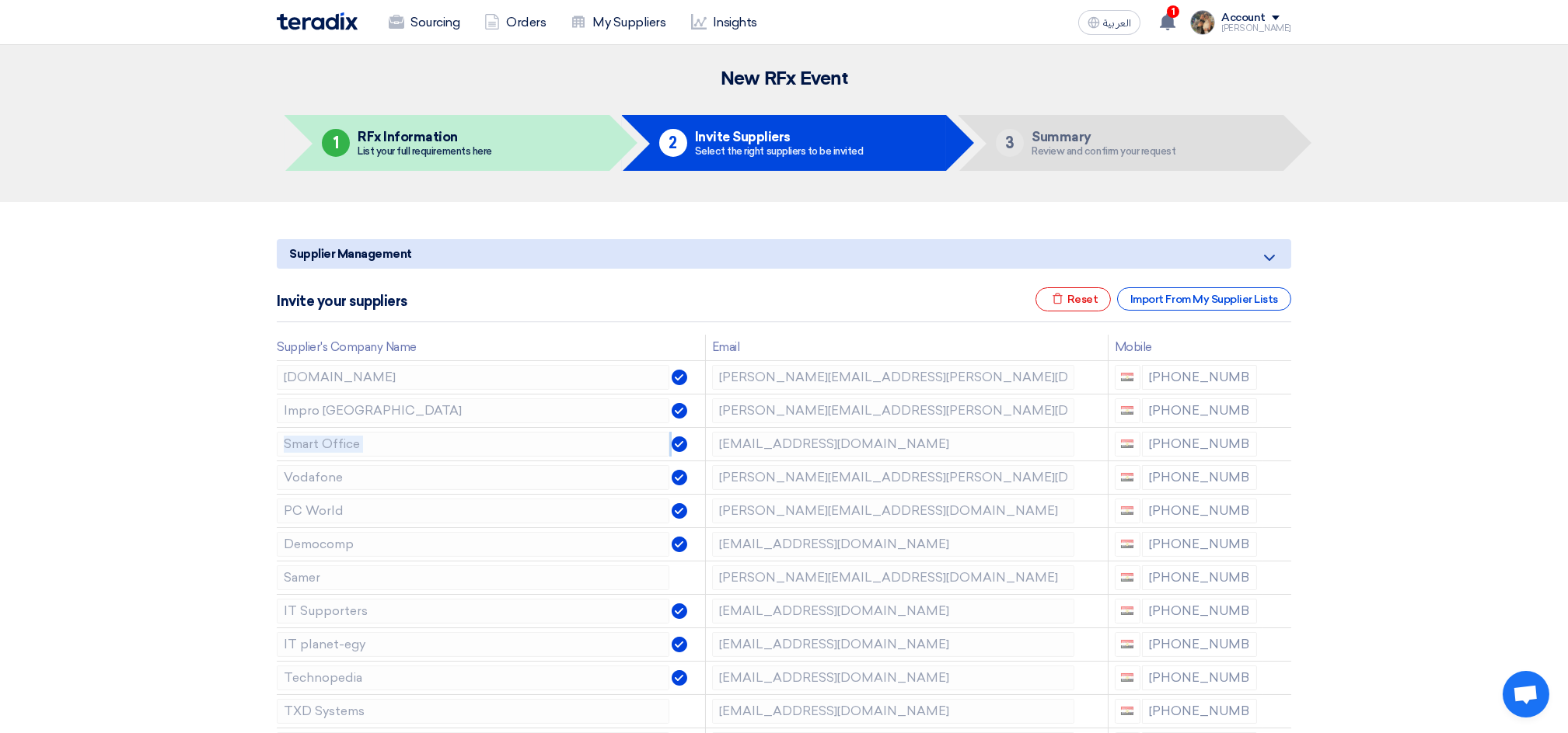
click at [0, 0] on icon at bounding box center [0, 0] width 0 height 0
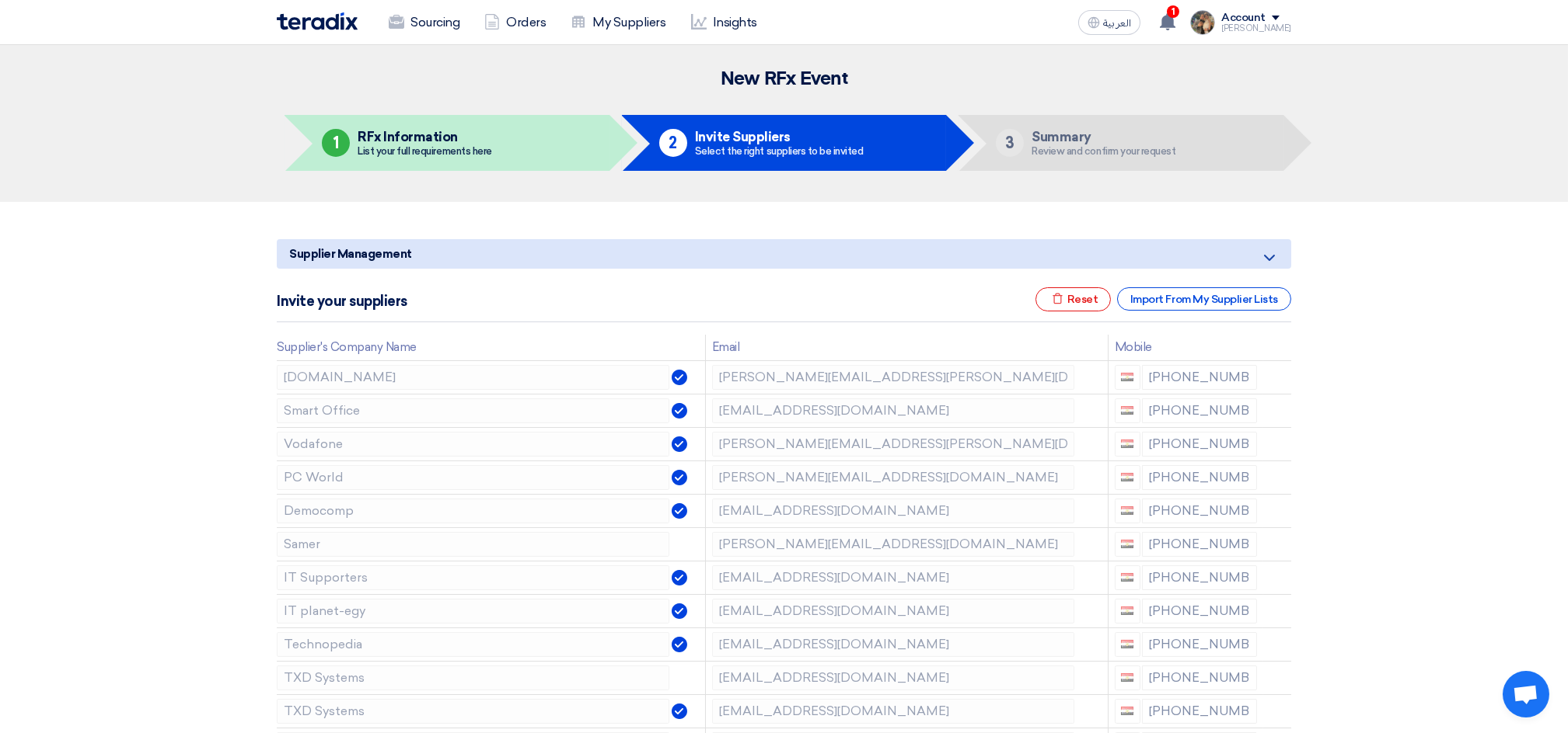
click at [0, 0] on icon at bounding box center [0, 0] width 0 height 0
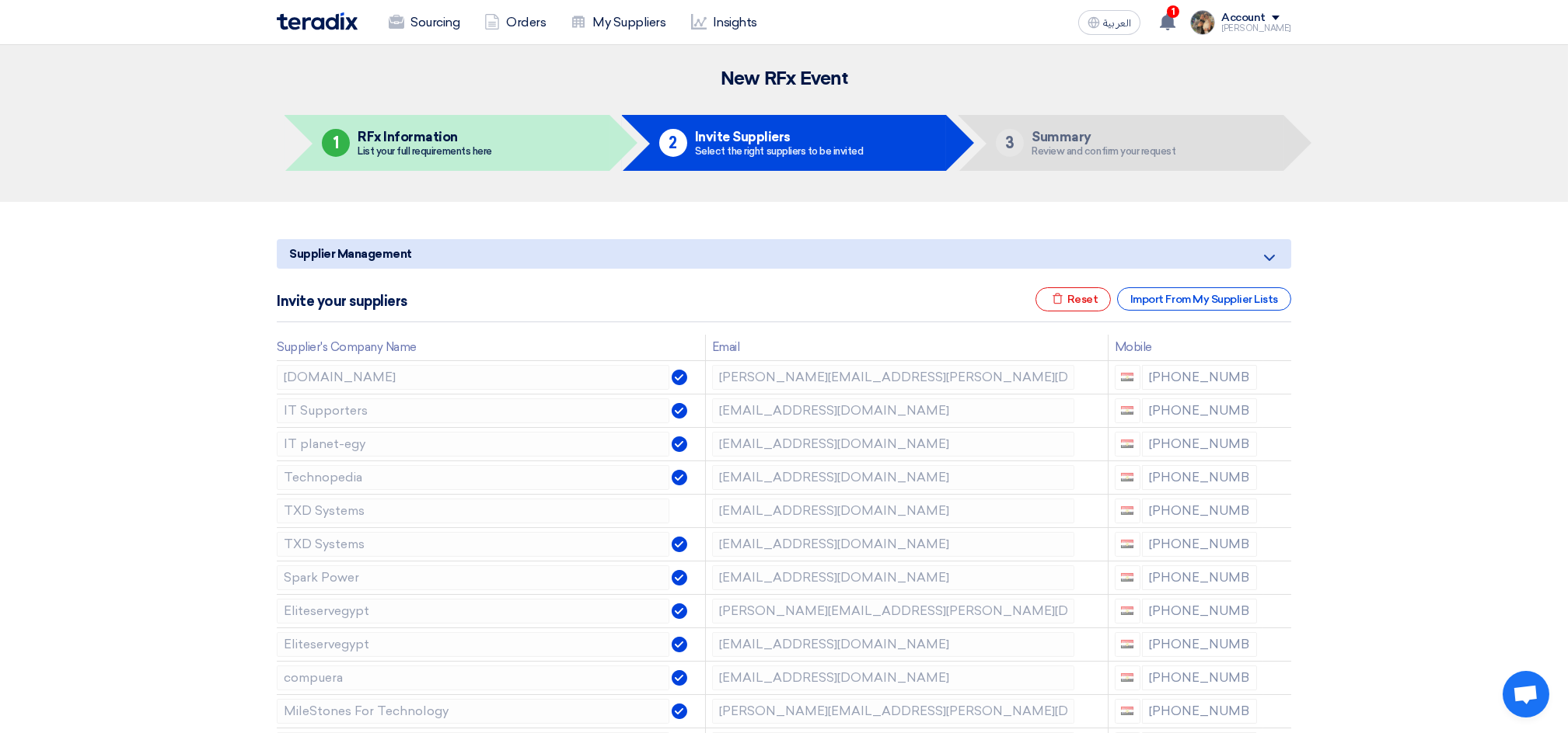
click at [0, 0] on icon at bounding box center [0, 0] width 0 height 0
click at [1278, 413] on icon at bounding box center [1279, 413] width 27 height 26
click at [1278, 418] on icon at bounding box center [1279, 413] width 27 height 26
click at [0, 0] on icon at bounding box center [0, 0] width 0 height 0
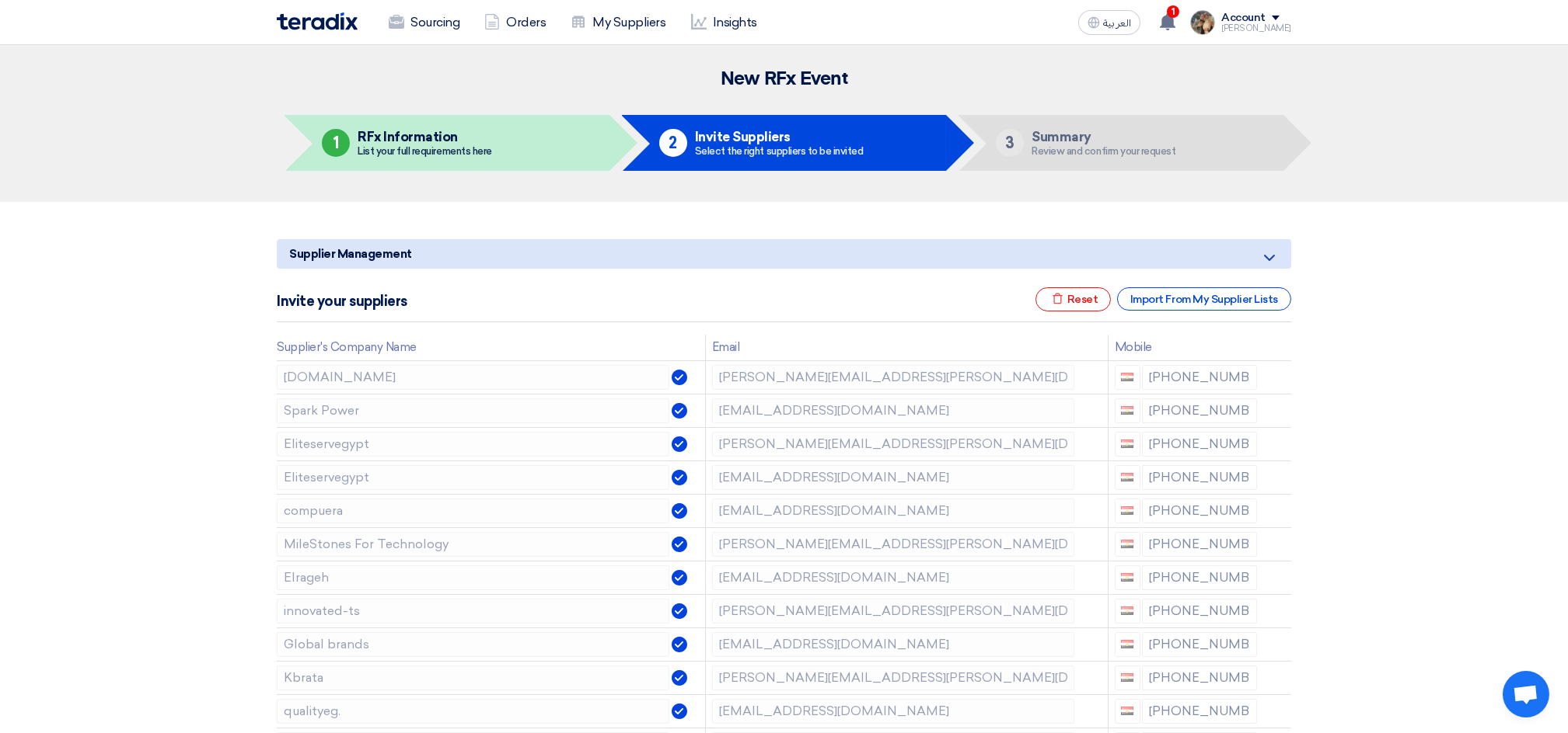
click at [0, 0] on icon at bounding box center [0, 0] width 0 height 0
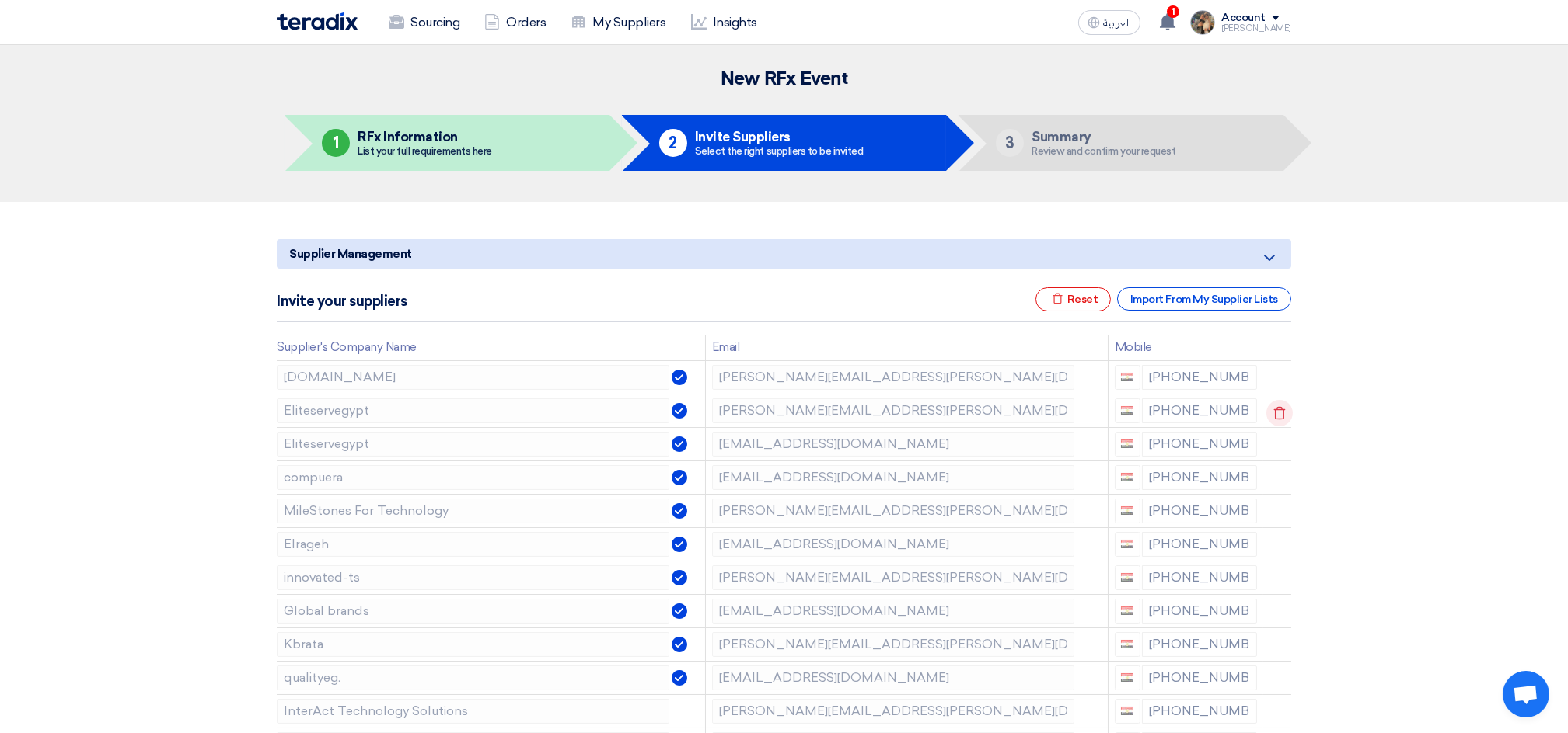
click at [1272, 414] on icon at bounding box center [1279, 413] width 27 height 26
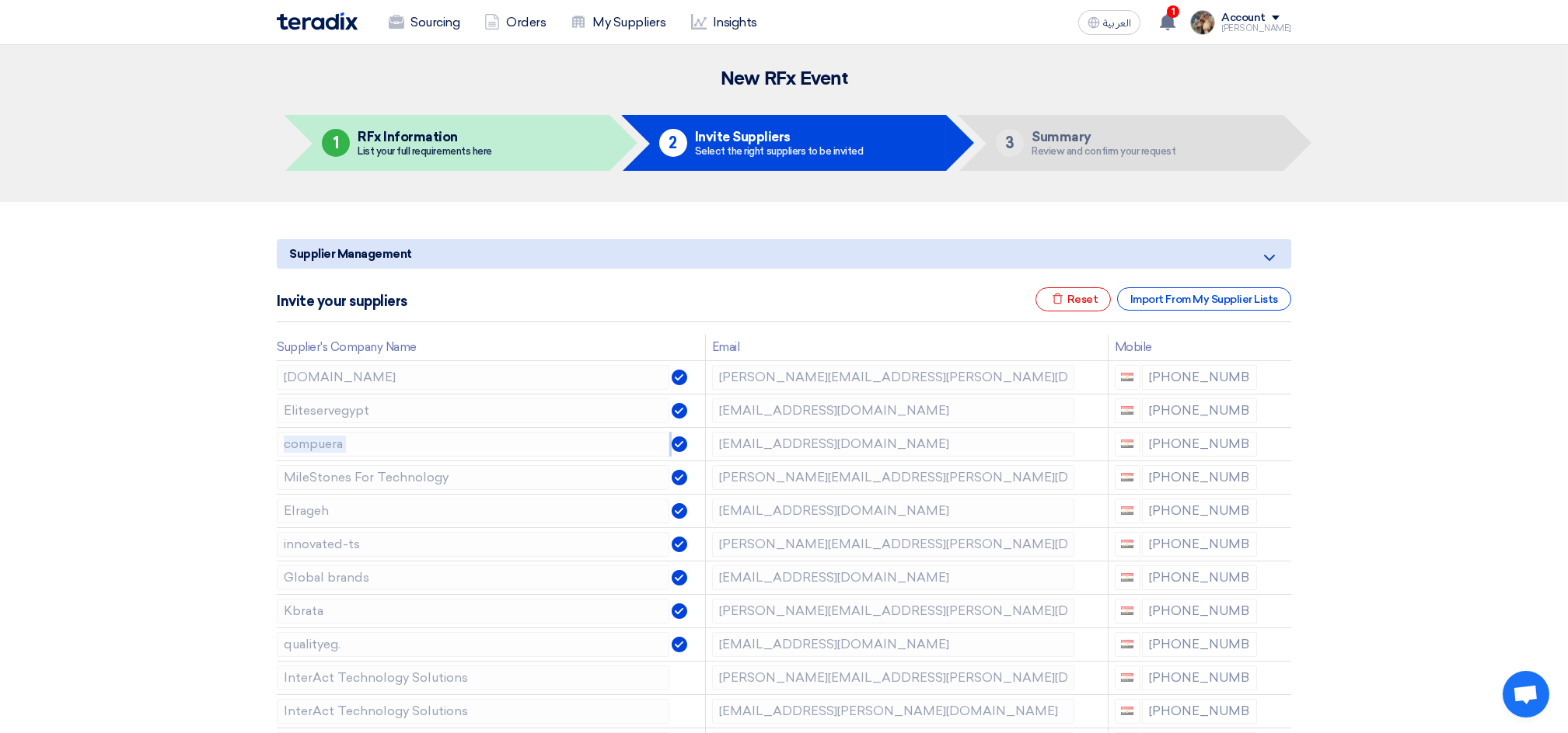
click at [0, 0] on icon at bounding box center [0, 0] width 0 height 0
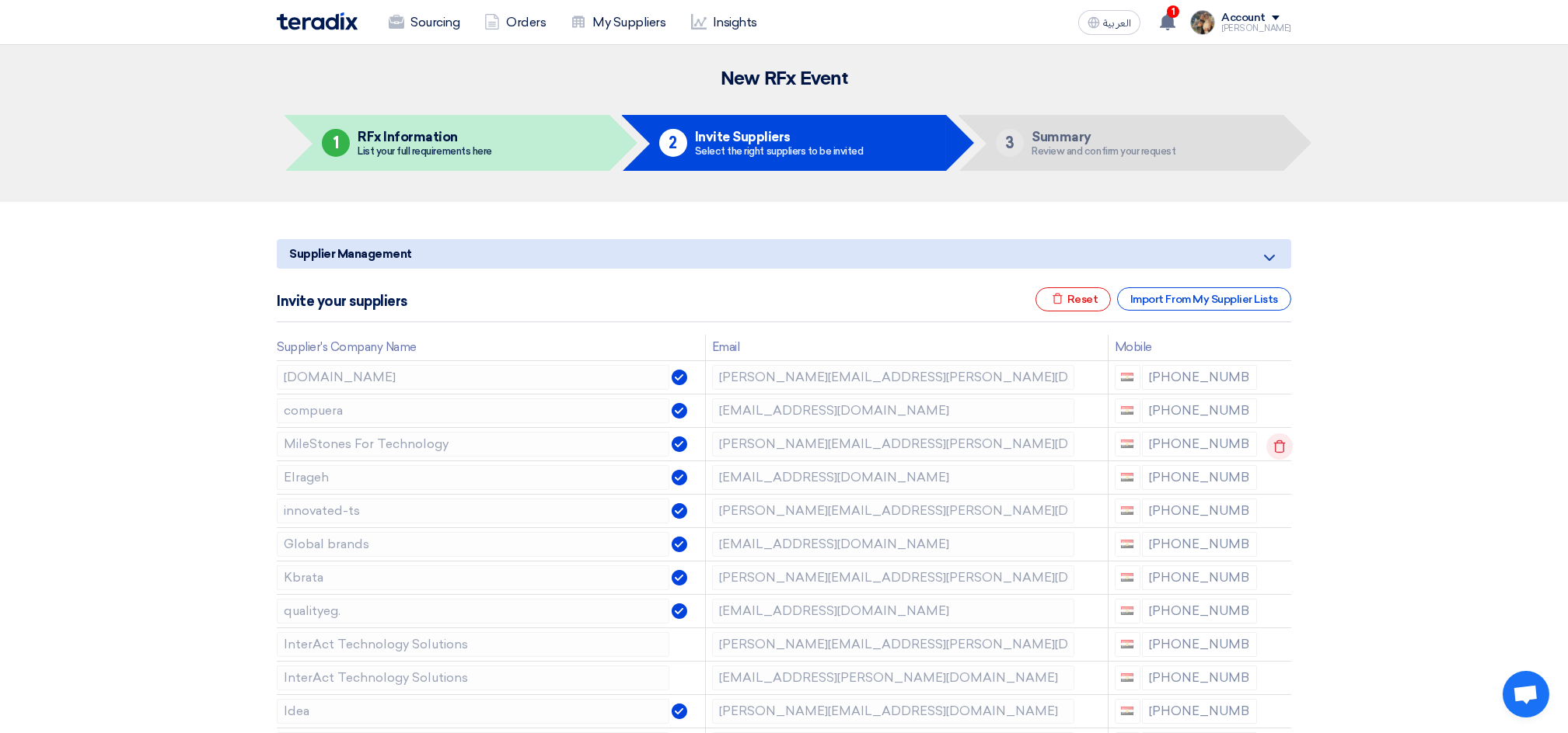
click at [1276, 447] on icon at bounding box center [1279, 446] width 27 height 26
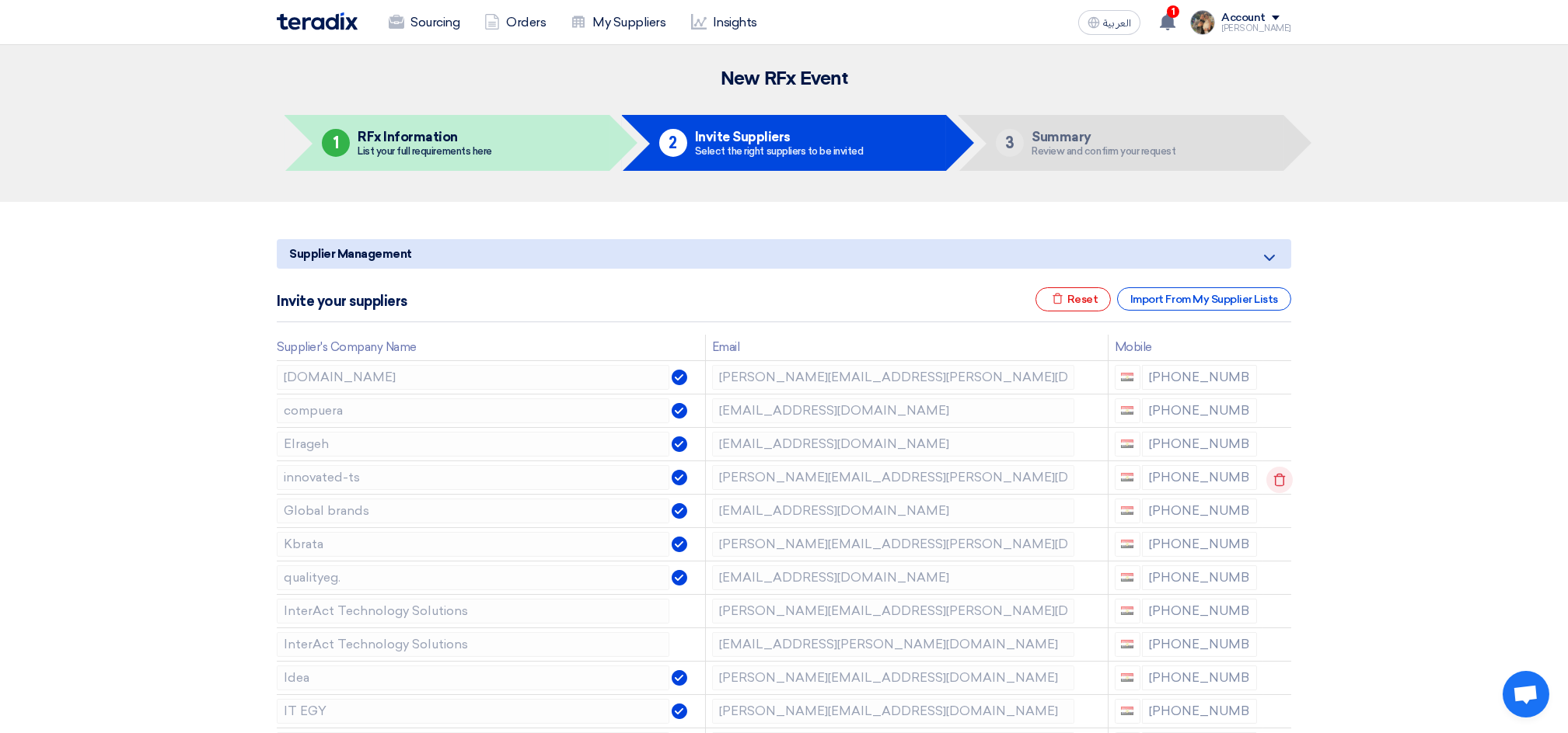
click at [1276, 480] on icon at bounding box center [1279, 480] width 27 height 26
click at [1275, 481] on icon at bounding box center [1279, 480] width 27 height 26
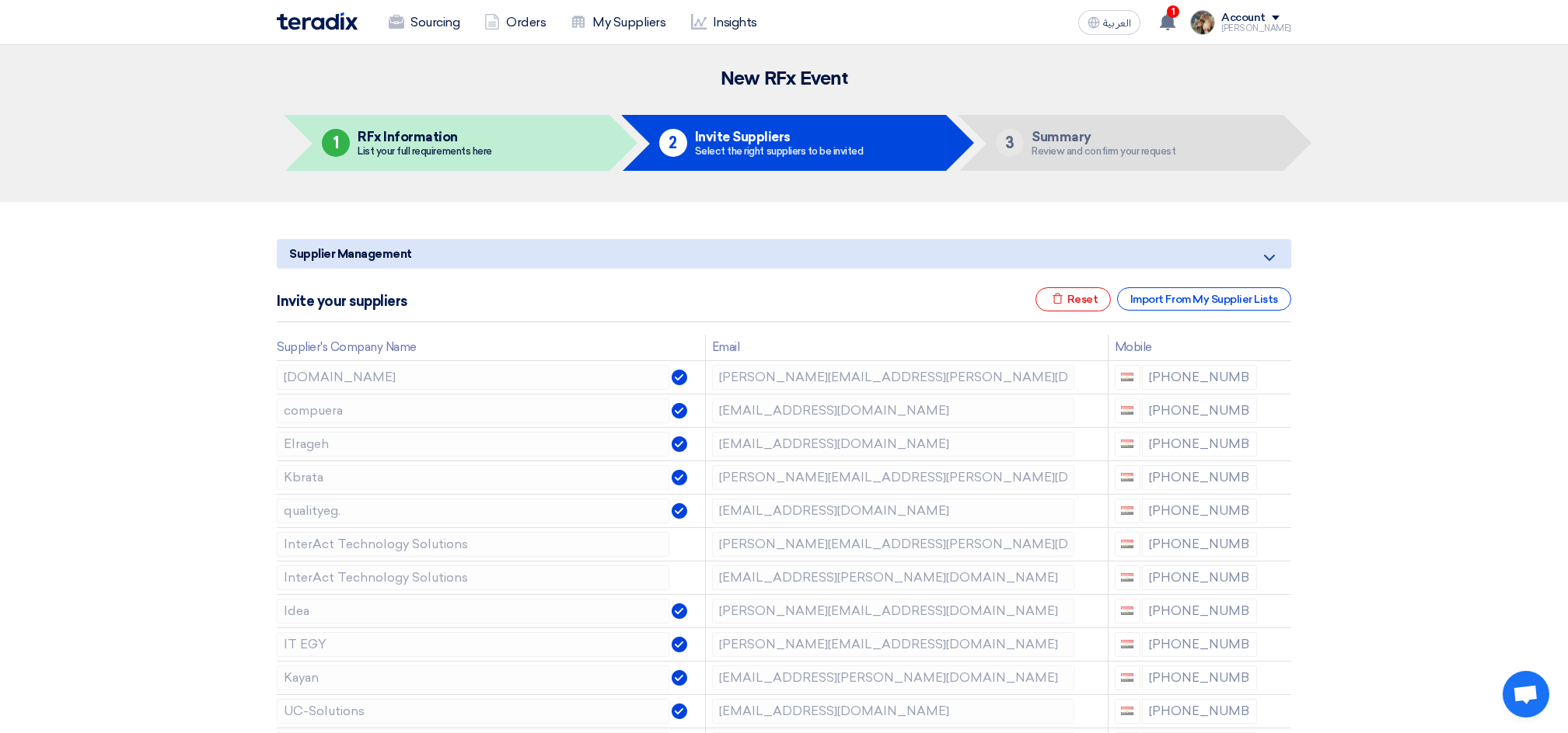
click at [0, 0] on icon at bounding box center [0, 0] width 0 height 0
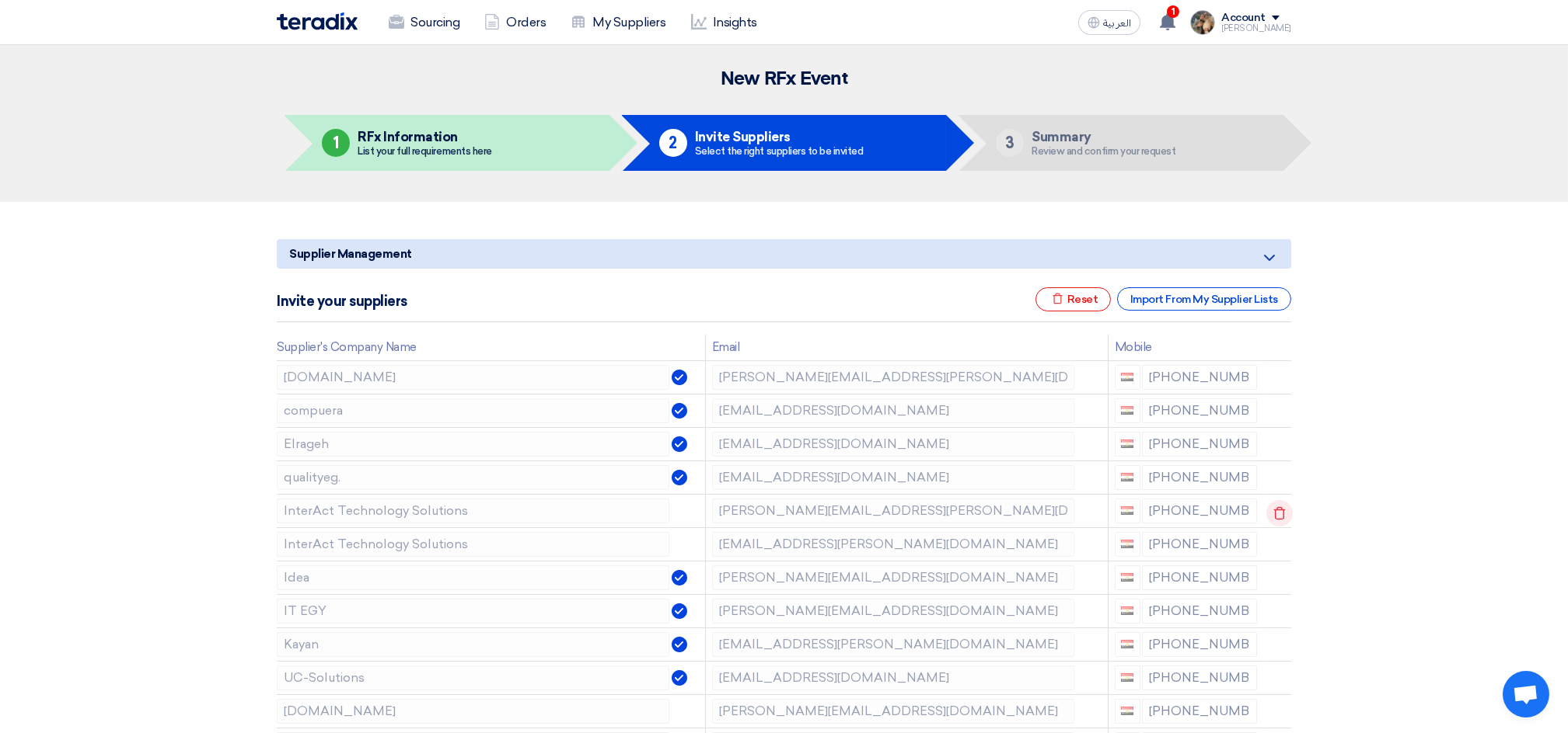
click at [1269, 513] on icon at bounding box center [1279, 513] width 27 height 26
click at [0, 0] on icon at bounding box center [0, 0] width 0 height 0
click at [1271, 547] on icon at bounding box center [1279, 547] width 27 height 26
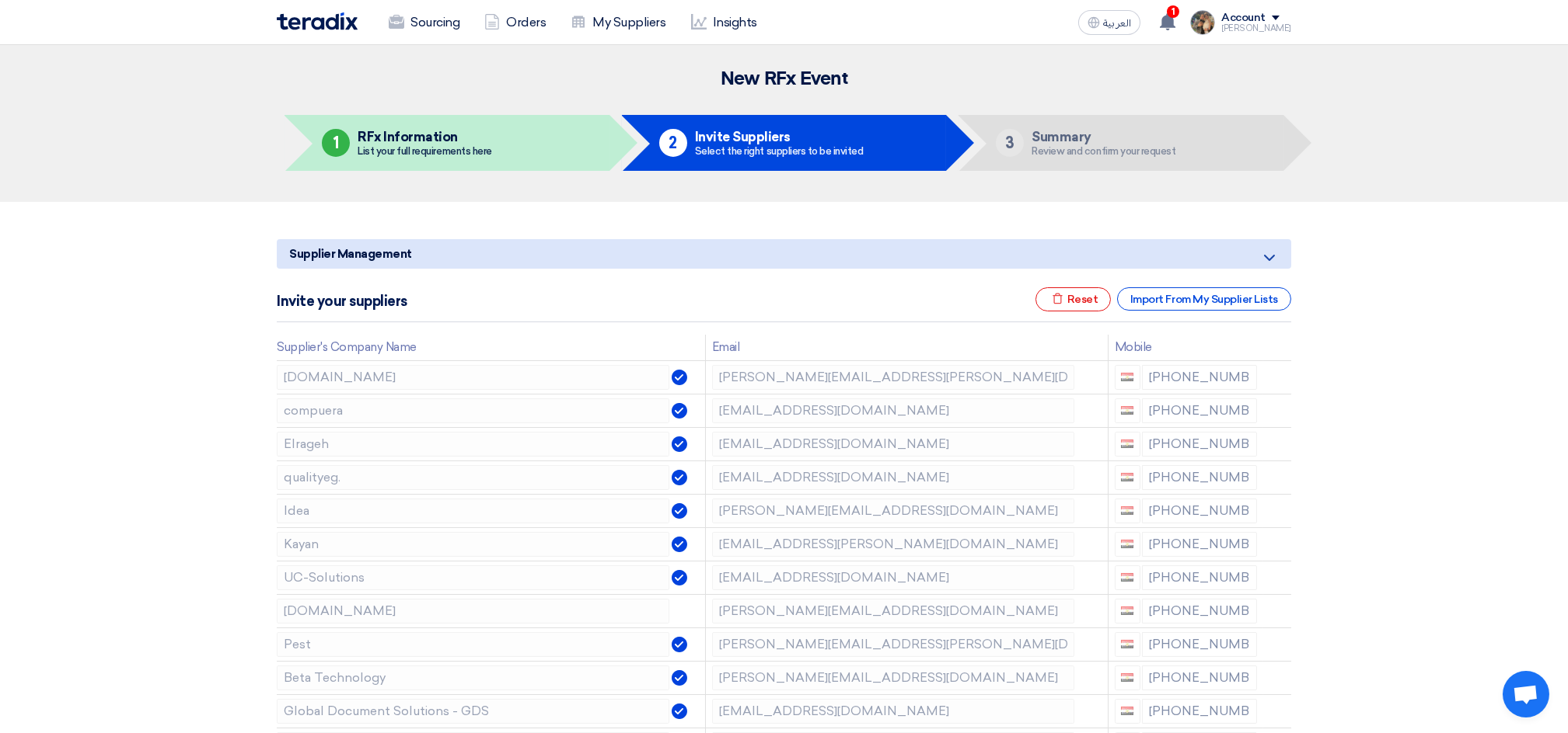
click at [0, 0] on icon at bounding box center [0, 0] width 0 height 0
click at [1271, 579] on icon at bounding box center [1279, 580] width 27 height 26
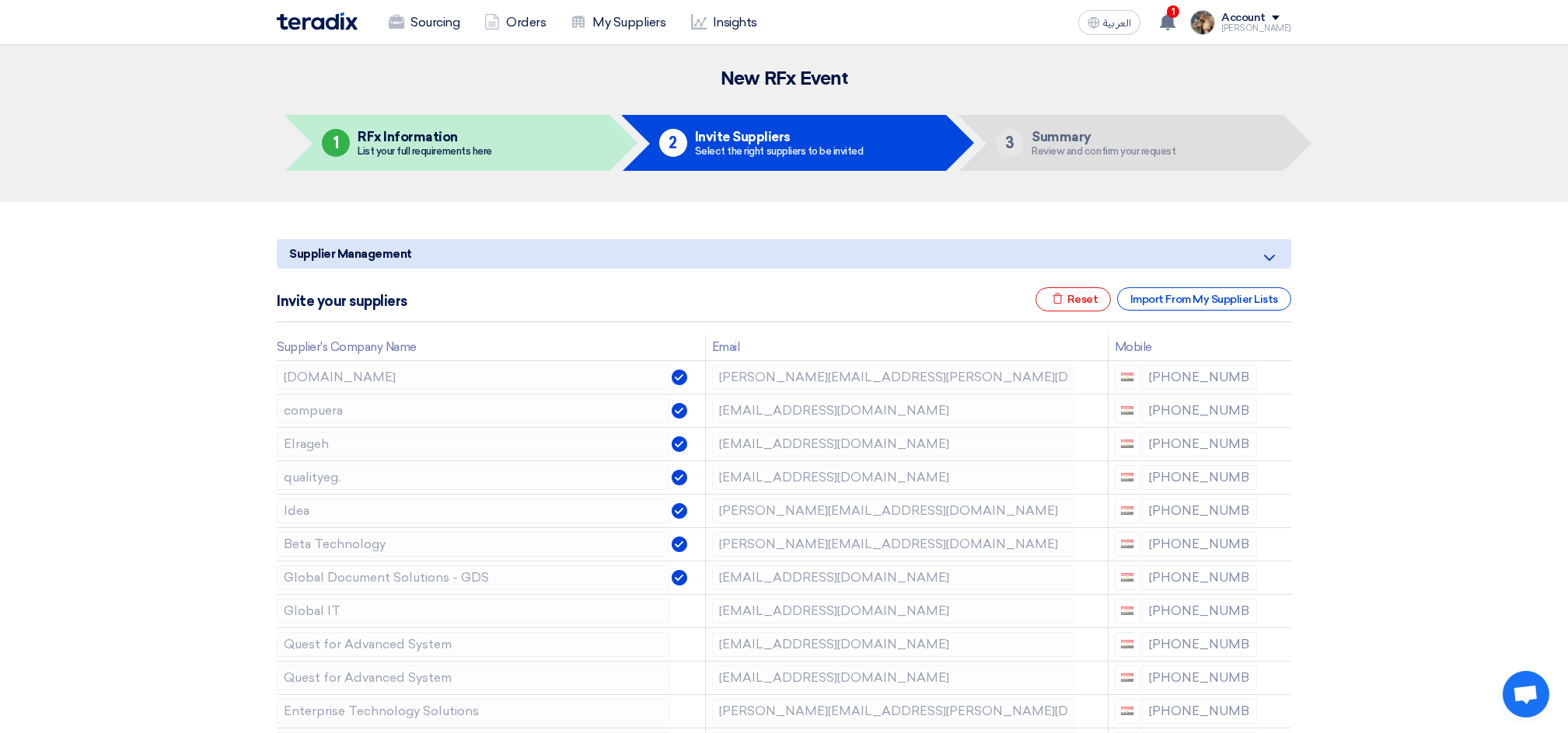
click at [0, 0] on icon at bounding box center [0, 0] width 0 height 0
click at [1272, 578] on icon at bounding box center [1279, 580] width 27 height 26
click at [0, 0] on icon at bounding box center [0, 0] width 0 height 0
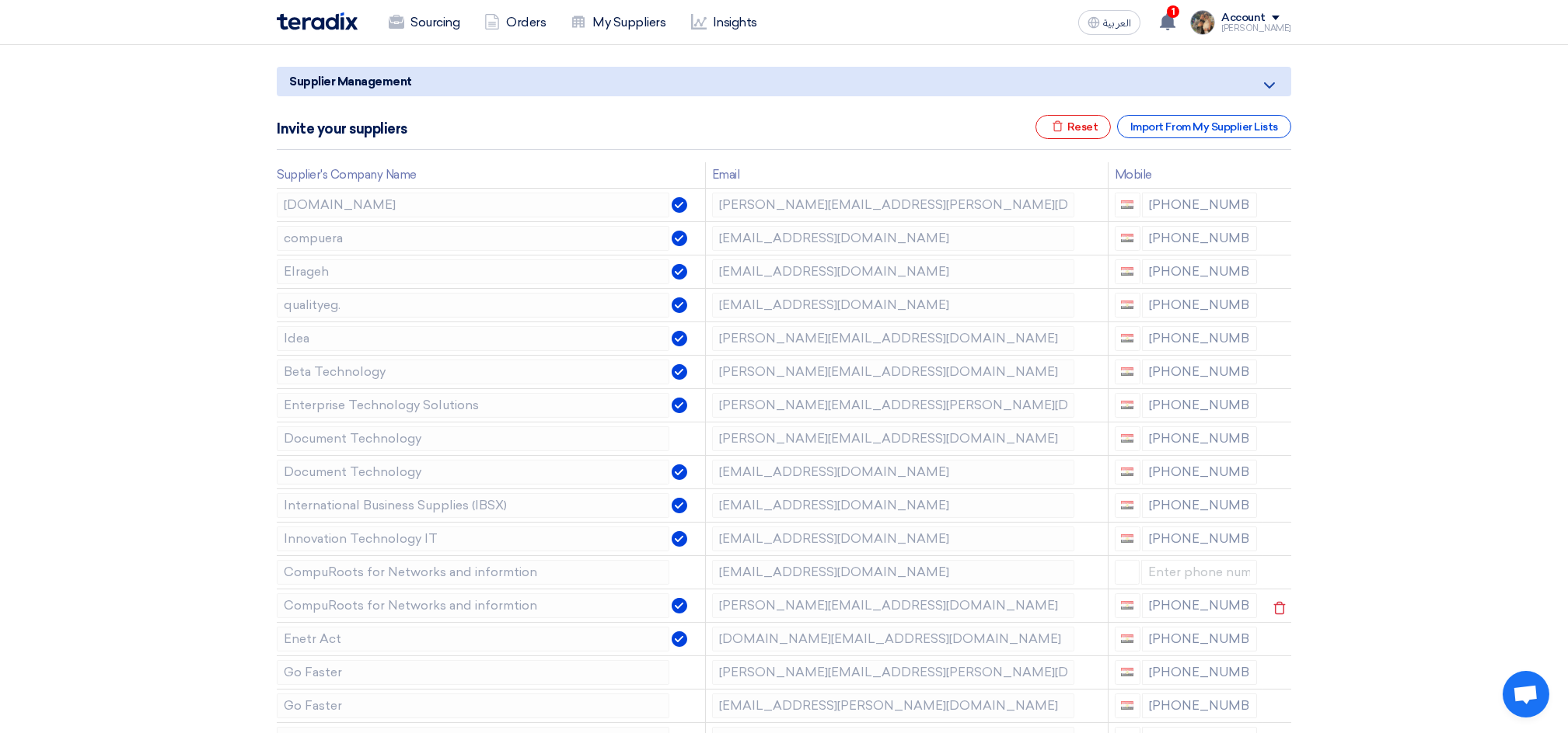
scroll to position [206, 0]
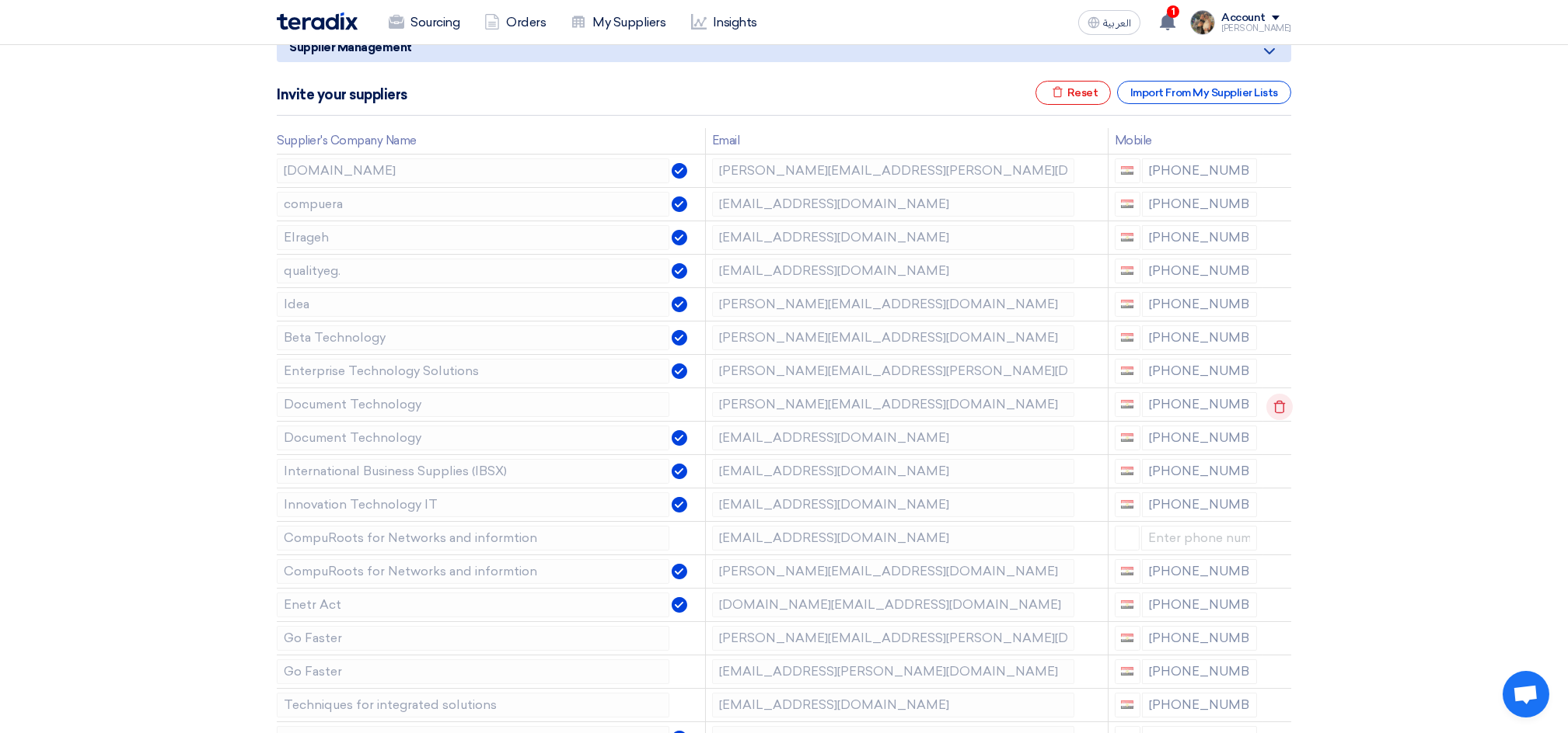
click at [1272, 404] on icon at bounding box center [1279, 407] width 27 height 26
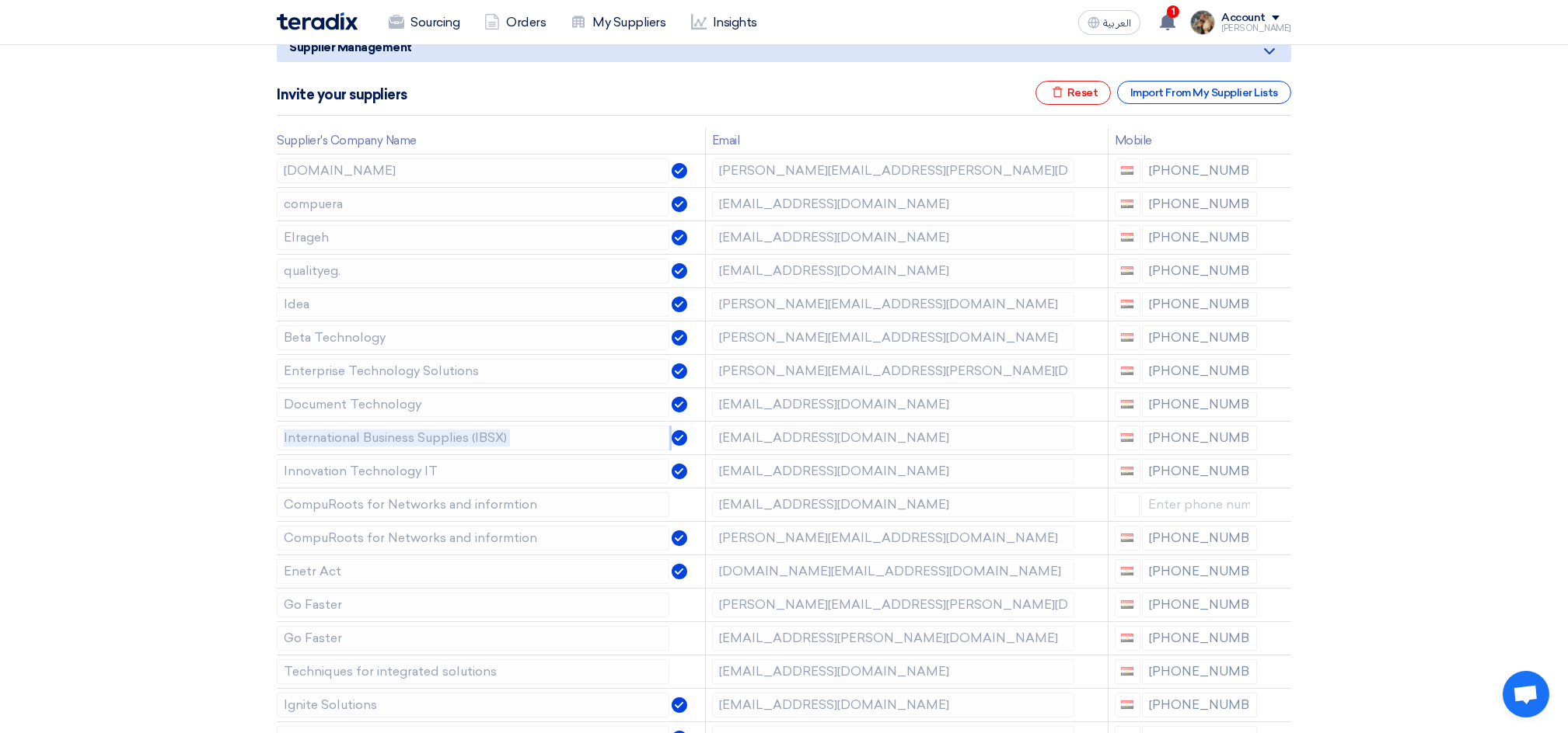
click at [0, 0] on icon at bounding box center [0, 0] width 0 height 0
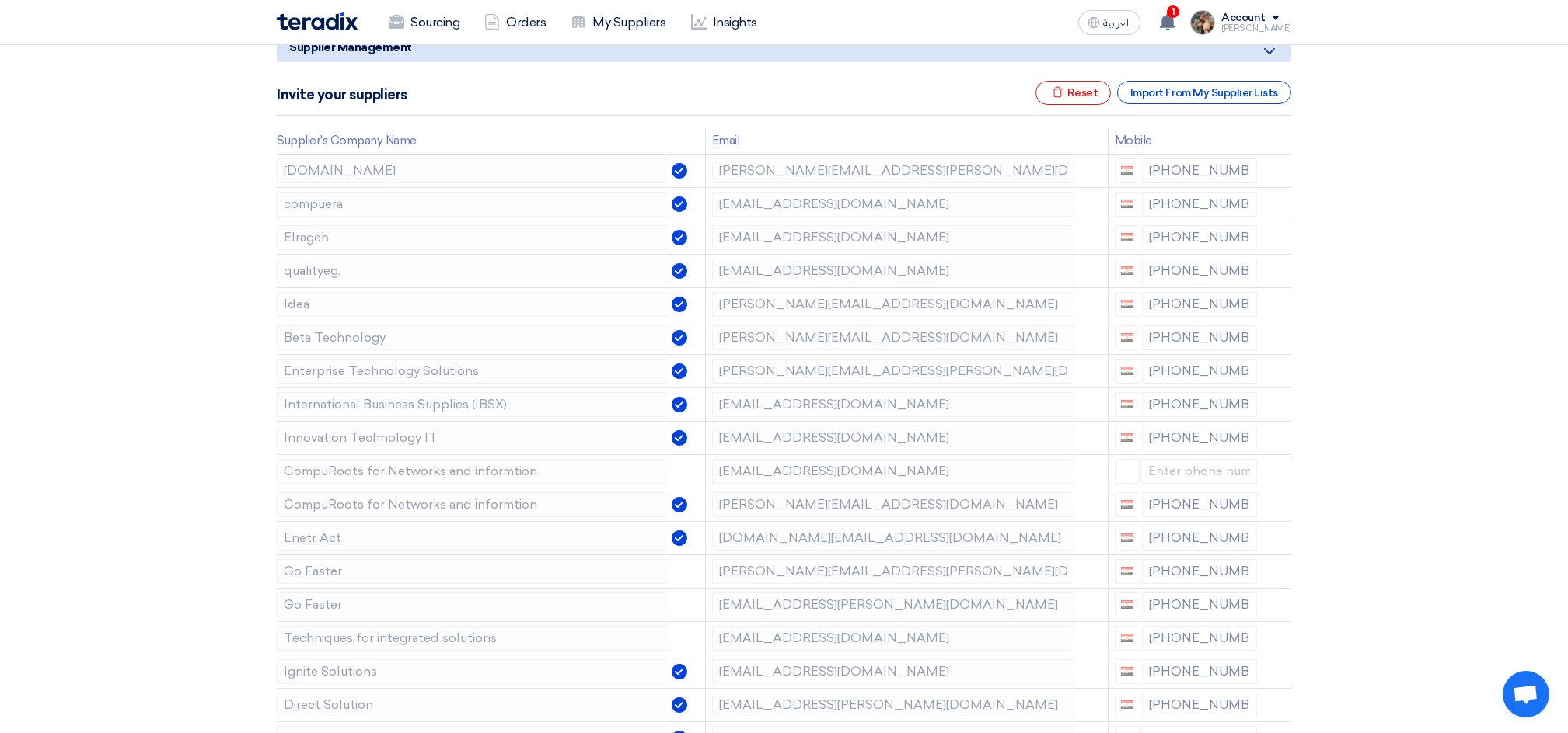
click at [0, 0] on icon at bounding box center [0, 0] width 0 height 0
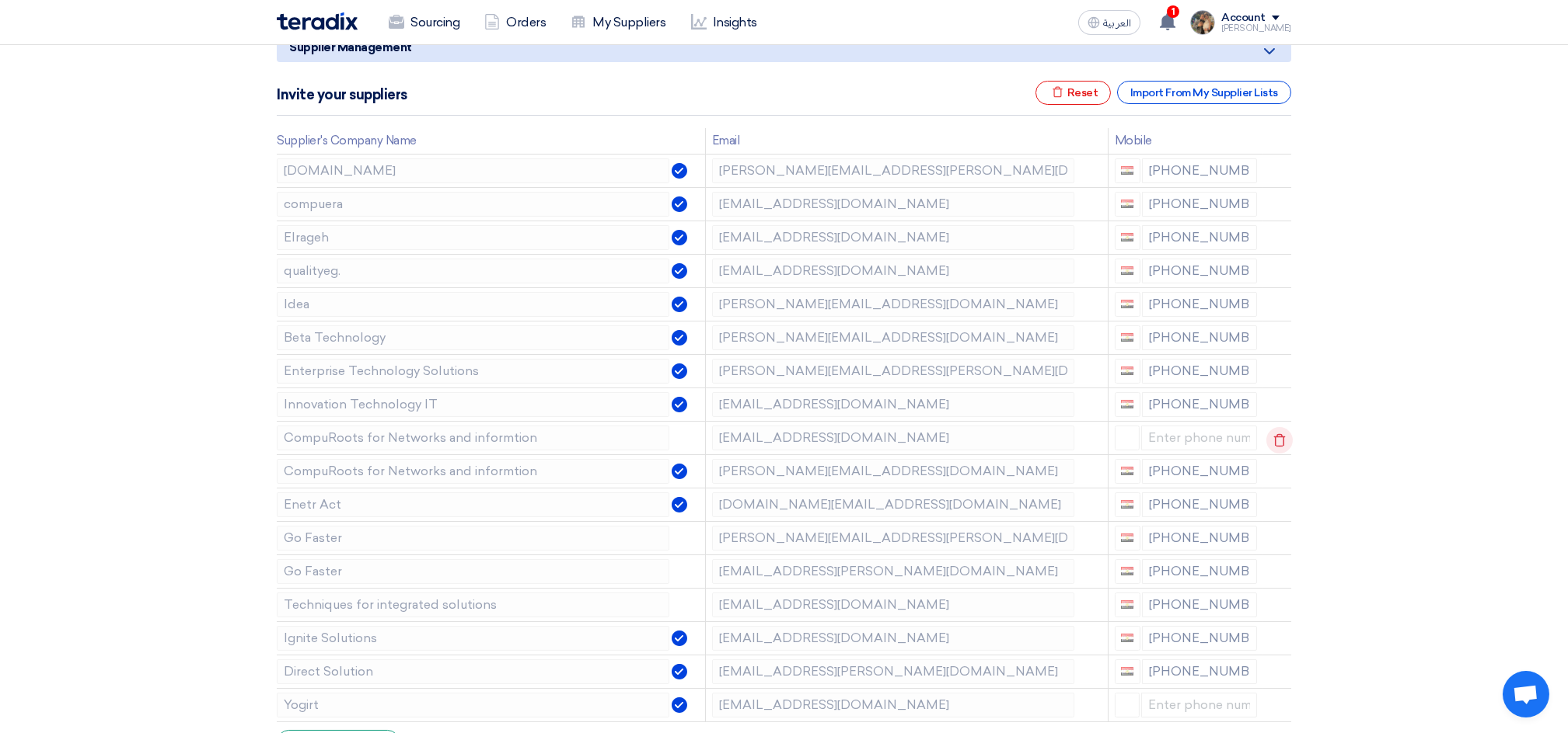
click at [1272, 438] on icon at bounding box center [1279, 440] width 27 height 26
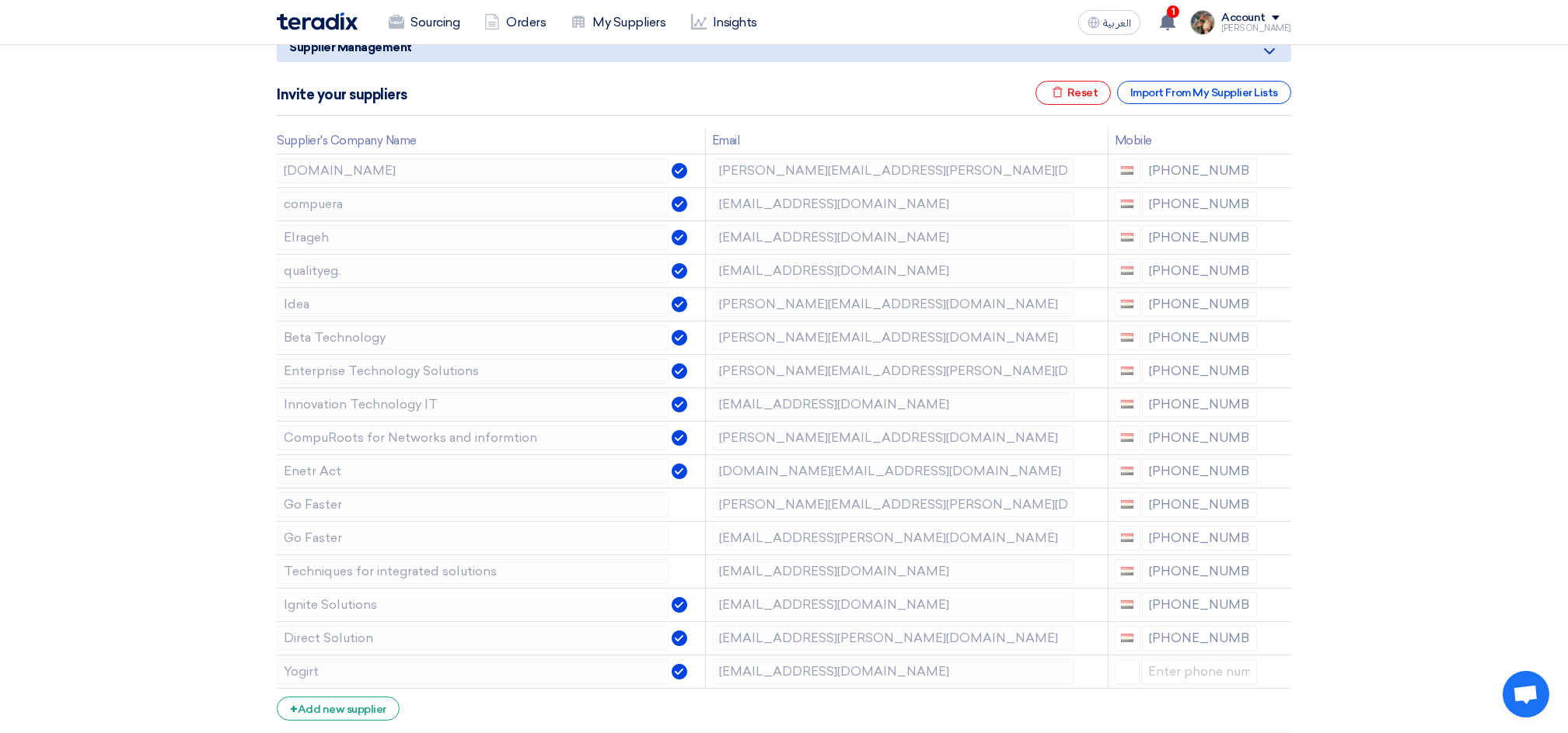
click at [0, 0] on icon at bounding box center [0, 0] width 0 height 0
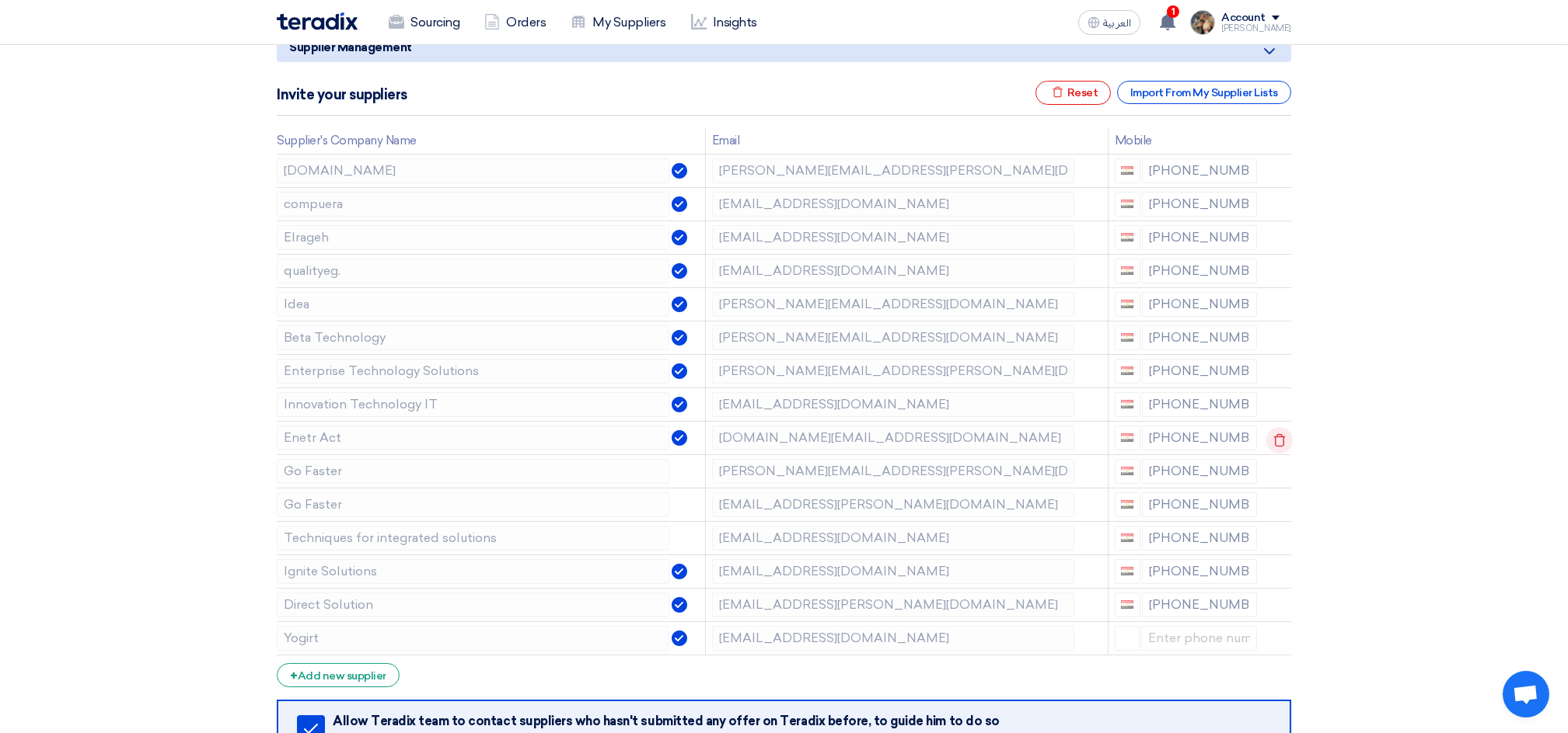
click at [1276, 438] on icon at bounding box center [1279, 440] width 27 height 26
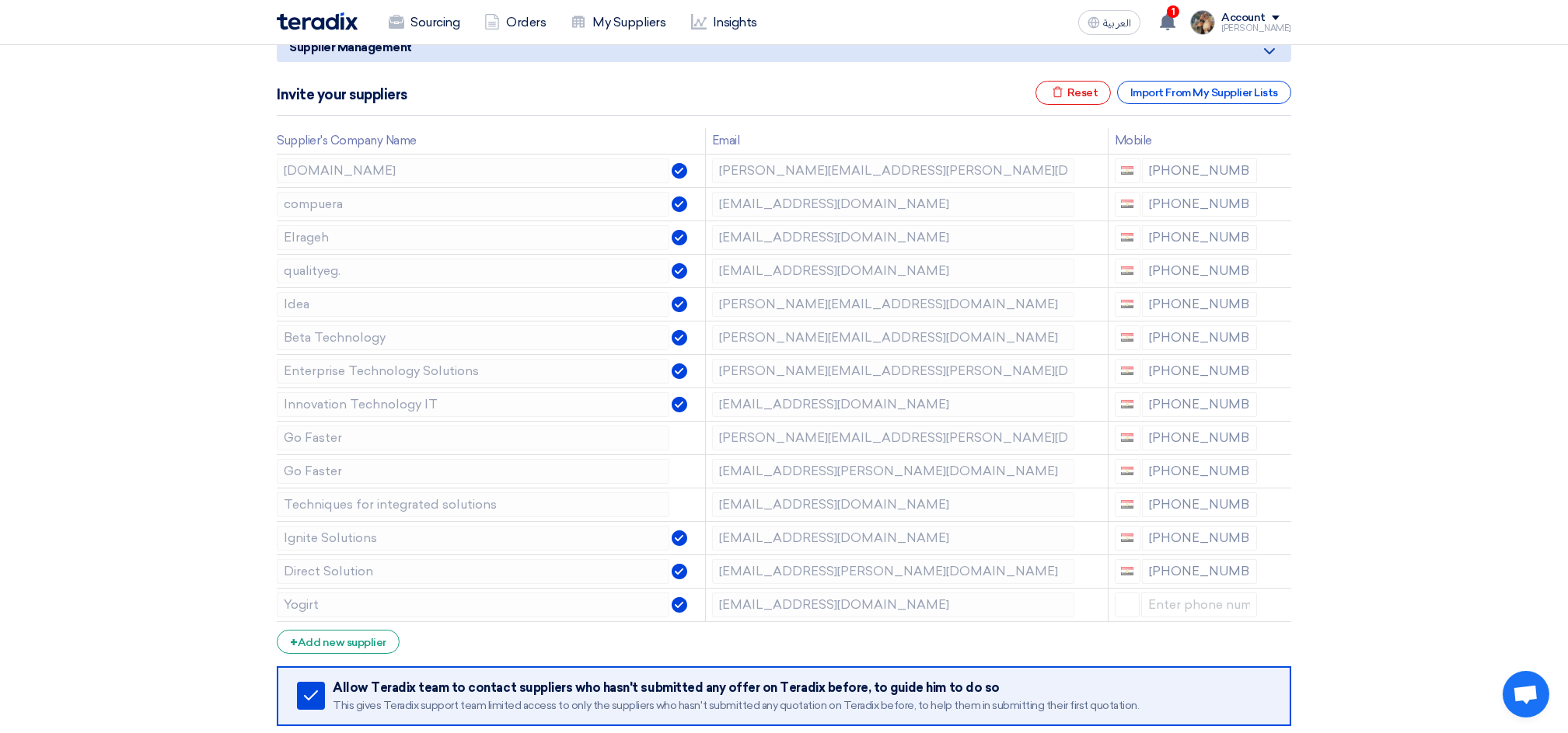
click at [0, 0] on icon at bounding box center [0, 0] width 0 height 0
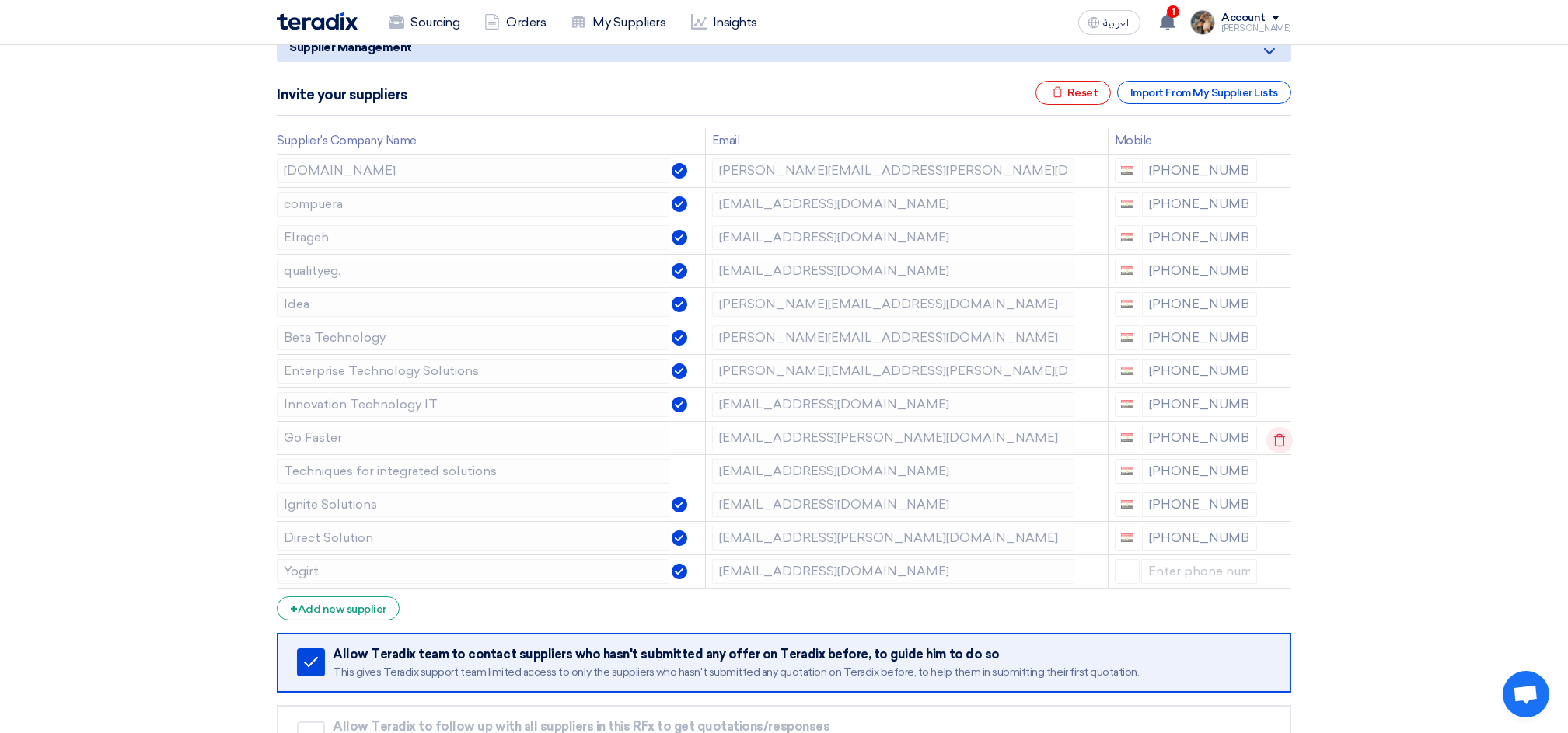
click at [1282, 434] on icon at bounding box center [1279, 440] width 27 height 26
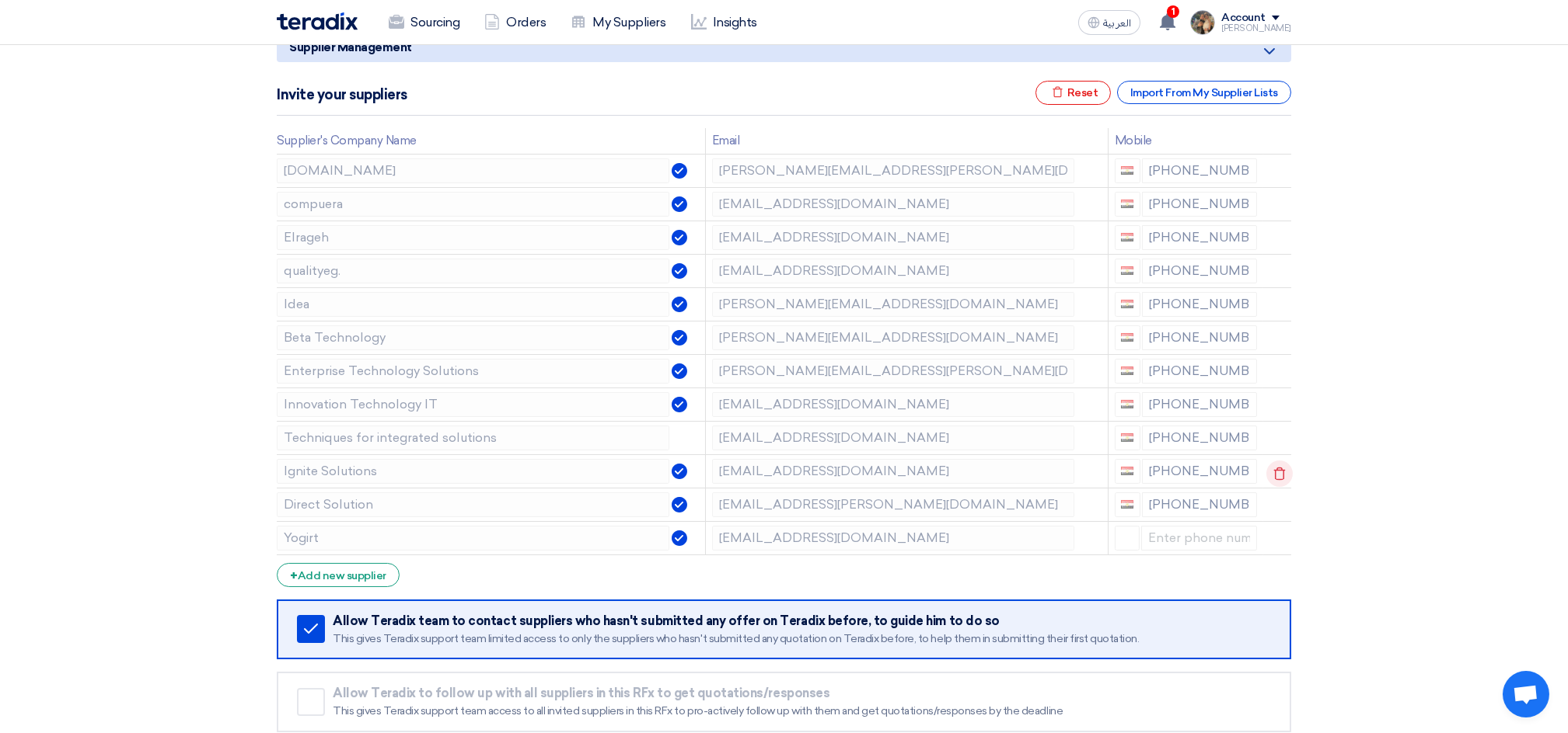
click at [1278, 472] on icon at bounding box center [1279, 474] width 27 height 26
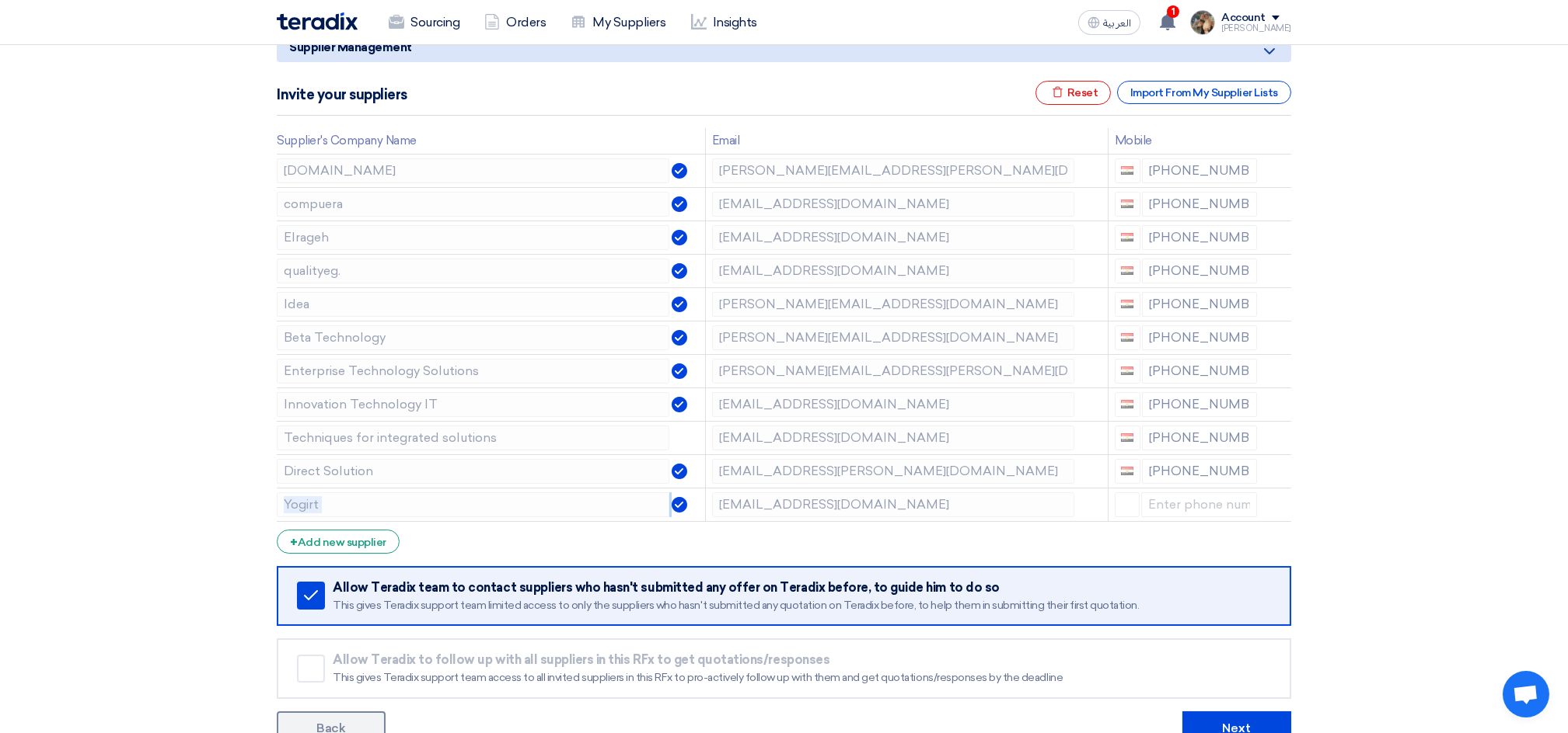
click at [0, 0] on icon at bounding box center [0, 0] width 0 height 0
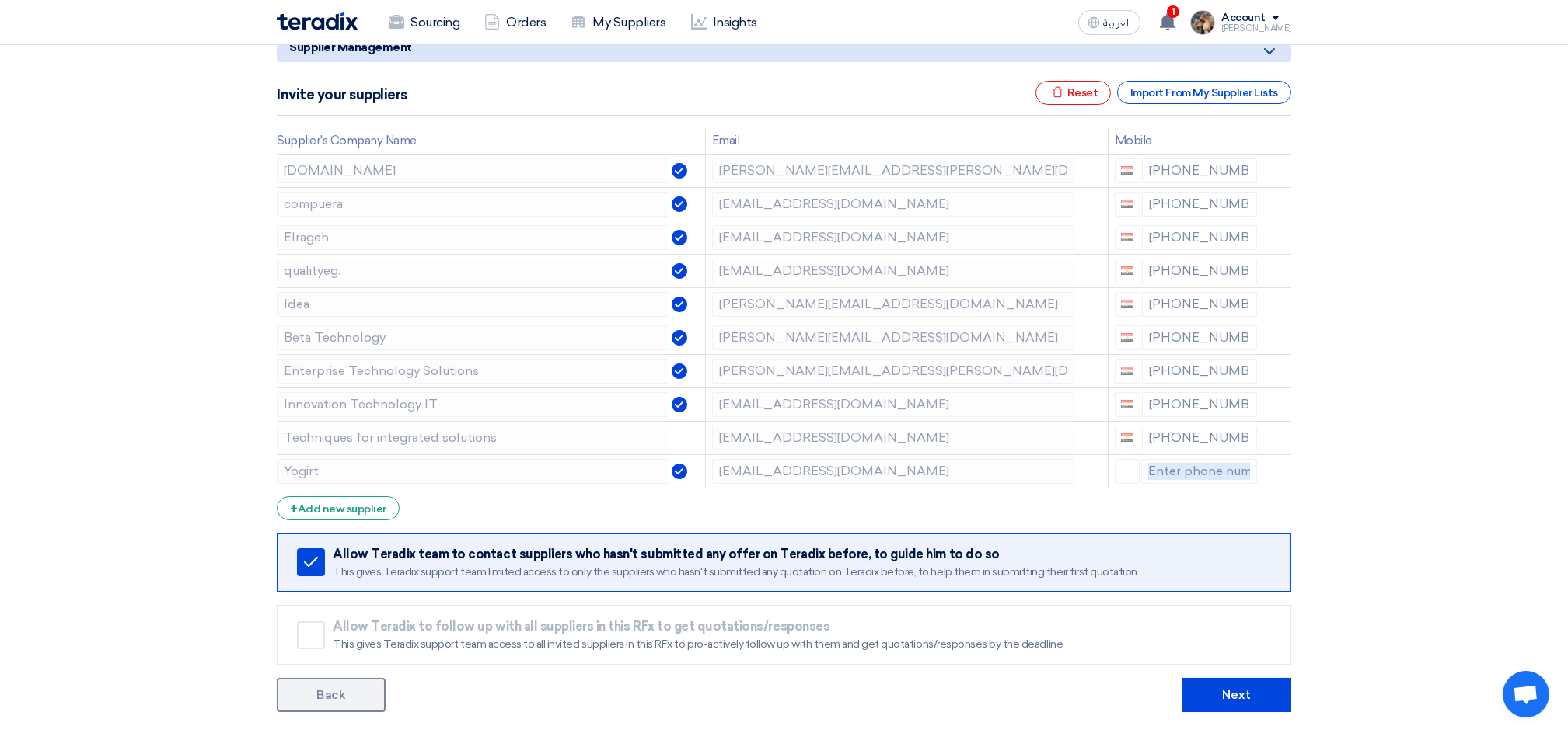
click at [0, 0] on icon at bounding box center [0, 0] width 0 height 0
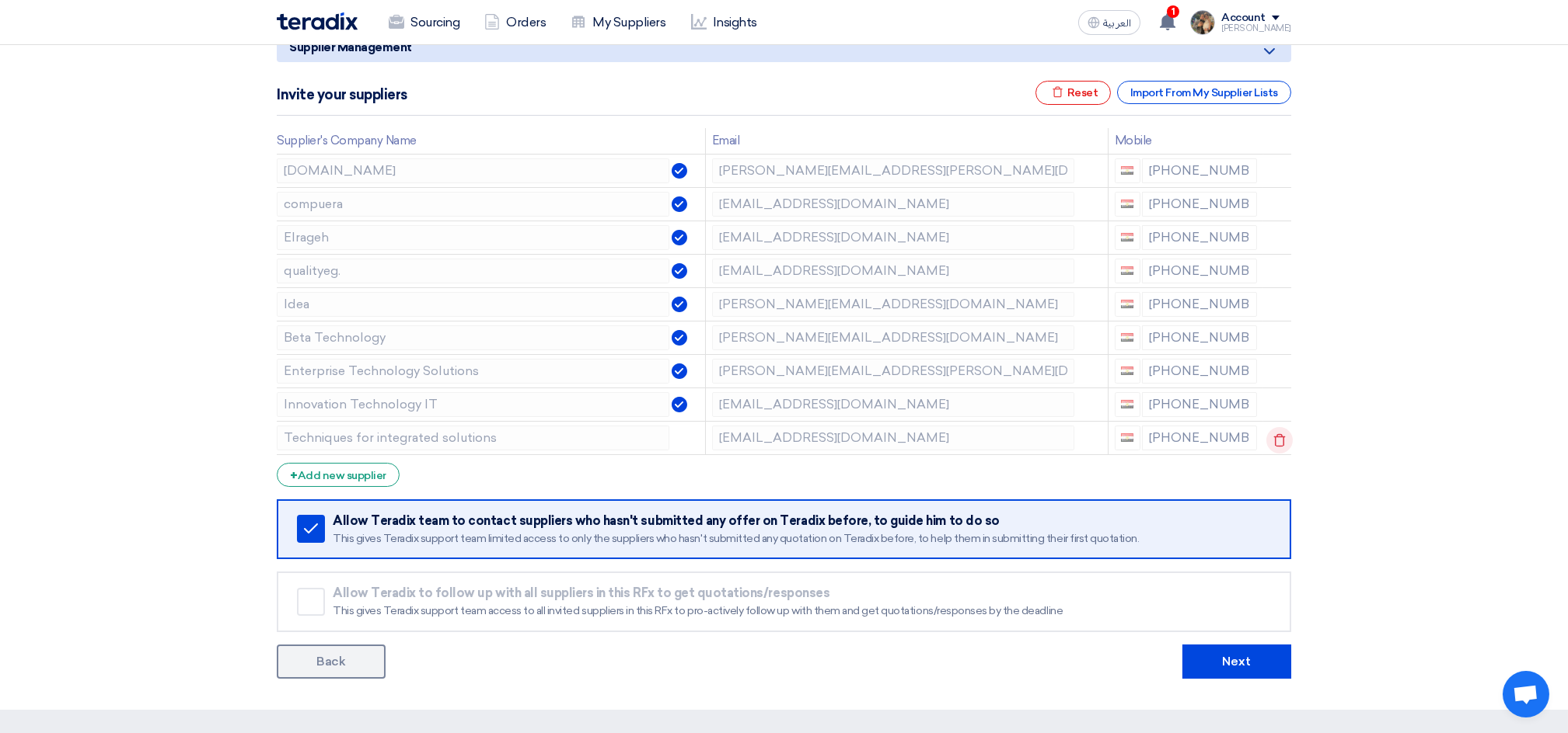
click at [1271, 443] on icon at bounding box center [1279, 440] width 27 height 26
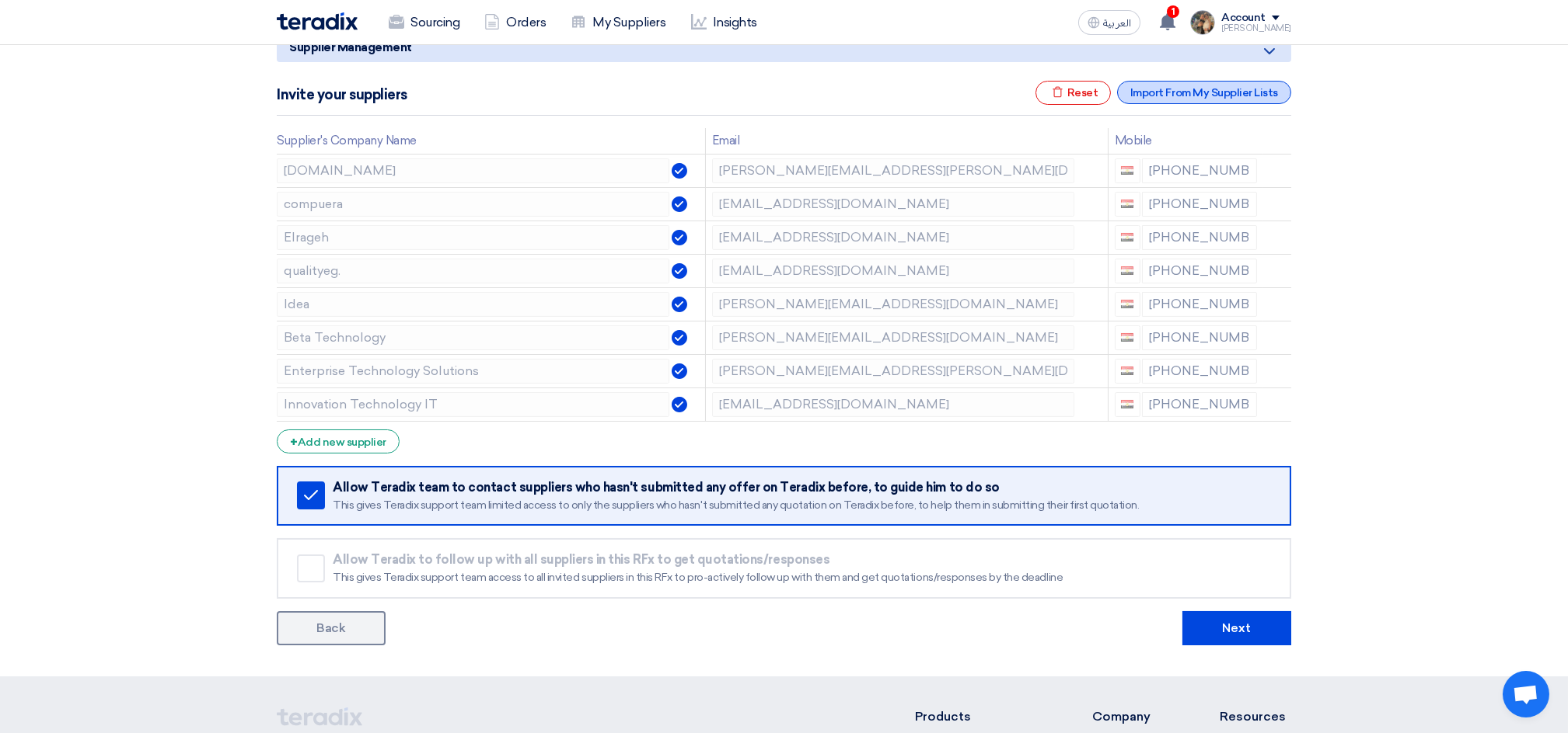
click at [1177, 96] on div "Import From My Supplier Lists" at bounding box center [1203, 92] width 174 height 23
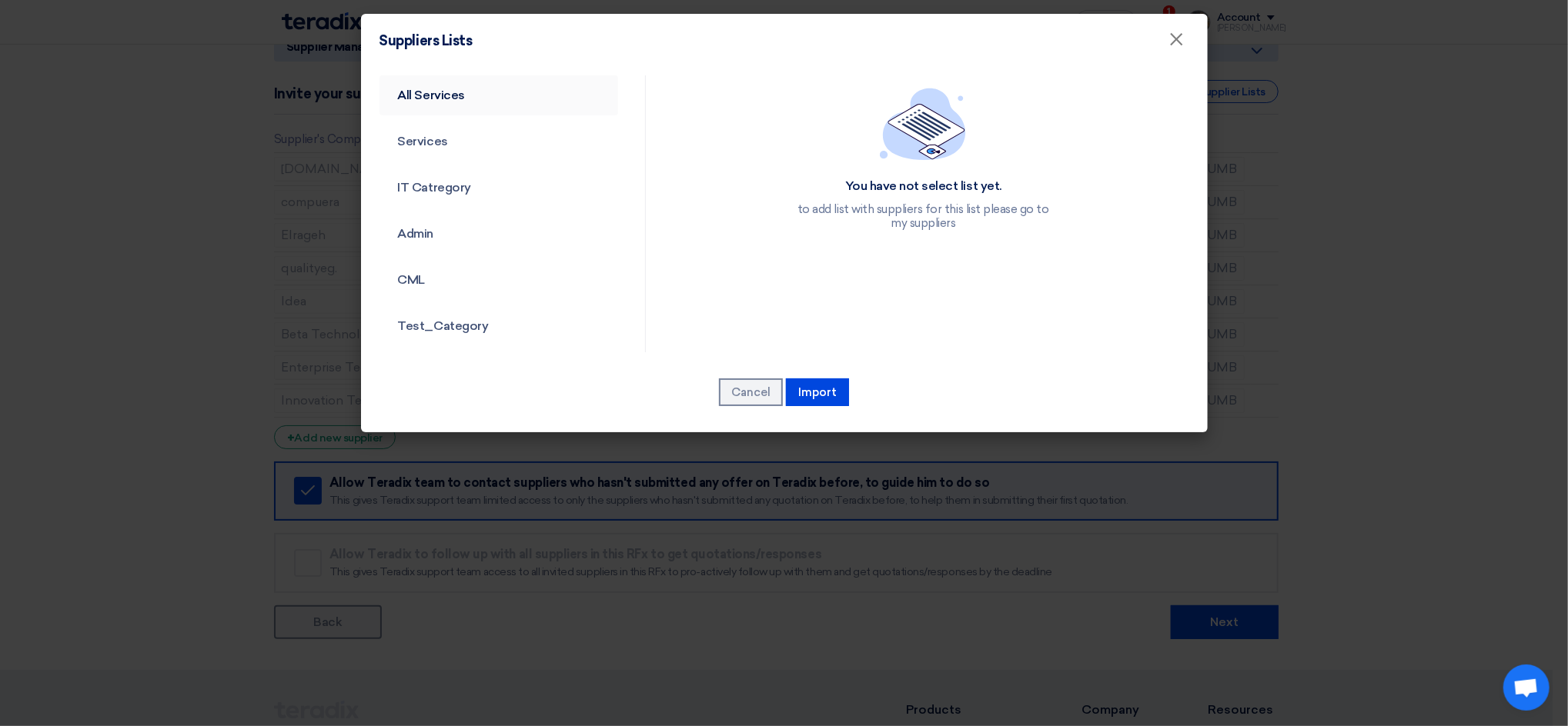
click at [417, 107] on link "All Services" at bounding box center [499, 95] width 239 height 40
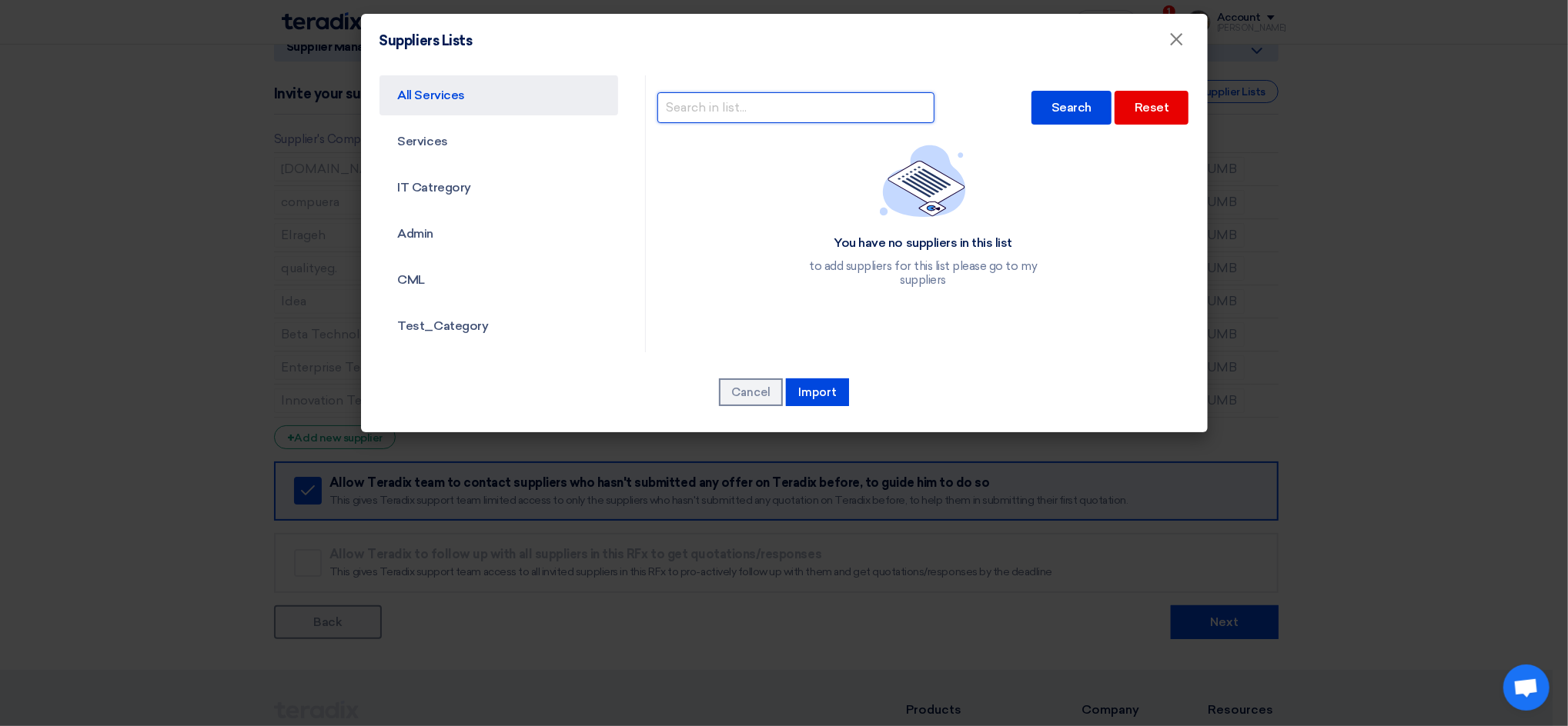
click at [744, 104] on input "text" at bounding box center [796, 107] width 277 height 31
type input "handasia"
click at [1041, 100] on div "Search" at bounding box center [1072, 107] width 80 height 34
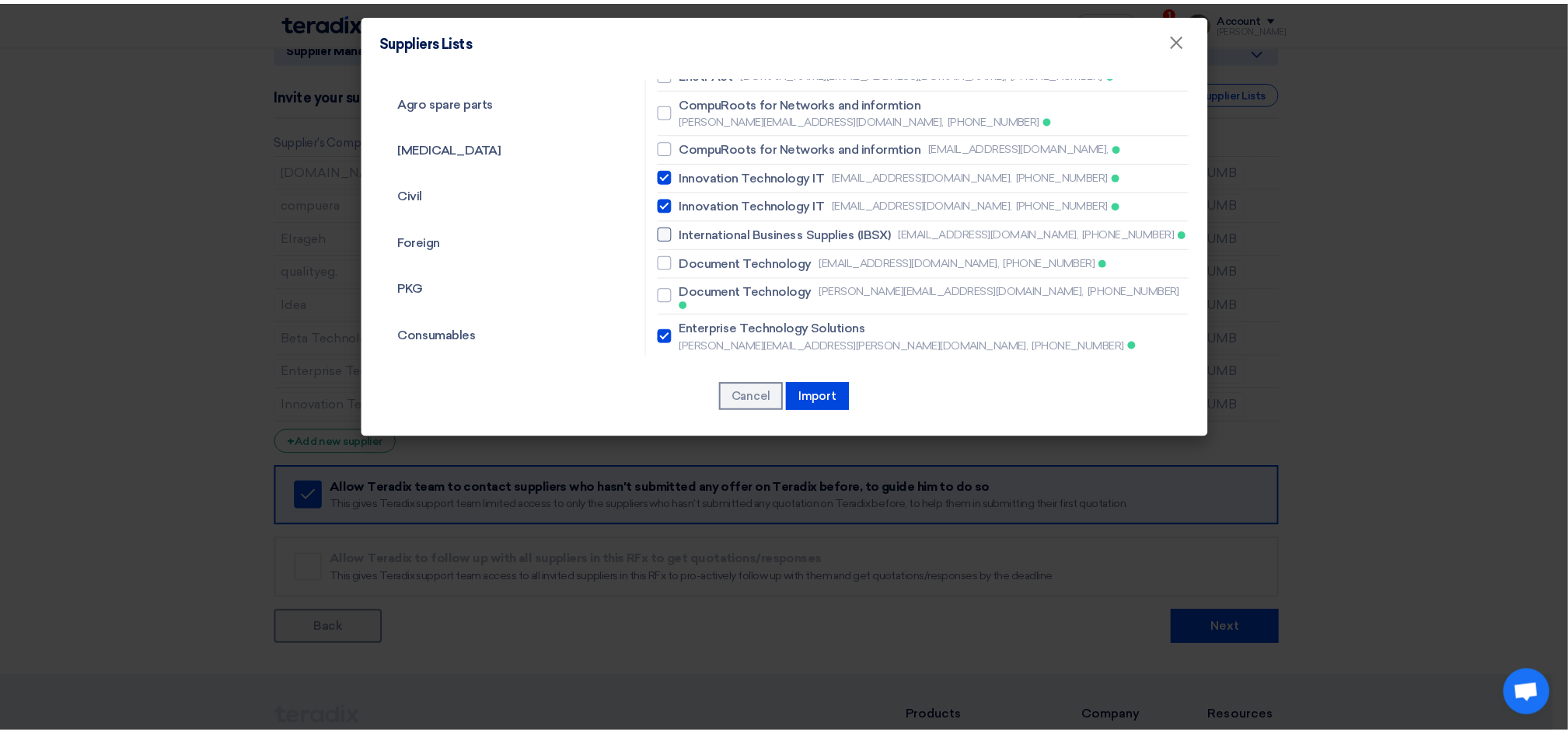
scroll to position [517, 0]
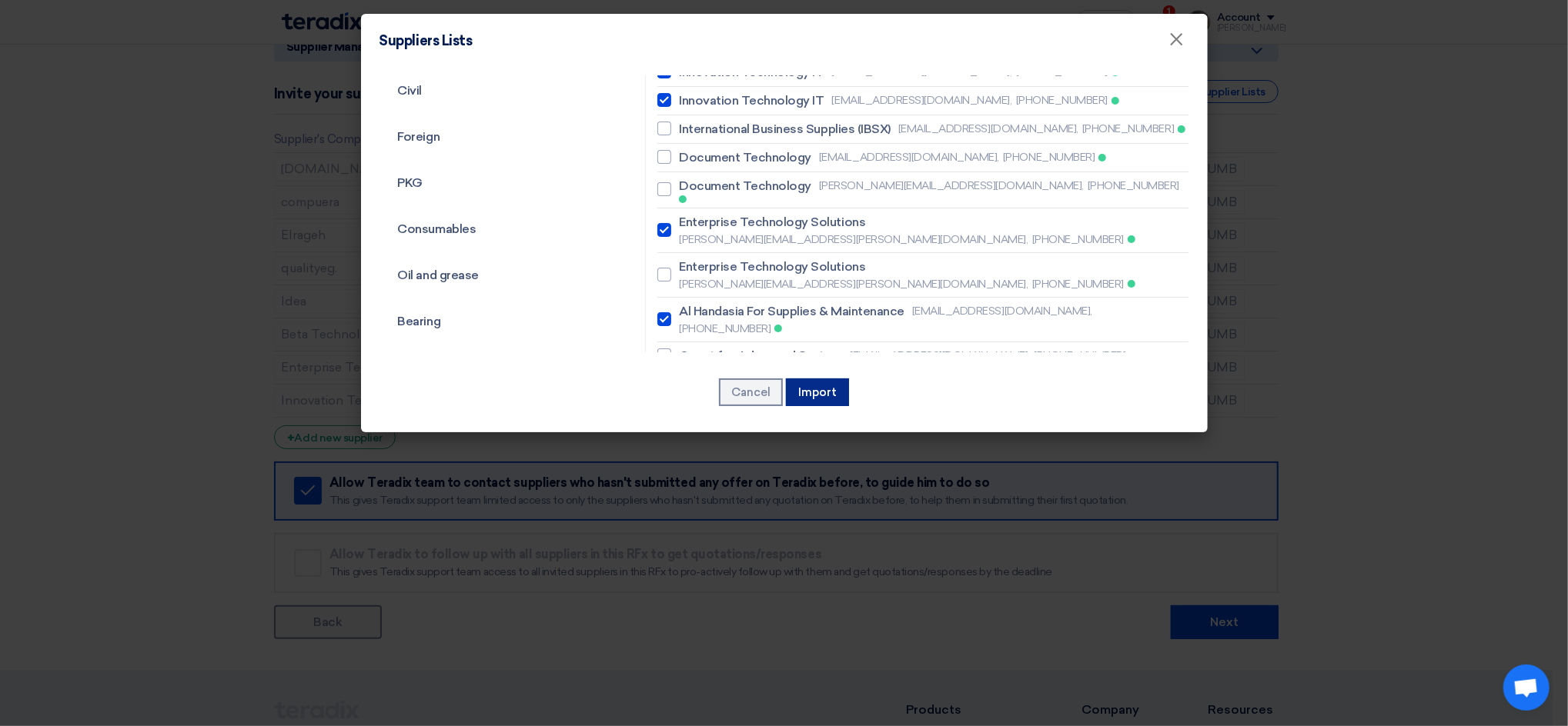
click at [828, 392] on button "Import" at bounding box center [817, 392] width 63 height 28
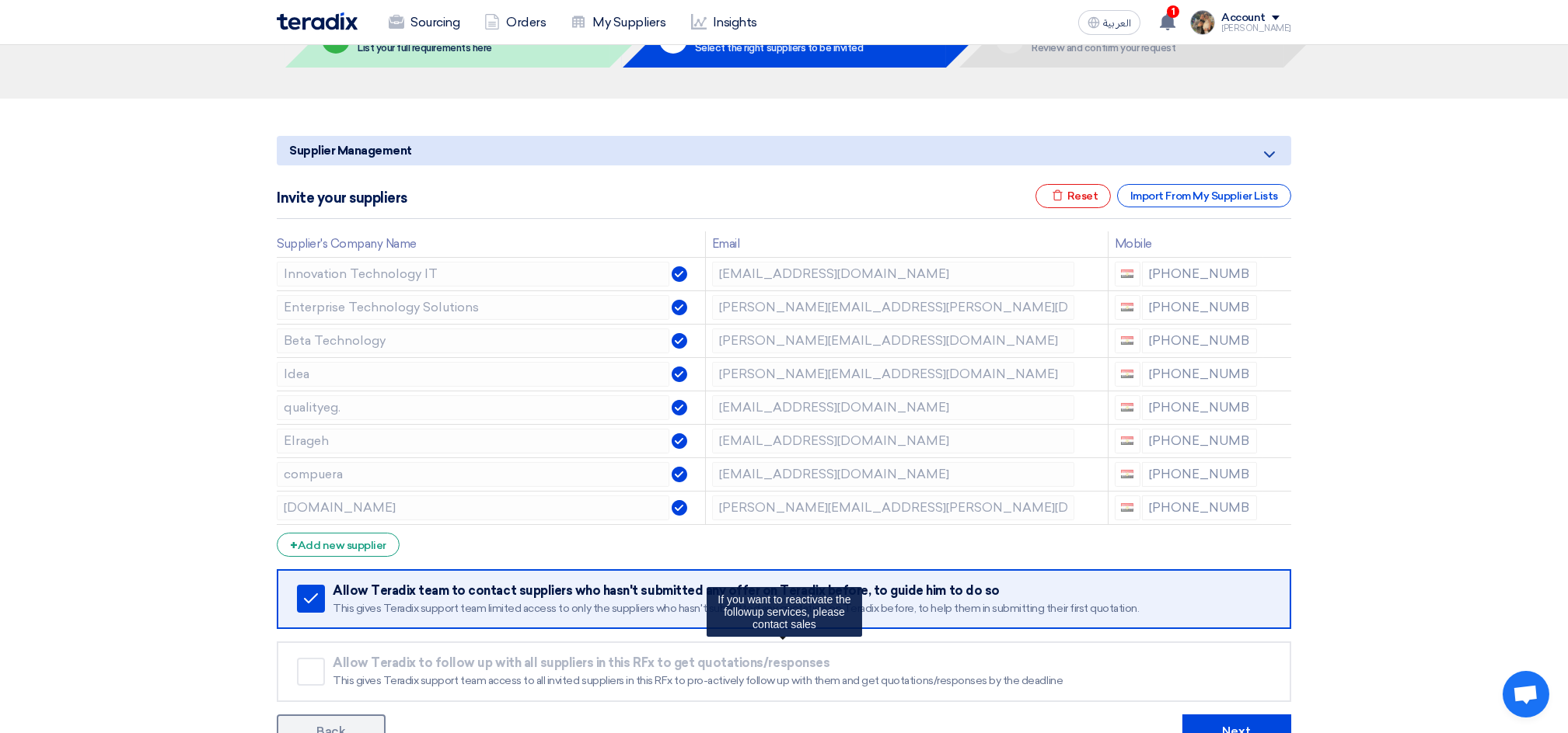
scroll to position [206, 0]
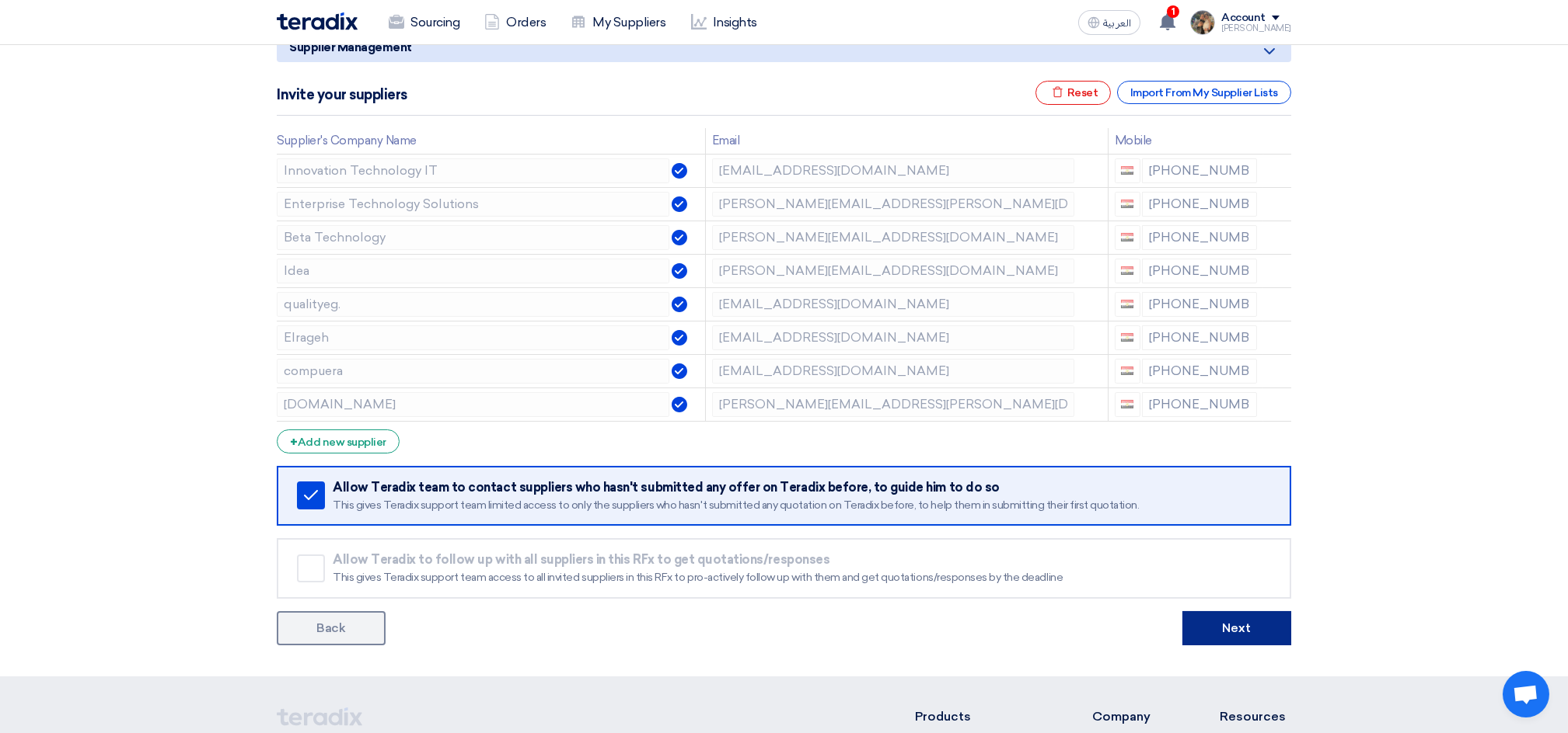
click at [1215, 624] on button "Next" at bounding box center [1236, 628] width 108 height 35
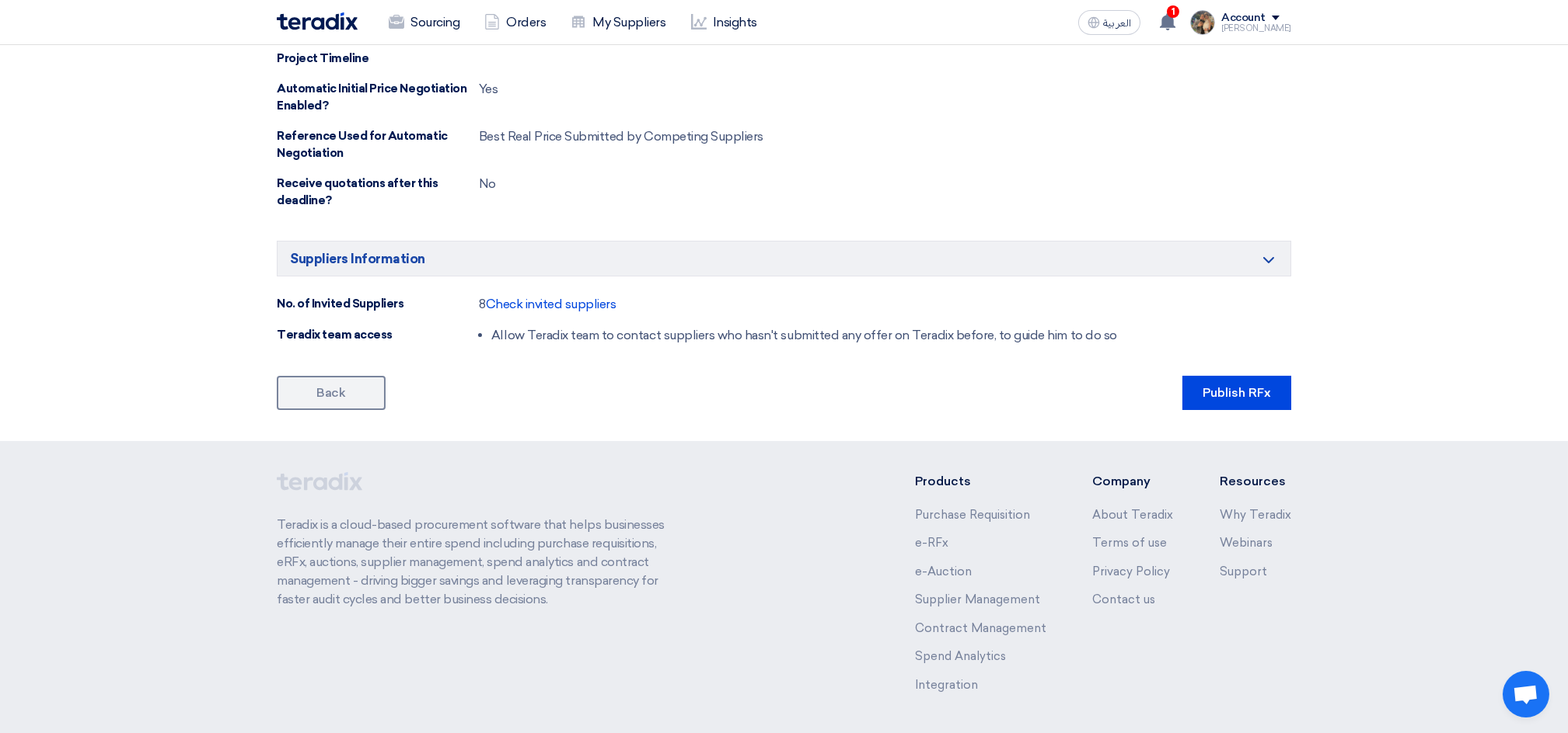
scroll to position [893, 0]
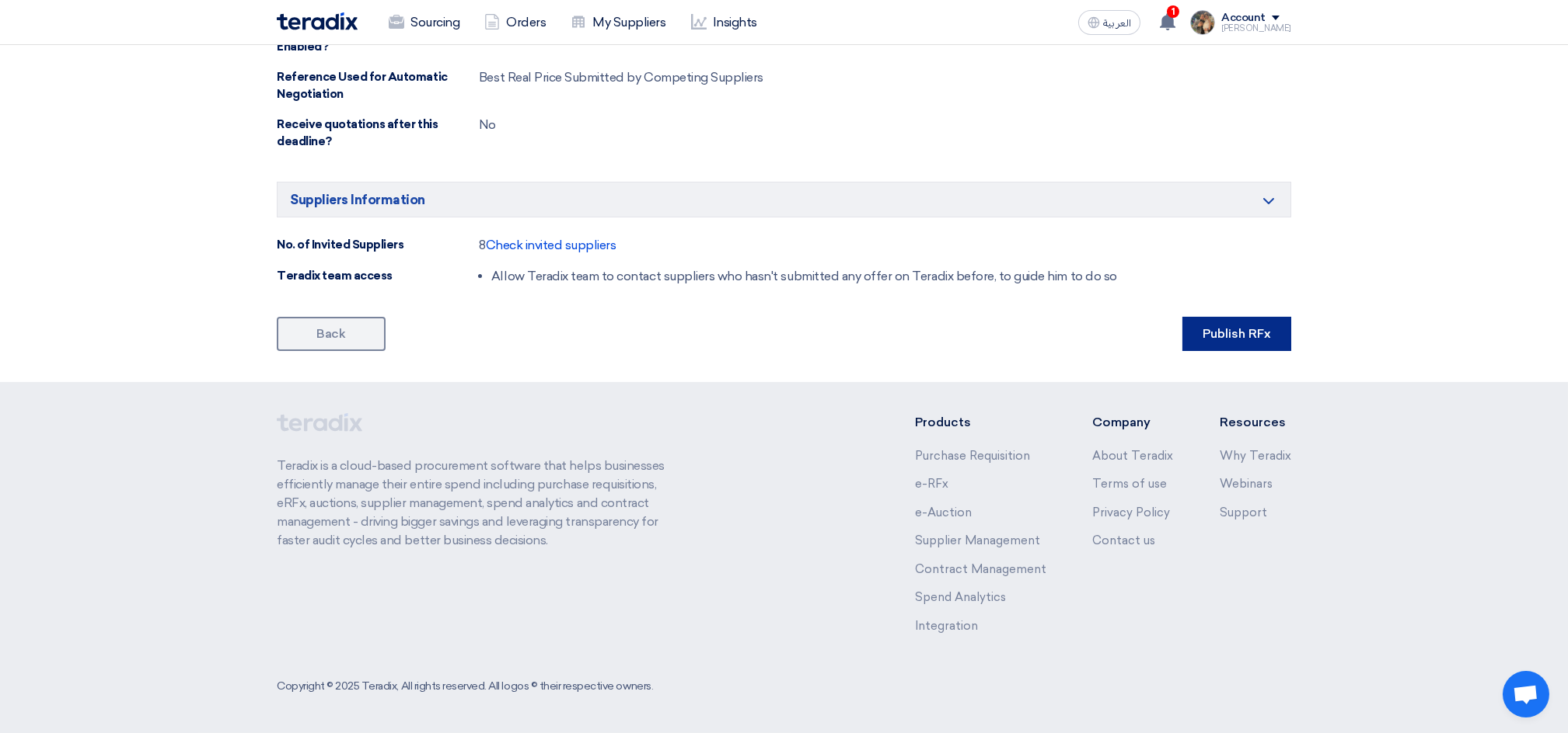
click at [1271, 328] on button "Publish RFx" at bounding box center [1236, 334] width 108 height 35
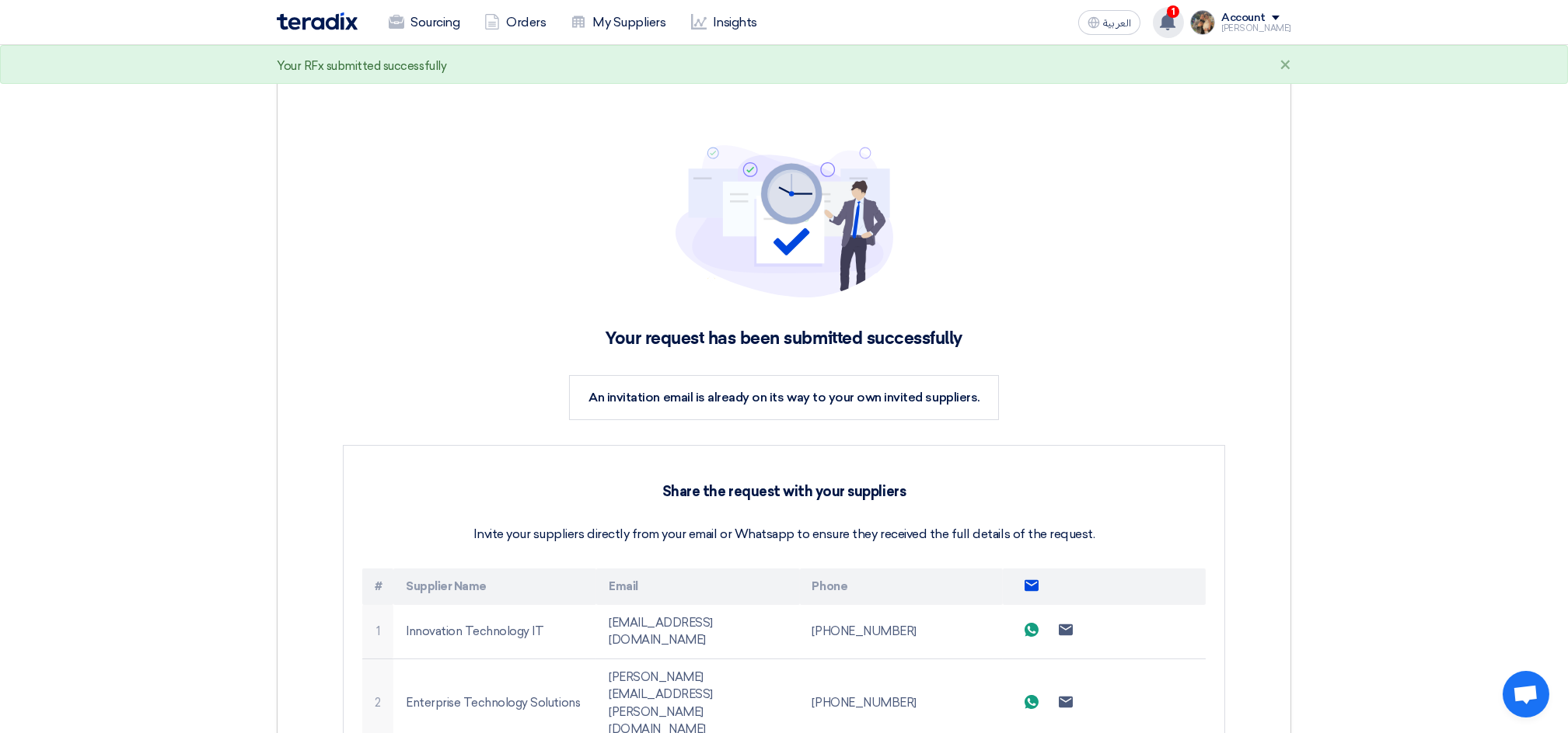
click at [1184, 17] on div "1 You have a new offer for 'Bearings for 3.12 roller fabrication PR #10007910' …" at bounding box center [1168, 22] width 31 height 31
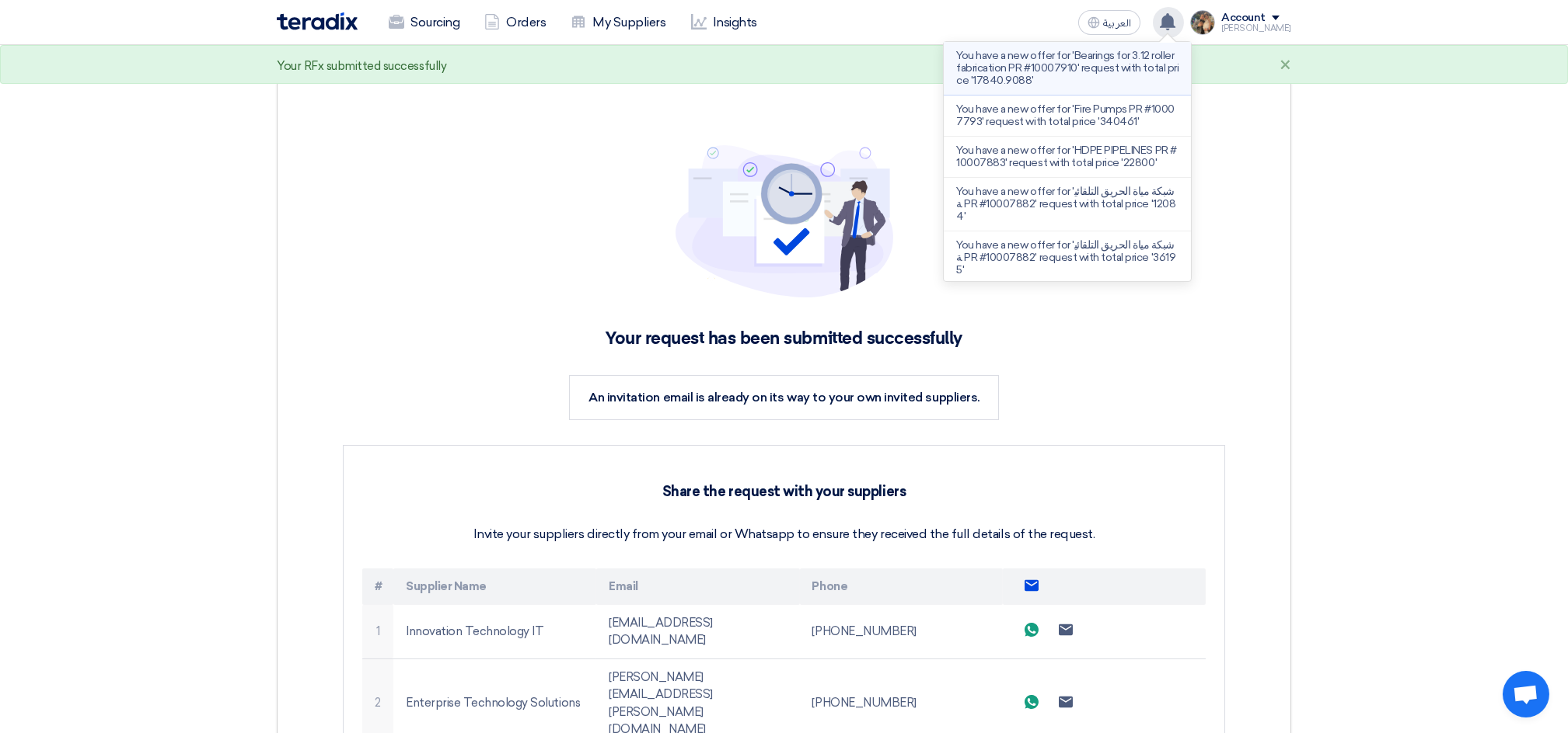
click at [1039, 75] on p "You have a new offer for 'Bearings for 3.12 roller fabrication PR #10007910' re…" at bounding box center [1067, 68] width 223 height 37
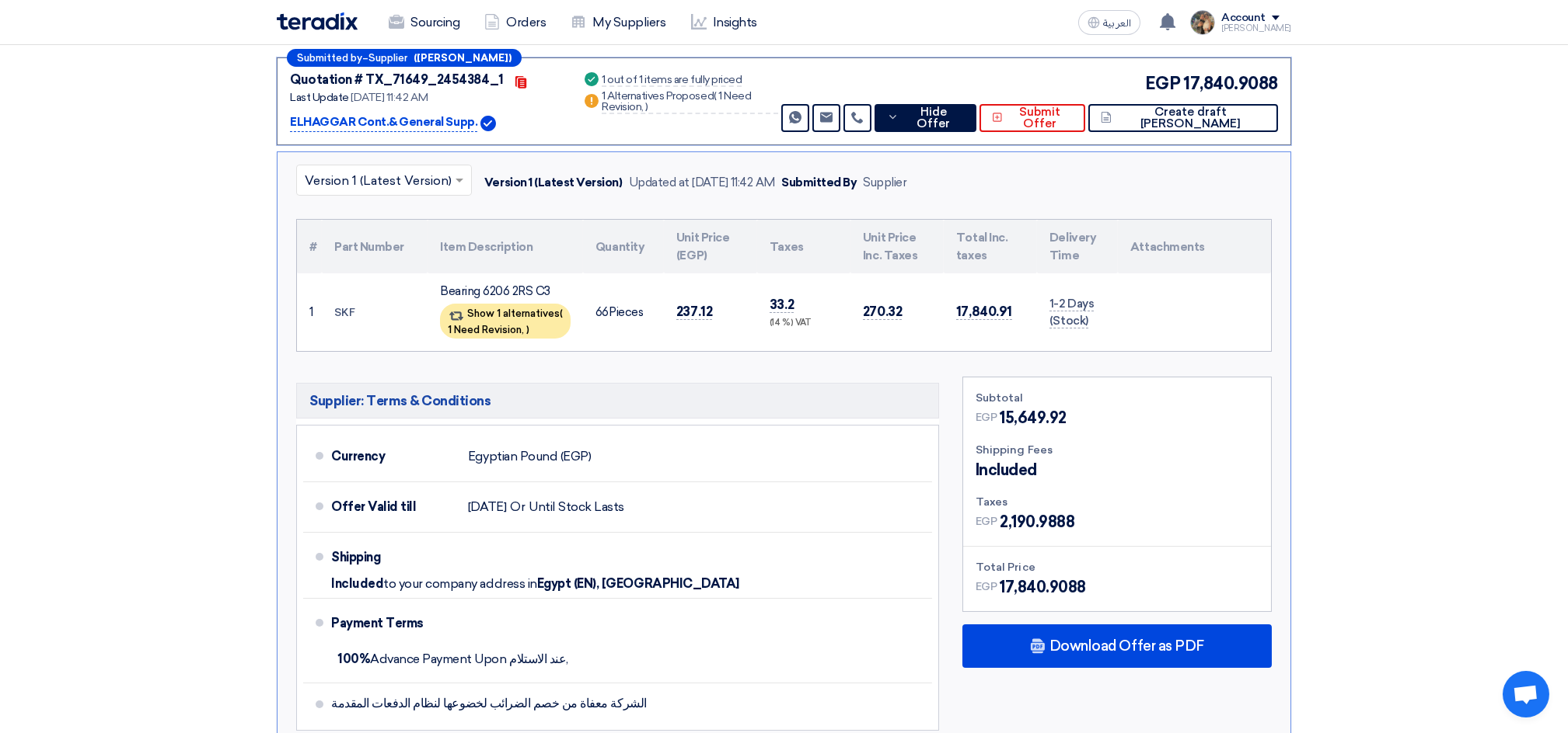
scroll to position [299, 0]
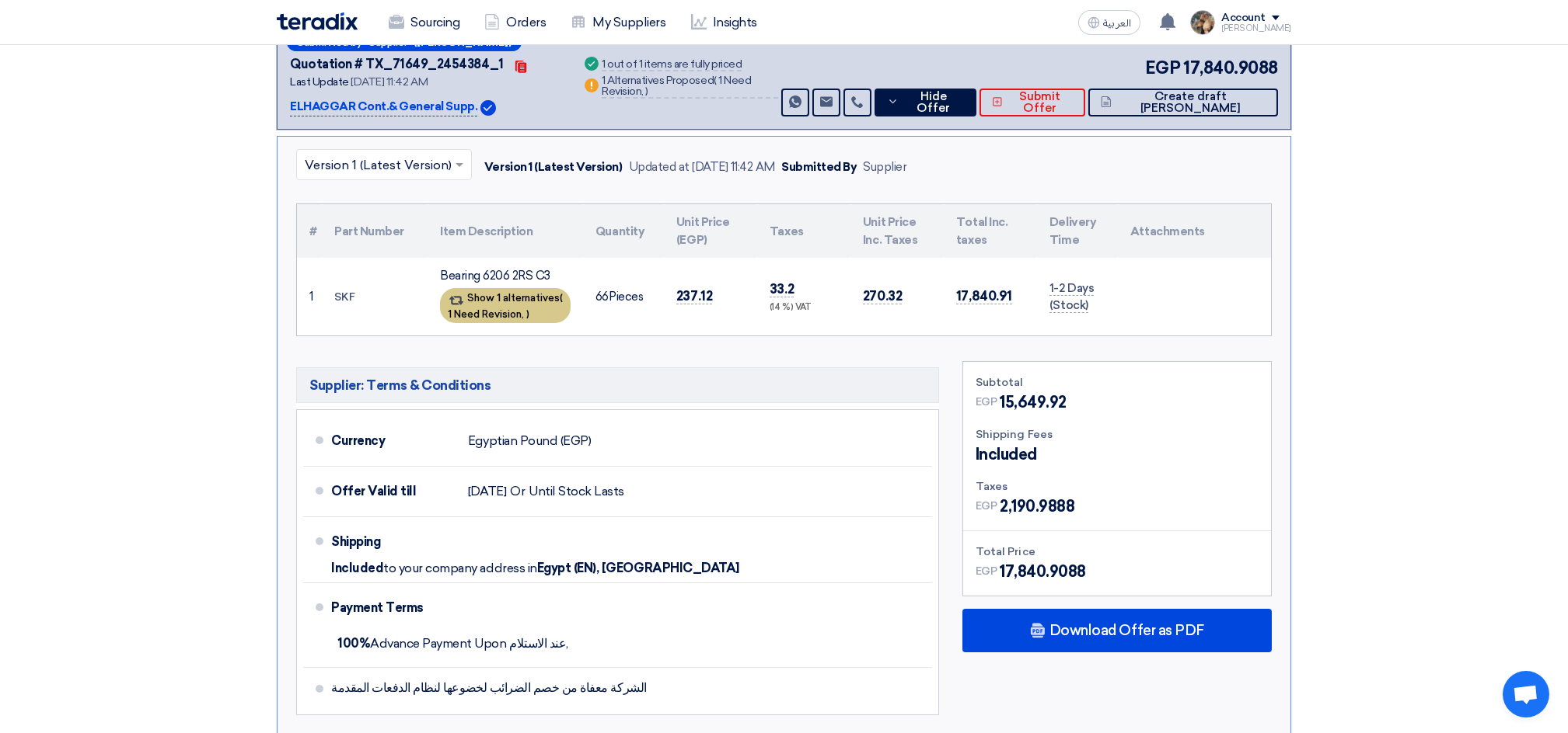
click at [481, 301] on div "Show 1 alternatives ( 1 Need Revision, )" at bounding box center [505, 306] width 131 height 35
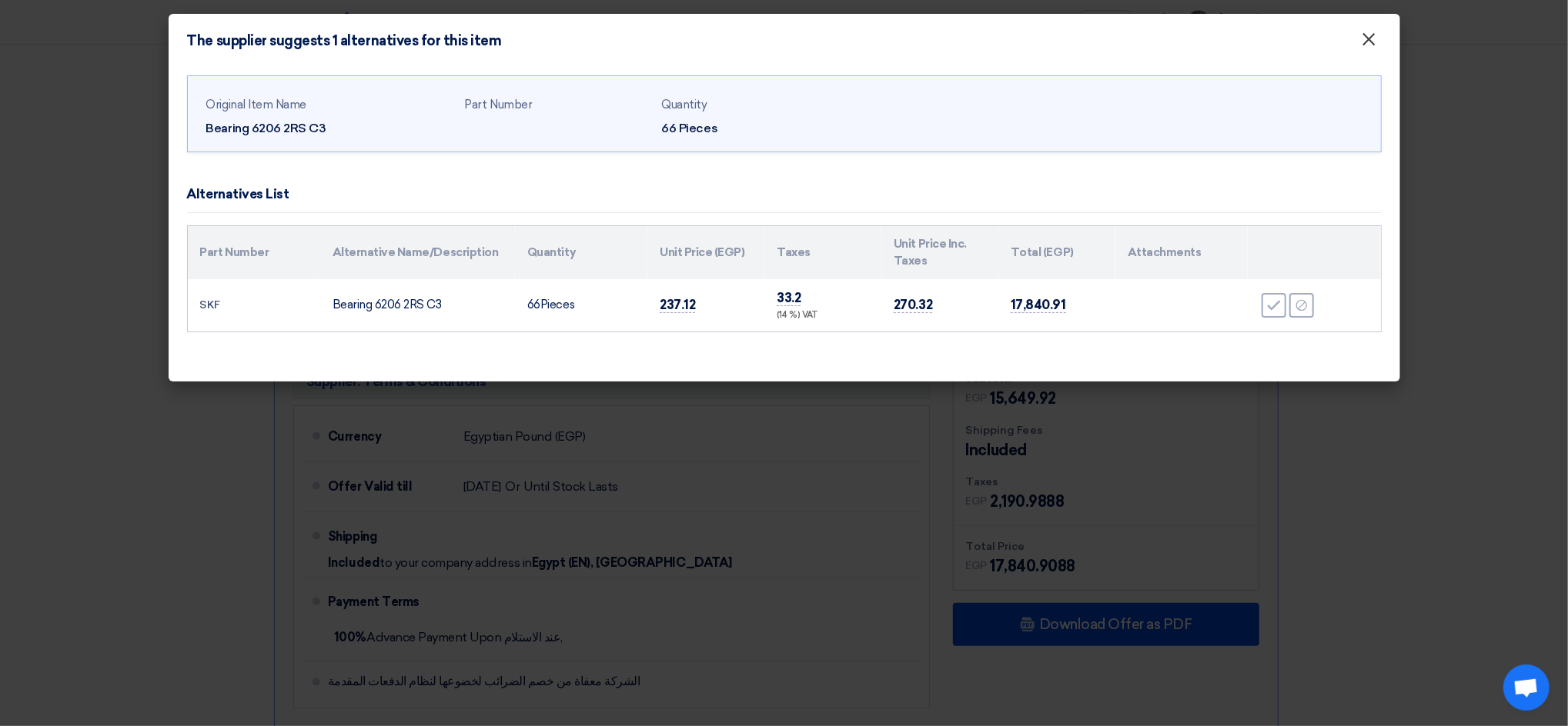
click at [1360, 45] on button "×" at bounding box center [1369, 40] width 40 height 31
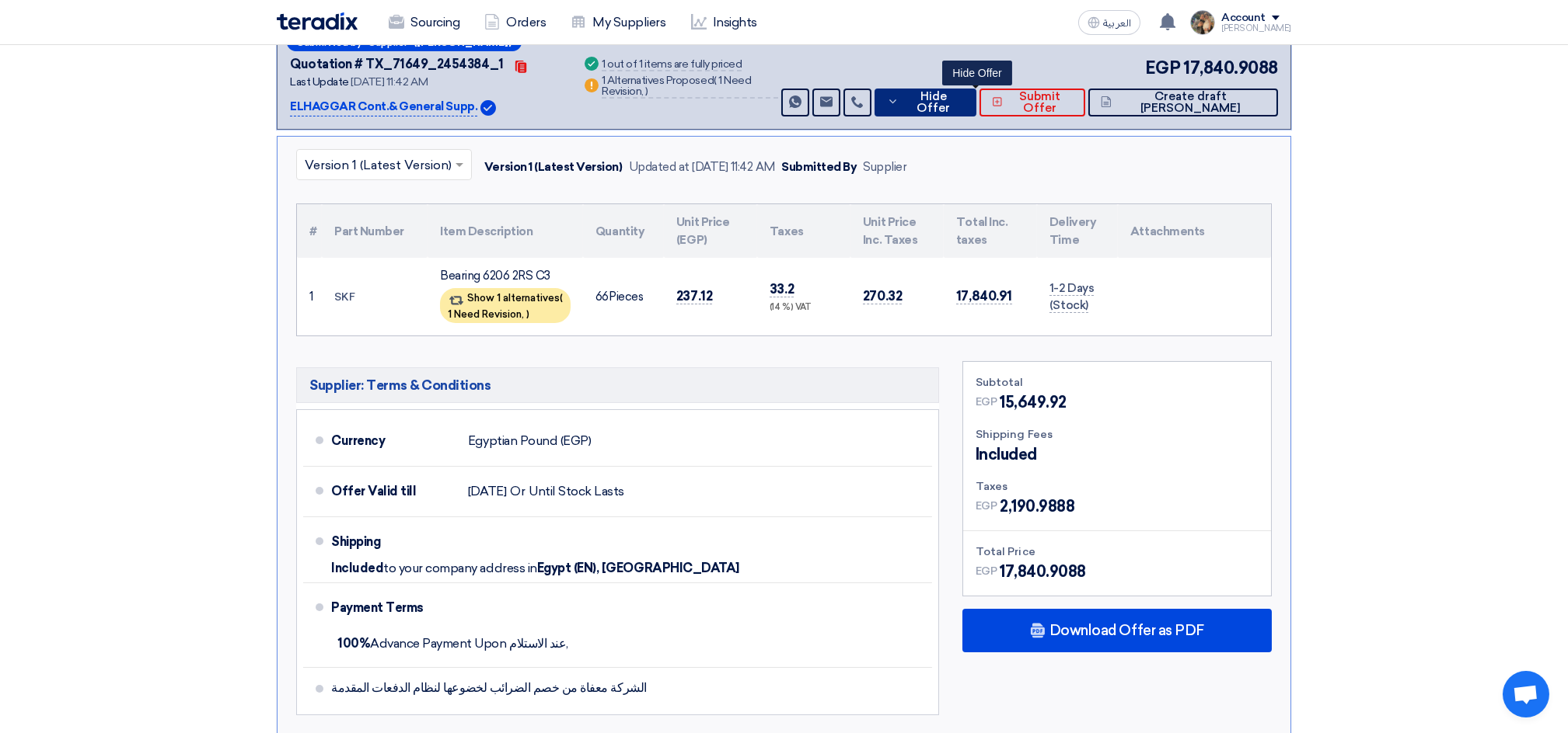
click at [937, 108] on button "Hide Offer" at bounding box center [926, 102] width 103 height 28
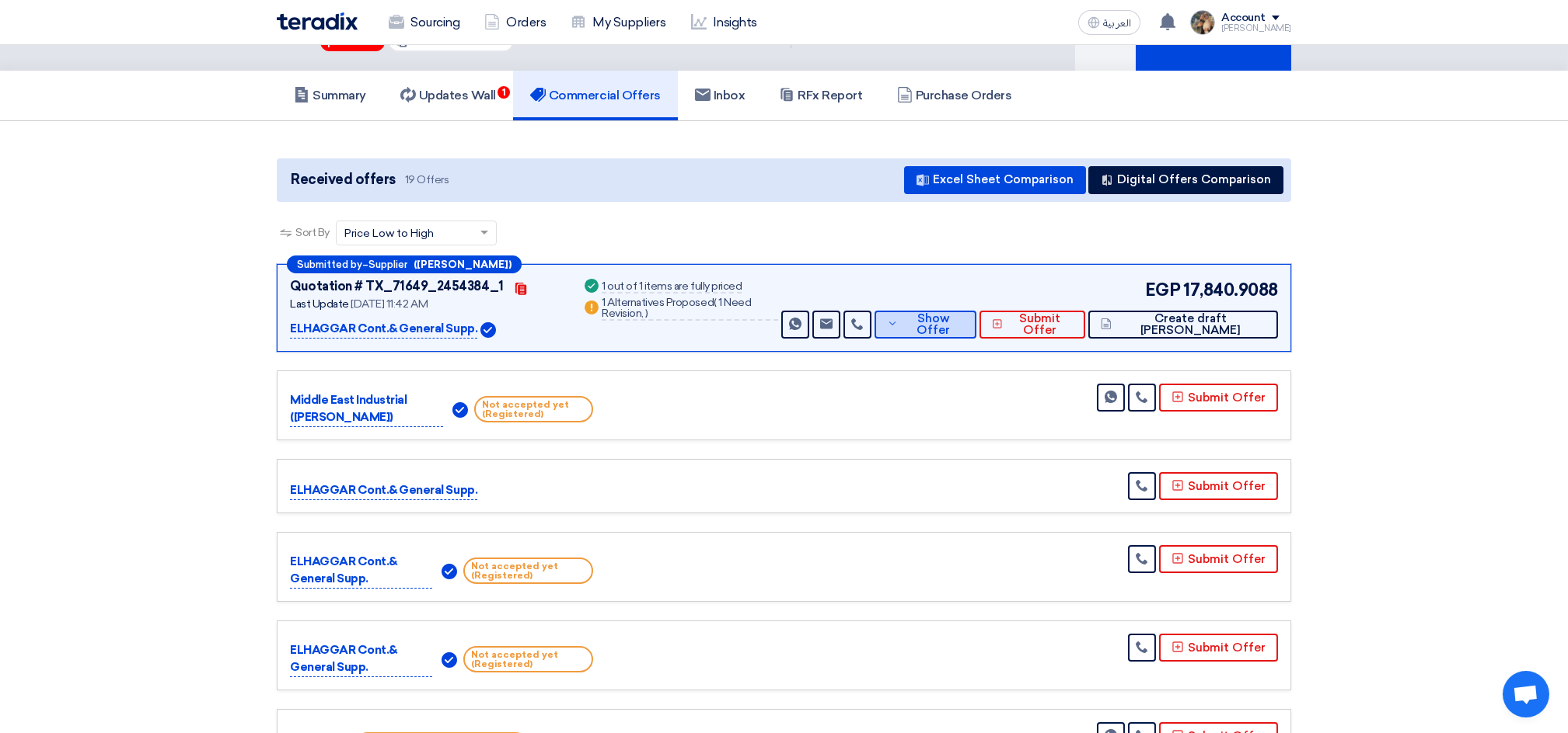
scroll to position [0, 0]
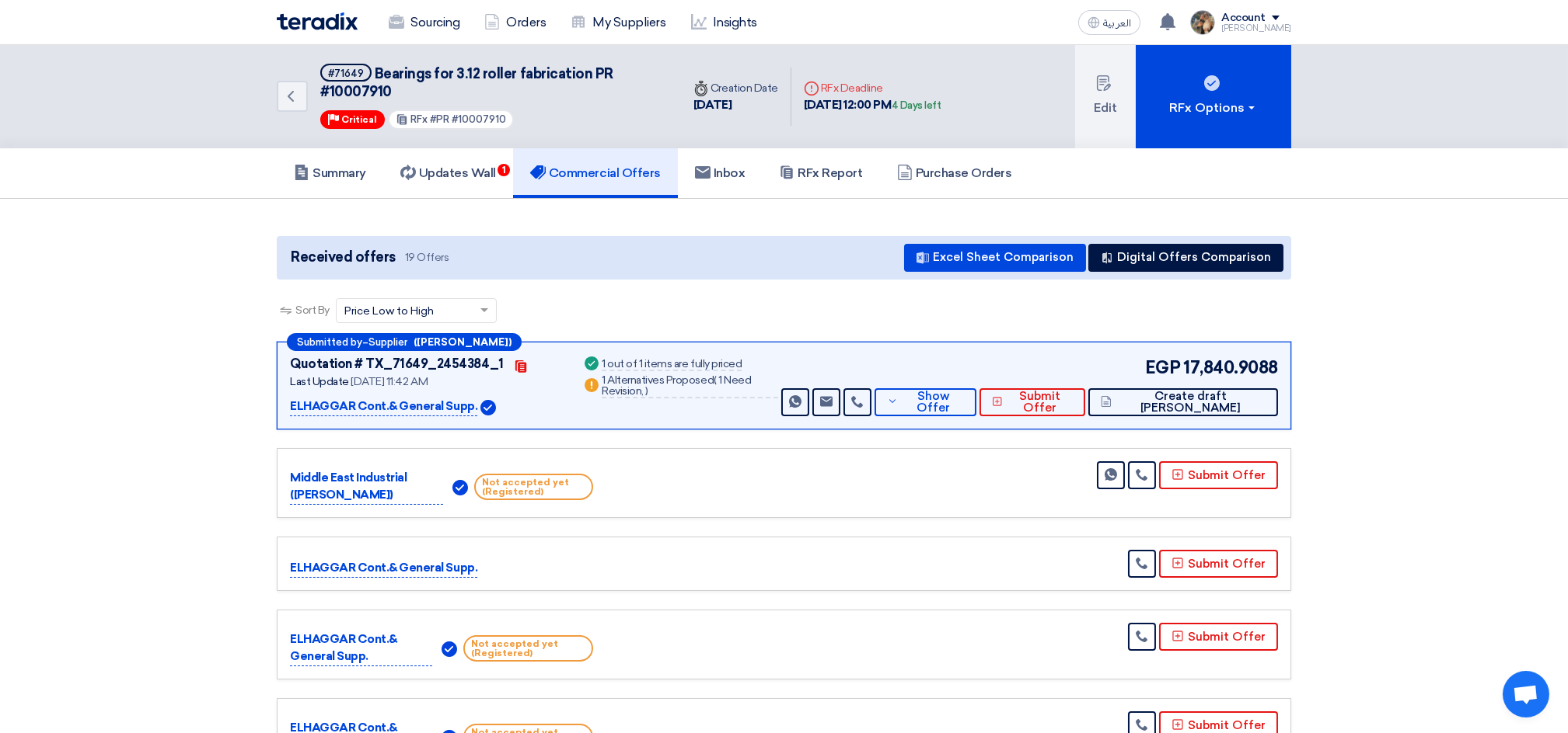
click at [319, 26] on img at bounding box center [316, 21] width 81 height 18
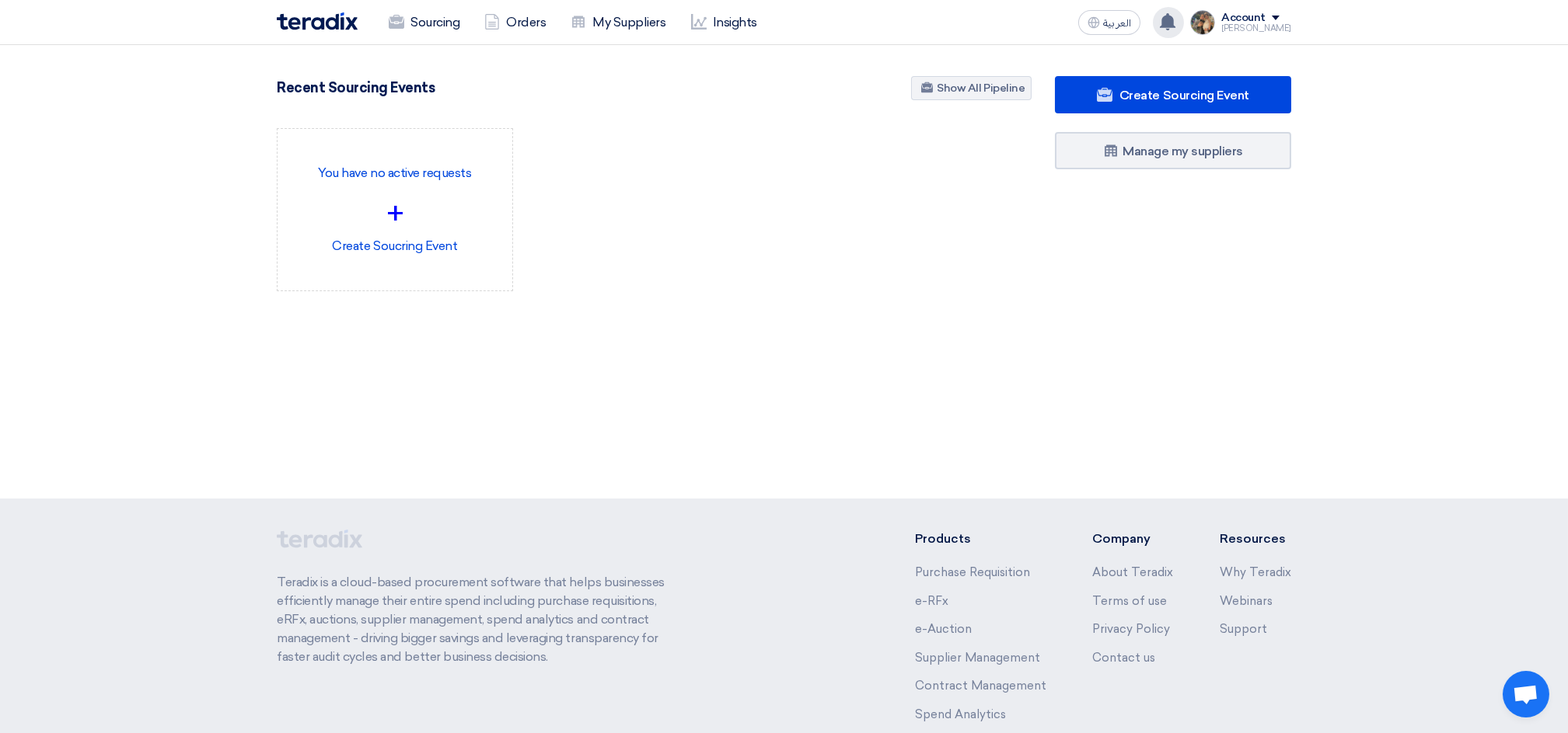
click at [1176, 15] on icon at bounding box center [1167, 21] width 17 height 17
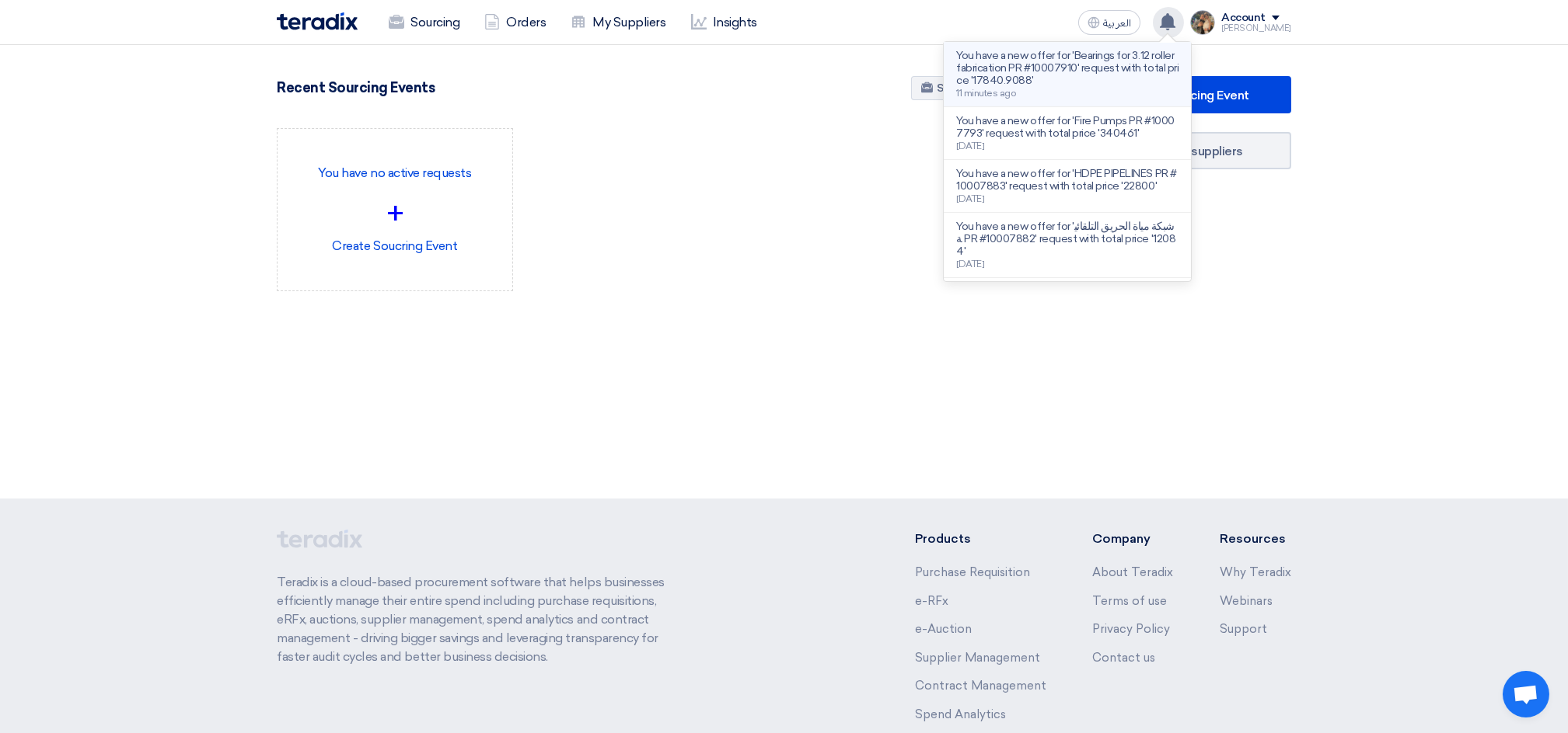
click at [1068, 51] on p "You have a new offer for 'Bearings for 3.12 roller fabrication PR #10007910' re…" at bounding box center [1067, 68] width 223 height 37
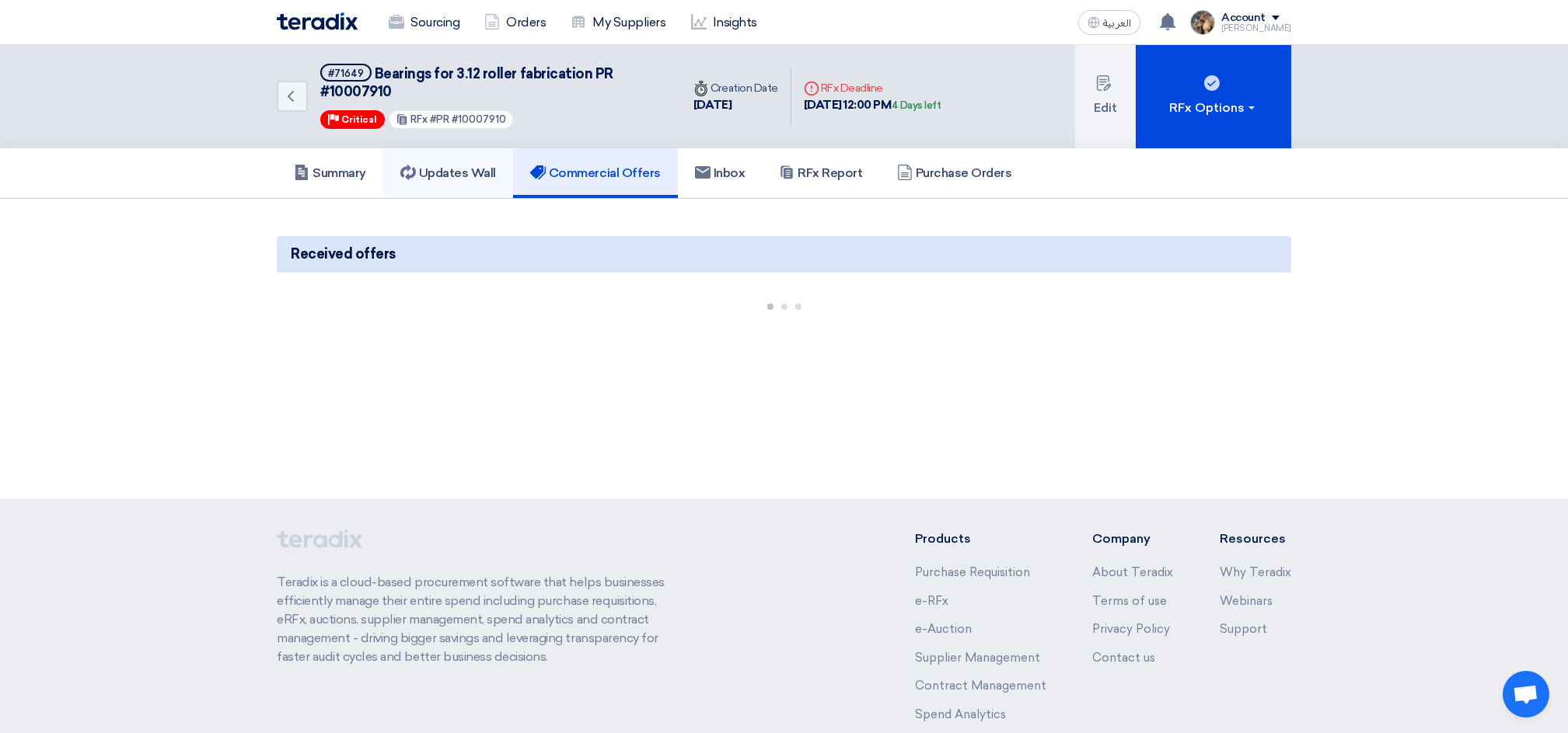
click at [448, 160] on link "Updates Wall" at bounding box center [448, 173] width 130 height 50
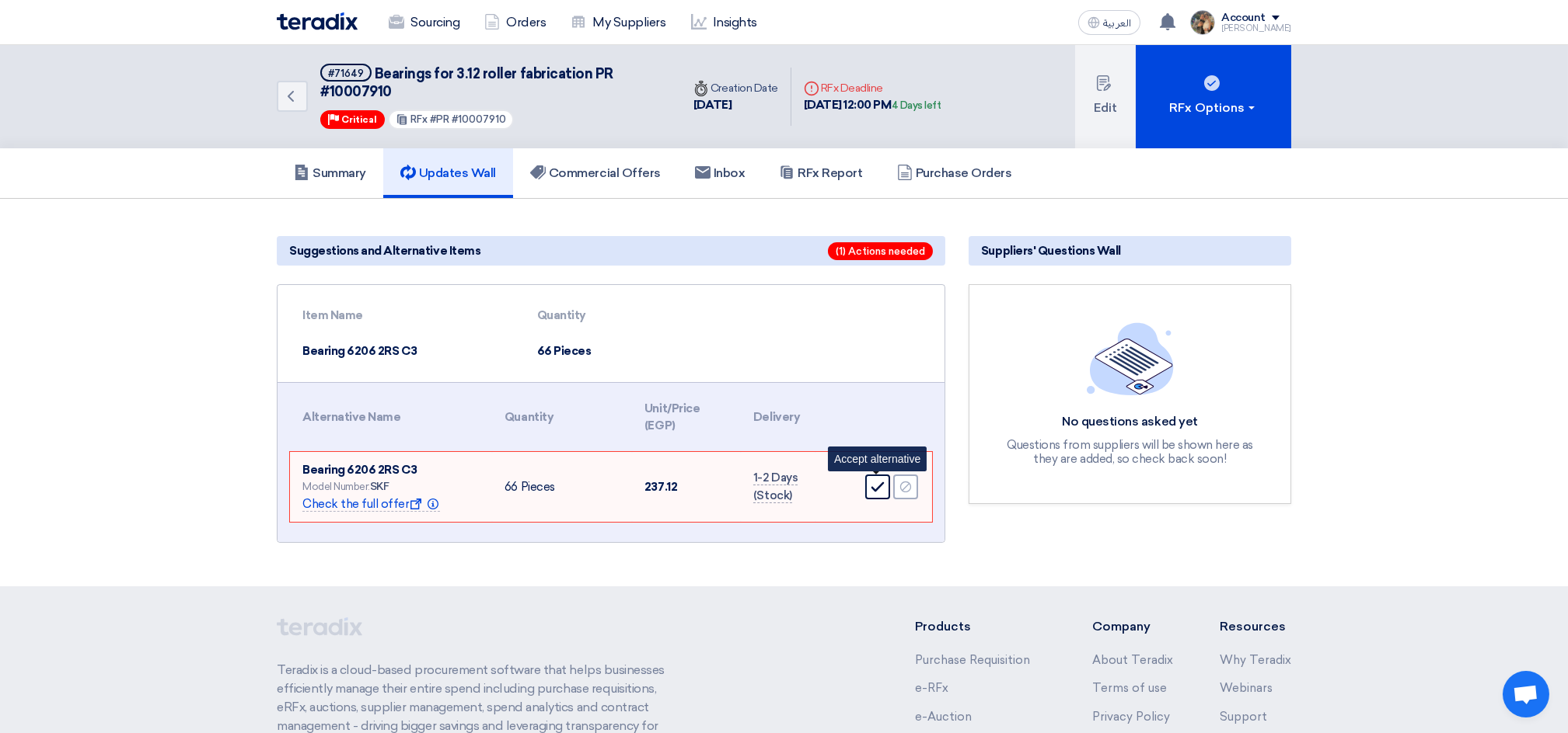
click at [872, 483] on icon "Accept" at bounding box center [877, 487] width 14 height 14
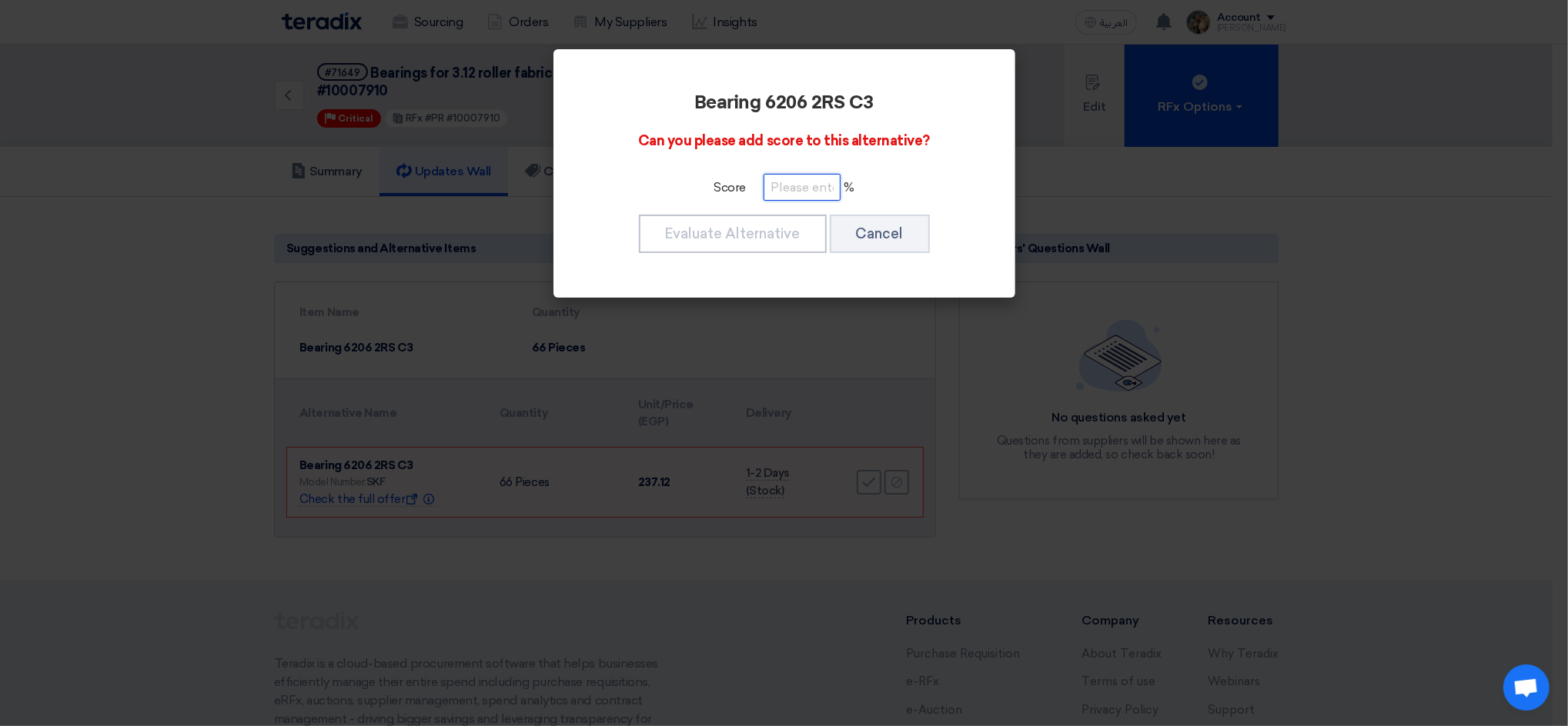
click at [780, 188] on input "number" at bounding box center [802, 188] width 77 height 27
type input "100"
click at [769, 235] on button "Evaluate Alternative" at bounding box center [733, 234] width 188 height 38
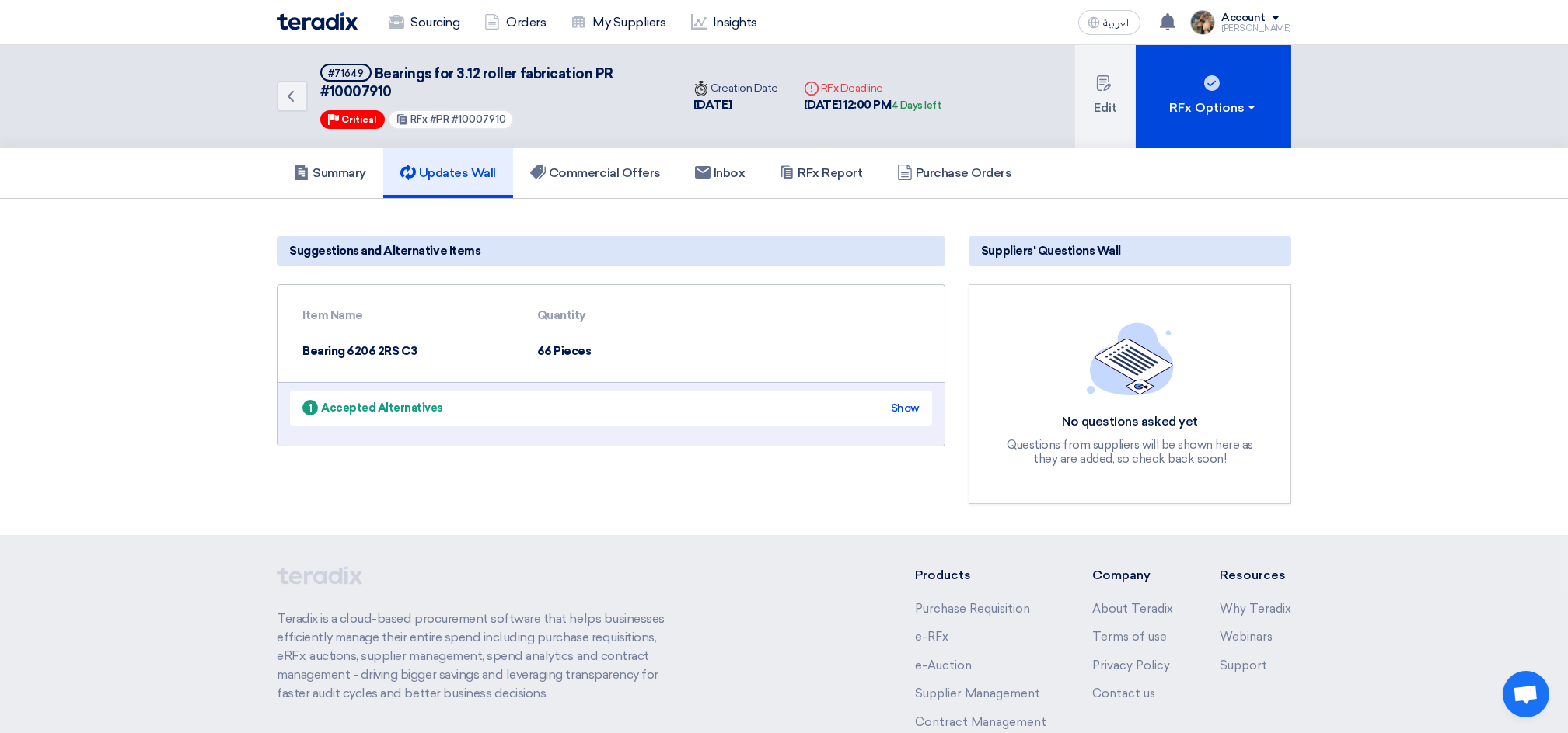
click at [324, 19] on img at bounding box center [316, 21] width 81 height 18
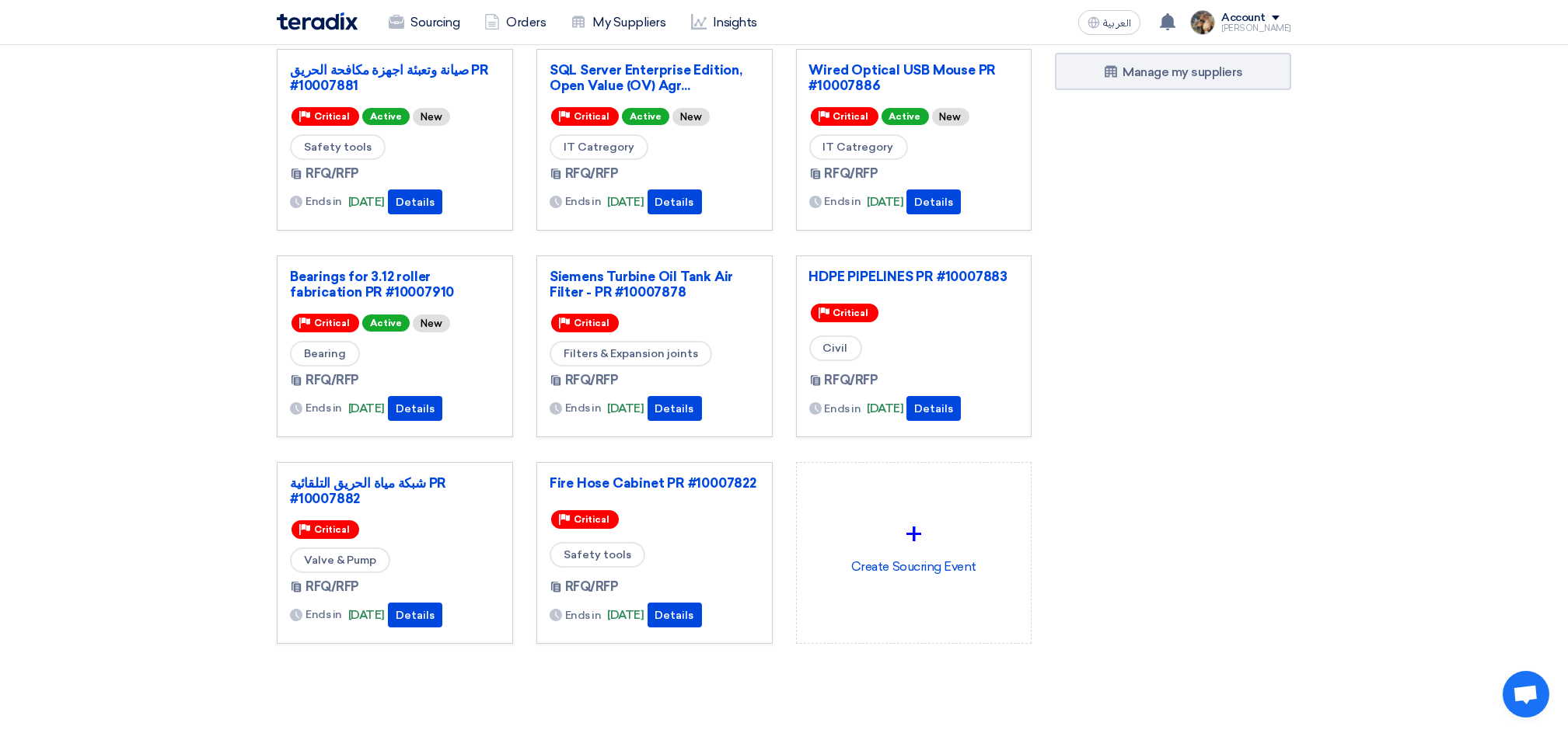
scroll to position [104, 0]
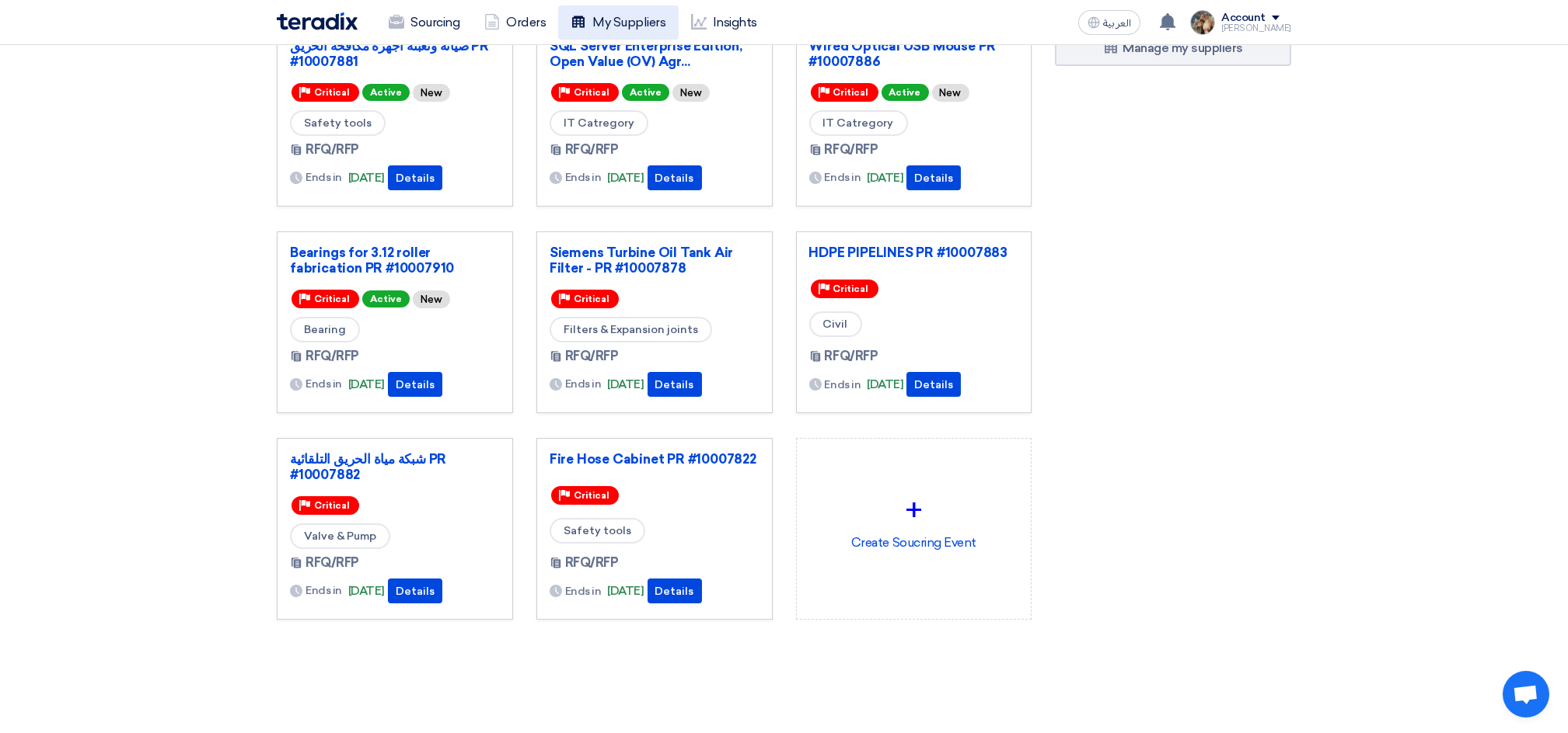
click at [585, 18] on use at bounding box center [578, 21] width 12 height 12
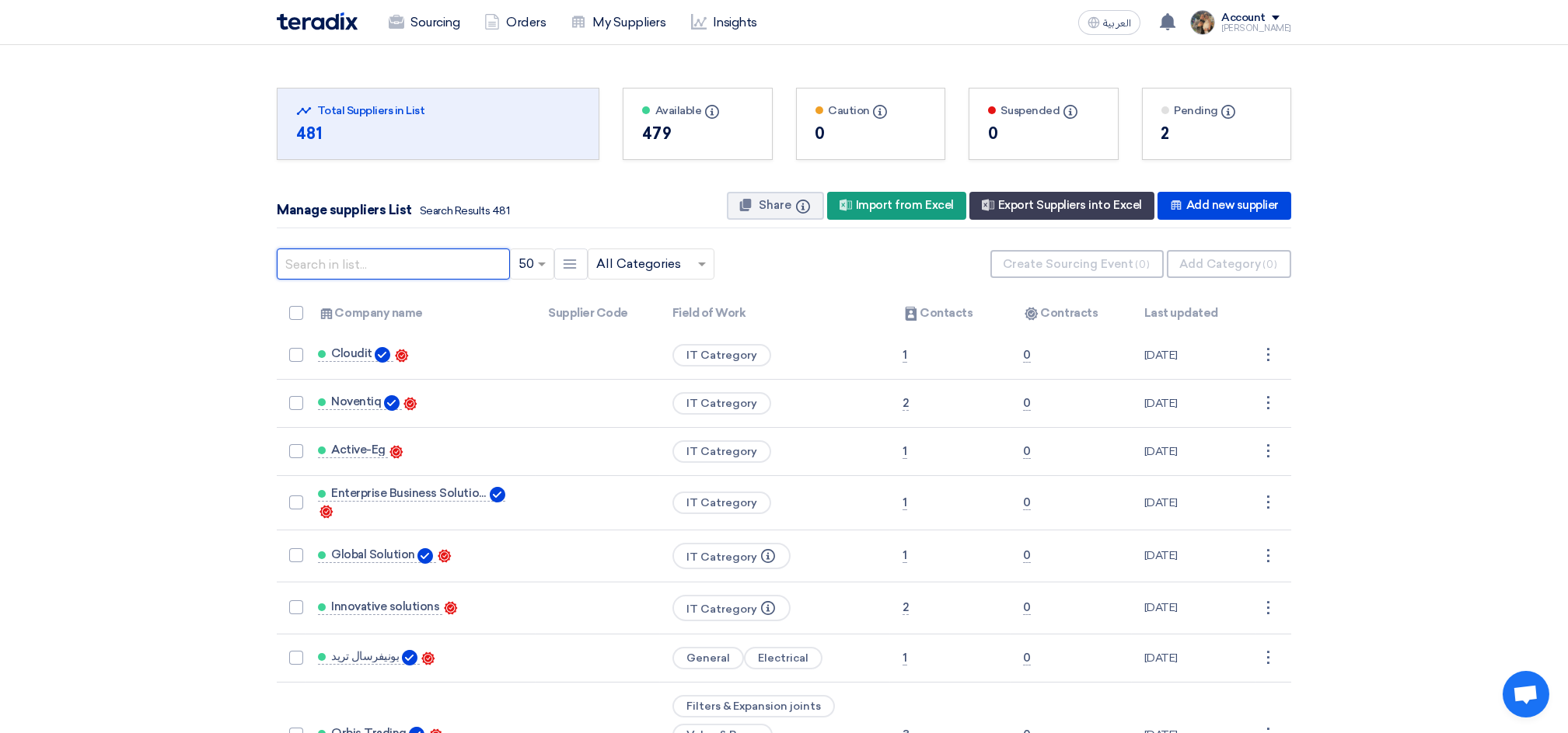
click at [364, 254] on input "text" at bounding box center [393, 264] width 233 height 31
paste input "[PHONE_NUMBER]"
click at [361, 259] on input "[PHONE_NUMBER]" at bounding box center [393, 264] width 233 height 31
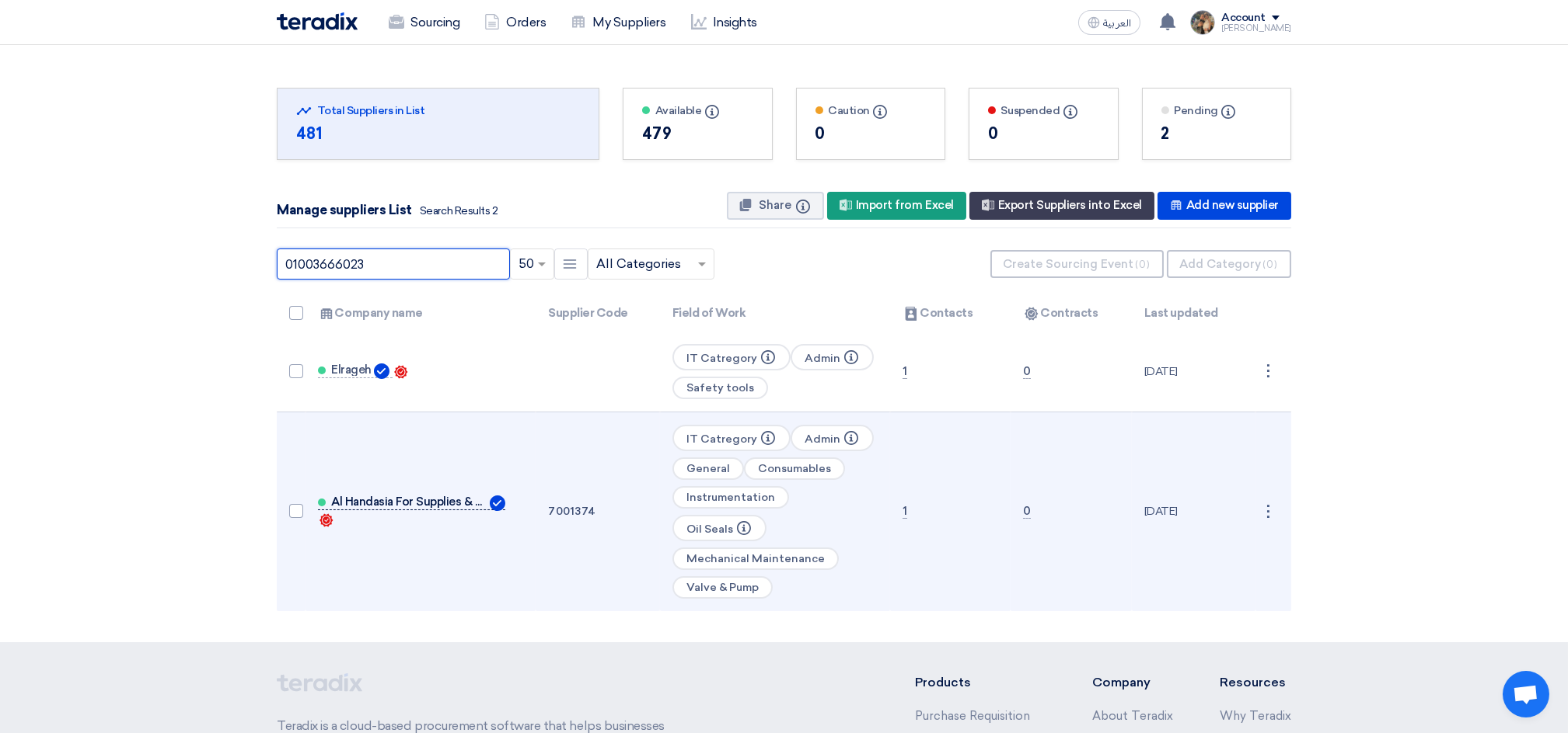
type input "01003666023"
click at [405, 495] on span "Al Handasia For Supplies & Maintenance" at bounding box center [409, 501] width 156 height 12
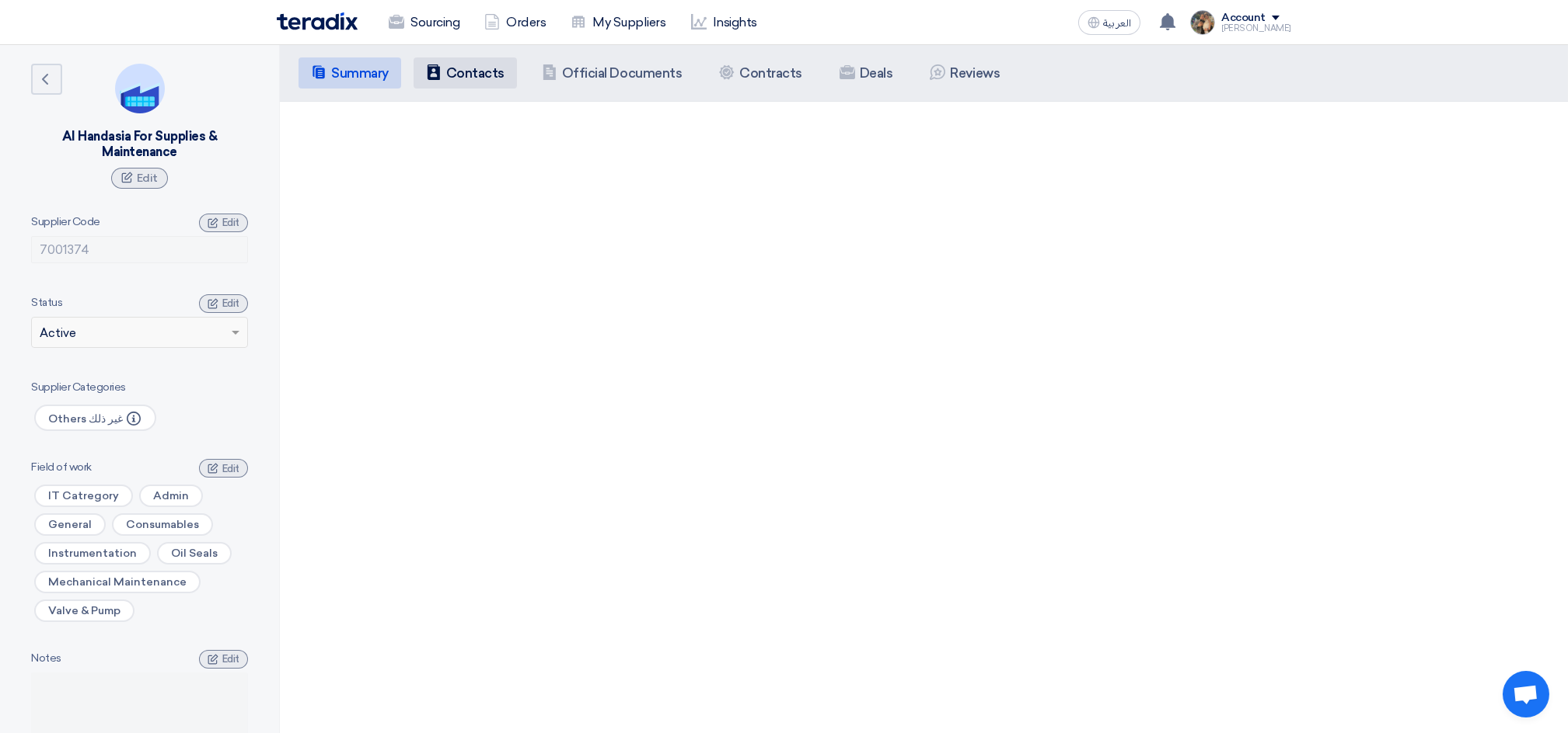
click at [456, 82] on li "Contacts Contacts" at bounding box center [465, 73] width 104 height 31
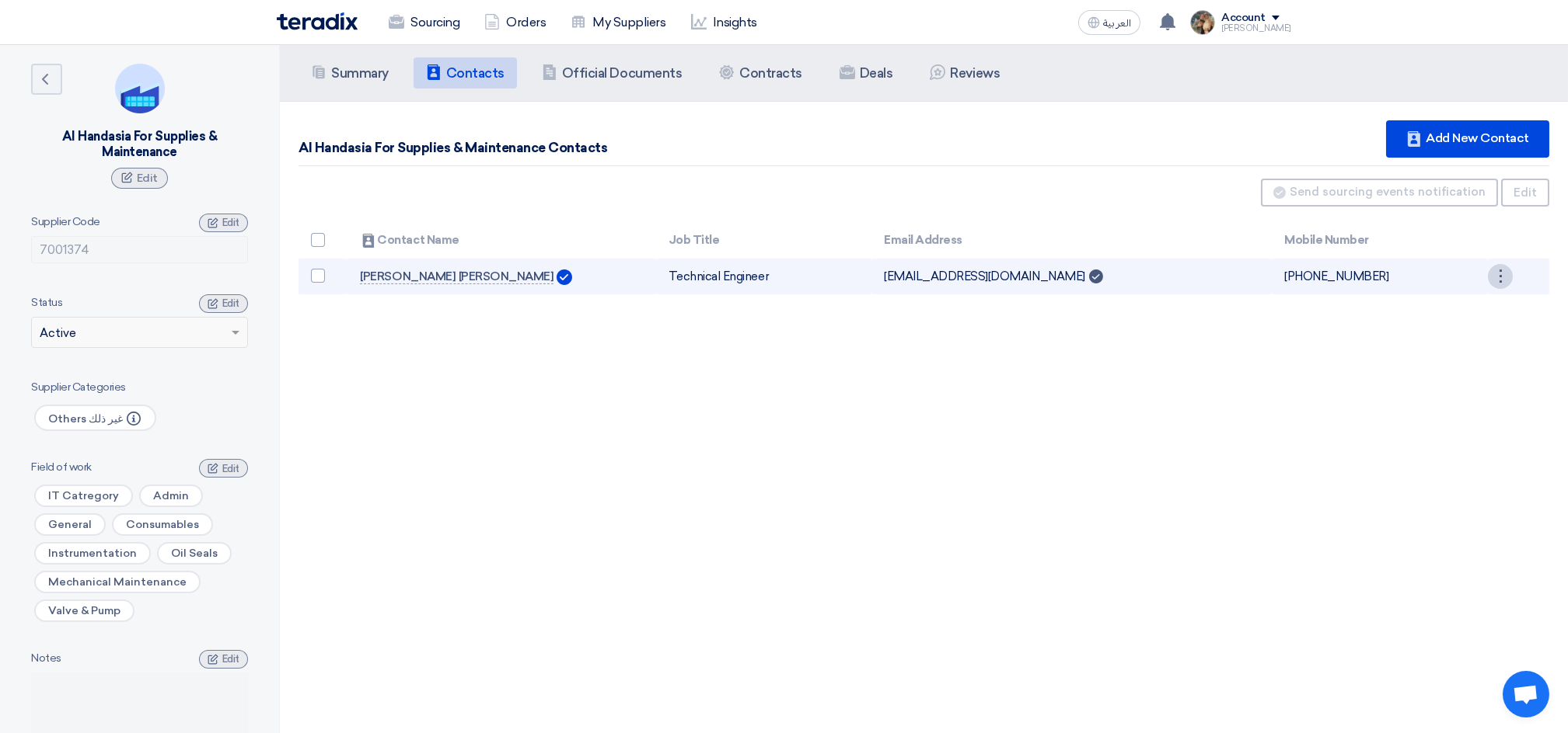
click at [1498, 277] on div "⋮" at bounding box center [1500, 276] width 25 height 25
click at [1472, 295] on link "Edit" at bounding box center [1473, 306] width 76 height 22
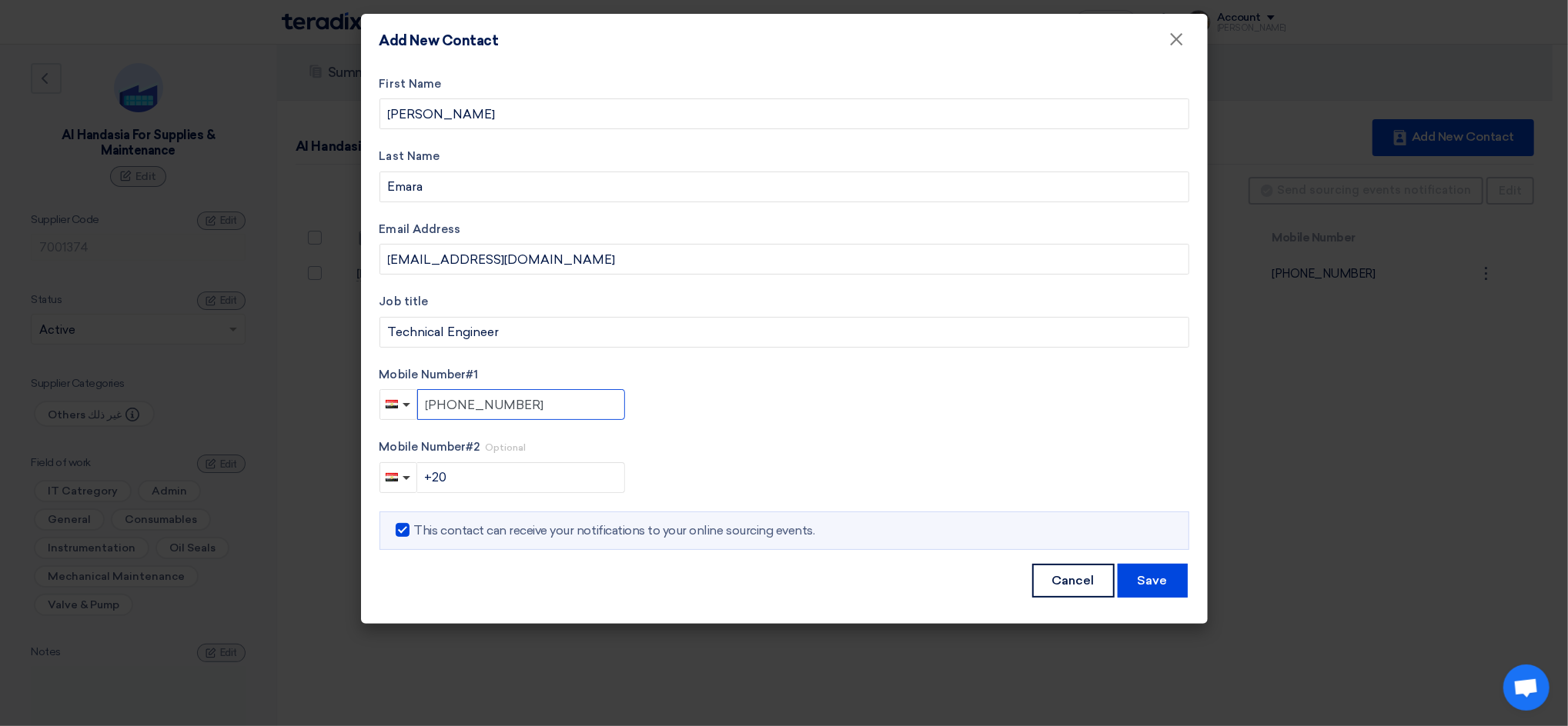
drag, startPoint x: 532, startPoint y: 403, endPoint x: 450, endPoint y: 406, distance: 82.1
click at [450, 406] on input "[PHONE_NUMBER]" at bounding box center [520, 405] width 208 height 31
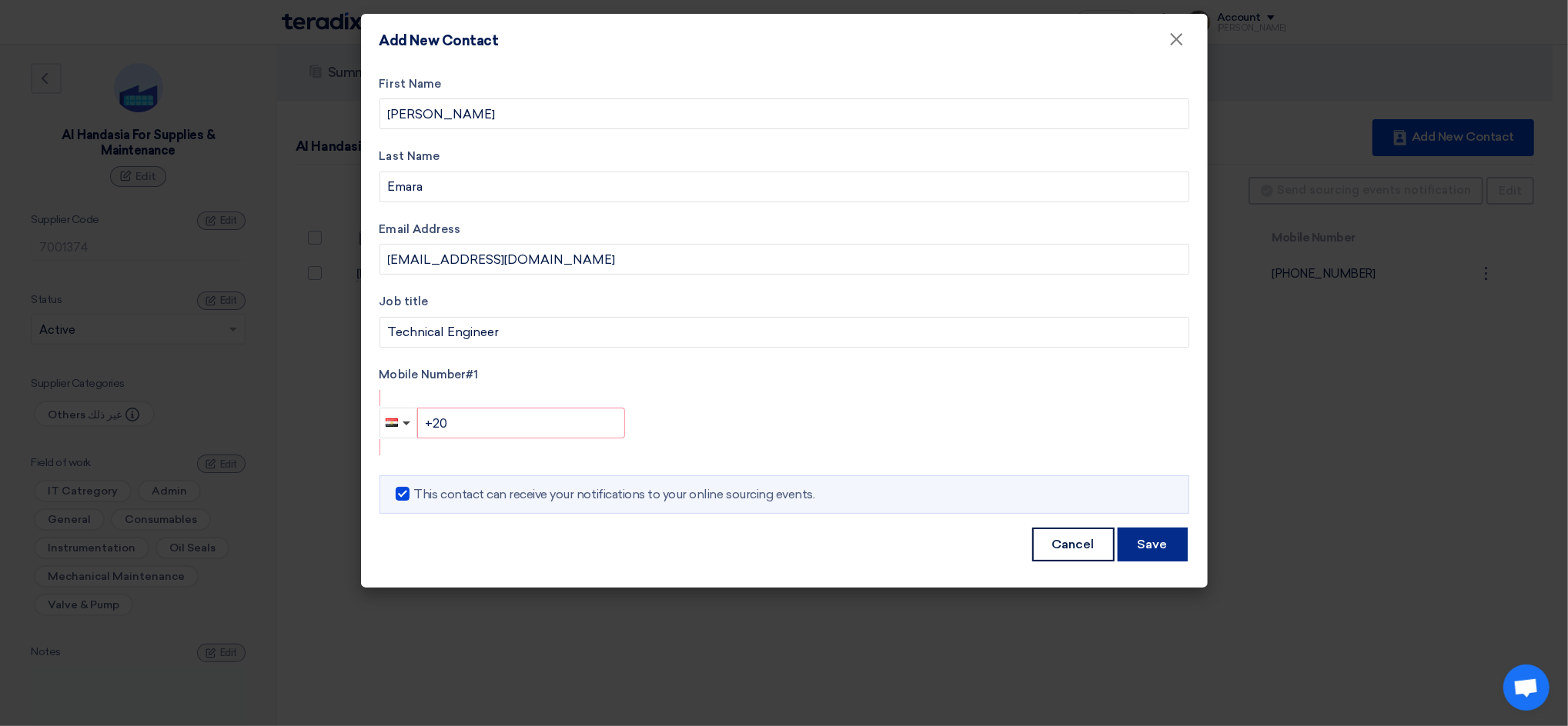
click at [1161, 550] on button "Save" at bounding box center [1153, 545] width 70 height 34
click at [470, 425] on input "+20" at bounding box center [520, 423] width 208 height 31
type input "+"
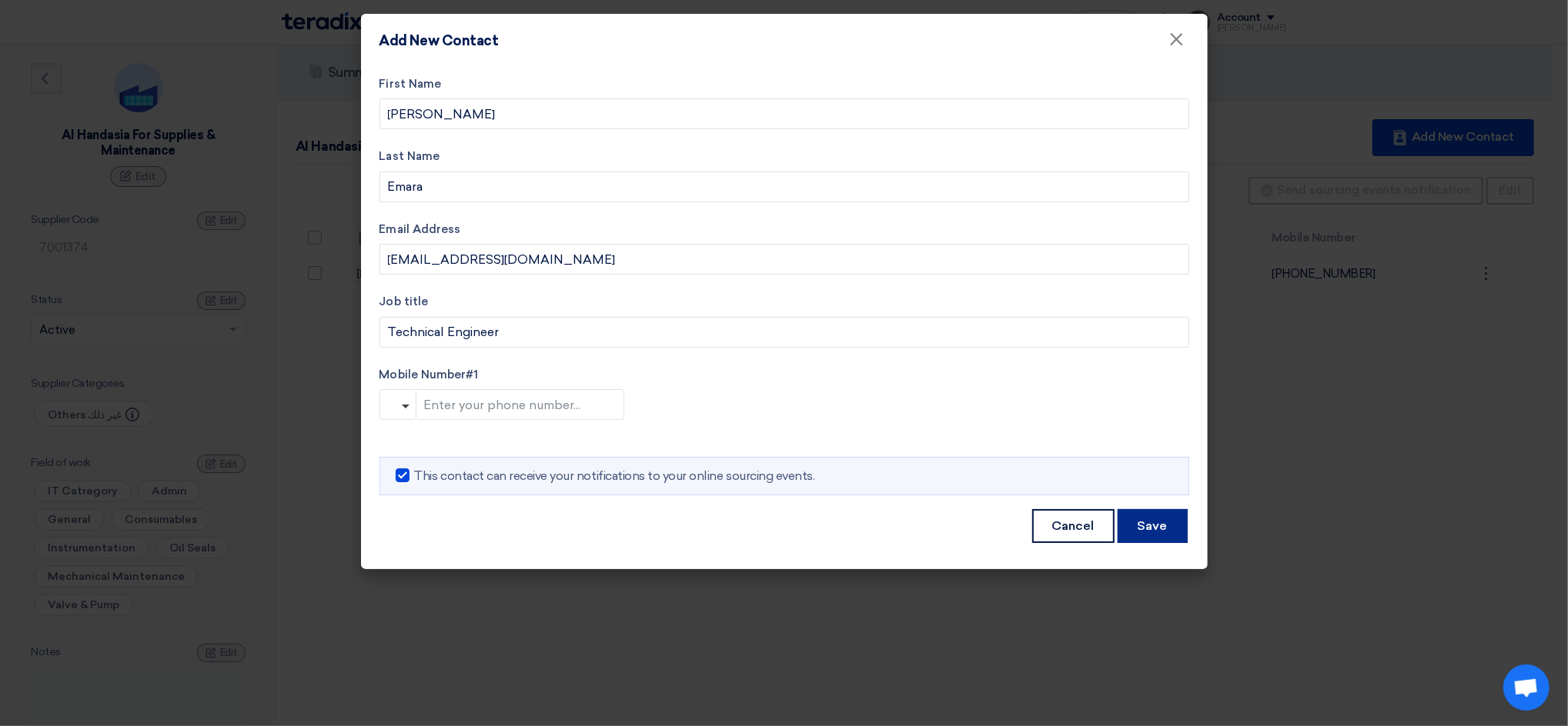
click at [1154, 510] on button "Save" at bounding box center [1153, 526] width 70 height 34
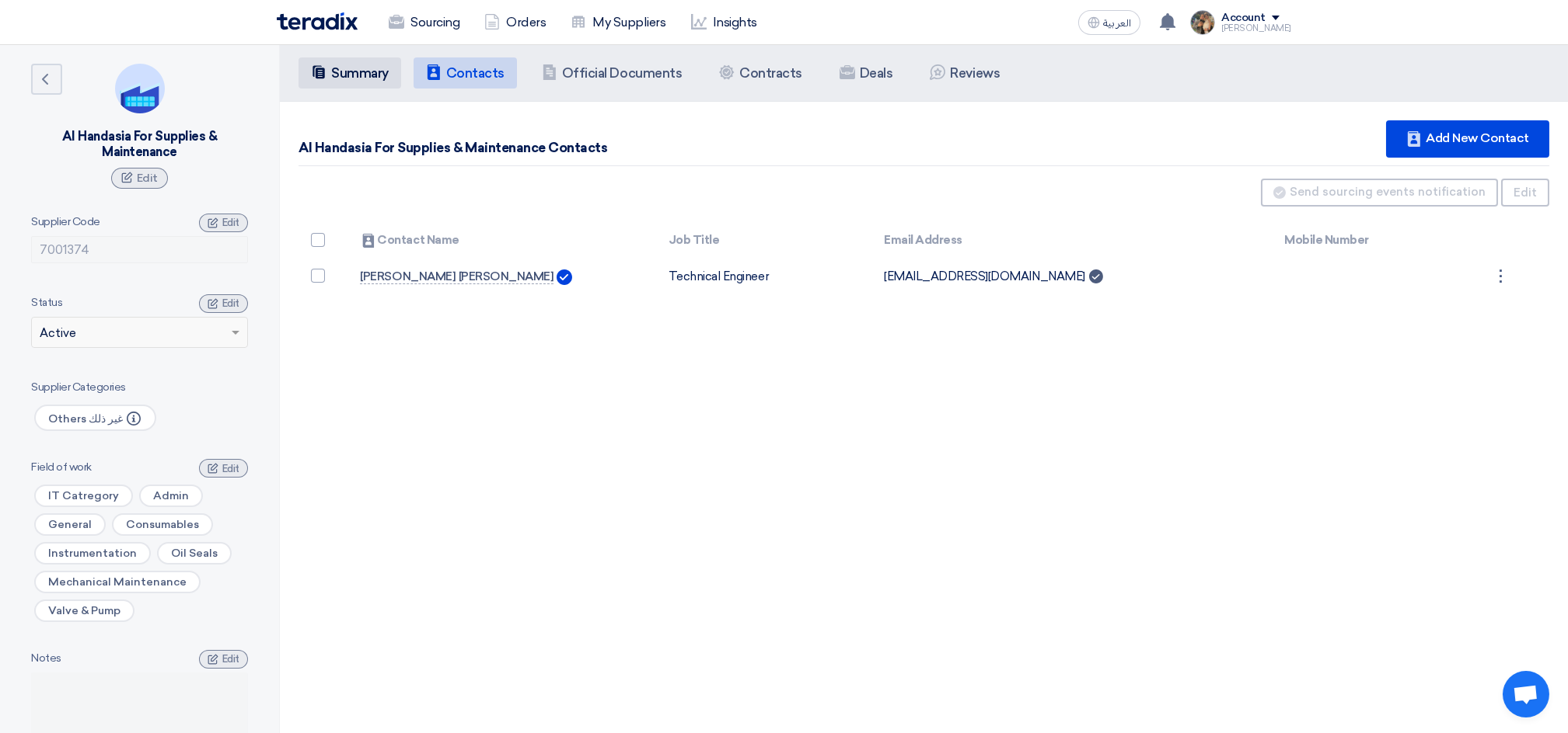
click at [337, 81] on li "Summary Summary" at bounding box center [350, 73] width 103 height 31
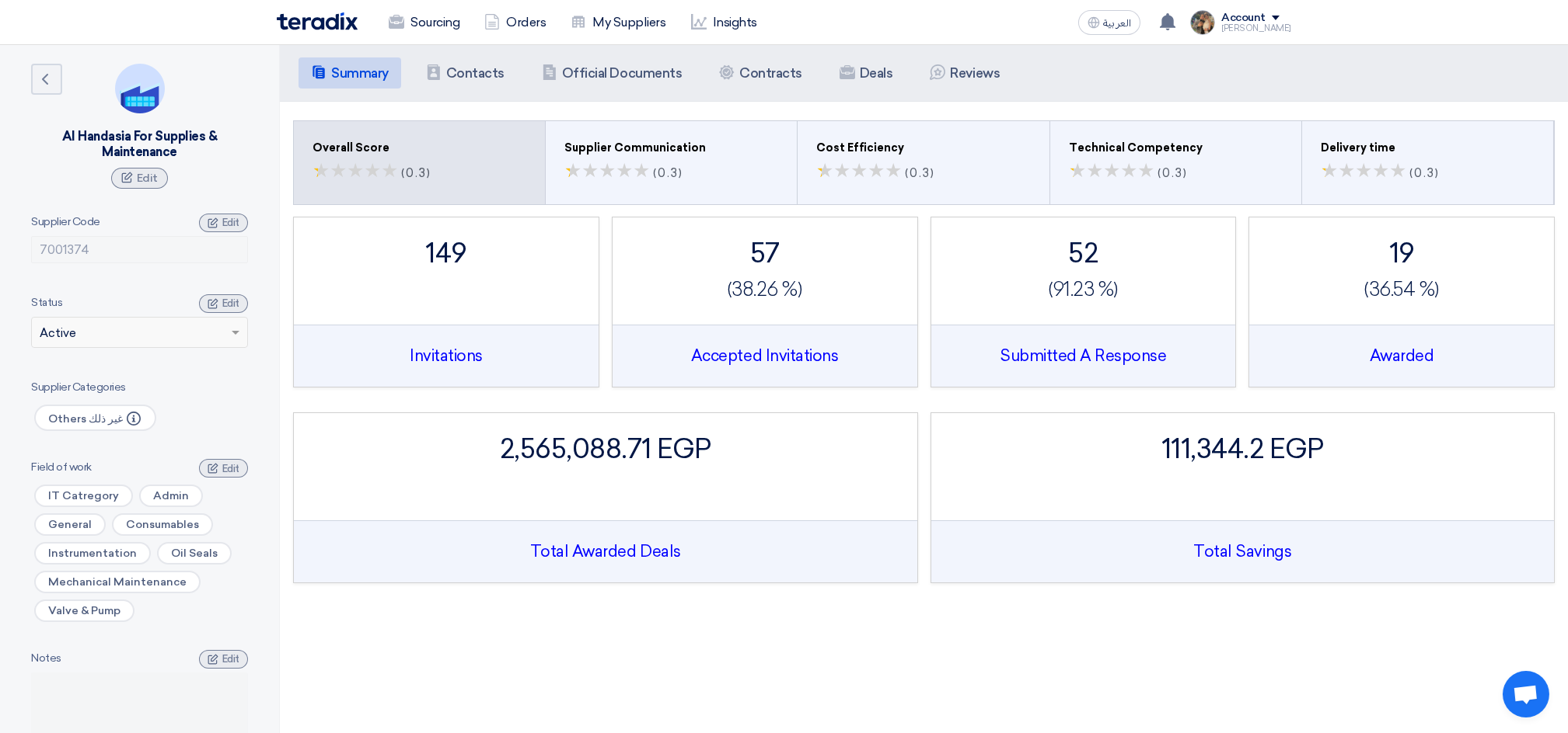
click at [321, 14] on img at bounding box center [316, 21] width 81 height 18
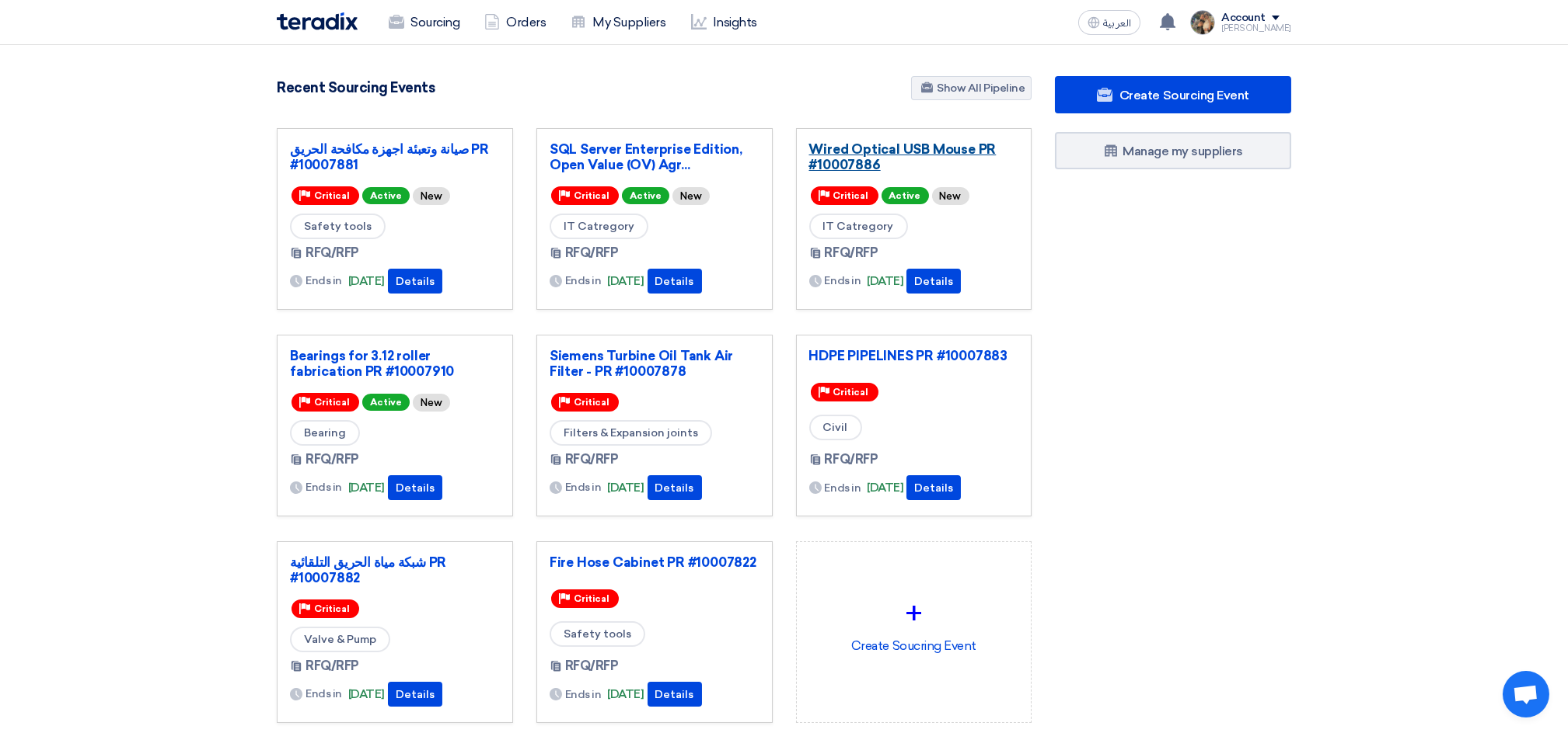
click at [888, 158] on link "Wired Optical USB Mouse PR #10007886" at bounding box center [913, 157] width 210 height 31
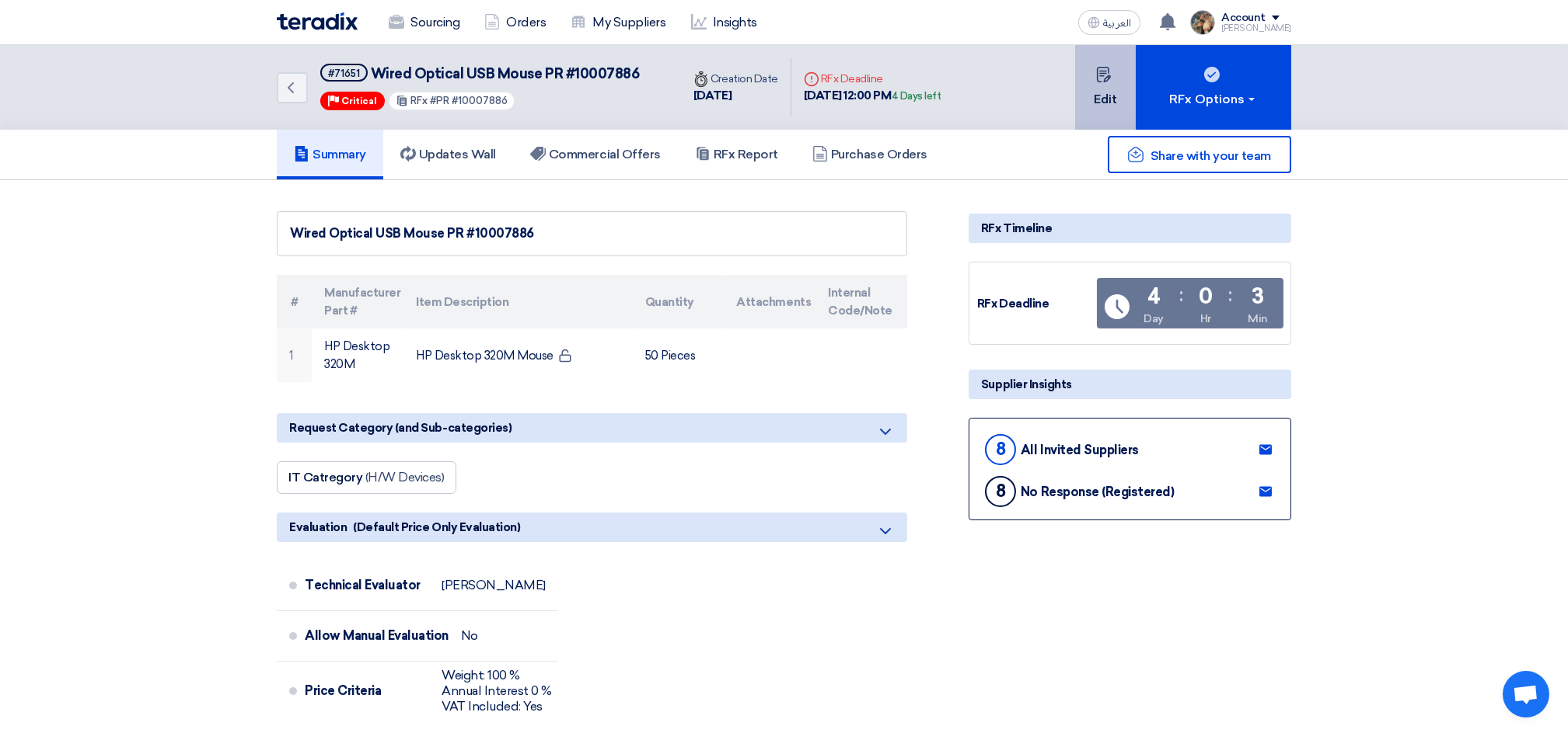
click at [1095, 108] on button "Edit" at bounding box center [1105, 87] width 60 height 84
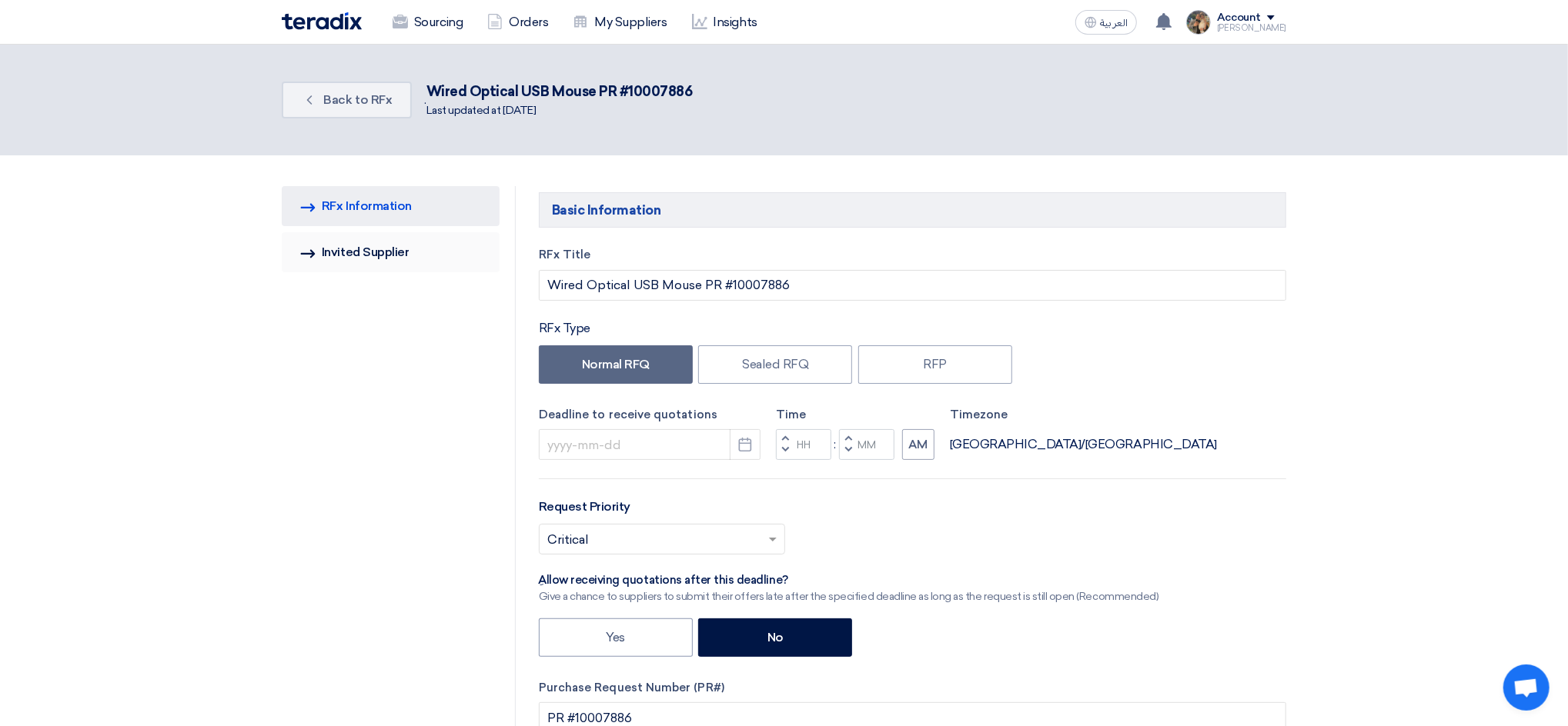
type input "[DATE]"
type input "12"
type input "00"
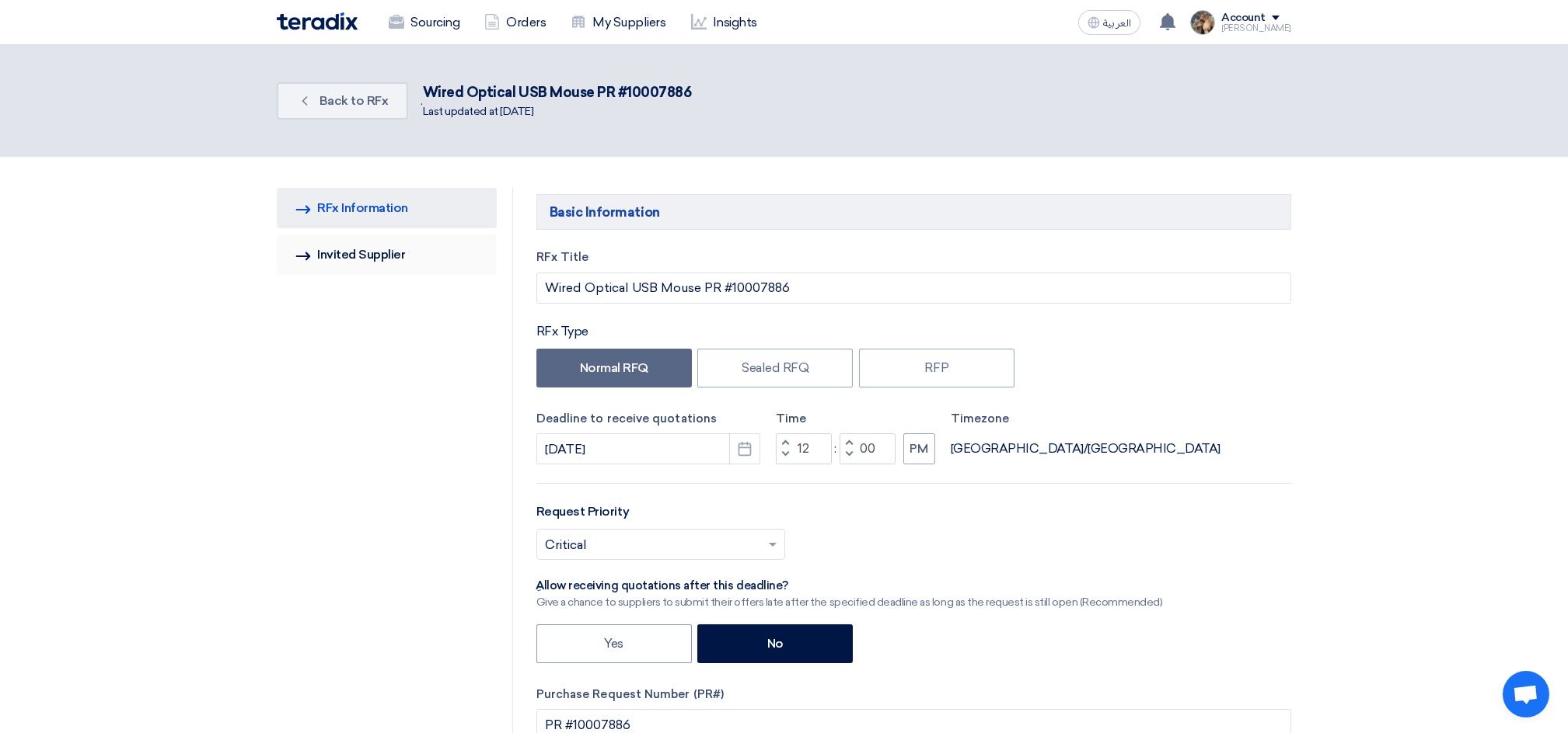
click at [355, 262] on link "Invited Suppliers Invited Supplier" at bounding box center [386, 255] width 220 height 40
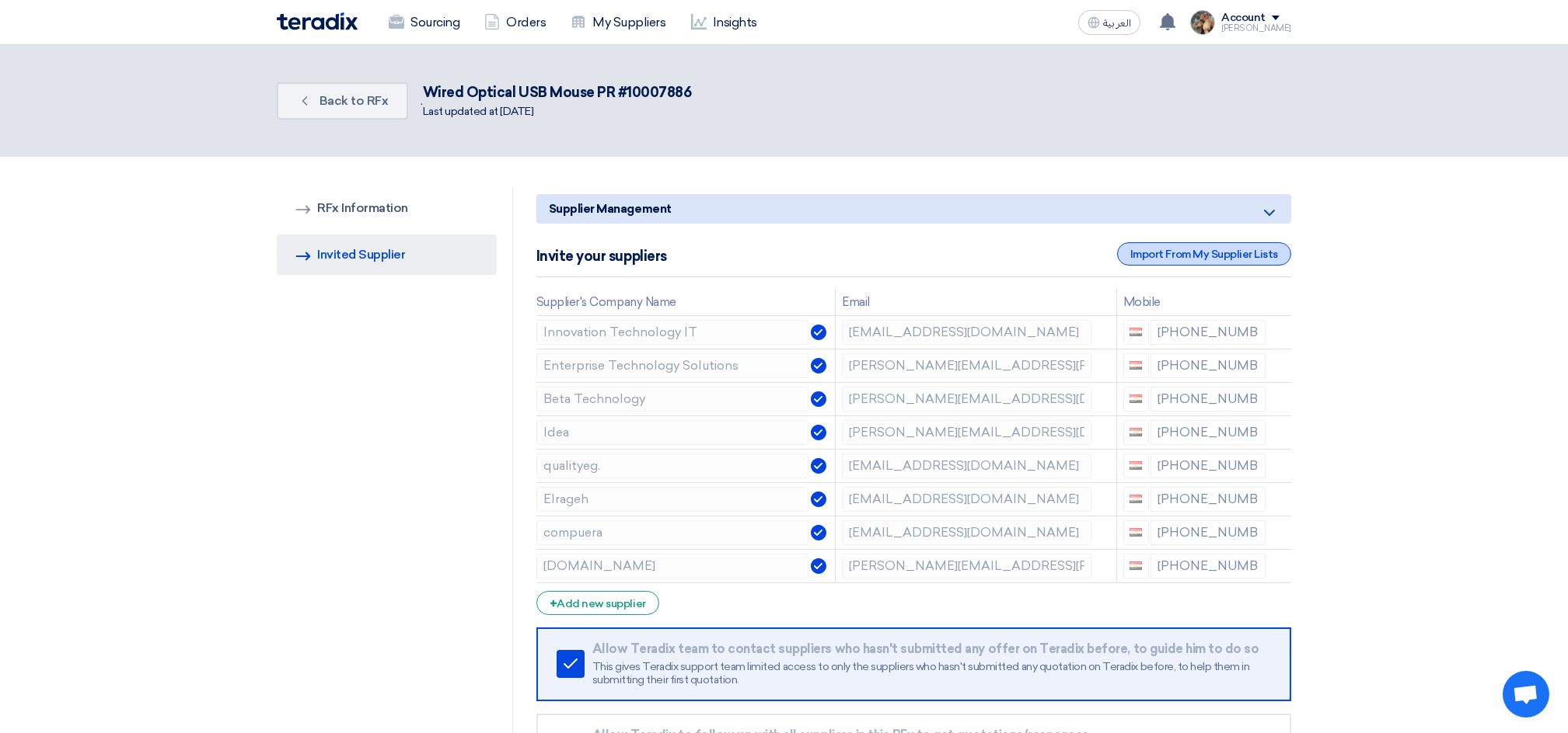
click at [1202, 251] on div "Import From My Supplier Lists" at bounding box center [1203, 254] width 174 height 23
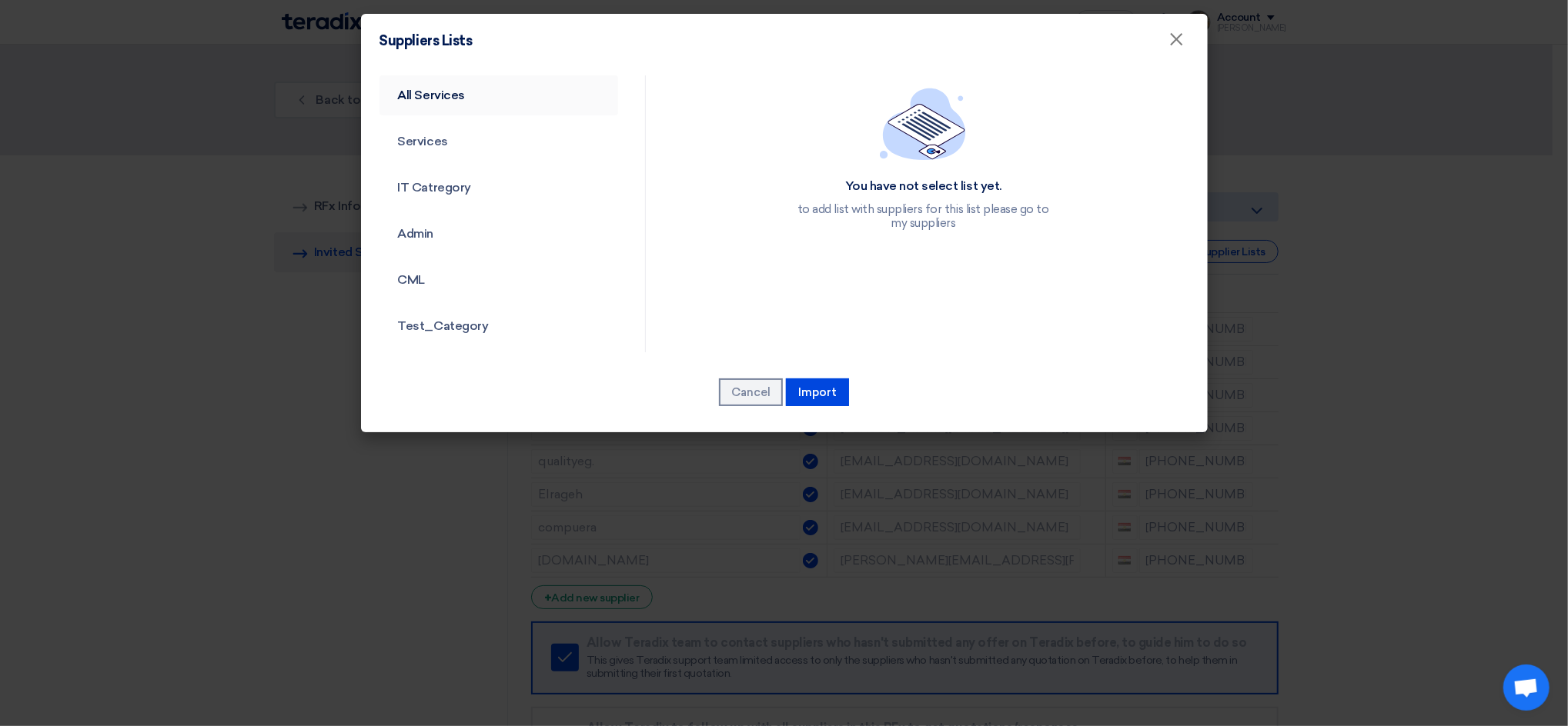
click at [471, 91] on link "All Services" at bounding box center [499, 95] width 239 height 40
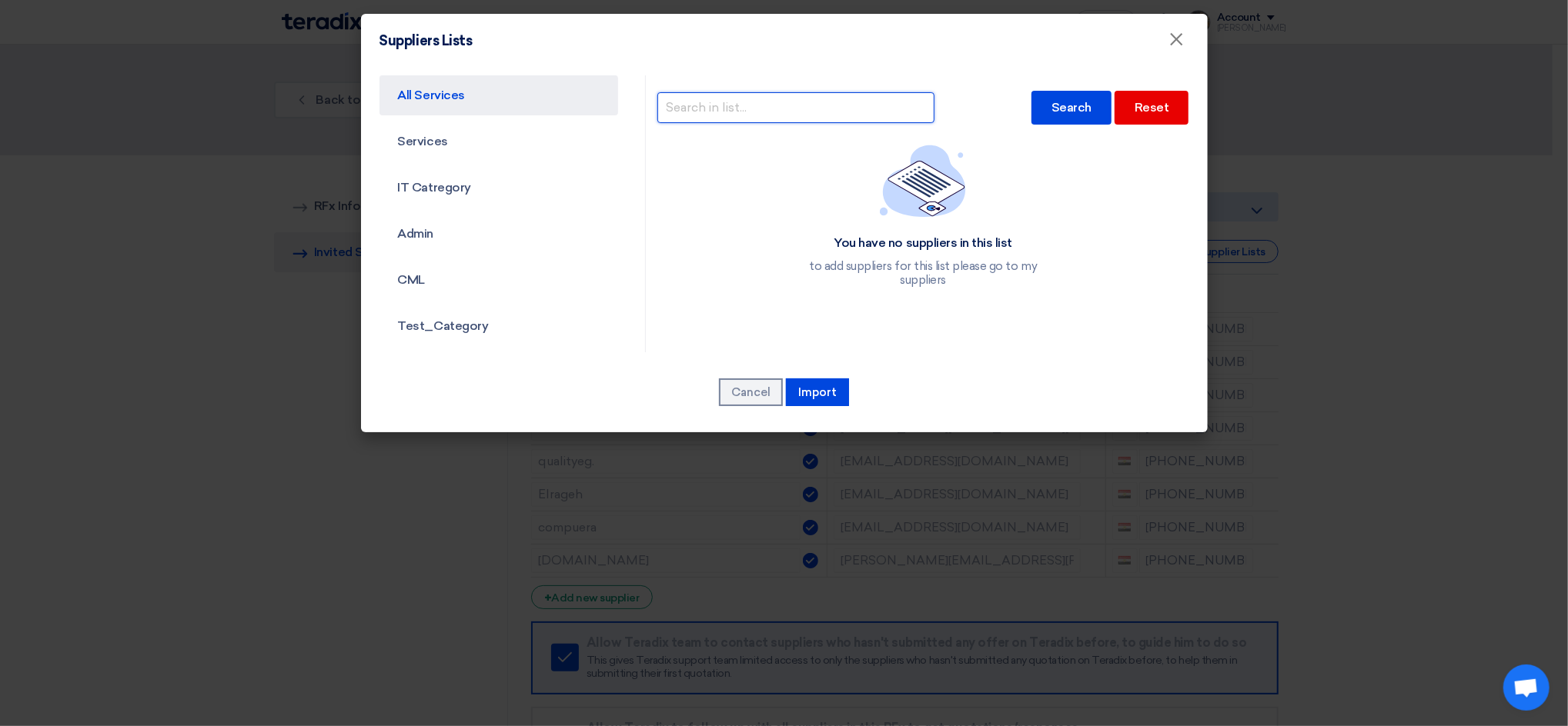
click at [807, 103] on input "text" at bounding box center [796, 107] width 277 height 31
type input "handasia"
click at [1049, 107] on div "Search" at bounding box center [1072, 107] width 80 height 34
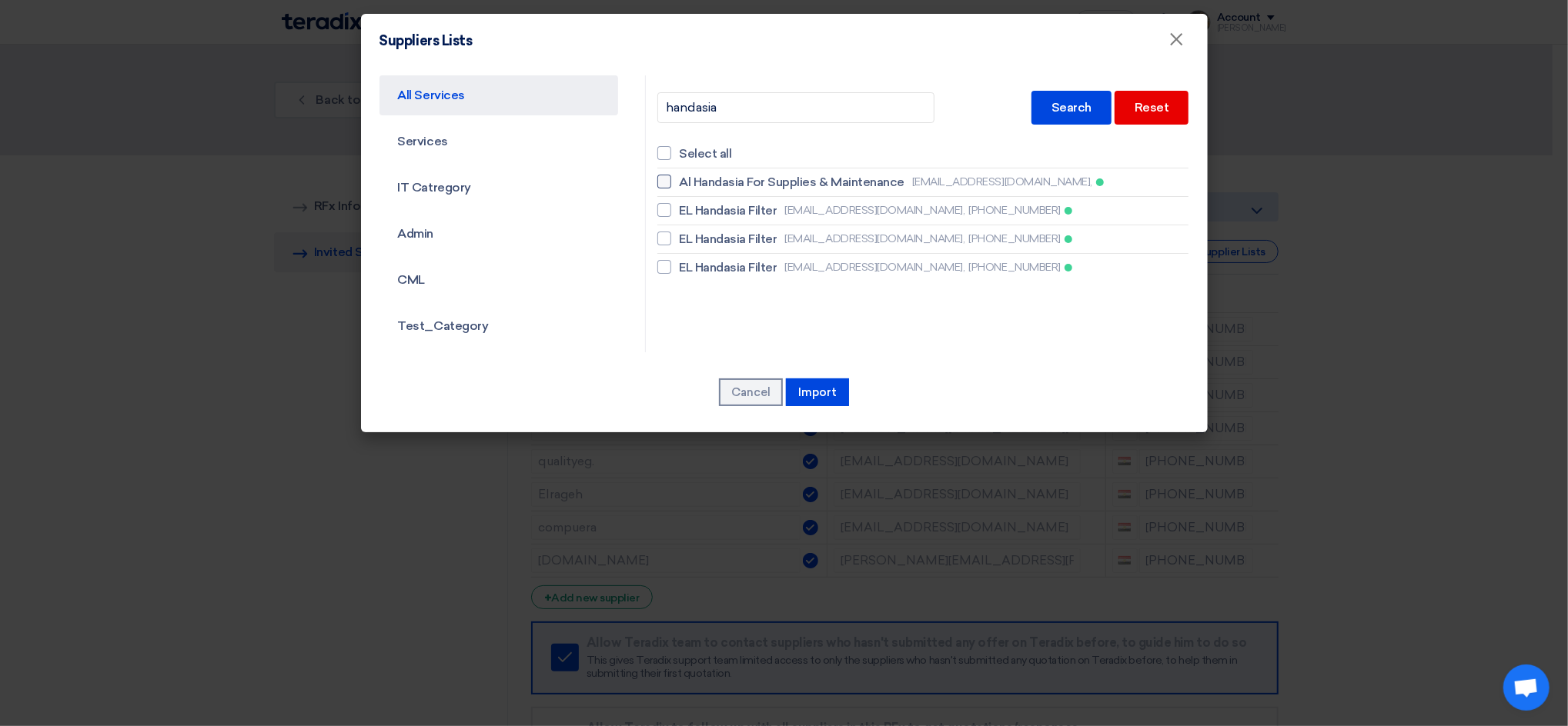
click at [749, 178] on span "Al Handasia For Supplies & Maintenance" at bounding box center [791, 182] width 225 height 18
click at [689, 178] on input "Al Handasia For Supplies & Maintenance [EMAIL_ADDRESS][DOMAIN_NAME]," at bounding box center [683, 182] width 10 height 10
checkbox input "true"
click at [823, 390] on button "Import" at bounding box center [817, 392] width 63 height 28
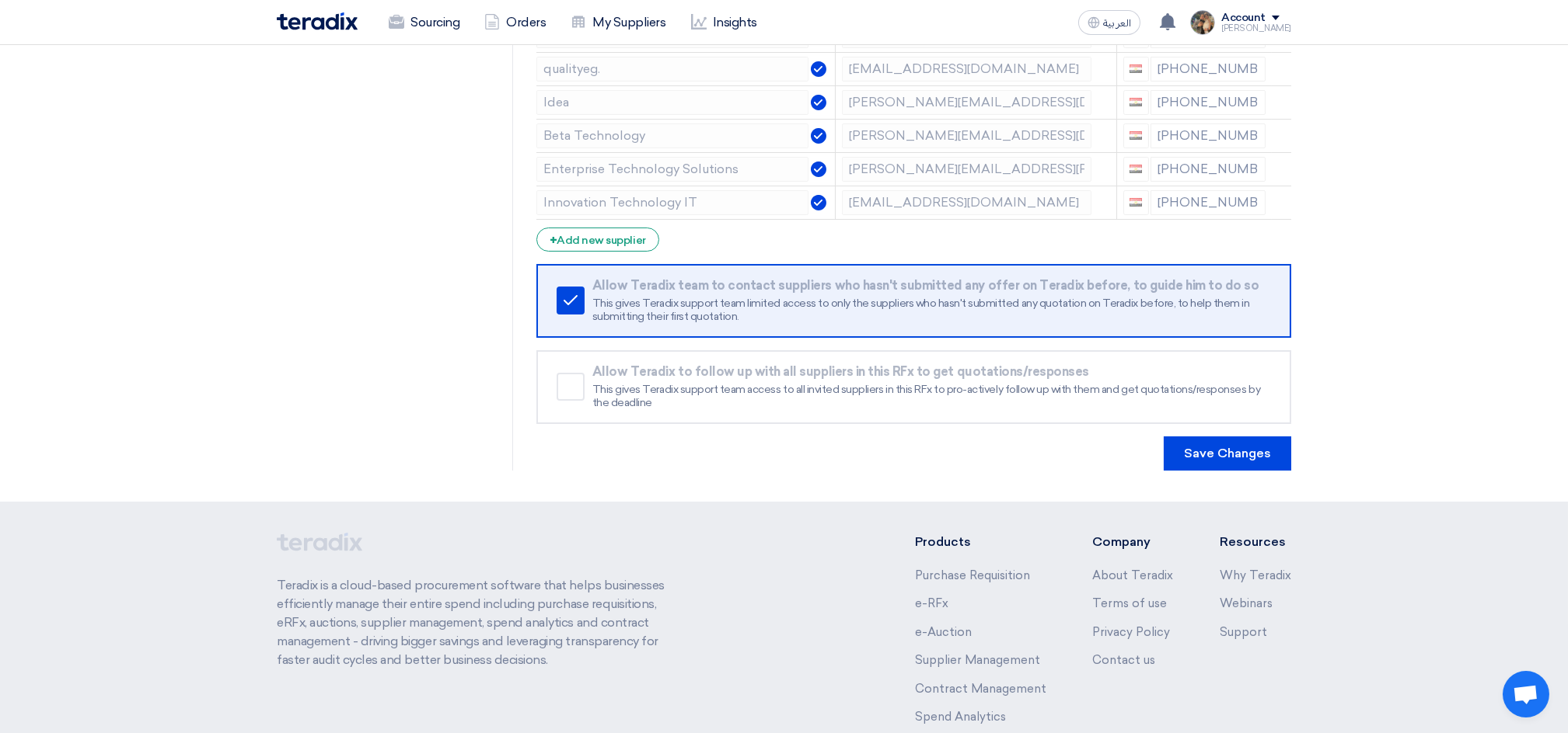
scroll to position [414, 0]
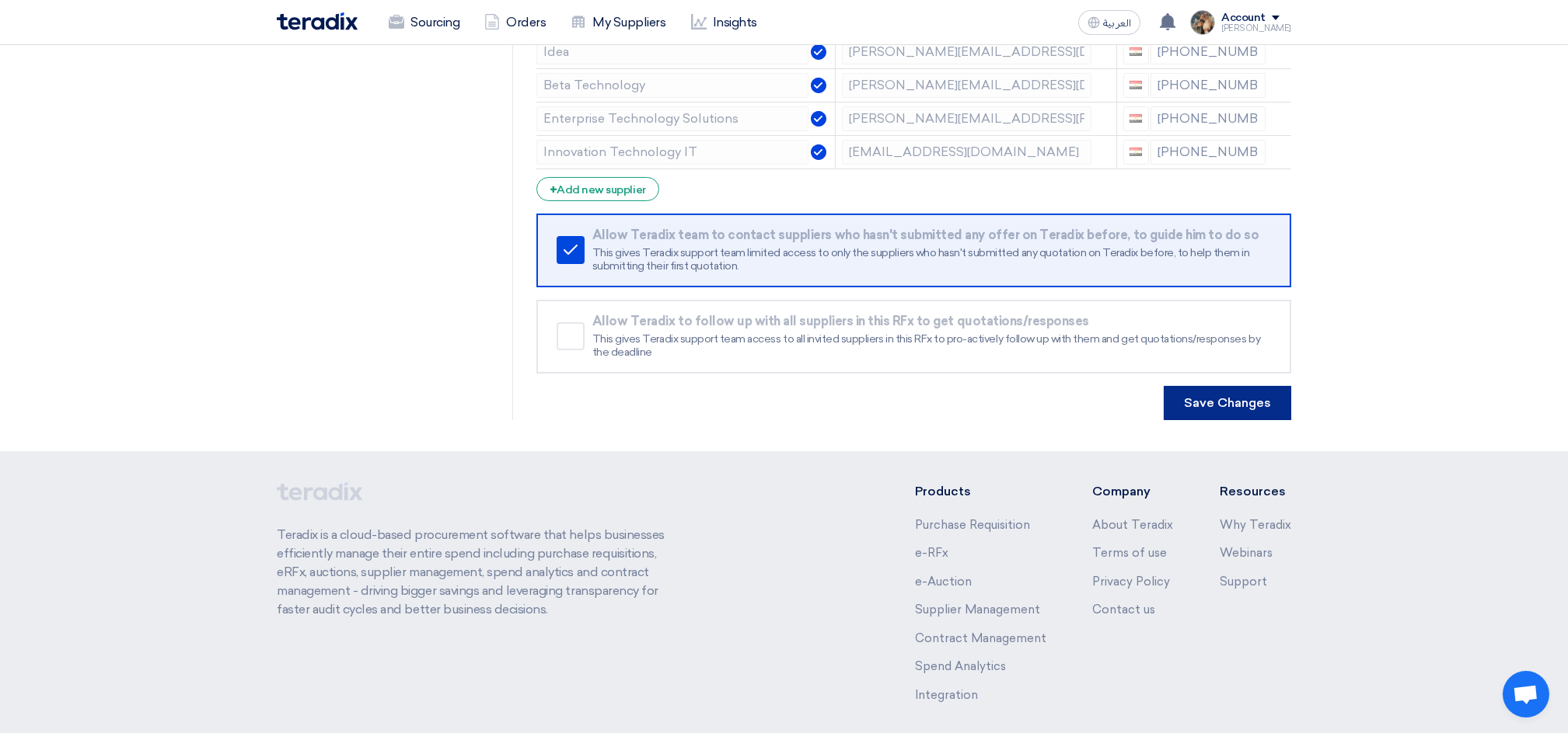
click at [1264, 396] on button "Save Changes" at bounding box center [1227, 403] width 128 height 35
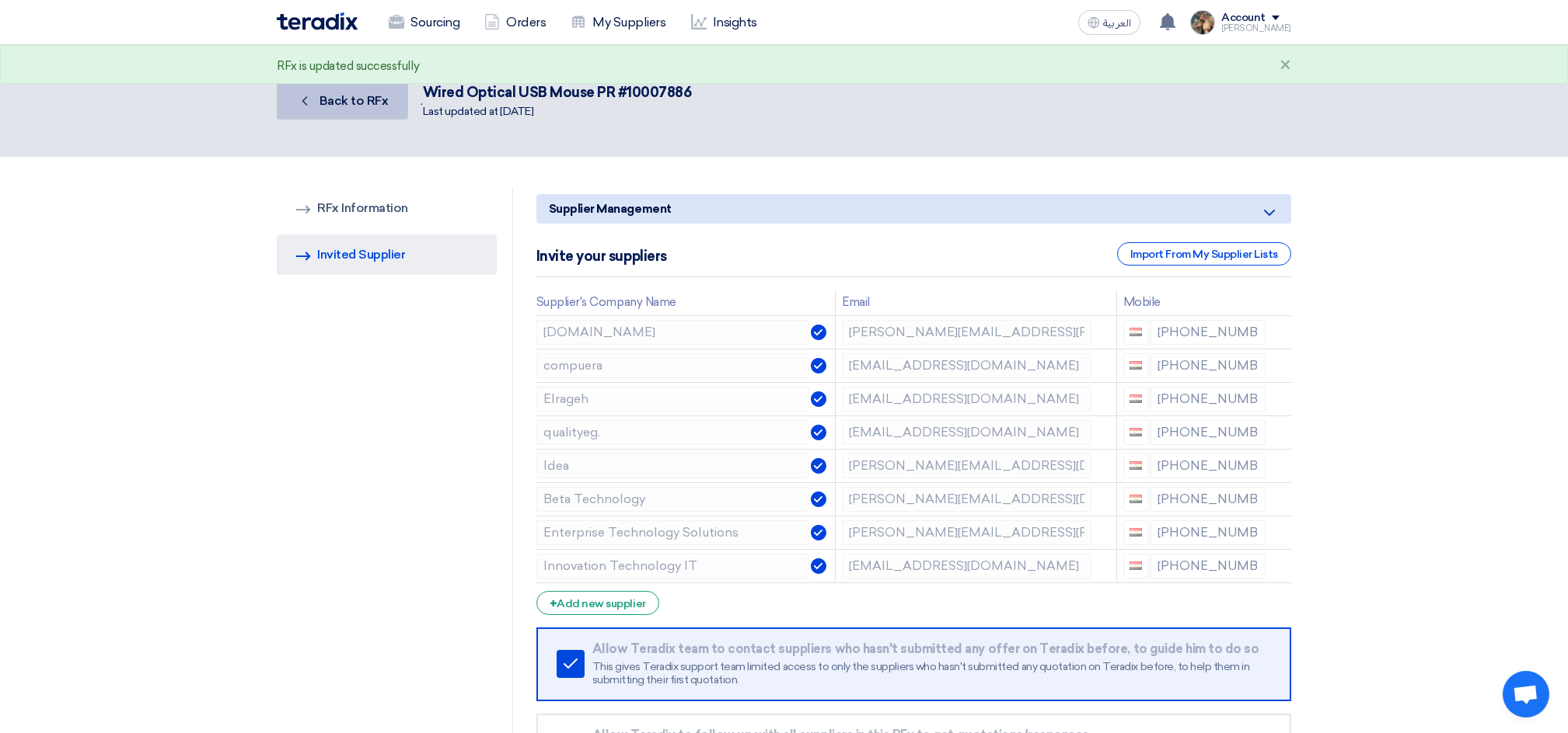
click at [371, 104] on span "Back to RFx" at bounding box center [354, 100] width 69 height 14
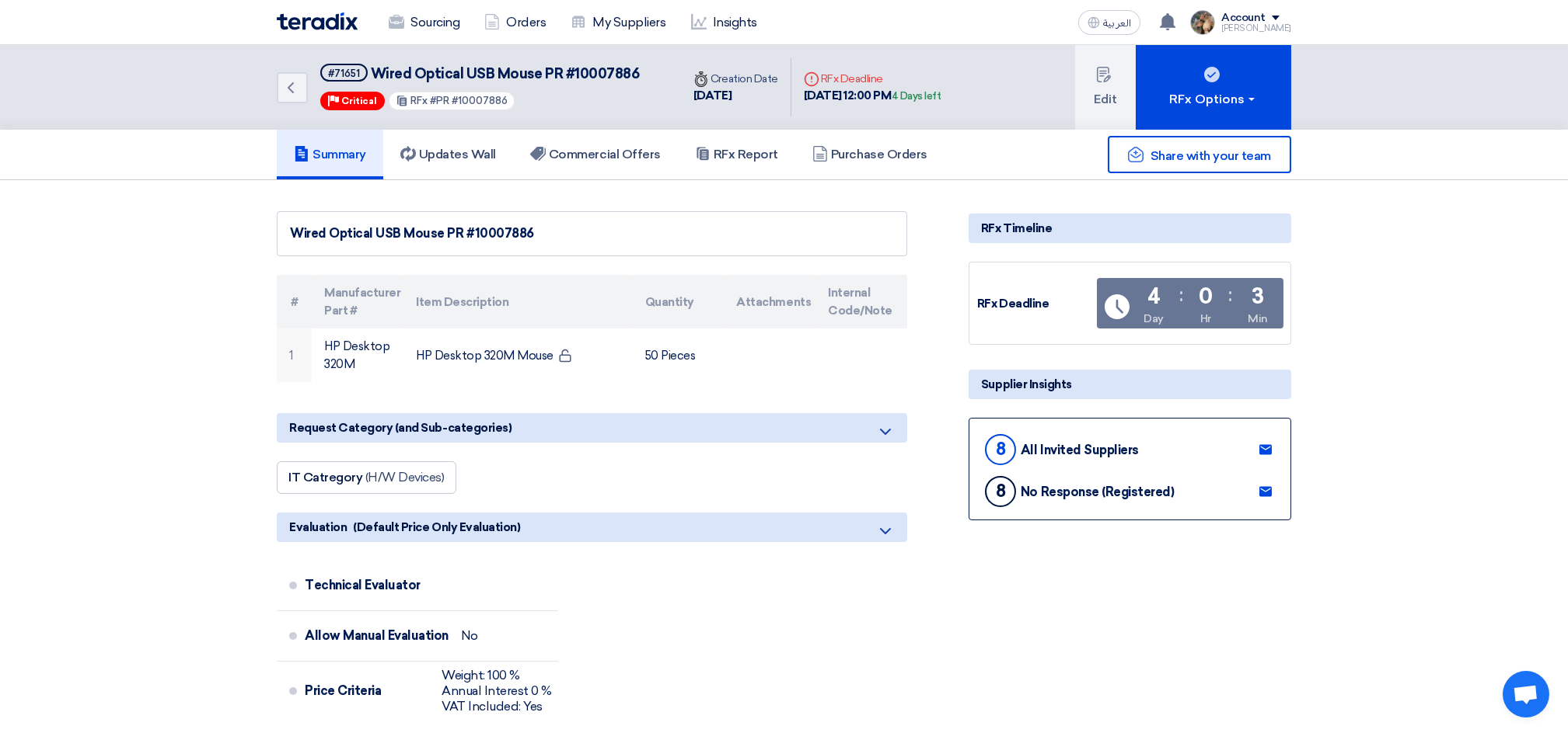
click at [326, 34] on div "Sourcing Orders My Suppliers Insights" at bounding box center [581, 22] width 609 height 35
click at [324, 26] on img at bounding box center [316, 21] width 81 height 18
